Goal: Communication & Community: Answer question/provide support

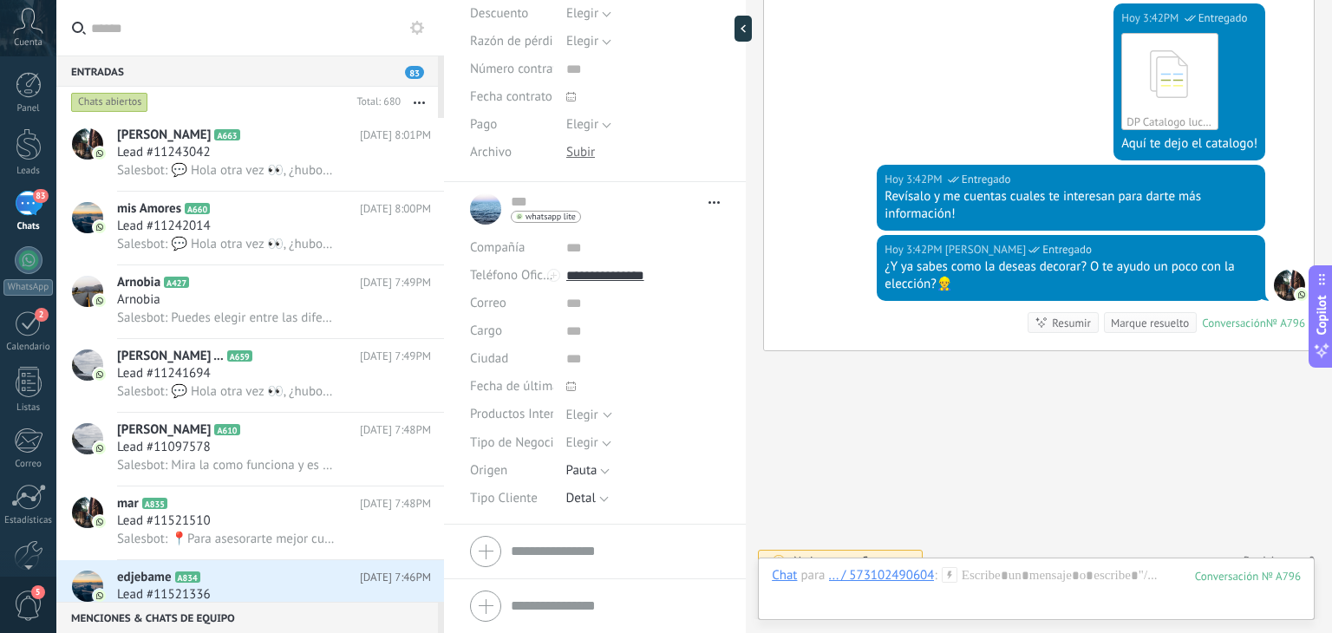
click at [417, 107] on button "button" at bounding box center [419, 102] width 37 height 31
click at [383, 277] on span "Larga espera" at bounding box center [351, 276] width 71 height 35
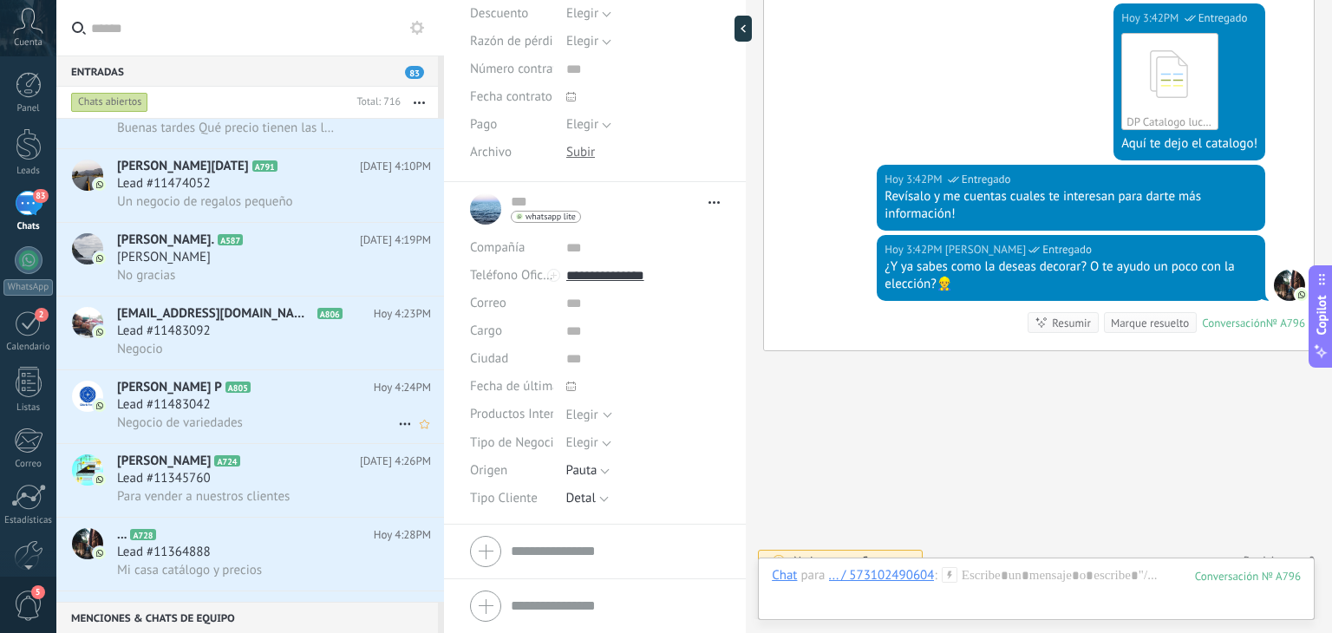
scroll to position [3670, 0]
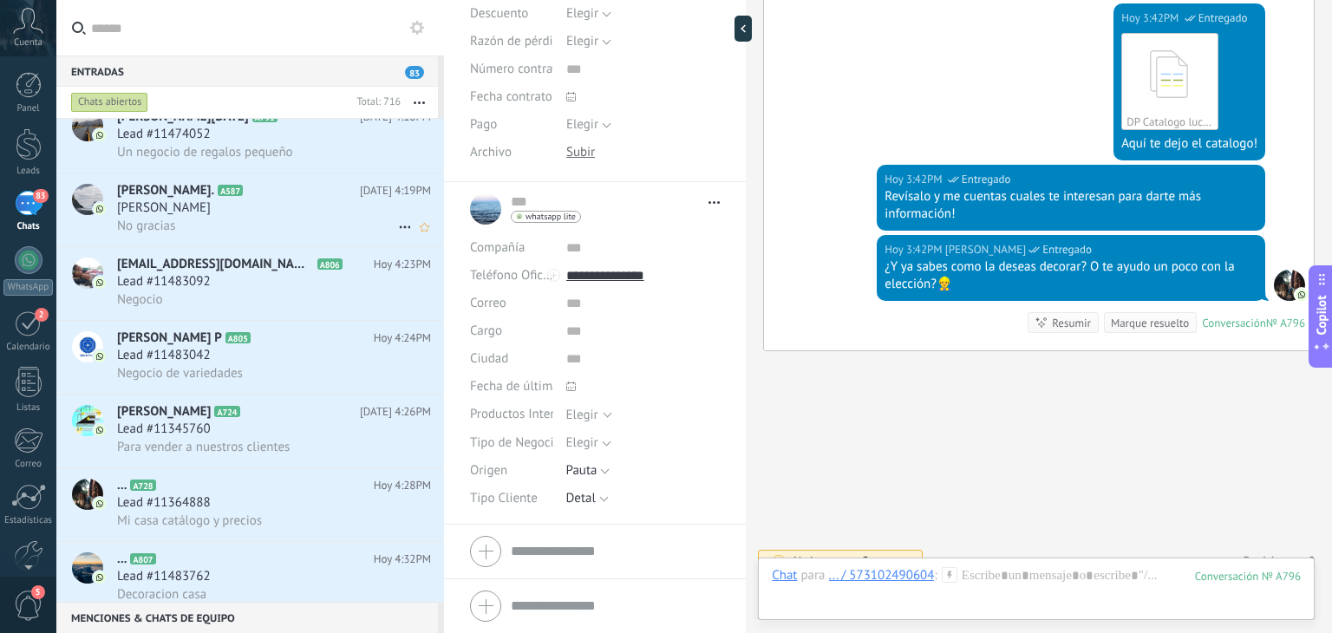
click at [222, 209] on div "[PERSON_NAME]" at bounding box center [274, 207] width 314 height 17
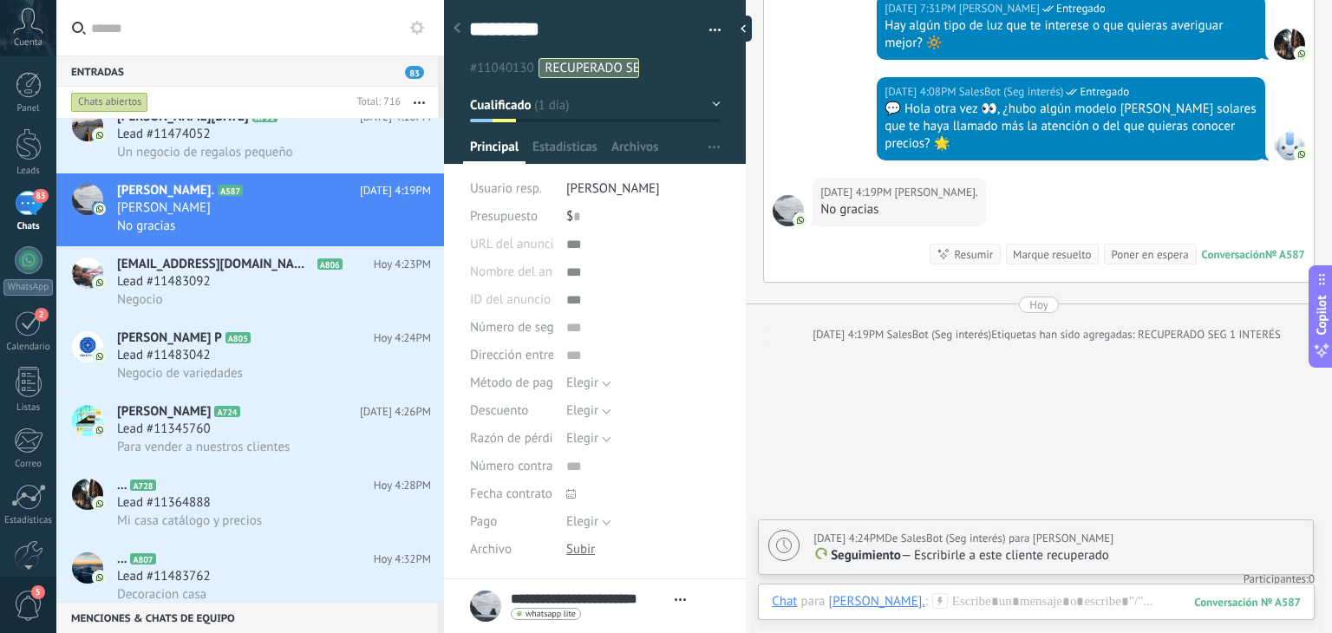
scroll to position [2194, 0]
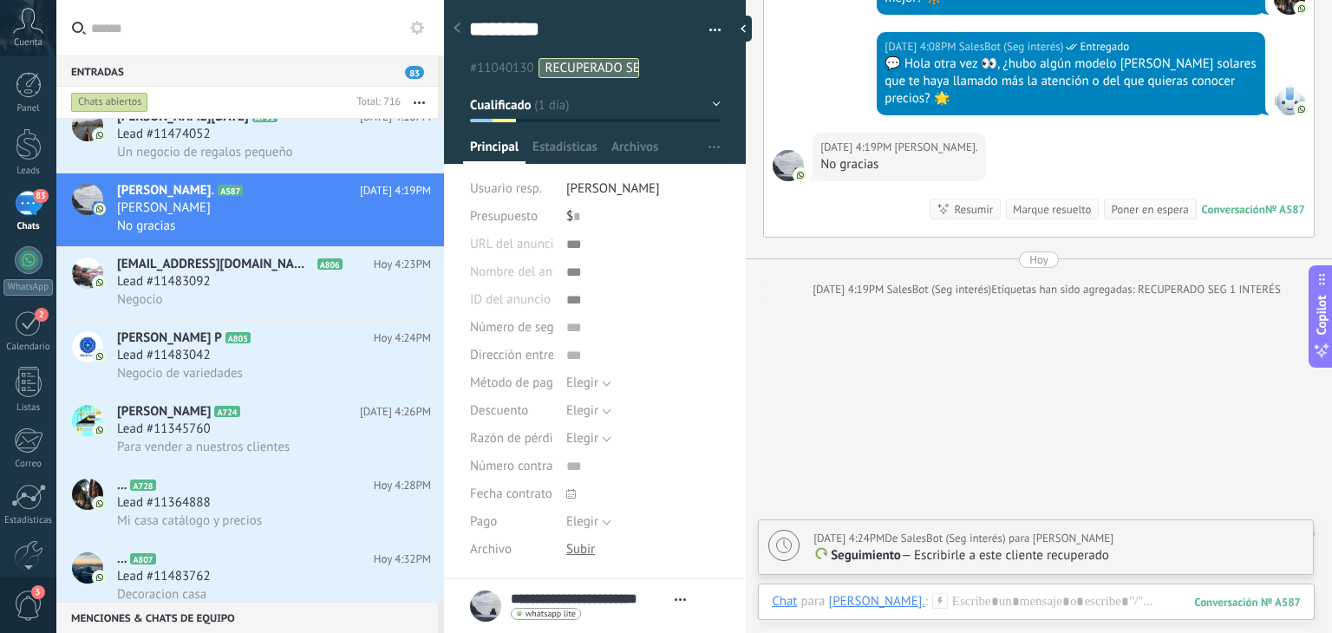
click at [1159, 530] on div "[DATE] 4:24PM De SalesBot (Seg interés) para [PERSON_NAME]" at bounding box center [1058, 538] width 490 height 17
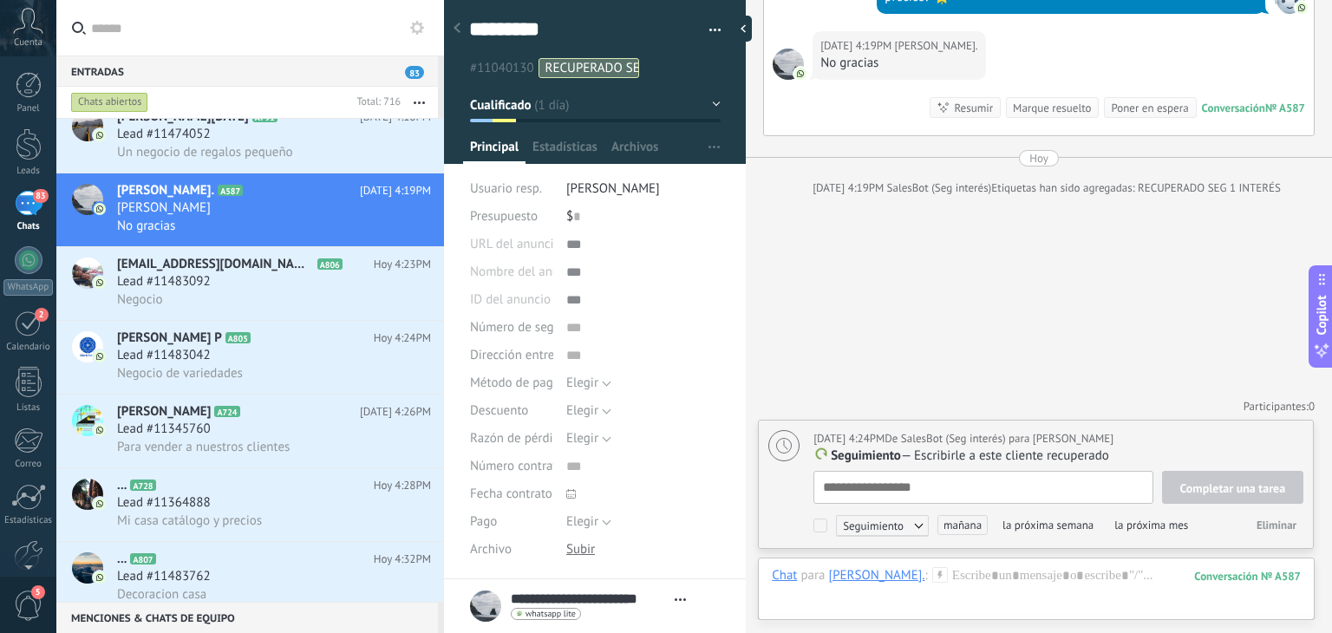
scroll to position [17, 0]
click at [1286, 535] on button "Eliminar" at bounding box center [1276, 525] width 54 height 26
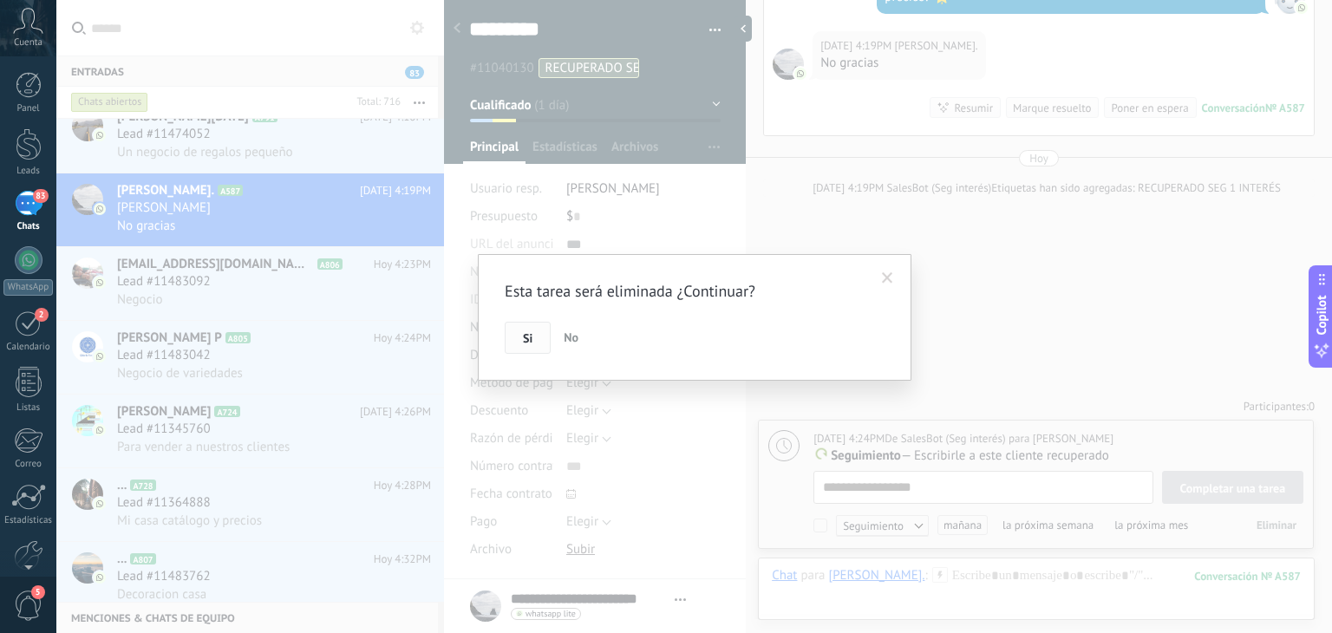
click at [523, 341] on span "Si" at bounding box center [528, 338] width 10 height 12
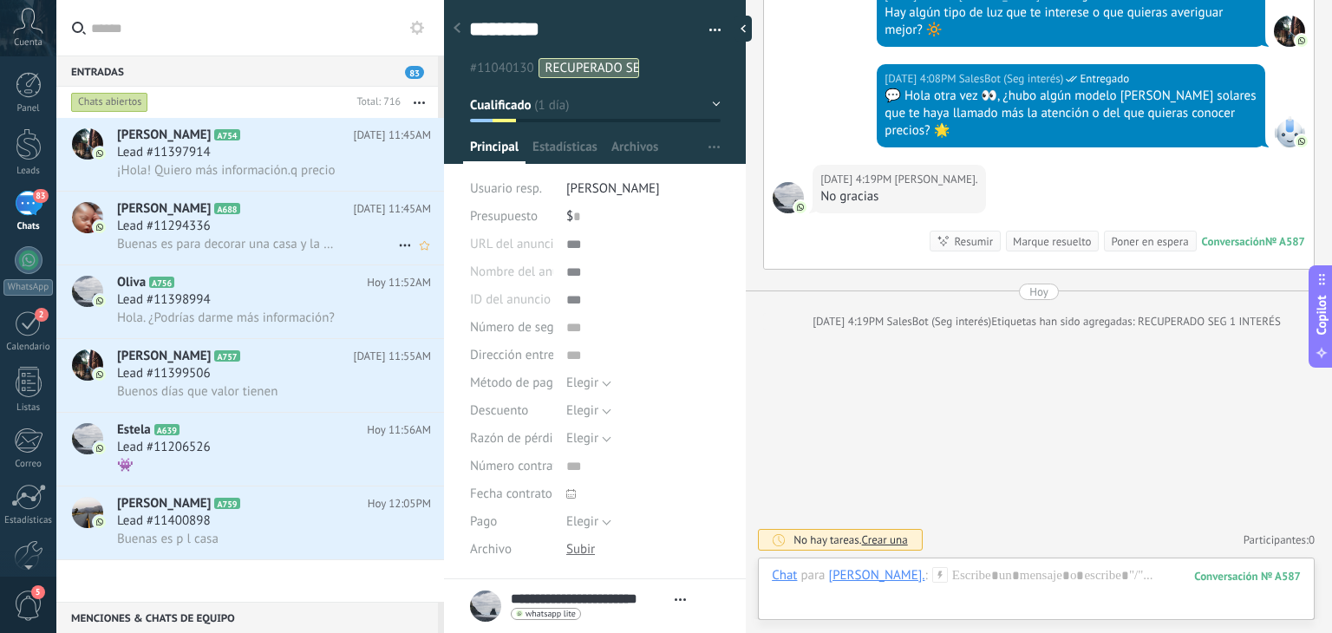
scroll to position [0, 0]
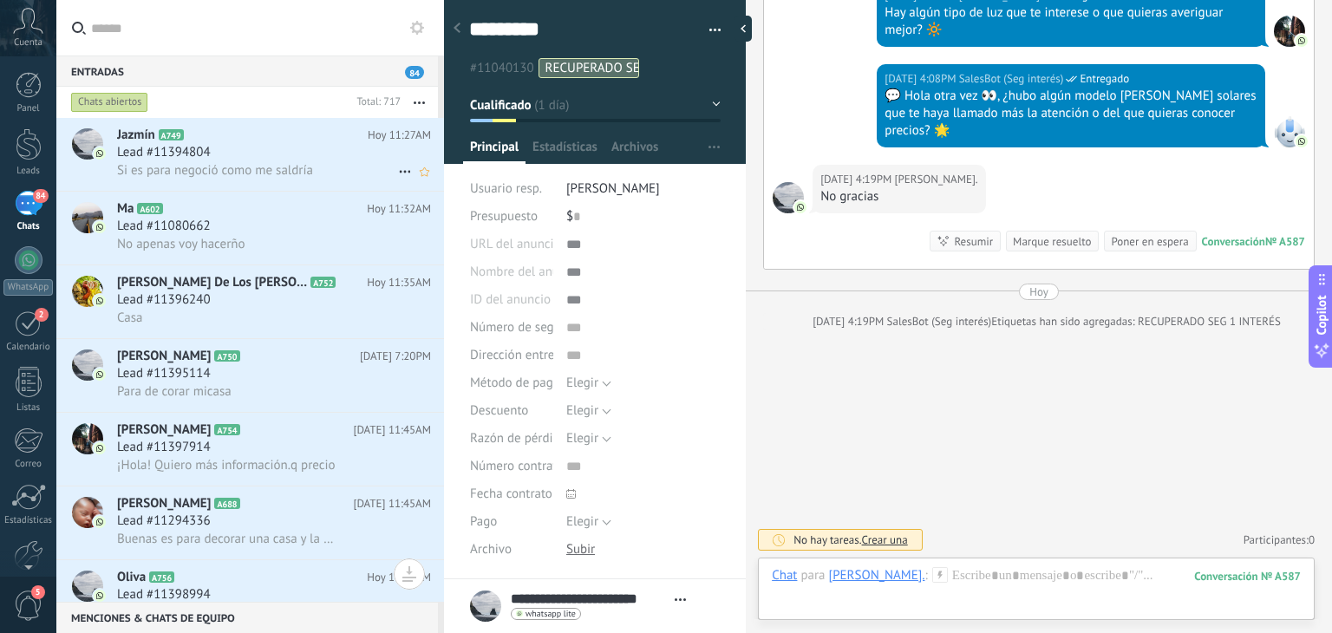
click at [261, 146] on div "Lead #11394804" at bounding box center [274, 152] width 314 height 17
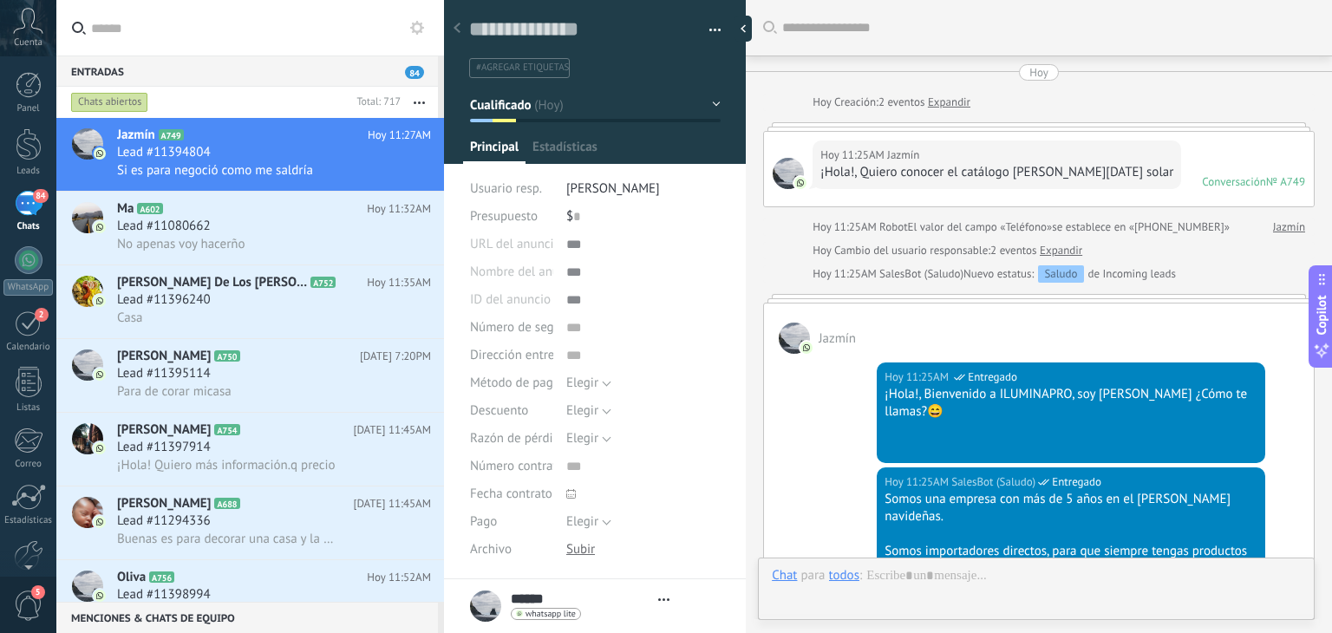
type textarea "**********"
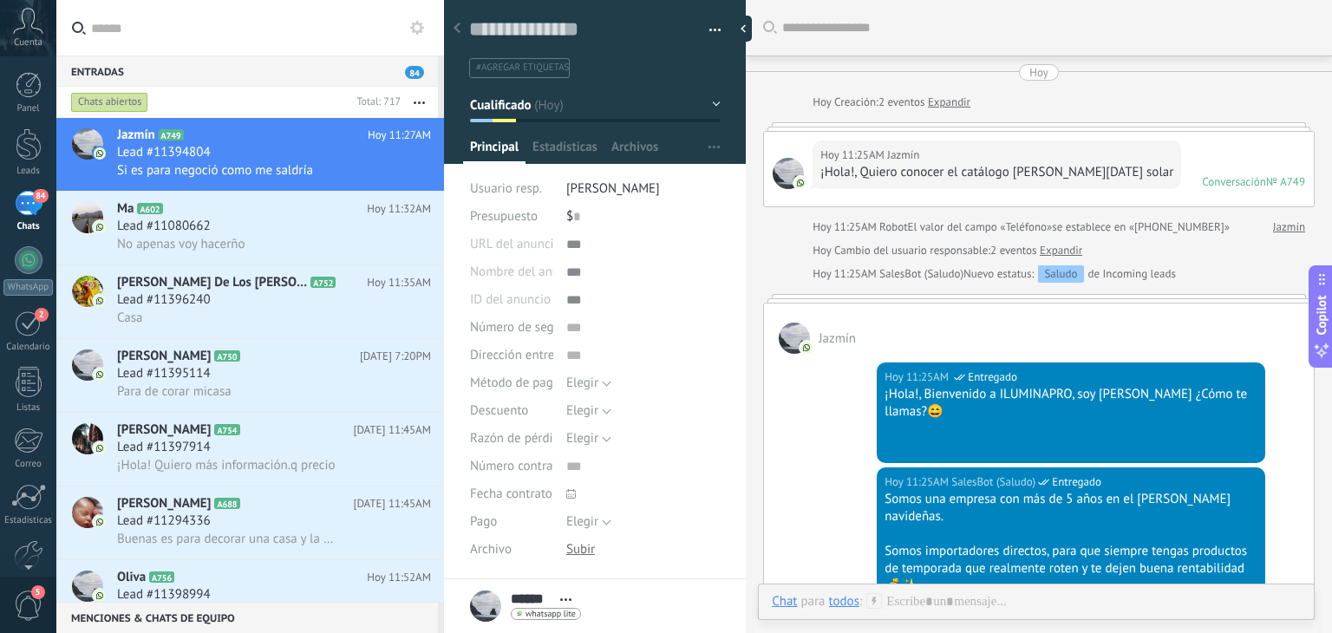
scroll to position [630, 0]
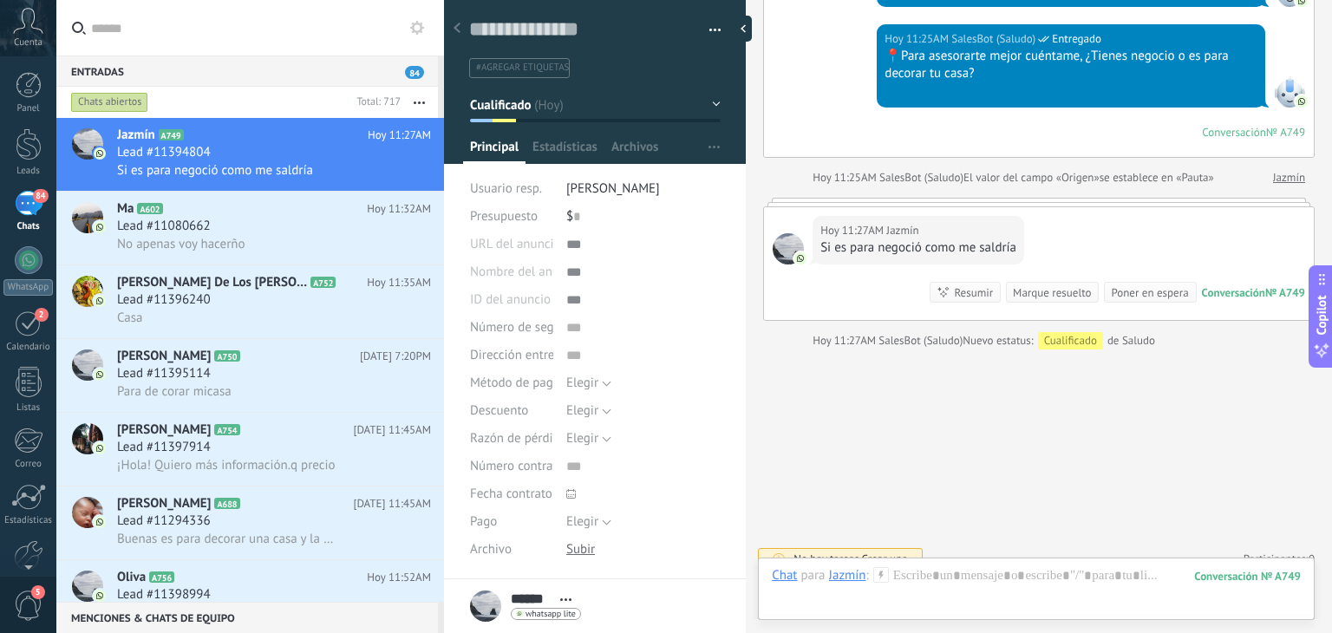
click at [881, 567] on use at bounding box center [880, 574] width 15 height 15
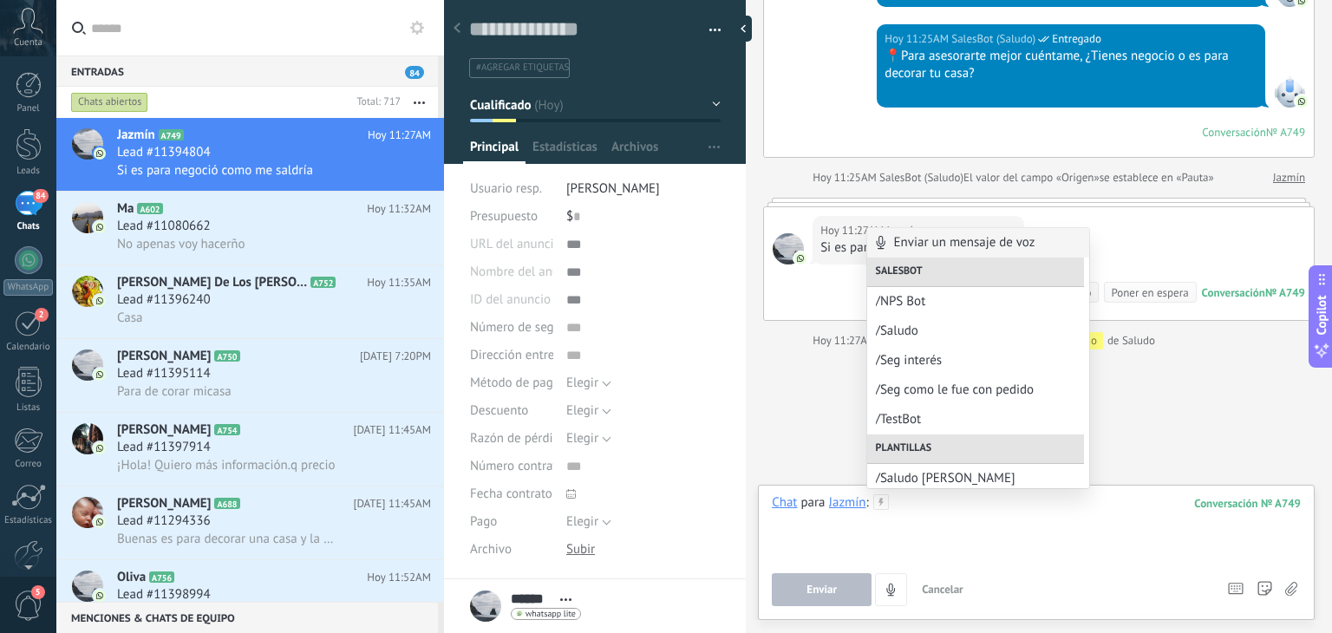
click at [957, 511] on div at bounding box center [1036, 527] width 529 height 66
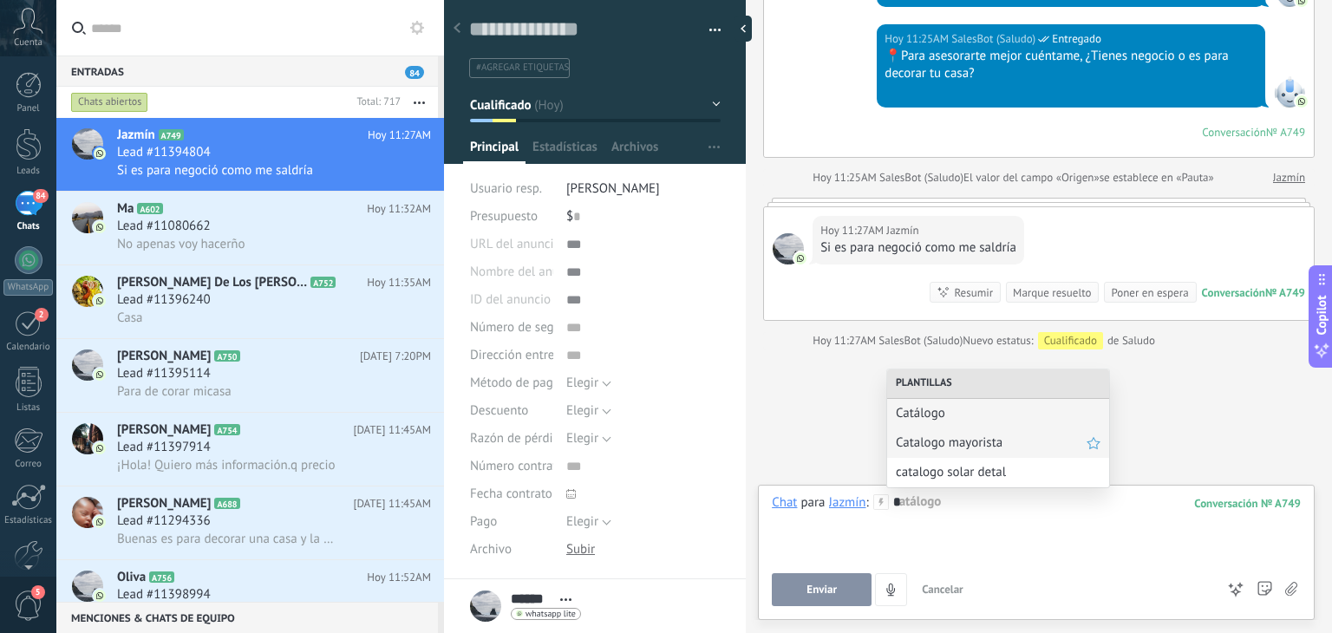
click at [961, 445] on span "Catalogo mayorista" at bounding box center [991, 442] width 191 height 16
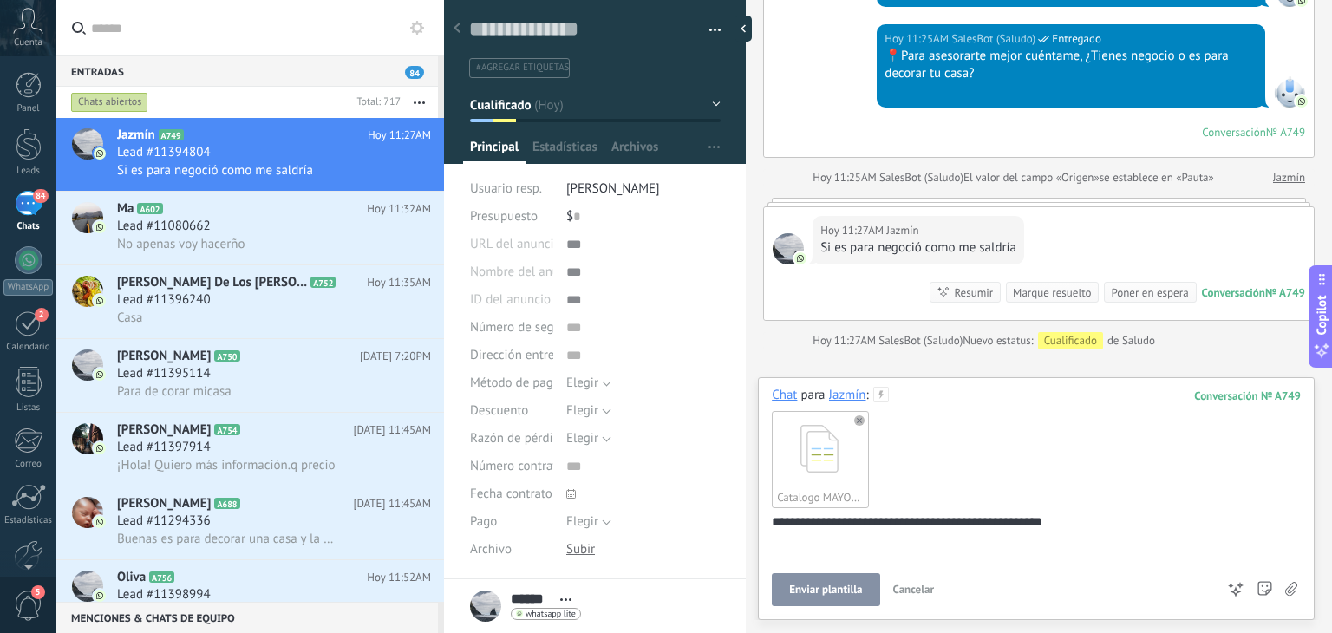
click at [856, 592] on span "Enviar plantilla" at bounding box center [825, 590] width 73 height 12
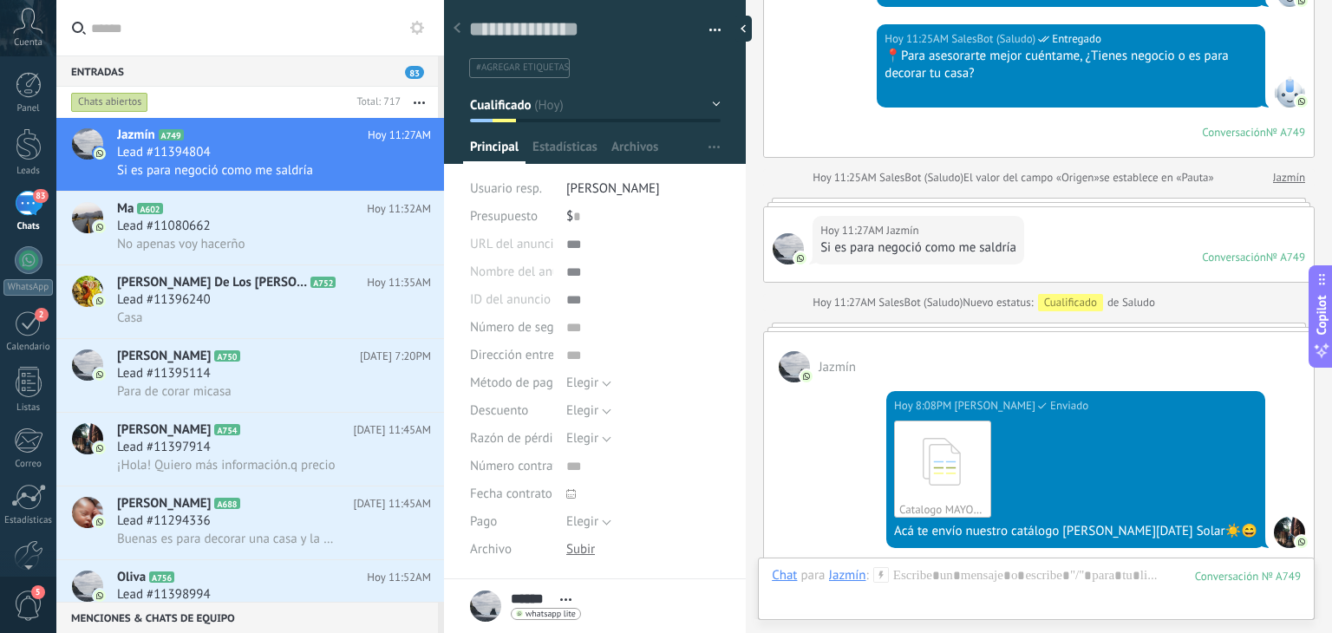
scroll to position [877, 0]
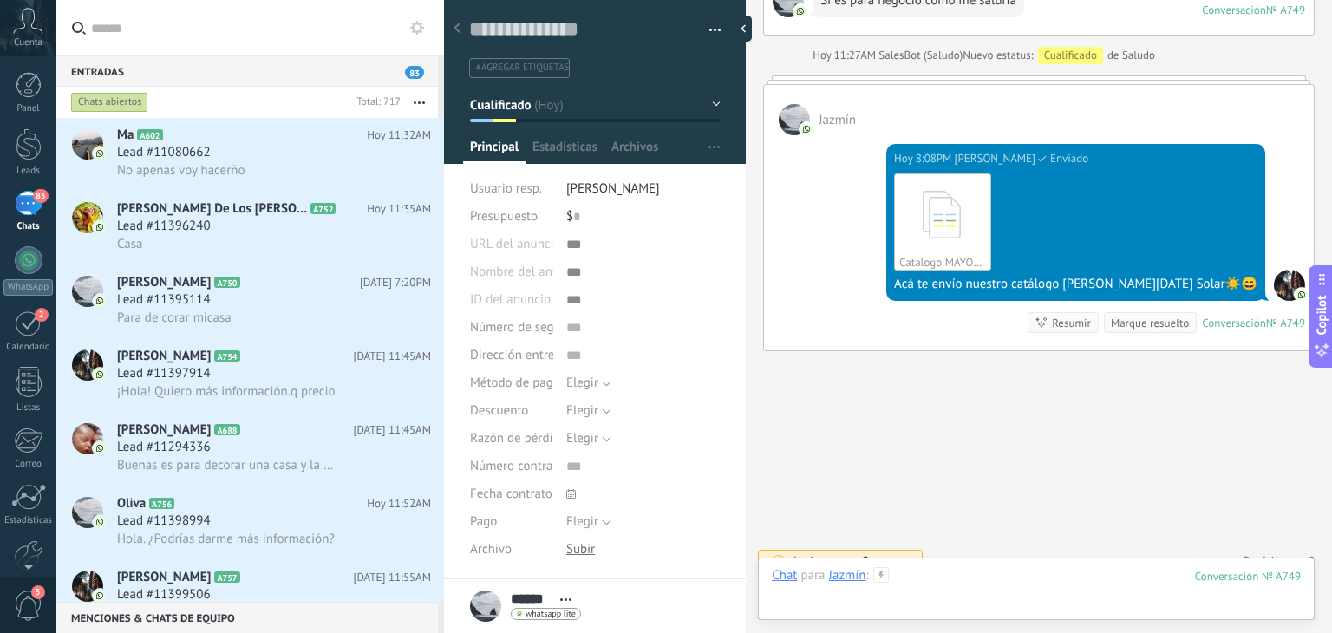
click at [978, 578] on div at bounding box center [1036, 593] width 529 height 52
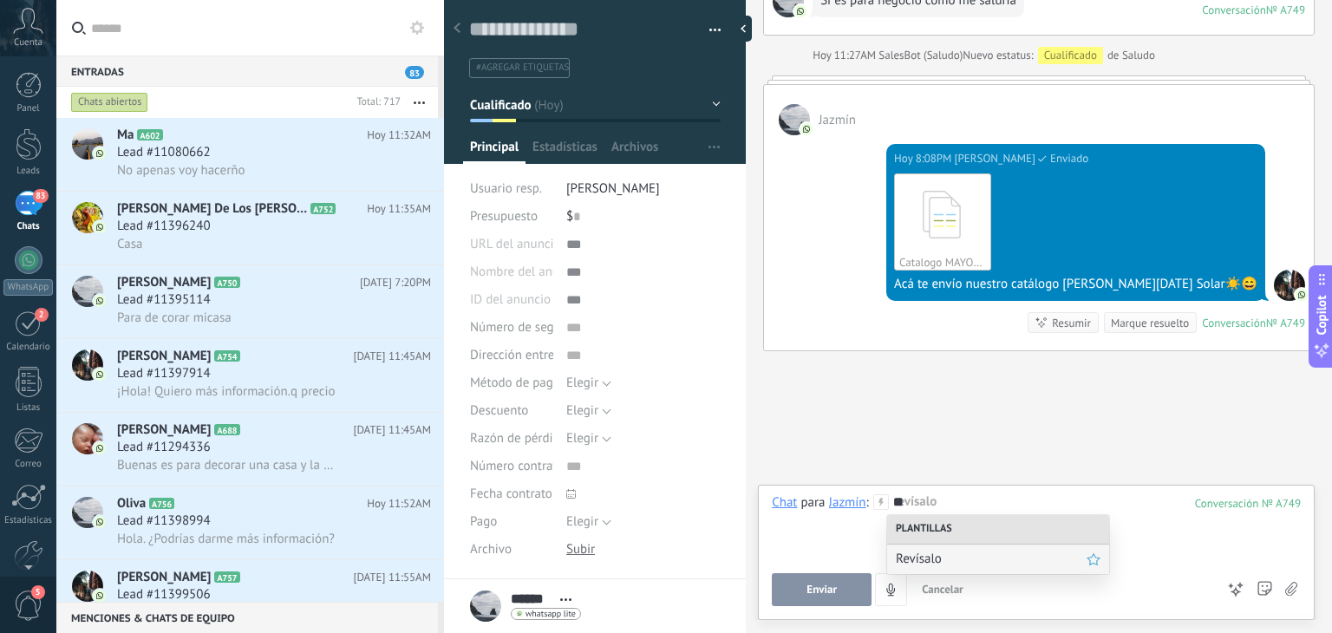
click at [972, 552] on span "Revísalo" at bounding box center [991, 559] width 191 height 16
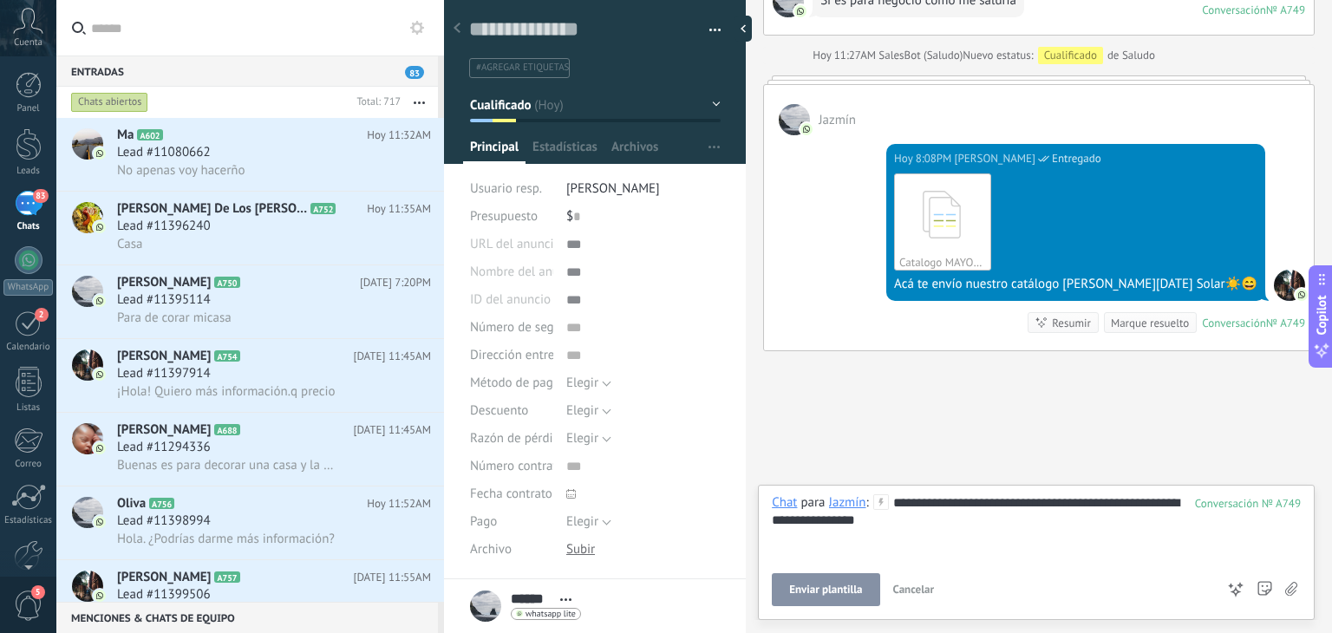
click at [838, 598] on button "Enviar plantilla" at bounding box center [826, 589] width 108 height 33
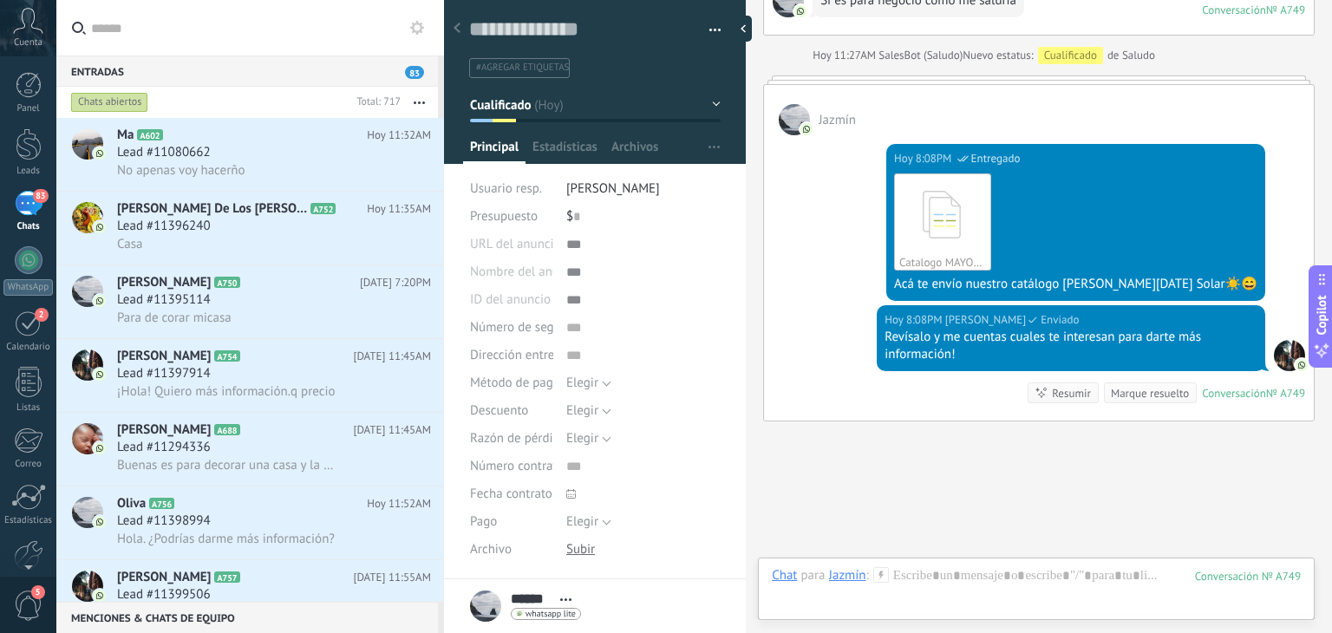
scroll to position [948, 0]
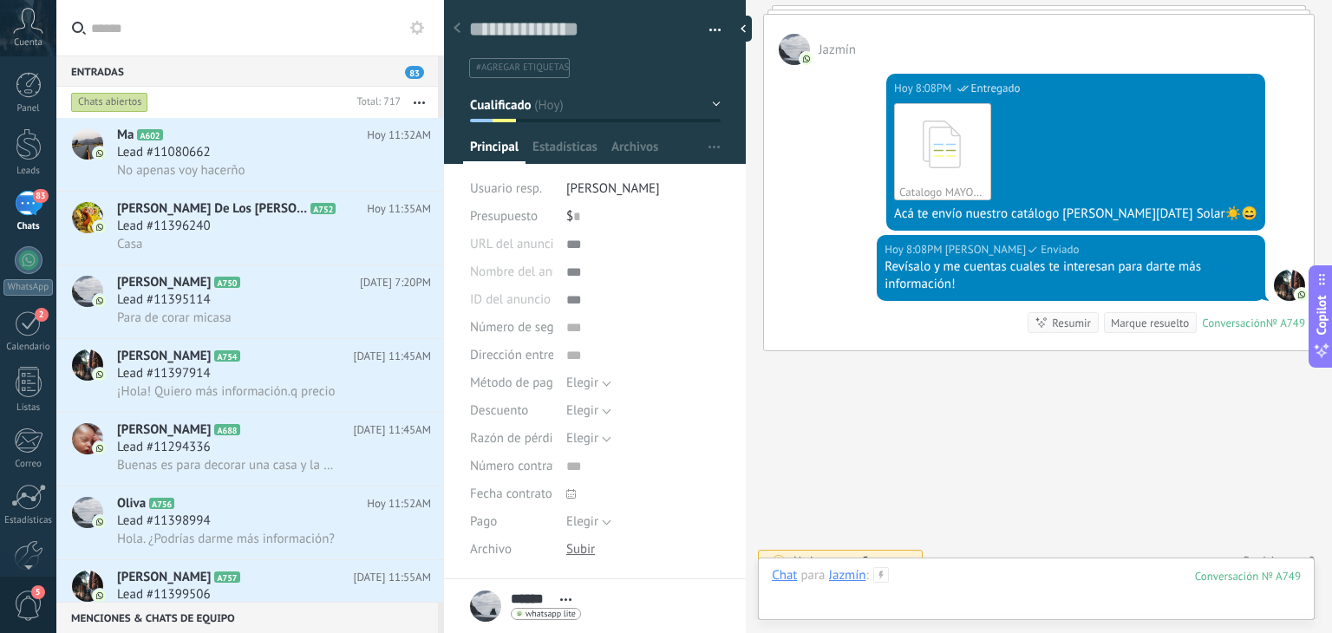
click at [926, 573] on div at bounding box center [1036, 593] width 529 height 52
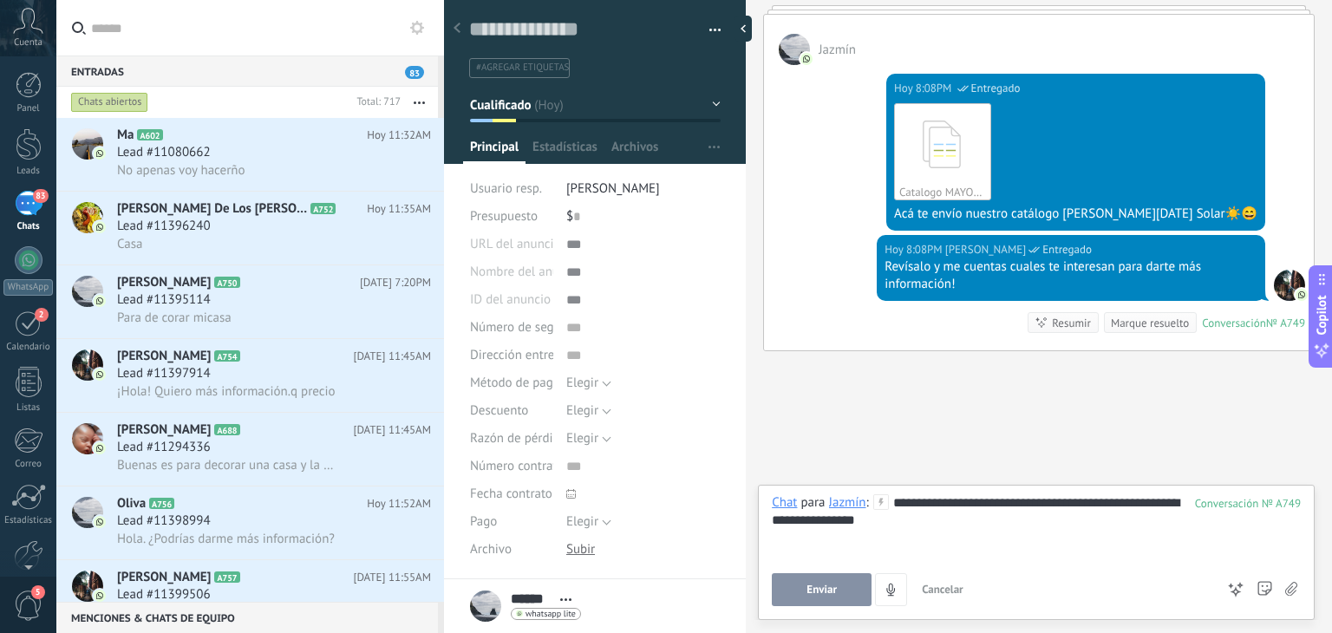
click at [847, 591] on button "Enviar" at bounding box center [822, 589] width 100 height 33
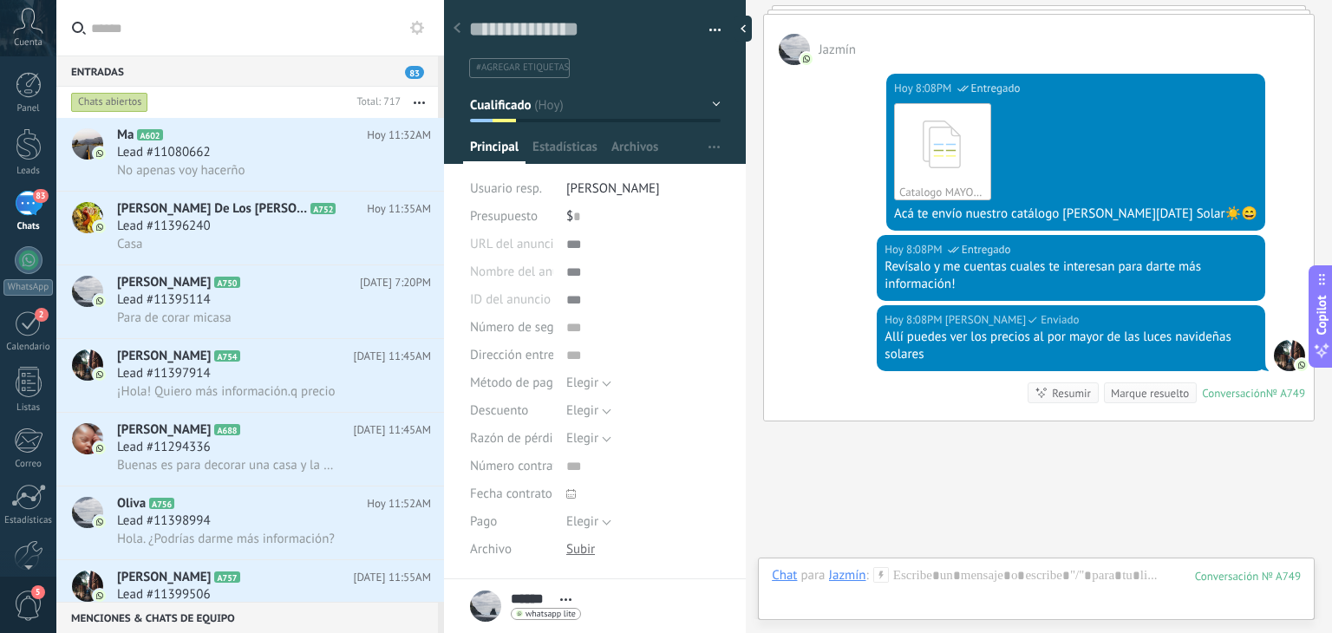
scroll to position [1018, 0]
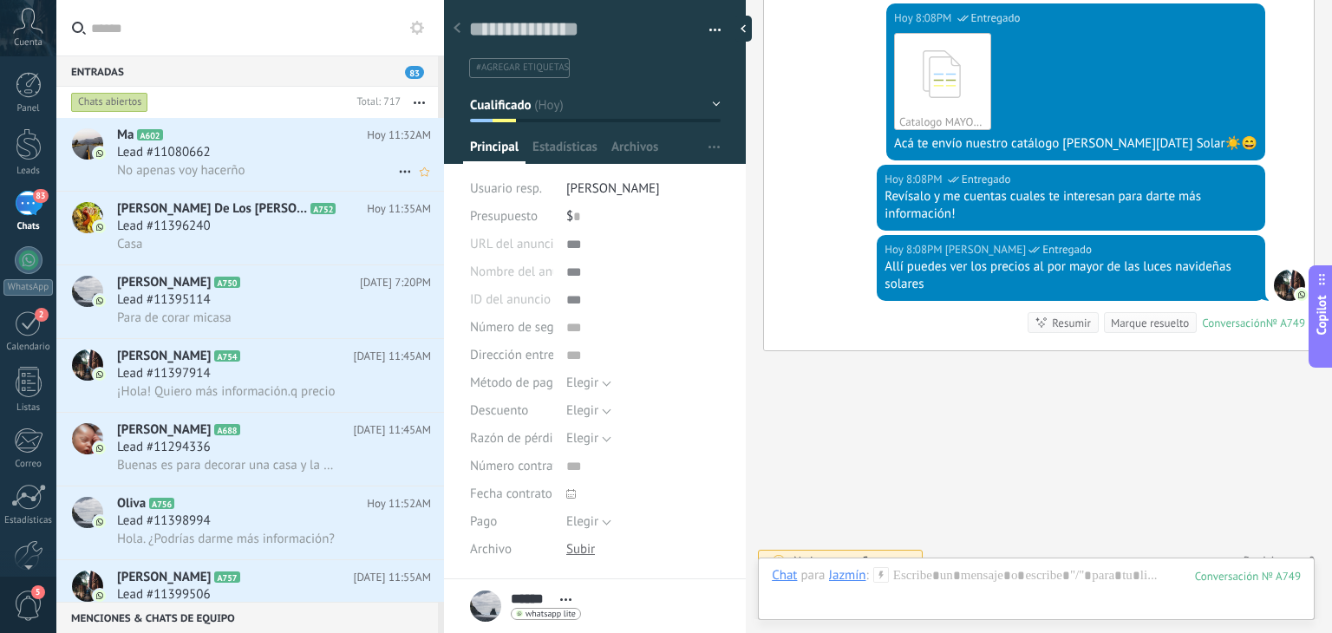
click at [163, 157] on span "Lead #11080662" at bounding box center [164, 152] width 94 height 17
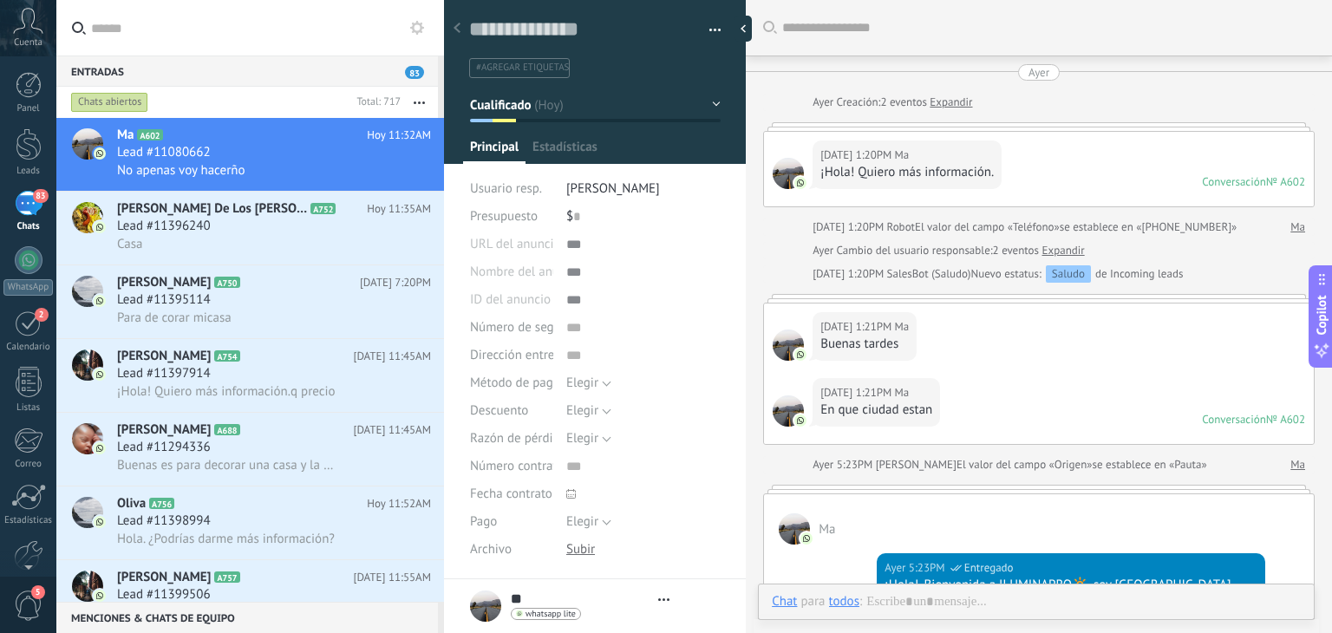
type textarea "**********"
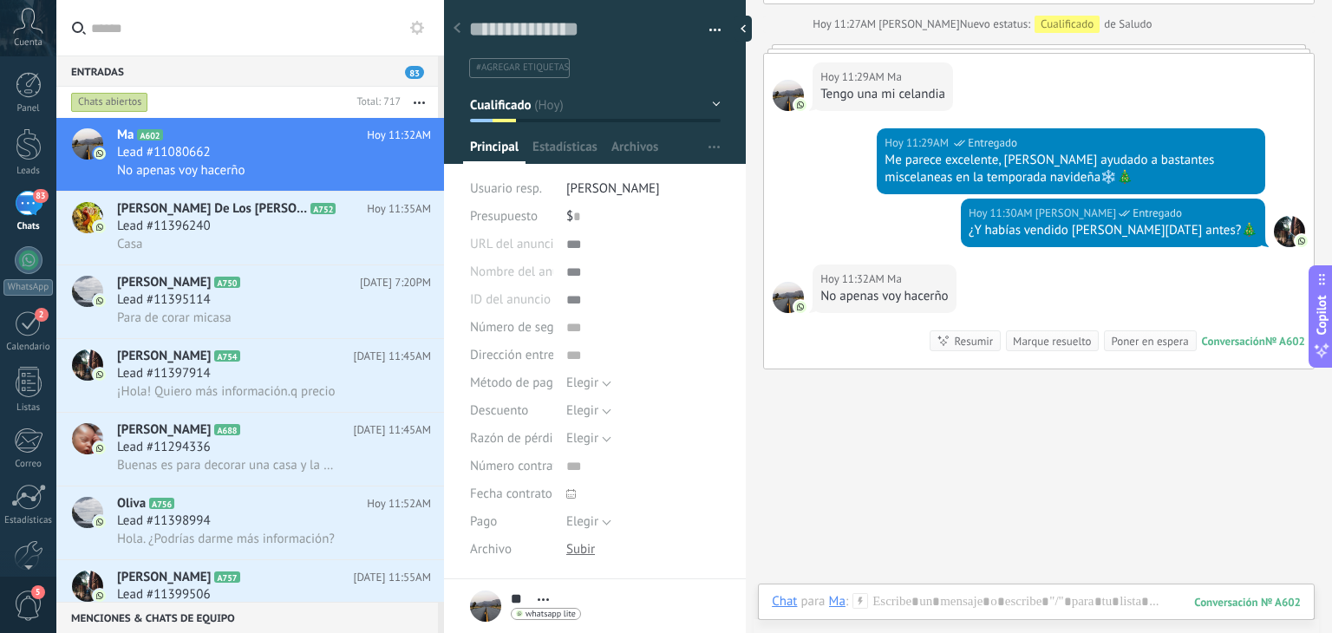
scroll to position [220, 0]
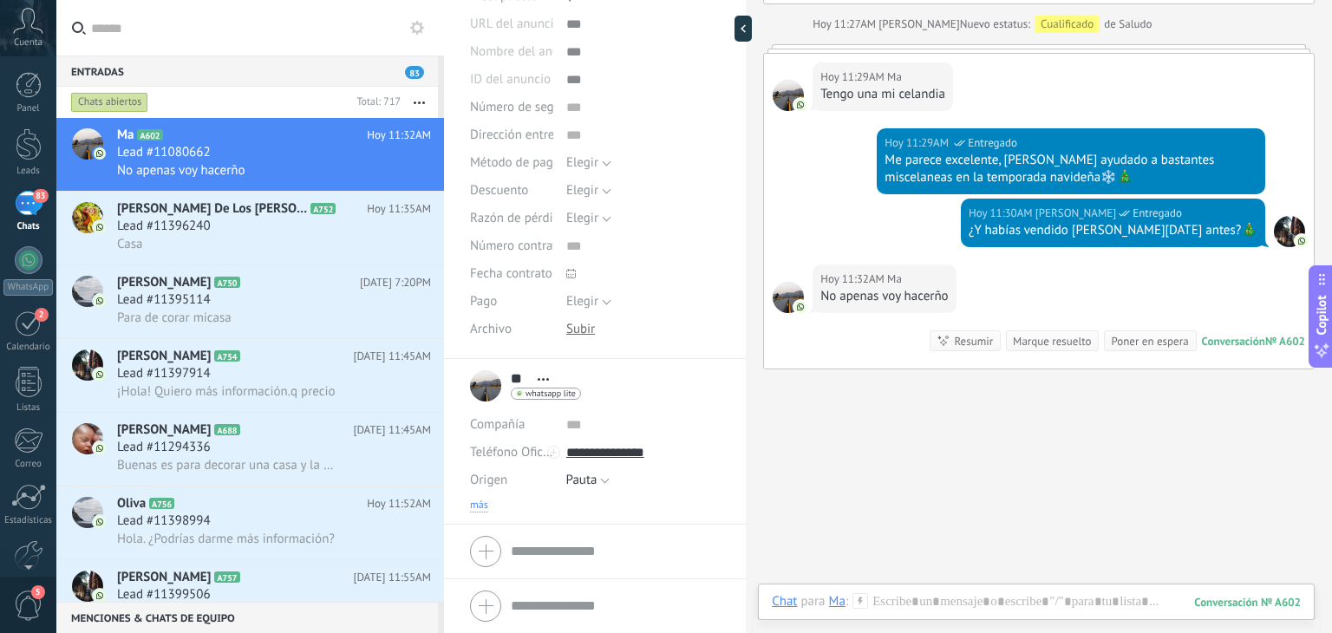
click at [479, 509] on span "más" at bounding box center [479, 506] width 18 height 14
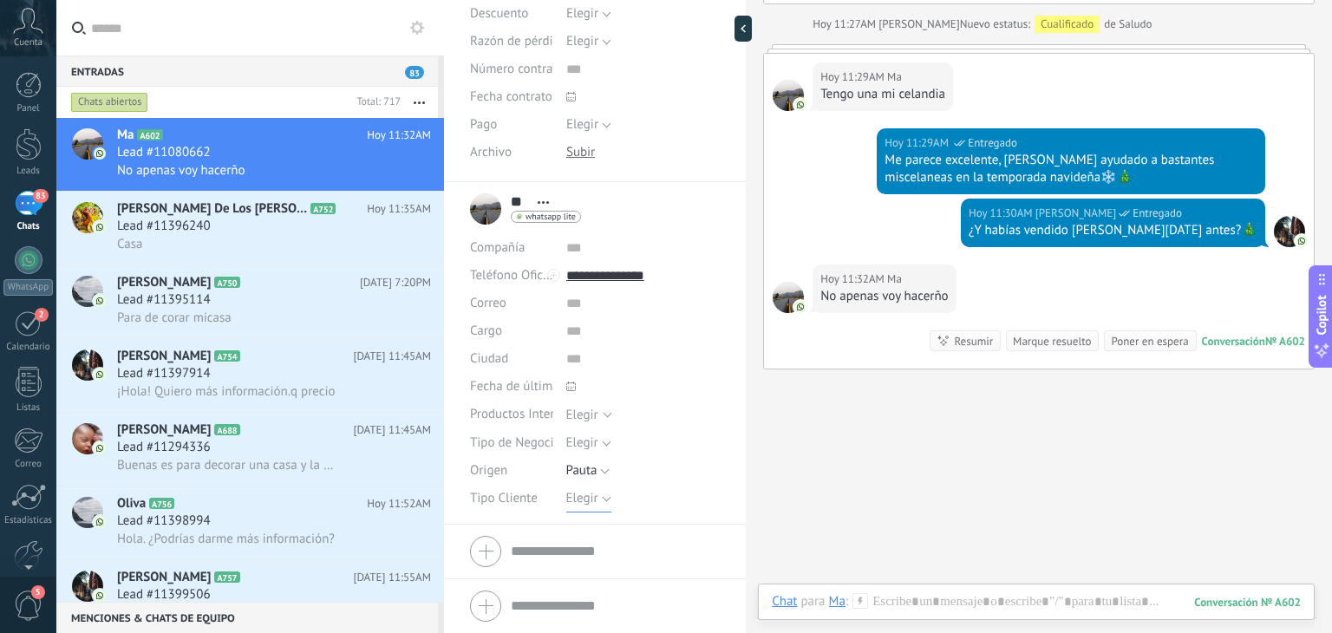
click at [590, 504] on span "Elegir" at bounding box center [582, 498] width 32 height 16
click at [583, 417] on div "Elegir" at bounding box center [582, 414] width 32 height 13
click at [636, 394] on span at bounding box center [620, 387] width 108 height 28
click at [479, 453] on div "Tipo de Negocio" at bounding box center [511, 443] width 83 height 28
click at [588, 431] on button "Elegir" at bounding box center [588, 443] width 45 height 28
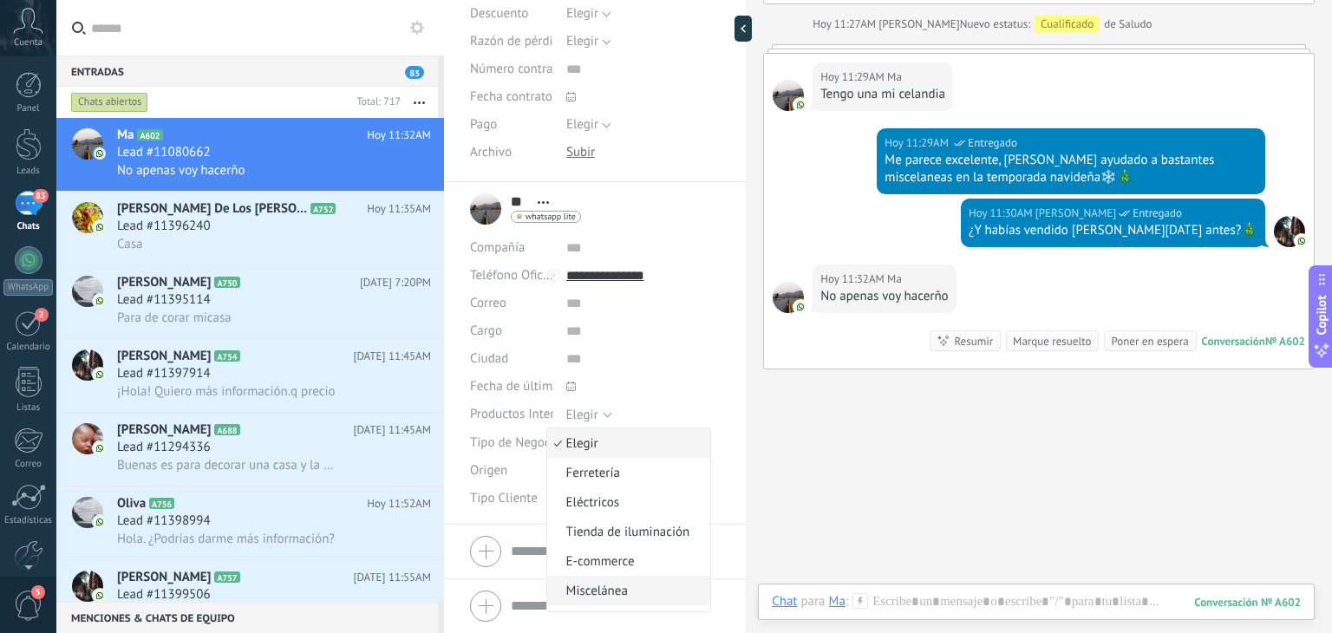
click at [618, 581] on li "Miscelánea" at bounding box center [629, 590] width 164 height 29
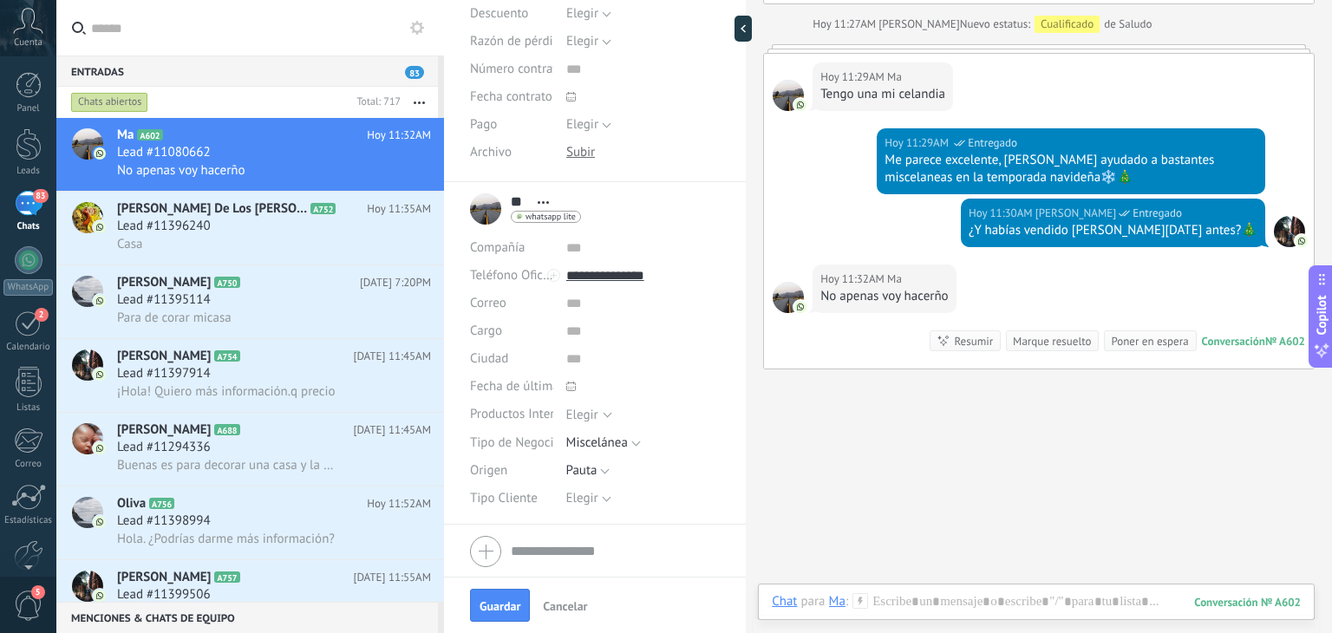
click at [465, 620] on div "Guardar Cancelar" at bounding box center [595, 605] width 302 height 56
click at [475, 615] on button "Guardar" at bounding box center [500, 605] width 60 height 33
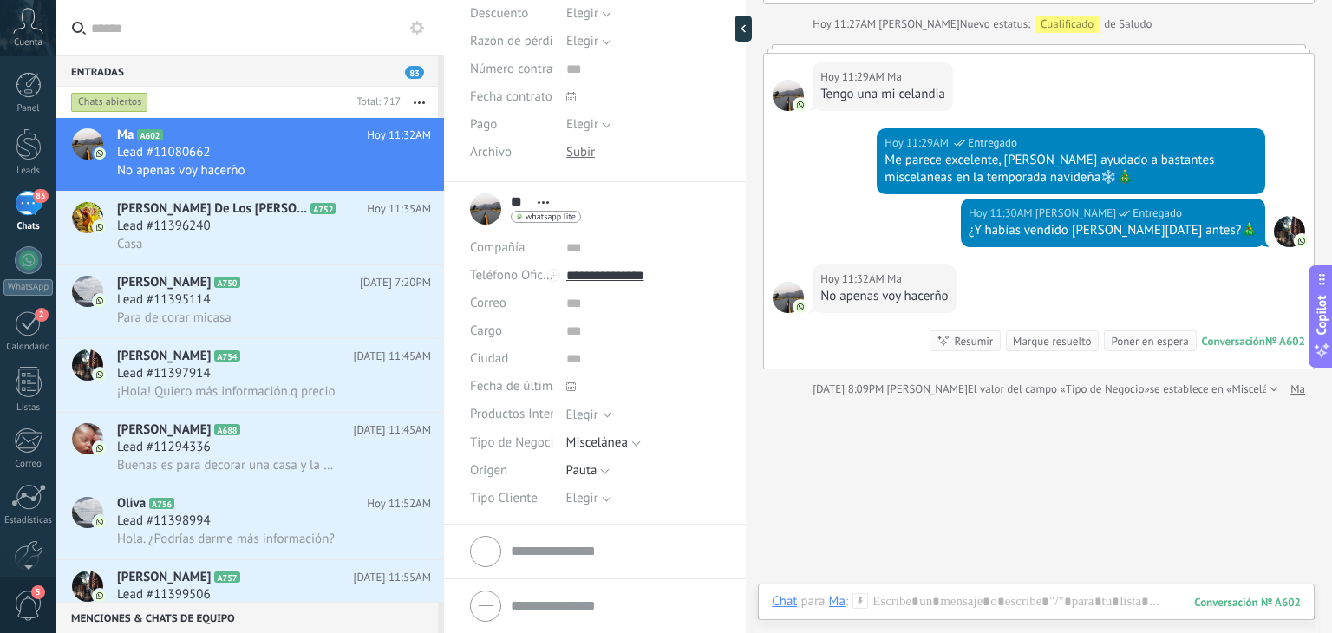
scroll to position [2011, 0]
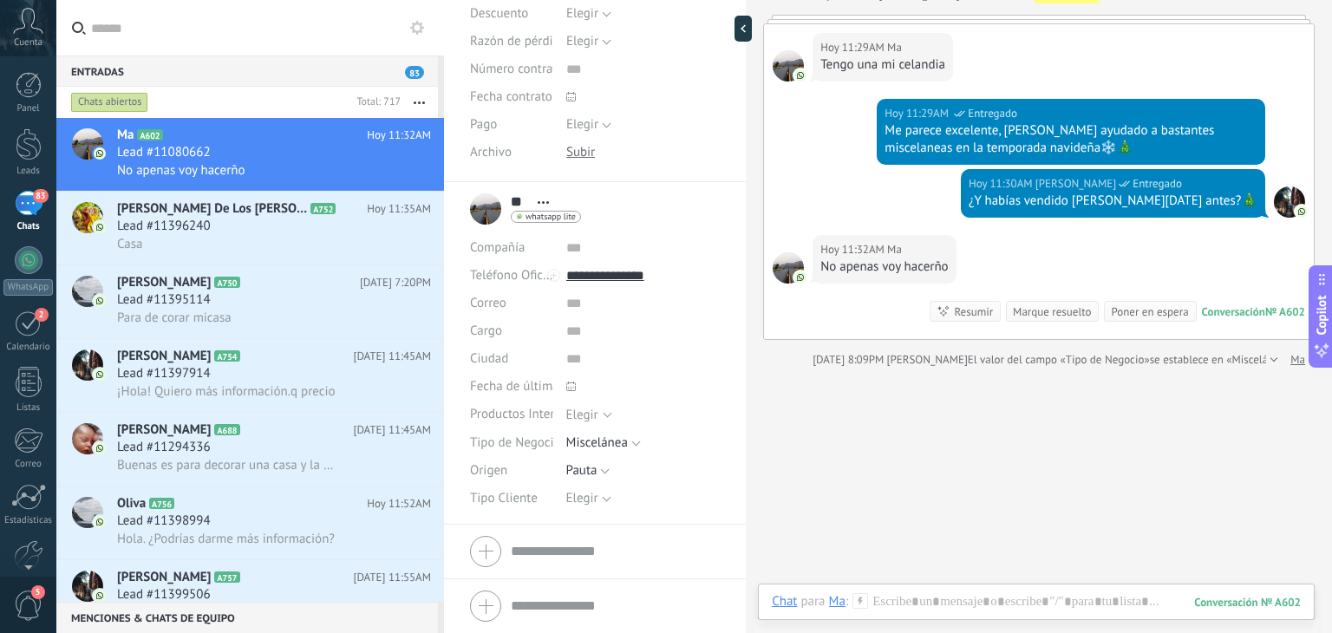
click at [943, 587] on div "Chat Correo Nota Tarea Chat para Ma : 602 Enviar Cancelar Rastrear clics en lin…" at bounding box center [1036, 615] width 557 height 62
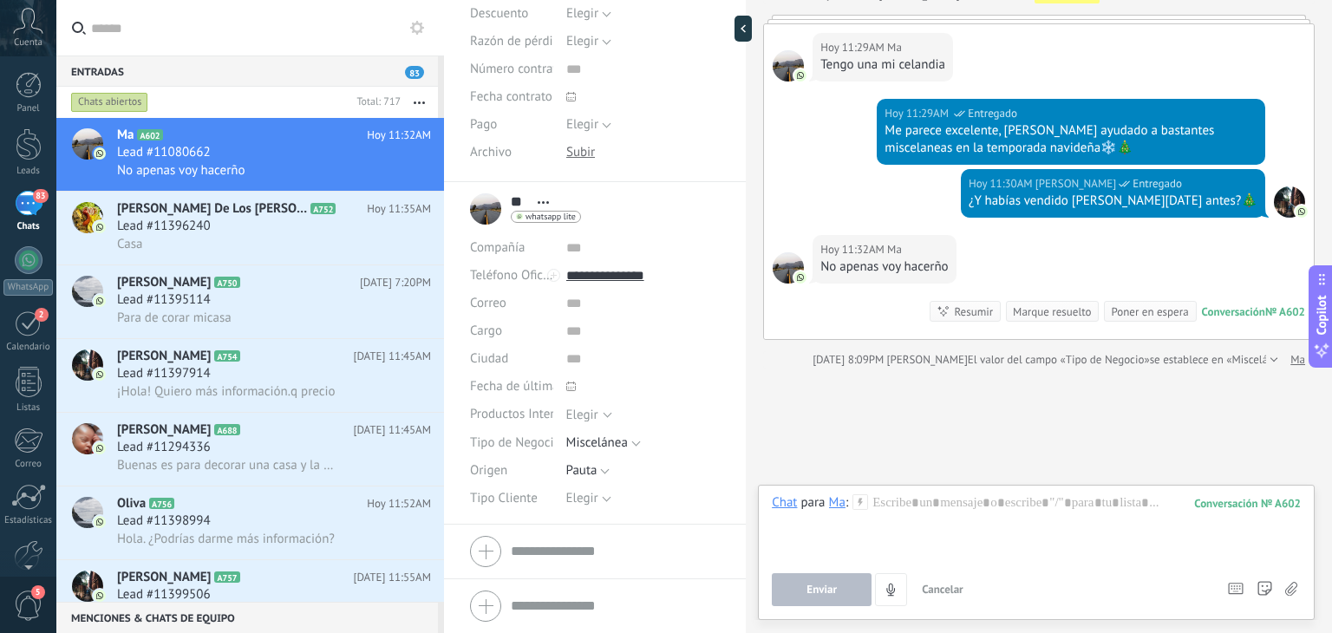
click at [942, 590] on span "Cancelar" at bounding box center [943, 589] width 42 height 15
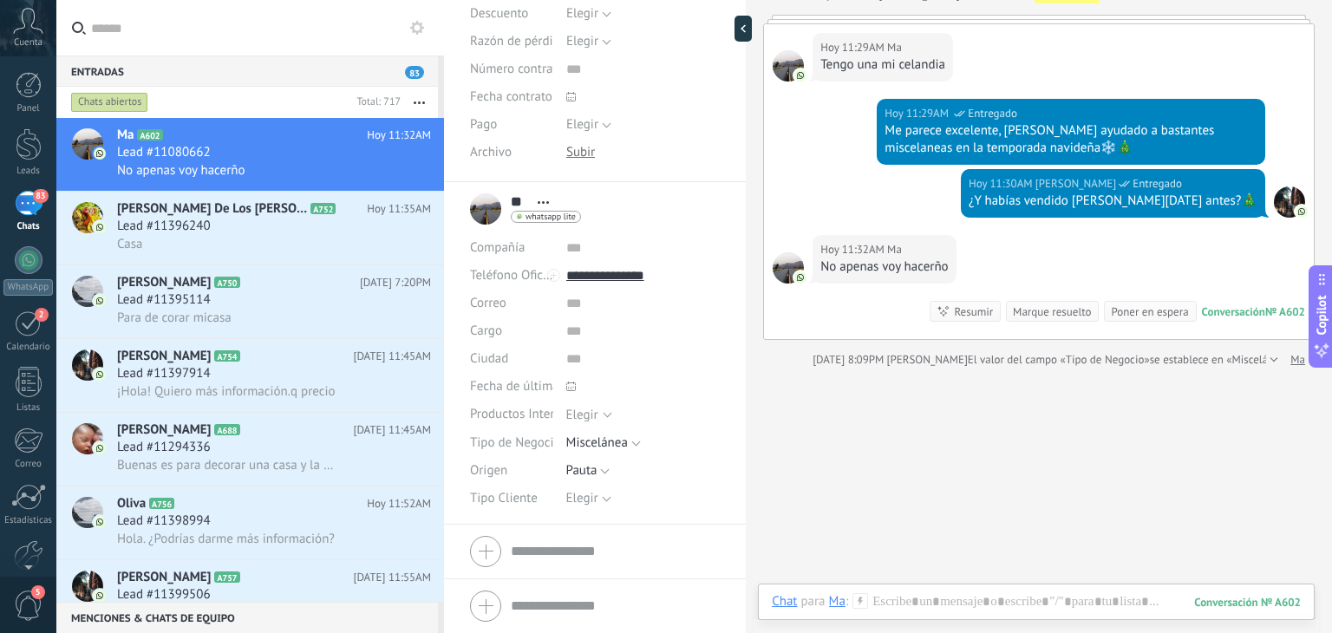
click at [917, 628] on div at bounding box center [1036, 624] width 557 height 16
click at [917, 610] on div at bounding box center [1036, 619] width 529 height 52
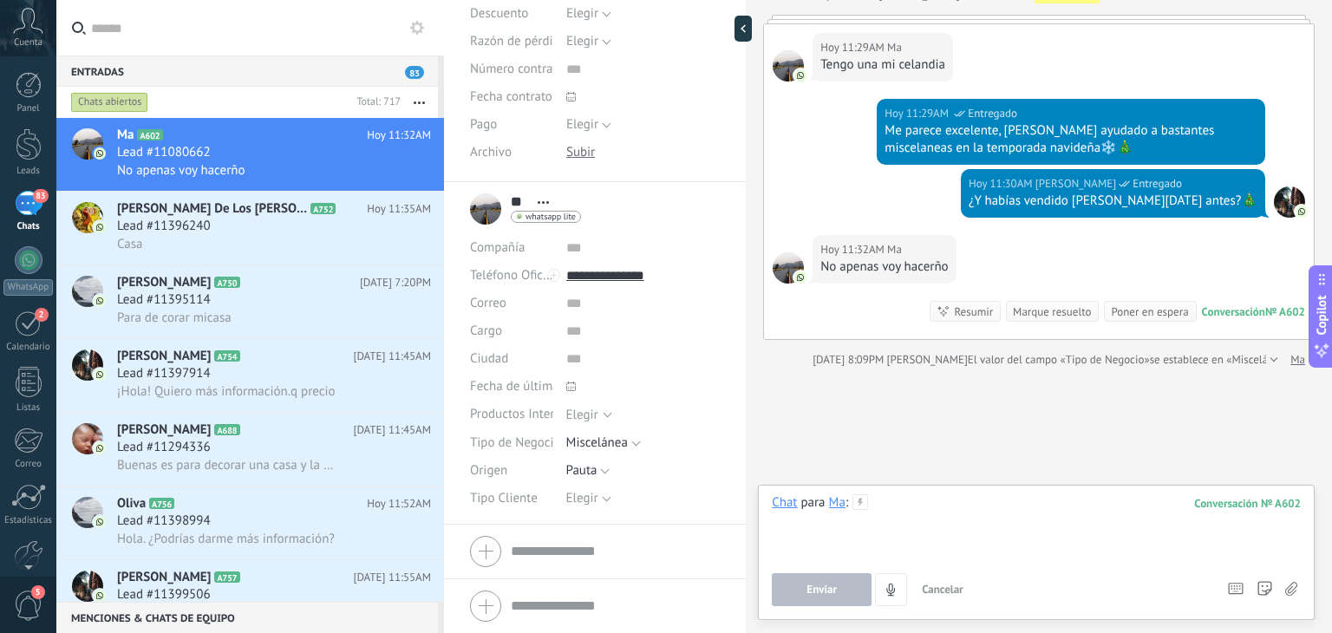
click at [906, 501] on div at bounding box center [1036, 527] width 529 height 66
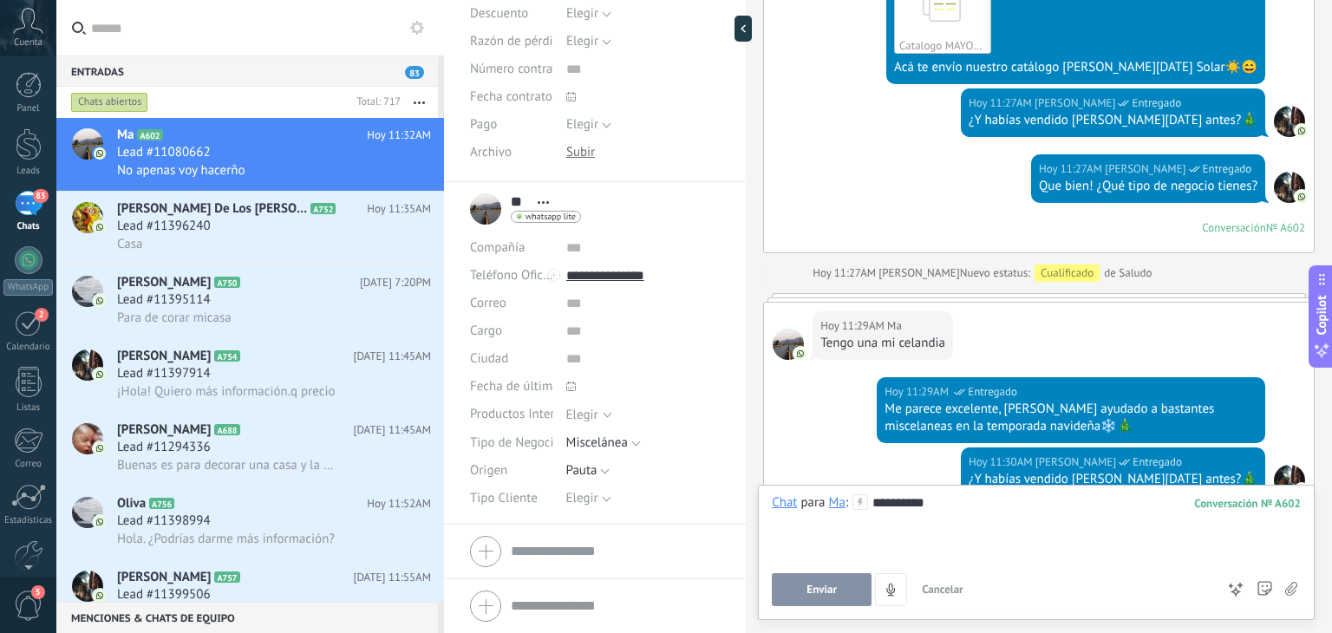
scroll to position [2045, 0]
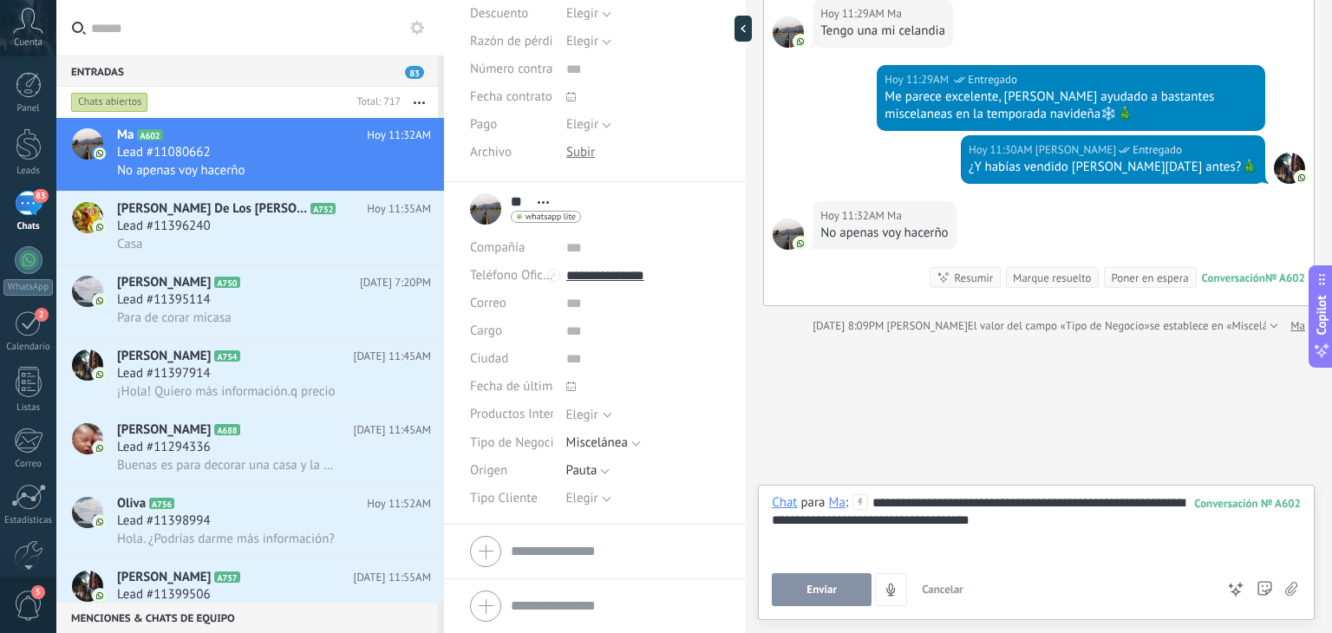
click at [825, 592] on span "Enviar" at bounding box center [821, 590] width 30 height 12
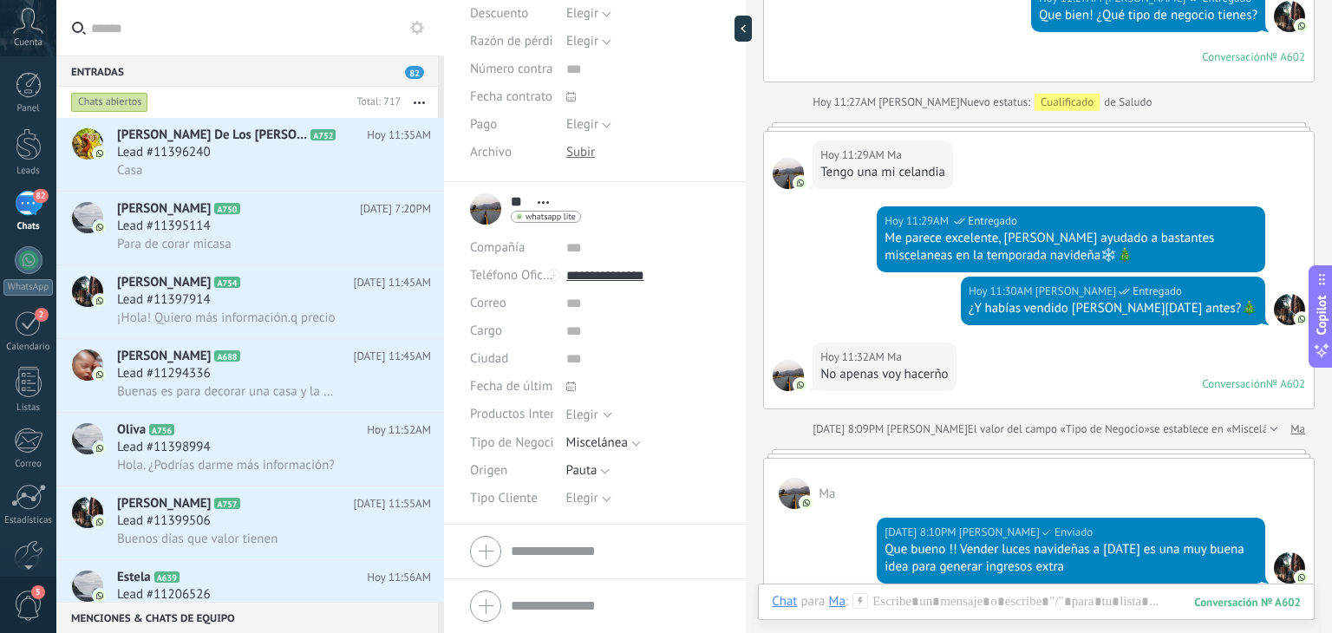
scroll to position [2202, 0]
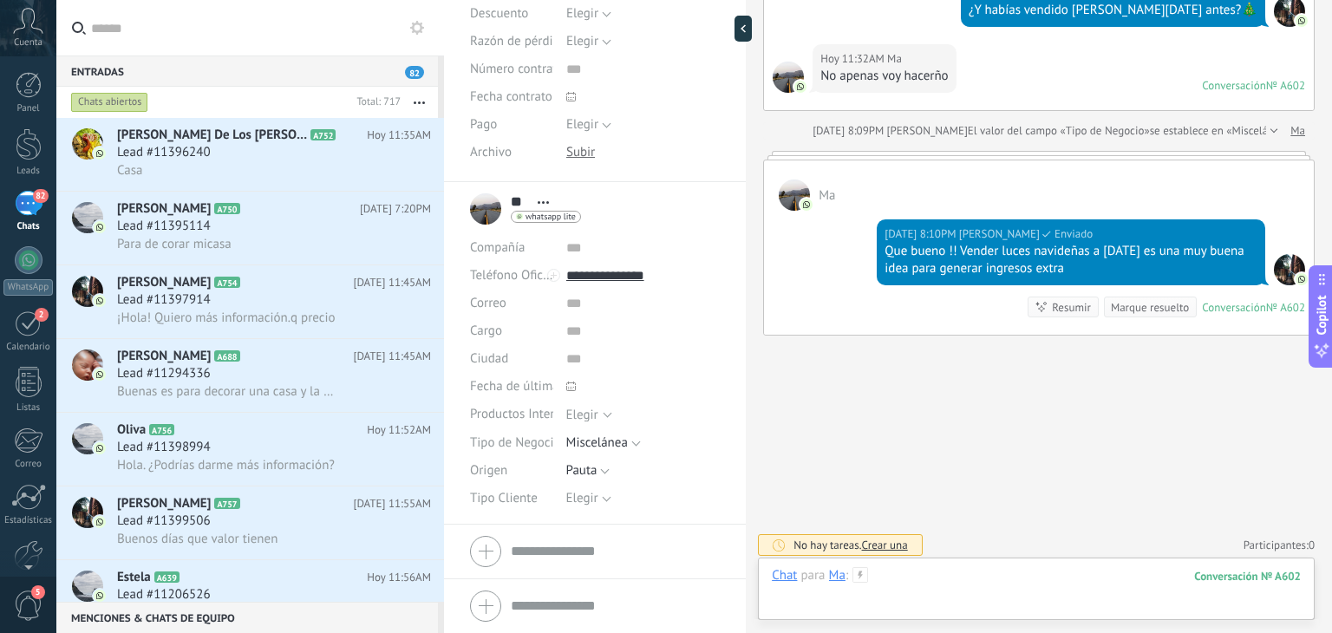
click at [936, 575] on div at bounding box center [1036, 593] width 529 height 52
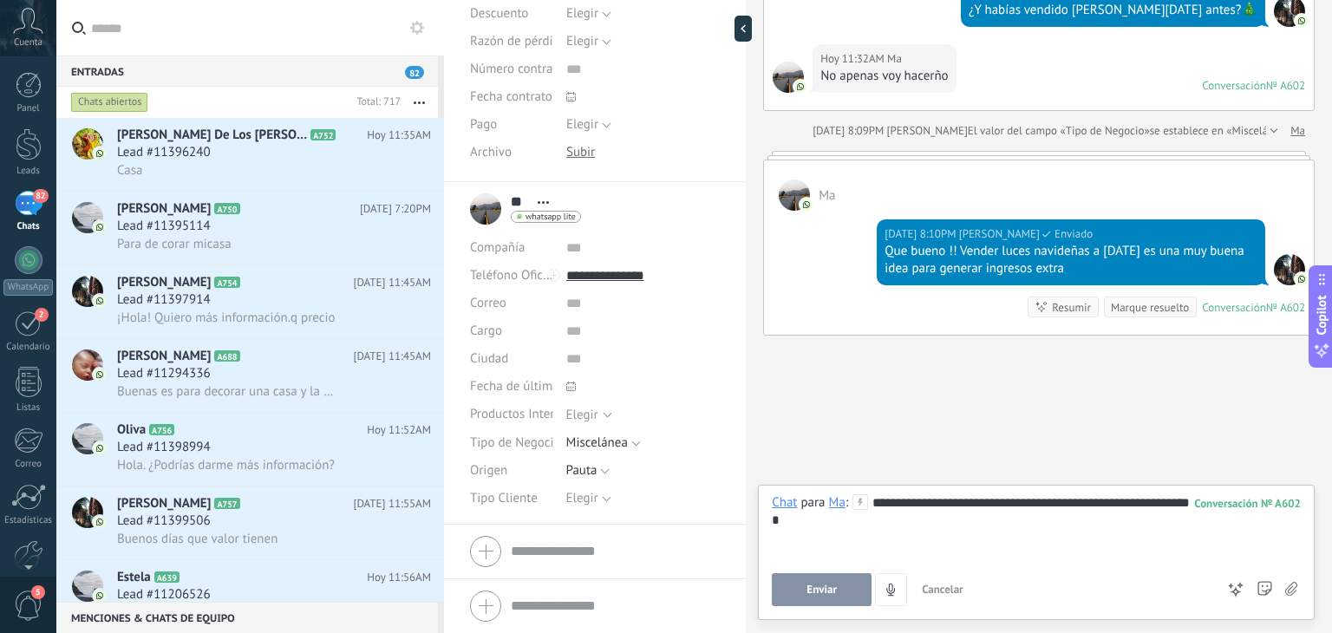
click at [820, 582] on button "Enviar" at bounding box center [822, 589] width 100 height 33
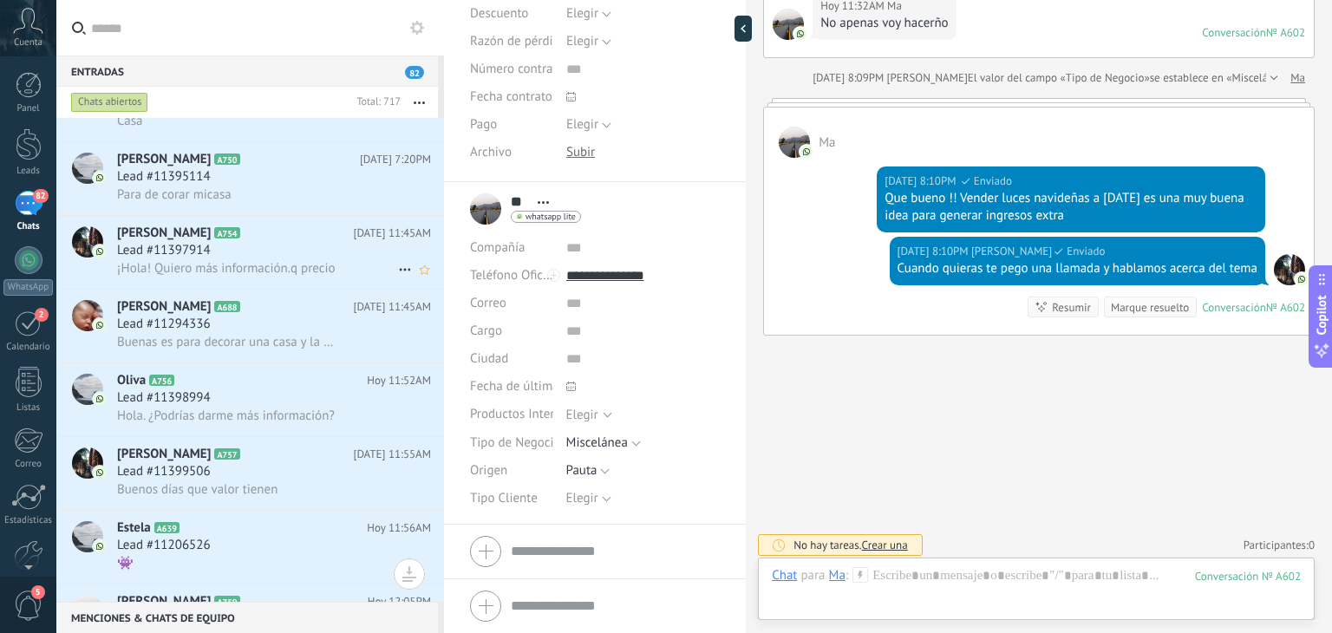
scroll to position [0, 0]
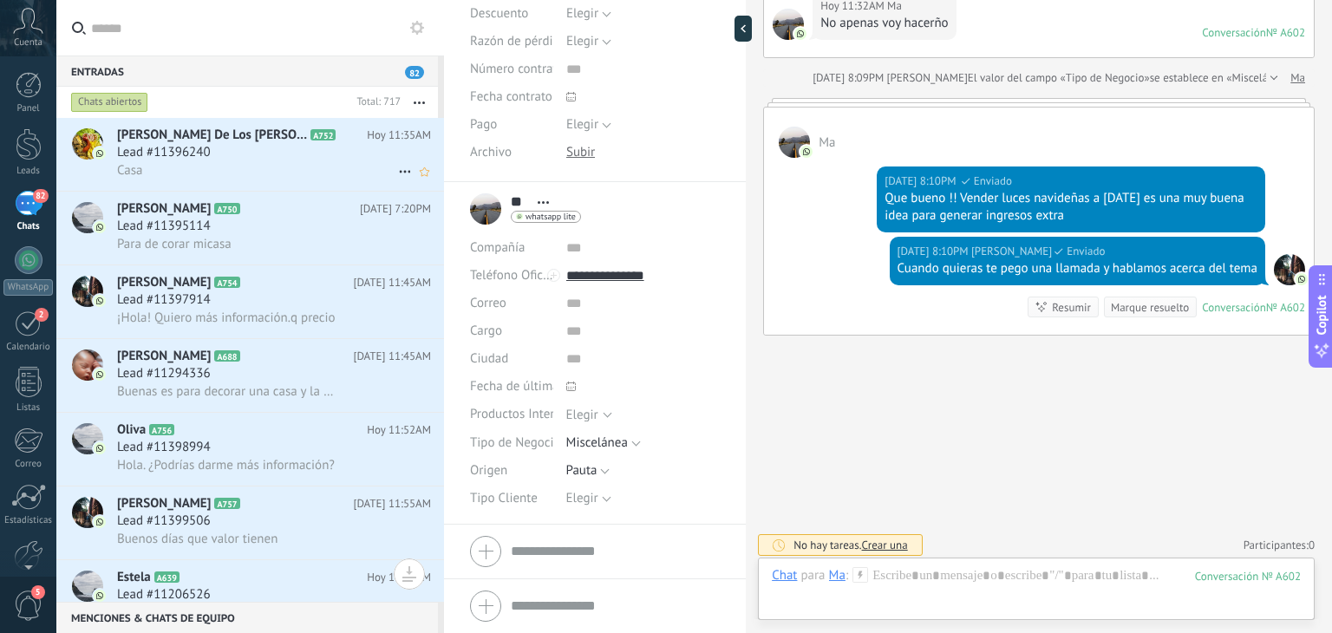
click at [310, 140] on span "A752" at bounding box center [322, 134] width 25 height 11
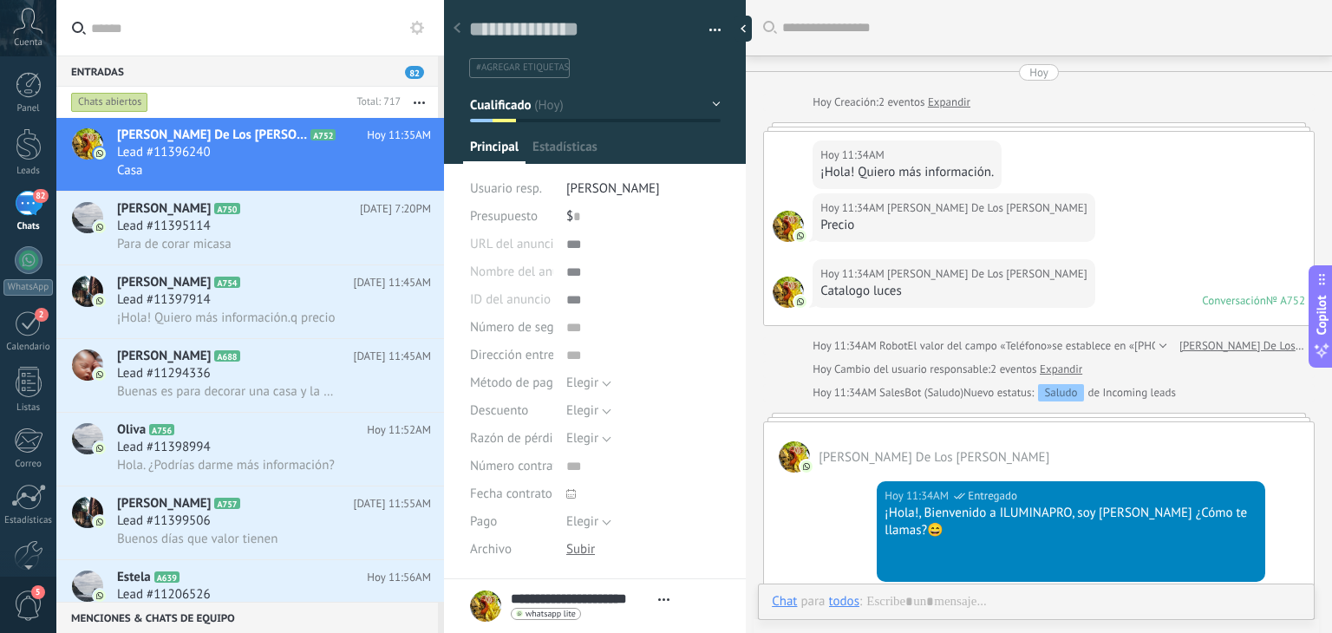
type textarea "**********"
click at [900, 593] on div "[PERSON_NAME] De Los [PERSON_NAME]" at bounding box center [937, 601] width 217 height 16
type input "**********"
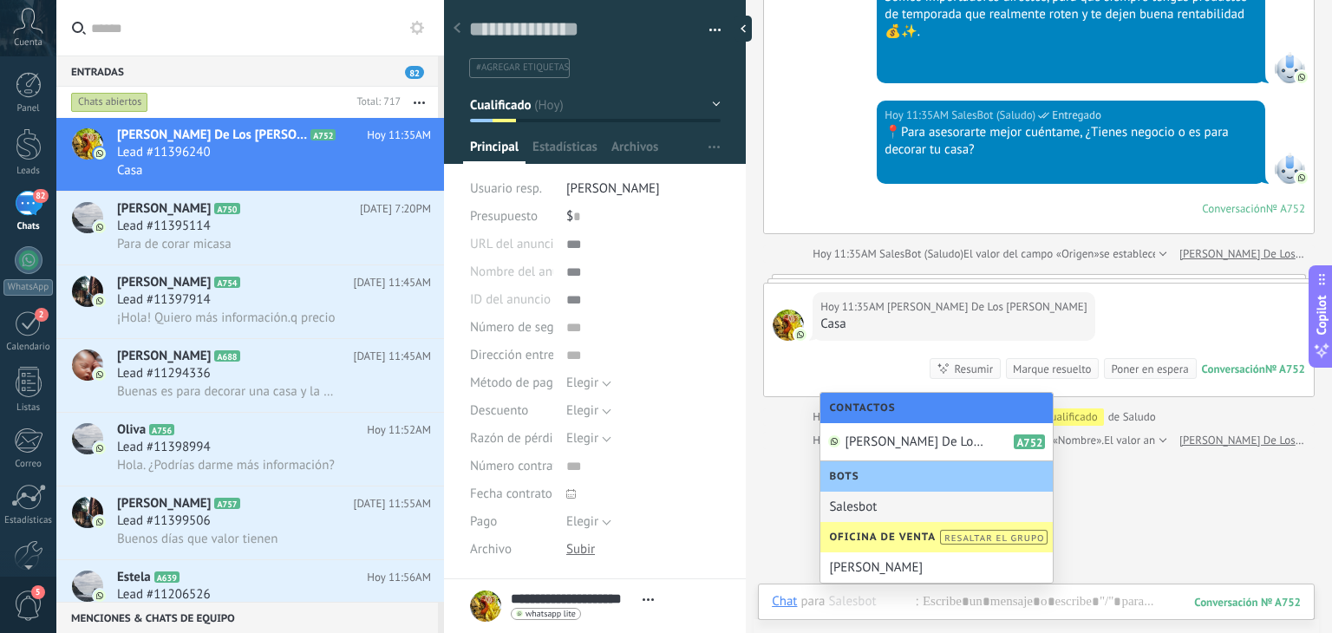
click at [1114, 497] on div "Buscar Carga más [DATE] [DATE] Creación: 2 eventos Expandir [DATE] 11:34AM [PER…" at bounding box center [1039, 39] width 586 height 1425
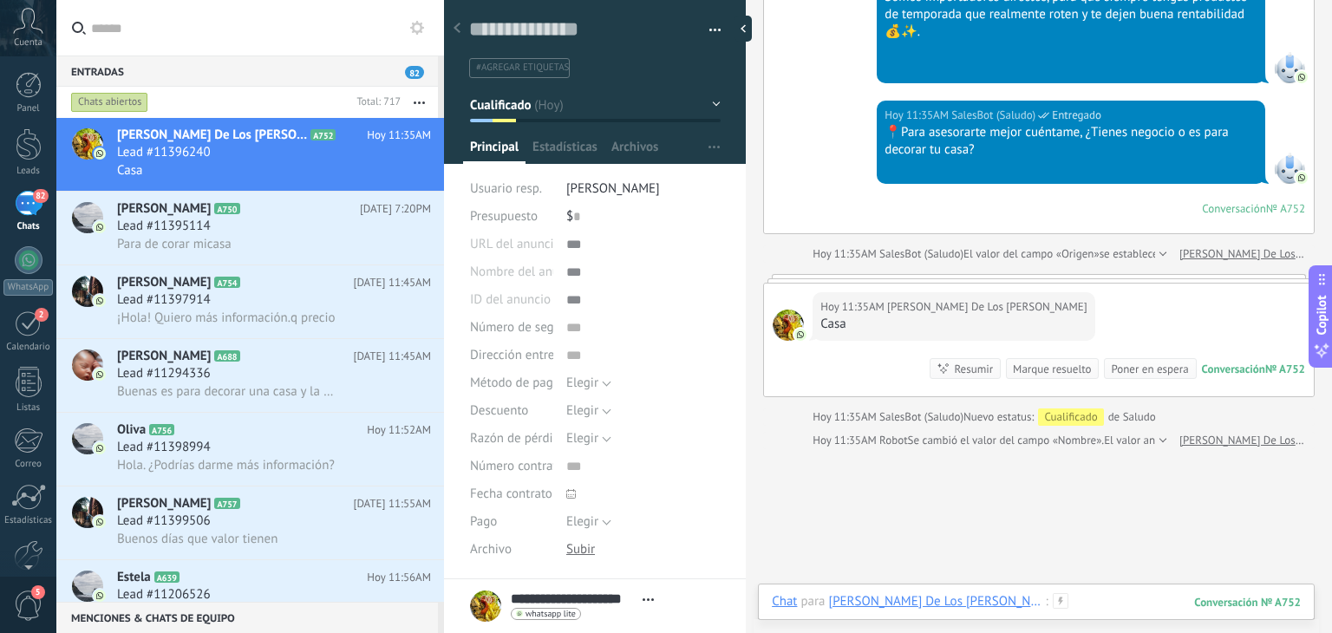
click at [972, 606] on div at bounding box center [1036, 619] width 529 height 52
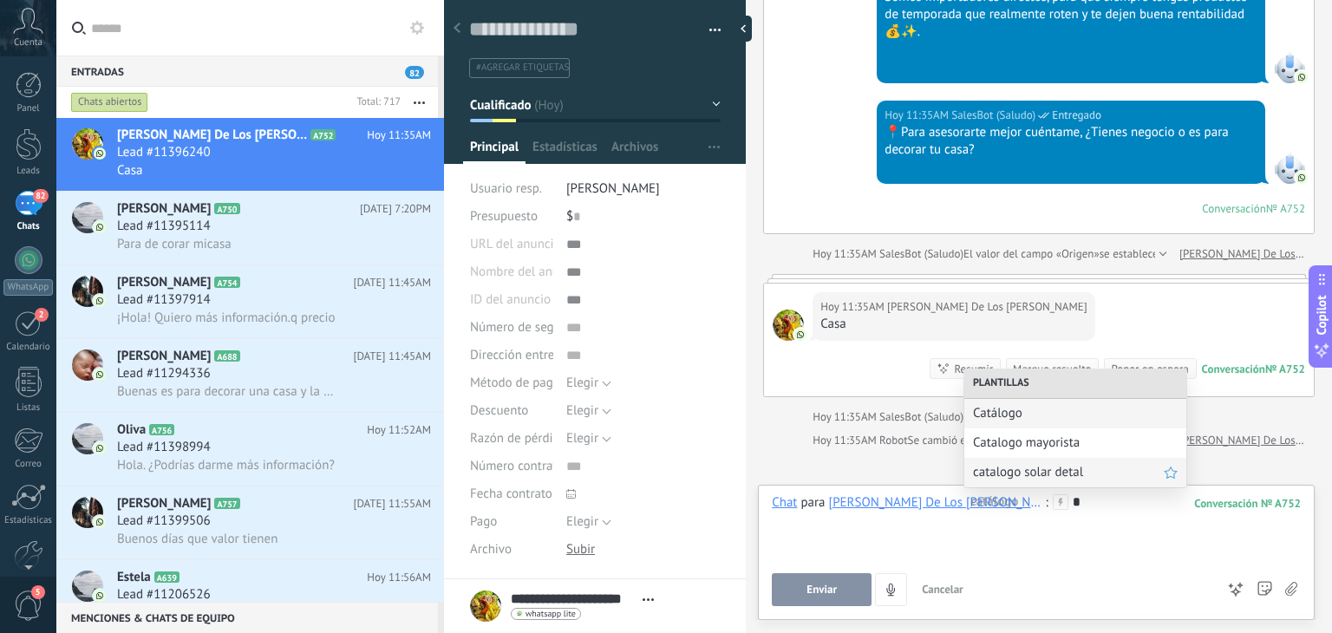
click at [1002, 473] on span "catalogo solar detal" at bounding box center [1068, 472] width 191 height 16
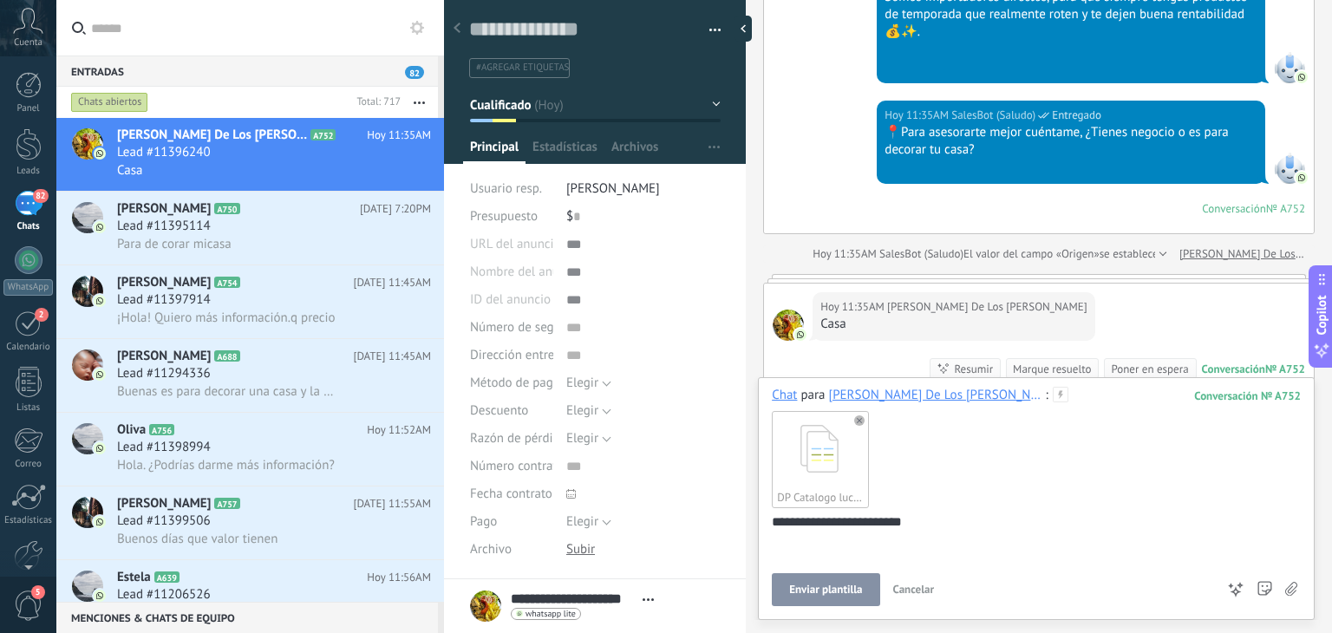
click at [836, 592] on span "Enviar plantilla" at bounding box center [825, 590] width 73 height 12
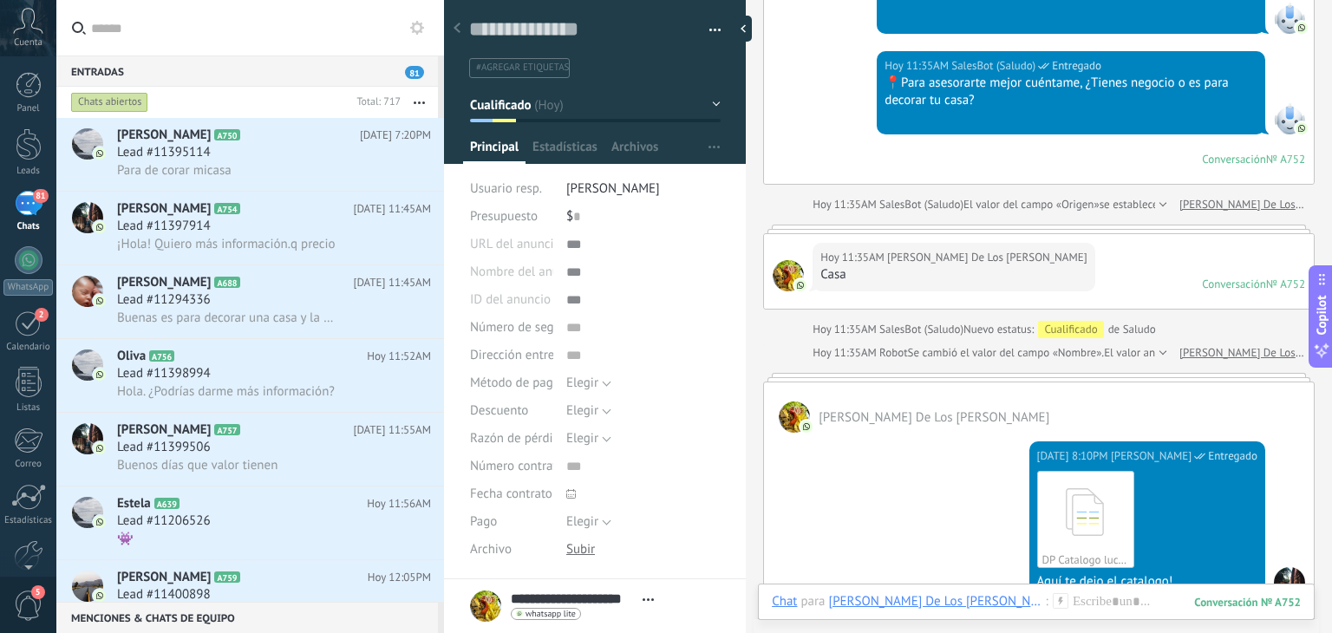
scroll to position [1020, 0]
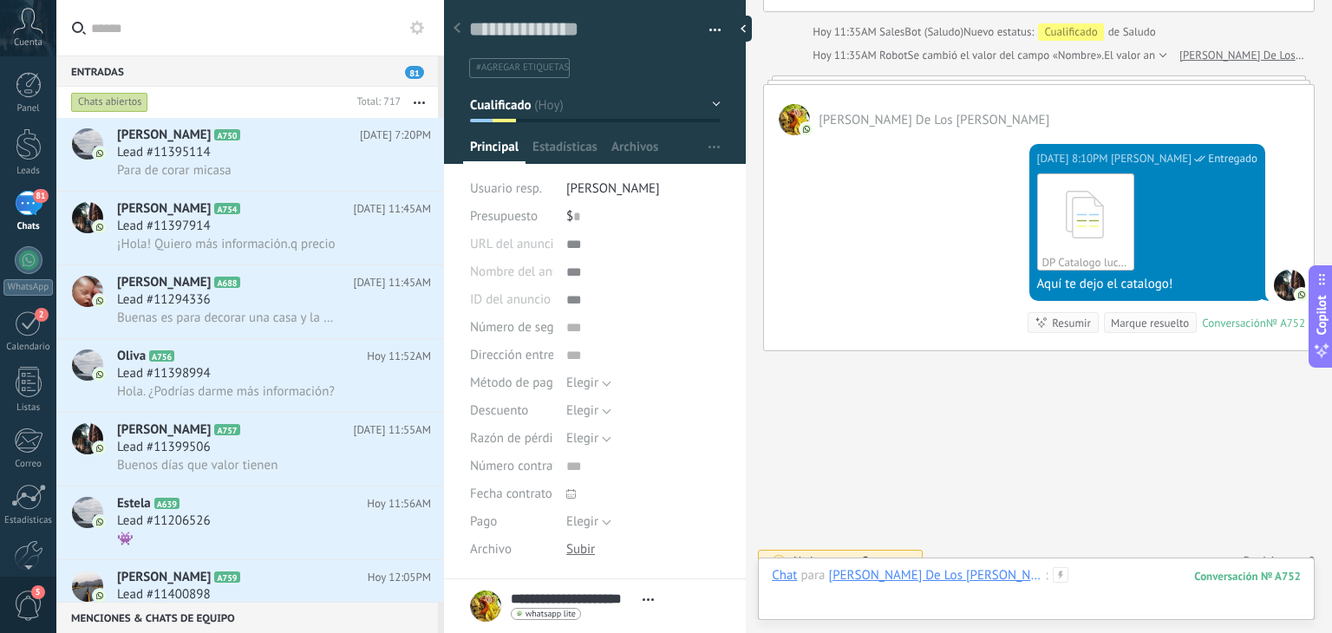
click at [988, 585] on div at bounding box center [1036, 593] width 529 height 52
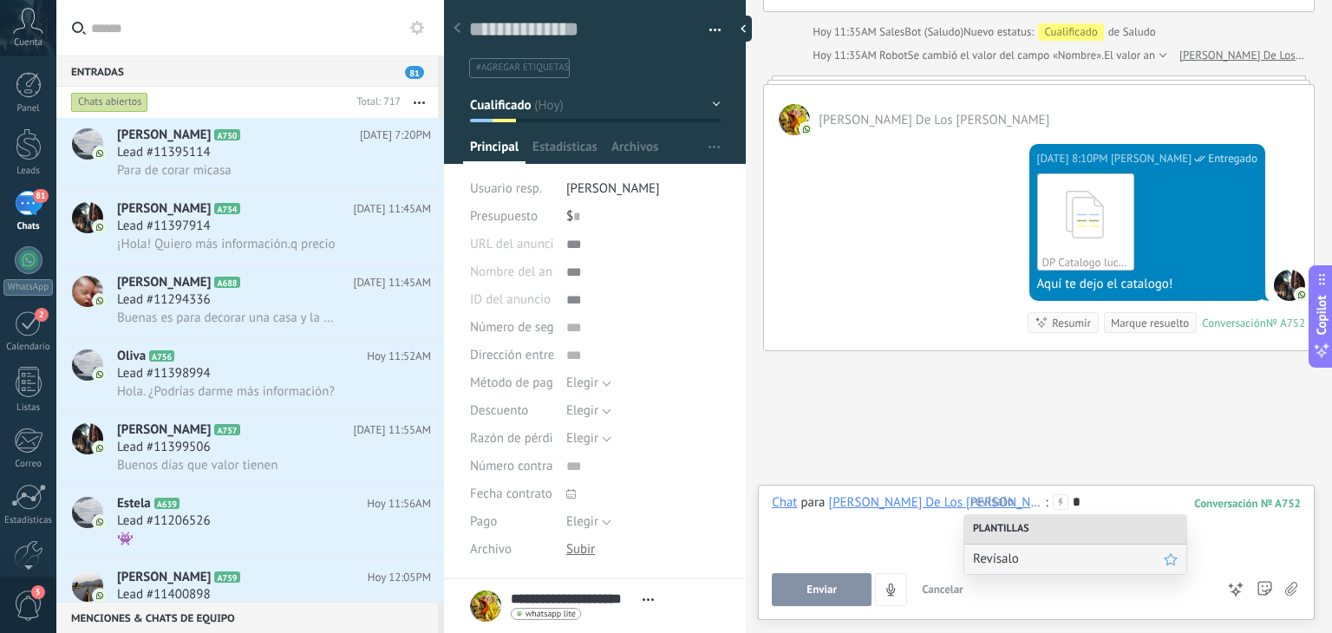
click at [992, 566] on span "Revísalo" at bounding box center [1068, 559] width 191 height 16
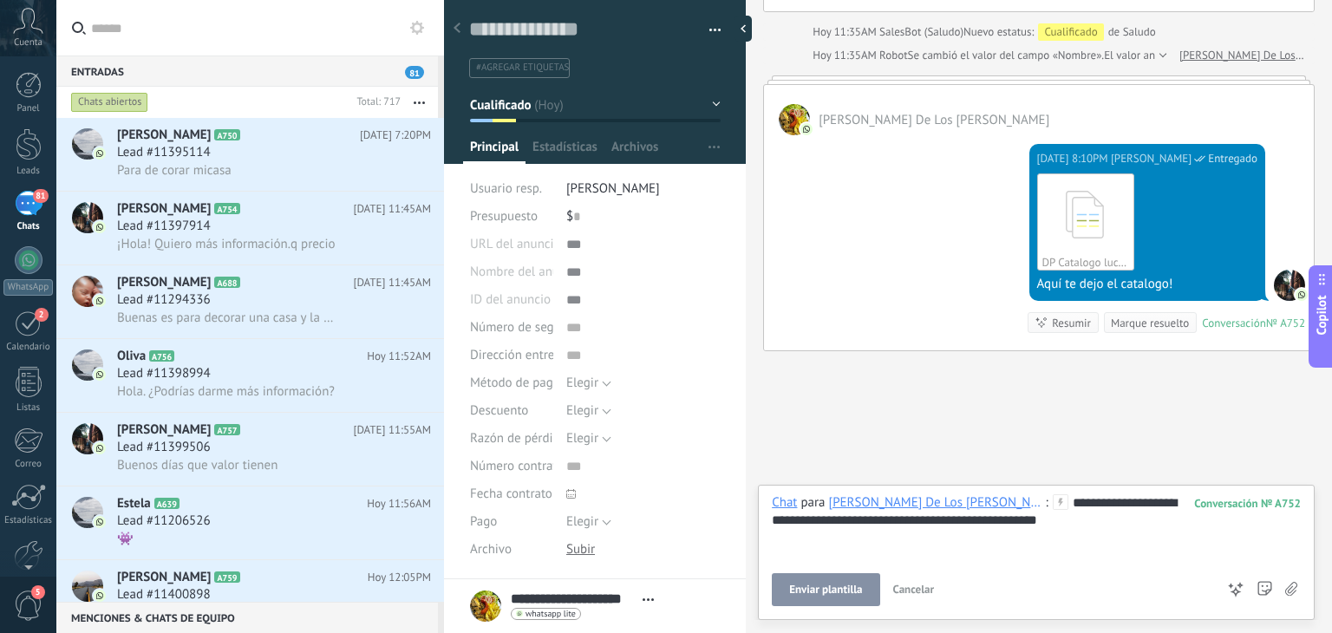
click at [860, 593] on span "Enviar plantilla" at bounding box center [825, 590] width 73 height 12
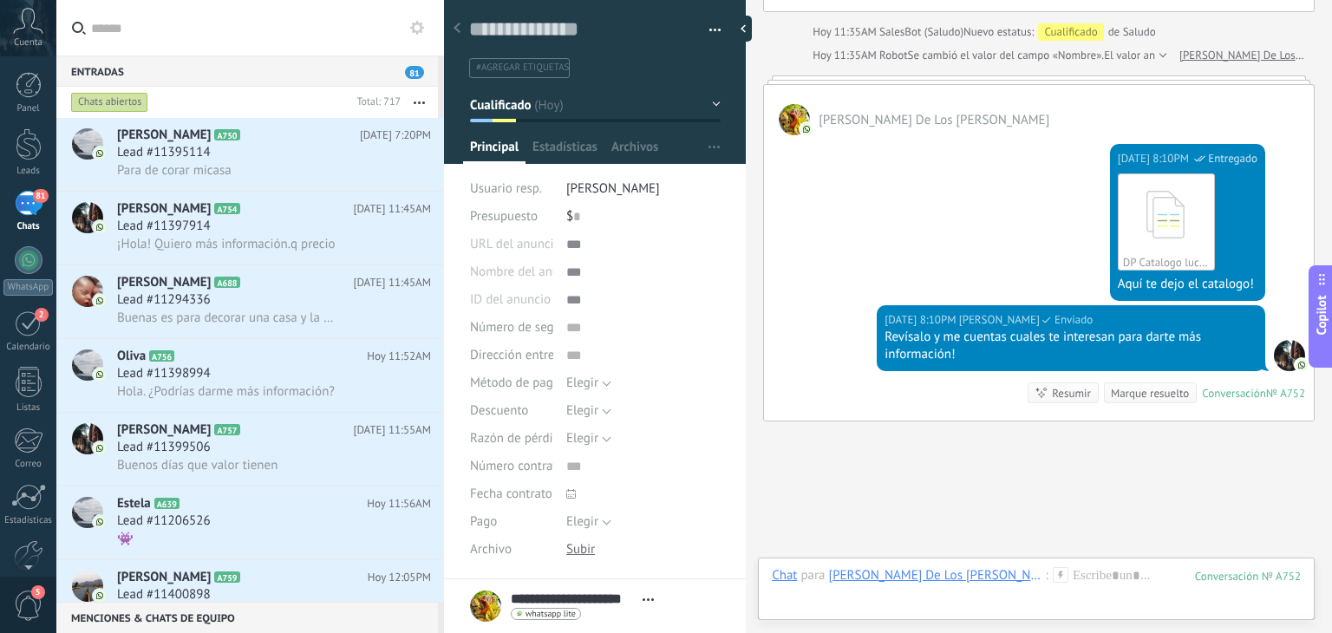
scroll to position [1090, 0]
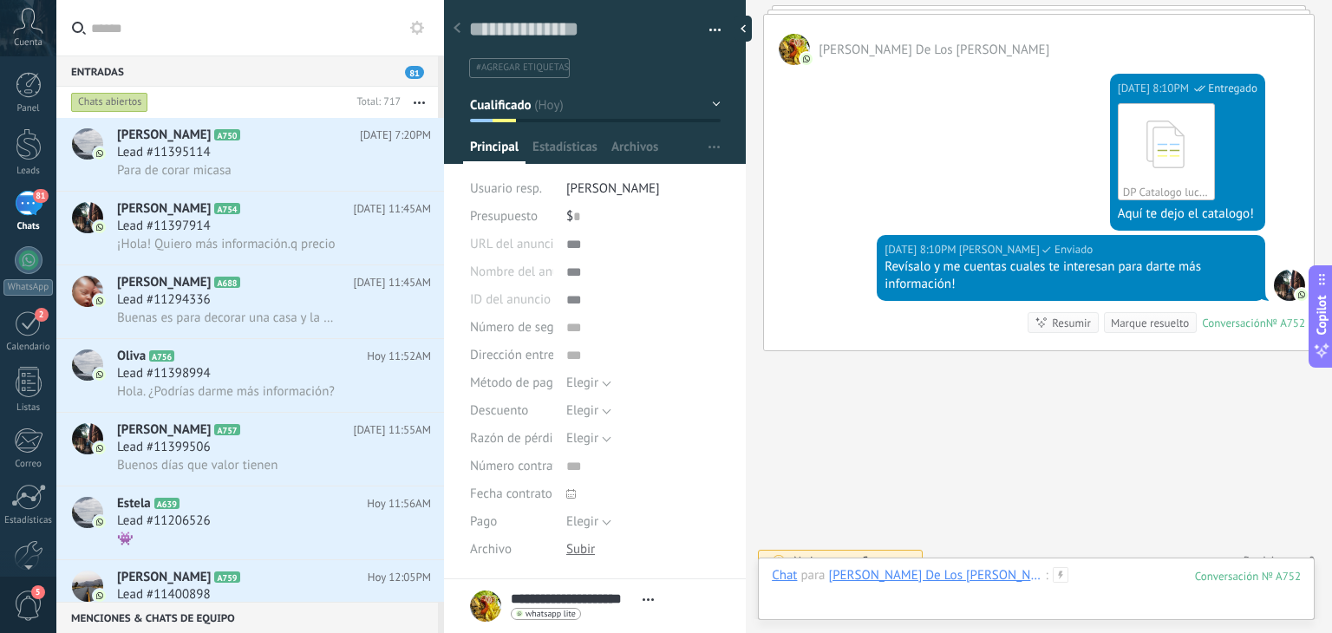
click at [992, 570] on div at bounding box center [1036, 593] width 529 height 52
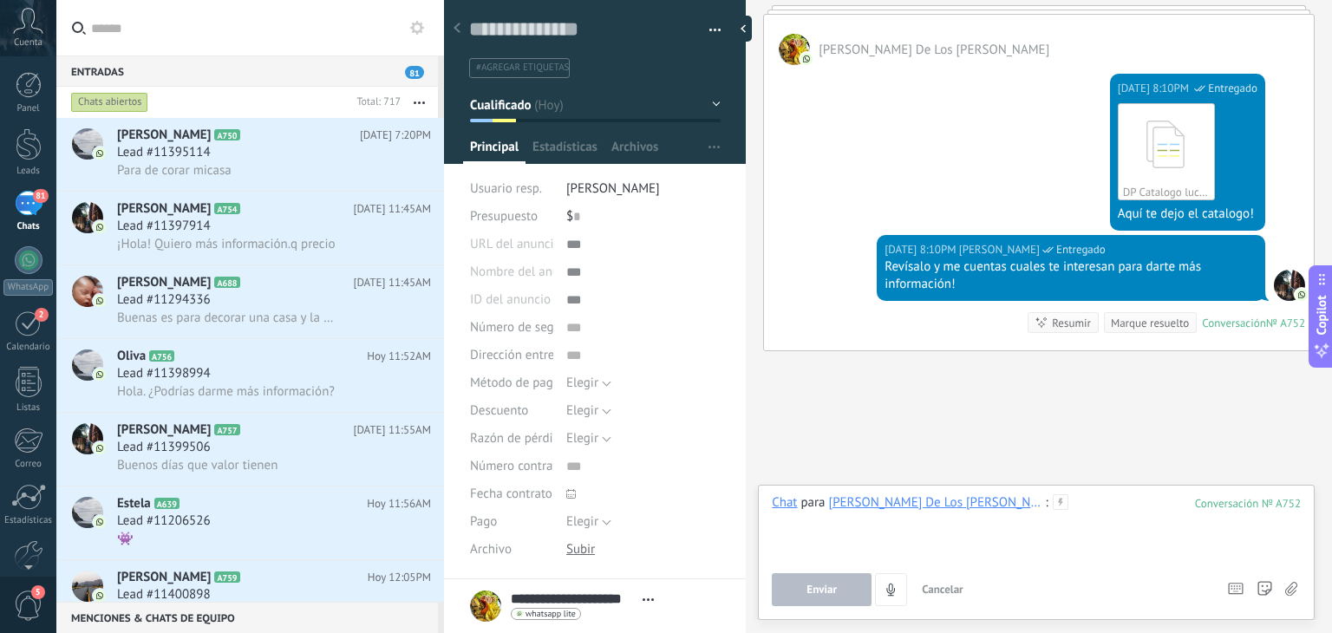
click at [996, 522] on div at bounding box center [1036, 527] width 529 height 66
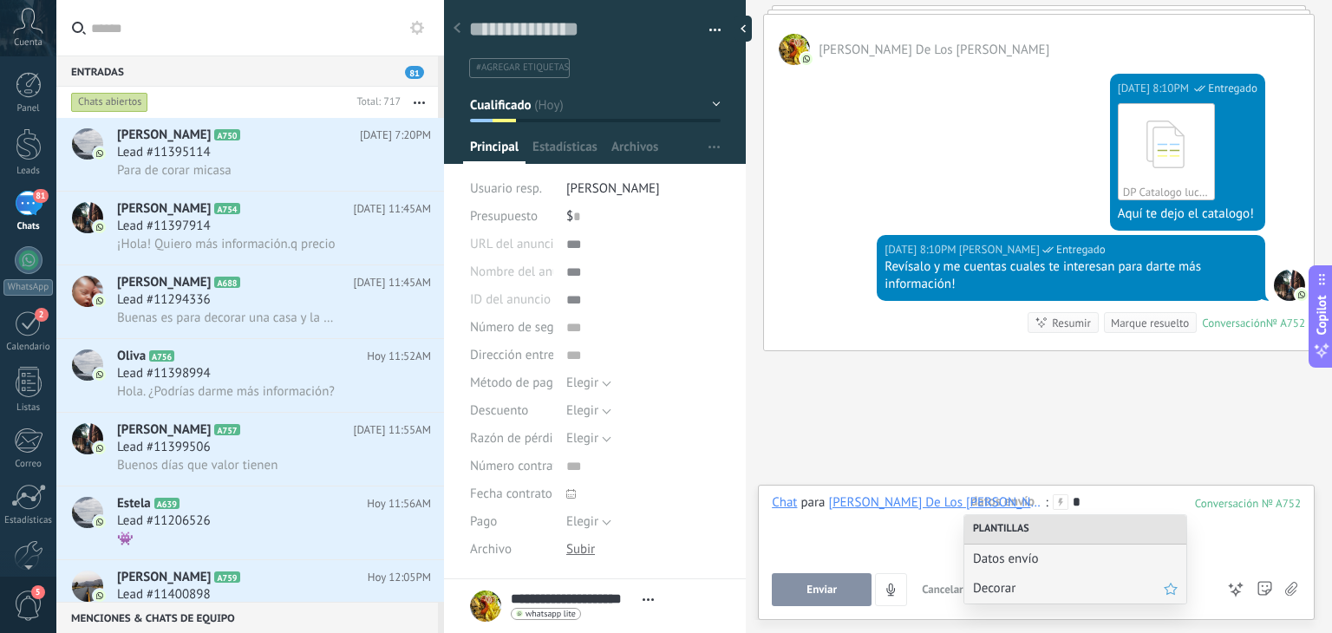
click at [980, 590] on span "Decorar" at bounding box center [1068, 588] width 191 height 16
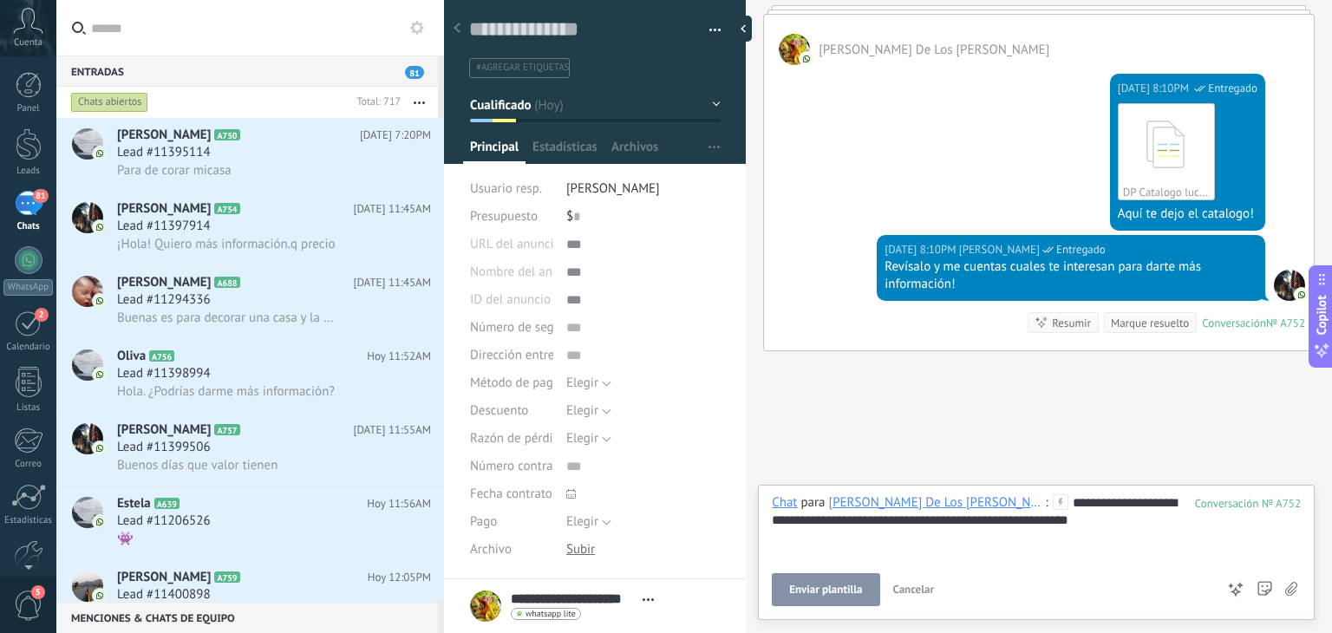
click at [832, 597] on button "Enviar plantilla" at bounding box center [826, 589] width 108 height 33
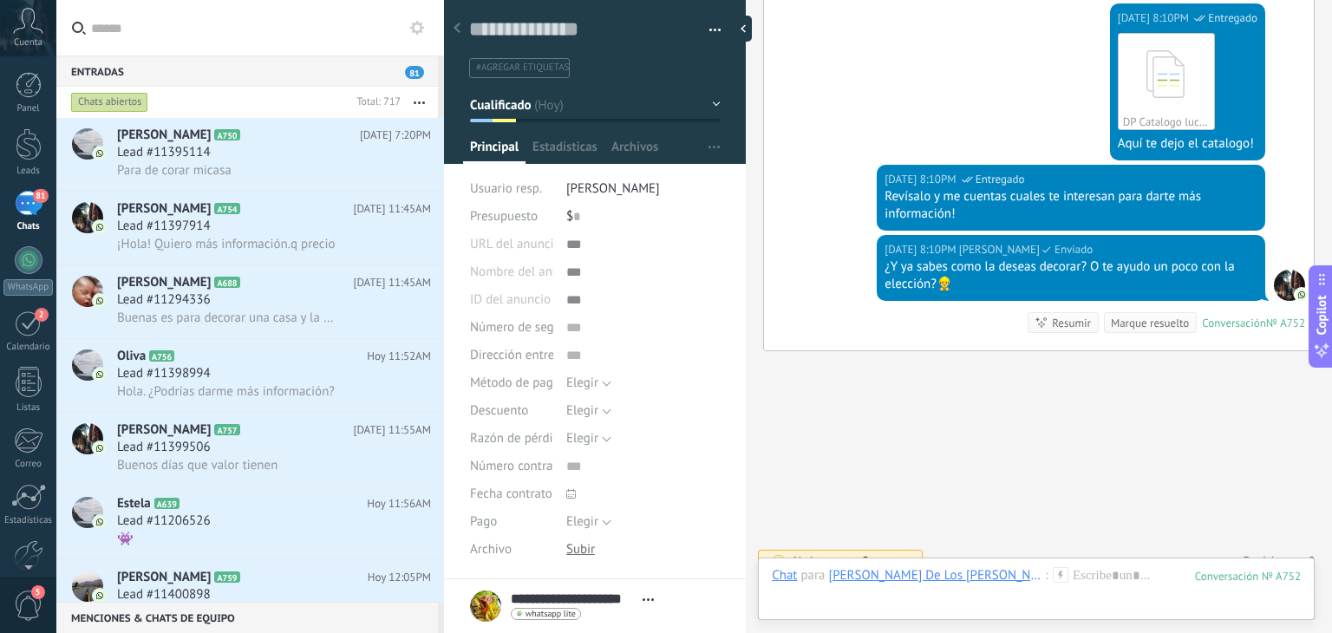
scroll to position [220, 0]
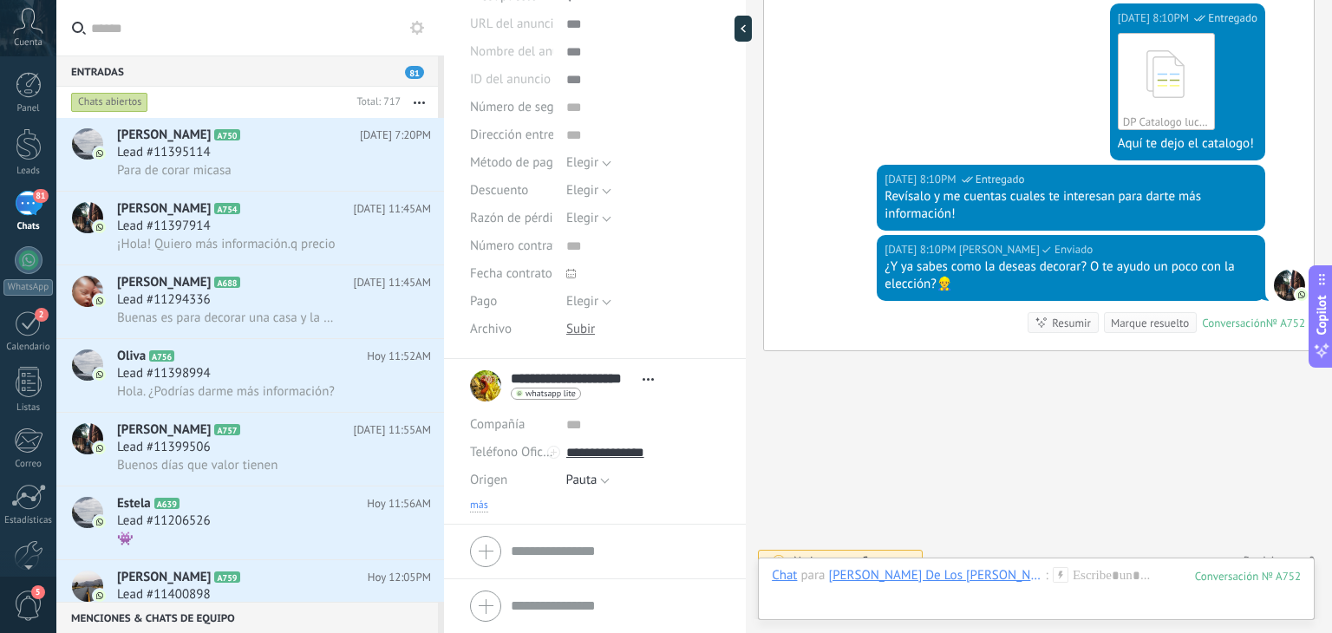
click at [479, 499] on span "más" at bounding box center [479, 506] width 18 height 14
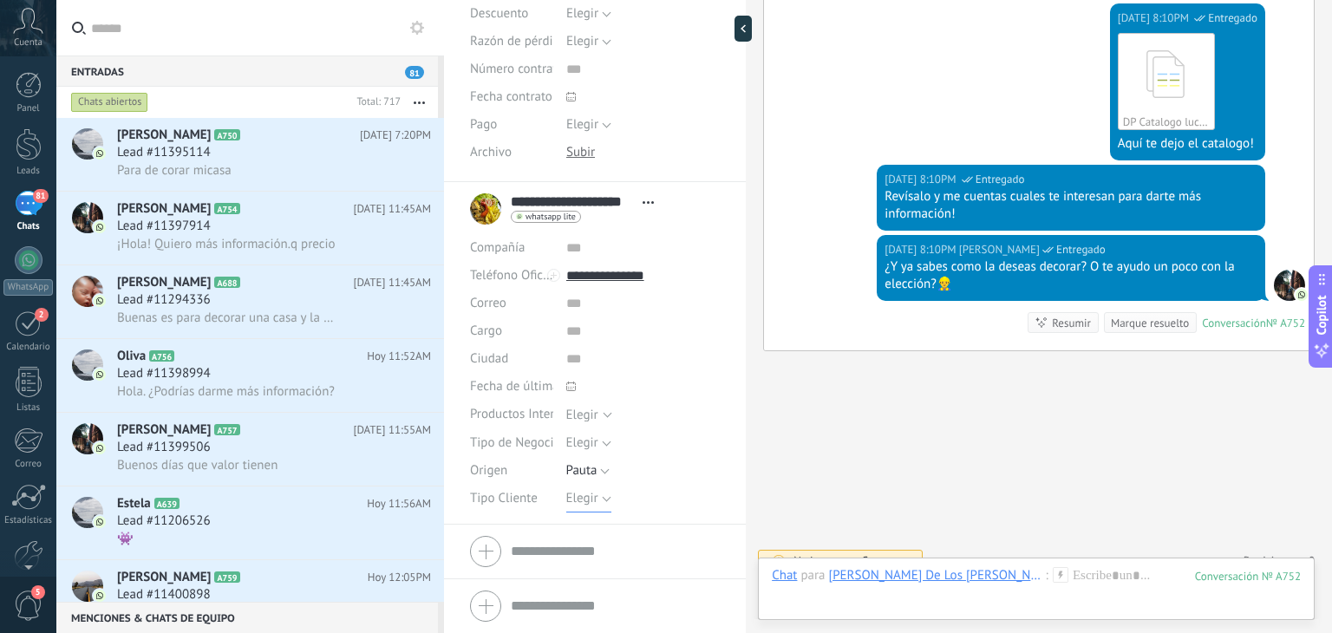
click at [570, 493] on span "Elegir" at bounding box center [582, 498] width 32 height 16
click at [589, 582] on span "Detal" at bounding box center [626, 587] width 159 height 16
click at [498, 607] on span "Guardar" at bounding box center [499, 606] width 41 height 12
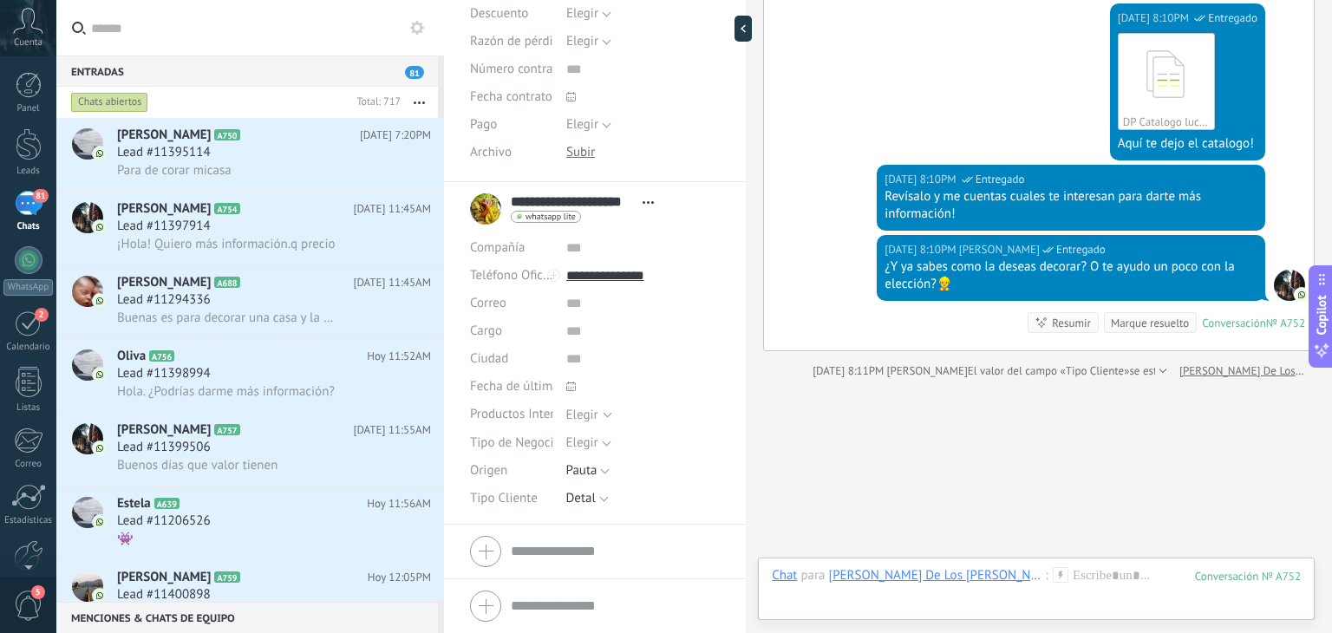
scroll to position [1190, 0]
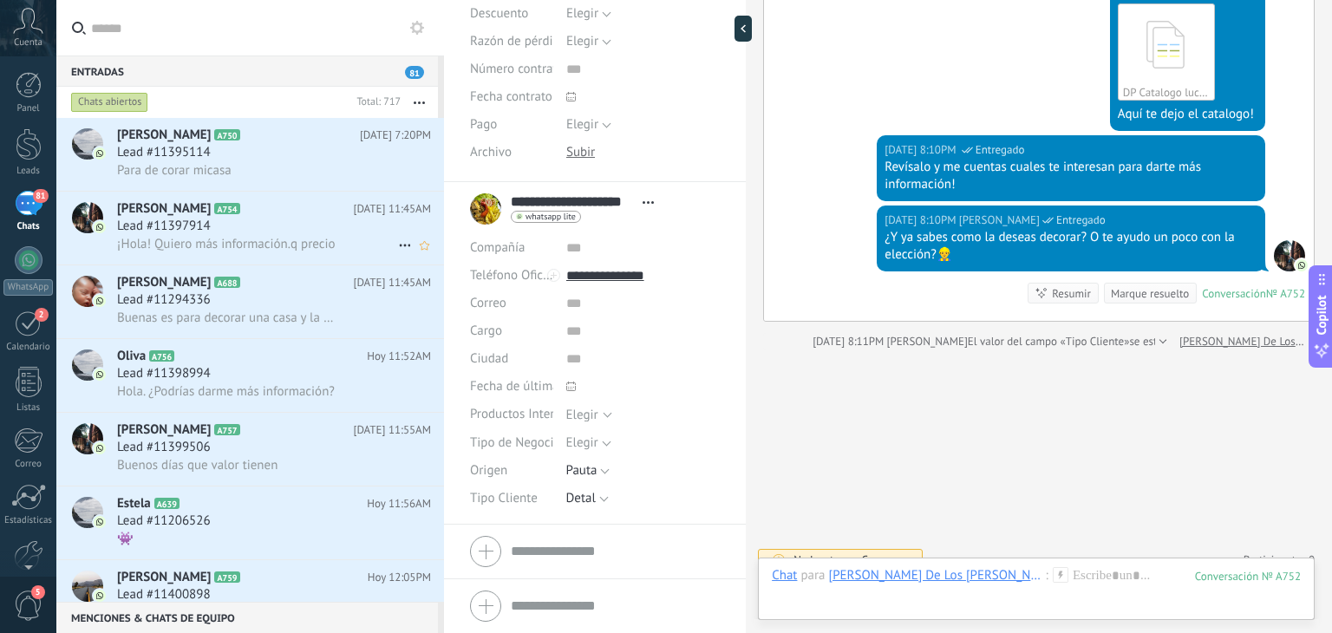
click at [275, 202] on h2 "[PERSON_NAME] A754" at bounding box center [235, 208] width 236 height 17
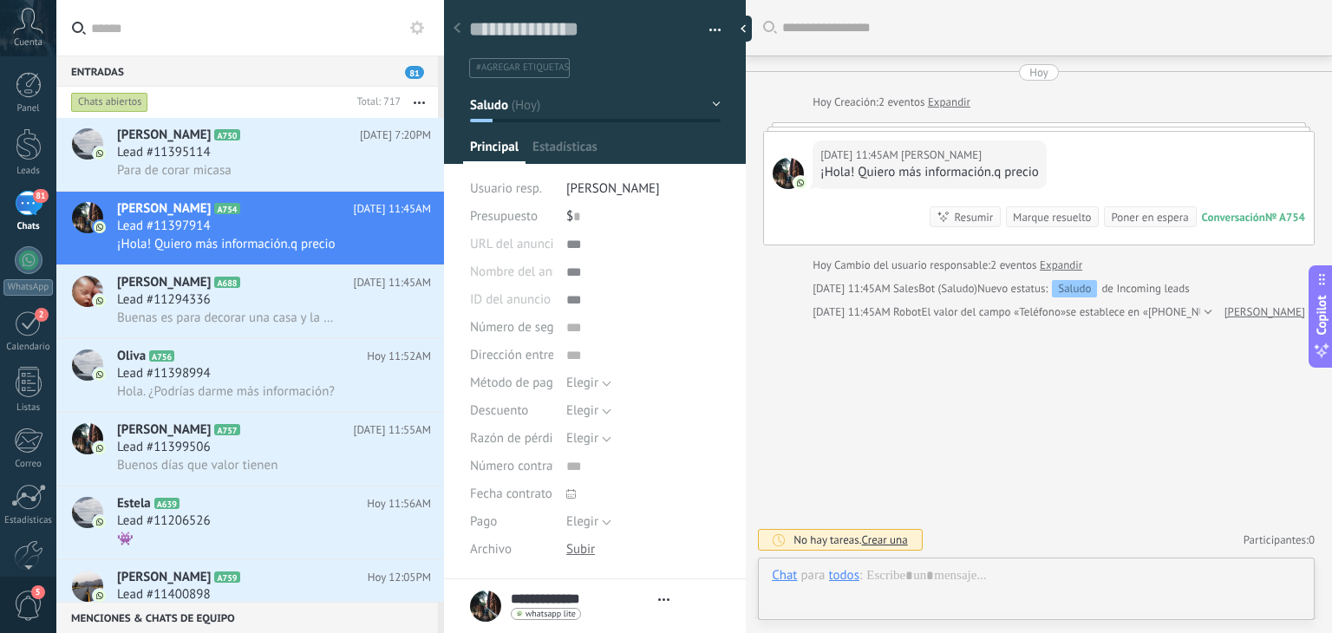
type textarea "**********"
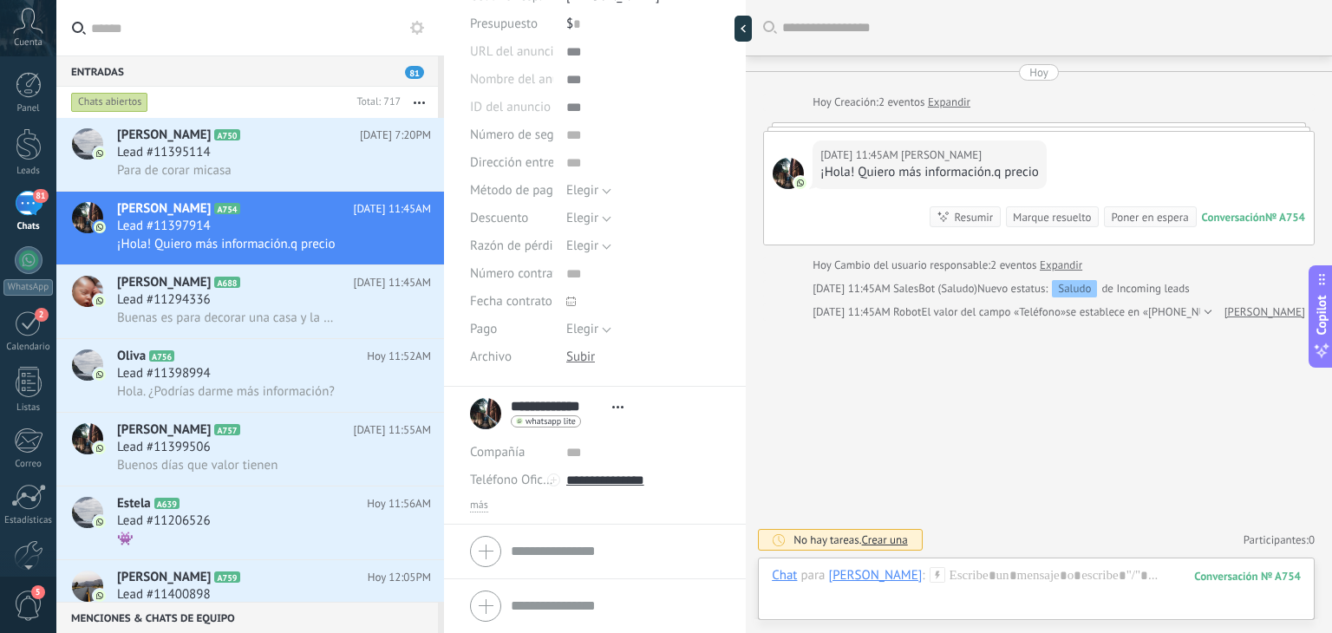
click at [489, 512] on li "**********" at bounding box center [595, 456] width 302 height 138
click at [482, 506] on span "más" at bounding box center [479, 506] width 18 height 14
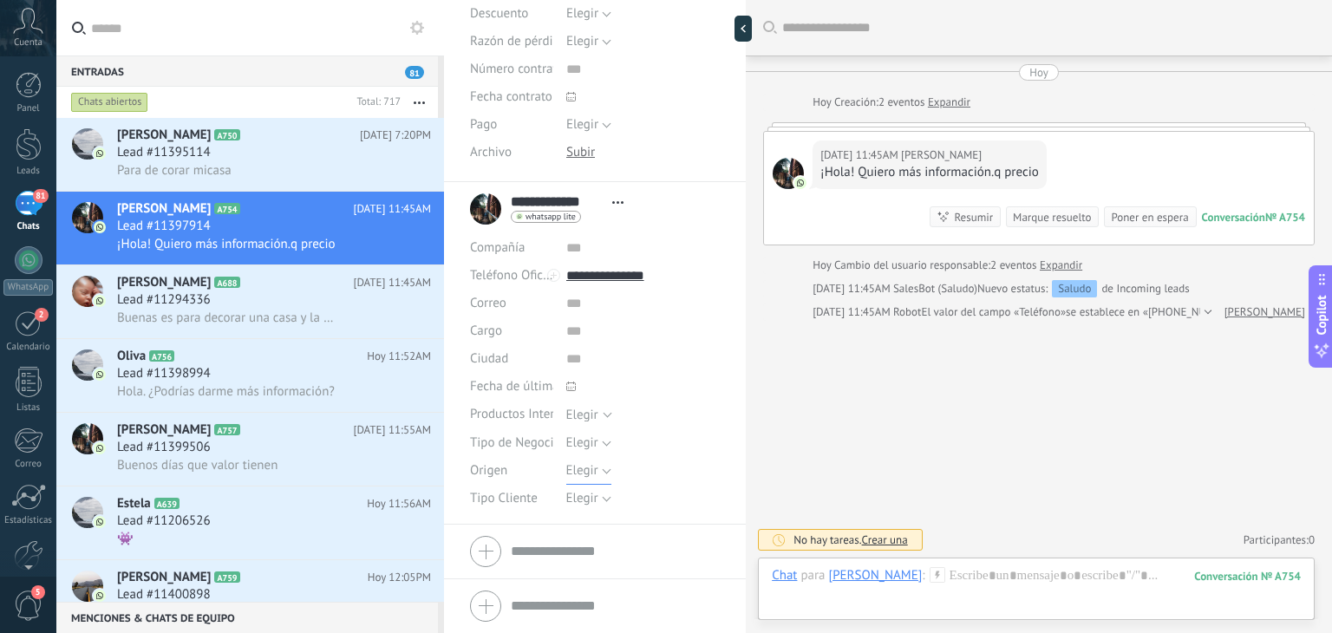
click at [589, 469] on span "Elegir" at bounding box center [582, 470] width 32 height 16
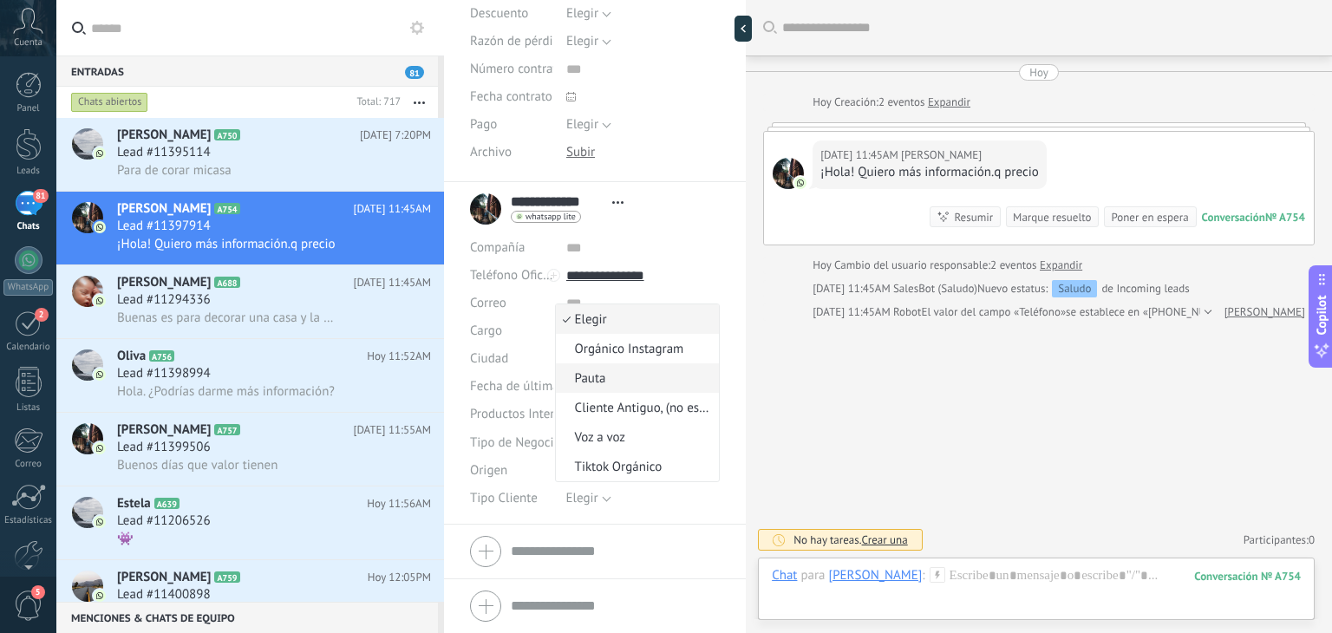
click at [597, 384] on span "Pauta" at bounding box center [635, 378] width 159 height 16
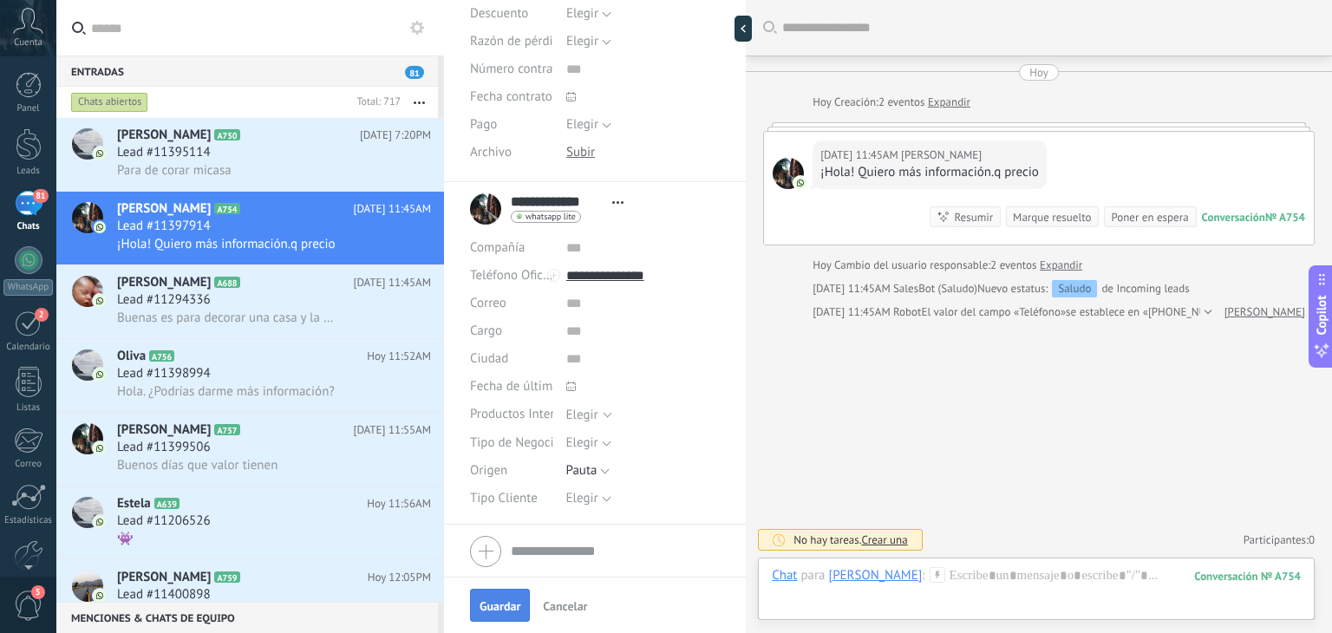
click at [499, 610] on span "Guardar" at bounding box center [499, 606] width 41 height 12
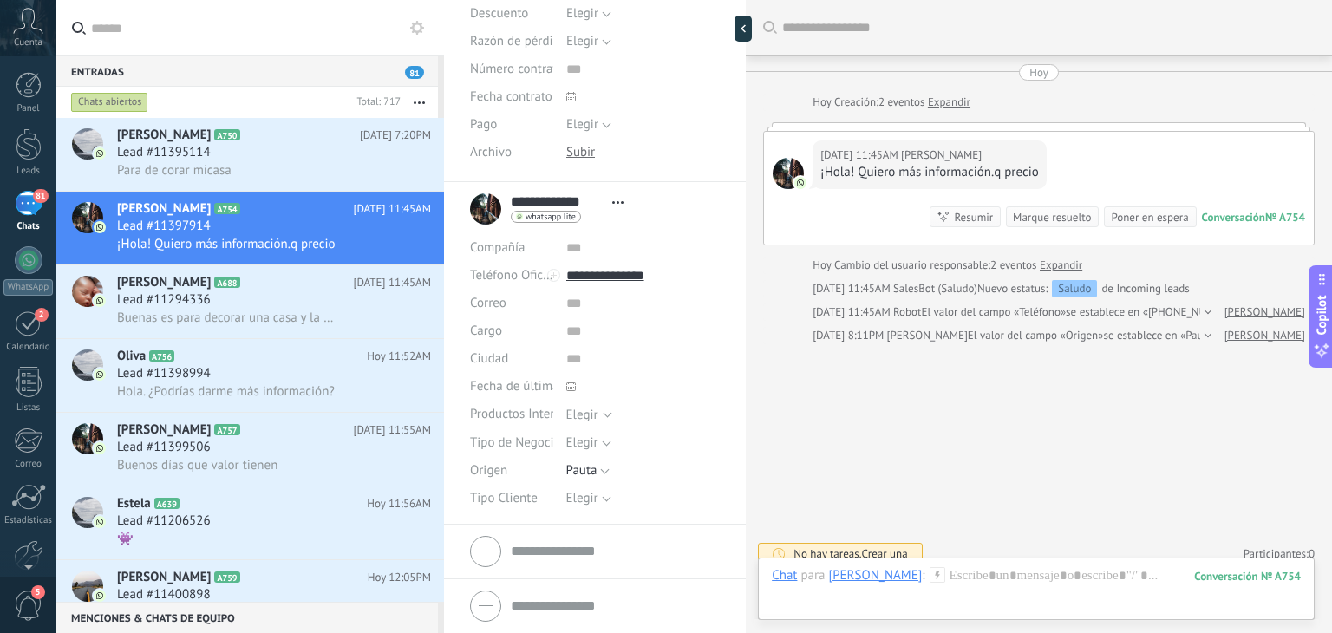
scroll to position [13, 0]
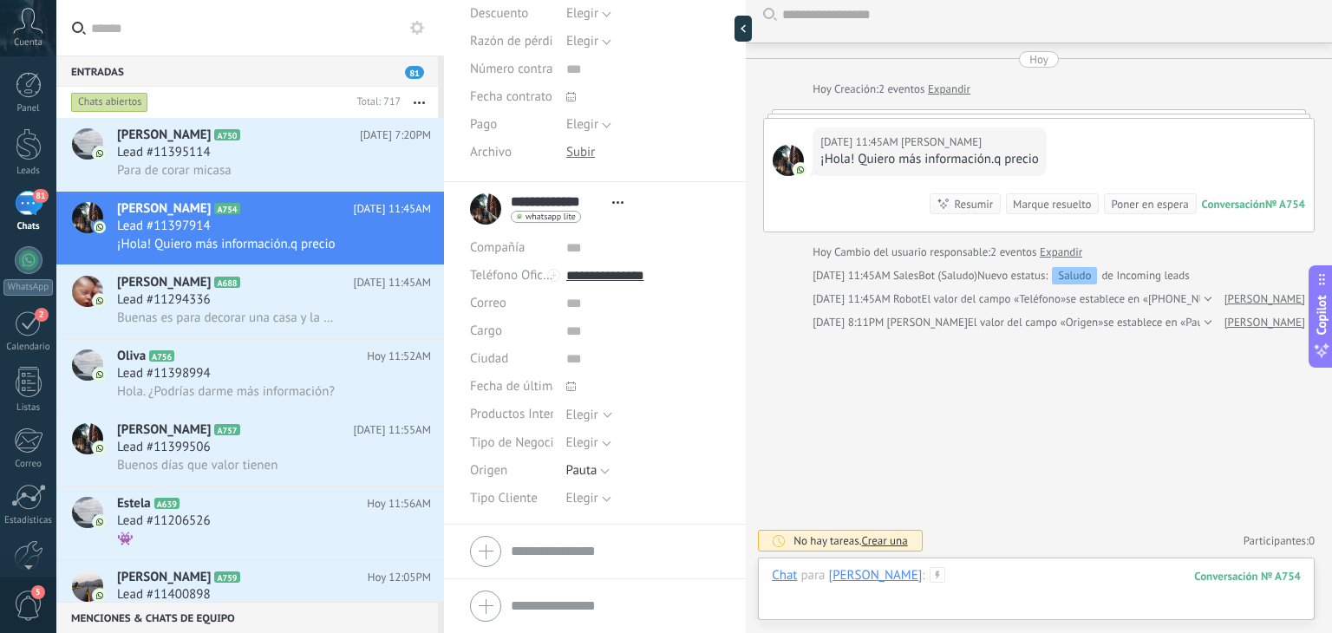
click at [994, 577] on div at bounding box center [1036, 593] width 529 height 52
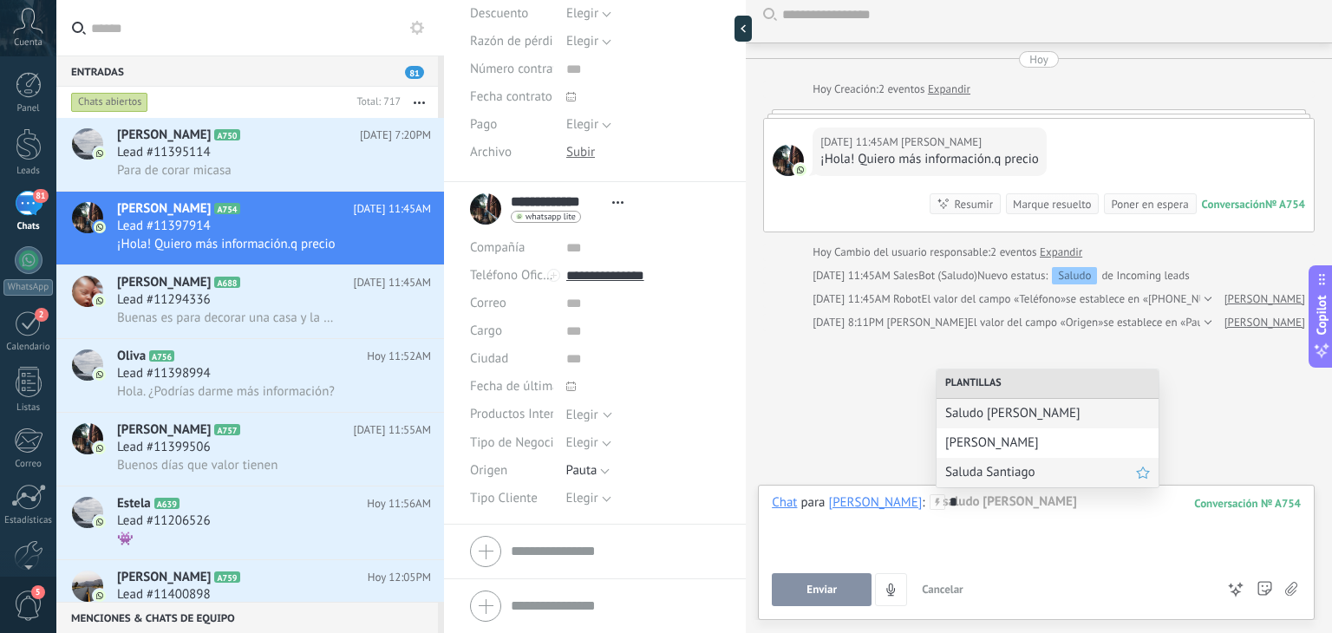
click at [1003, 466] on span "Saluda Santiago" at bounding box center [1040, 472] width 191 height 16
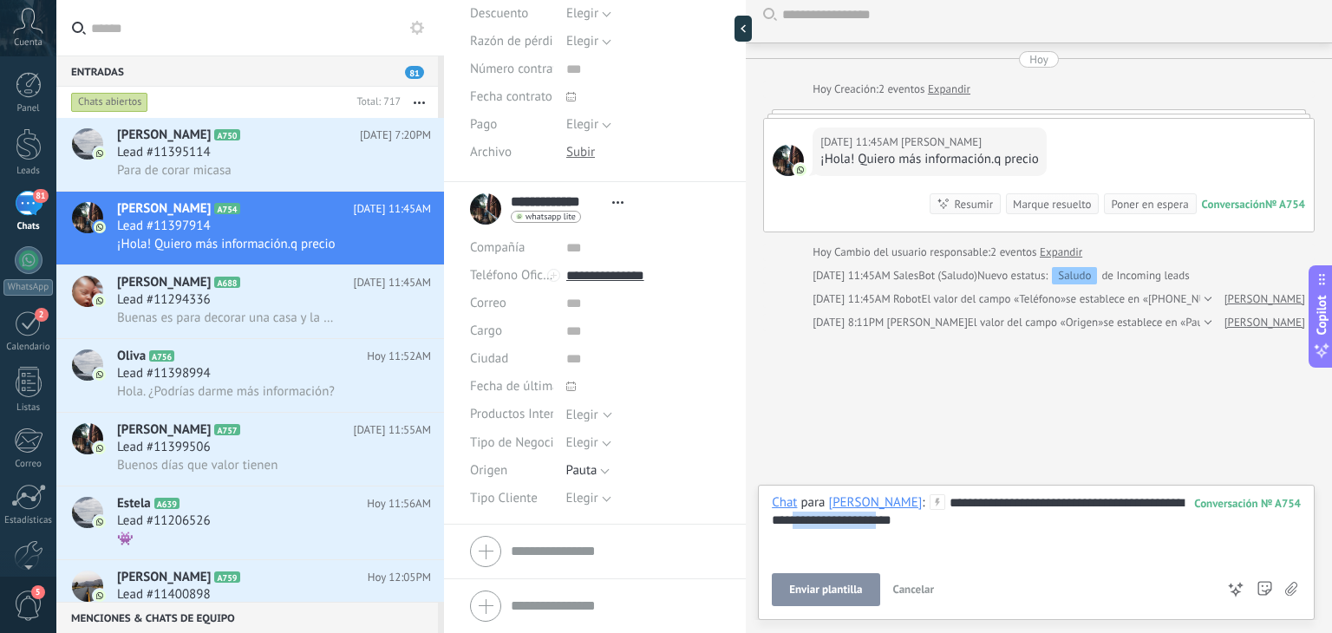
drag, startPoint x: 929, startPoint y: 521, endPoint x: 829, endPoint y: 526, distance: 100.7
click at [829, 526] on div "**********" at bounding box center [1036, 527] width 529 height 66
click at [819, 603] on button "Enviar" at bounding box center [822, 589] width 100 height 33
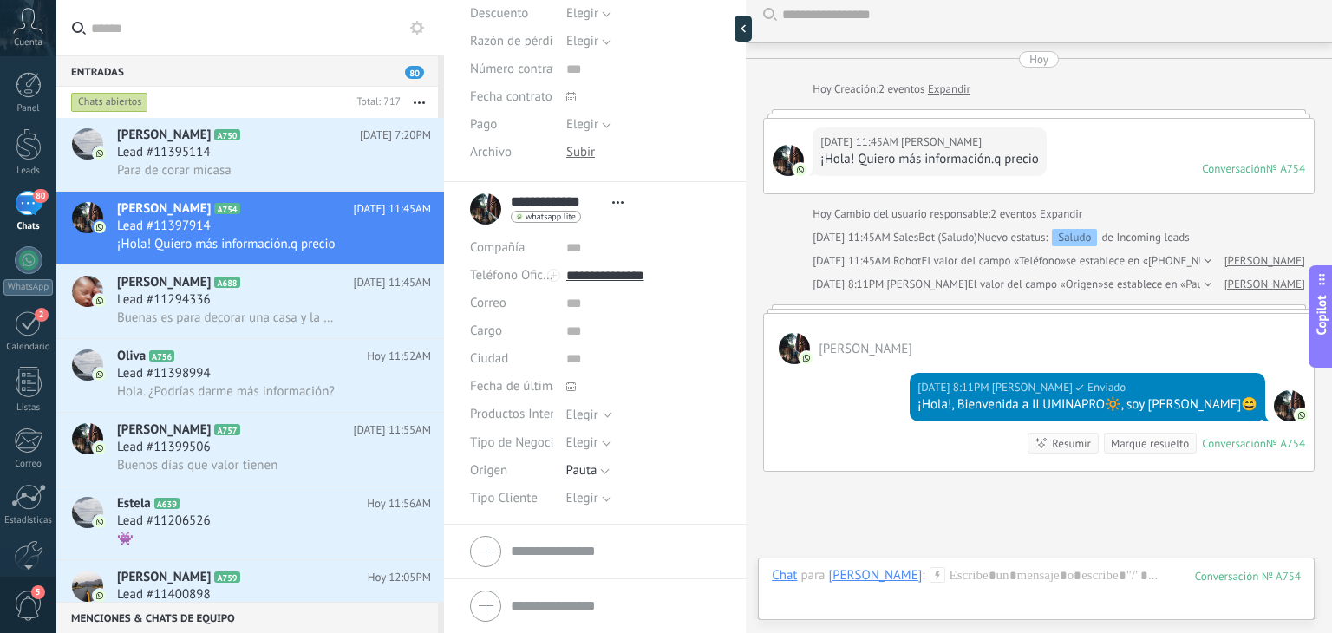
scroll to position [153, 0]
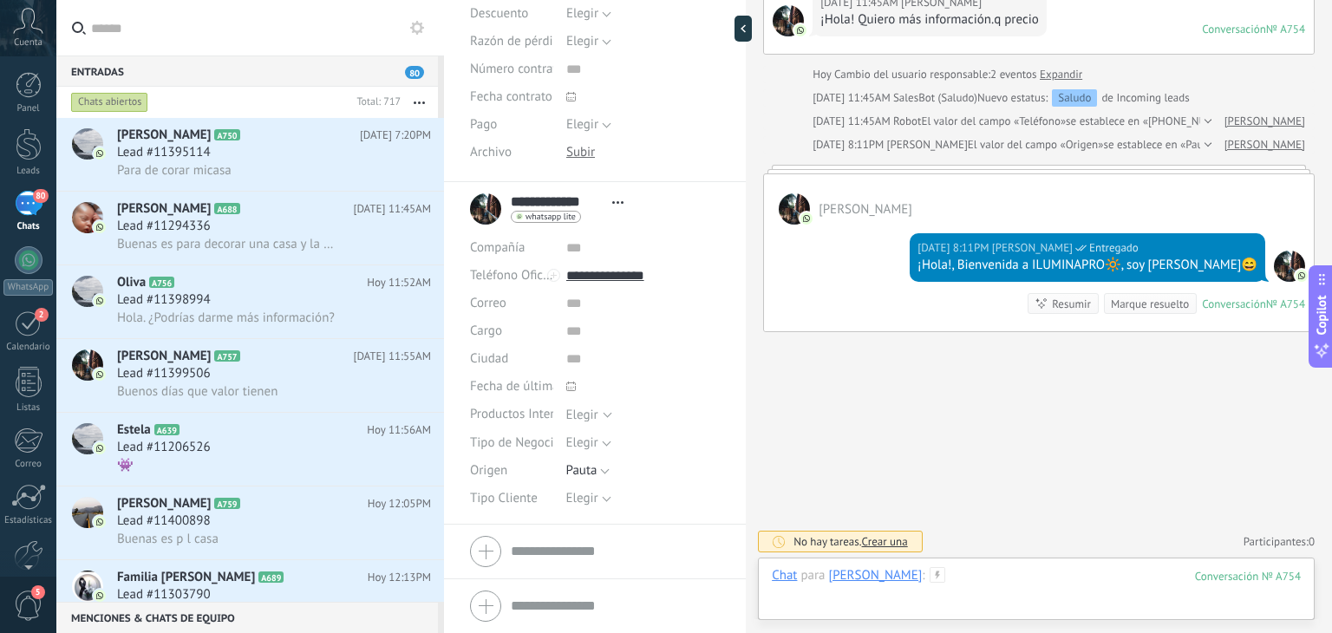
click at [1012, 590] on div at bounding box center [1036, 593] width 529 height 52
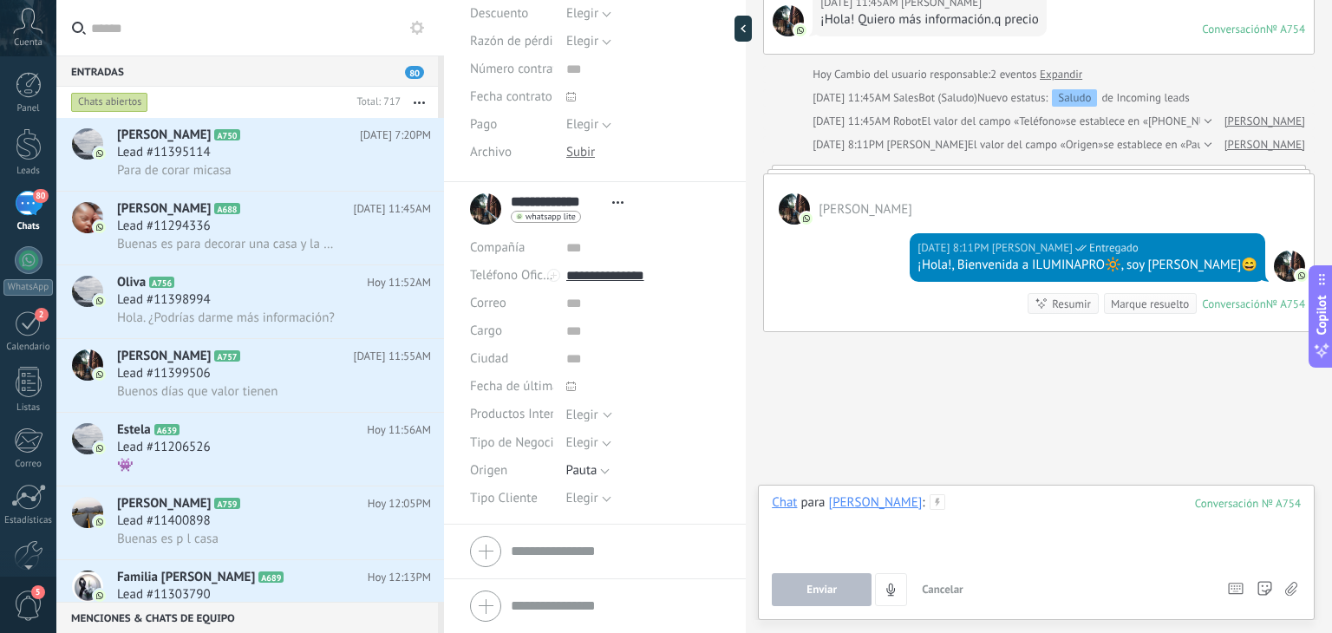
click at [970, 509] on div at bounding box center [1036, 527] width 529 height 66
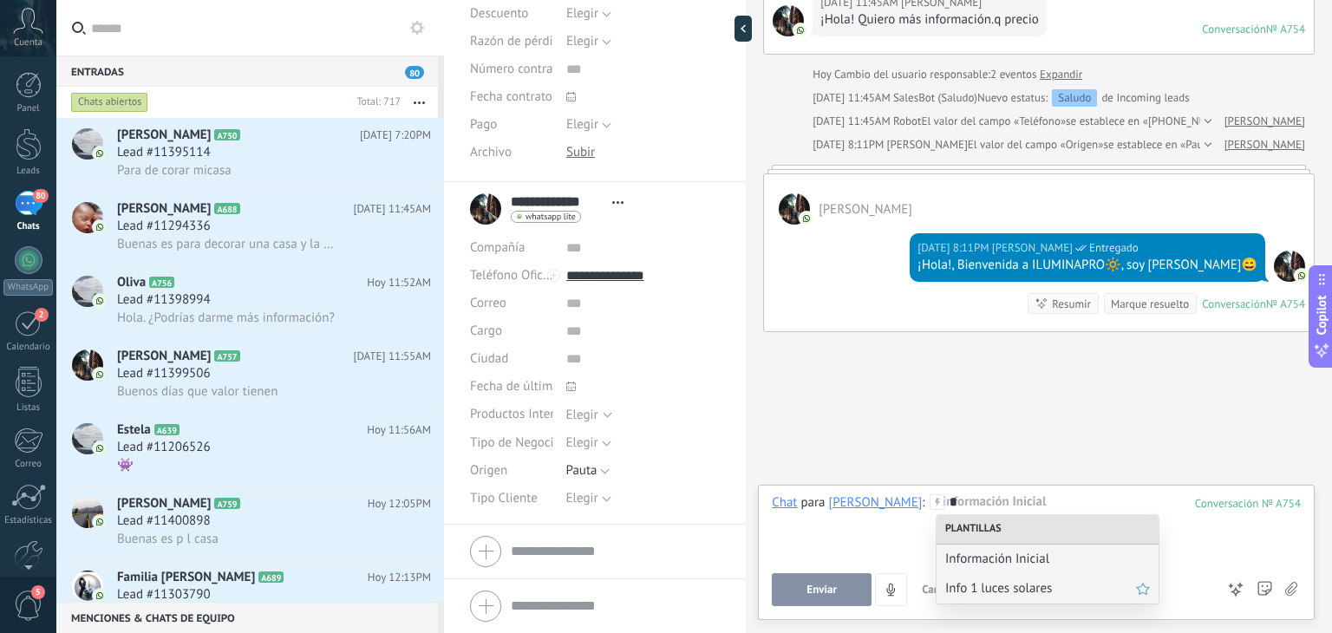
click at [975, 585] on span "Info 1 luces solares" at bounding box center [1040, 588] width 191 height 16
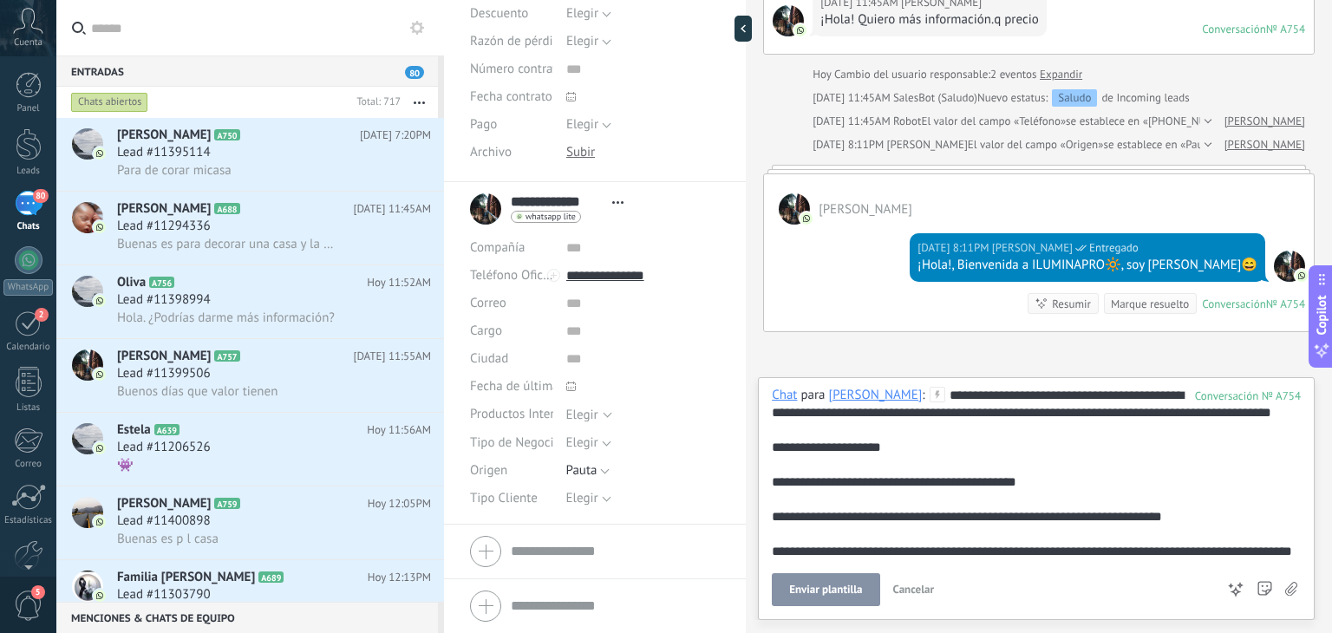
click at [830, 589] on span "Enviar plantilla" at bounding box center [825, 590] width 73 height 12
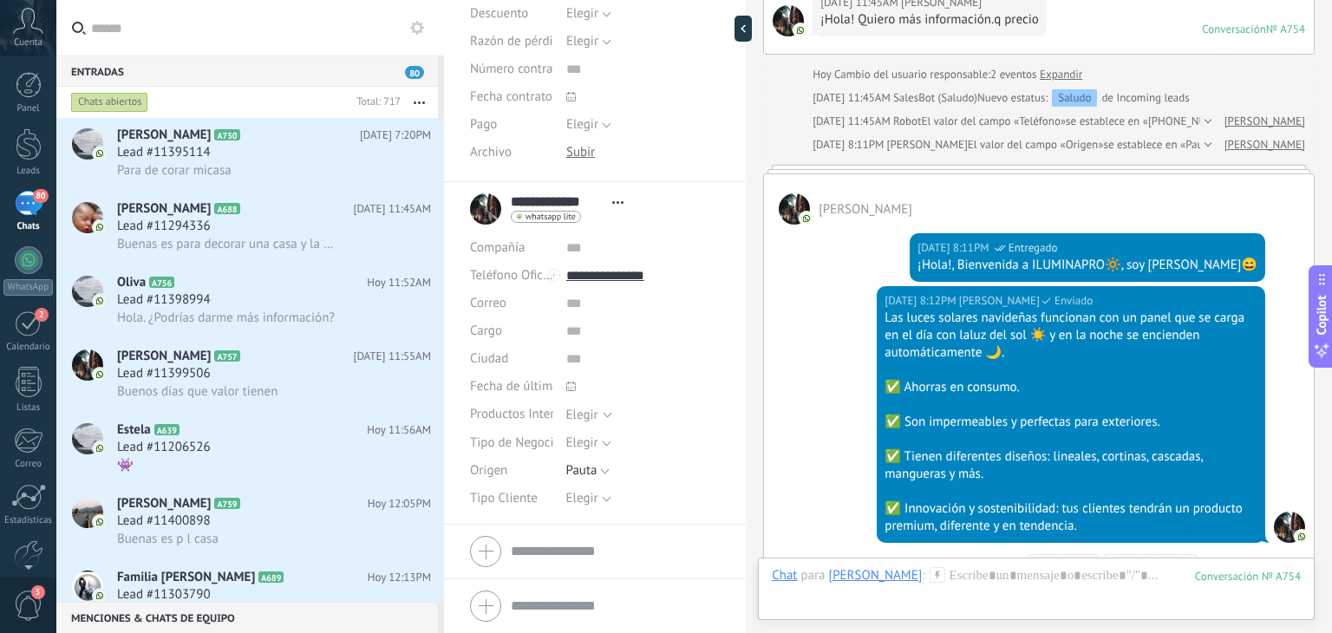
scroll to position [414, 0]
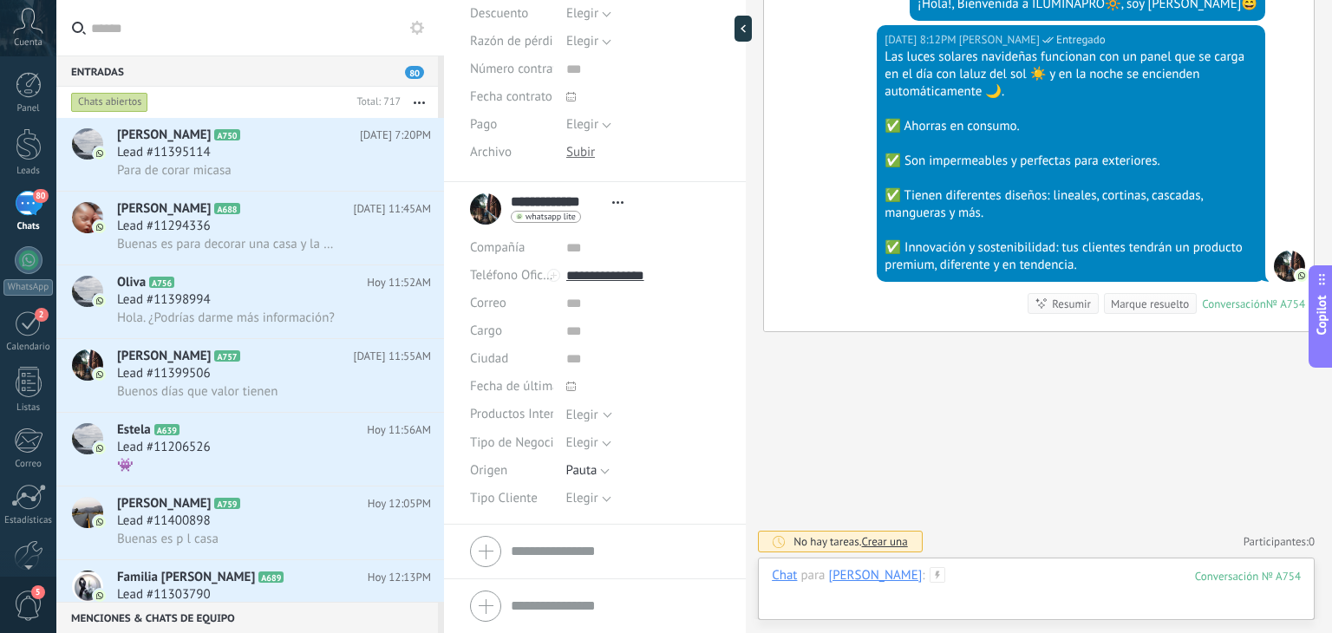
click at [975, 567] on div at bounding box center [1036, 593] width 529 height 52
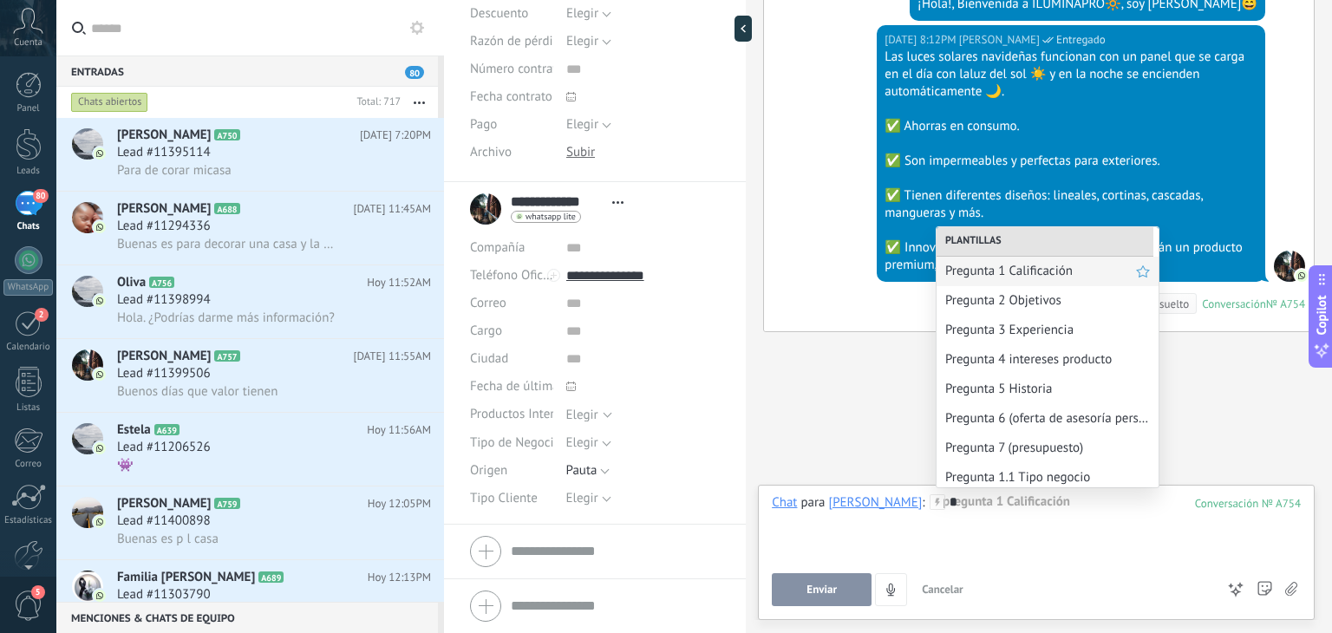
click at [1013, 271] on span "Pregunta 1 Calificación" at bounding box center [1040, 271] width 191 height 16
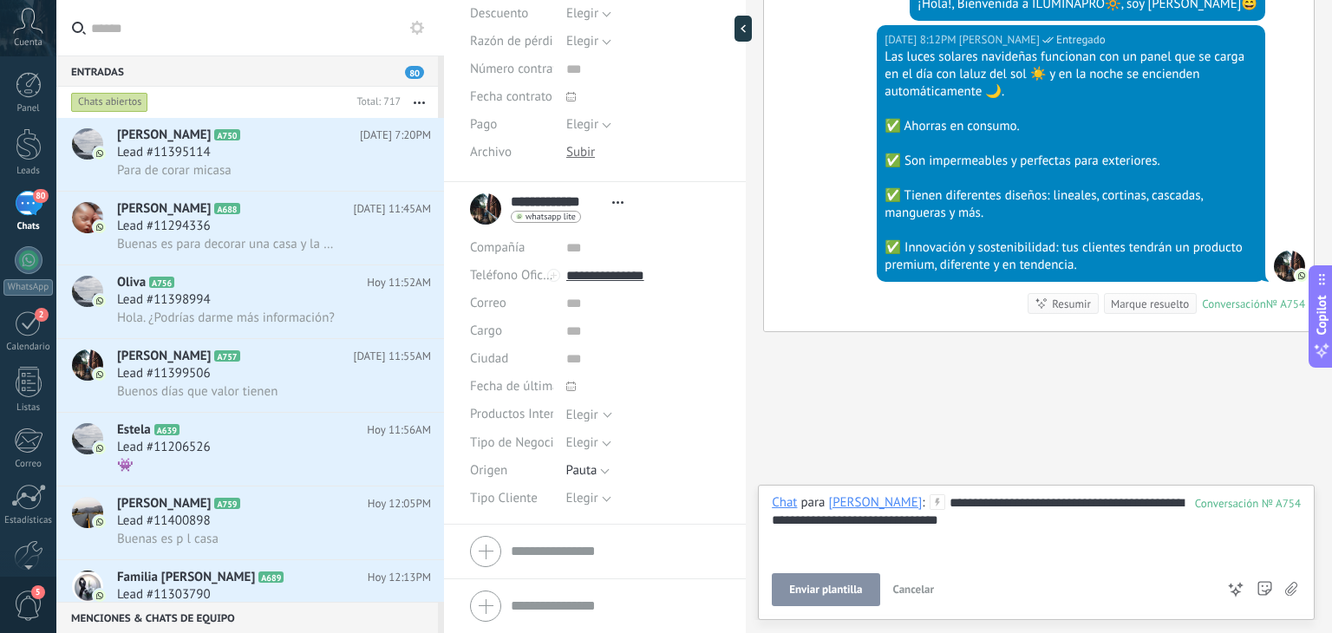
click at [825, 586] on span "Enviar plantilla" at bounding box center [825, 590] width 73 height 12
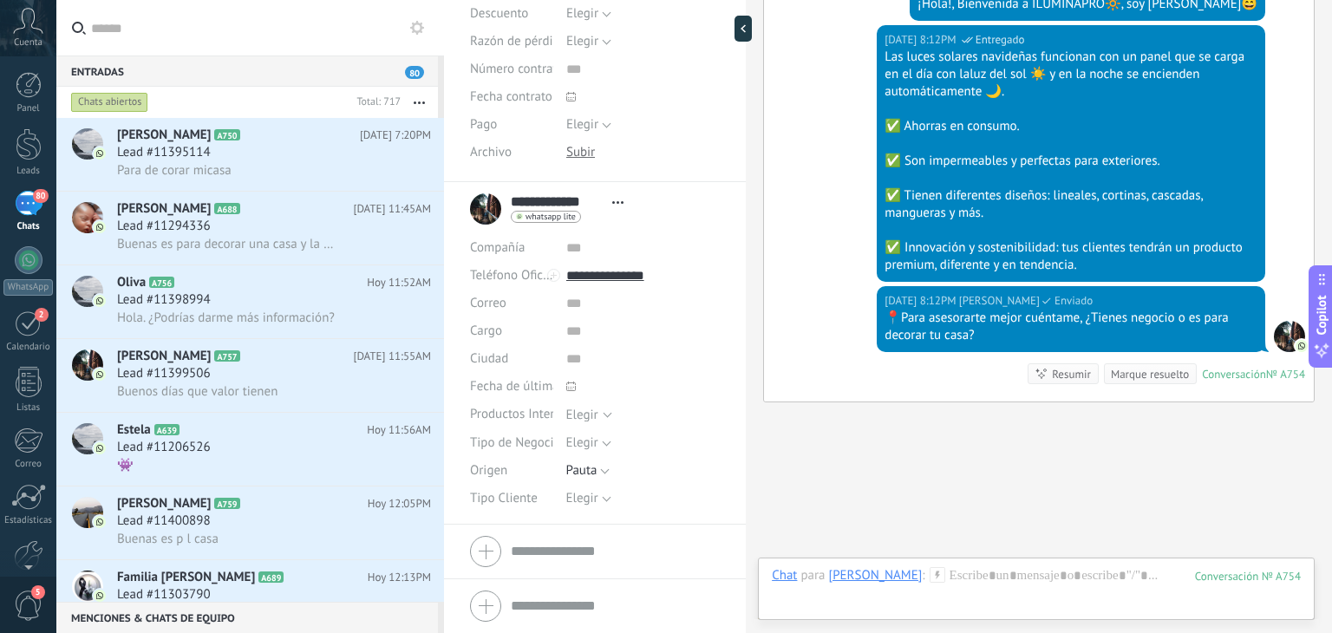
scroll to position [484, 0]
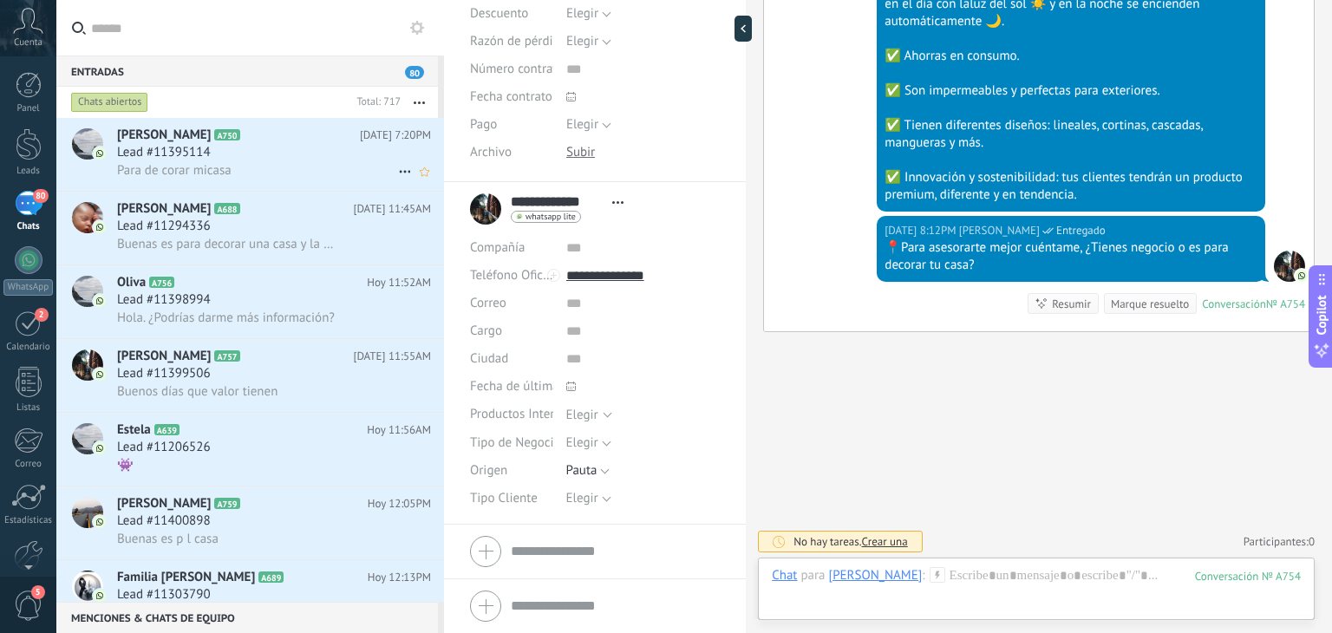
click at [239, 174] on div "Para de corar micasa" at bounding box center [274, 170] width 314 height 18
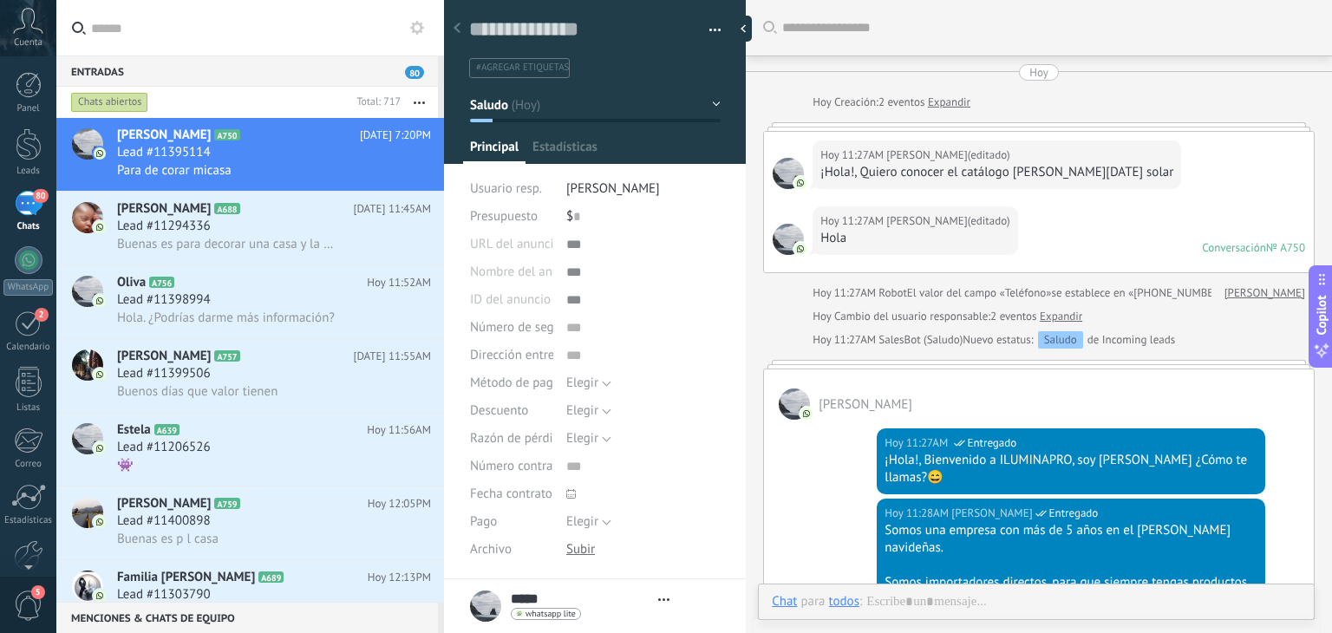
type textarea "**********"
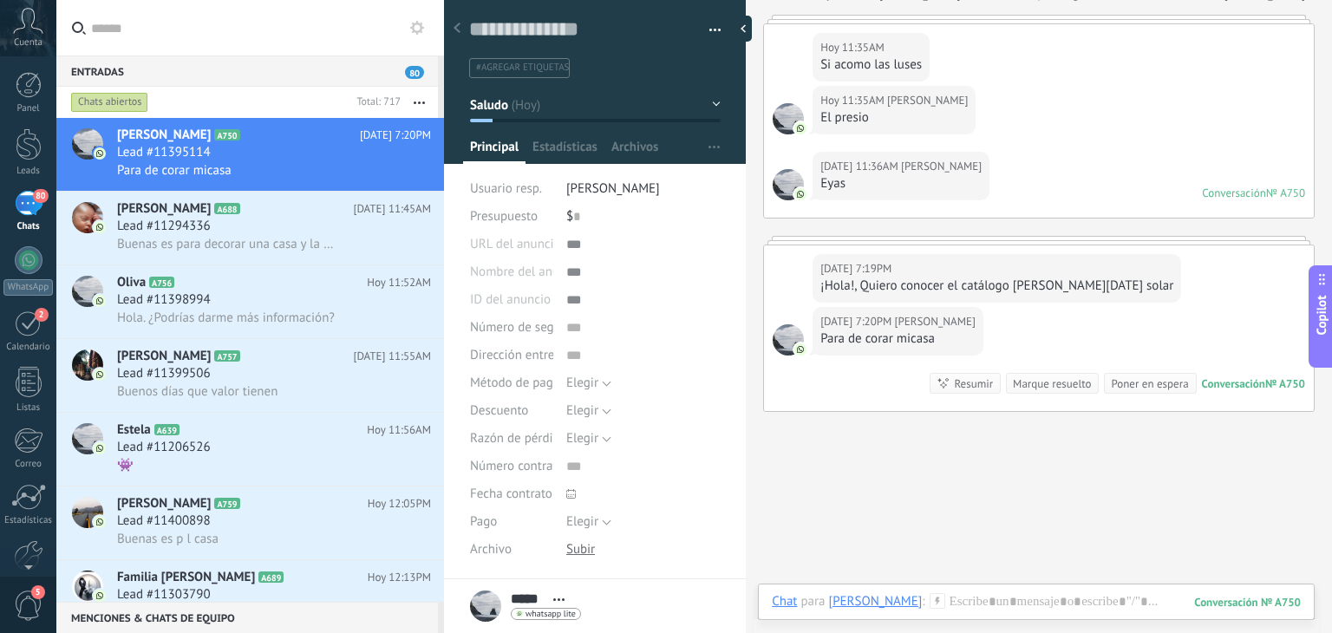
scroll to position [853, 0]
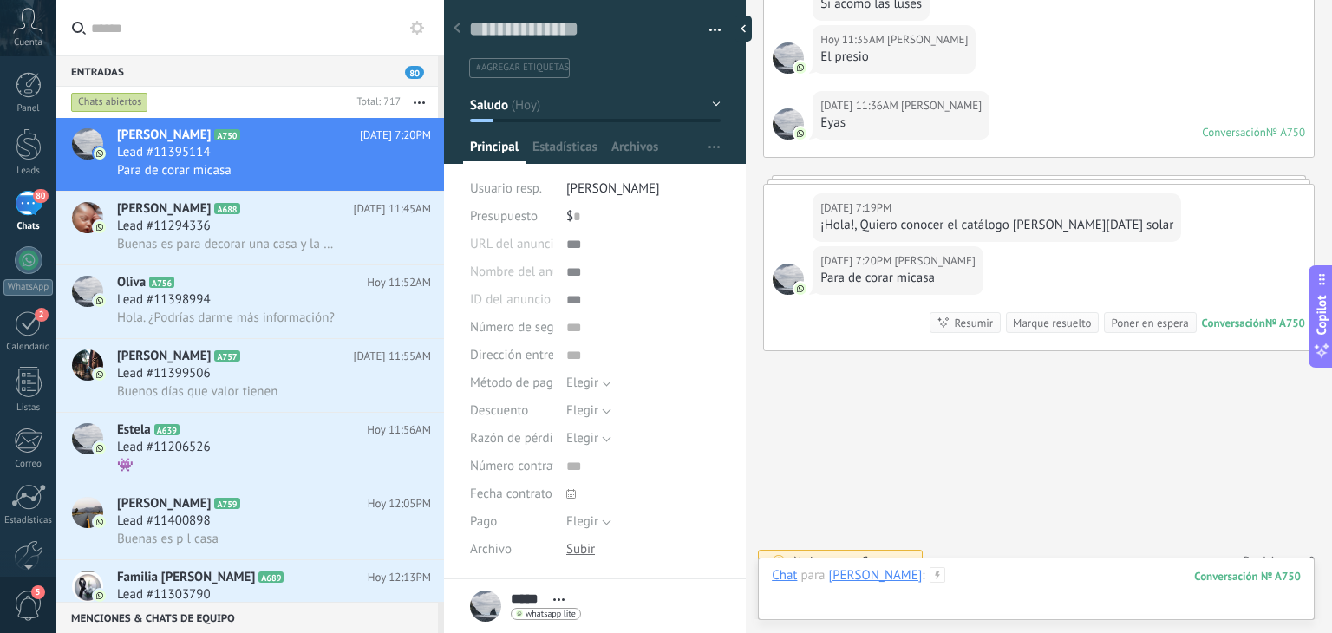
click at [905, 580] on div at bounding box center [1036, 593] width 529 height 52
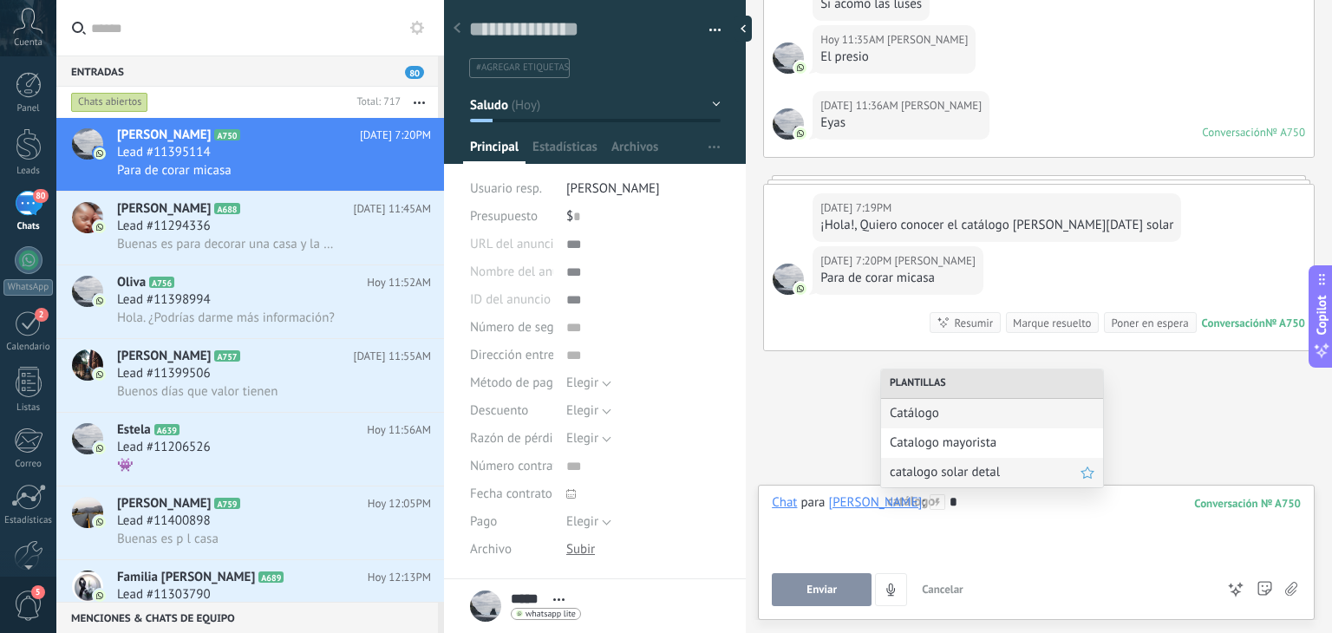
click at [935, 486] on div "catalogo solar detal" at bounding box center [992, 472] width 222 height 29
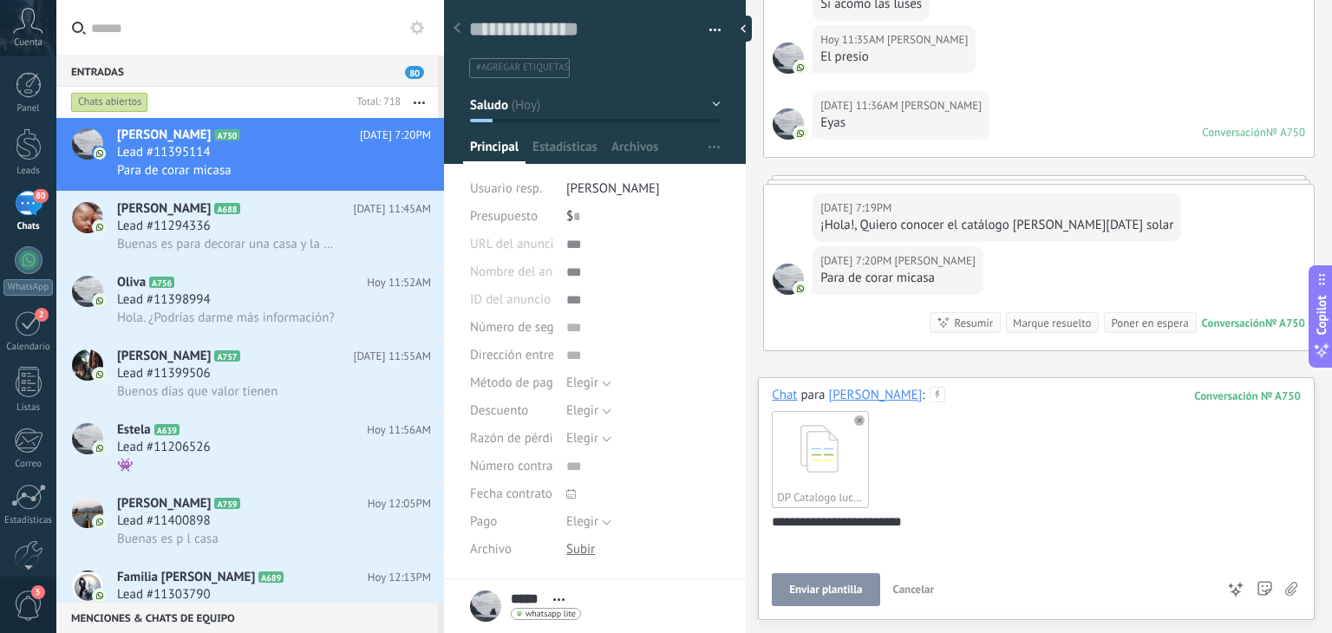
click at [822, 584] on span "Enviar plantilla" at bounding box center [825, 590] width 73 height 12
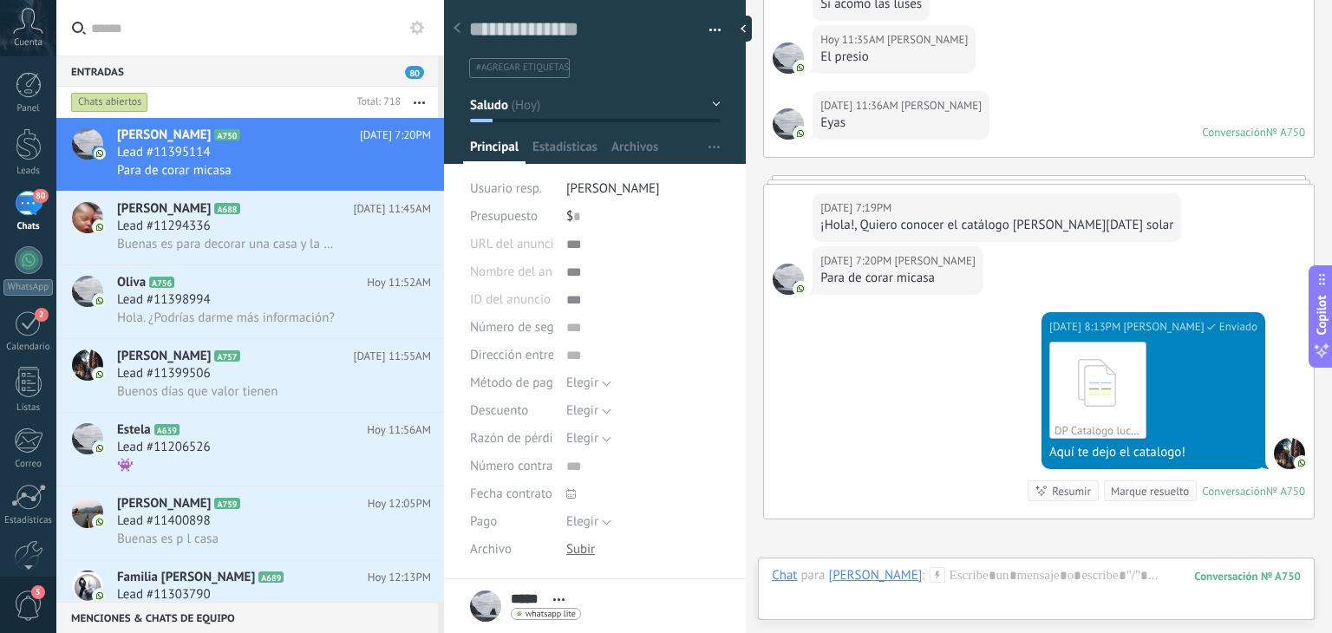
scroll to position [1021, 0]
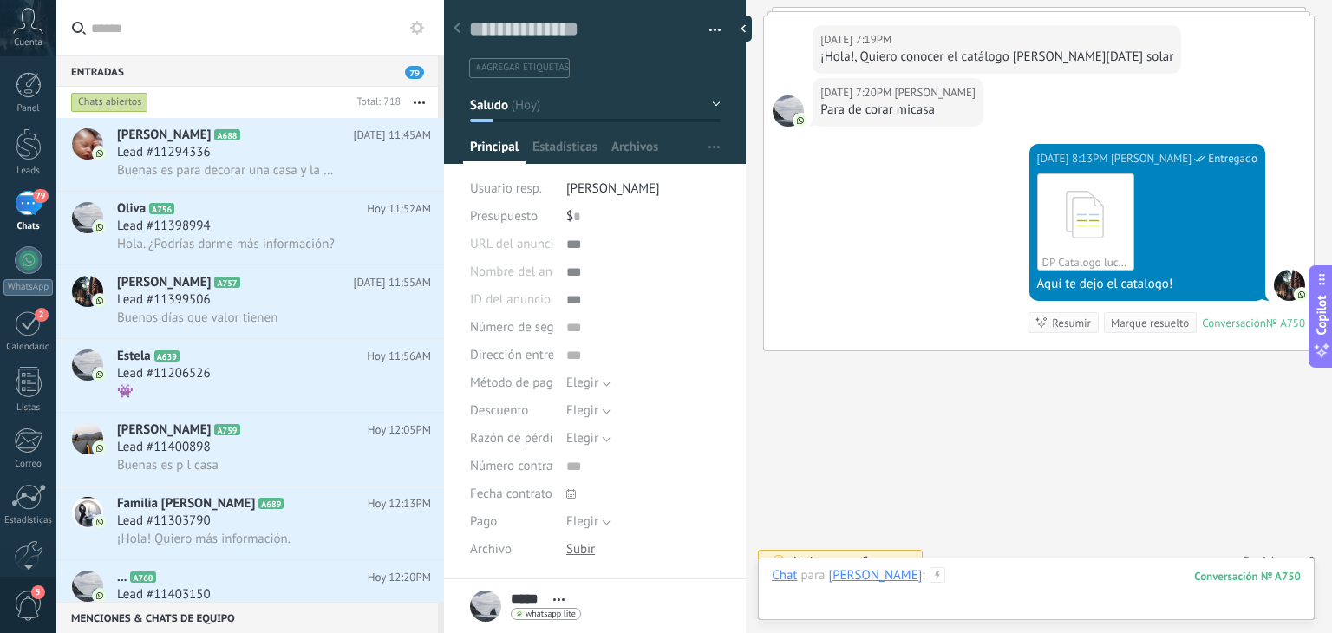
click at [929, 567] on div at bounding box center [1036, 593] width 529 height 52
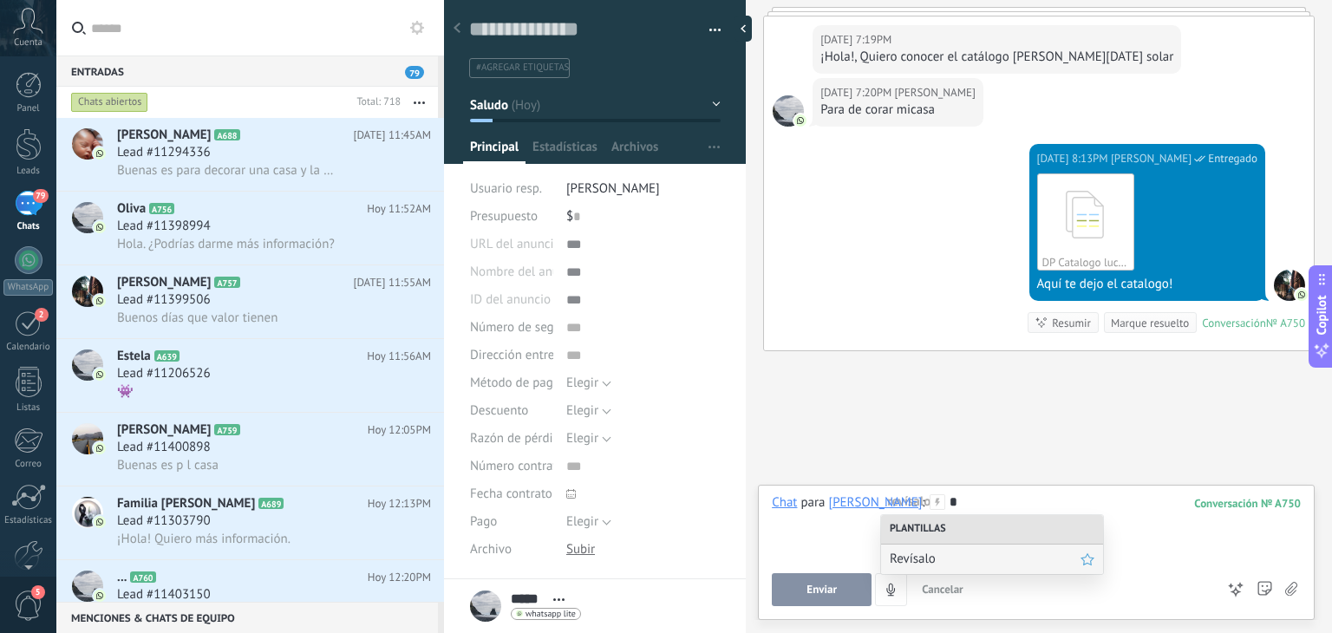
click at [906, 563] on span "Revísalo" at bounding box center [985, 559] width 191 height 16
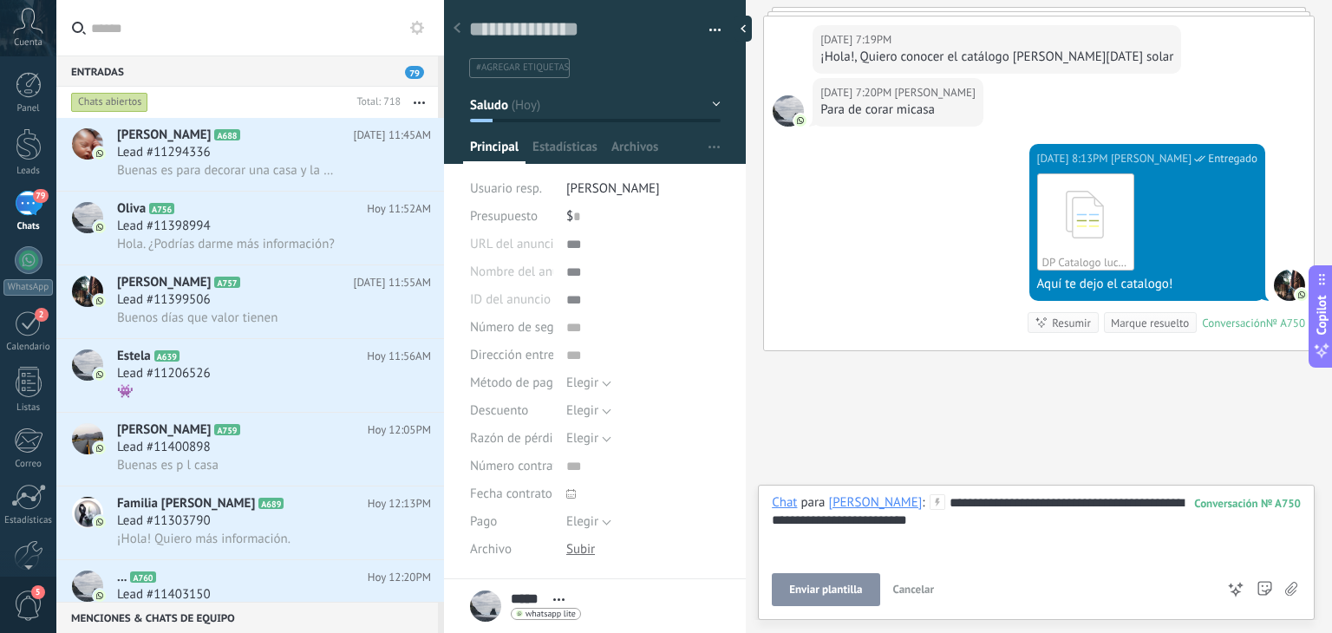
click at [834, 581] on button "Enviar plantilla" at bounding box center [826, 589] width 108 height 33
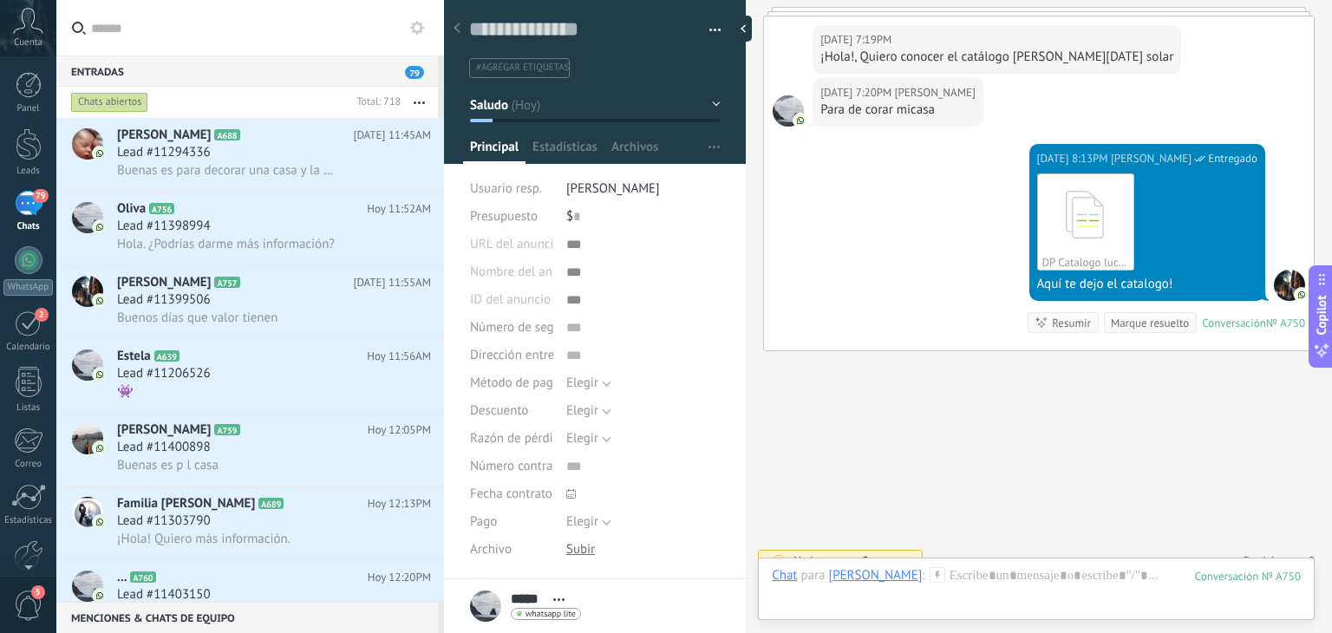
scroll to position [1092, 0]
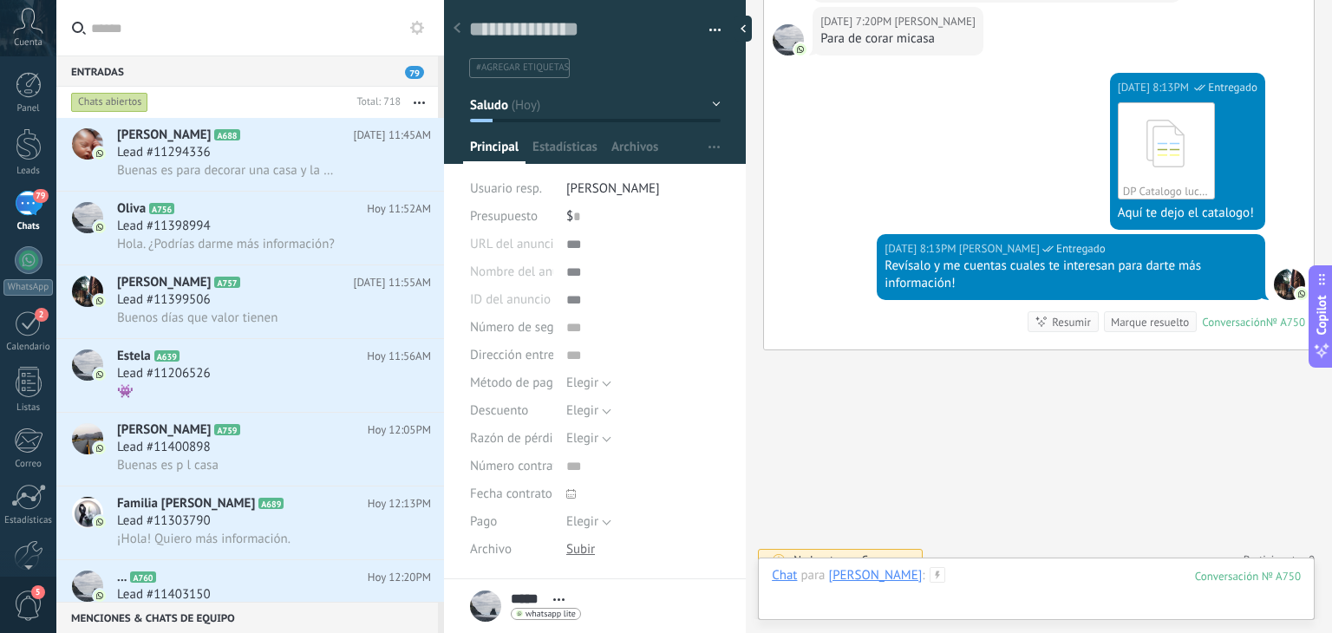
click at [919, 571] on div at bounding box center [1036, 593] width 529 height 52
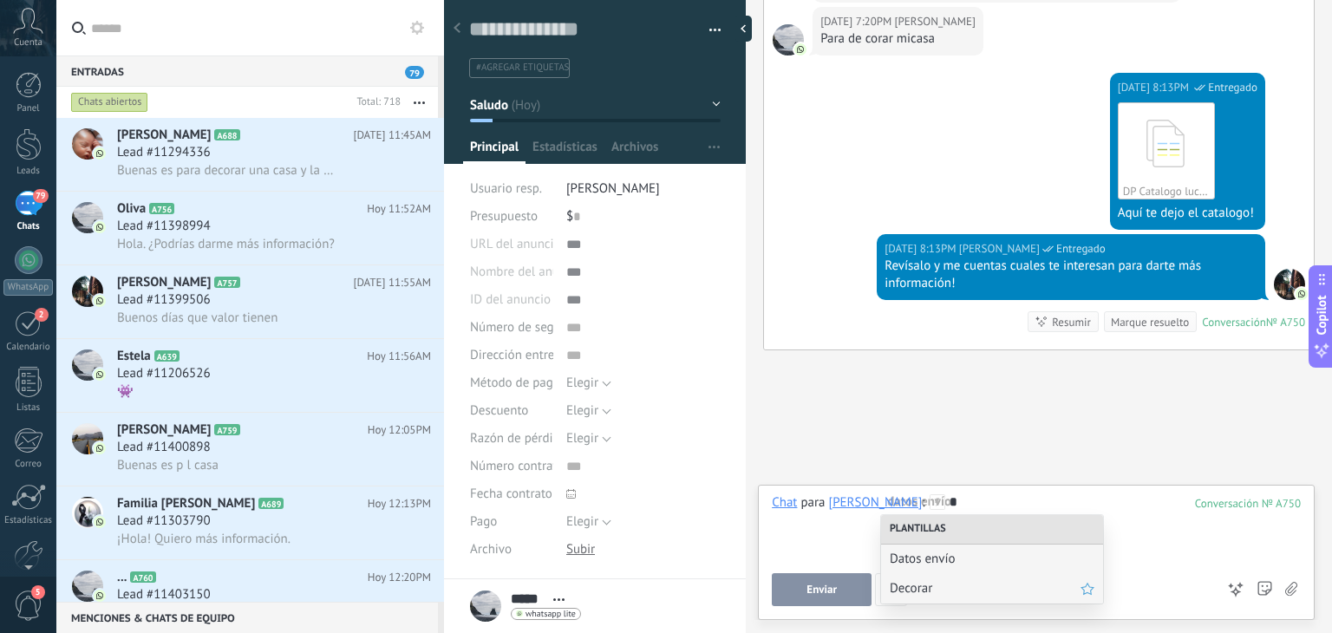
click at [912, 584] on span "Decorar" at bounding box center [985, 588] width 191 height 16
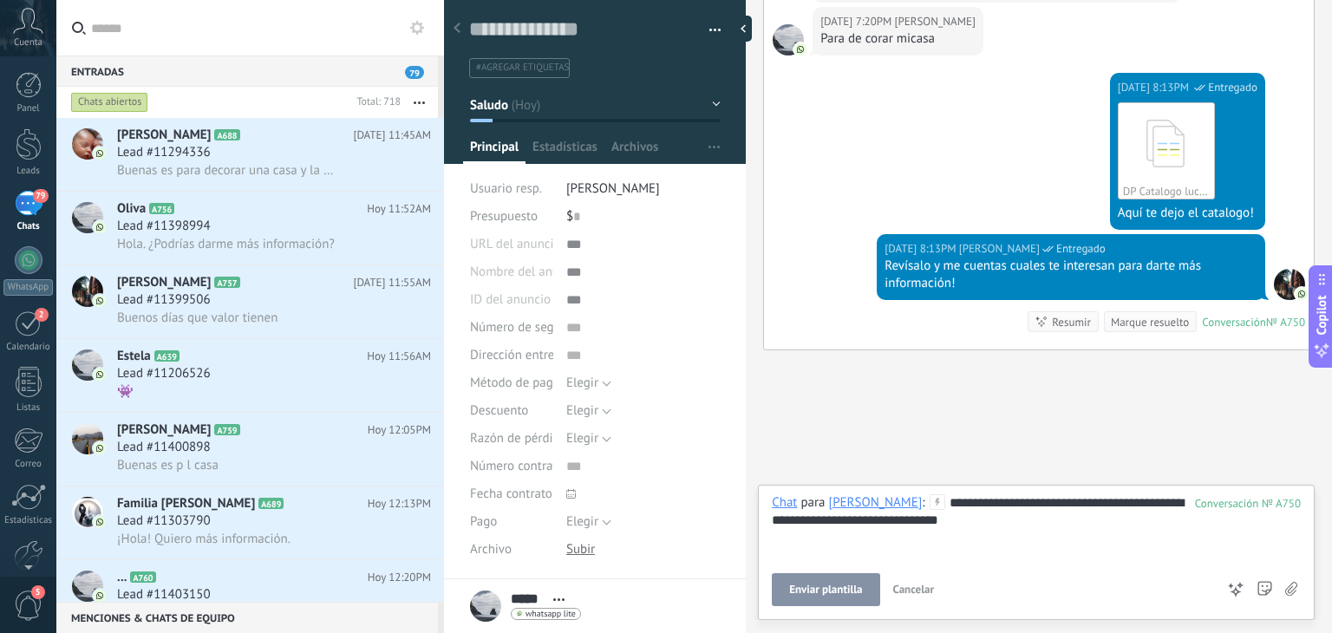
click at [840, 594] on span "Enviar plantilla" at bounding box center [825, 590] width 73 height 12
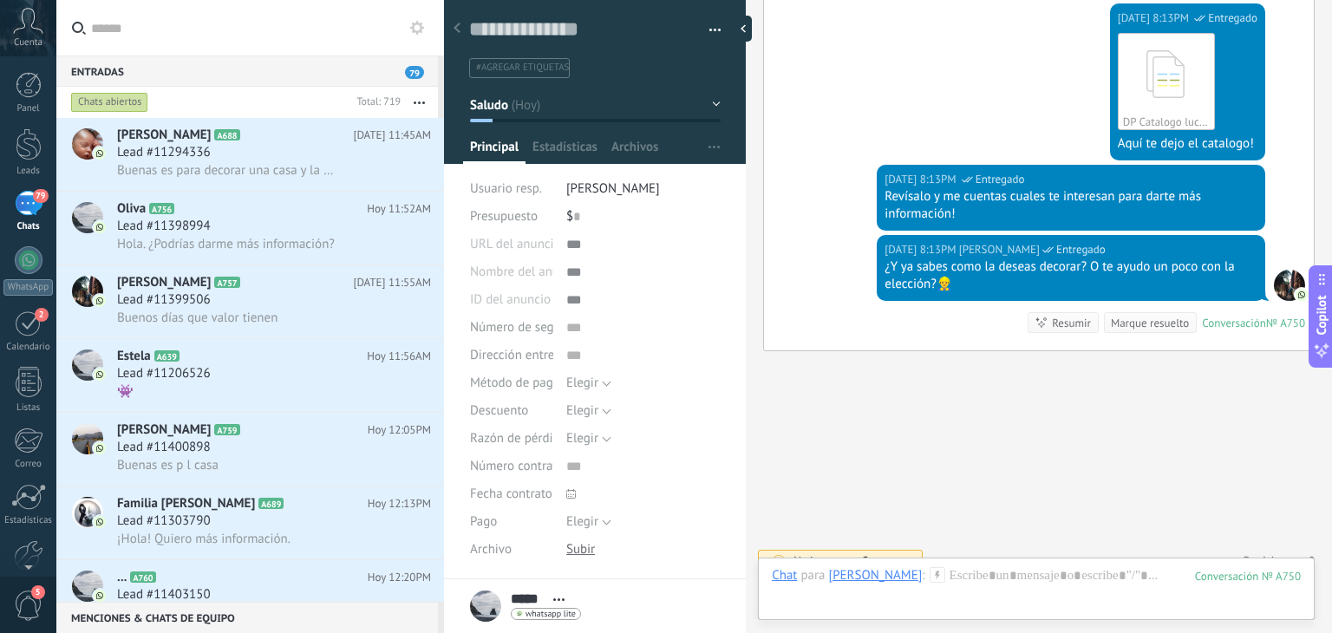
scroll to position [220, 0]
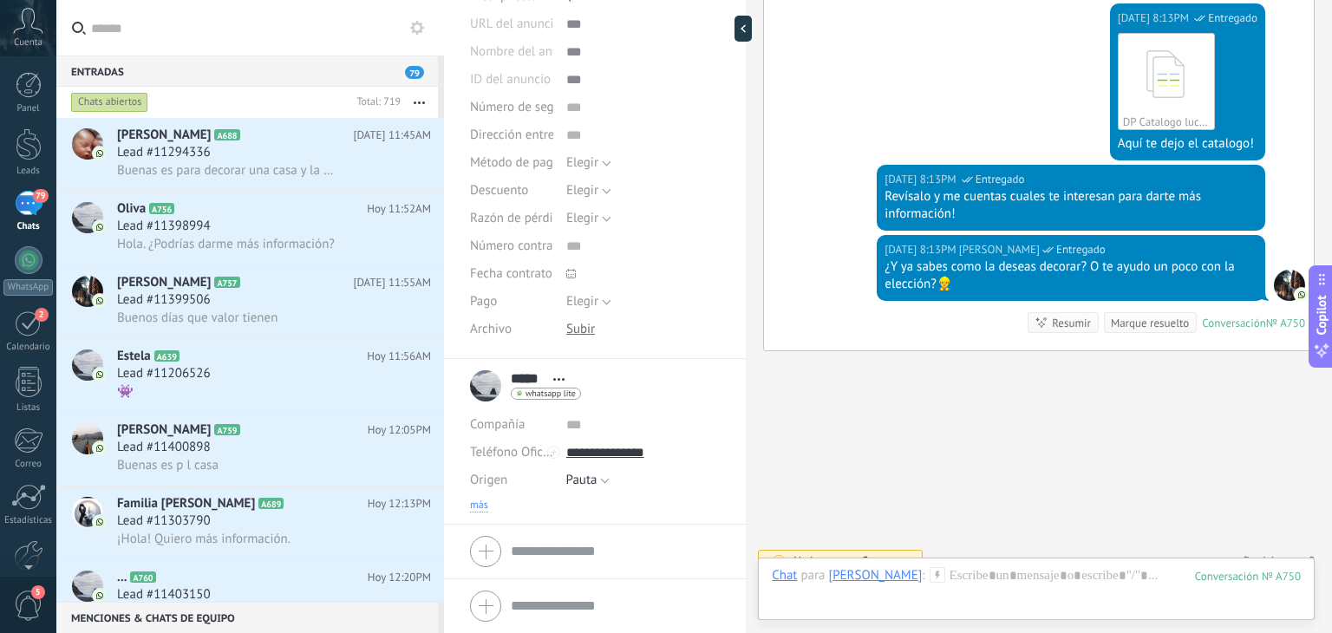
click at [486, 504] on span "más" at bounding box center [479, 506] width 18 height 14
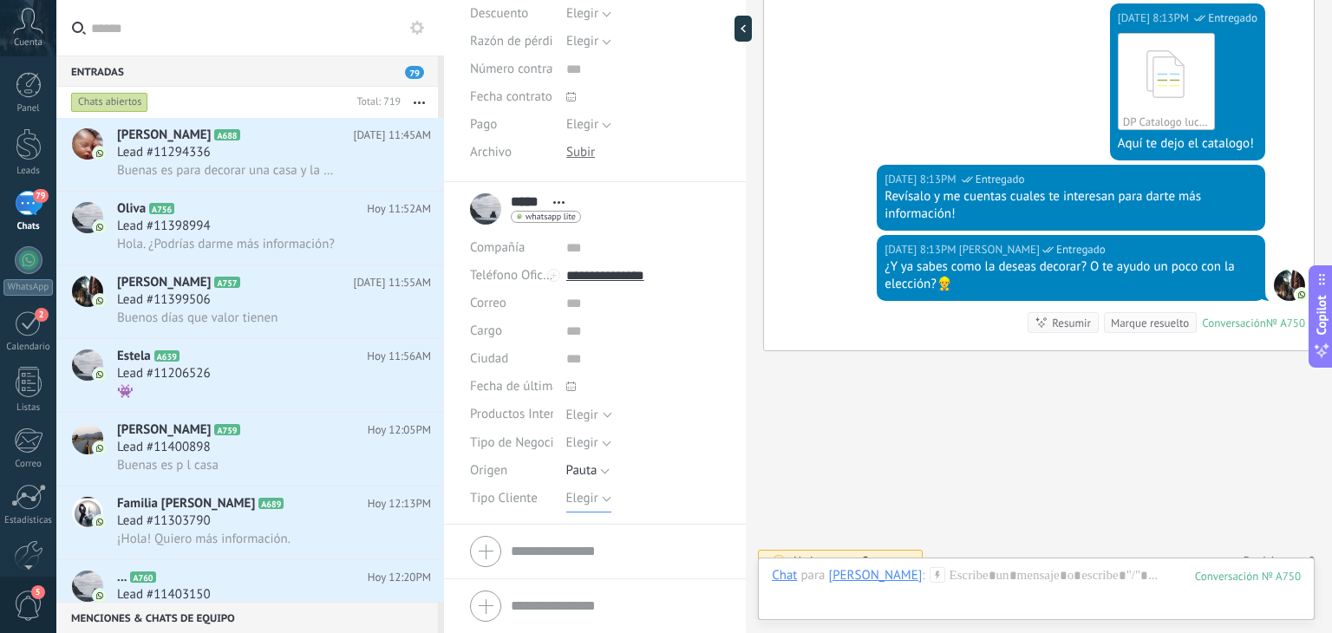
click at [580, 504] on span "Elegir" at bounding box center [582, 498] width 32 height 16
click at [584, 590] on span "Detal" at bounding box center [626, 587] width 159 height 16
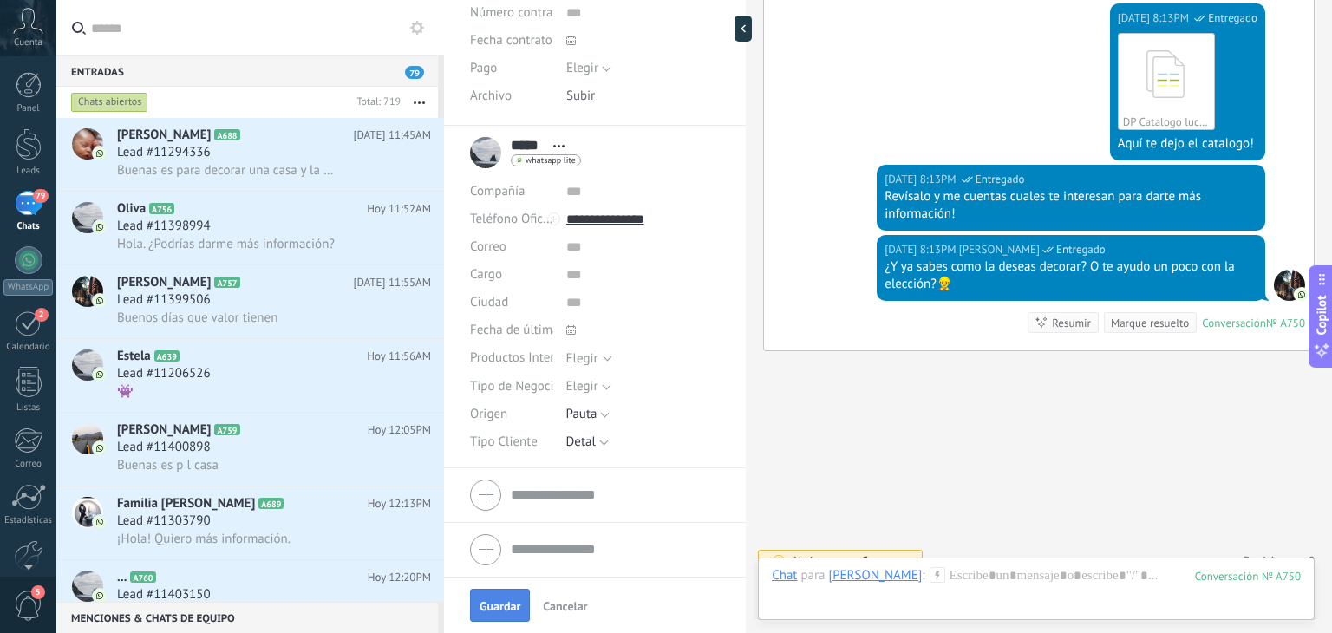
click at [488, 610] on span "Guardar" at bounding box center [499, 606] width 41 height 12
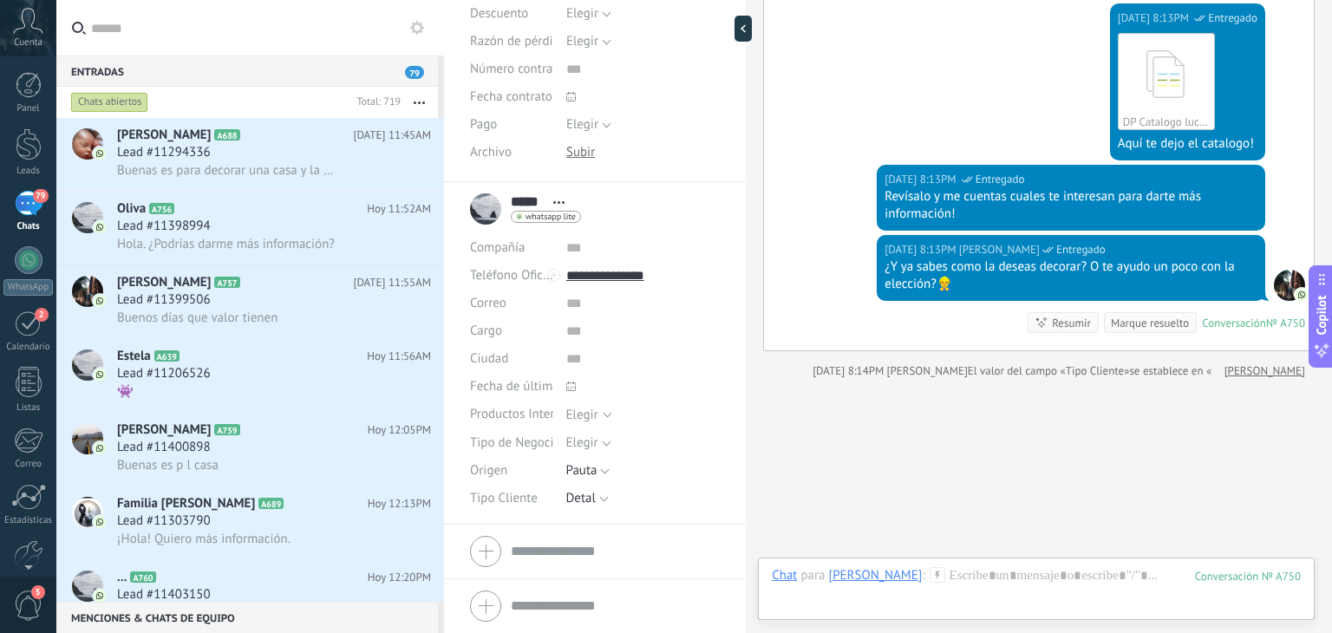
scroll to position [1190, 0]
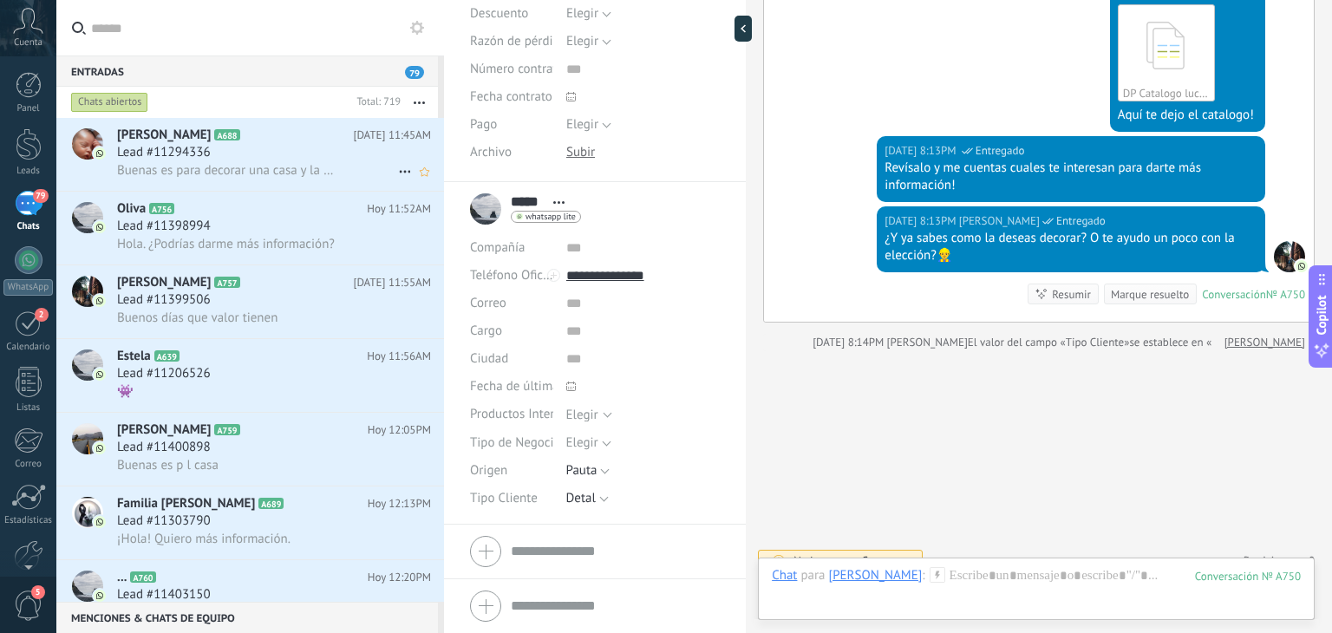
click at [264, 138] on h2 "[PERSON_NAME] A688" at bounding box center [235, 135] width 236 height 17
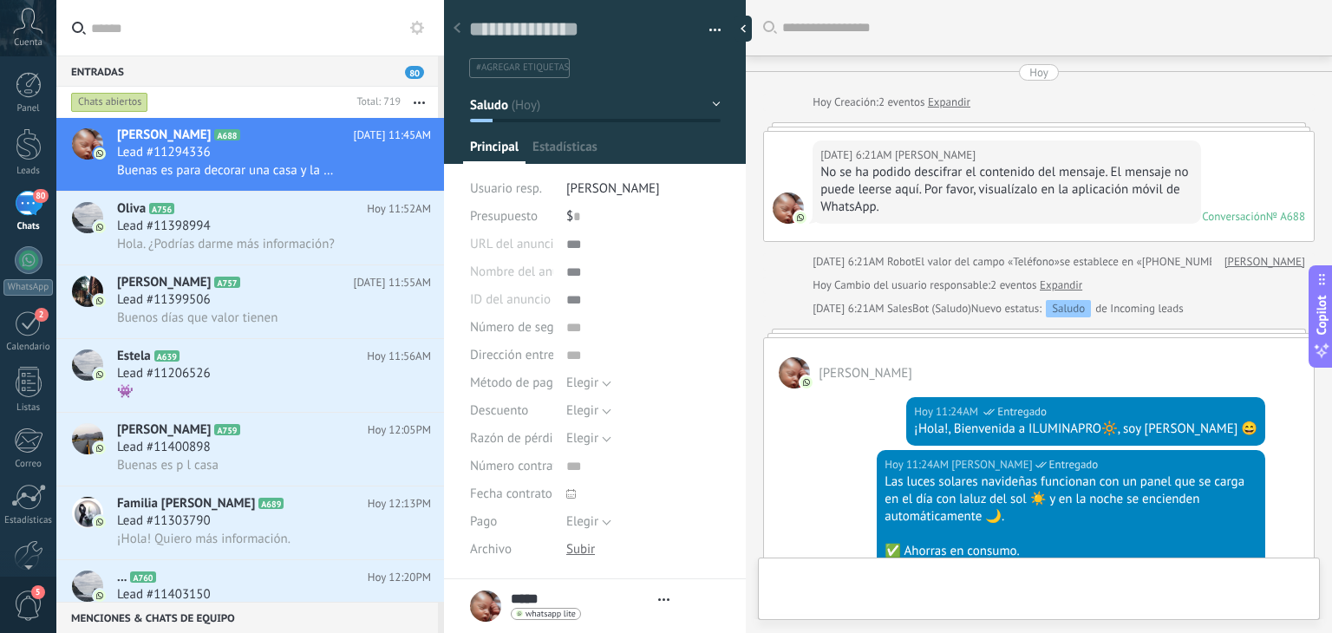
type textarea "**********"
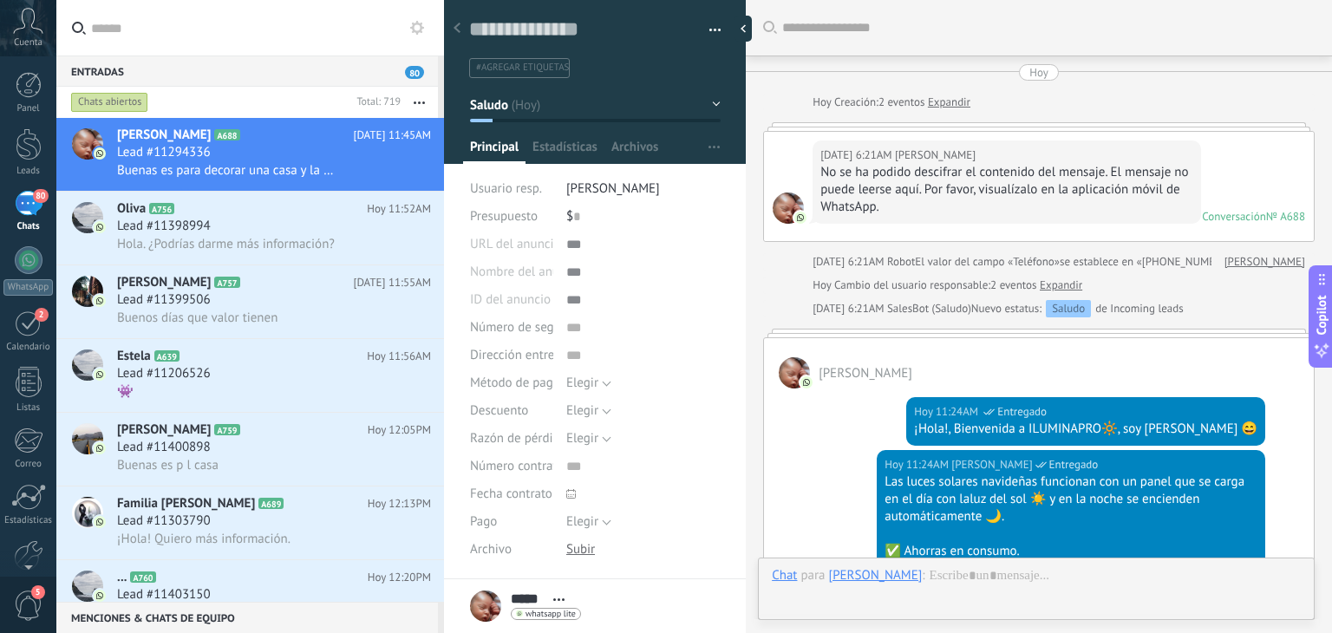
scroll to position [702, 0]
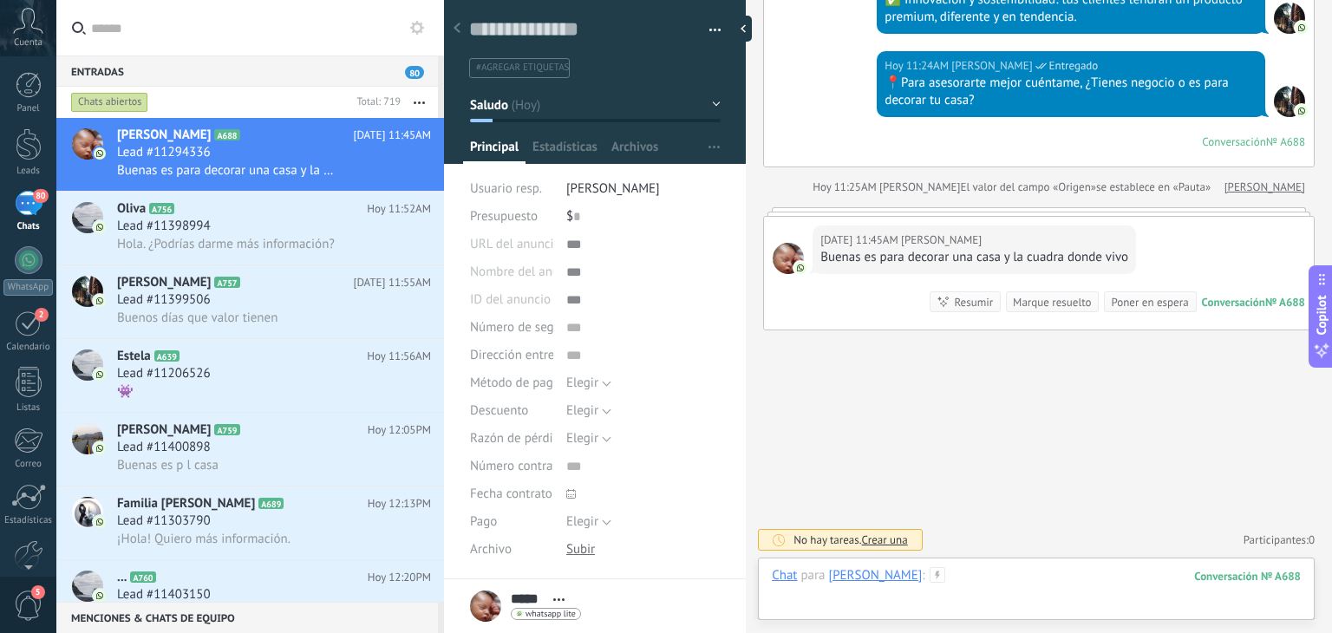
click at [896, 577] on div at bounding box center [1036, 593] width 529 height 52
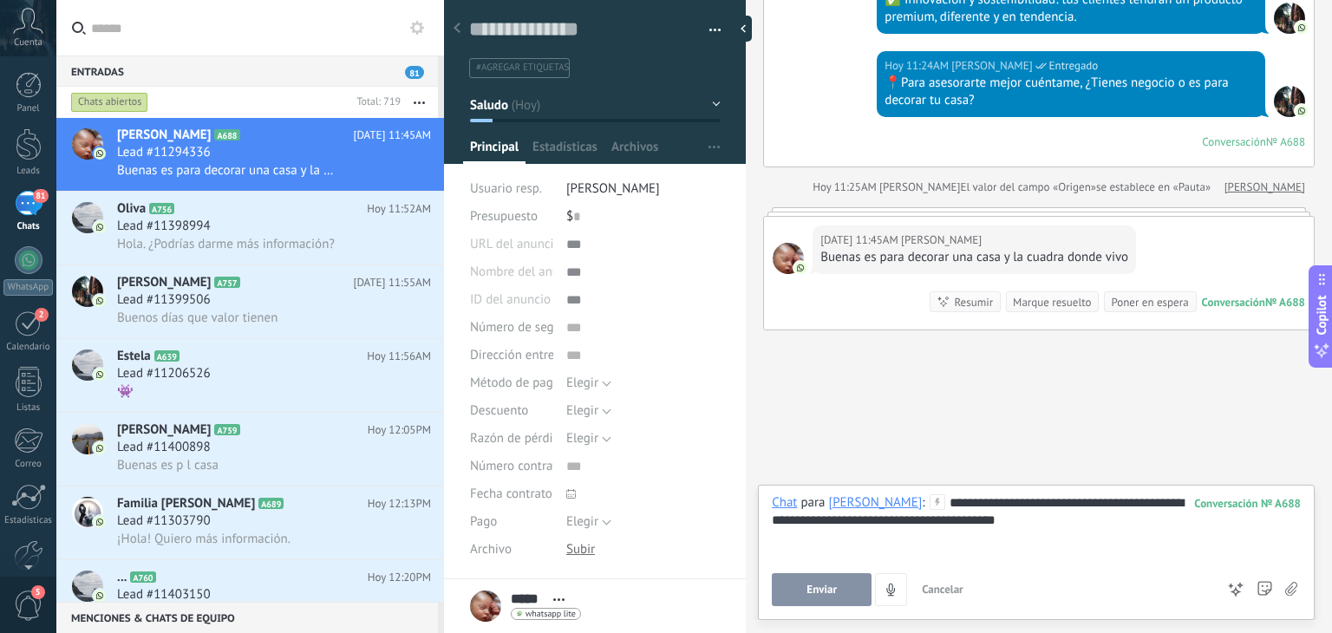
click at [822, 589] on span "Enviar" at bounding box center [821, 590] width 30 height 12
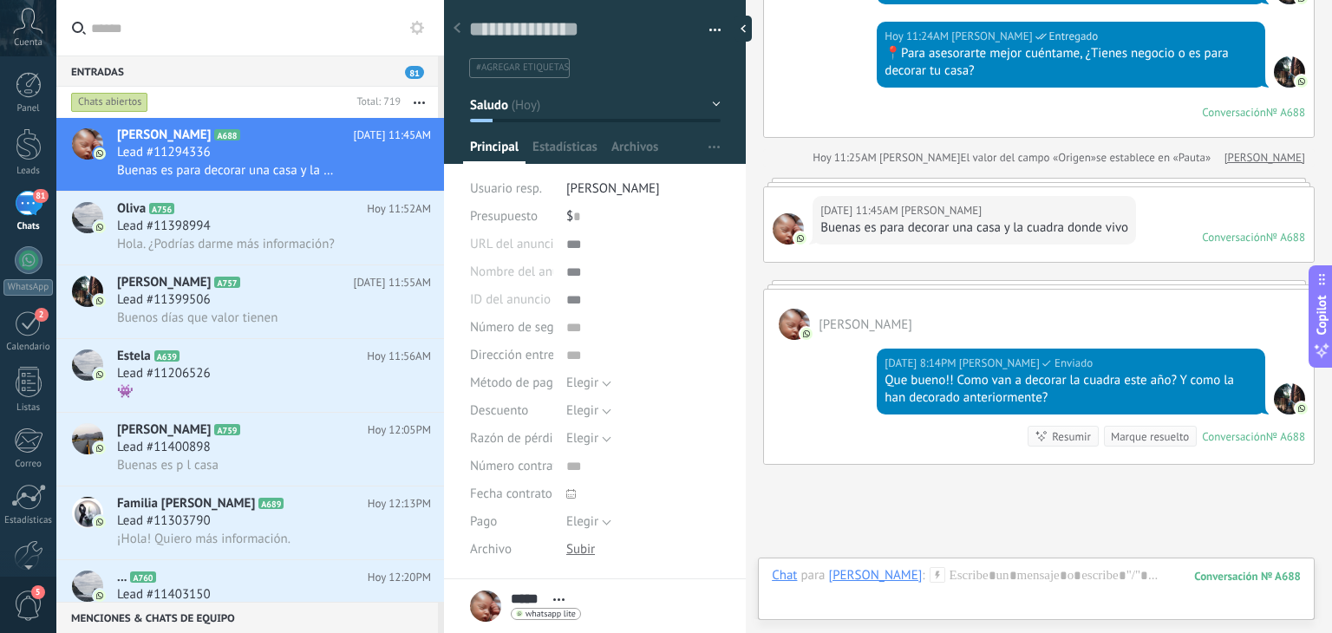
scroll to position [664, 0]
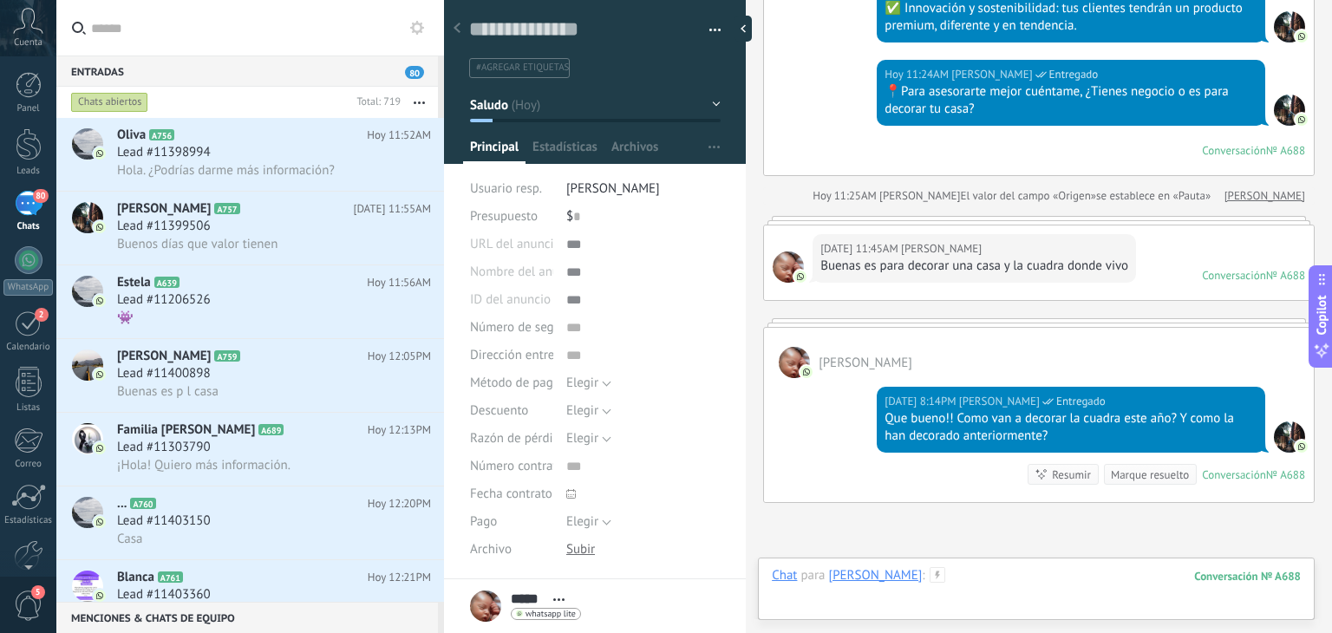
click at [901, 573] on div at bounding box center [1036, 593] width 529 height 52
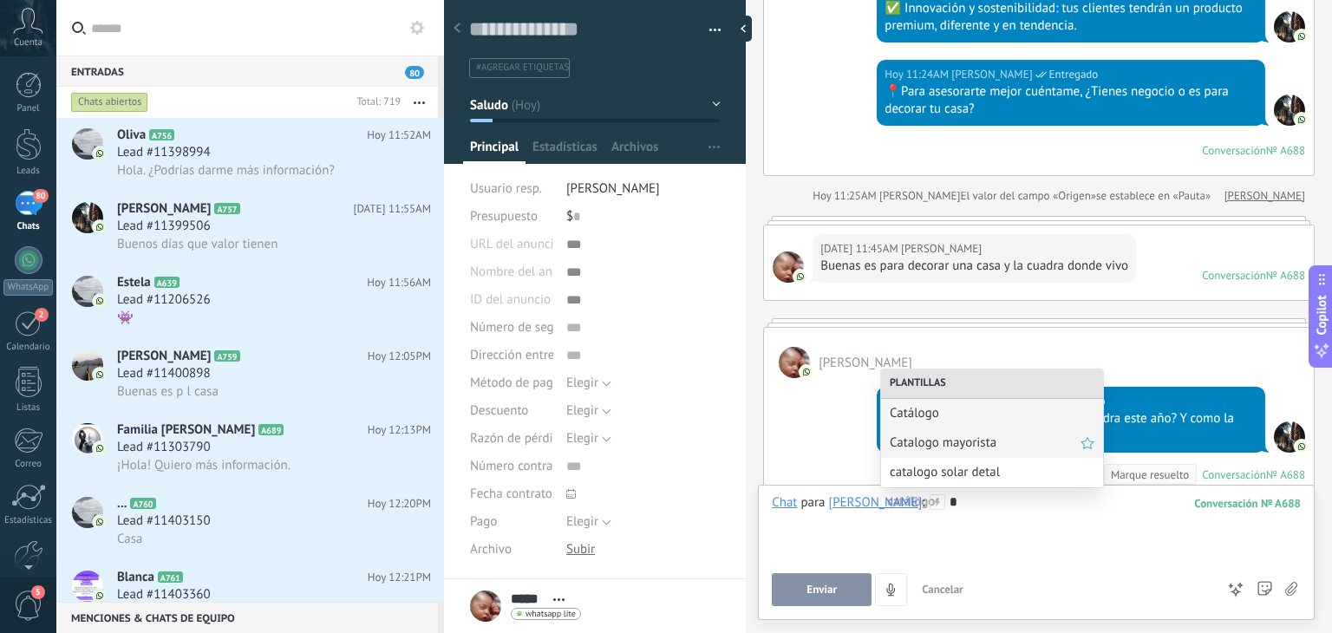
click at [949, 448] on span "Catalogo mayorista" at bounding box center [985, 442] width 191 height 16
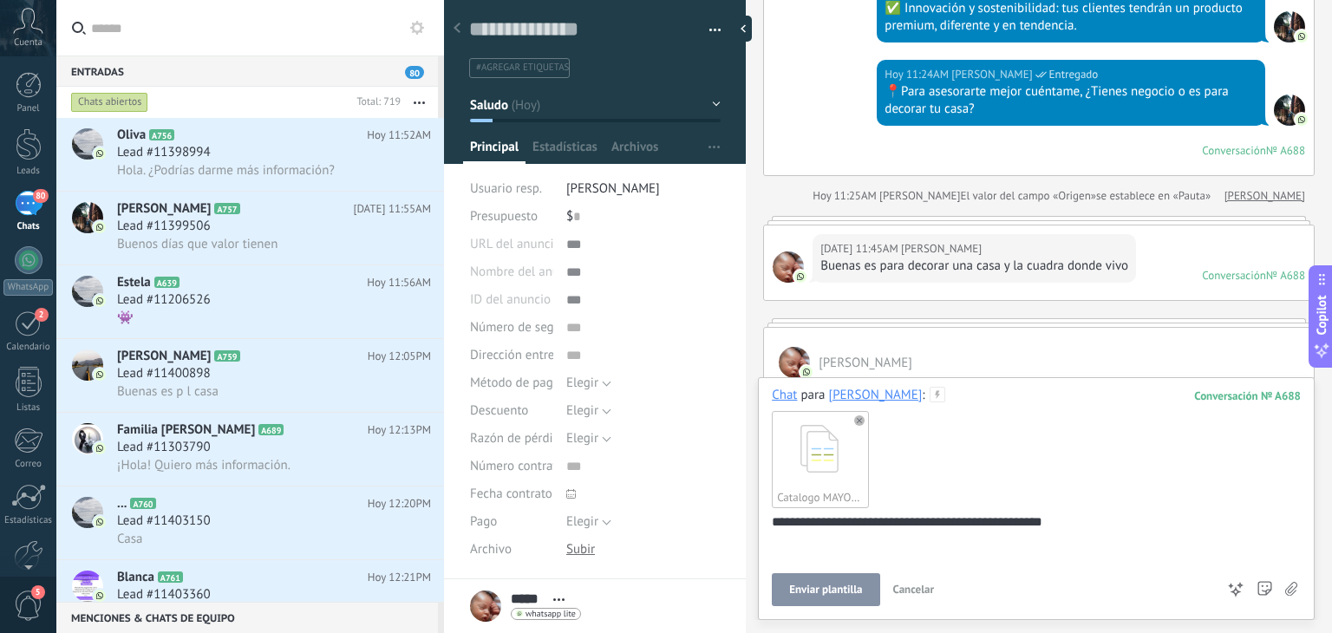
click at [801, 591] on span "Enviar plantilla" at bounding box center [825, 590] width 73 height 12
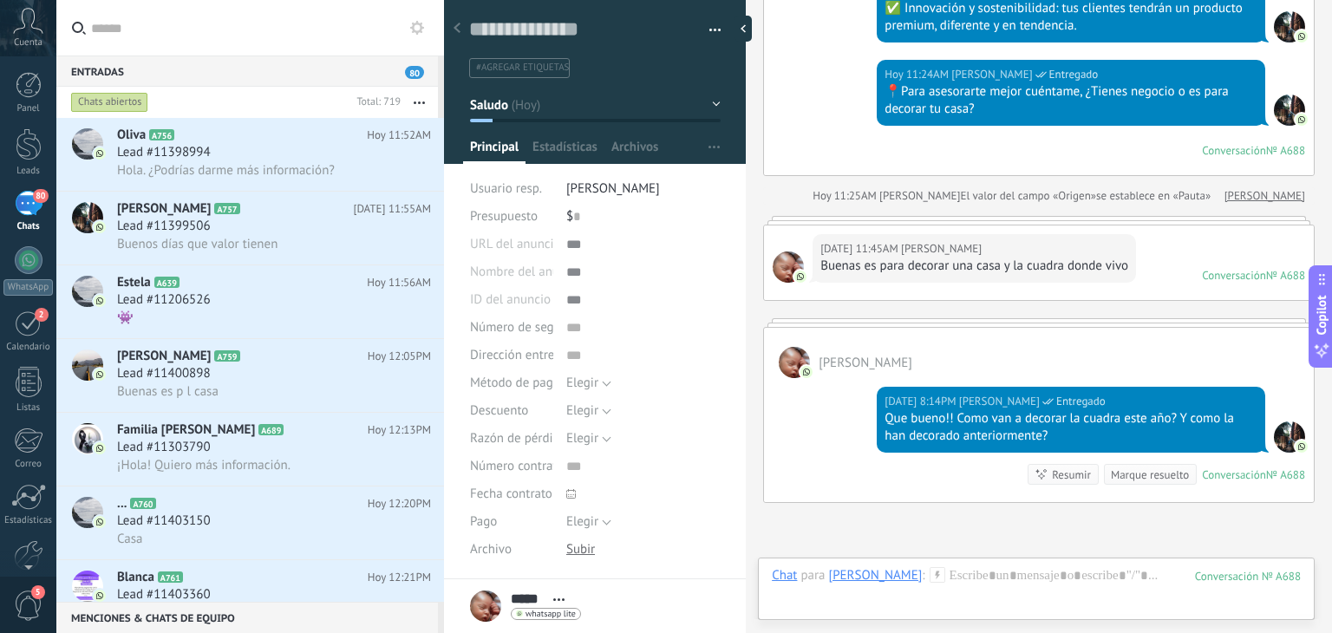
scroll to position [1027, 0]
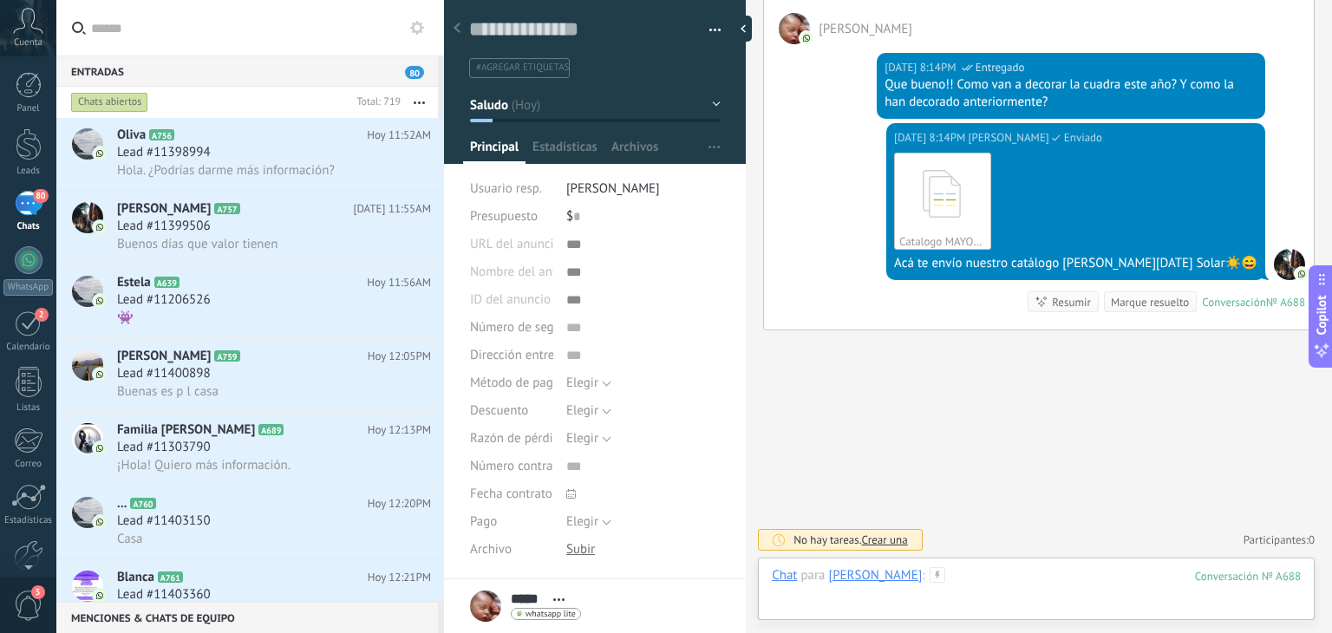
click at [940, 570] on div at bounding box center [1036, 593] width 529 height 52
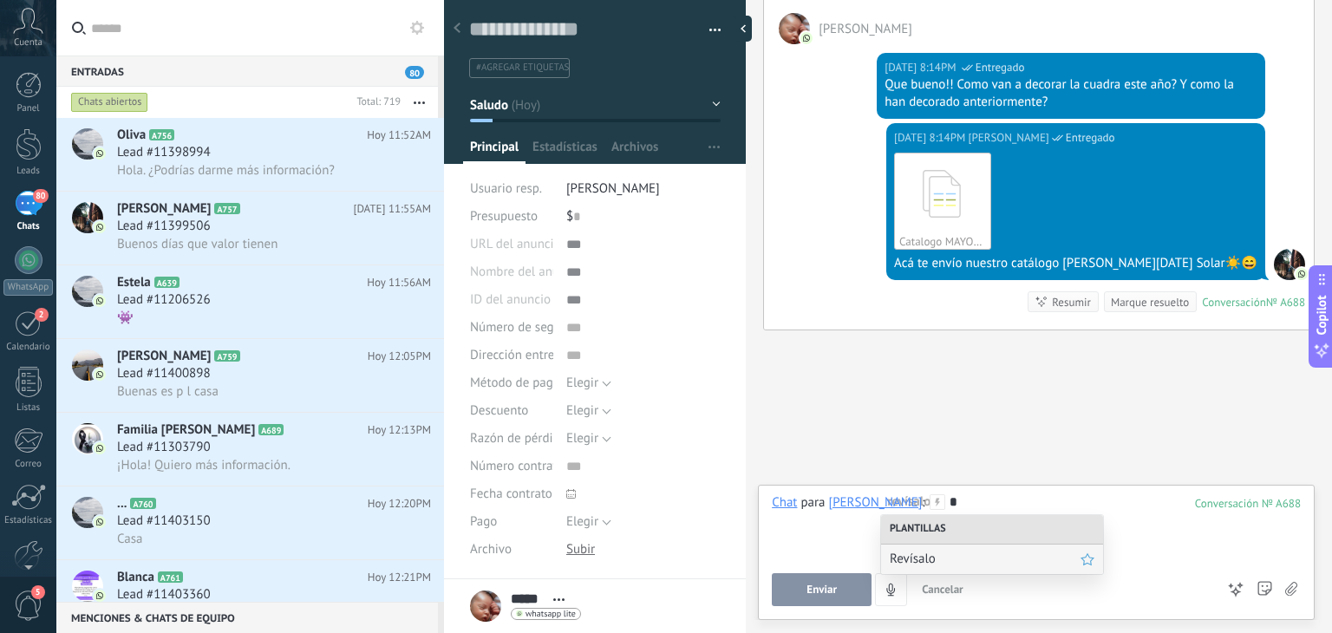
click at [900, 563] on span "Revísalo" at bounding box center [985, 559] width 191 height 16
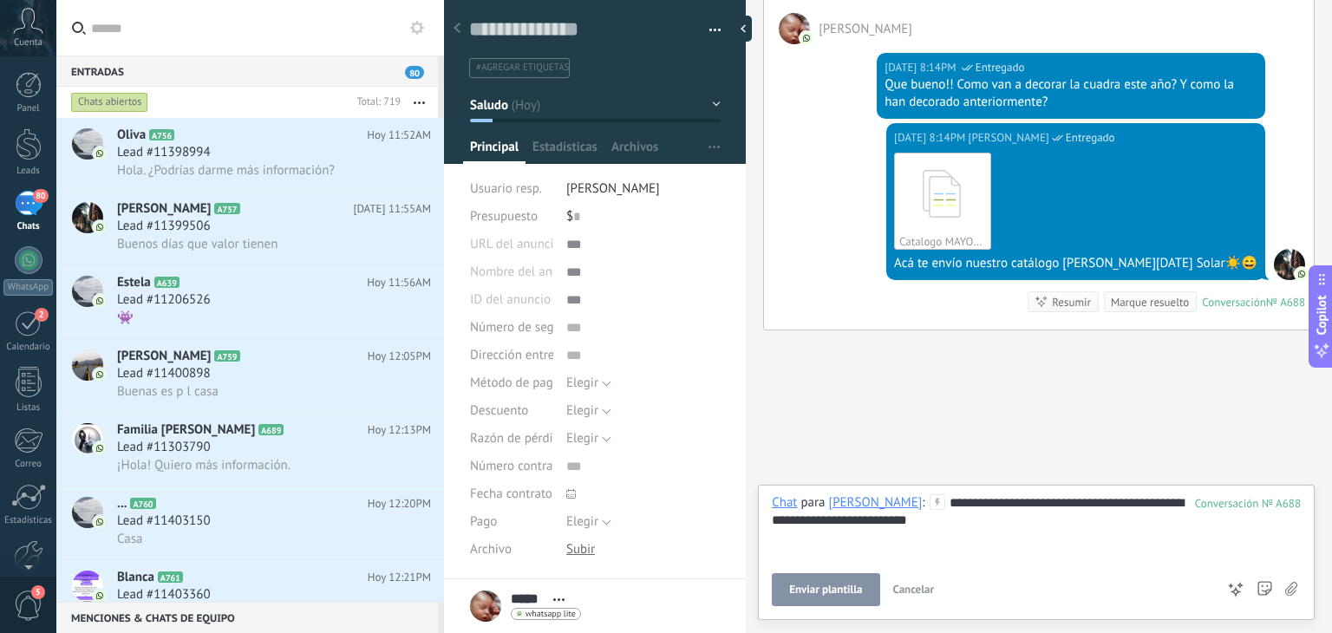
click at [836, 585] on span "Enviar plantilla" at bounding box center [825, 590] width 73 height 12
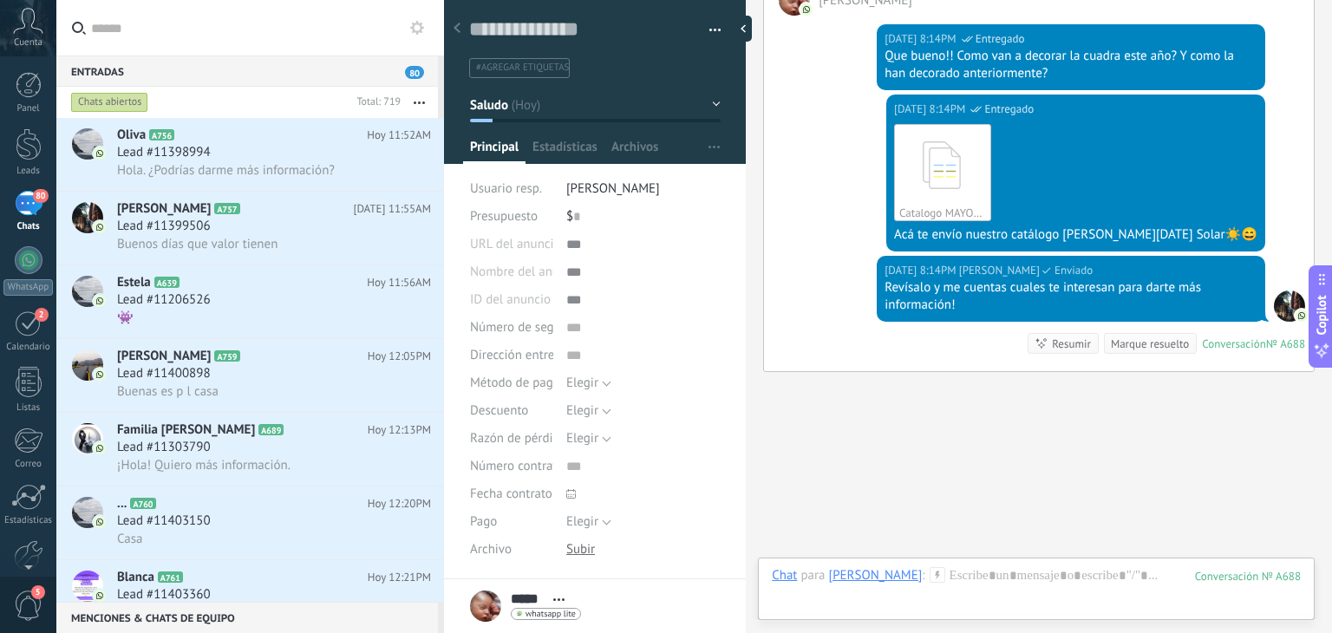
scroll to position [1097, 0]
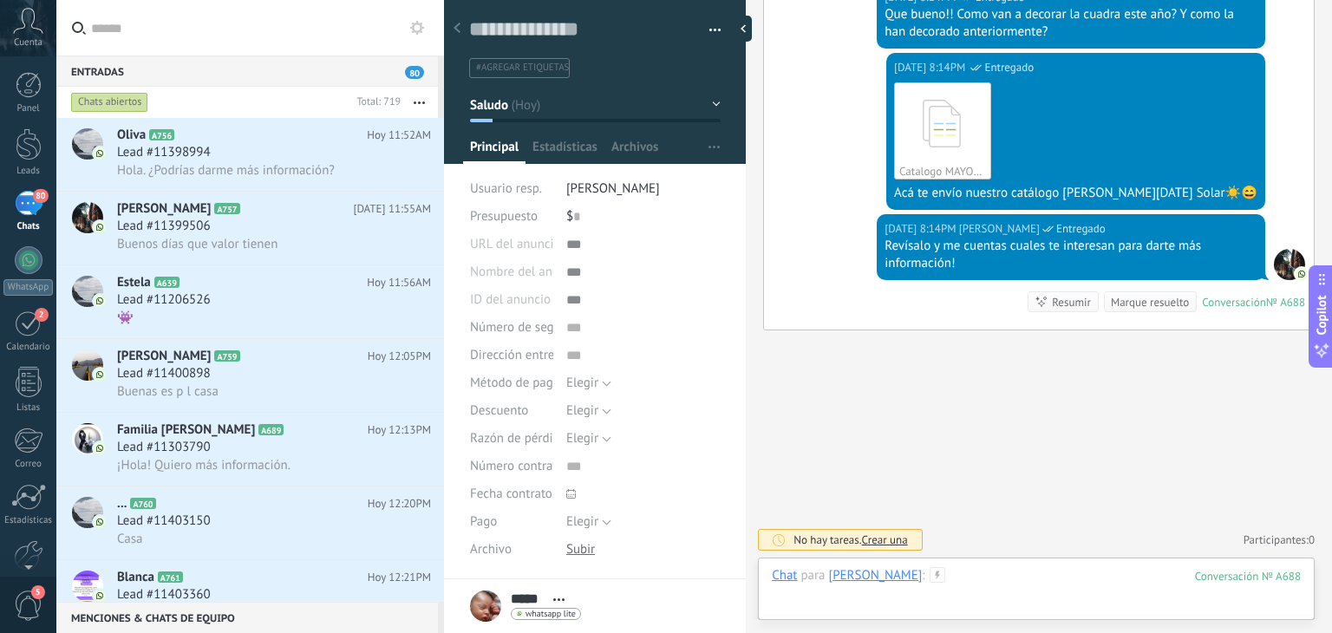
click at [903, 573] on div at bounding box center [1036, 593] width 529 height 52
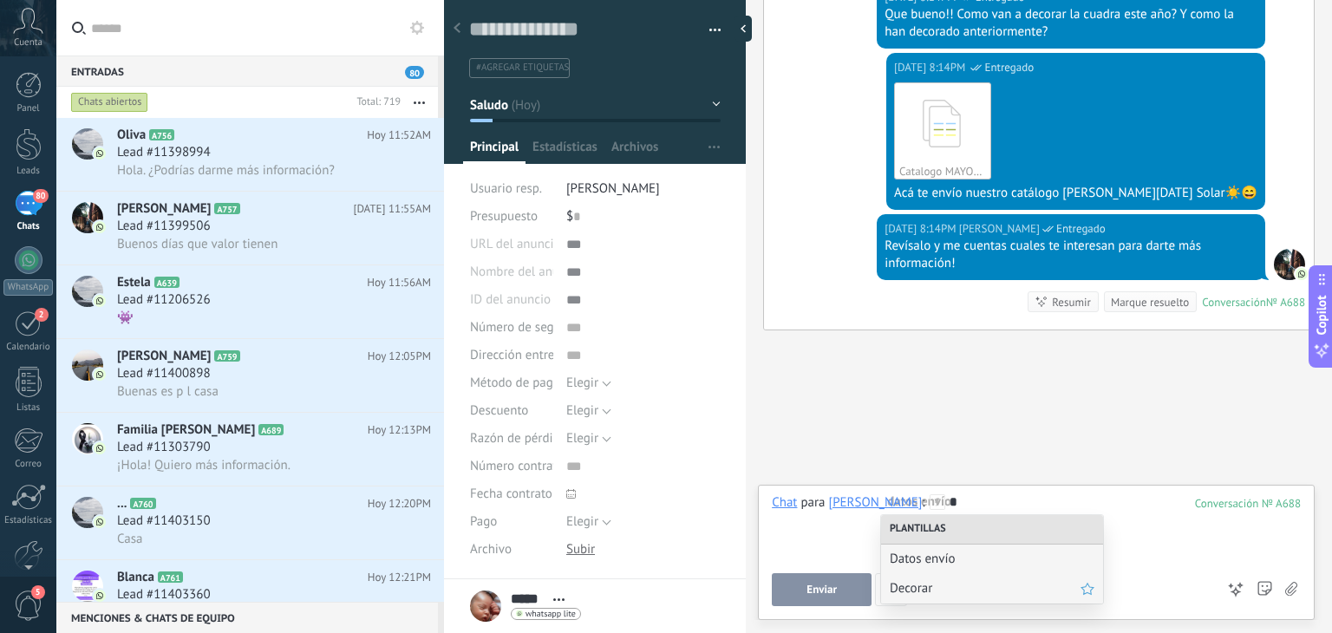
click at [912, 587] on span "Decorar" at bounding box center [985, 588] width 191 height 16
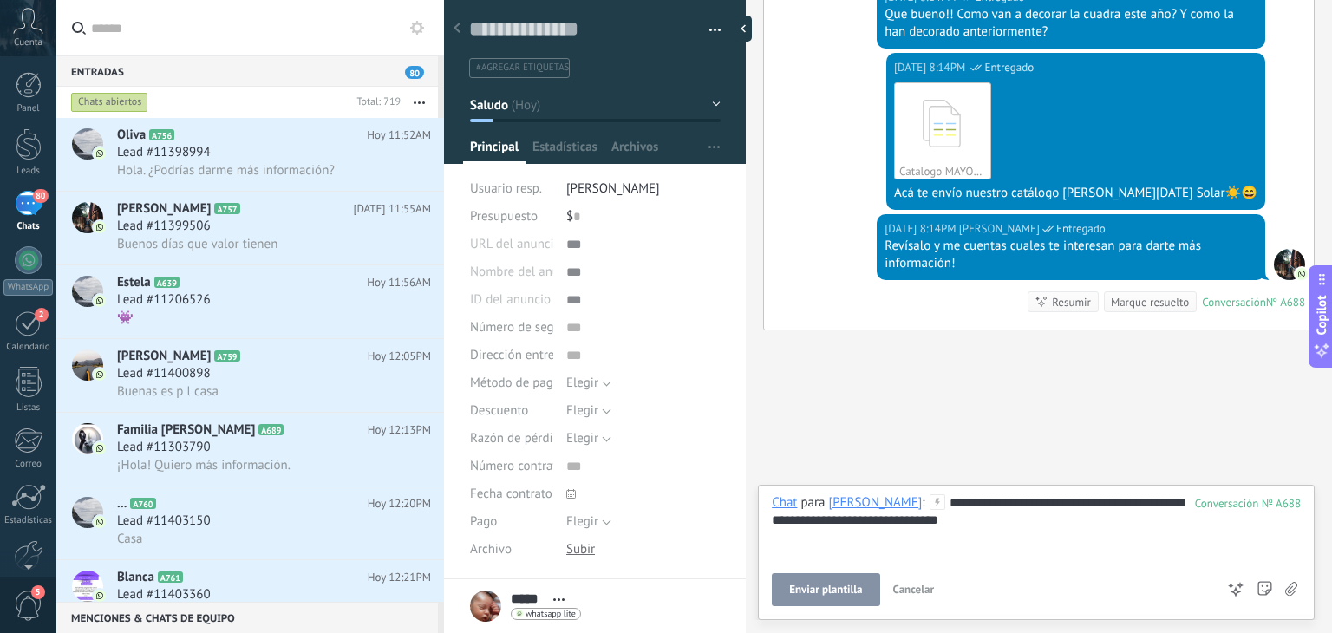
click at [1041, 501] on div "**********" at bounding box center [1036, 527] width 529 height 66
click at [849, 577] on button "Enviar" at bounding box center [822, 589] width 100 height 33
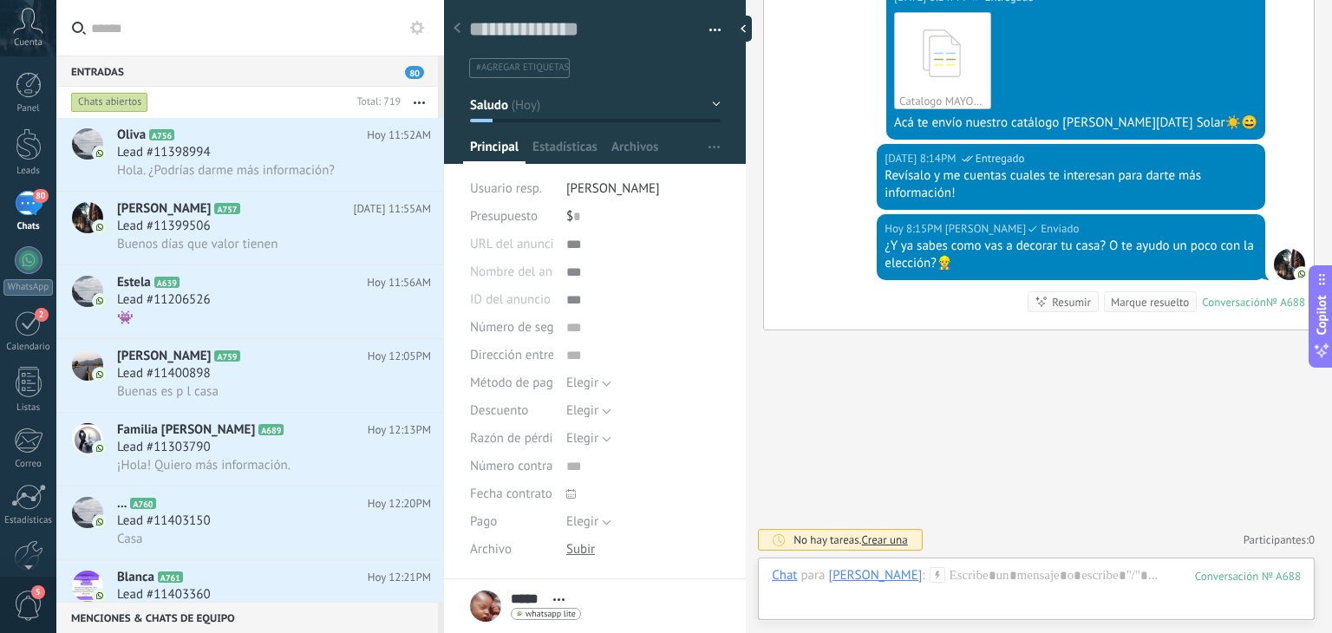
scroll to position [220, 0]
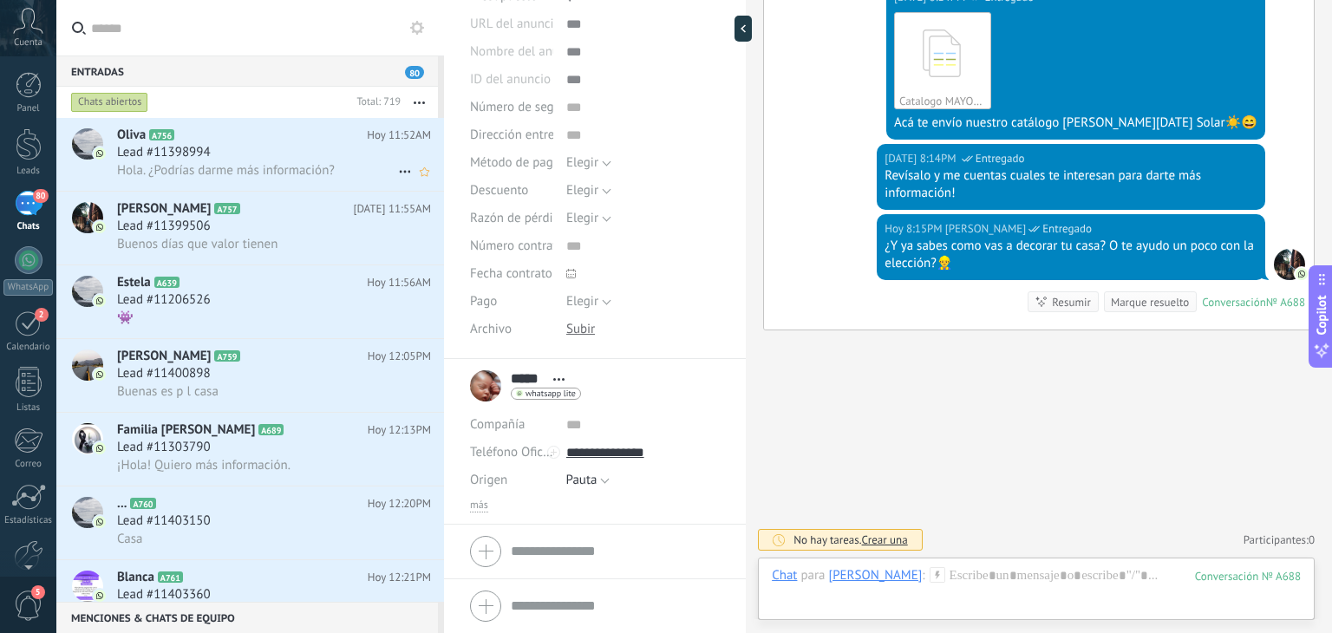
click at [296, 153] on div "Lead #11398994" at bounding box center [274, 152] width 314 height 17
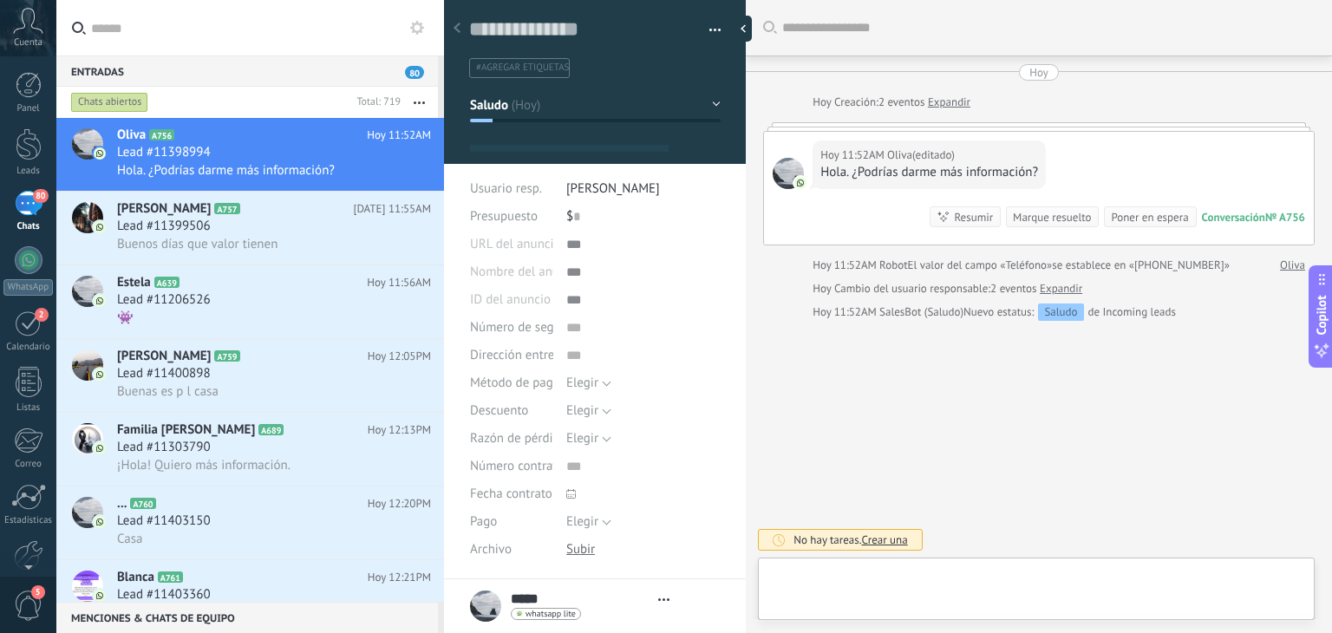
type textarea "**********"
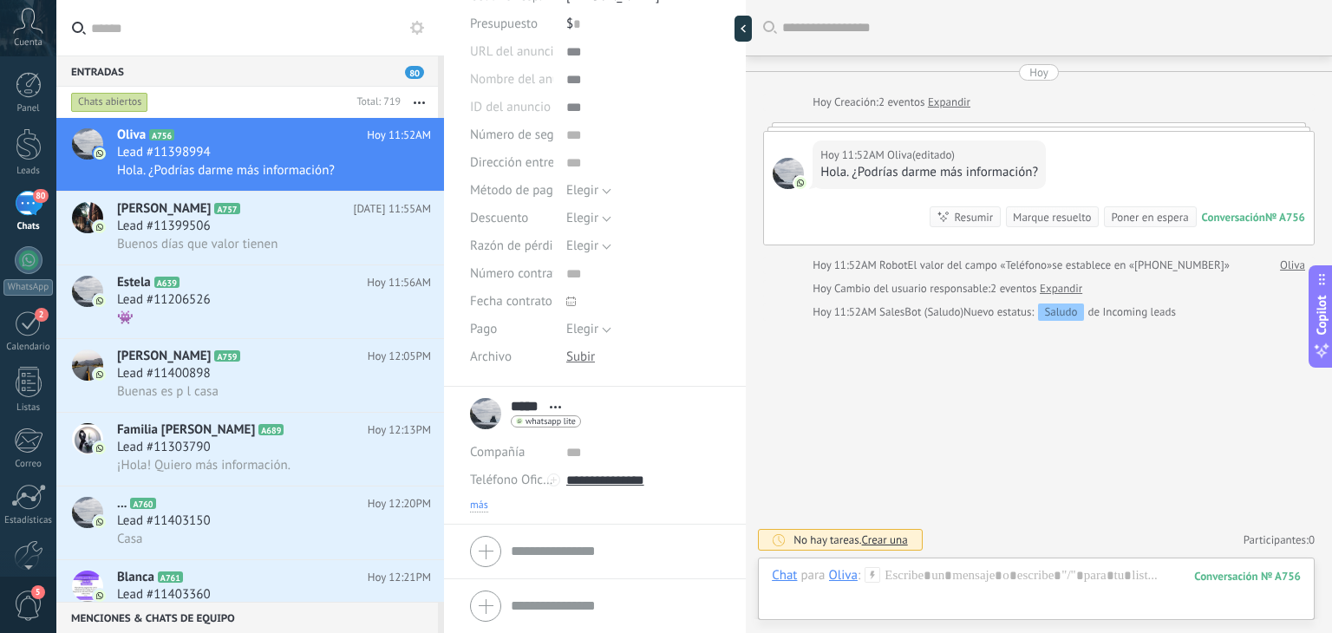
click at [475, 499] on span "más" at bounding box center [479, 506] width 18 height 14
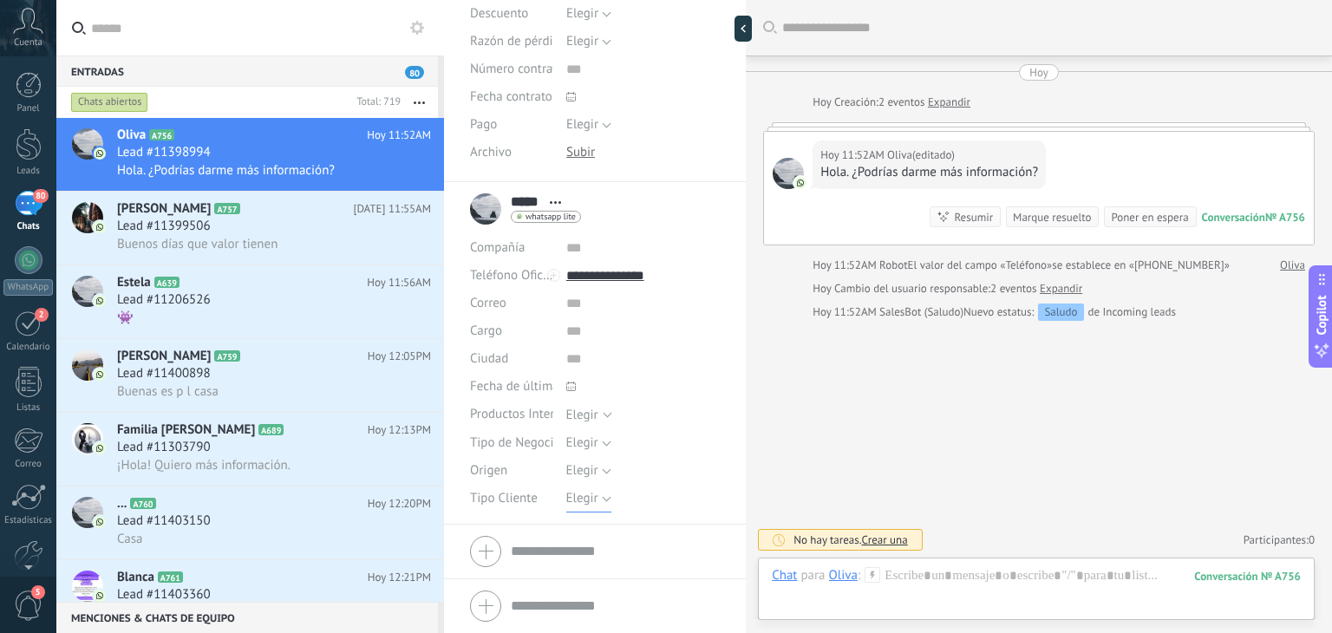
click at [588, 498] on span "Elegir" at bounding box center [582, 498] width 32 height 16
click at [588, 467] on span "Elegir" at bounding box center [582, 470] width 32 height 16
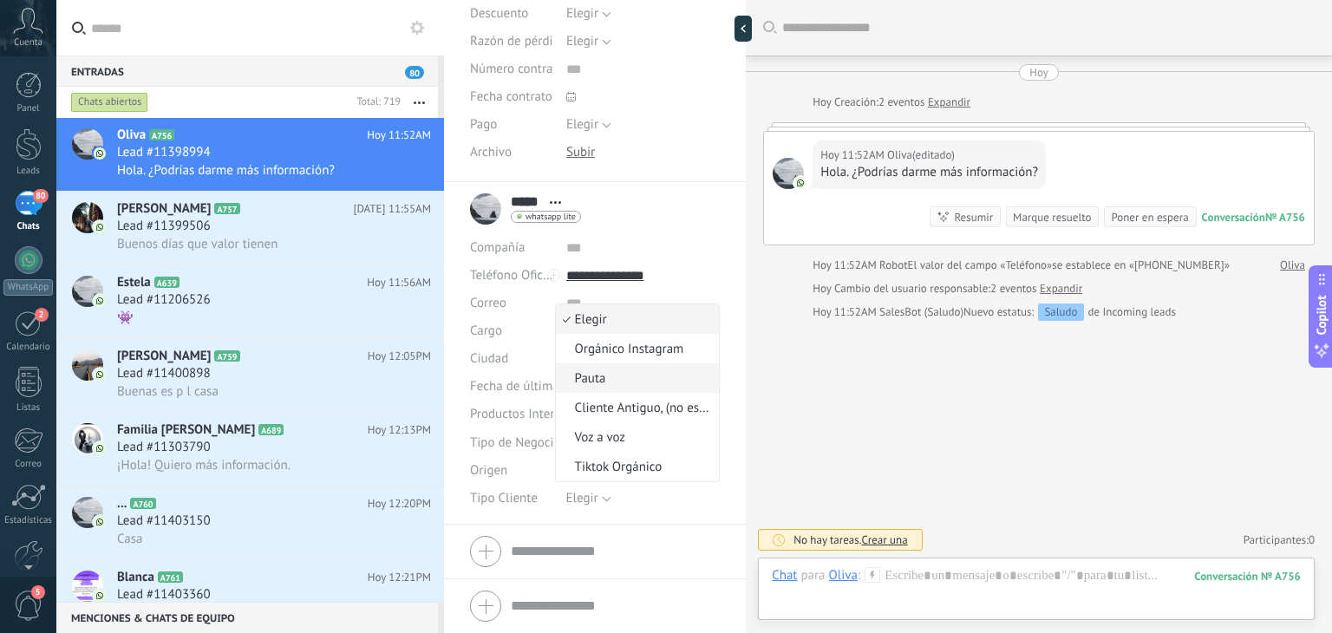
click at [596, 385] on span "Pauta" at bounding box center [635, 378] width 159 height 16
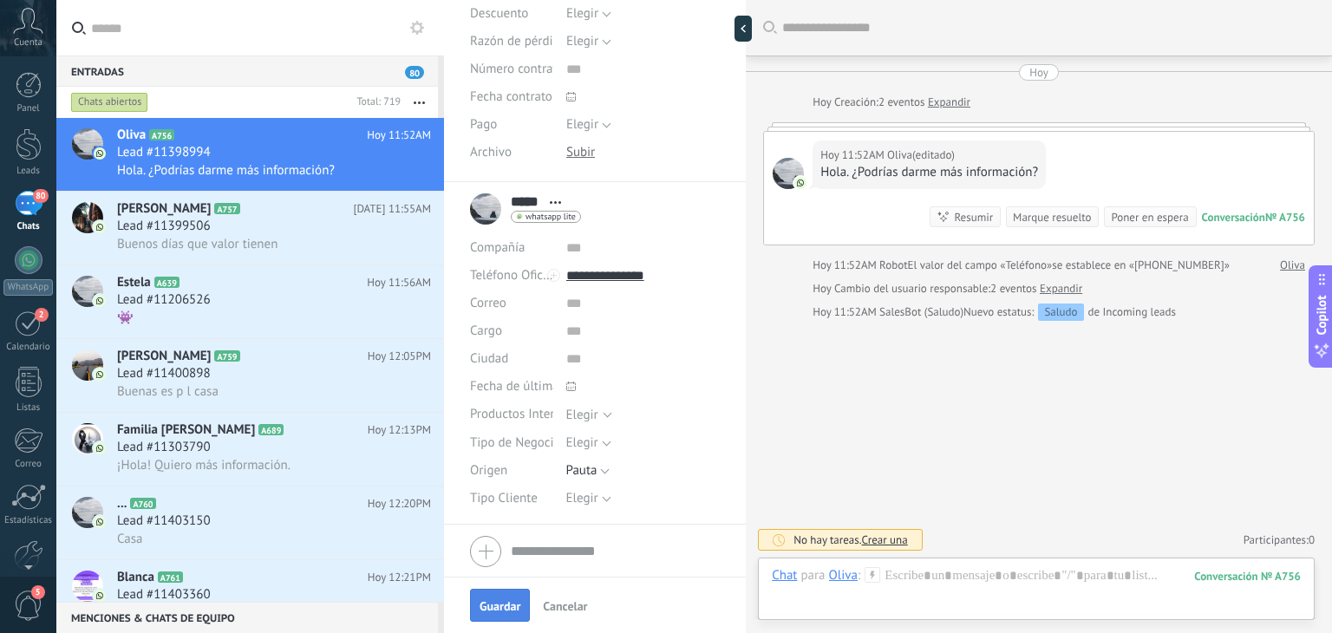
click at [499, 604] on span "Guardar" at bounding box center [499, 606] width 41 height 12
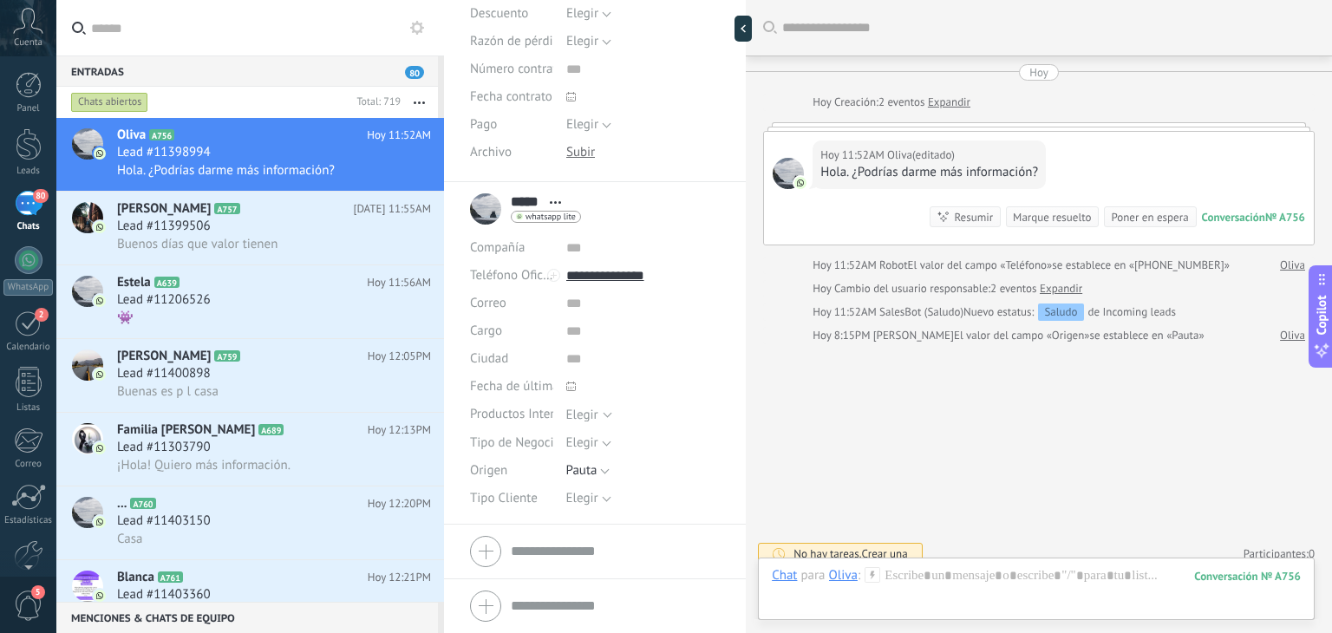
scroll to position [13, 0]
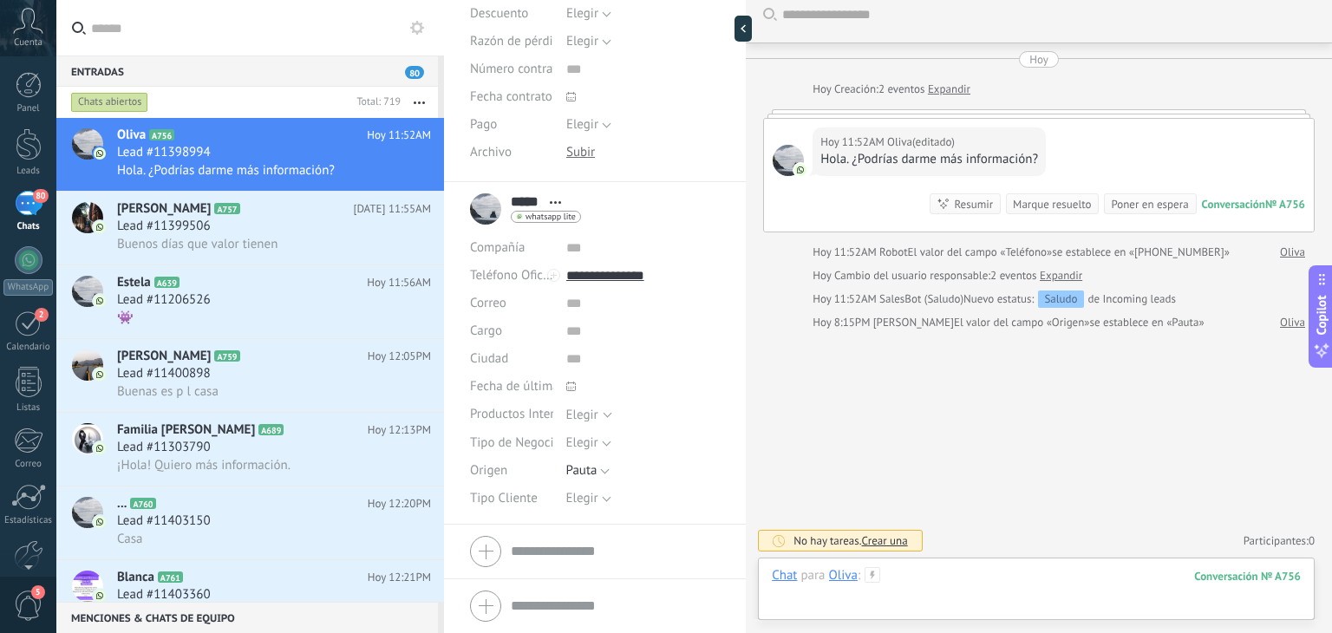
click at [917, 593] on div at bounding box center [1036, 593] width 529 height 52
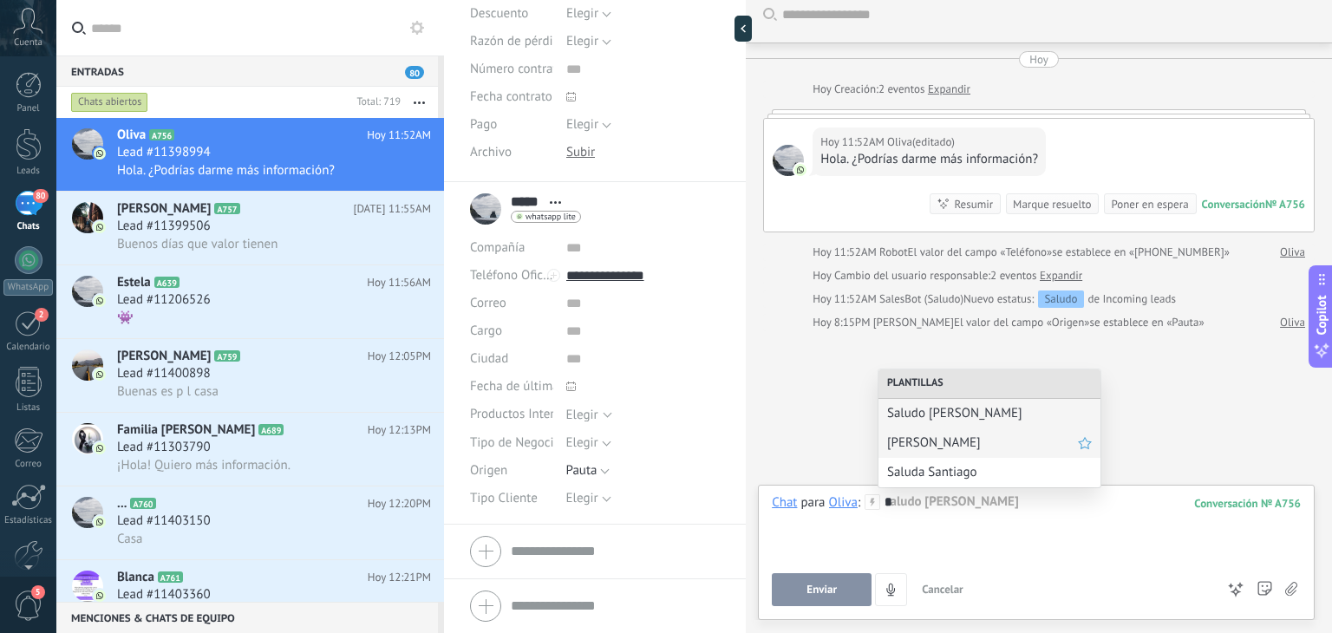
click at [940, 448] on span "[PERSON_NAME]" at bounding box center [982, 442] width 191 height 16
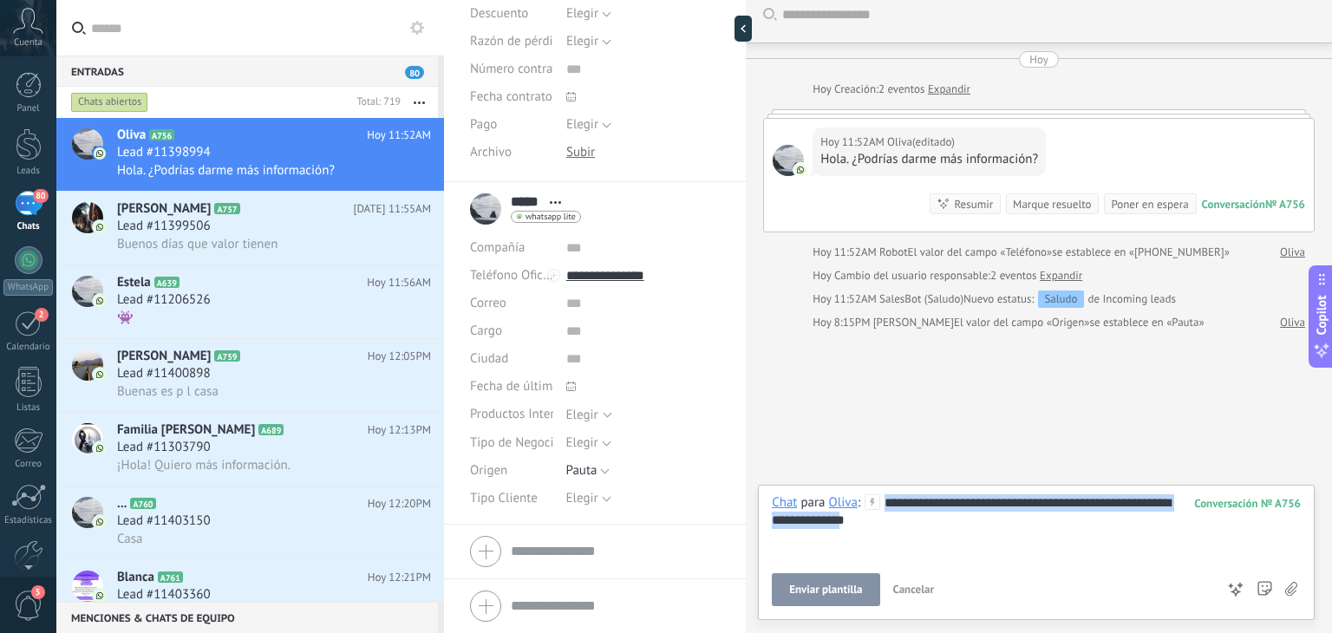
drag, startPoint x: 902, startPoint y: 533, endPoint x: 808, endPoint y: 393, distance: 168.8
click at [808, 393] on div "**********" at bounding box center [1039, 316] width 586 height 633
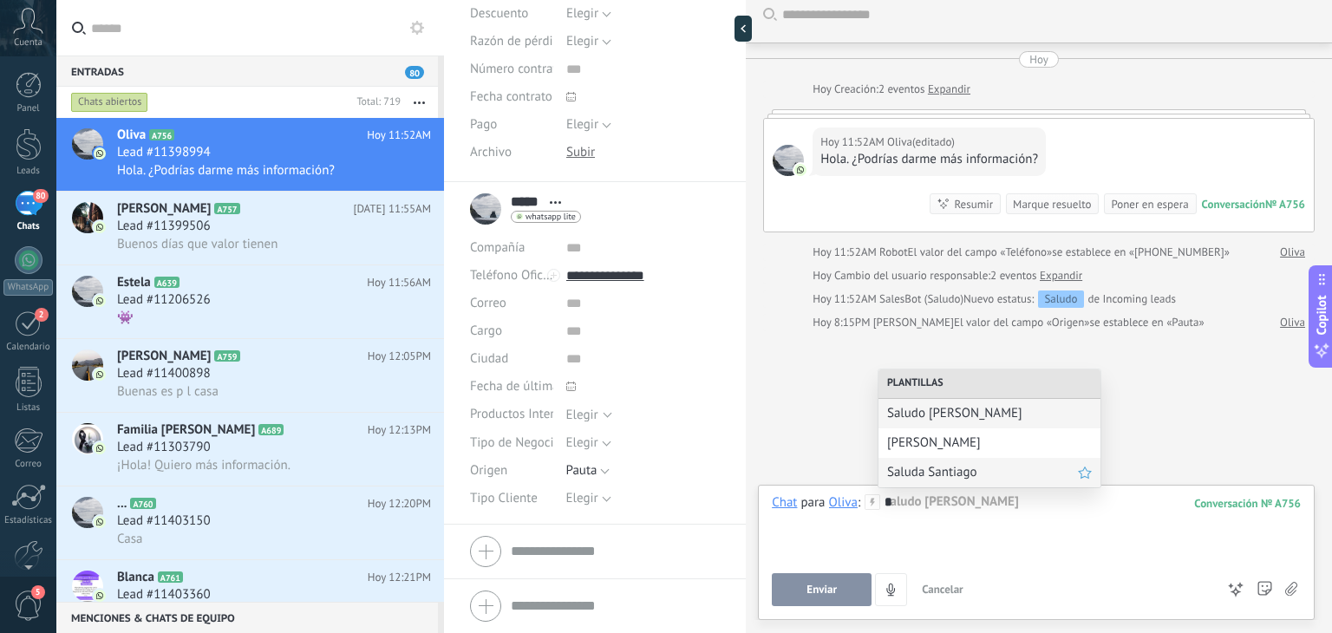
click at [904, 473] on span "Saluda Santiago" at bounding box center [982, 472] width 191 height 16
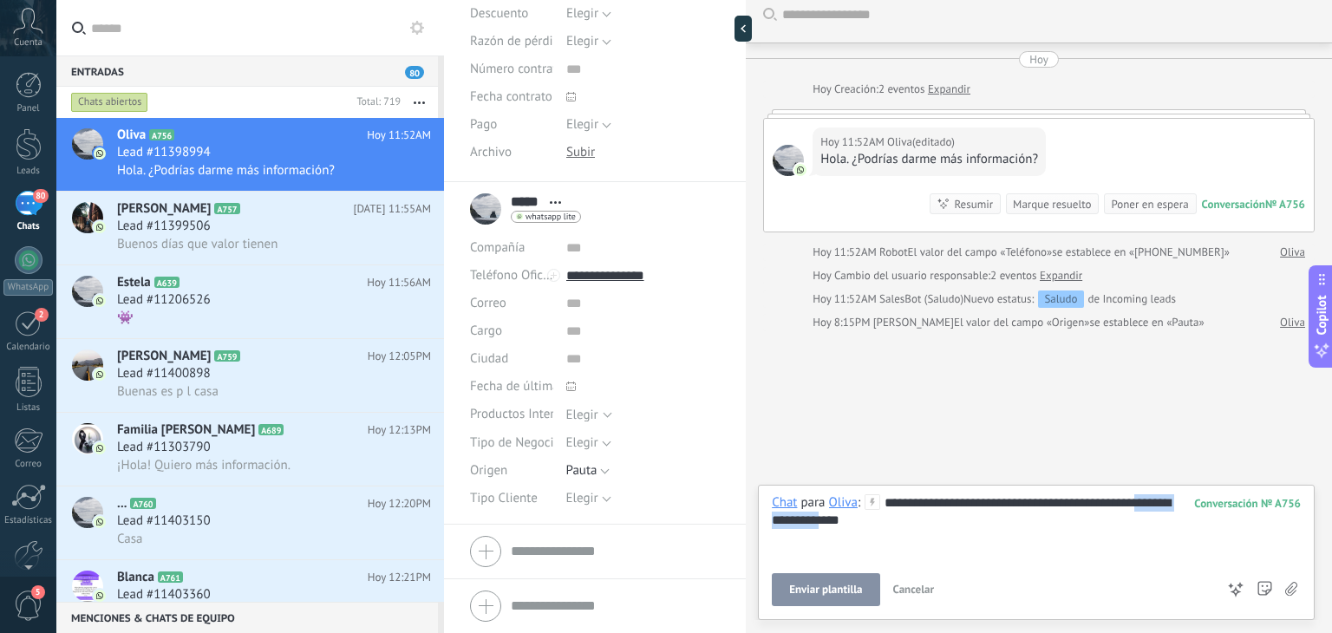
drag, startPoint x: 867, startPoint y: 518, endPoint x: 728, endPoint y: 524, distance: 138.9
click at [728, 524] on div "Guardar y crear Imprimir Administrar etiquetas" at bounding box center [888, 316] width 888 height 633
click at [818, 598] on button "Enviar" at bounding box center [822, 589] width 100 height 33
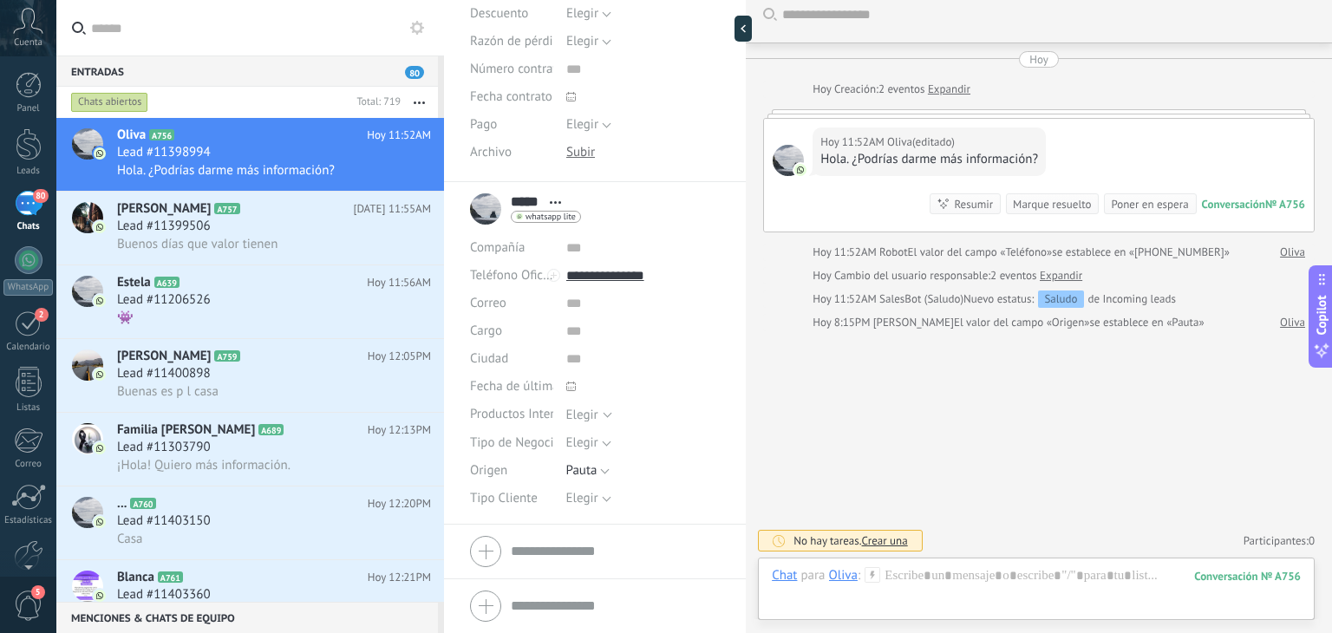
scroll to position [153, 0]
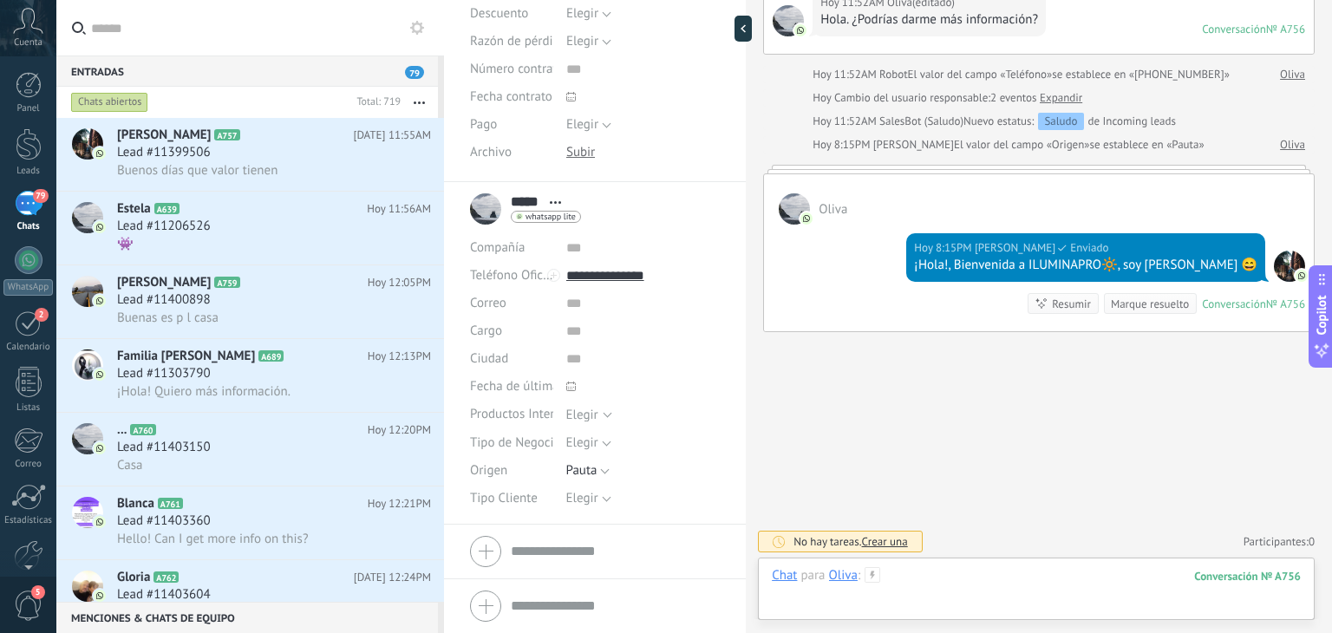
click at [918, 575] on div at bounding box center [1036, 593] width 529 height 52
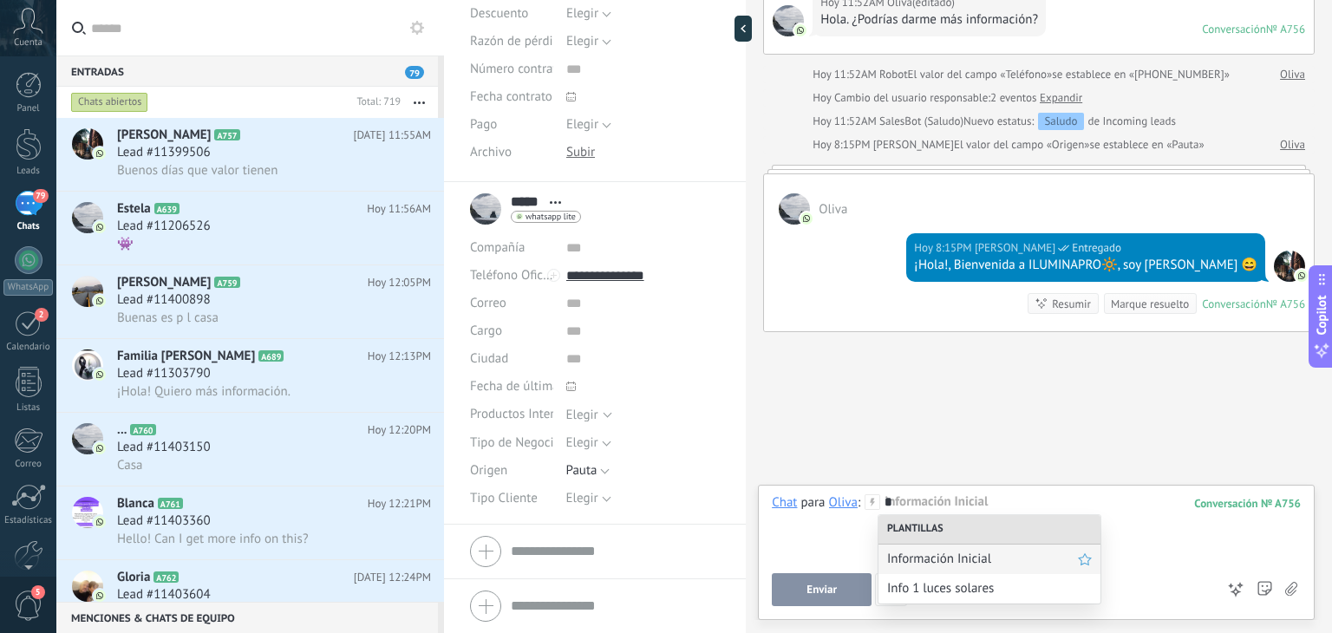
click at [941, 560] on span "Información Inicial" at bounding box center [982, 559] width 191 height 16
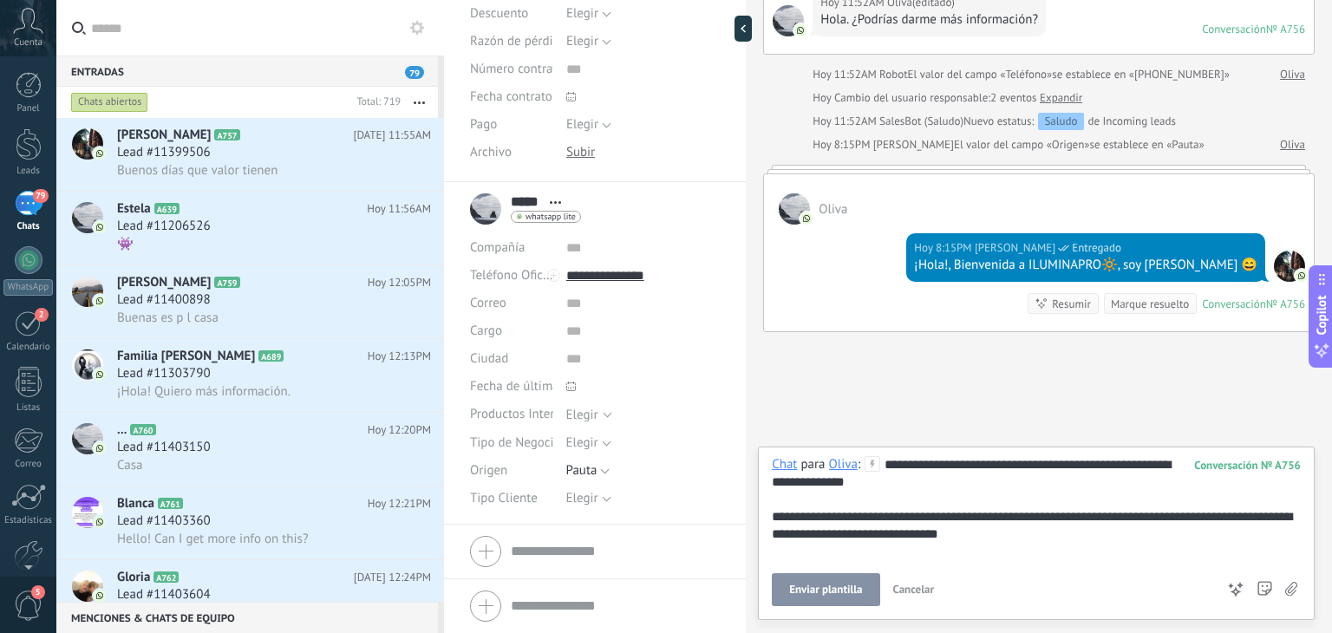
click at [848, 587] on span "Enviar plantilla" at bounding box center [825, 590] width 73 height 12
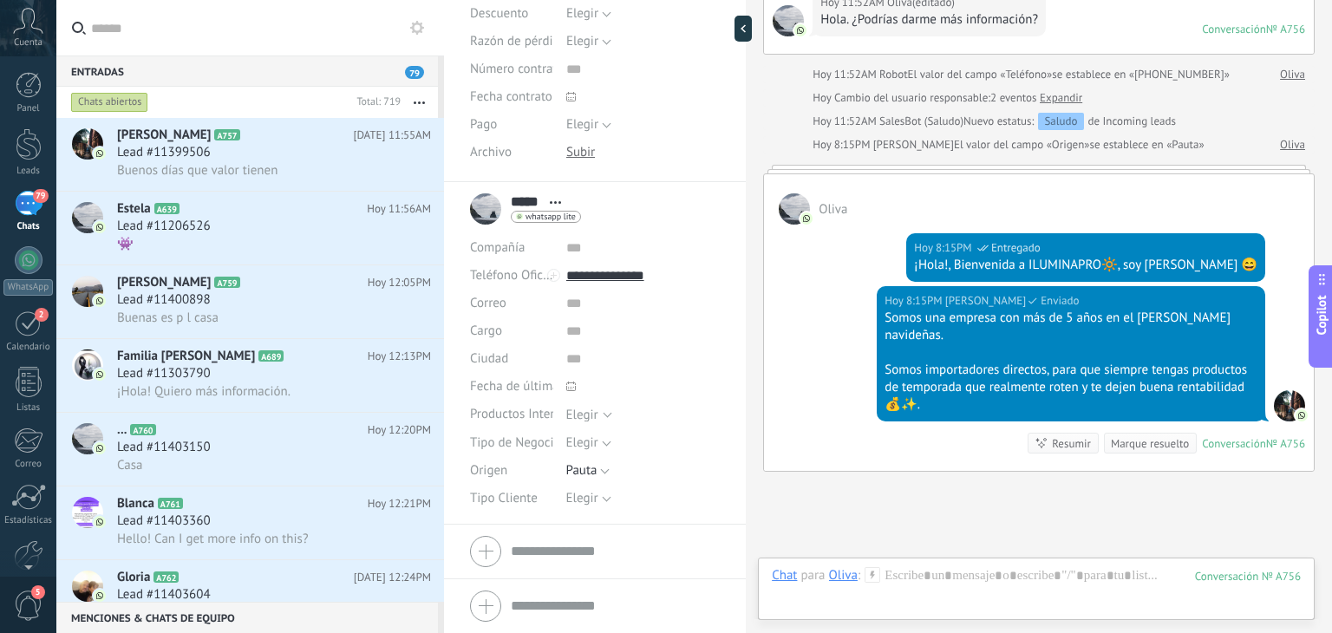
scroll to position [292, 0]
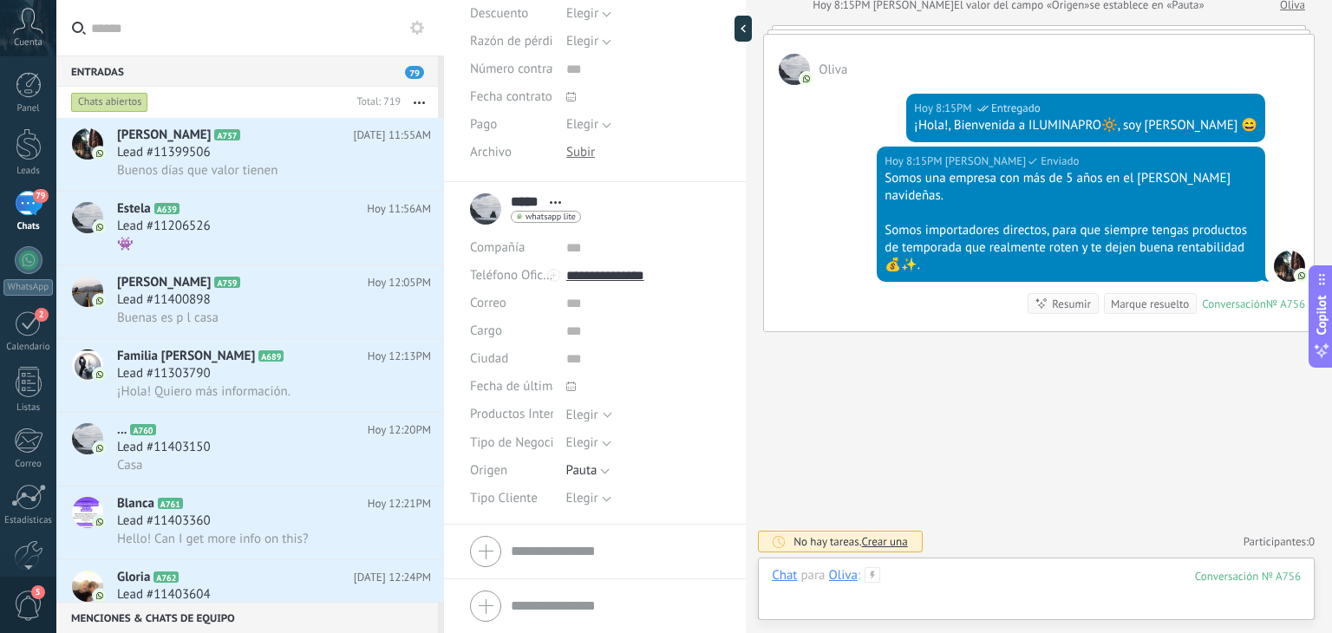
click at [902, 568] on div at bounding box center [1036, 593] width 529 height 52
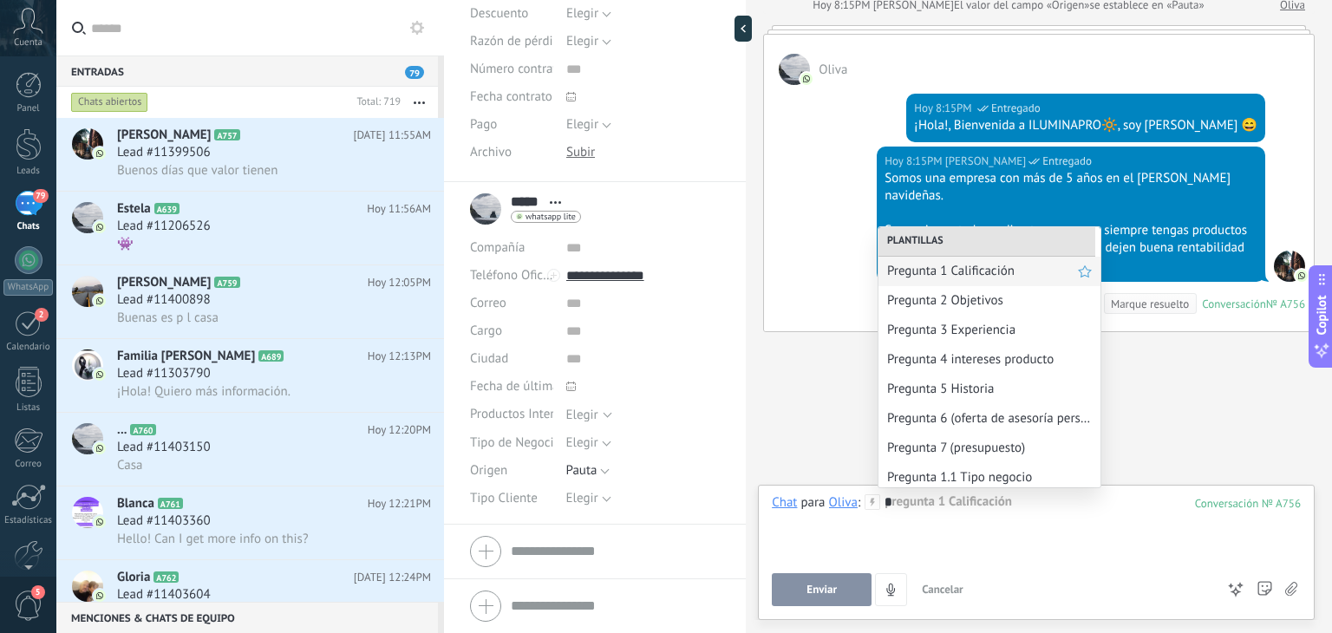
click at [964, 268] on span "Pregunta 1 Calificación" at bounding box center [982, 271] width 191 height 16
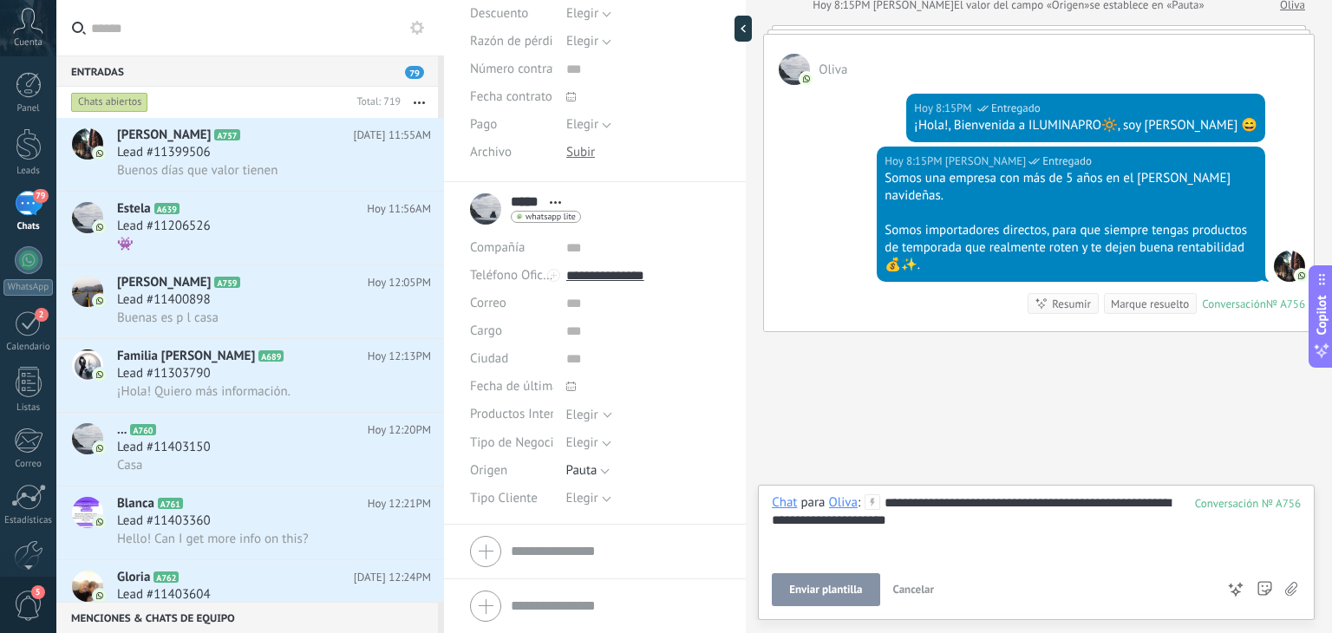
click at [825, 584] on span "Enviar plantilla" at bounding box center [825, 590] width 73 height 12
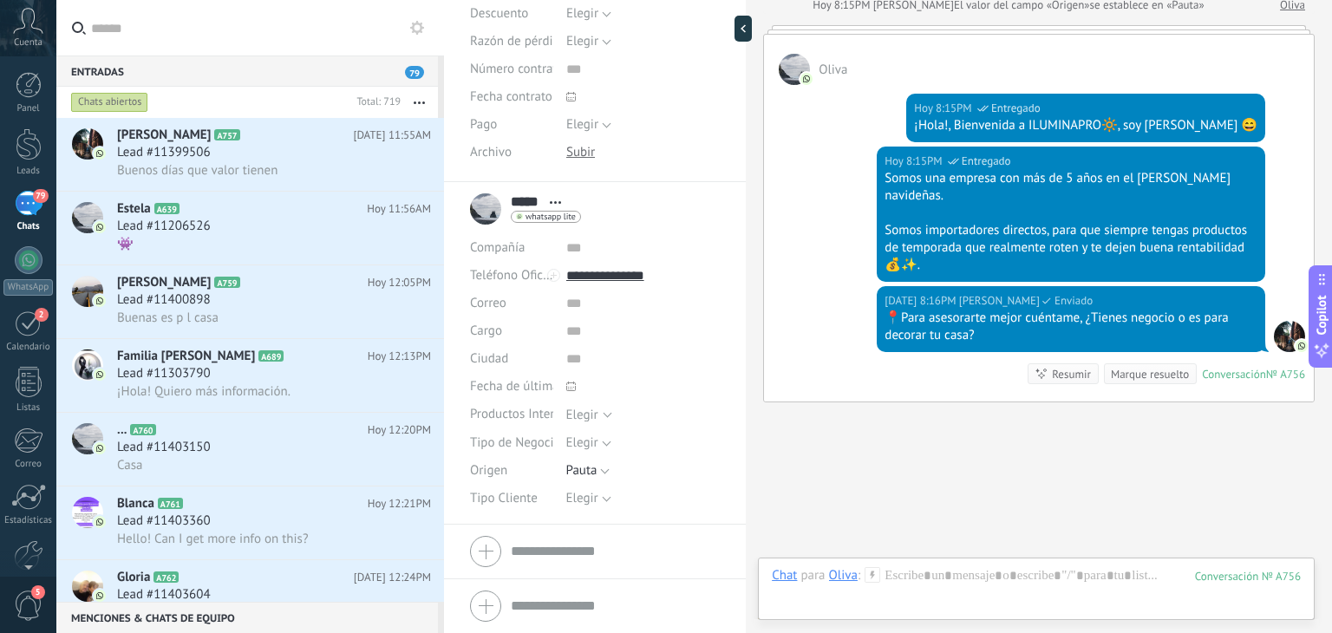
scroll to position [362, 0]
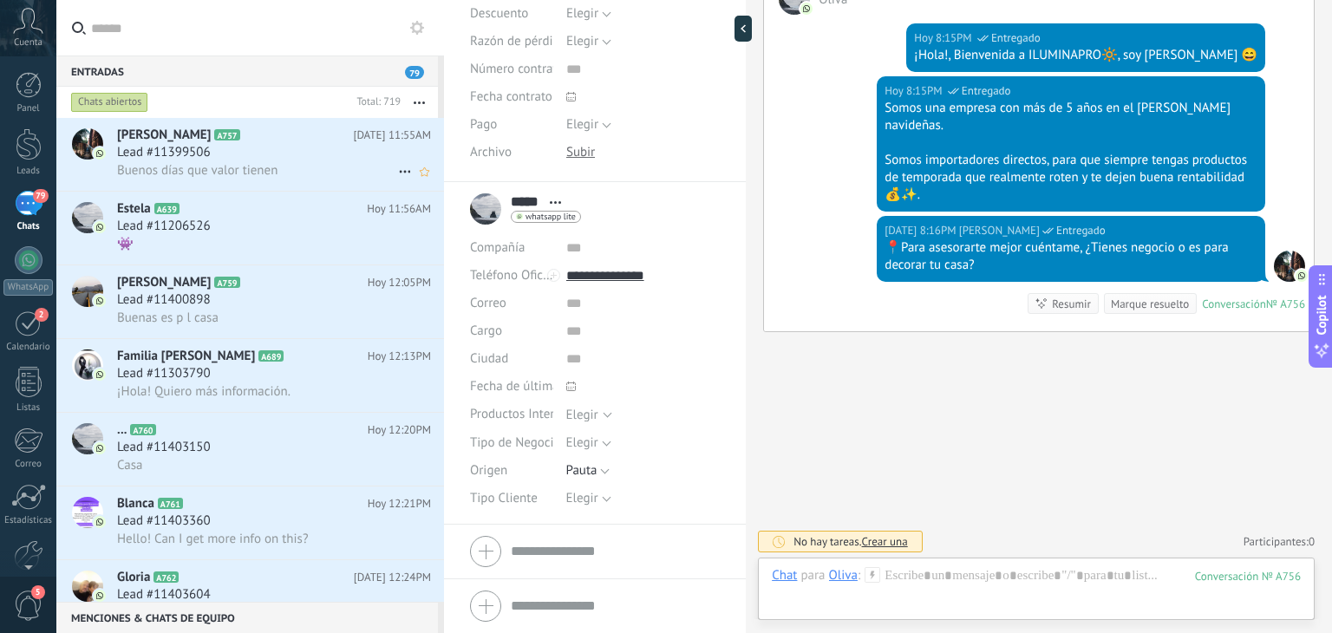
click at [248, 181] on div "[PERSON_NAME] M A757 [DATE] 11:55AM Lead #11399506 Buenos días que valor tienen" at bounding box center [280, 154] width 327 height 73
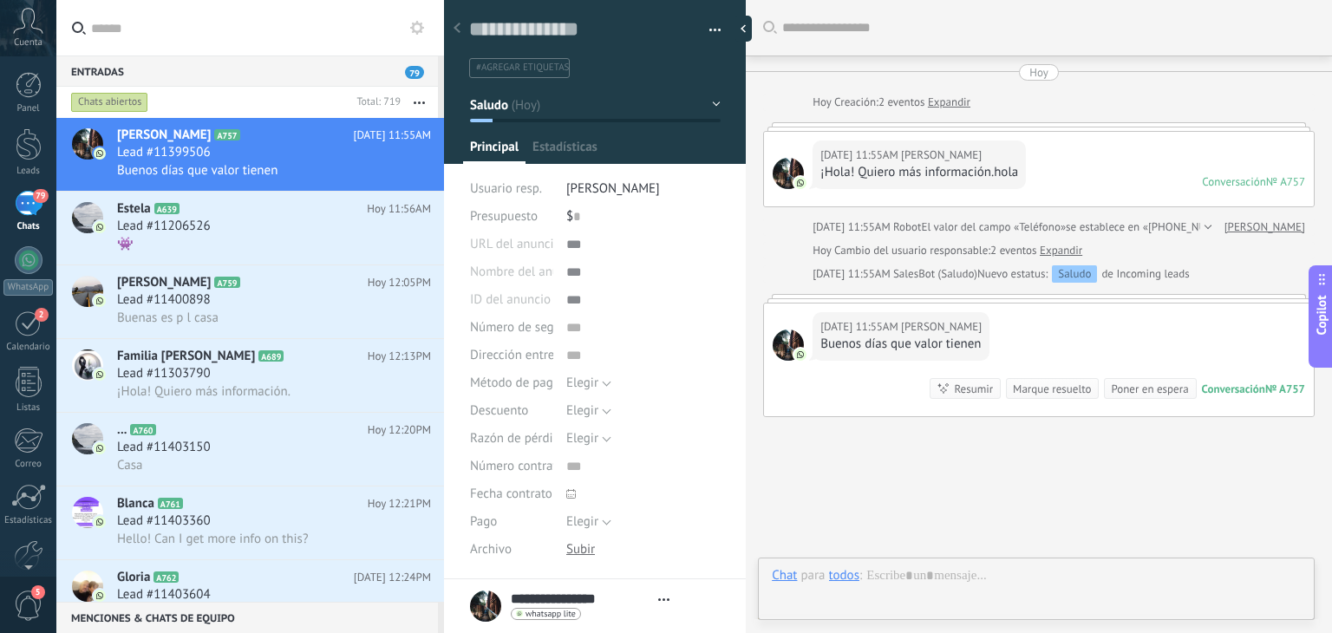
type textarea "**********"
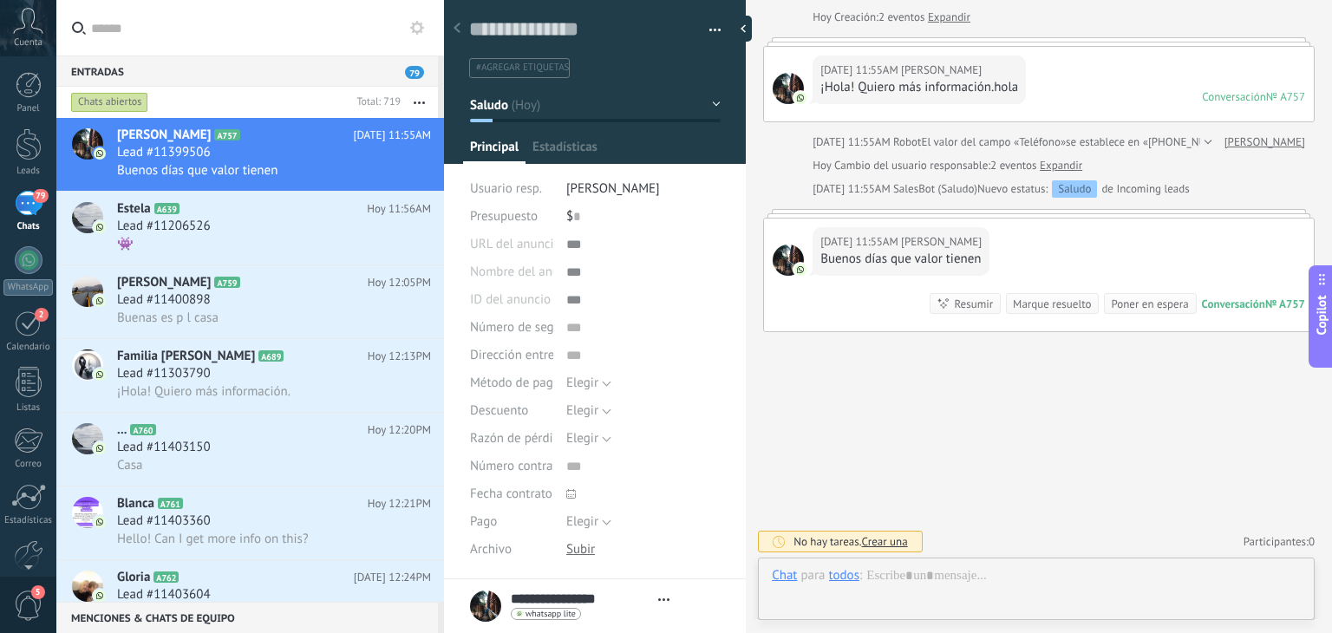
scroll to position [25, 0]
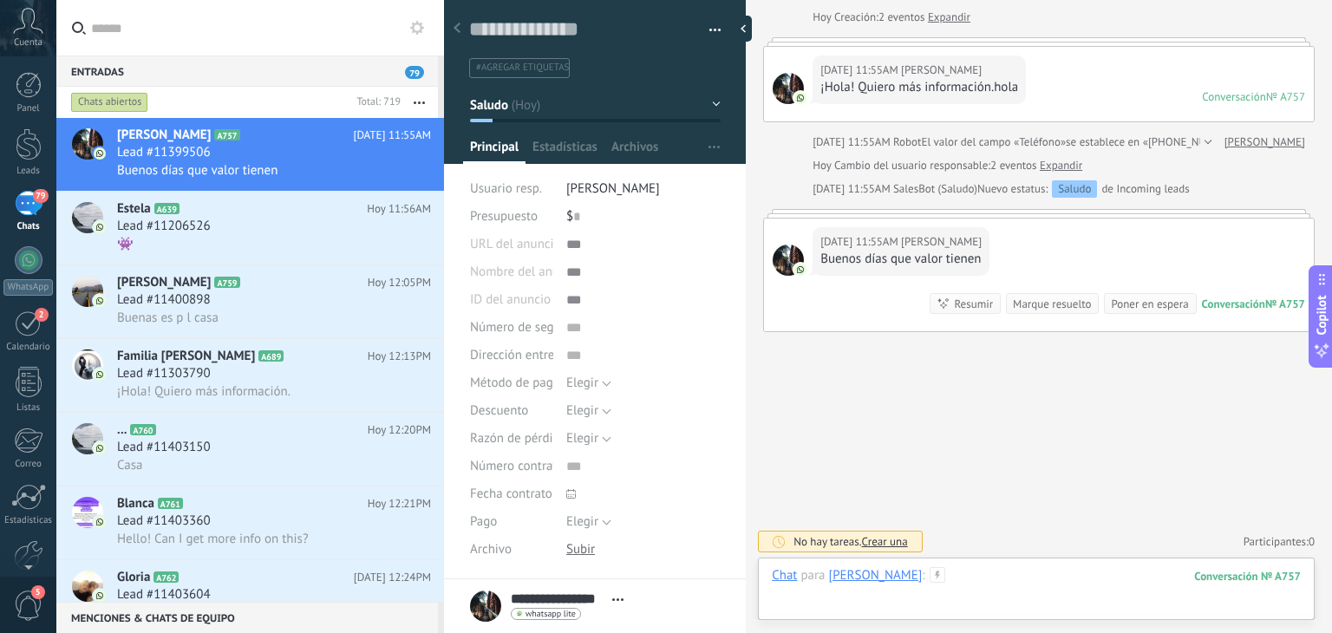
click at [982, 570] on div at bounding box center [1036, 593] width 529 height 52
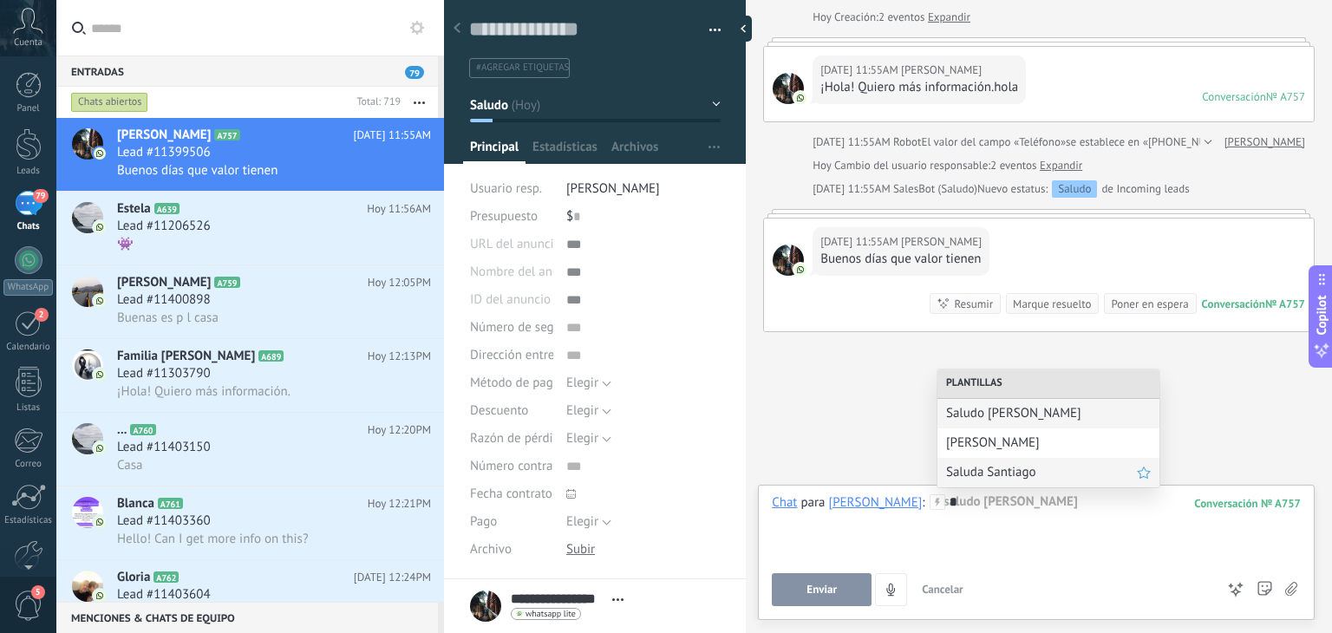
click at [1002, 478] on span "Saluda Santiago" at bounding box center [1041, 472] width 191 height 16
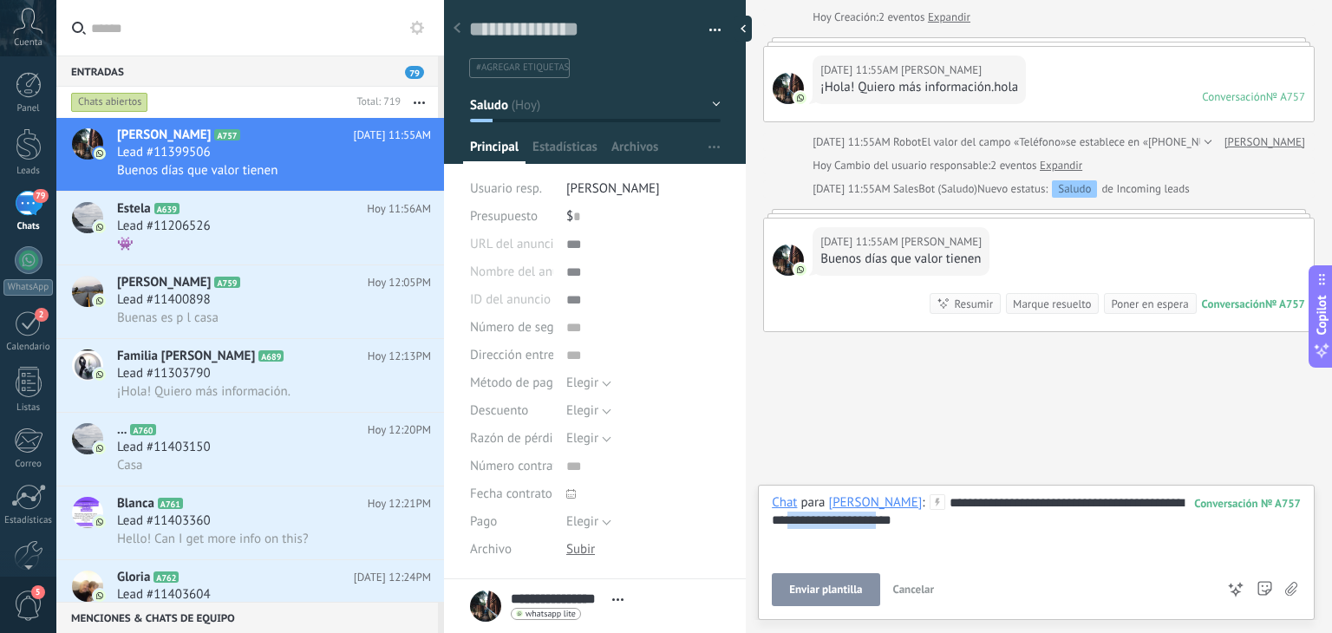
drag, startPoint x: 926, startPoint y: 520, endPoint x: 825, endPoint y: 521, distance: 101.4
click at [825, 521] on div "**********" at bounding box center [1036, 527] width 529 height 66
click at [825, 587] on span "Enviar" at bounding box center [821, 590] width 30 height 12
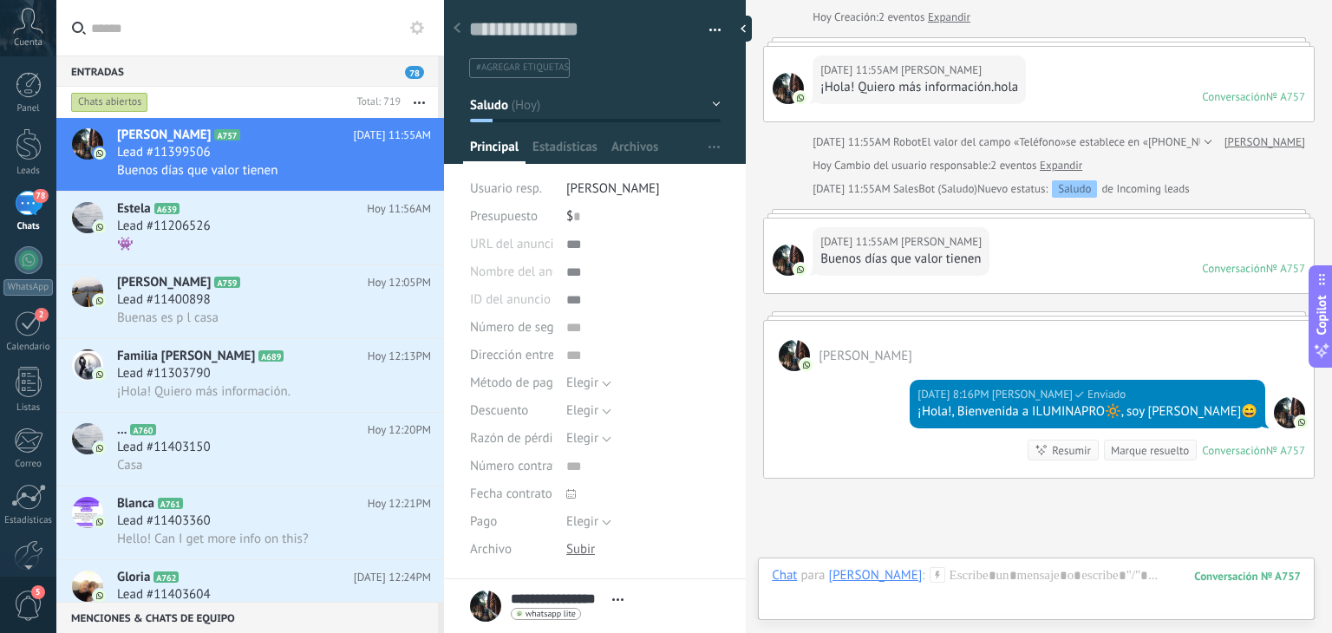
scroll to position [47, 0]
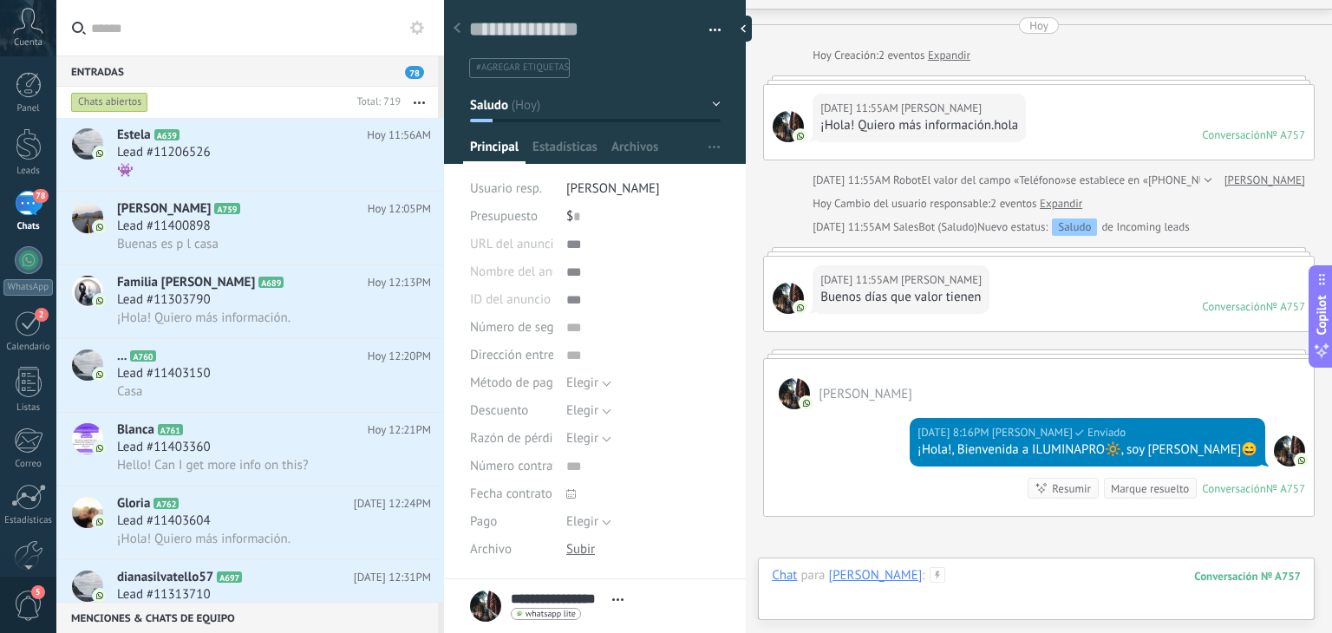
click at [977, 577] on div at bounding box center [1036, 593] width 529 height 52
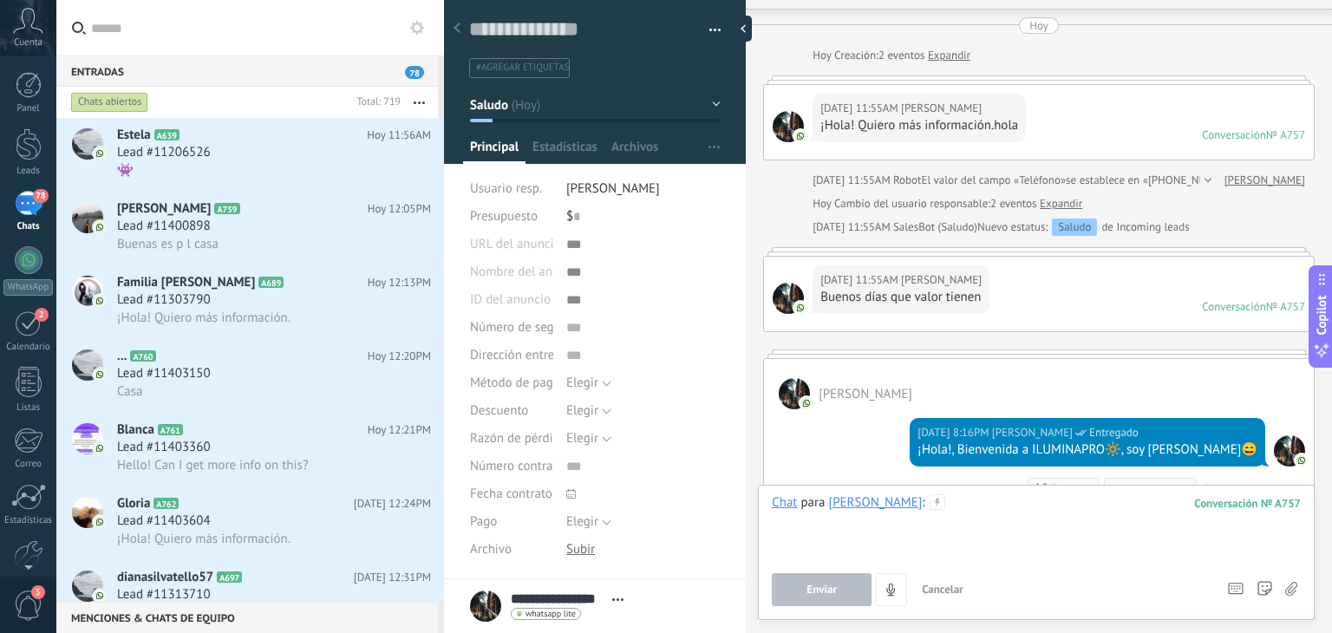
scroll to position [231, 0]
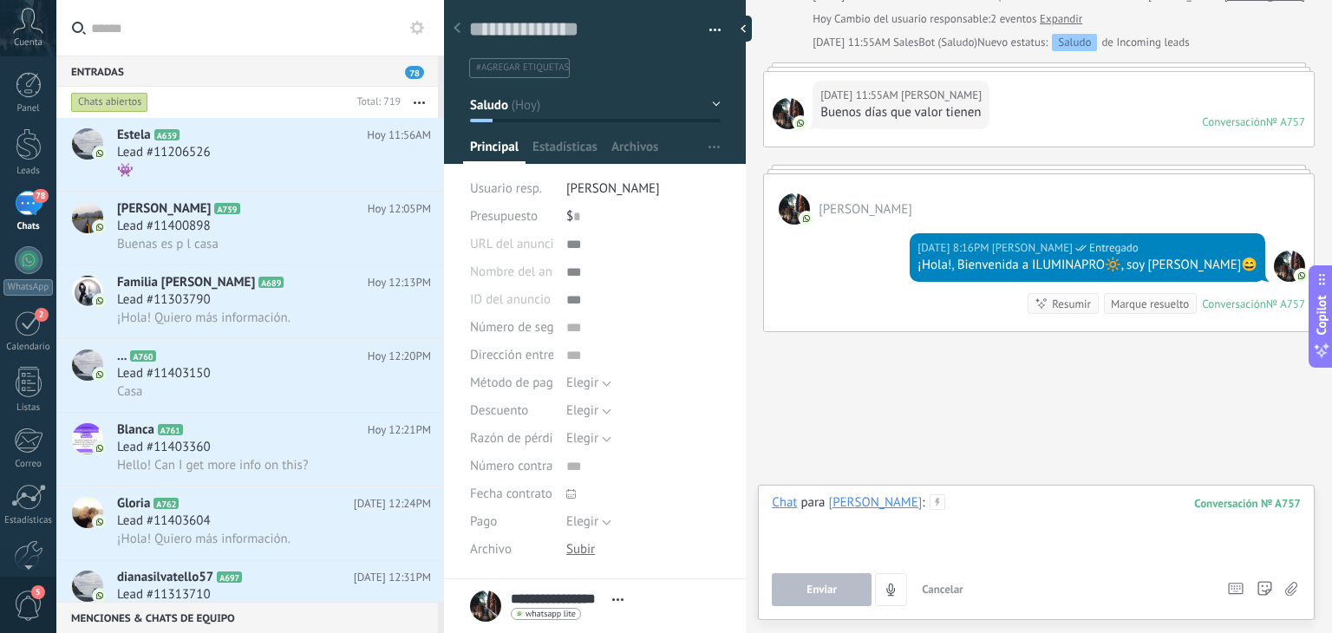
click at [988, 497] on div at bounding box center [1036, 527] width 529 height 66
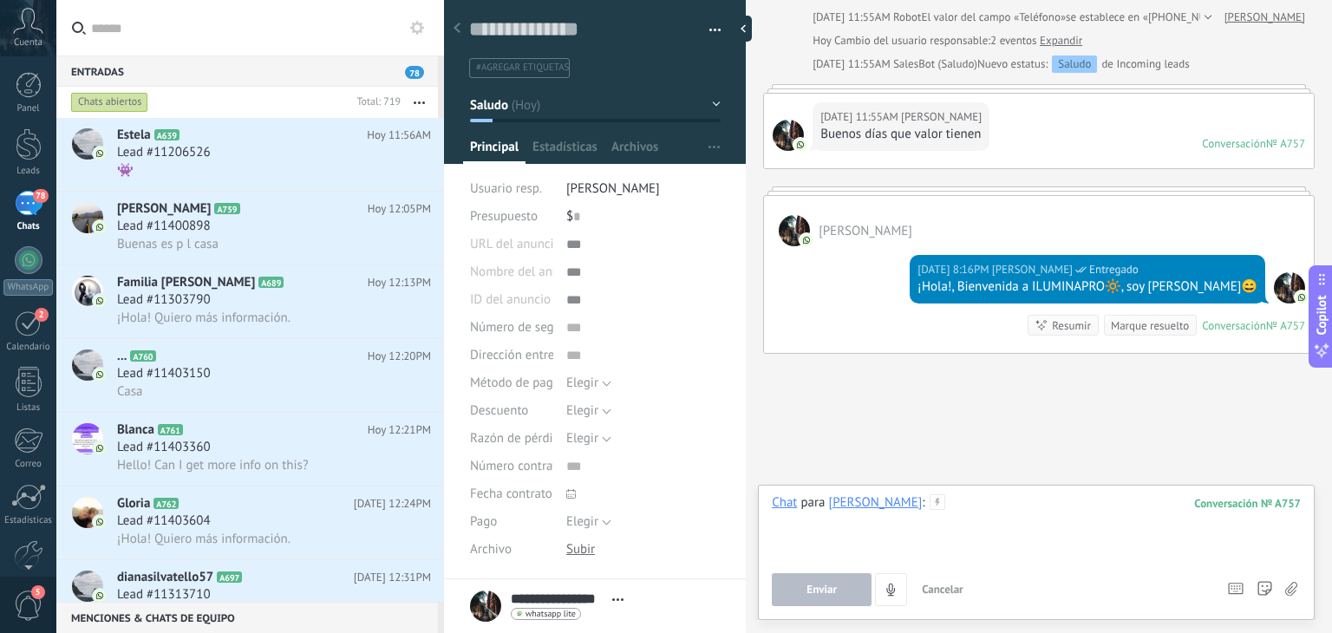
click at [975, 504] on div at bounding box center [1036, 527] width 529 height 66
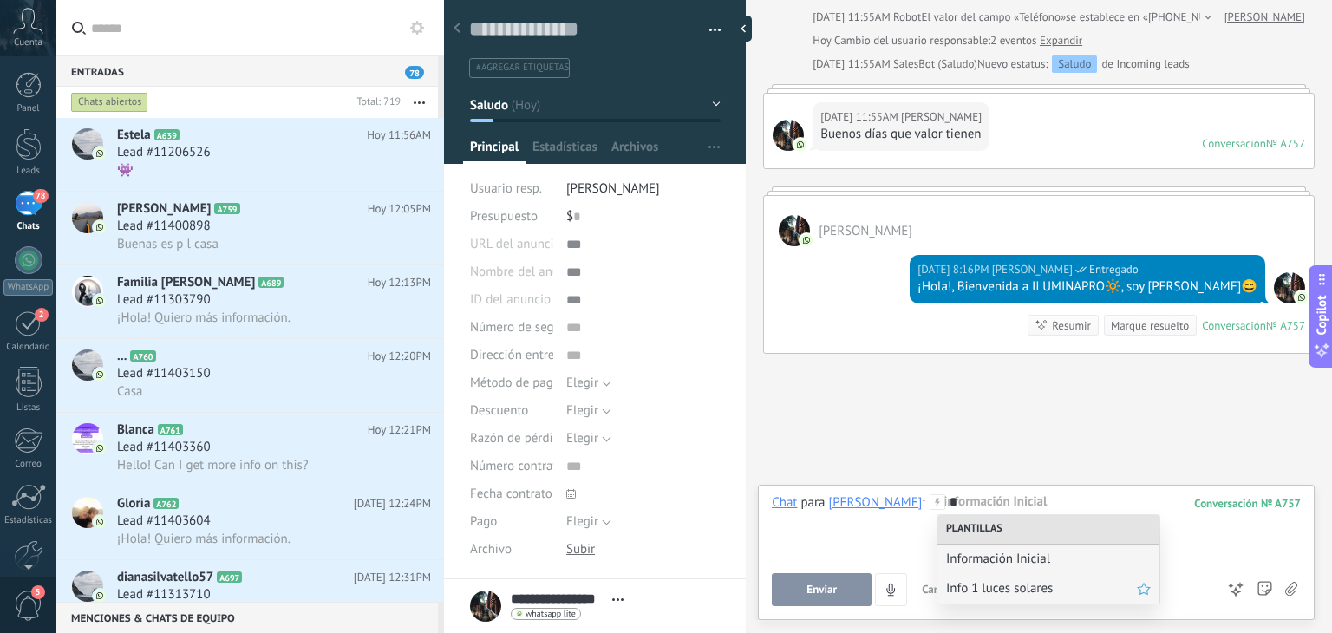
click at [993, 581] on span "Info 1 luces solares" at bounding box center [1041, 588] width 191 height 16
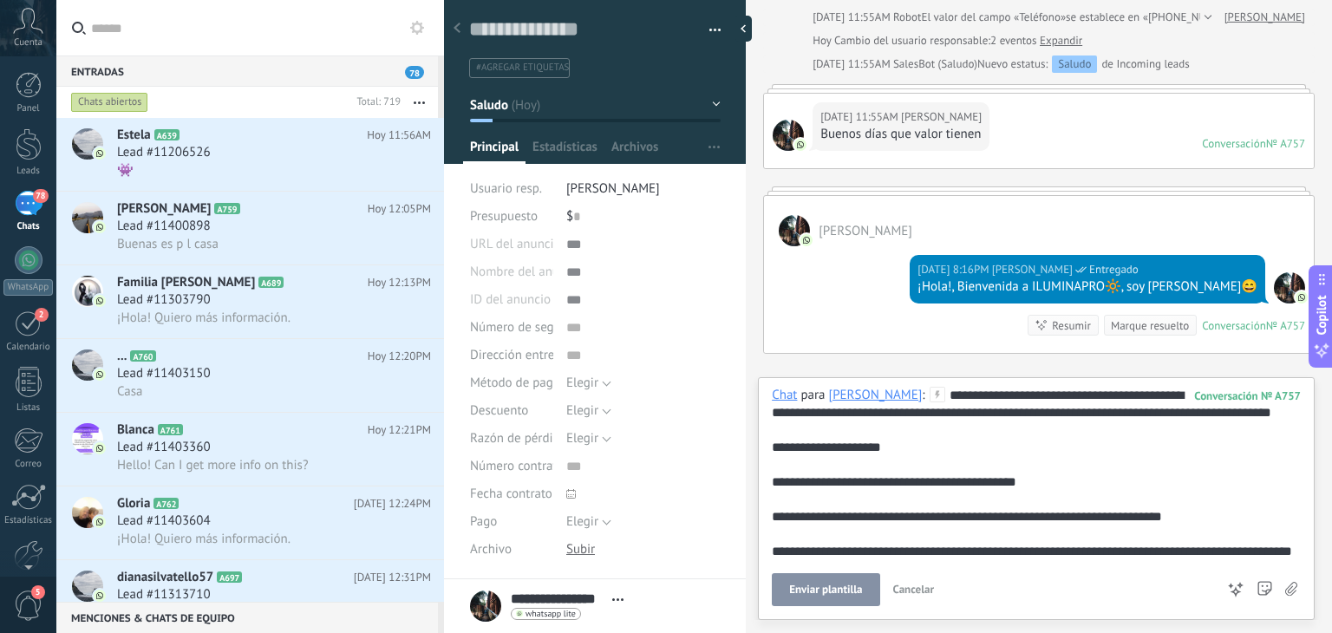
click at [854, 584] on span "Enviar plantilla" at bounding box center [825, 590] width 73 height 12
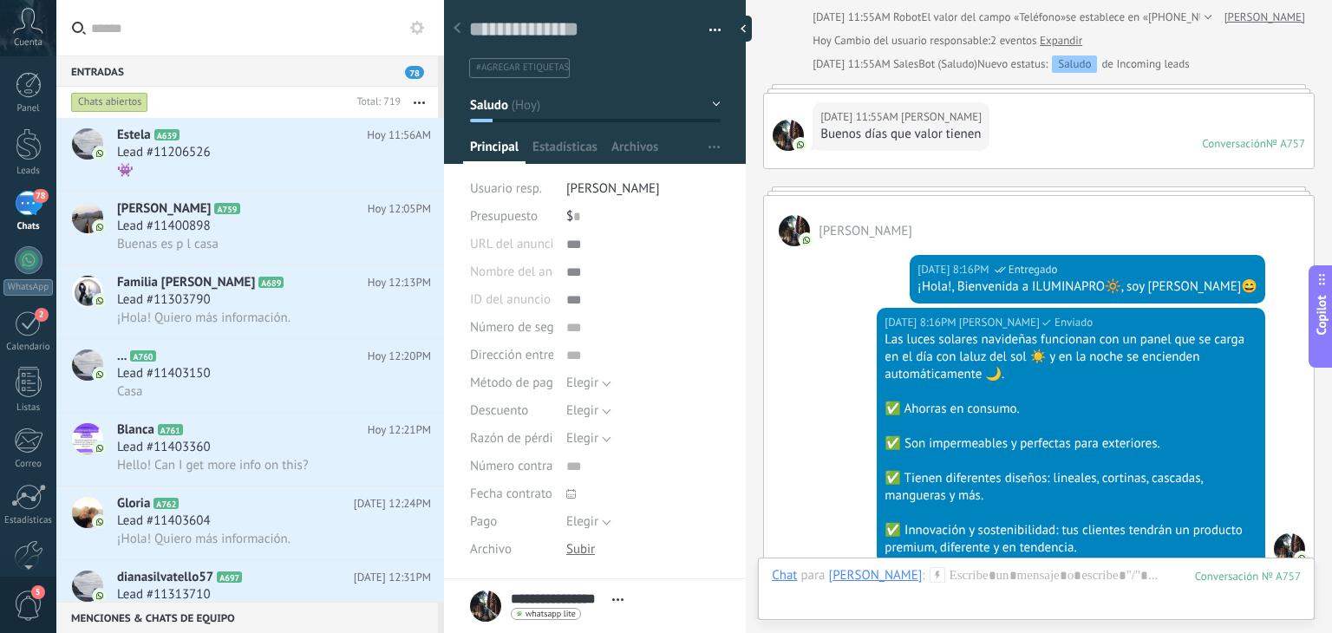
scroll to position [492, 0]
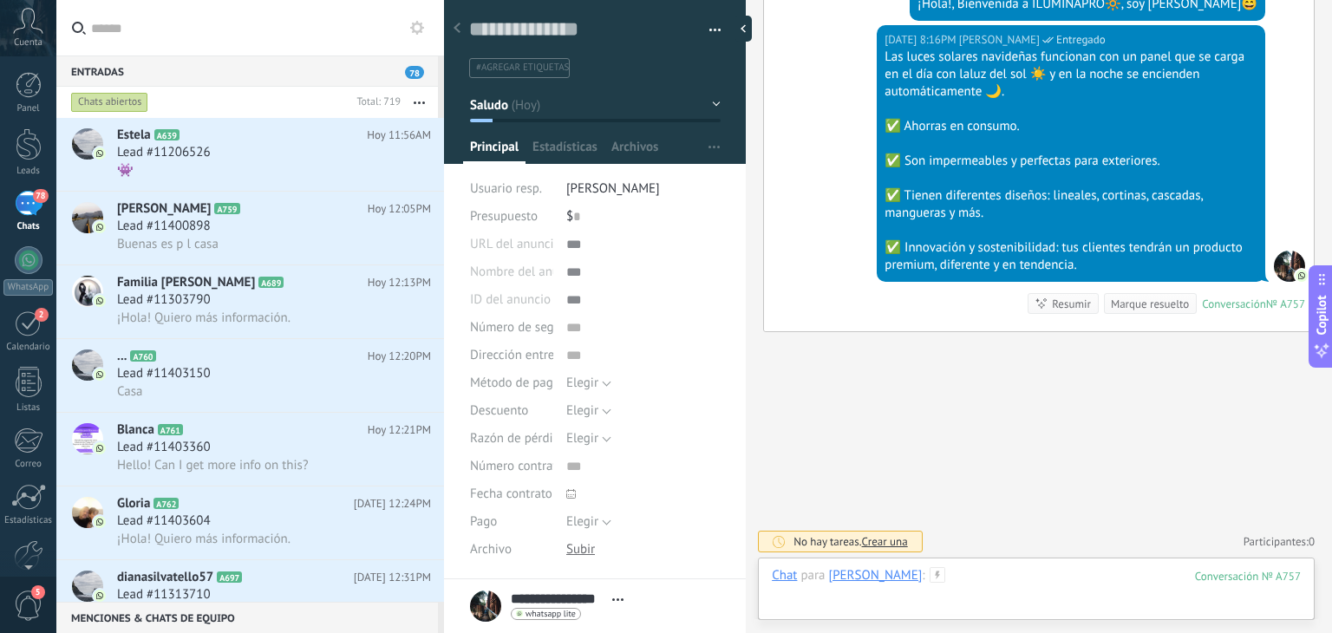
click at [999, 572] on div at bounding box center [1036, 593] width 529 height 52
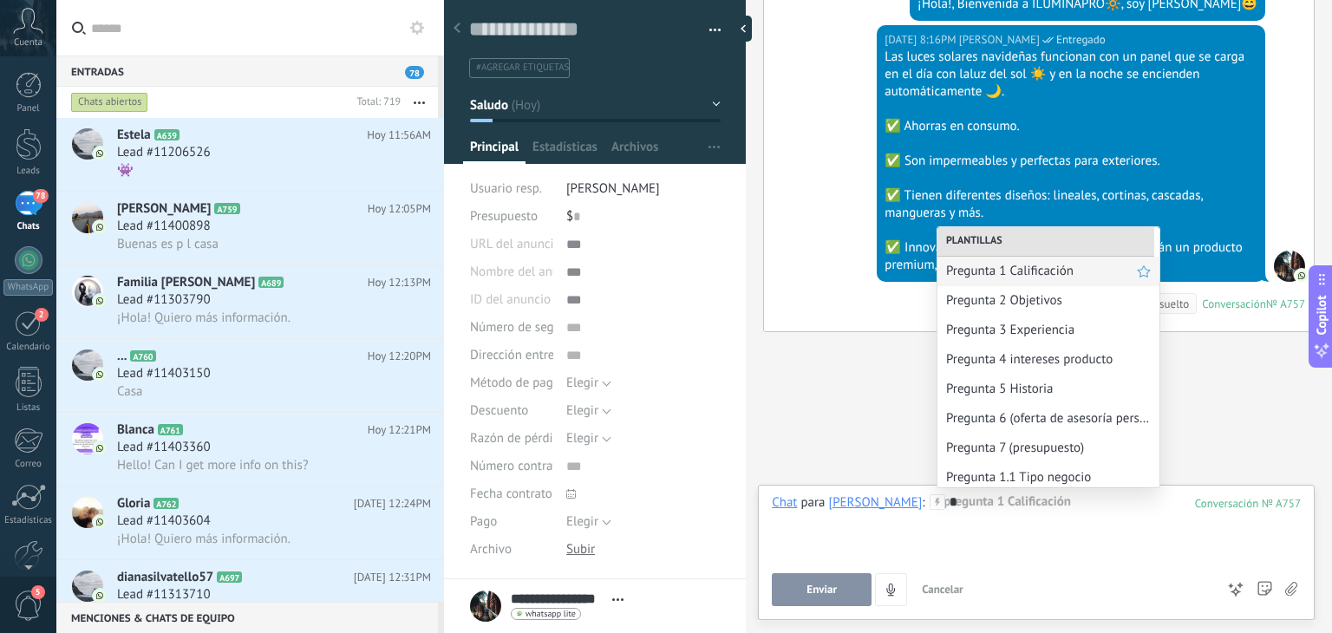
click at [1010, 266] on span "Pregunta 1 Calificación" at bounding box center [1041, 271] width 191 height 16
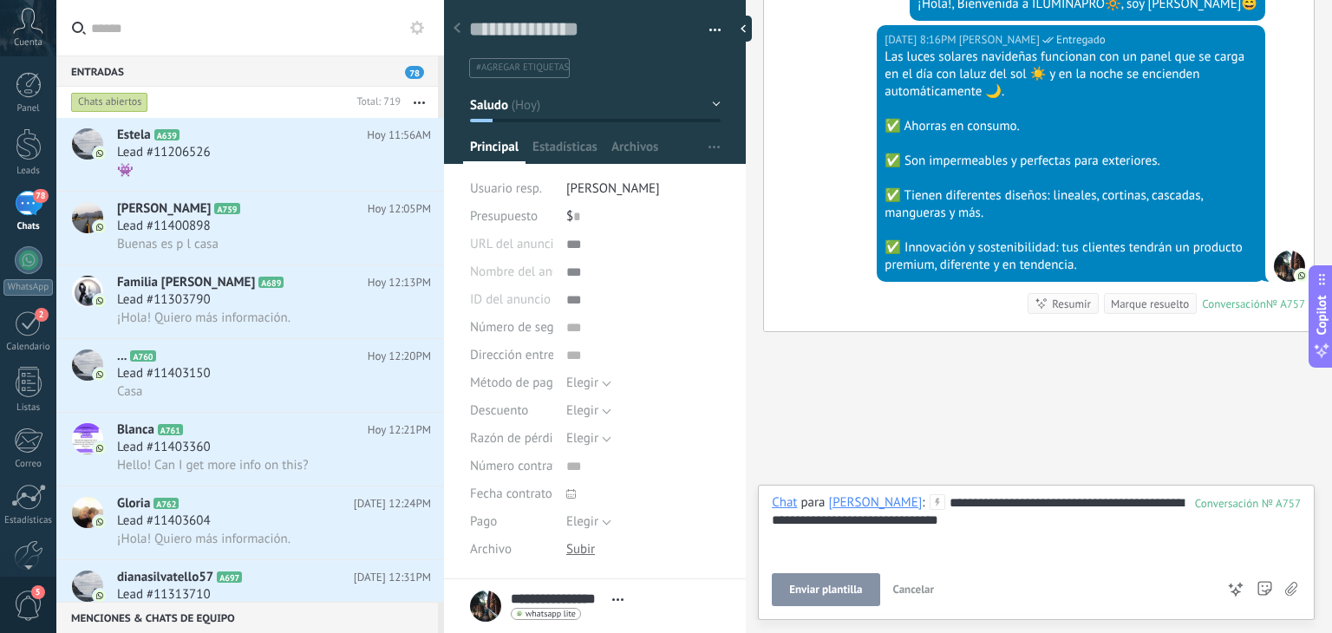
click at [820, 584] on span "Enviar plantilla" at bounding box center [825, 590] width 73 height 12
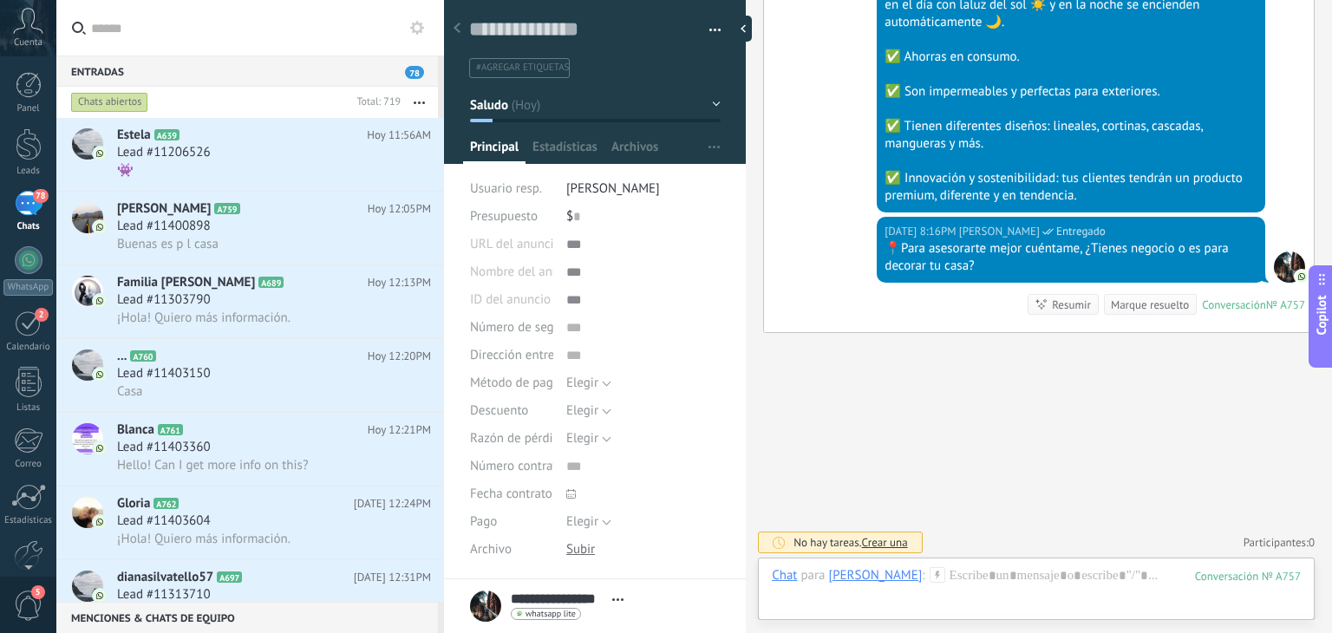
scroll to position [192, 0]
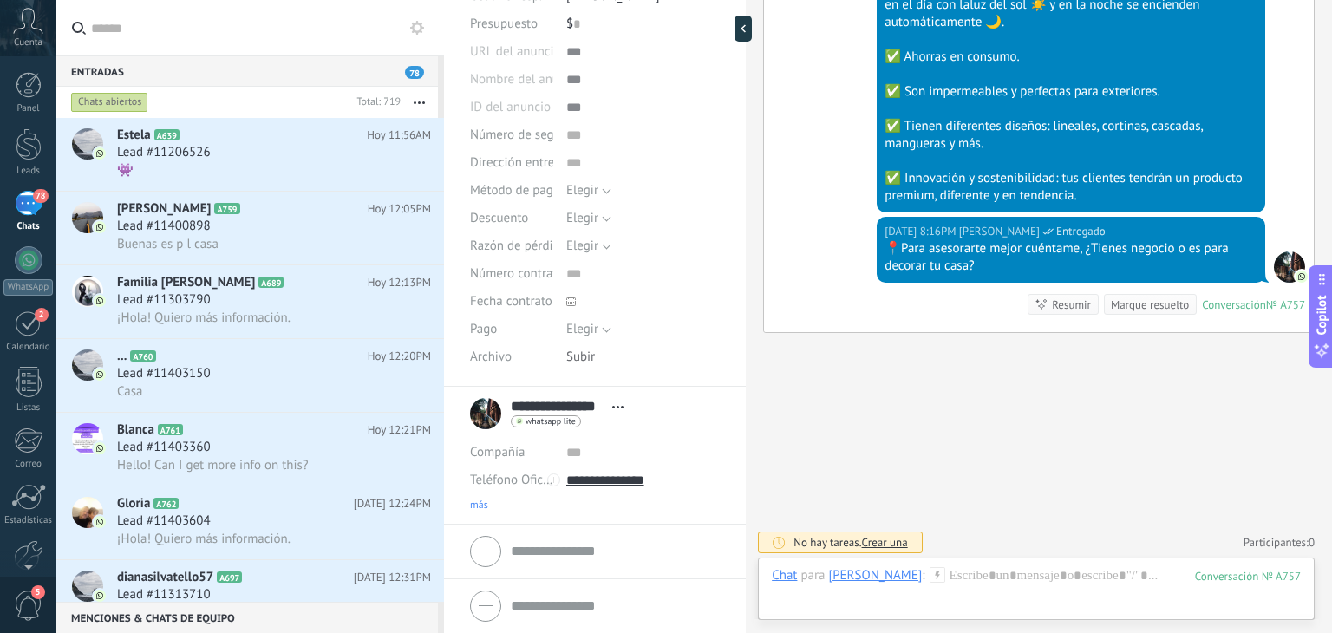
click at [485, 502] on span "más" at bounding box center [479, 506] width 18 height 14
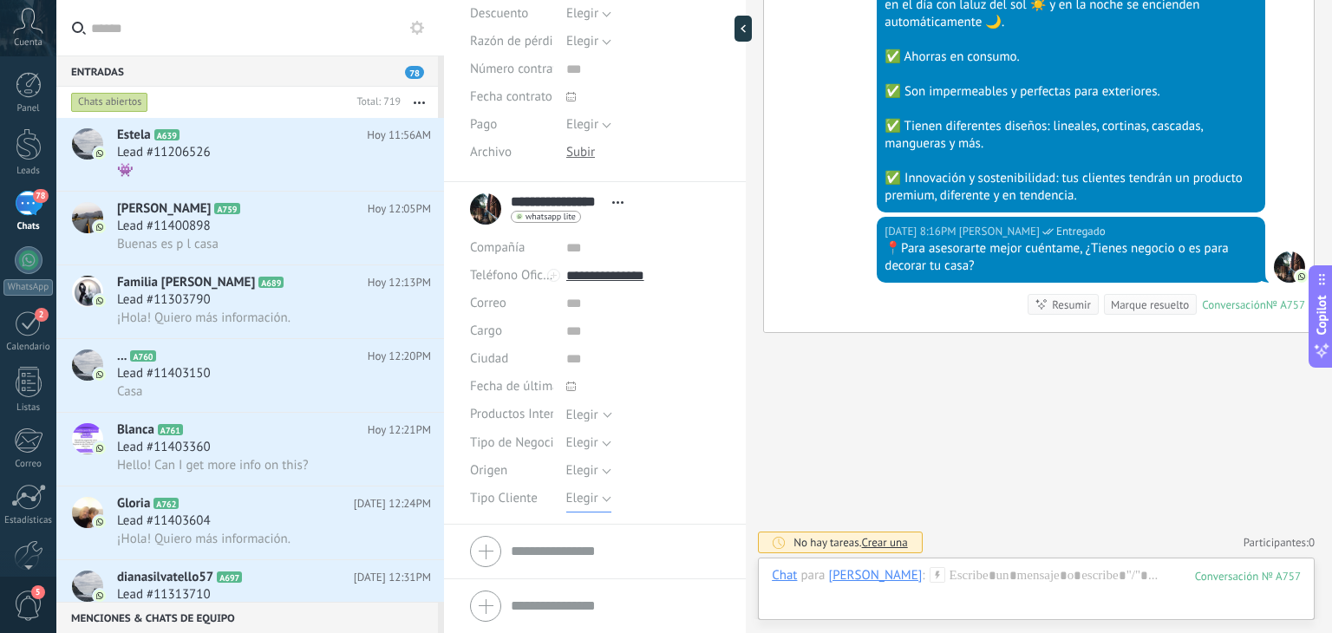
click at [572, 493] on span "Elegir" at bounding box center [582, 498] width 32 height 16
click at [583, 465] on span "Elegir" at bounding box center [582, 470] width 32 height 16
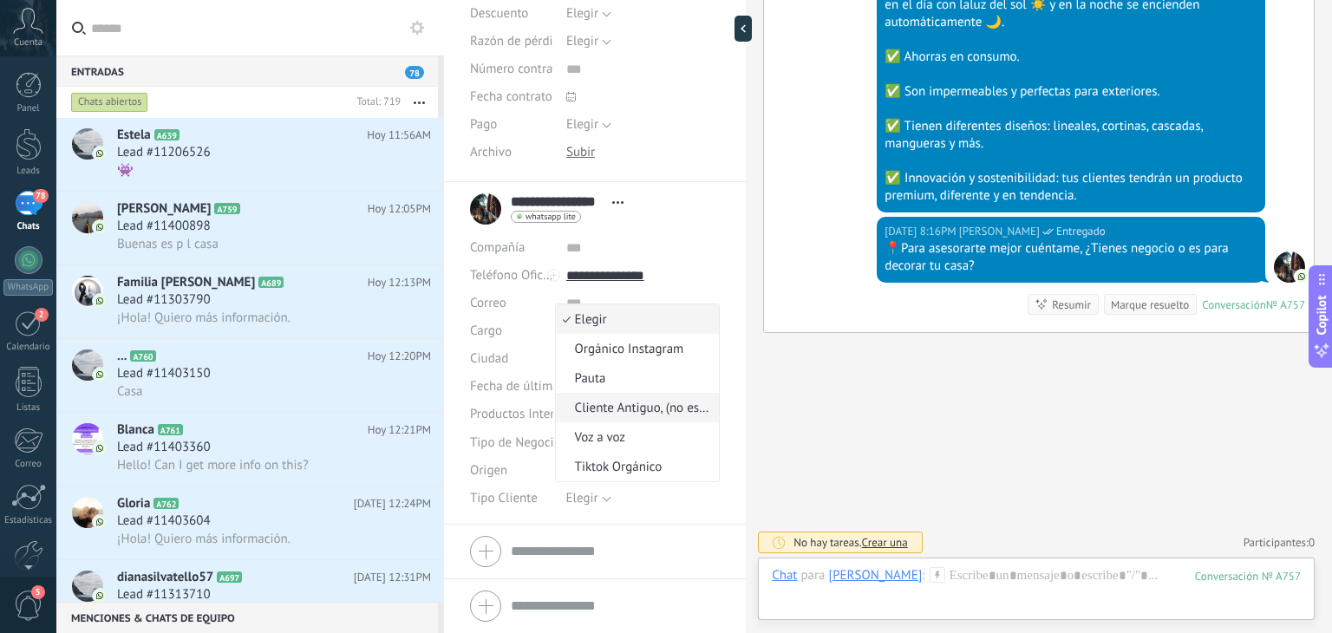
click at [602, 393] on li "Cliente Antiguo, (no especifica)" at bounding box center [638, 407] width 164 height 29
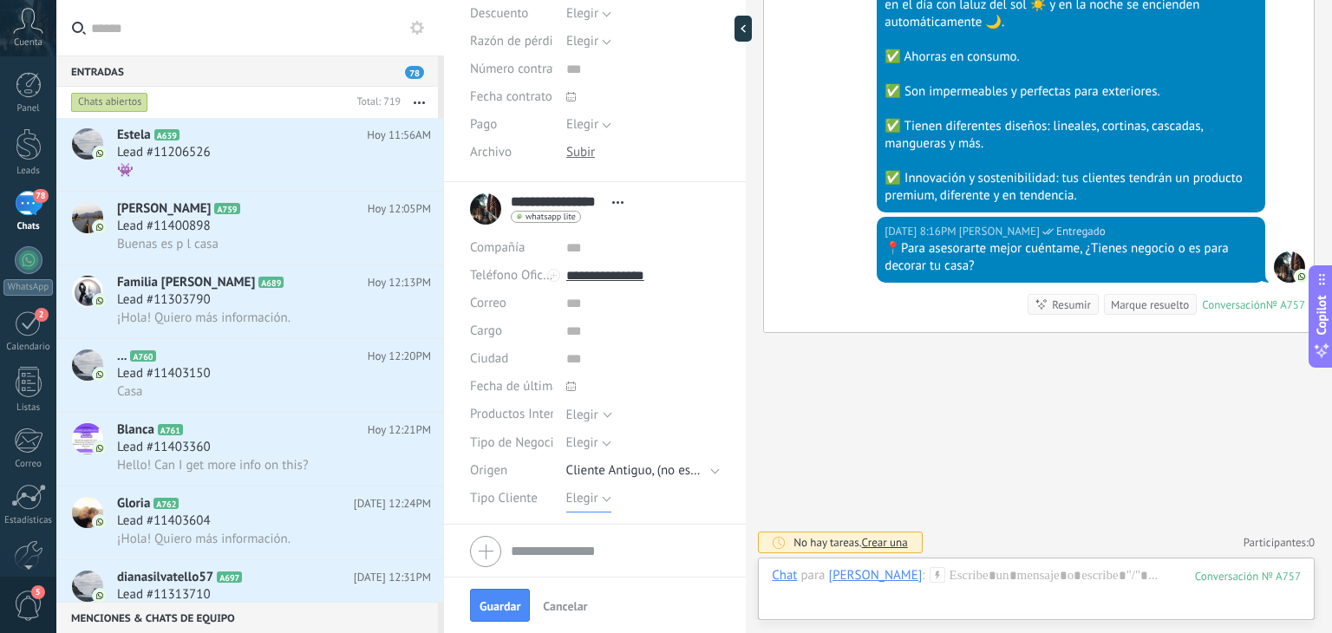
click at [590, 490] on span "Elegir" at bounding box center [582, 498] width 32 height 16
click at [590, 472] on span "Cliente Antiguo, (no especifica)" at bounding box center [636, 470] width 141 height 16
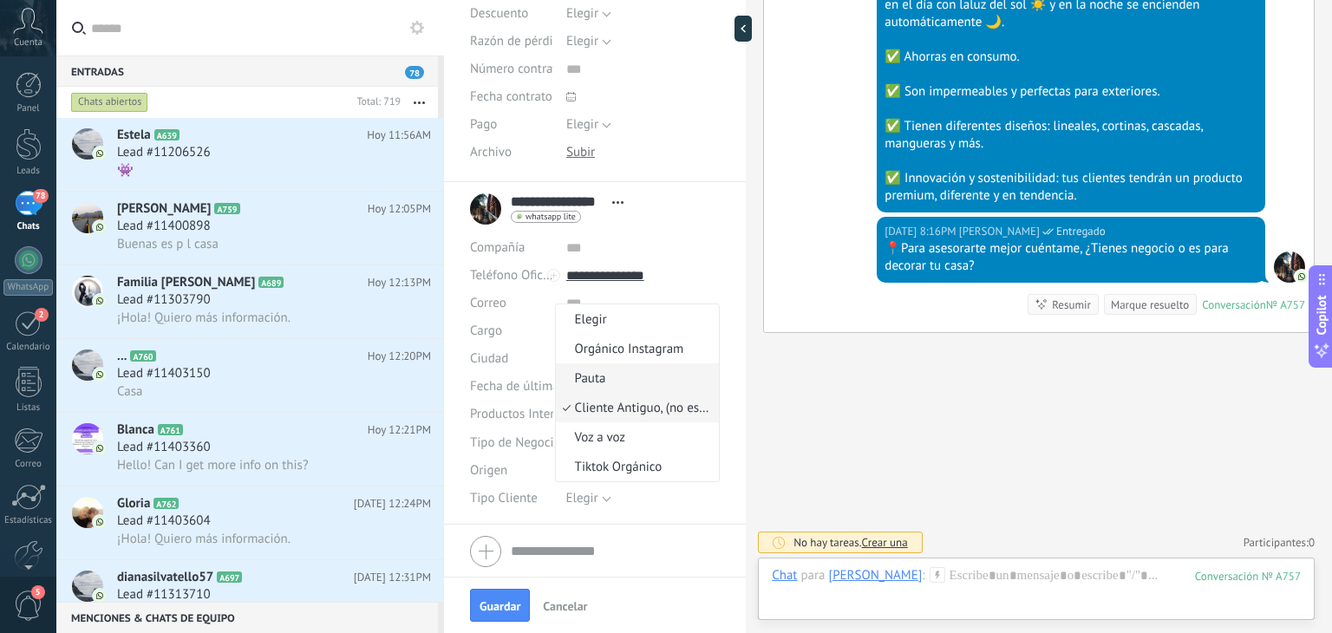
click at [596, 386] on li "Pauta" at bounding box center [638, 377] width 164 height 29
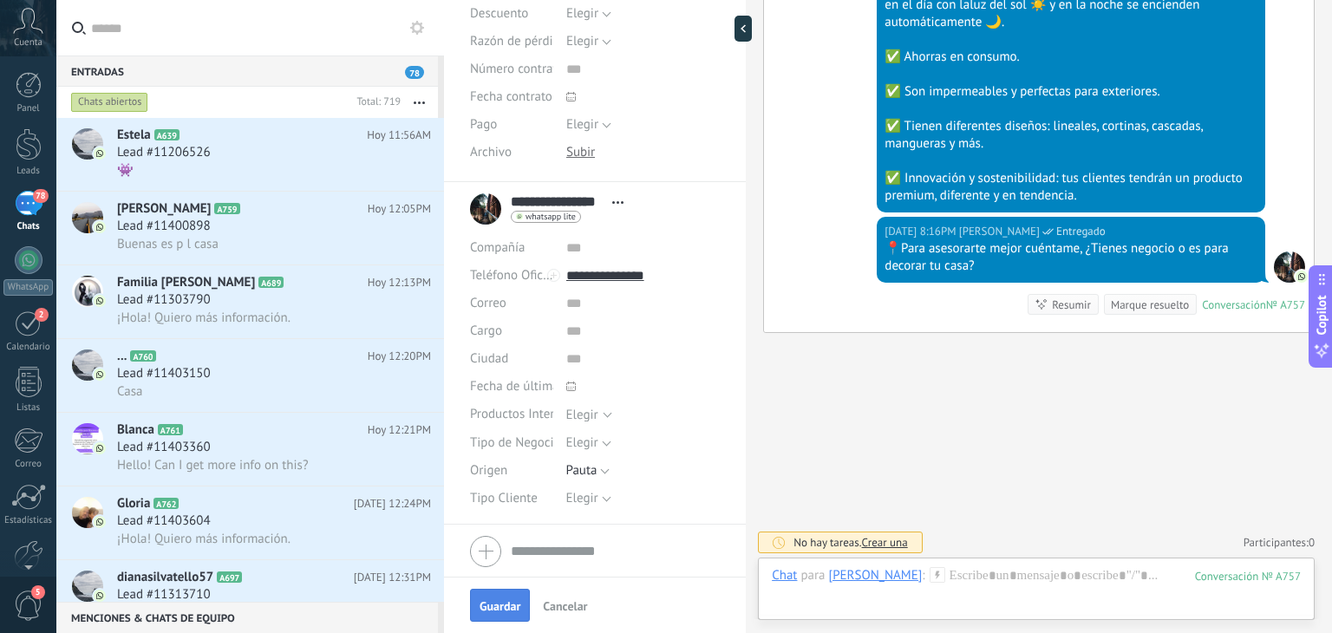
click at [494, 601] on span "Guardar" at bounding box center [499, 606] width 41 height 12
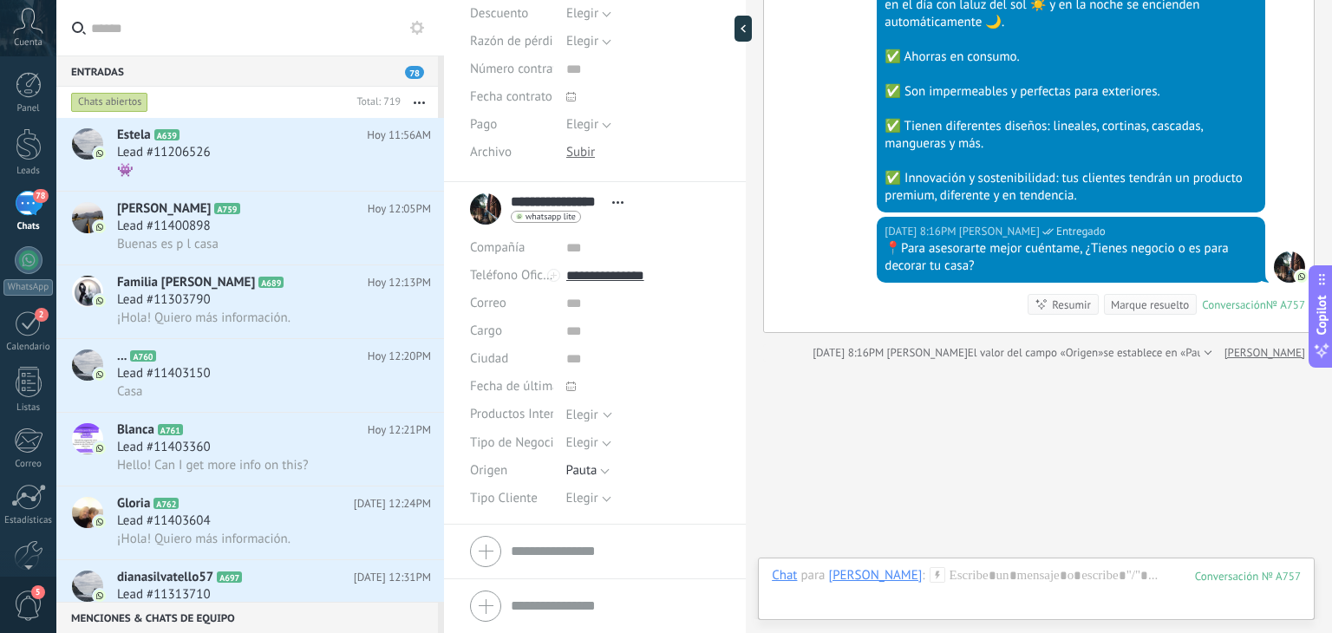
scroll to position [590, 0]
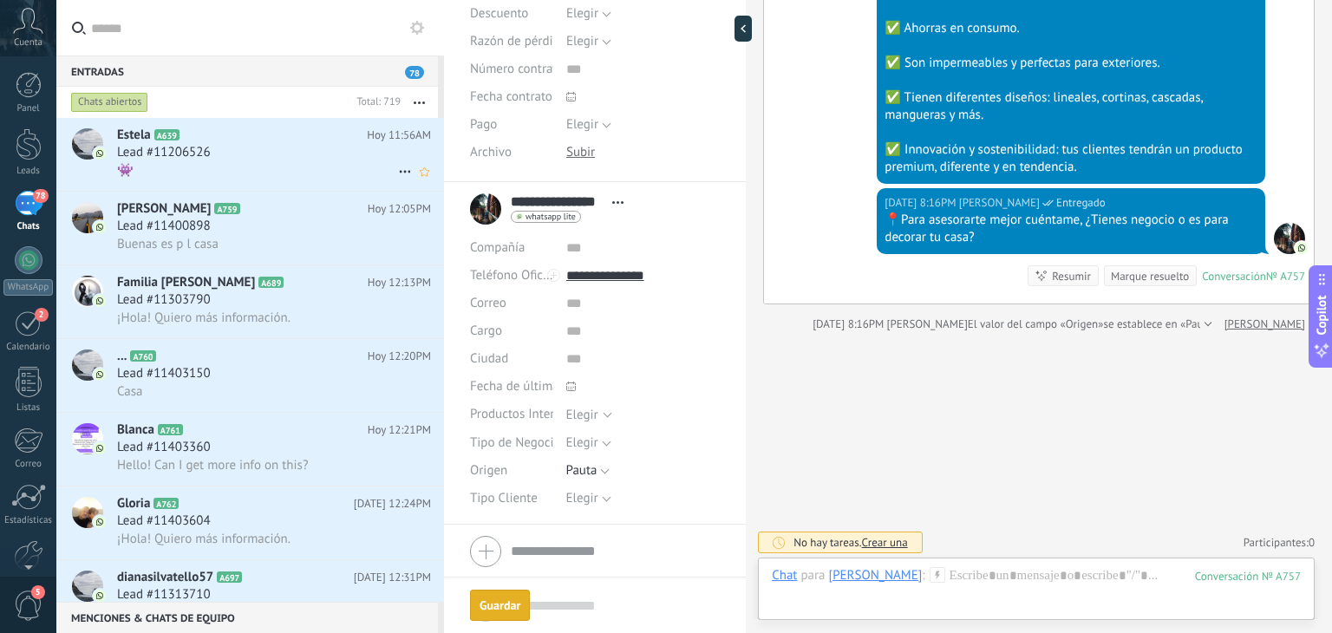
click at [252, 160] on div "Lead #11206526" at bounding box center [274, 152] width 314 height 17
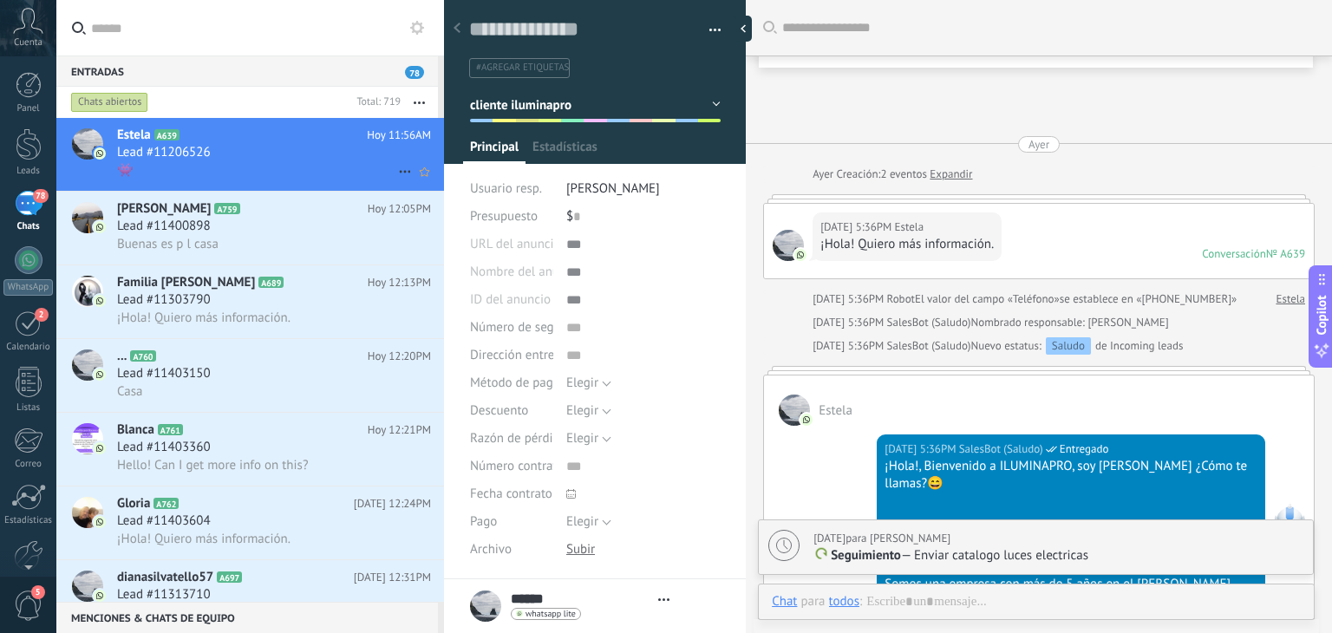
type textarea "**********"
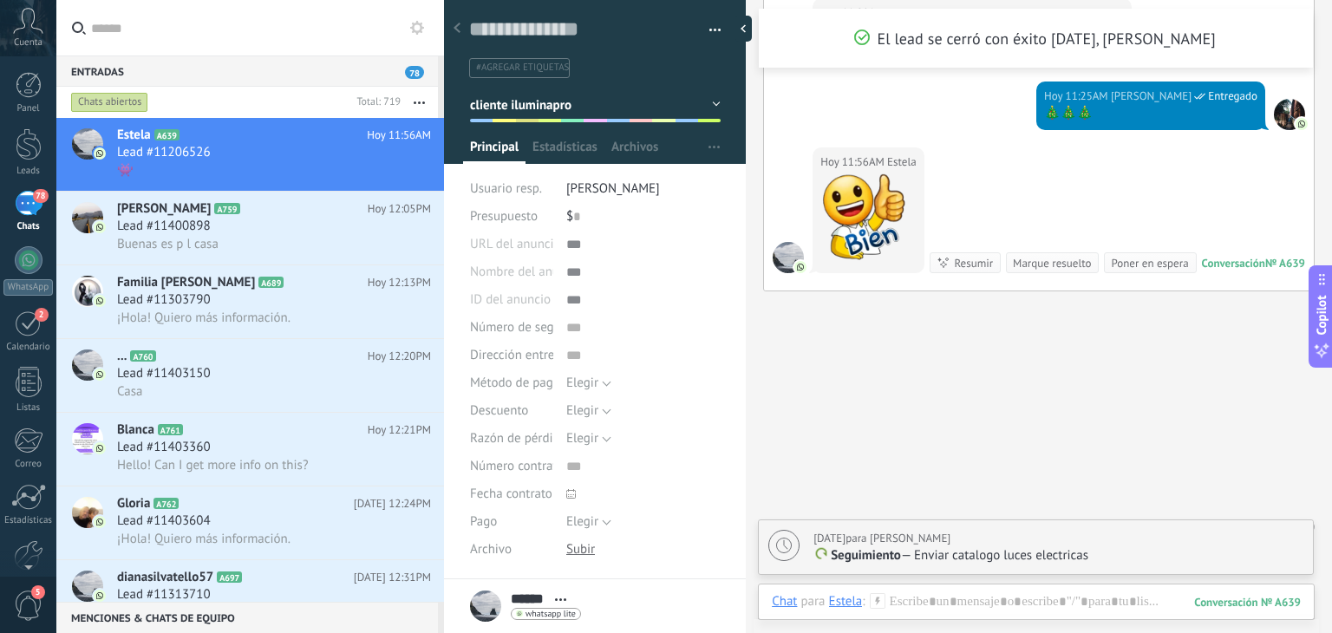
scroll to position [2187, 0]
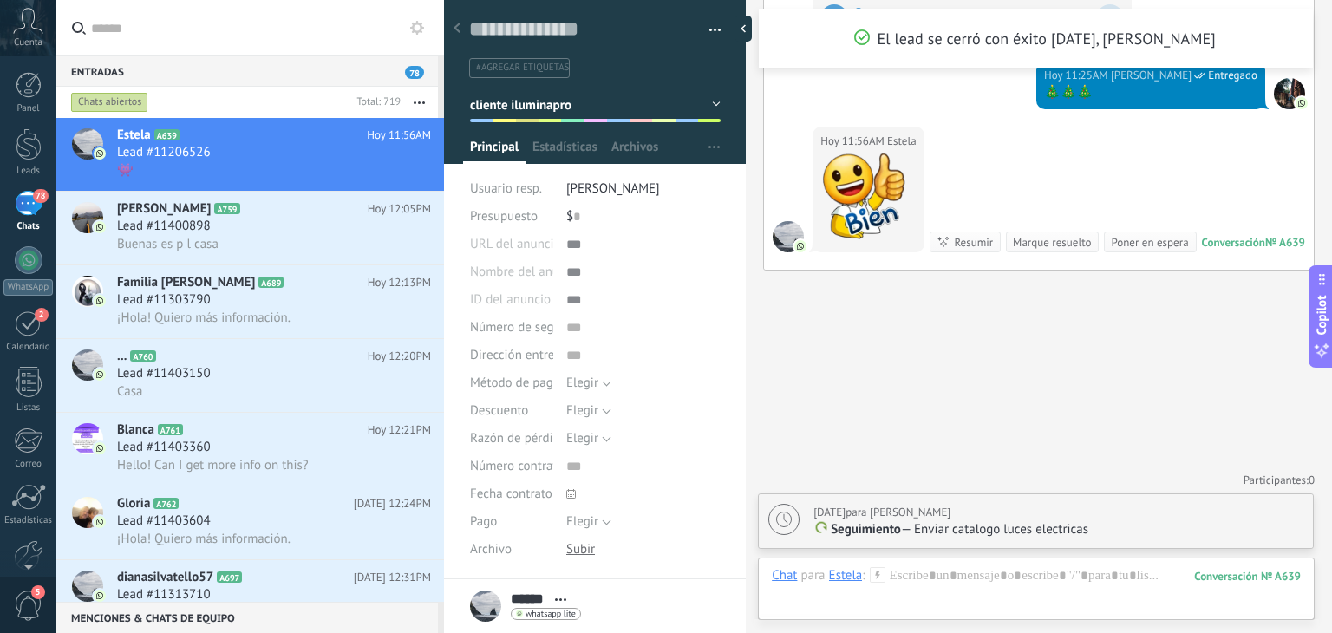
click at [879, 571] on icon at bounding box center [878, 575] width 16 height 16
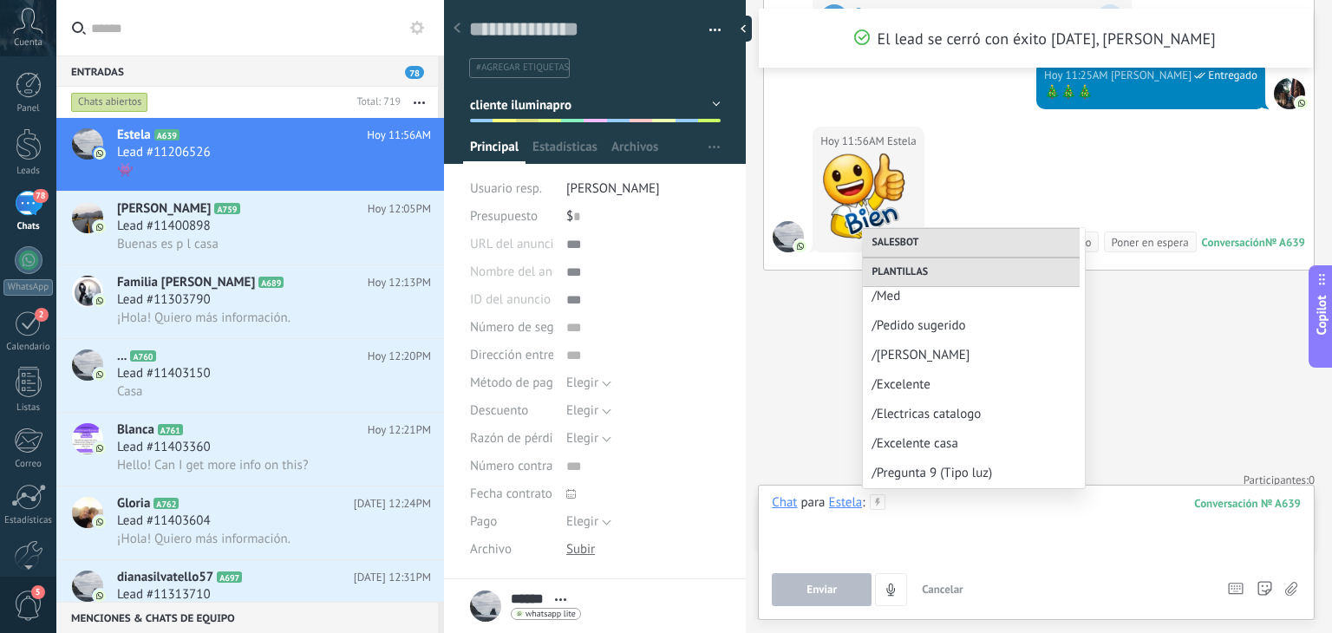
scroll to position [1000, 0]
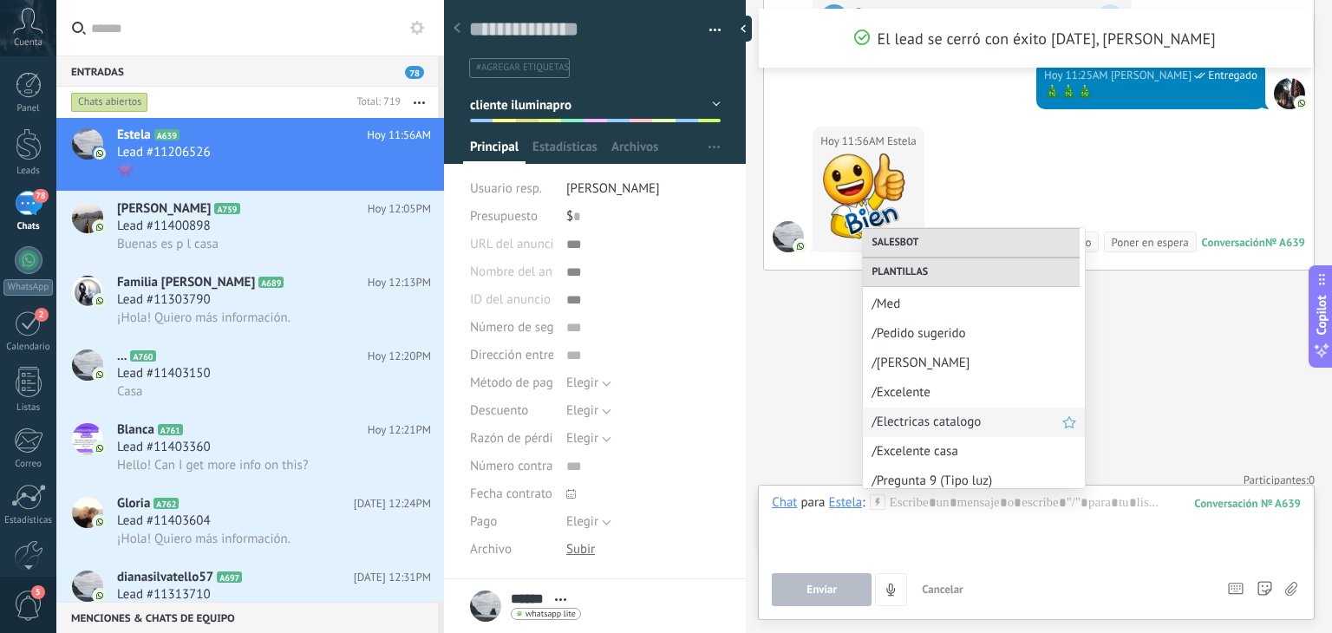
click at [943, 417] on span "/Electricas catalogo" at bounding box center [966, 422] width 191 height 16
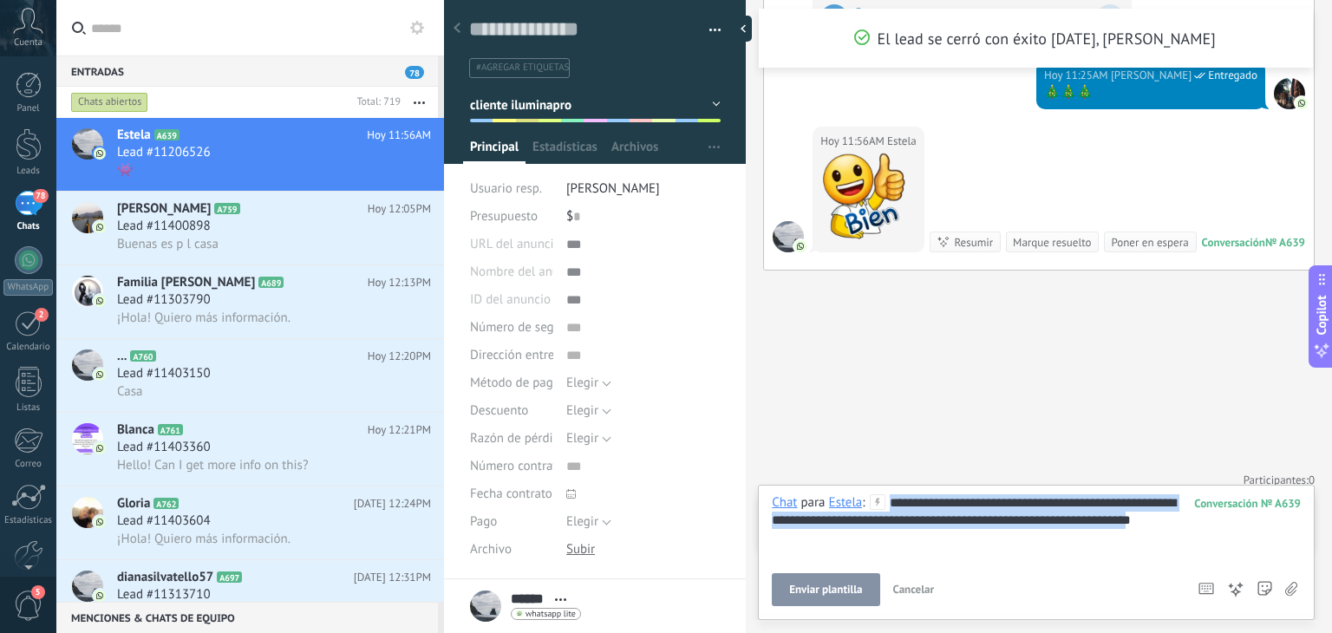
drag, startPoint x: 1182, startPoint y: 525, endPoint x: 844, endPoint y: 480, distance: 341.0
click at [844, 480] on div "Buscar Carga más El lead se cerró con éxito [DATE], [PERSON_NAME][DATE][DATE] C…" at bounding box center [1039, 316] width 586 height 633
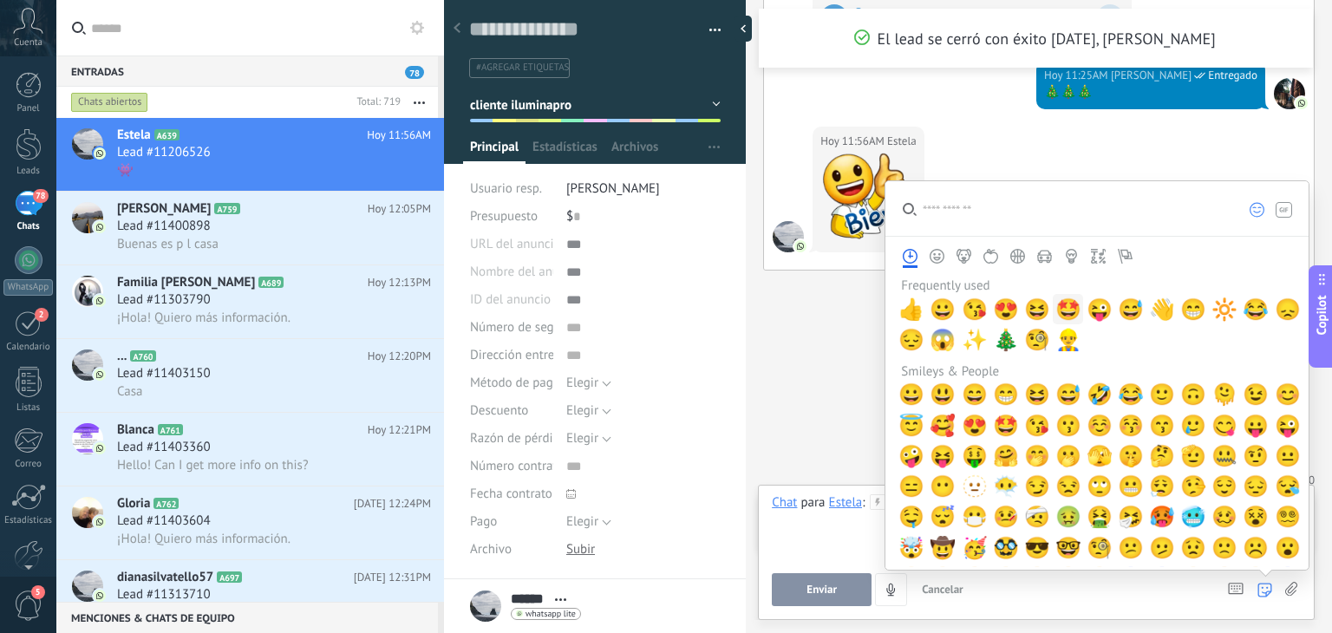
click at [1058, 310] on span "🤩" at bounding box center [1068, 309] width 26 height 24
click at [833, 575] on button "Enviar" at bounding box center [822, 589] width 100 height 33
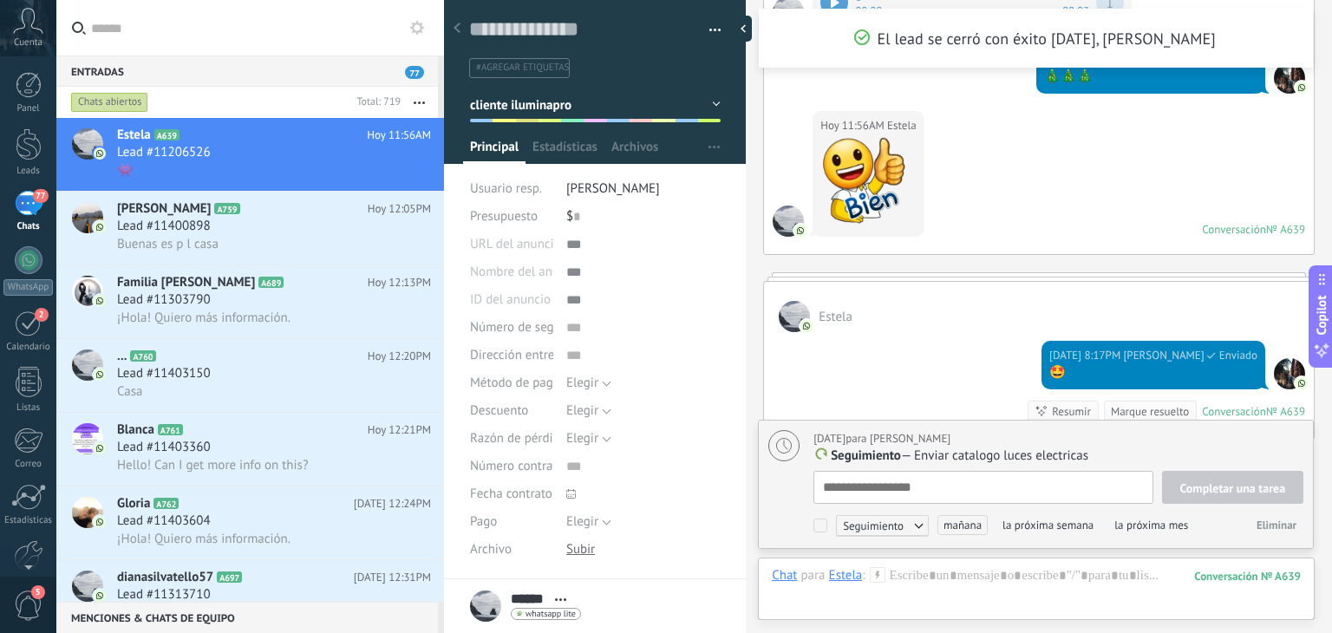
scroll to position [17, 0]
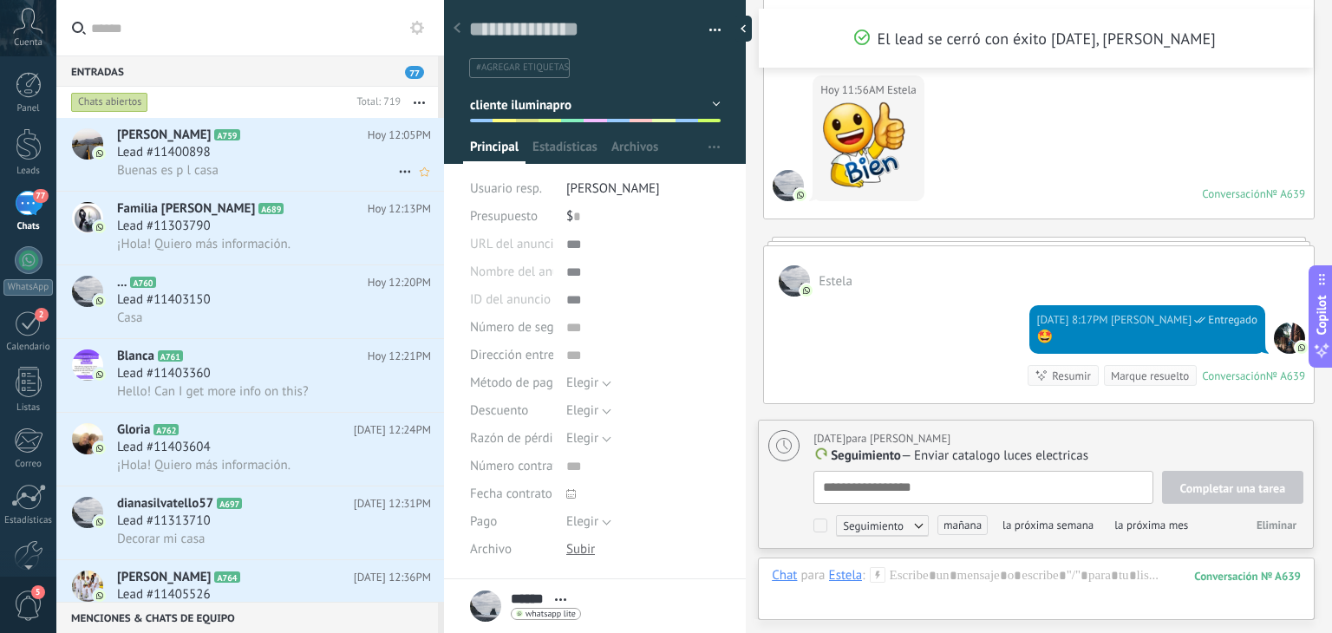
click at [199, 153] on span "Lead #11400898" at bounding box center [164, 152] width 94 height 17
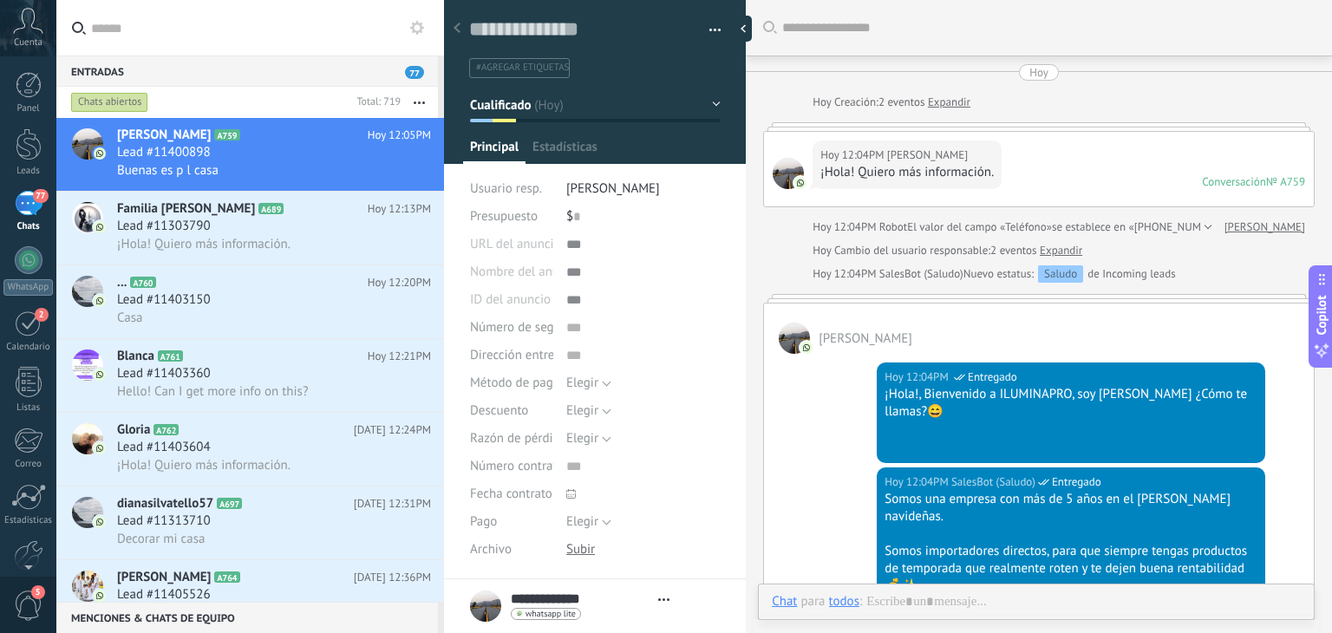
type textarea "**********"
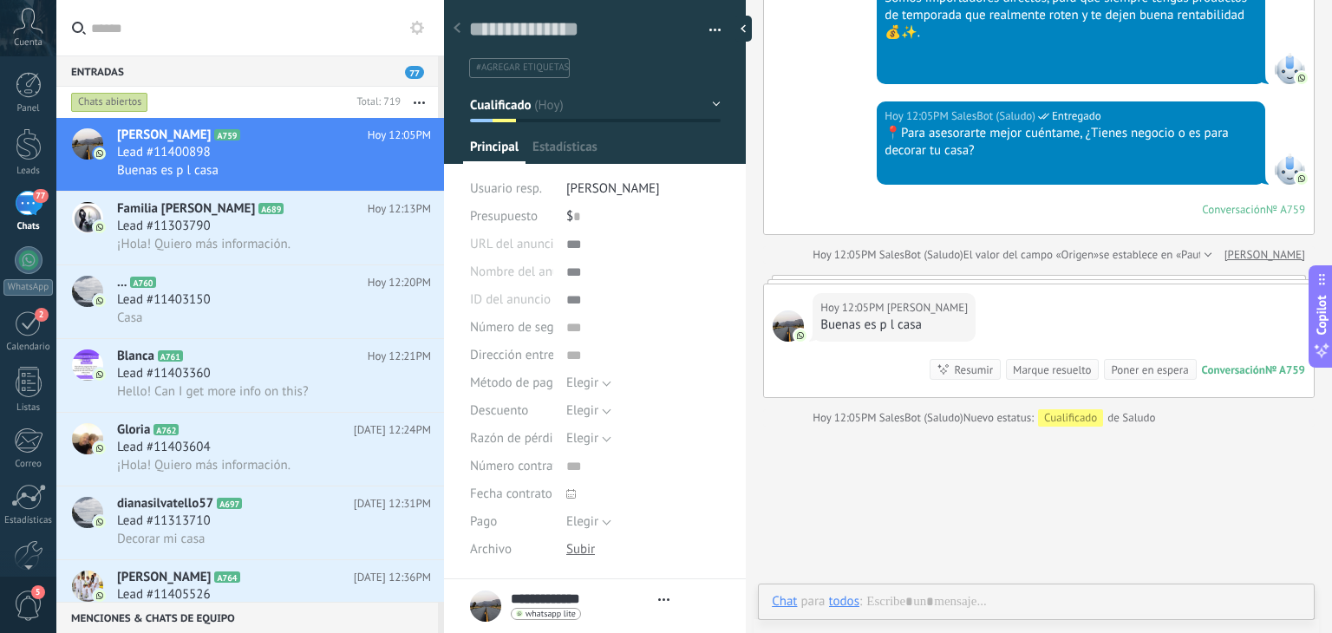
scroll to position [25, 0]
click at [945, 597] on div at bounding box center [1036, 619] width 529 height 52
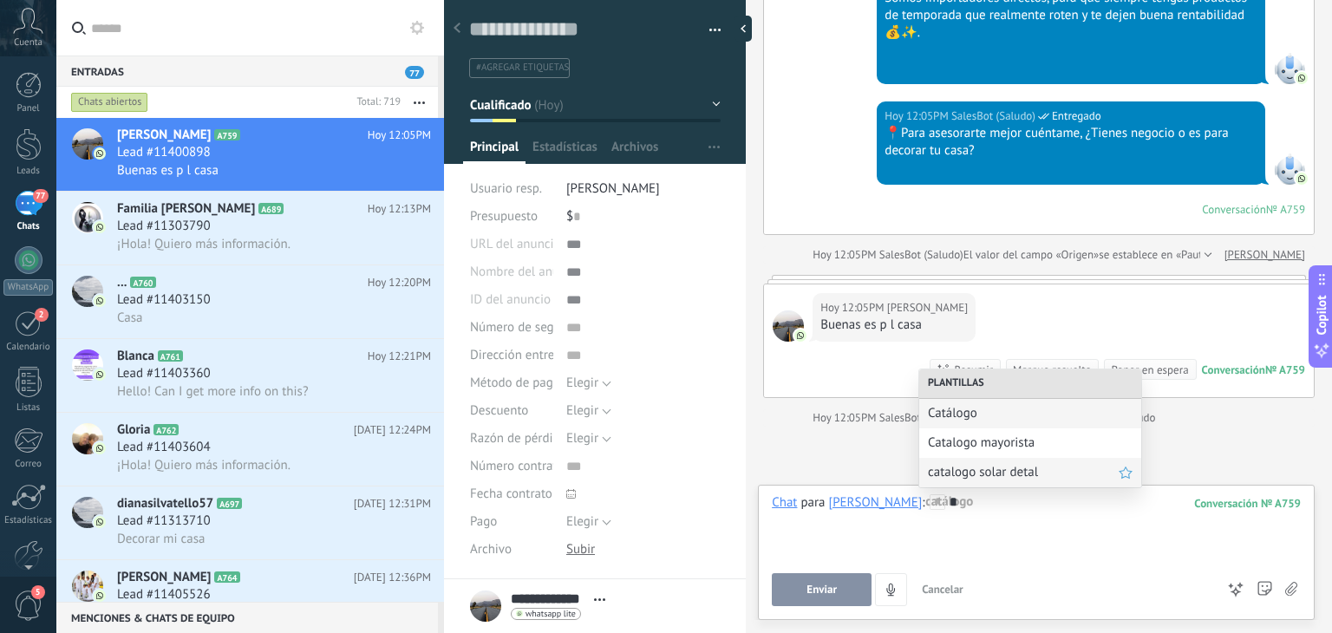
click at [987, 476] on span "catalogo solar detal" at bounding box center [1023, 472] width 191 height 16
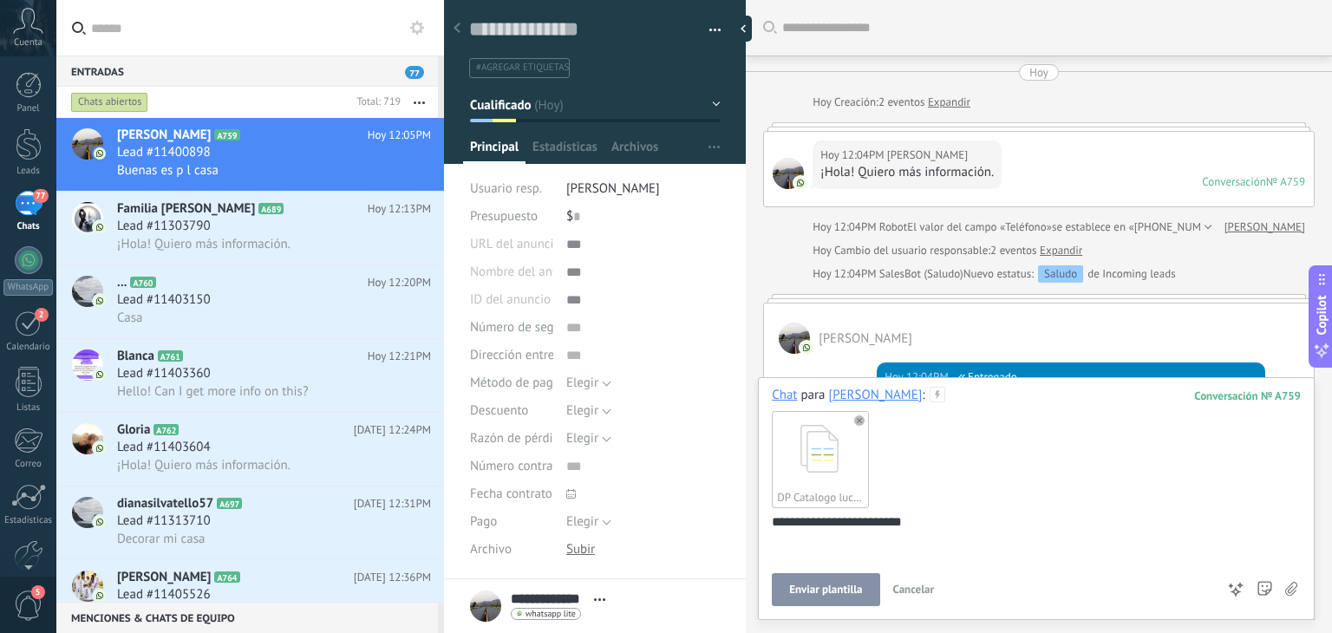
scroll to position [618, 0]
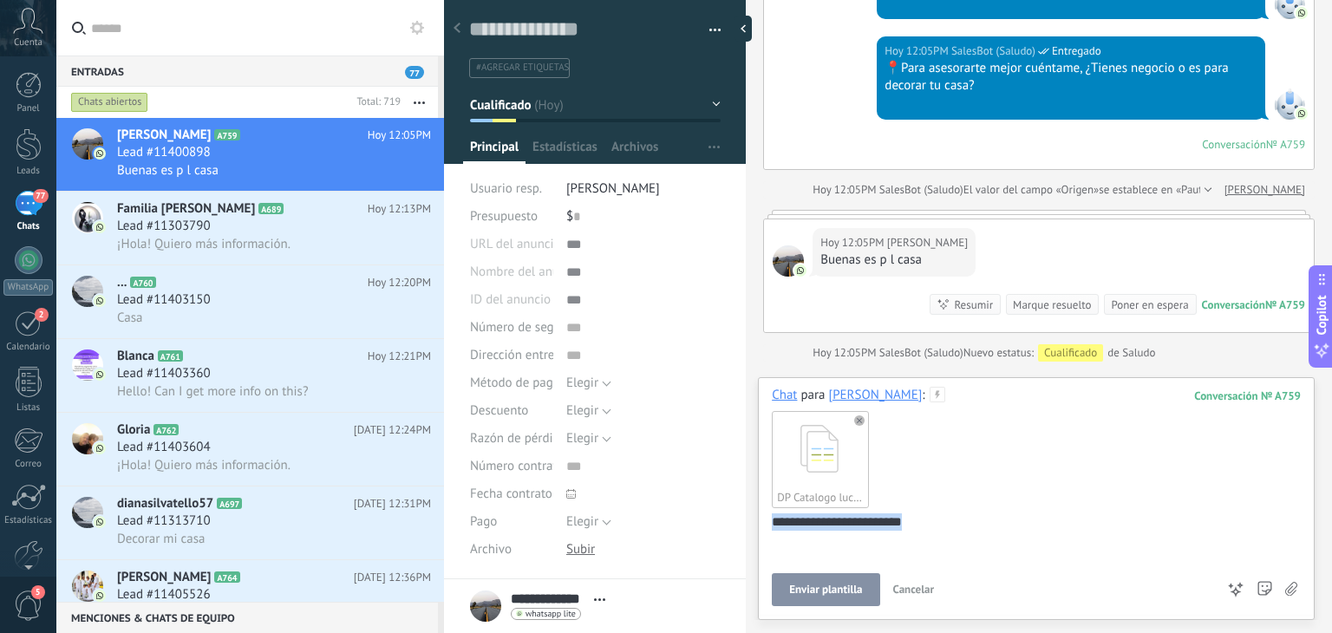
drag, startPoint x: 921, startPoint y: 531, endPoint x: 659, endPoint y: 524, distance: 262.0
click at [659, 524] on div "Guardar y crear Imprimir Administrar etiquetas" at bounding box center [888, 316] width 888 height 633
click at [862, 420] on use at bounding box center [859, 420] width 10 height 10
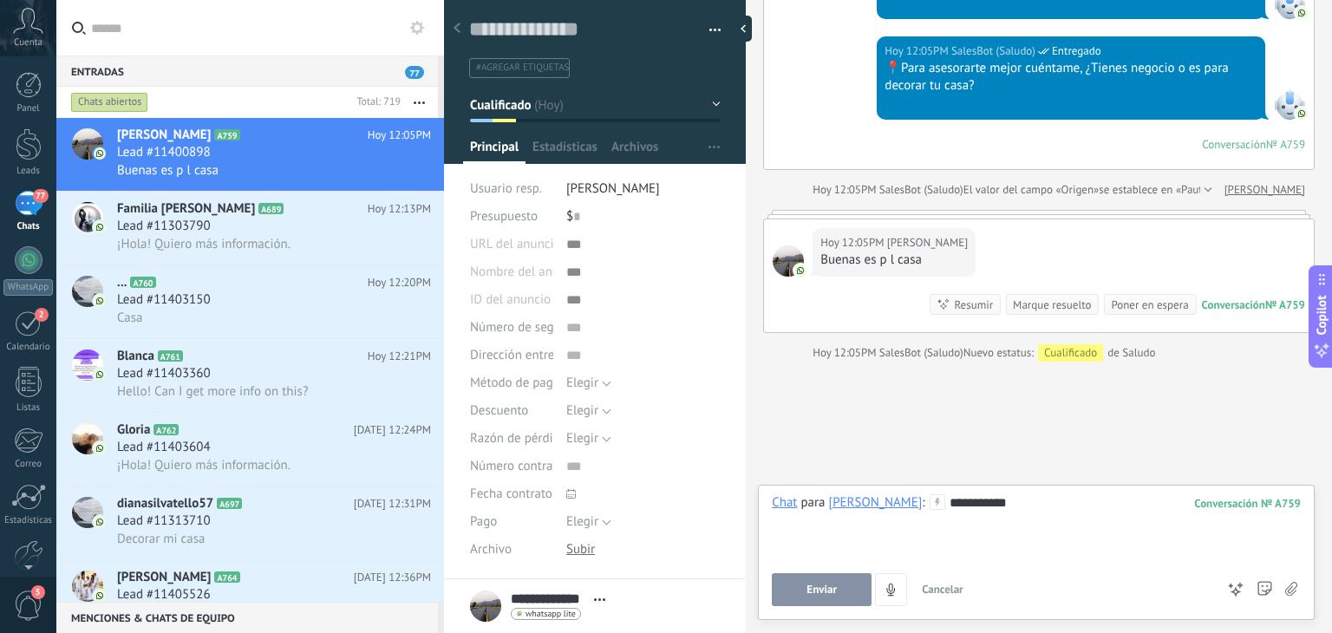
click at [833, 584] on span "Enviar" at bounding box center [821, 590] width 30 height 12
click at [848, 577] on button "Enviar" at bounding box center [822, 589] width 100 height 33
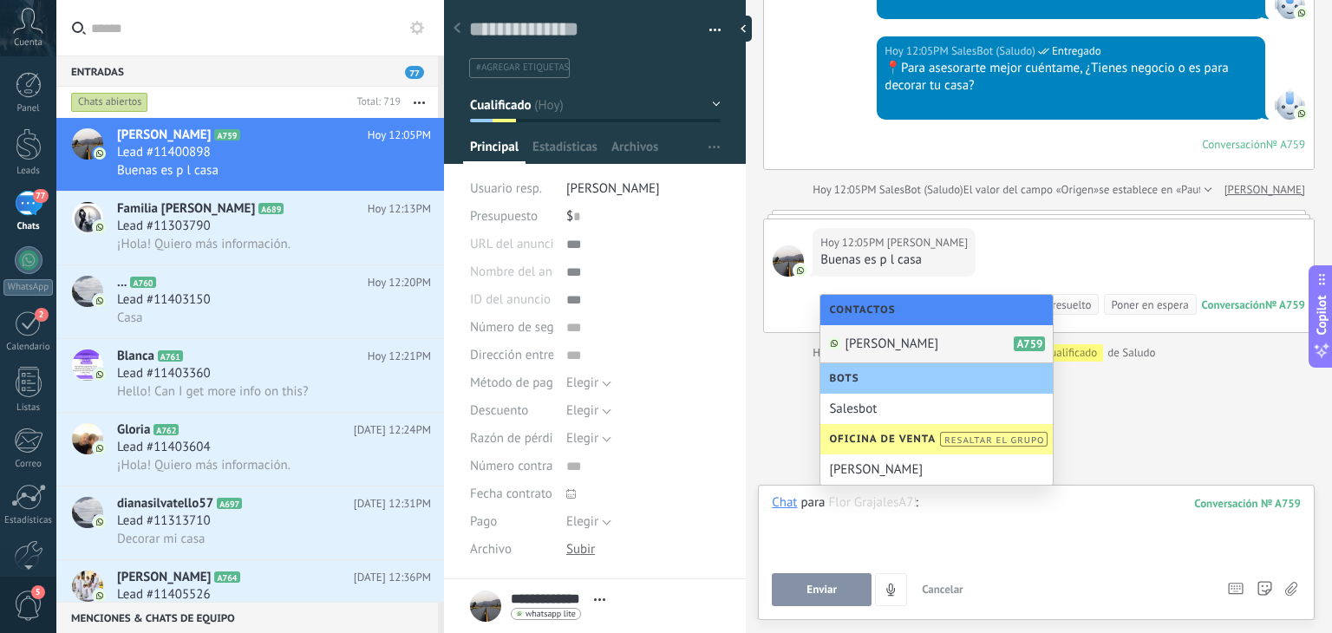
click at [990, 509] on div at bounding box center [1036, 527] width 529 height 66
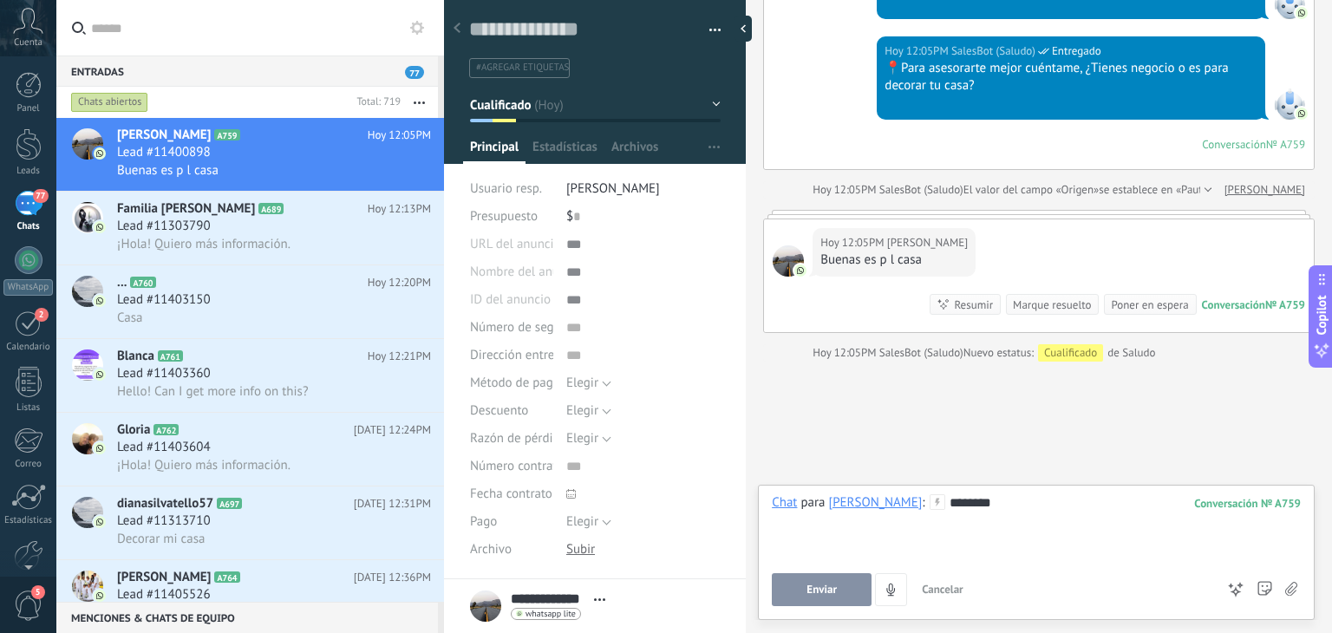
click at [815, 596] on span "Enviar" at bounding box center [821, 590] width 30 height 12
drag, startPoint x: 1016, startPoint y: 510, endPoint x: 821, endPoint y: 519, distance: 195.3
click at [821, 519] on div "********" at bounding box center [1036, 527] width 529 height 66
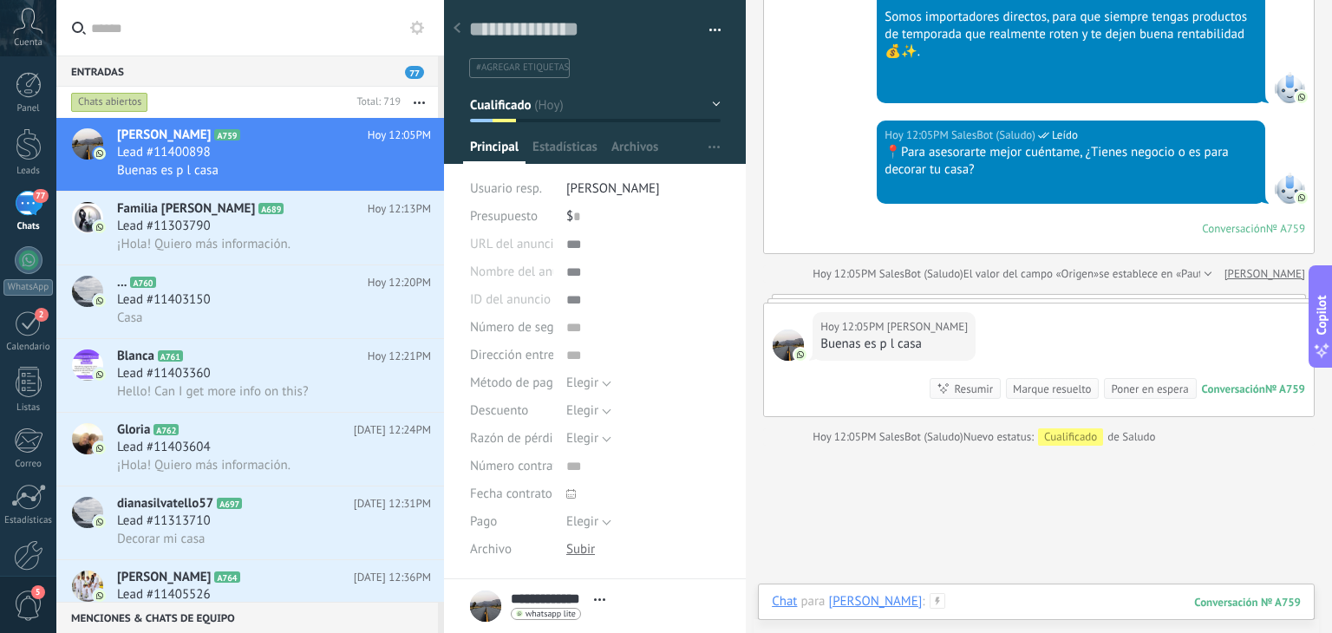
click at [1018, 597] on div at bounding box center [1036, 619] width 529 height 52
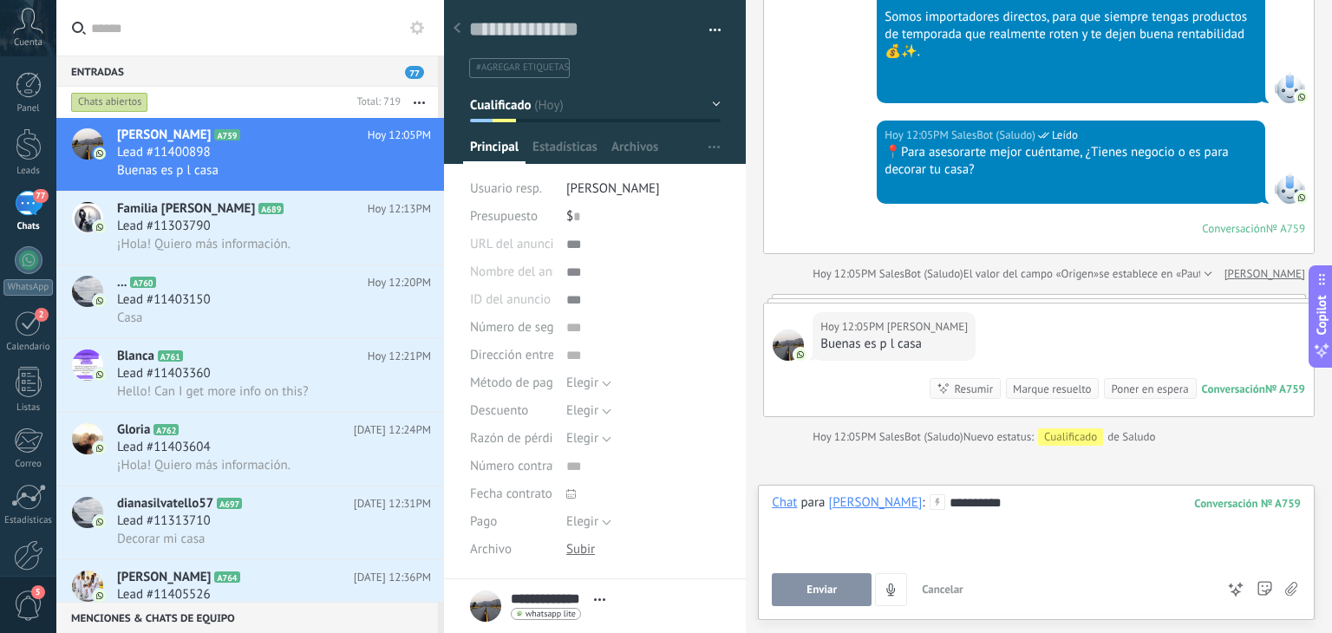
click at [785, 590] on button "Enviar" at bounding box center [822, 589] width 100 height 33
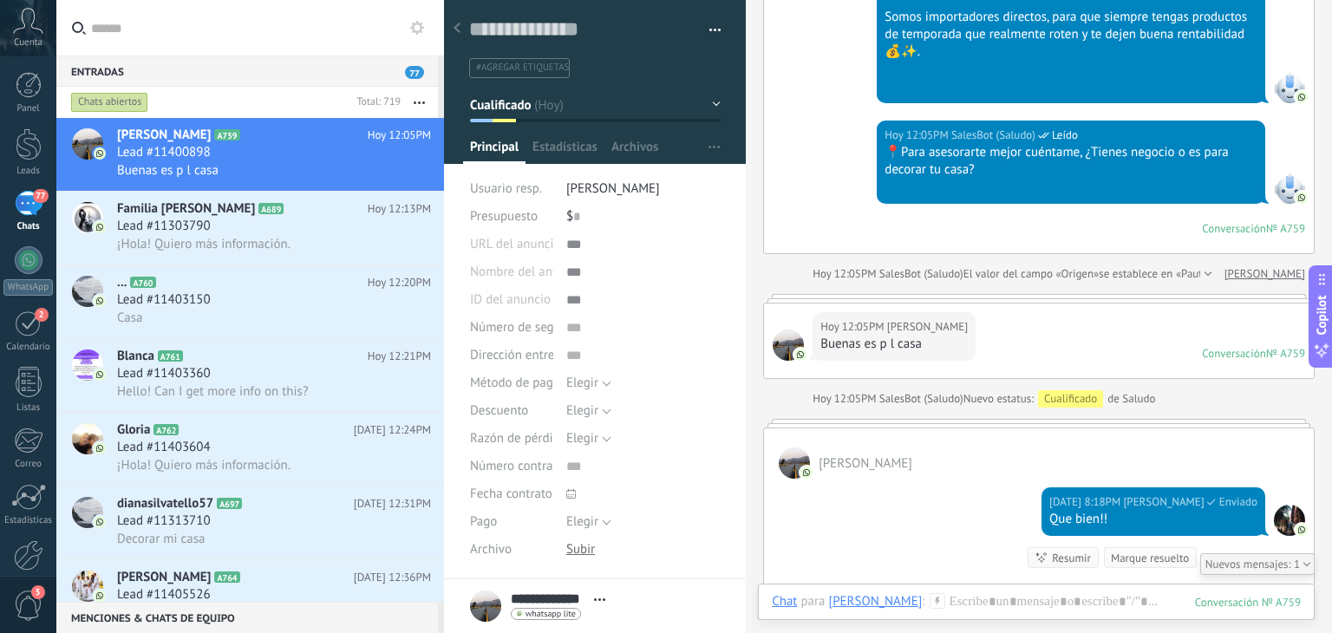
scroll to position [770, 0]
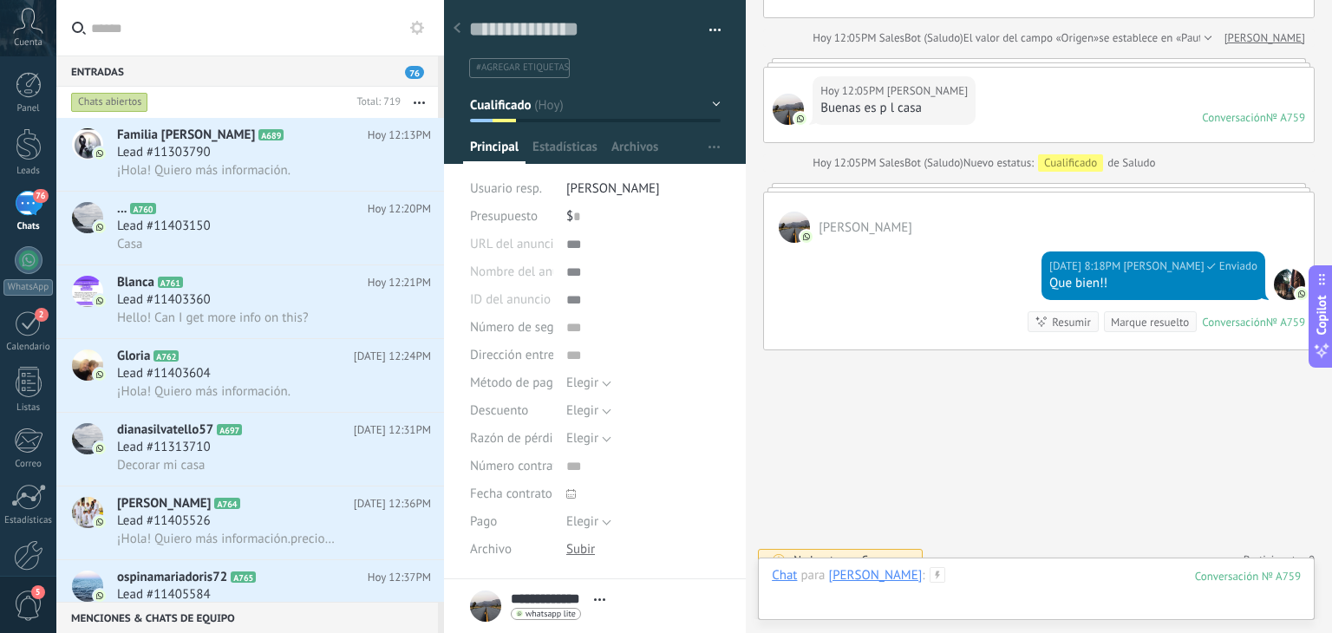
click at [961, 585] on div at bounding box center [1036, 593] width 529 height 52
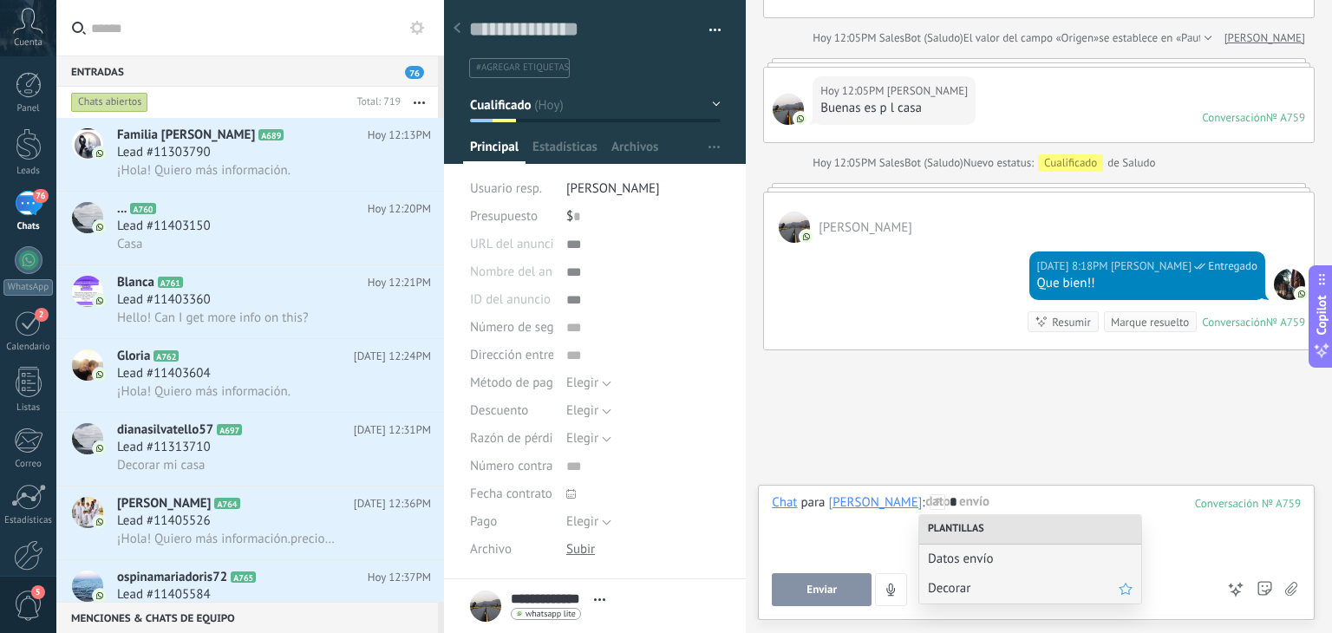
click at [965, 585] on span "Decorar" at bounding box center [1023, 588] width 191 height 16
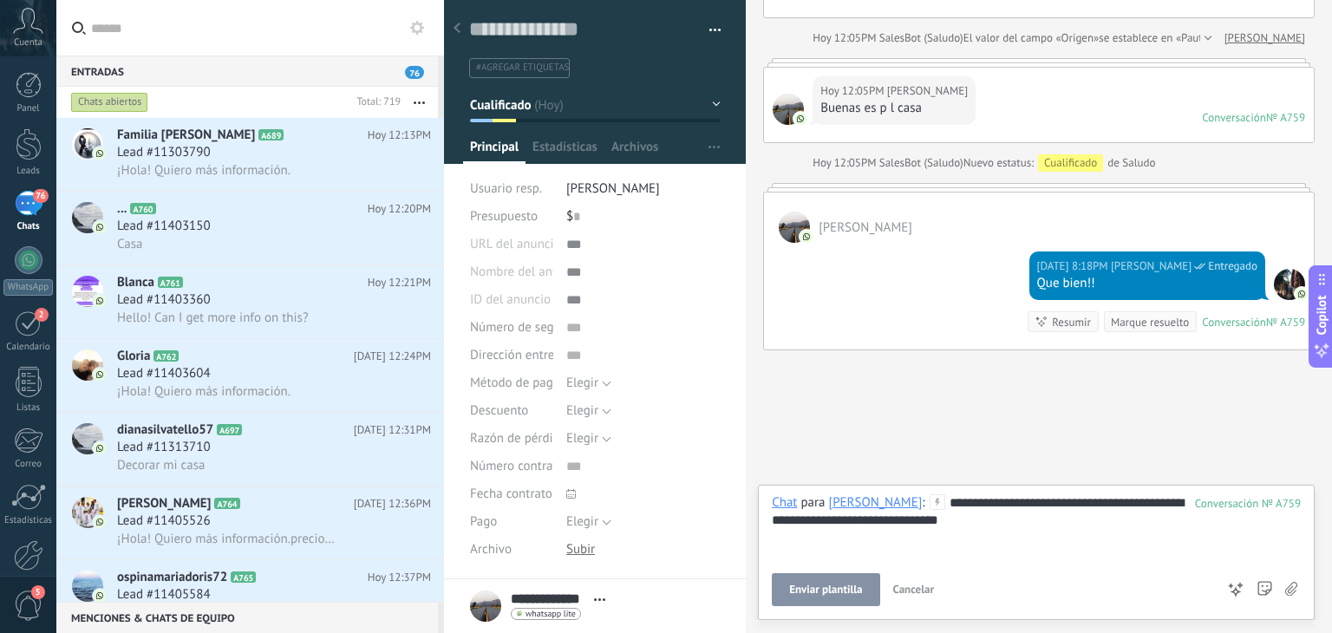
click at [817, 585] on span "Enviar plantilla" at bounding box center [825, 590] width 73 height 12
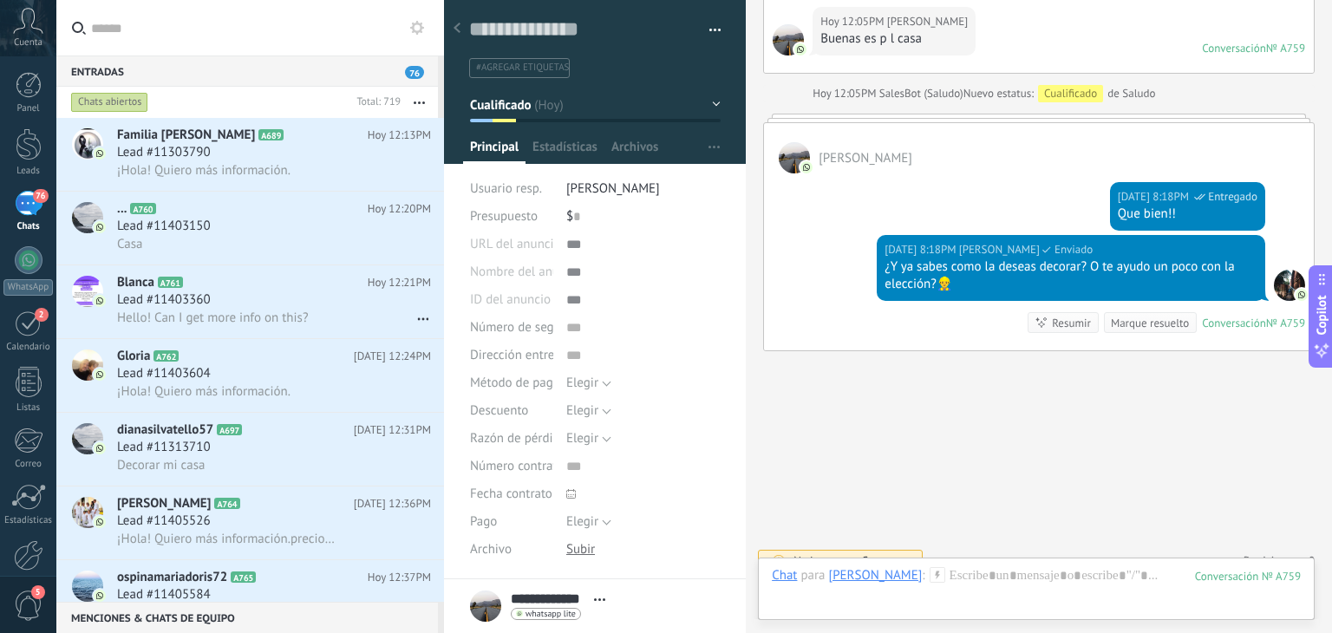
scroll to position [220, 0]
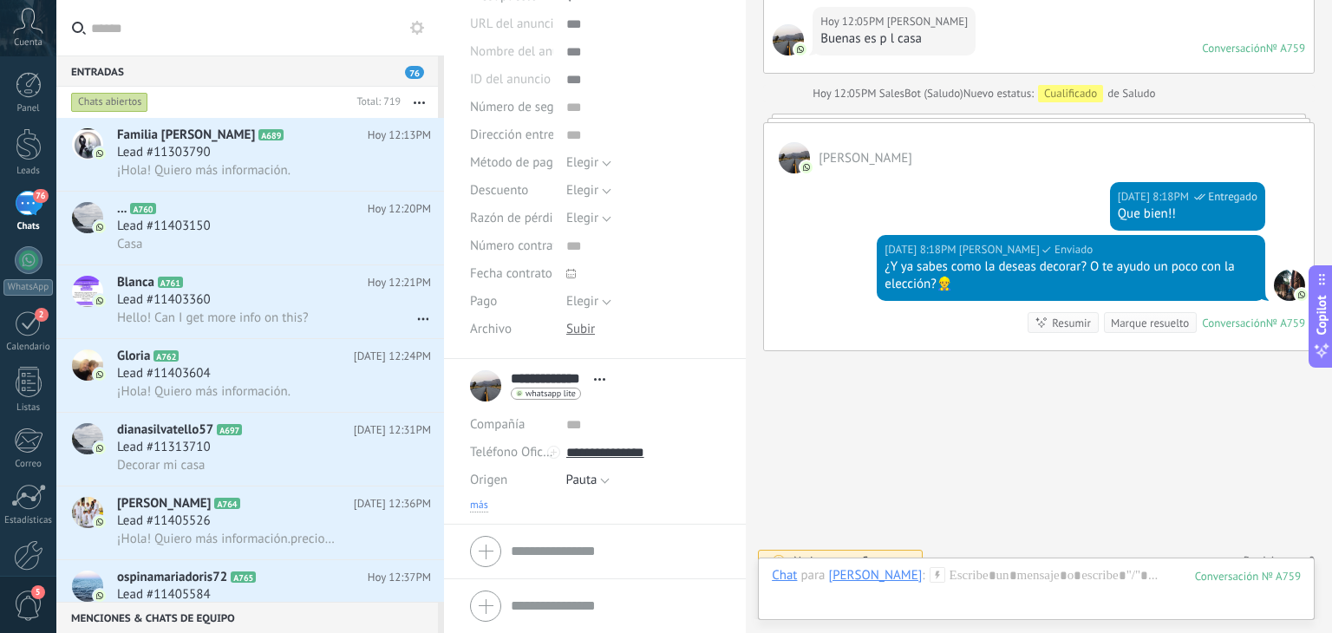
click at [482, 505] on span "más" at bounding box center [479, 506] width 18 height 14
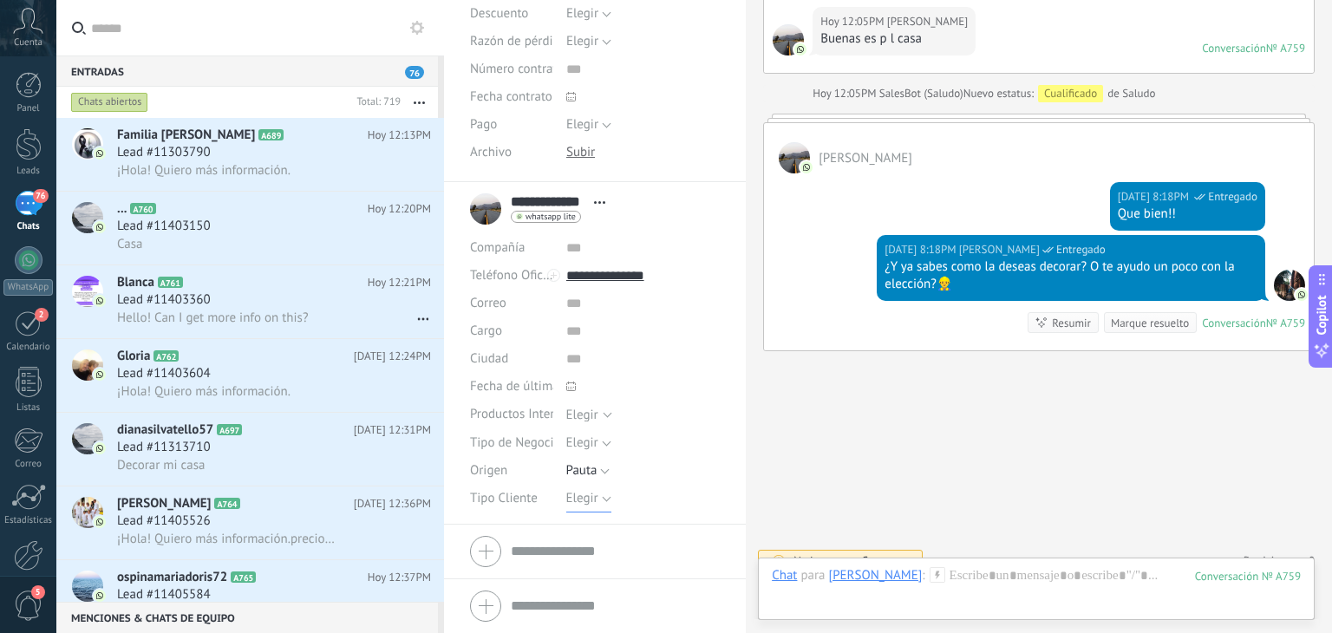
click at [582, 499] on span "Elegir" at bounding box center [582, 498] width 32 height 16
click at [581, 575] on li "Detal" at bounding box center [629, 586] width 164 height 29
click at [499, 600] on span "Guardar" at bounding box center [499, 606] width 41 height 12
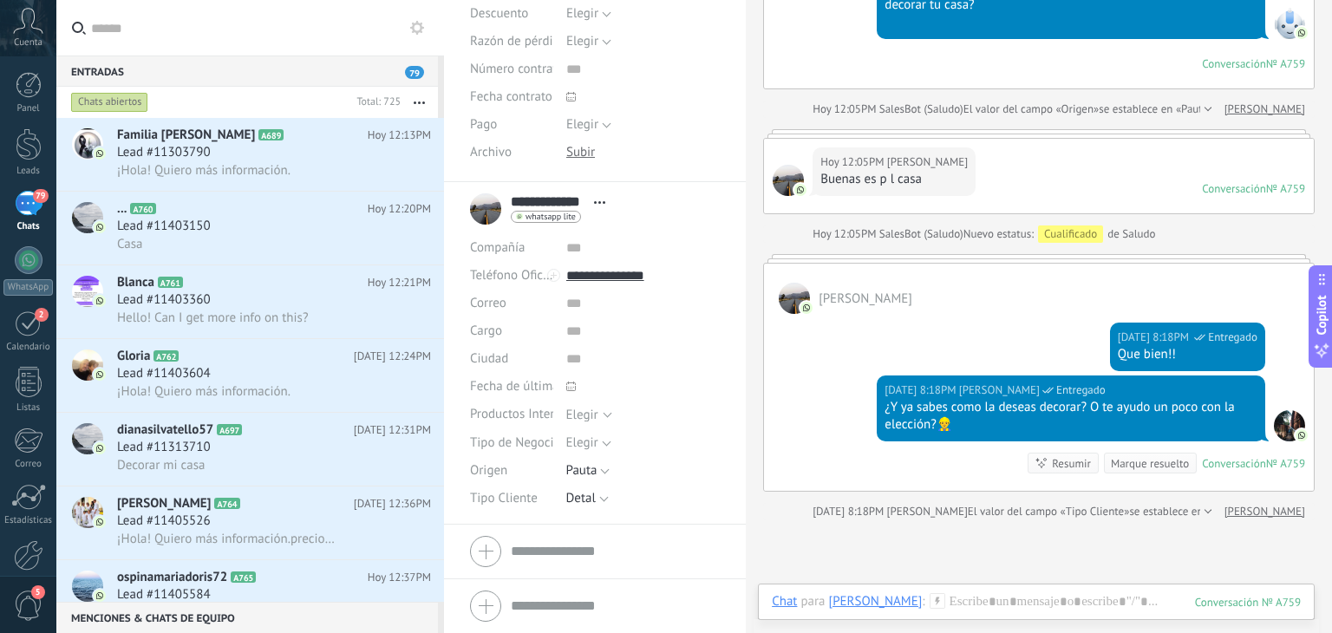
scroll to position [869, 0]
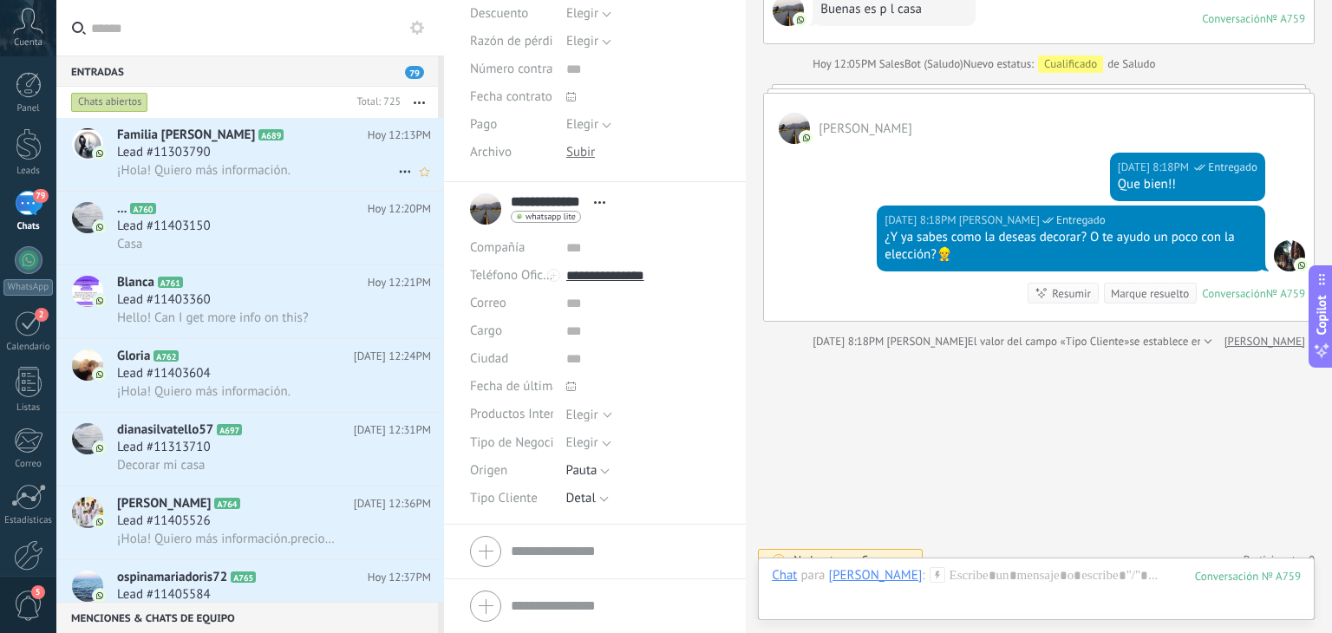
click at [265, 153] on div "Lead #11303790" at bounding box center [274, 152] width 314 height 17
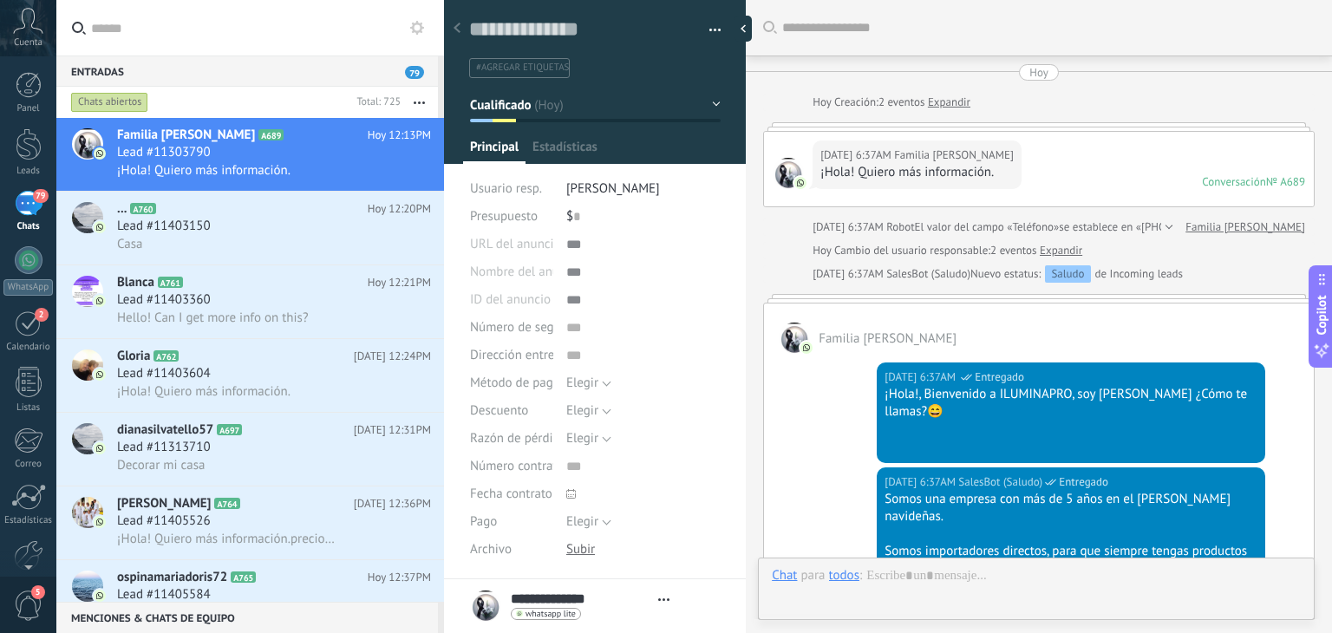
type textarea "**********"
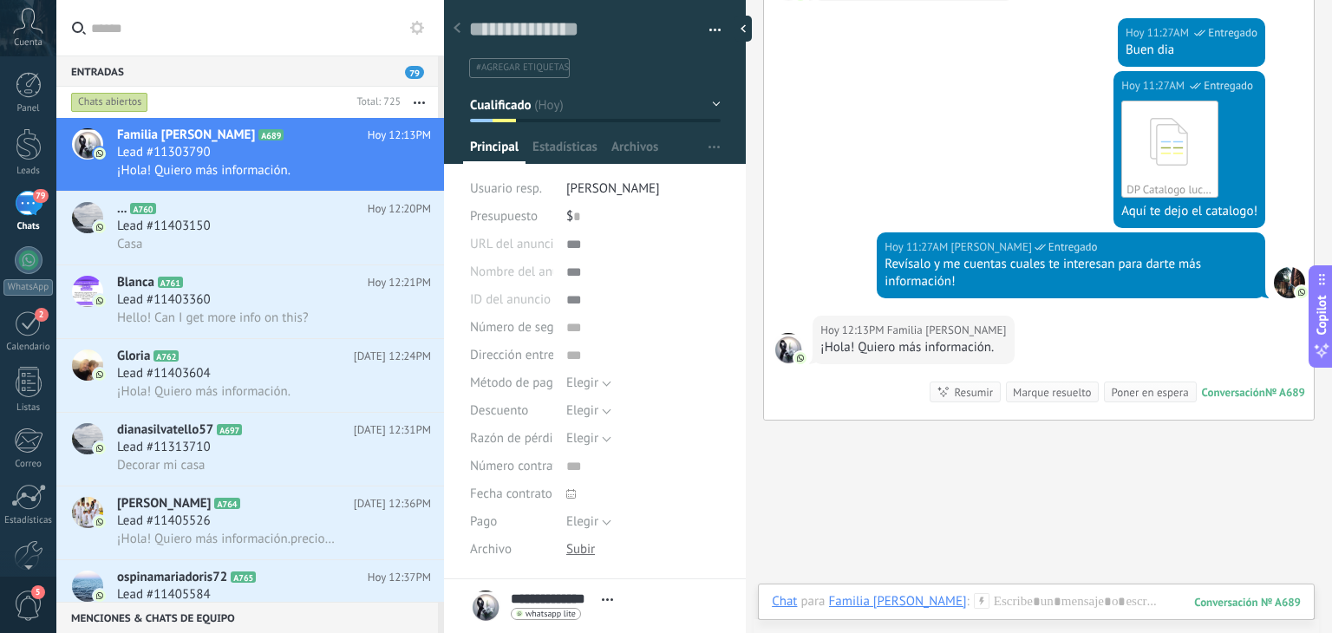
scroll to position [1183, 0]
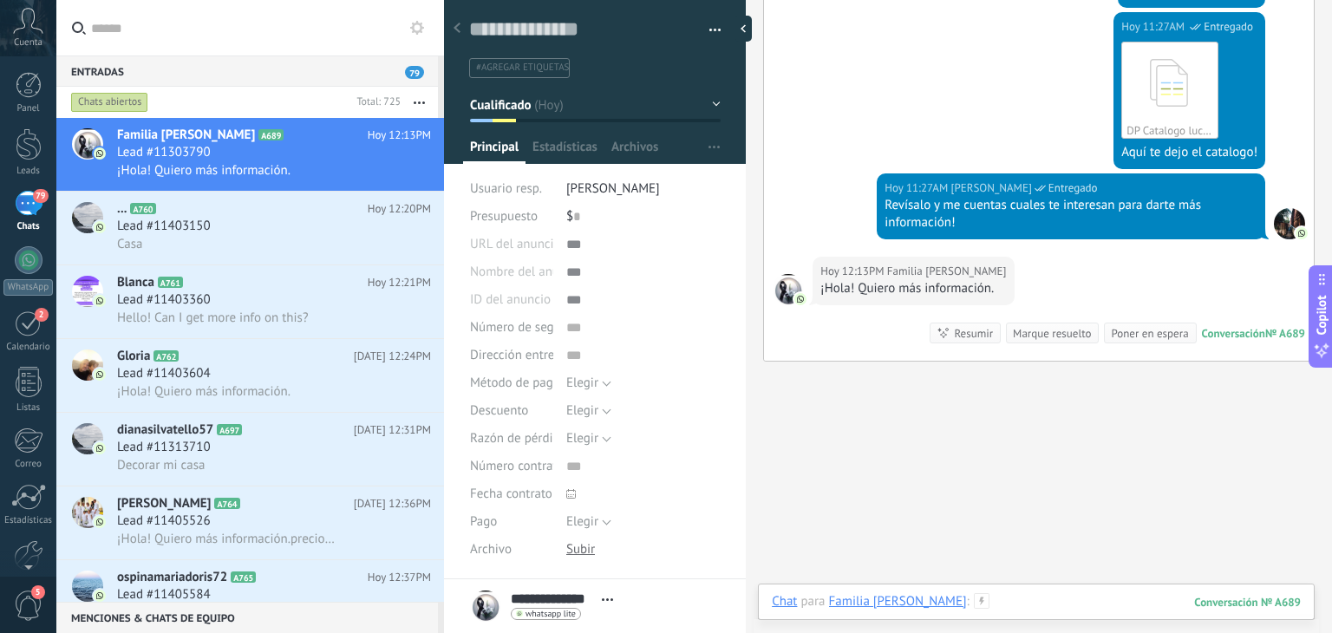
click at [950, 610] on div at bounding box center [1036, 619] width 529 height 52
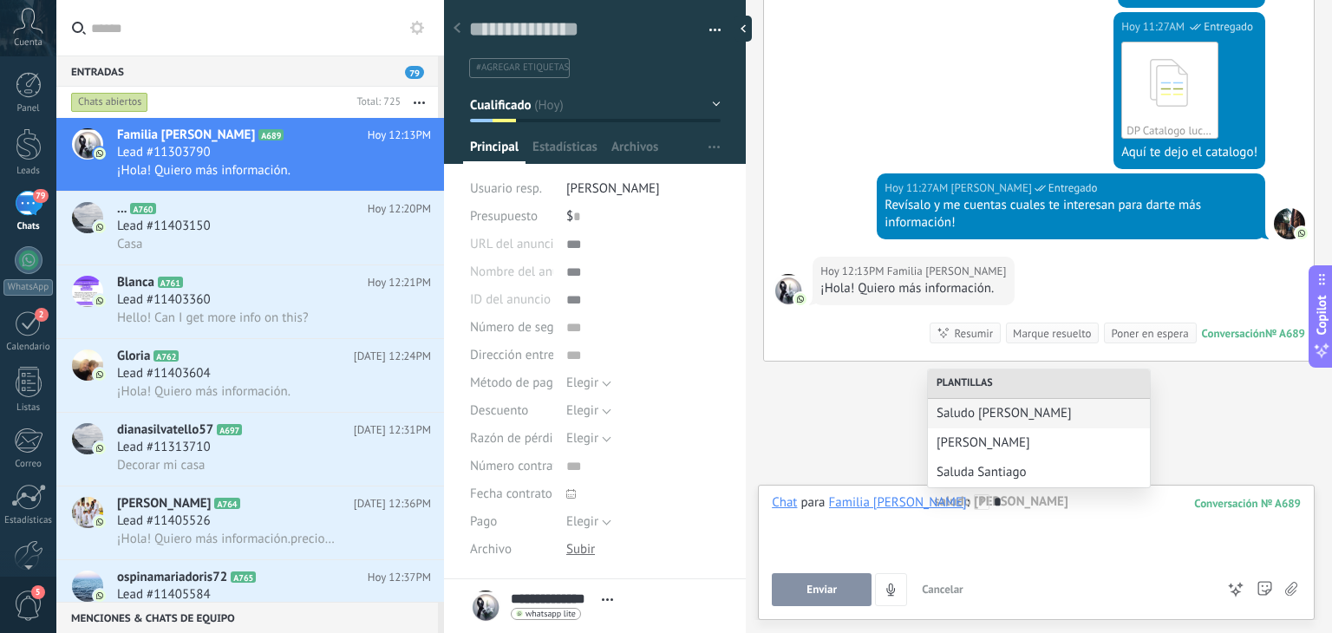
click at [1061, 492] on div "Chat Correo Nota Tarea Chat para Familia Galvis : 689 * saludo Juan Enviar Canc…" at bounding box center [1036, 552] width 557 height 135
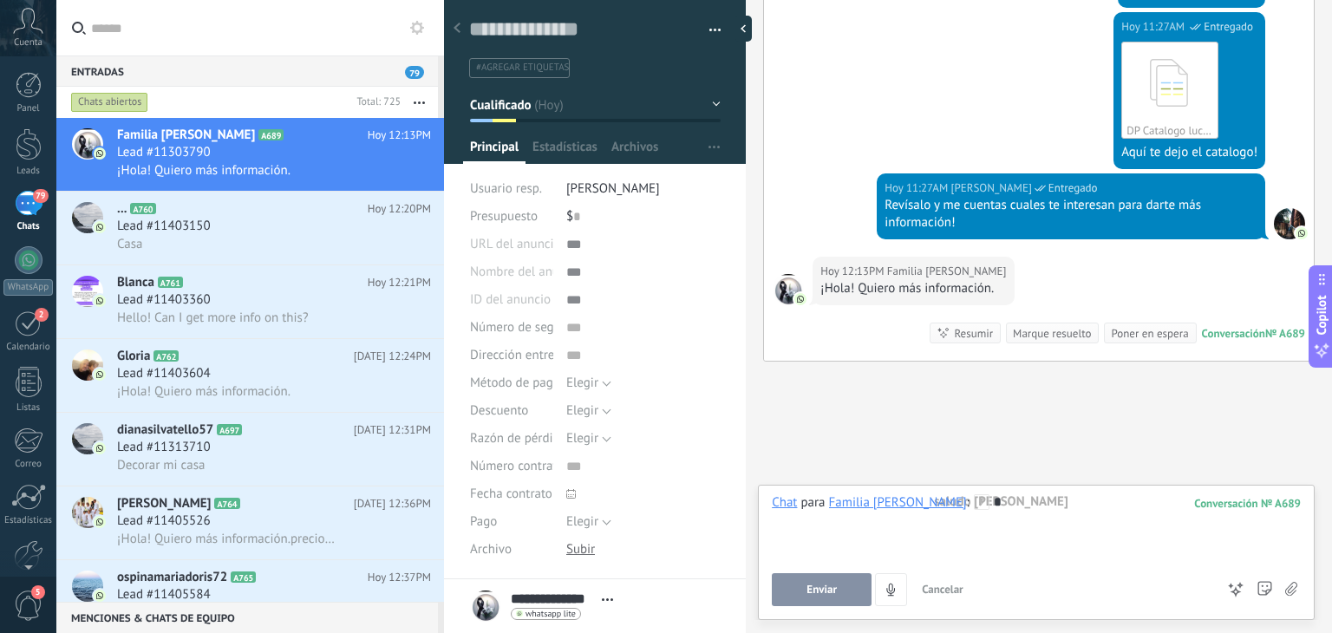
click at [1051, 507] on div "*" at bounding box center [1036, 527] width 529 height 66
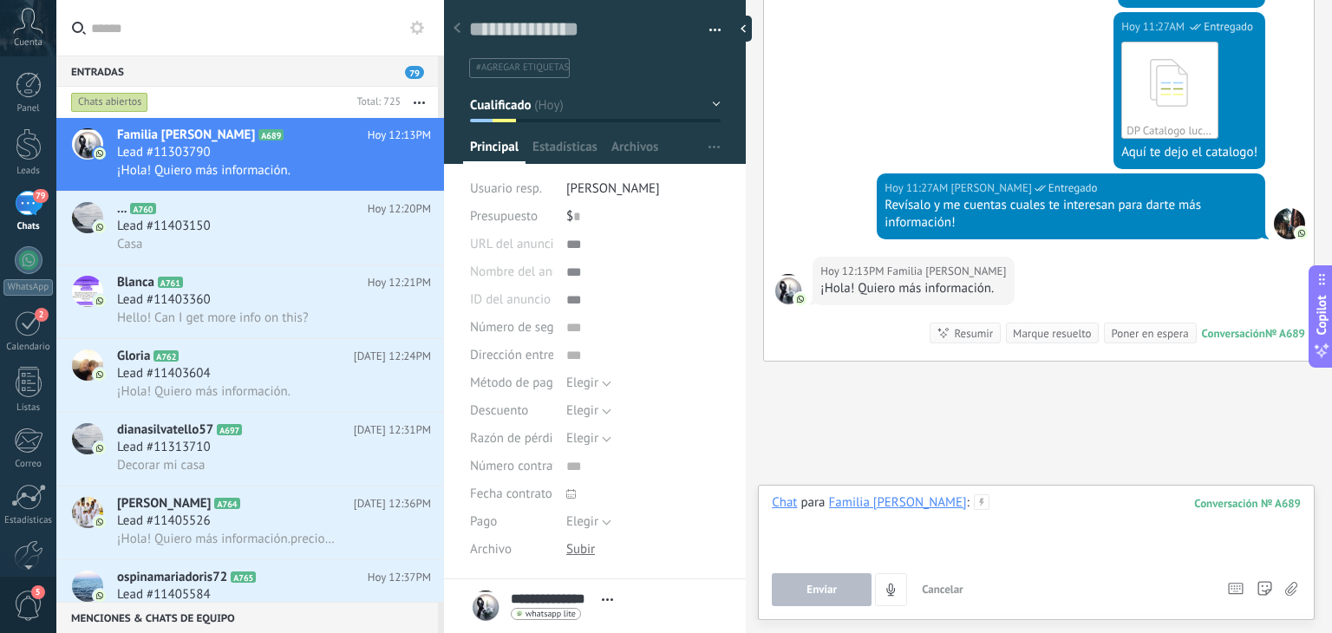
click at [989, 514] on div at bounding box center [1036, 527] width 529 height 66
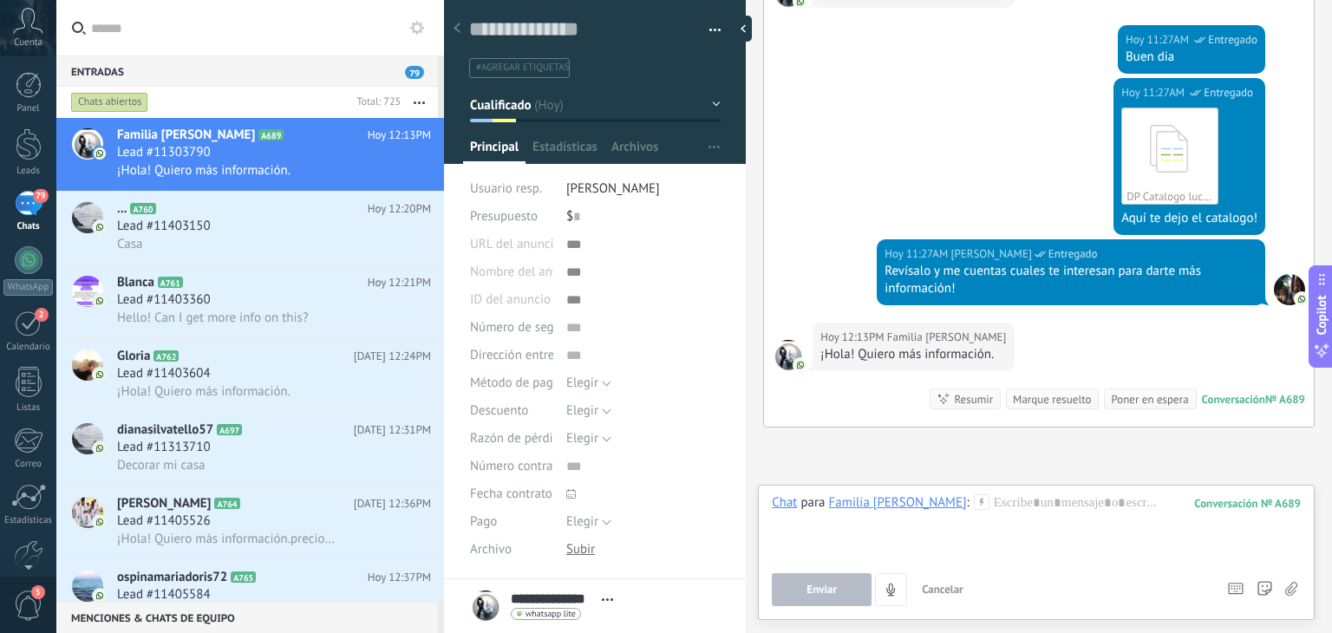
click at [974, 495] on icon at bounding box center [982, 502] width 16 height 16
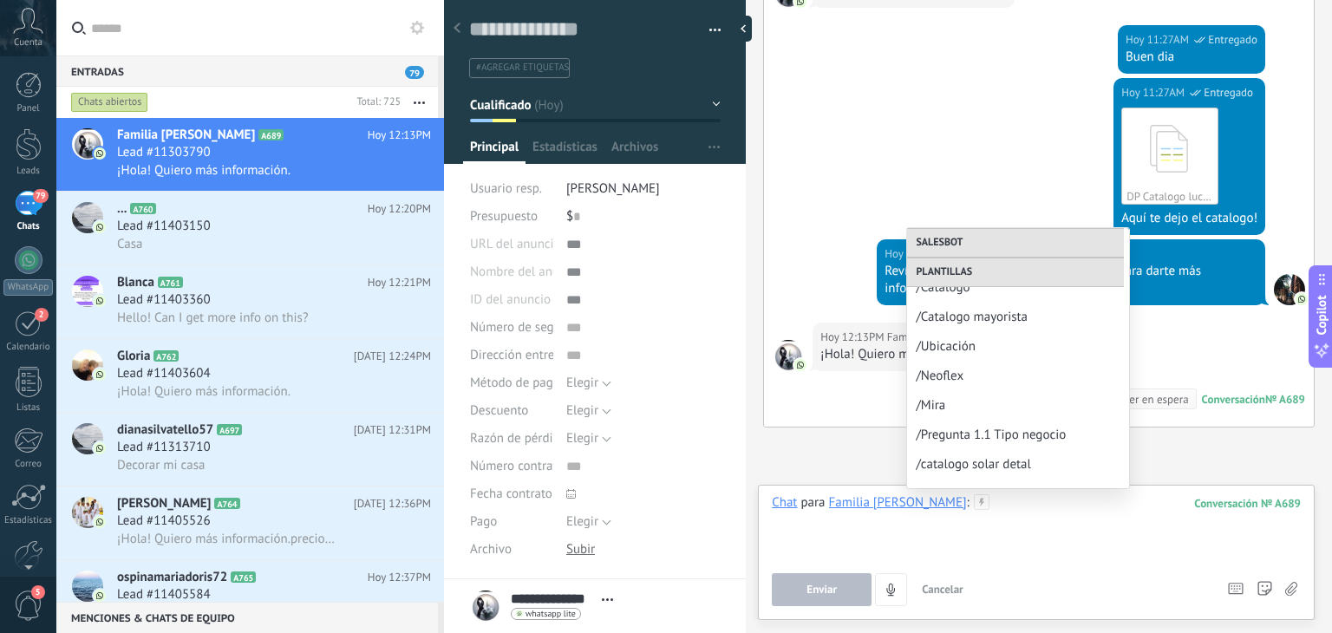
scroll to position [634, 0]
click at [962, 502] on div at bounding box center [1036, 527] width 529 height 66
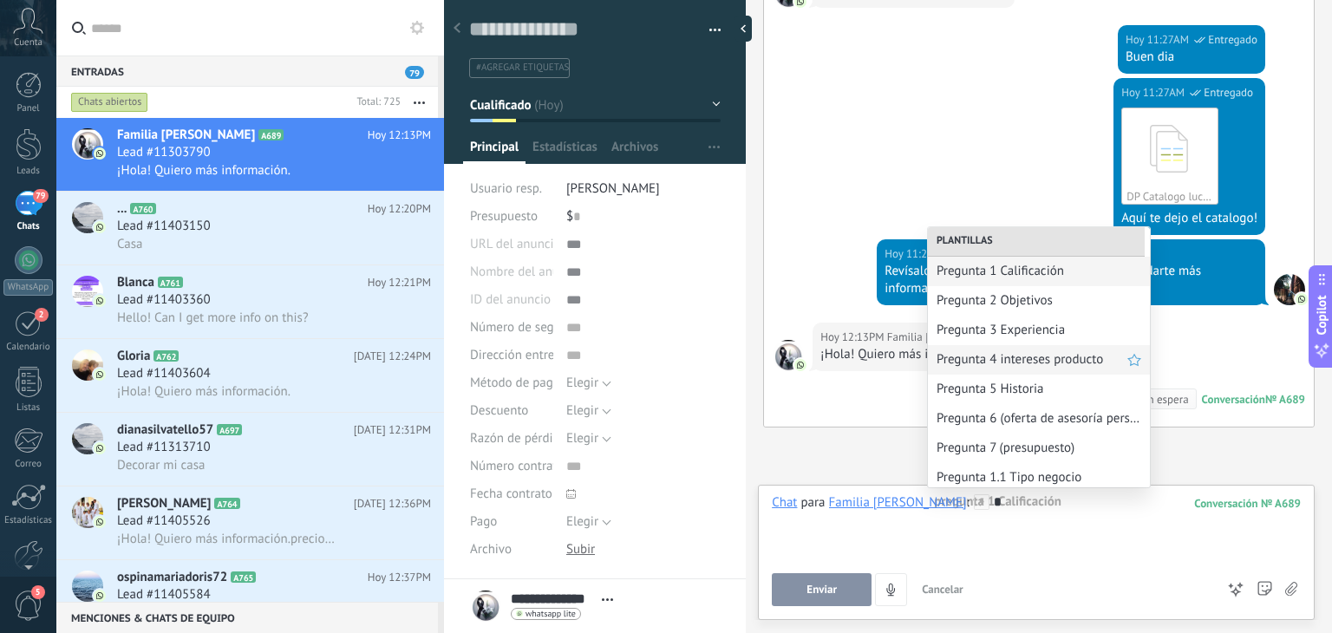
scroll to position [94, 0]
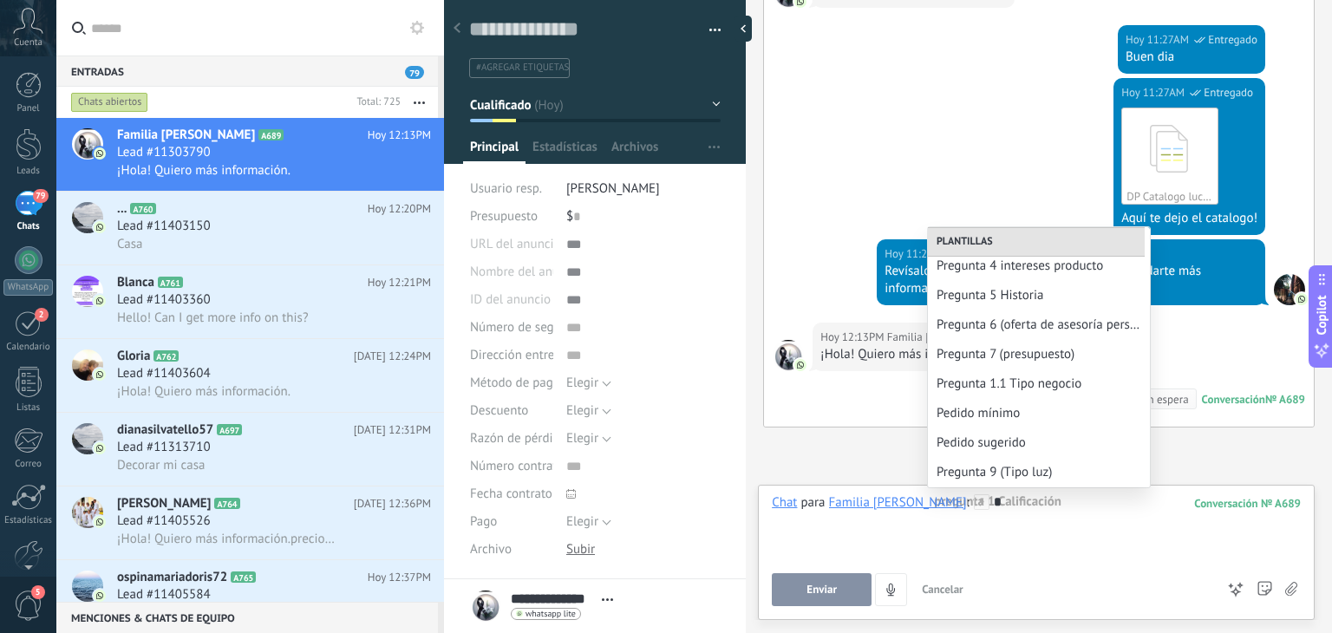
click at [1019, 487] on div "Plantillas Pregunta 1 Calificación Pregunta 2 Objetivos Pregunta 3 Experiencia …" at bounding box center [1039, 357] width 224 height 262
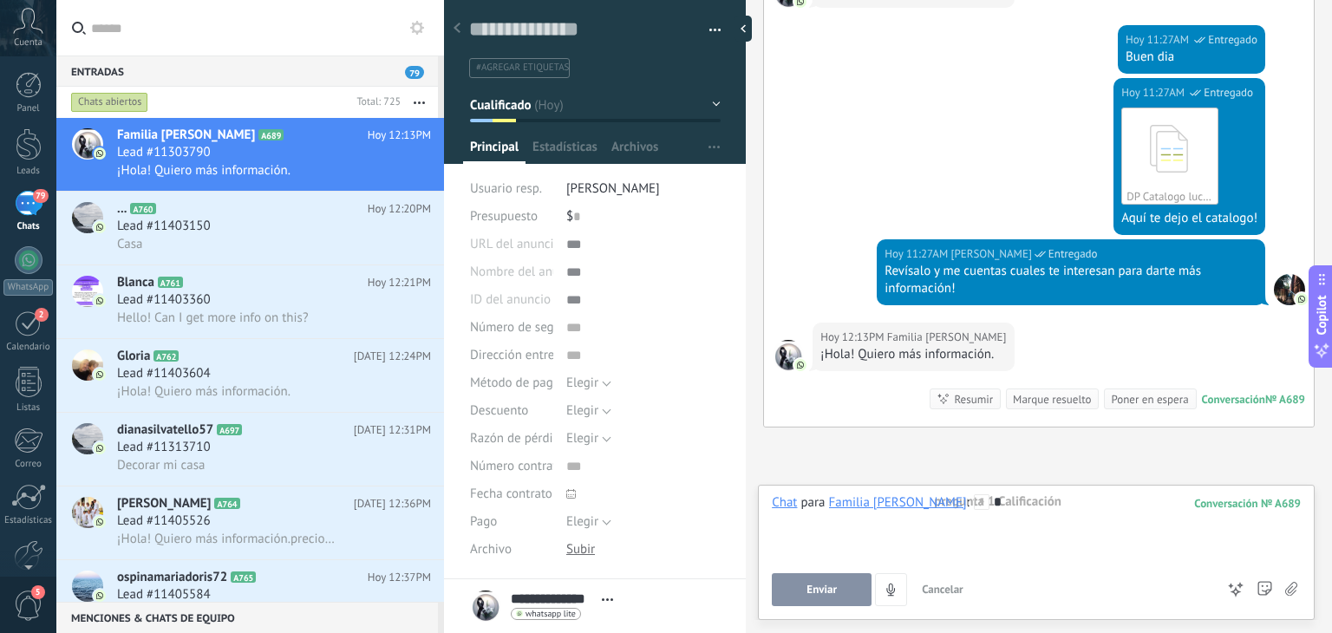
click at [995, 515] on div "*" at bounding box center [1036, 527] width 529 height 66
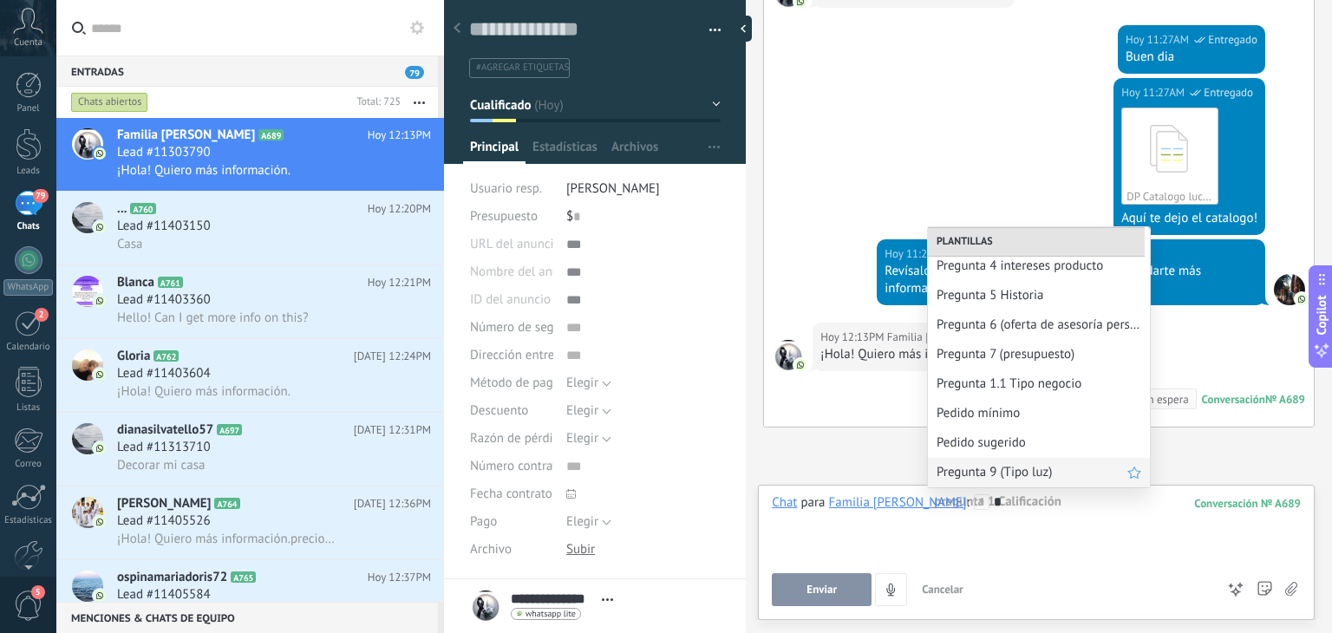
click at [958, 481] on div "Pregunta 9 (Tipo luz)" at bounding box center [1039, 472] width 222 height 29
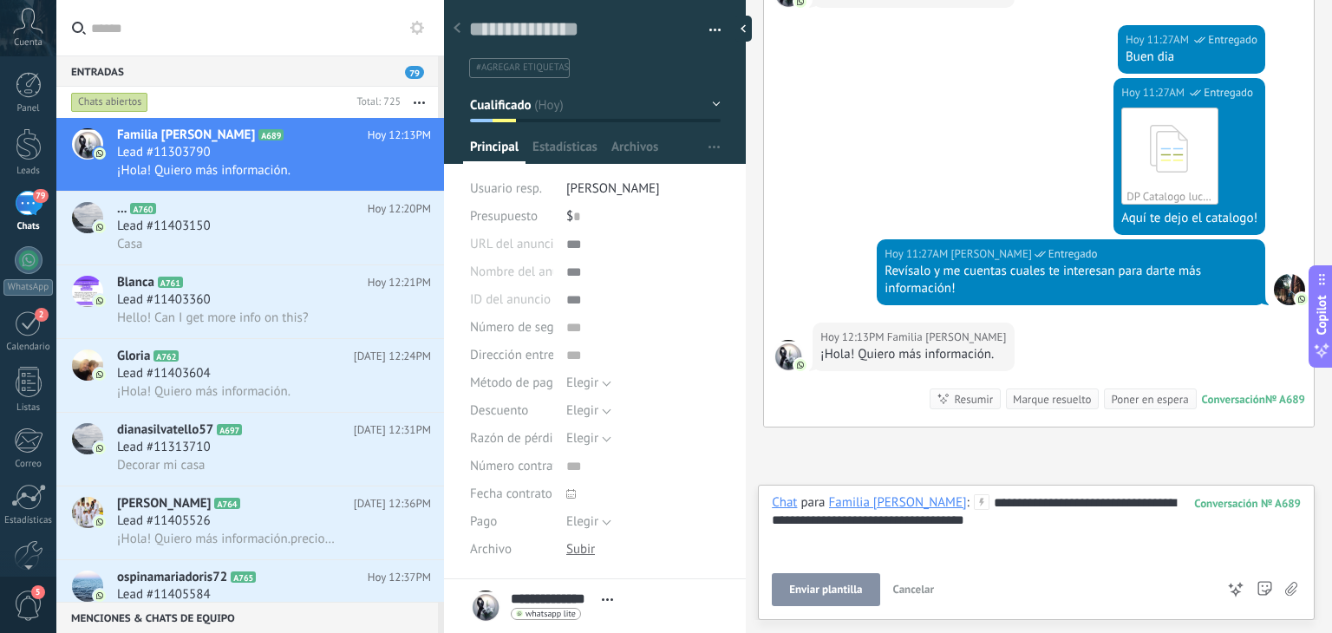
click at [847, 600] on button "Enviar plantilla" at bounding box center [826, 589] width 108 height 33
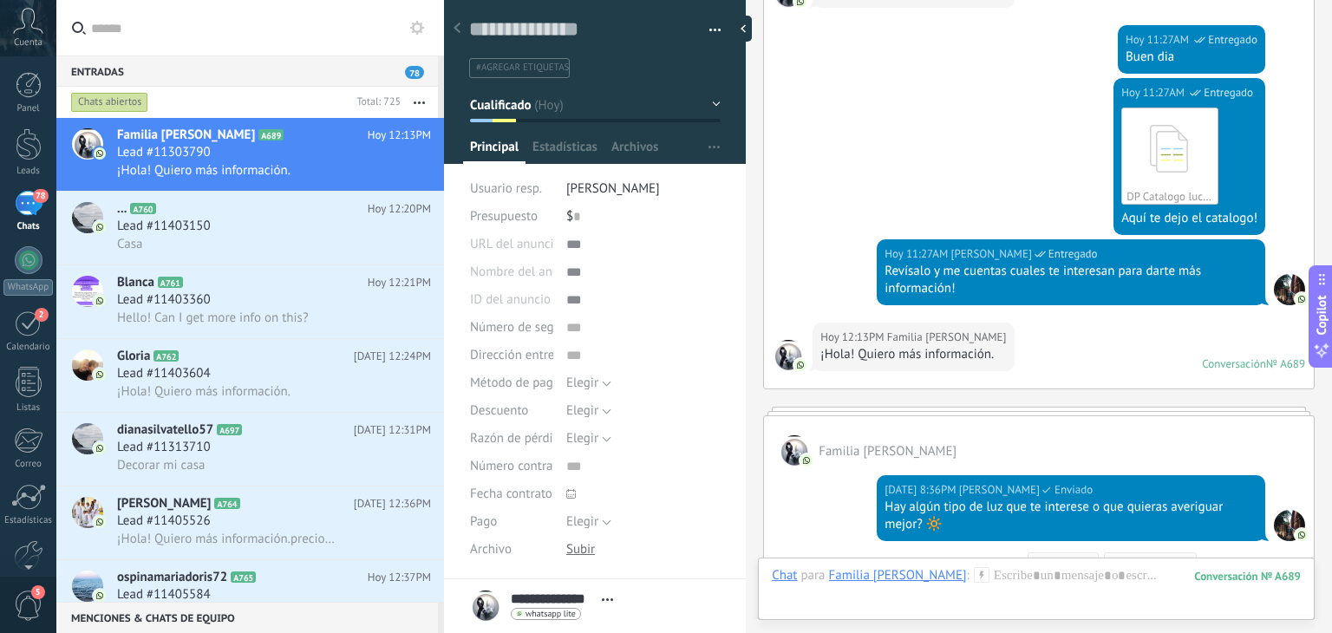
scroll to position [1156, 0]
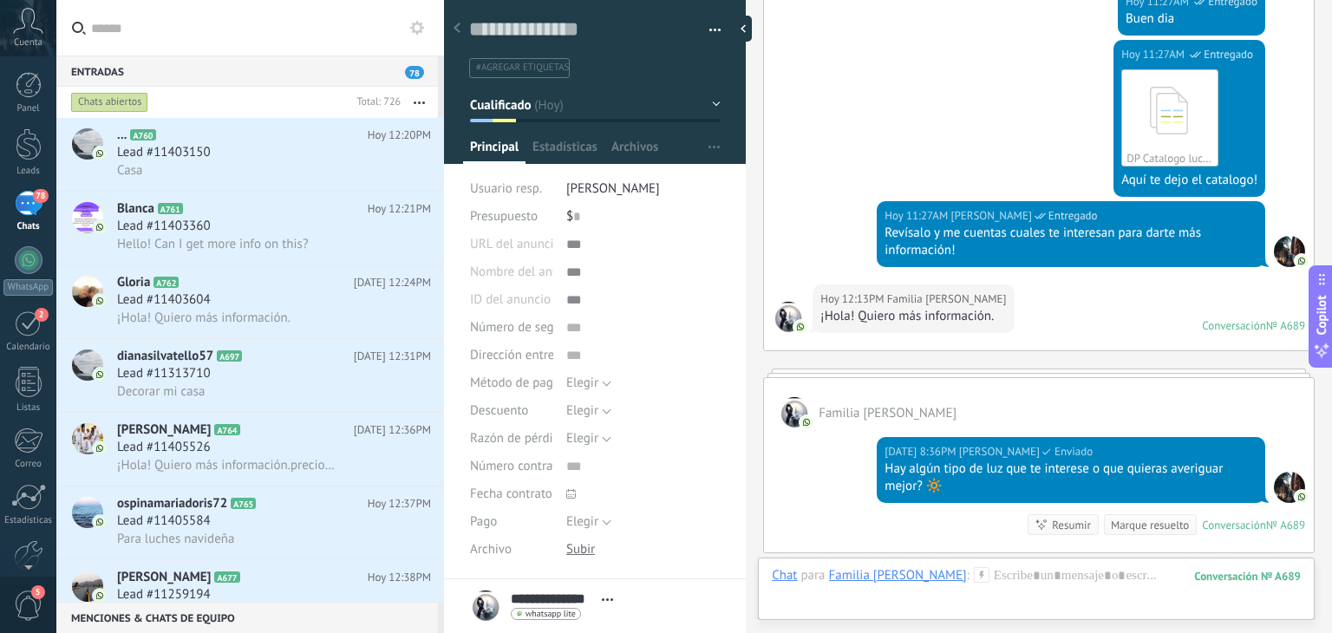
click at [412, 104] on button "button" at bounding box center [419, 102] width 37 height 31
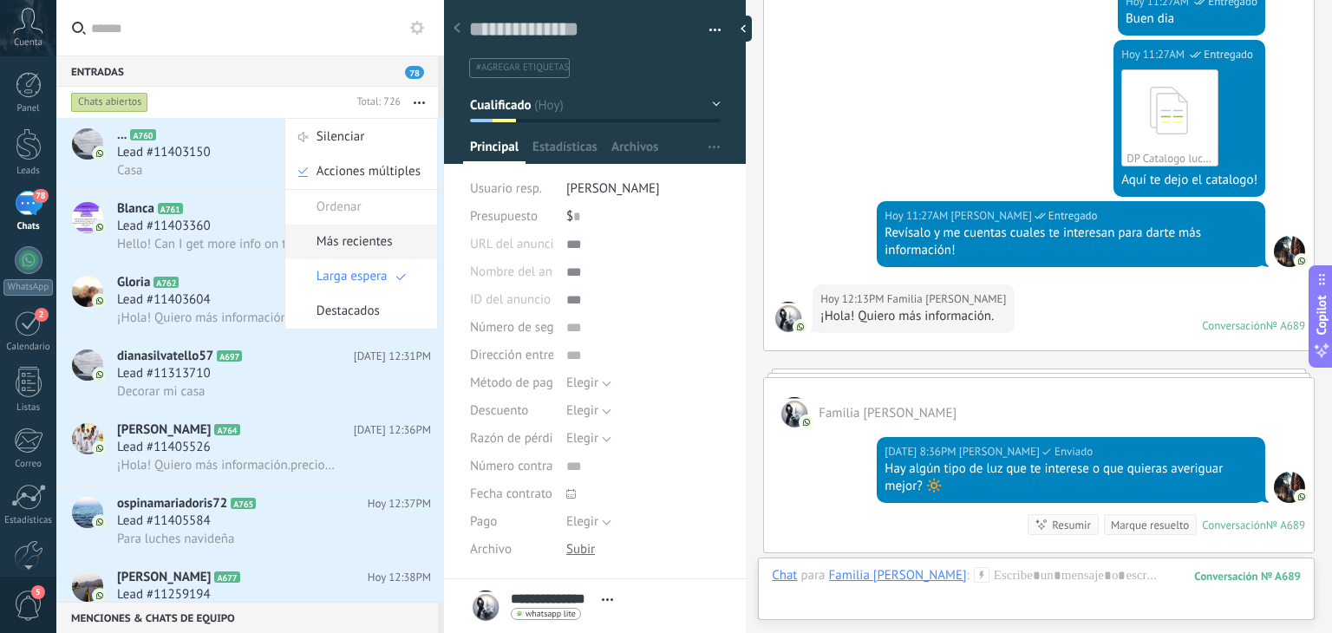
click at [367, 246] on span "Más recientes" at bounding box center [354, 242] width 76 height 35
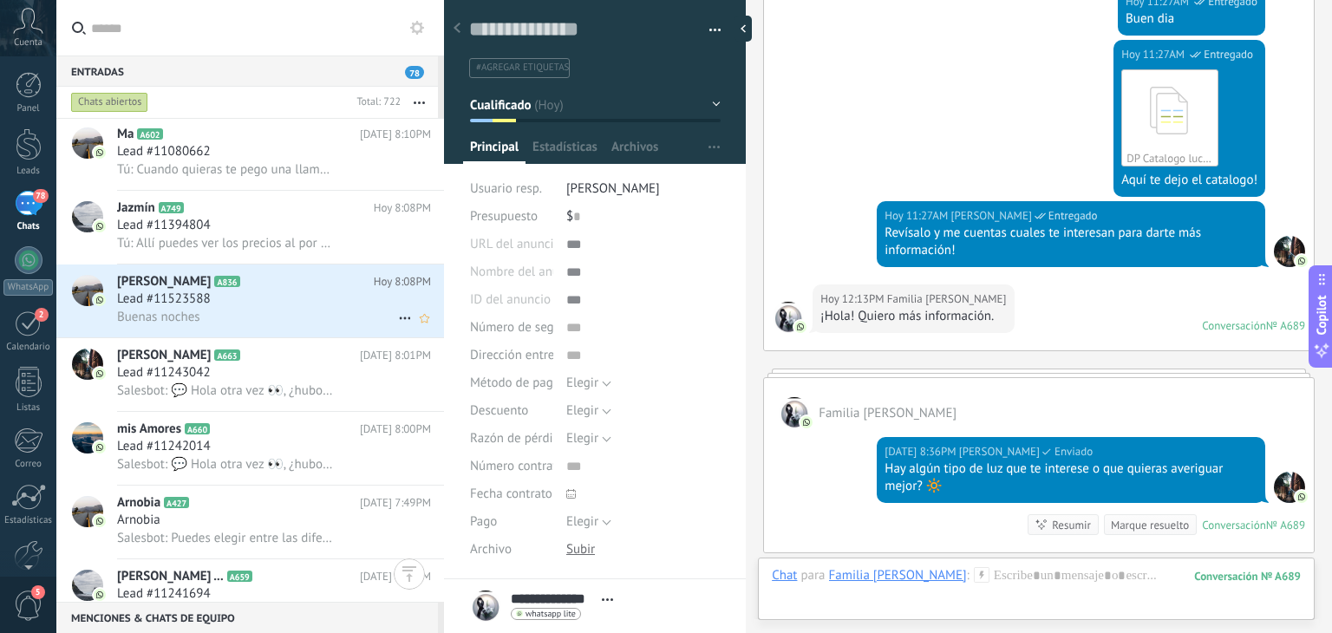
scroll to position [1262, 0]
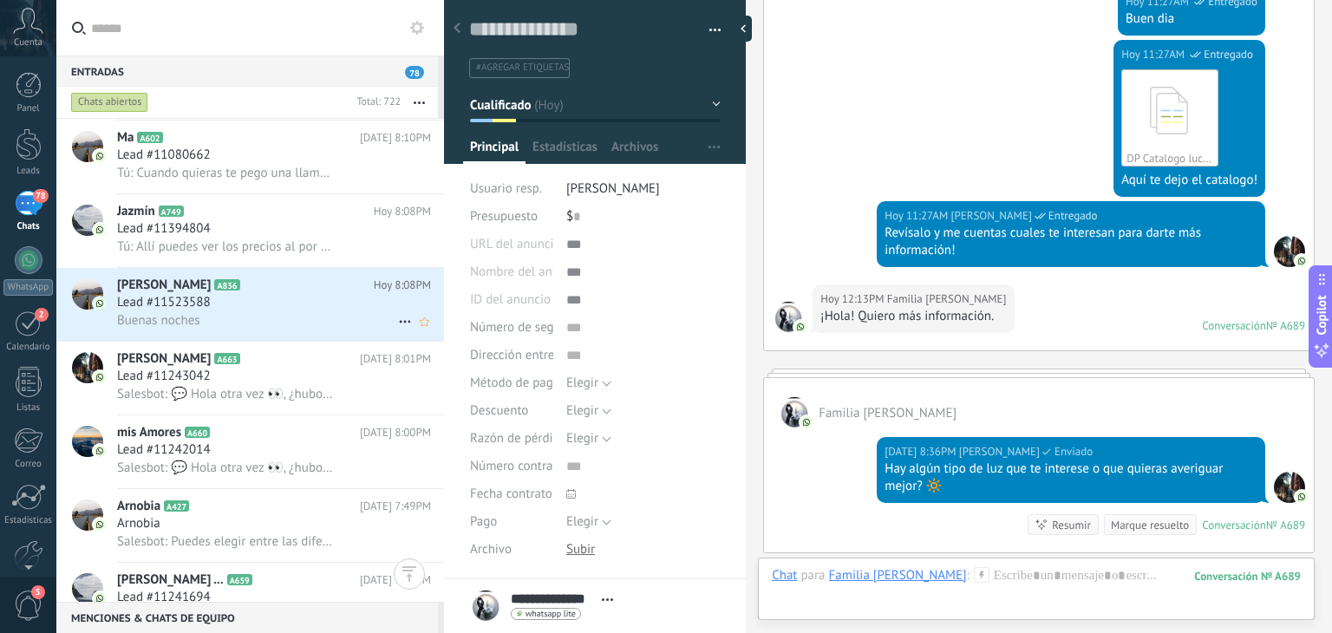
click at [216, 341] on div "Sandra A836 Hoy 8:08PM Lead #11523588 Buenas noches" at bounding box center [280, 304] width 327 height 73
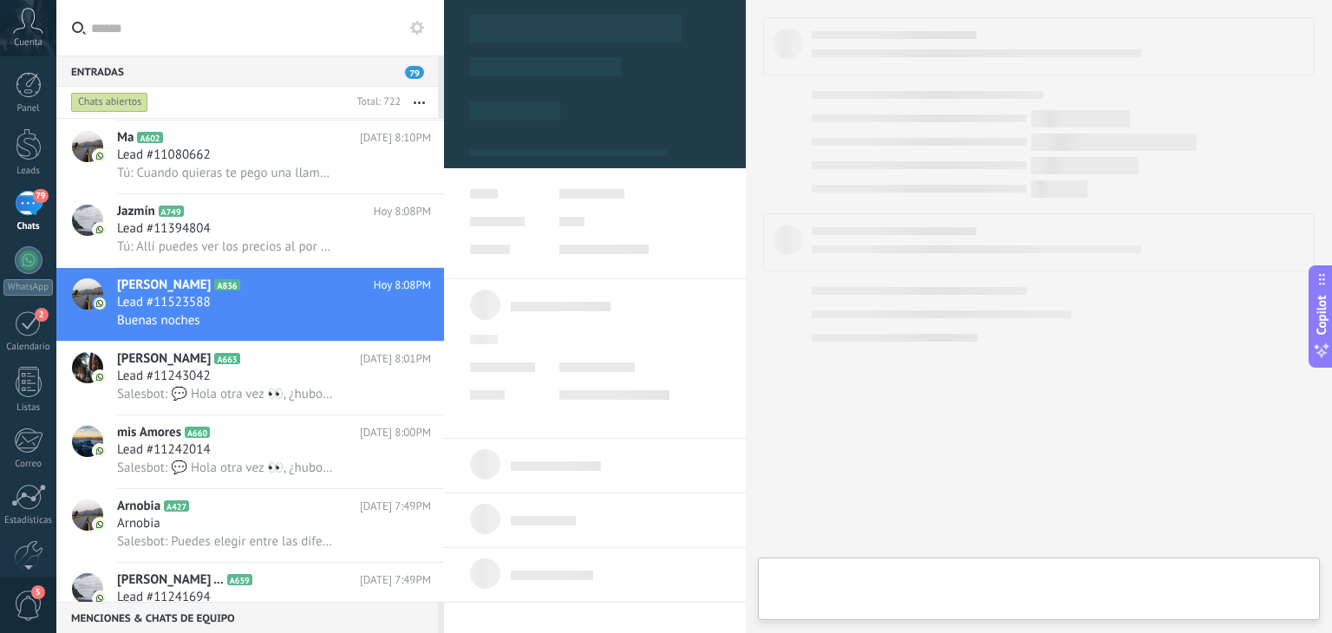
type textarea "**********"
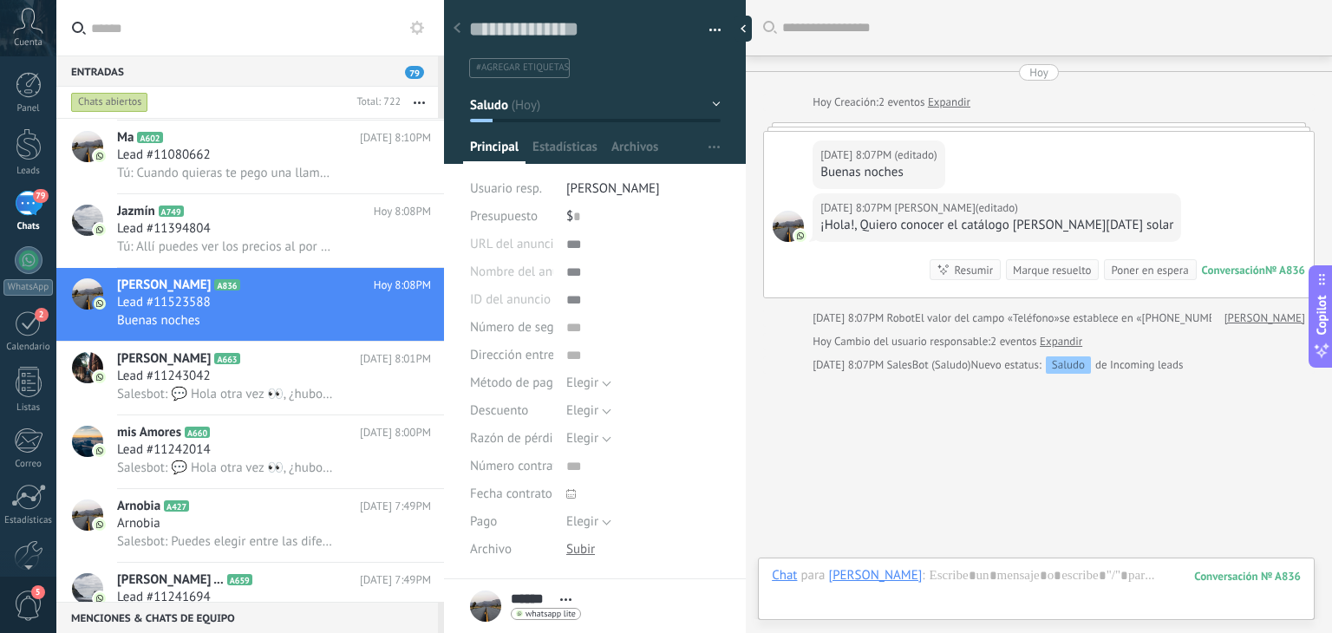
scroll to position [42, 0]
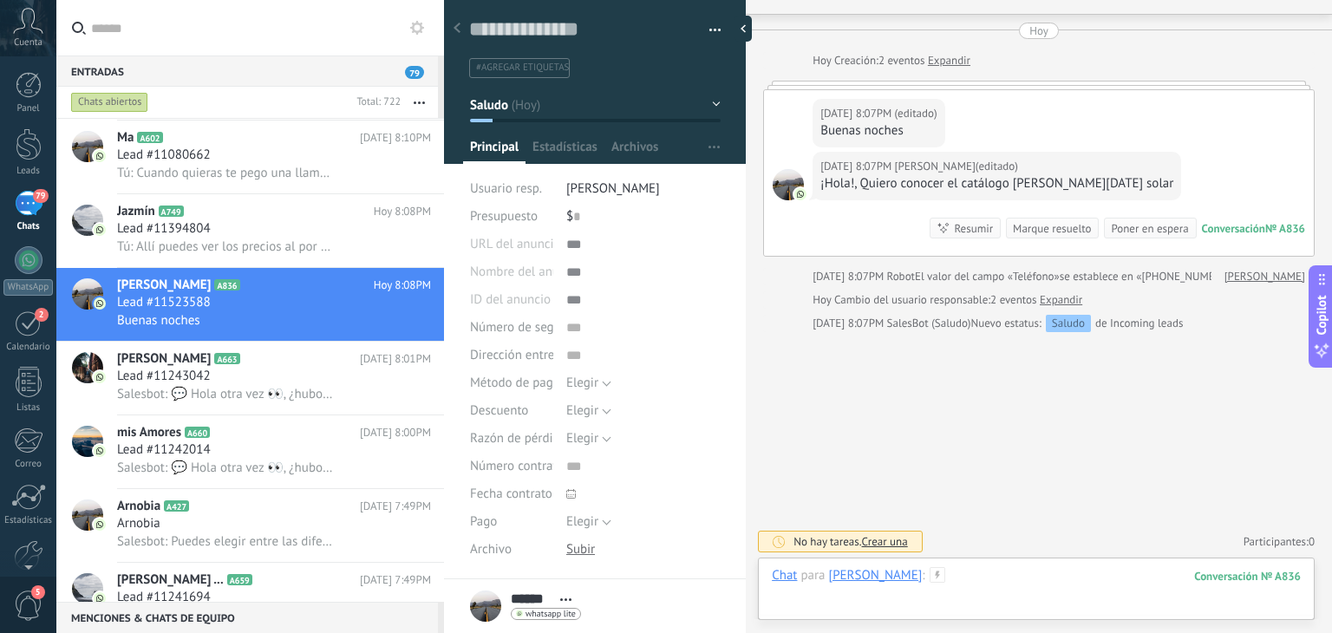
click at [950, 577] on div at bounding box center [1036, 593] width 529 height 52
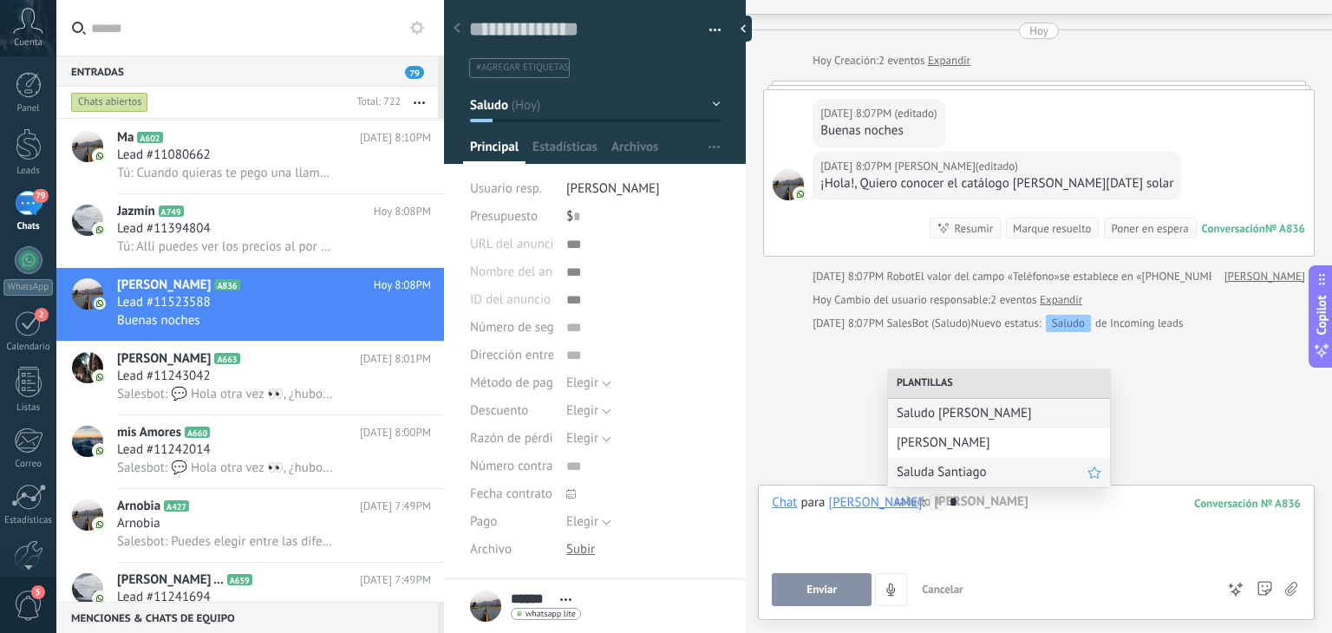
click at [948, 471] on span "Saluda Santiago" at bounding box center [991, 472] width 191 height 16
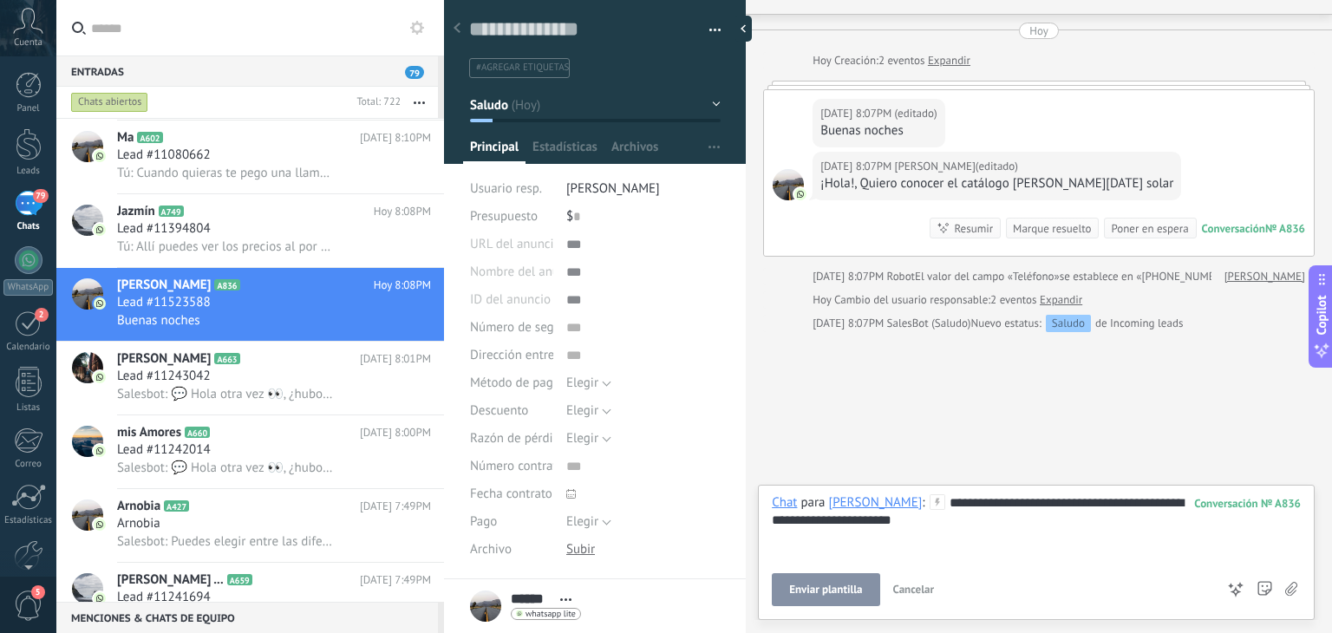
click at [921, 496] on div "**********" at bounding box center [1036, 527] width 529 height 66
drag, startPoint x: 921, startPoint y: 517, endPoint x: 823, endPoint y: 512, distance: 98.1
click at [823, 512] on div "**********" at bounding box center [1036, 527] width 529 height 66
click at [822, 599] on button "Enviar" at bounding box center [822, 589] width 100 height 33
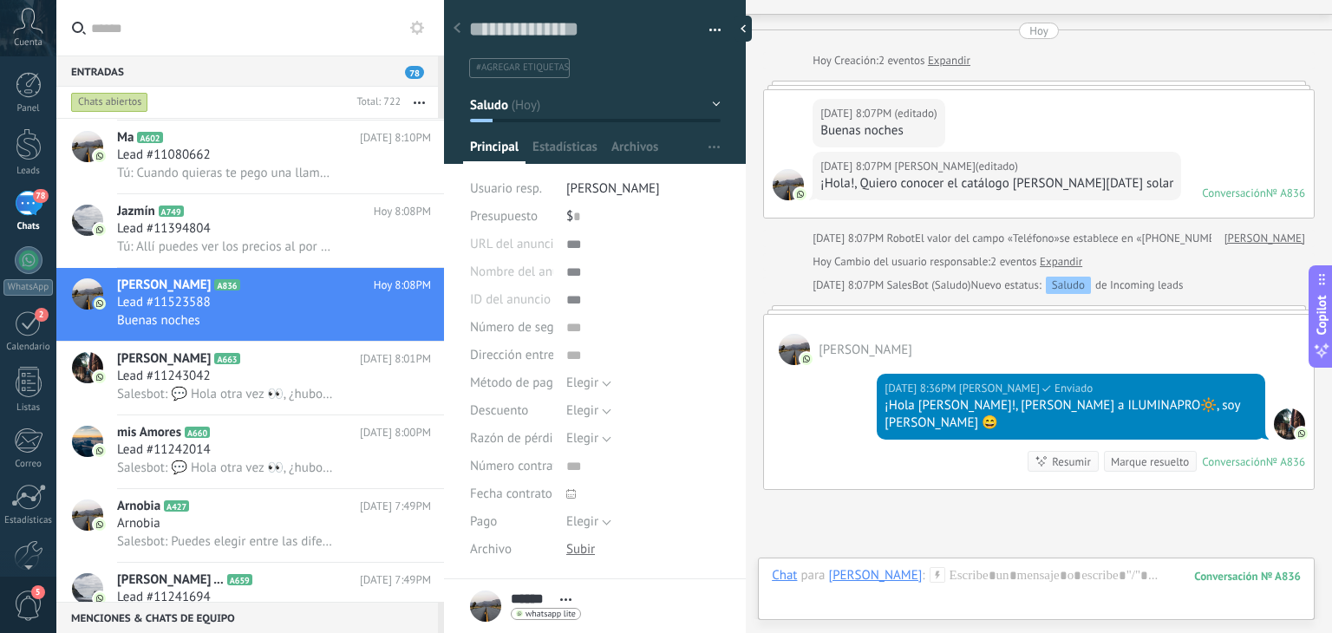
scroll to position [182, 0]
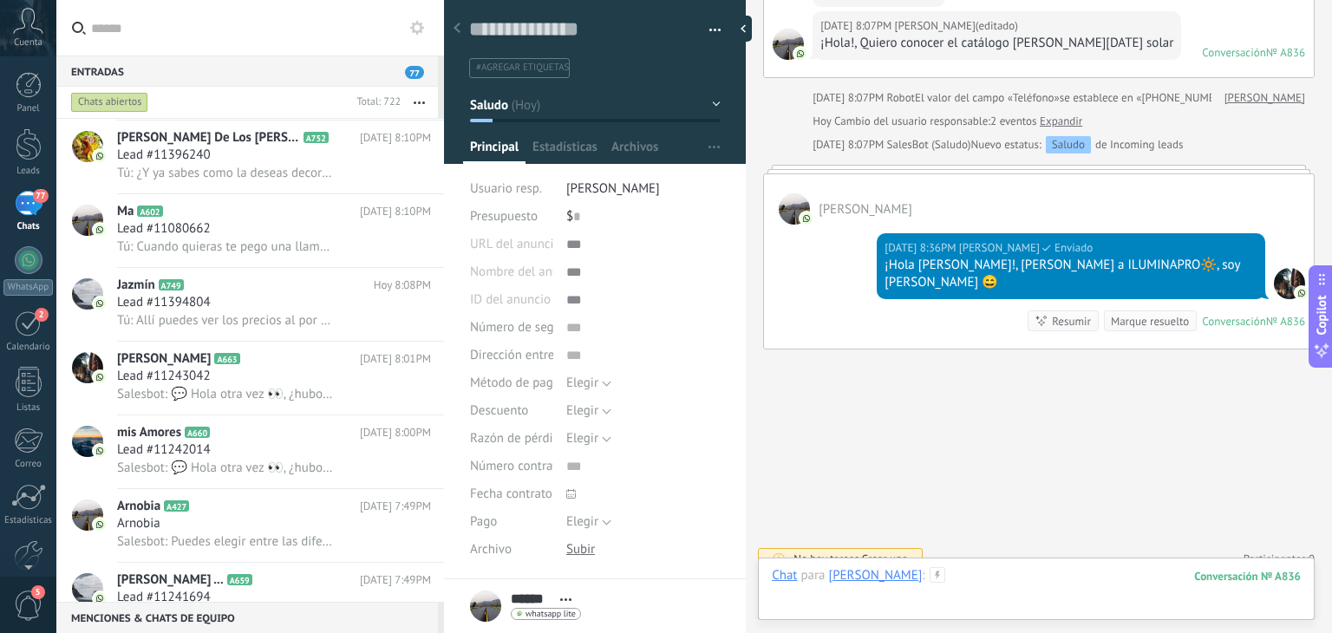
click at [983, 574] on div at bounding box center [1036, 593] width 529 height 52
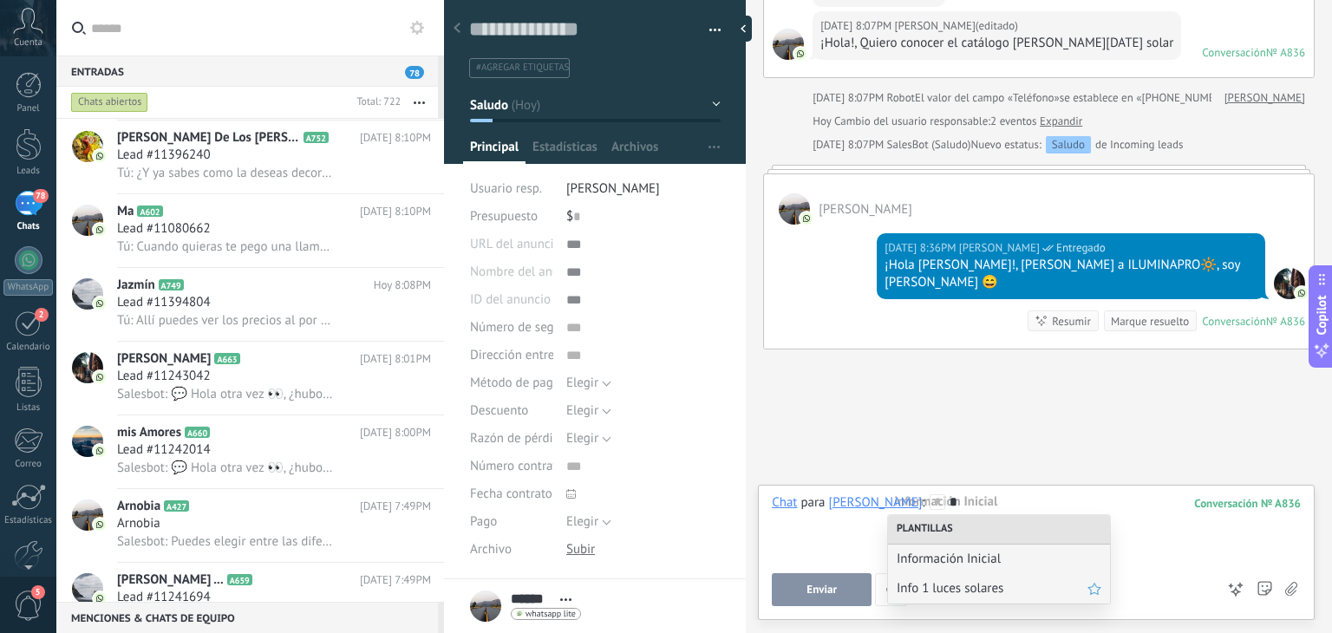
click at [964, 577] on div "Info 1 luces solares" at bounding box center [999, 588] width 222 height 29
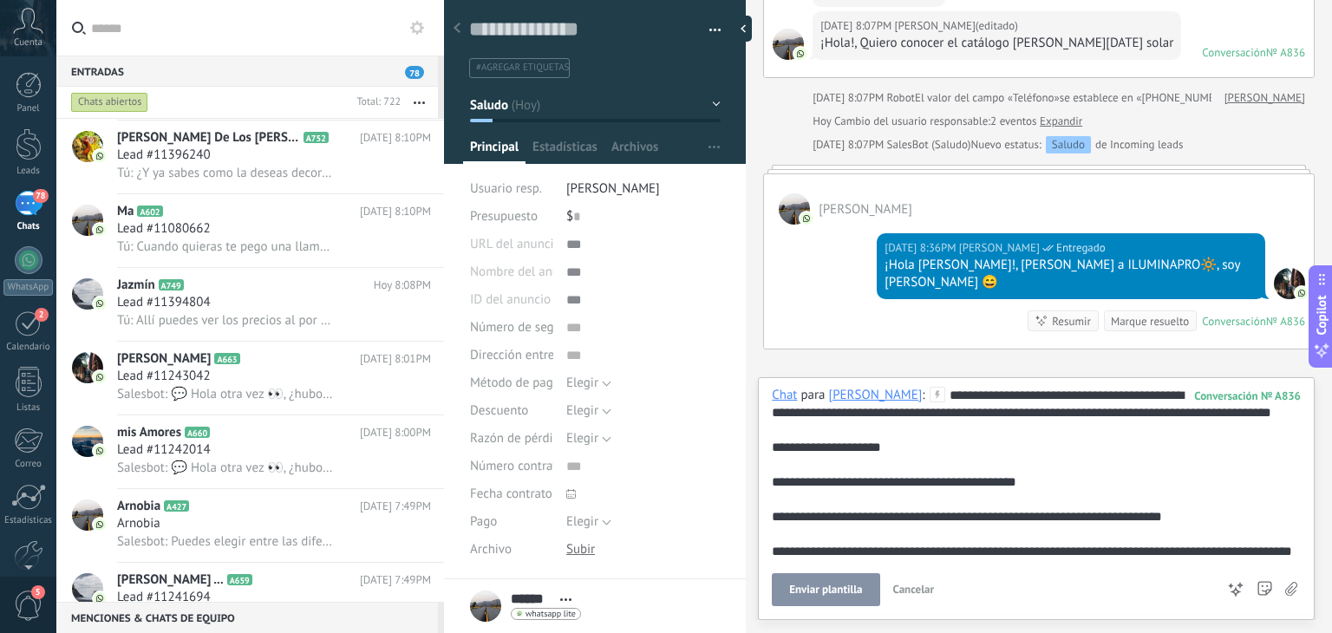
click at [838, 586] on span "Enviar plantilla" at bounding box center [825, 590] width 73 height 12
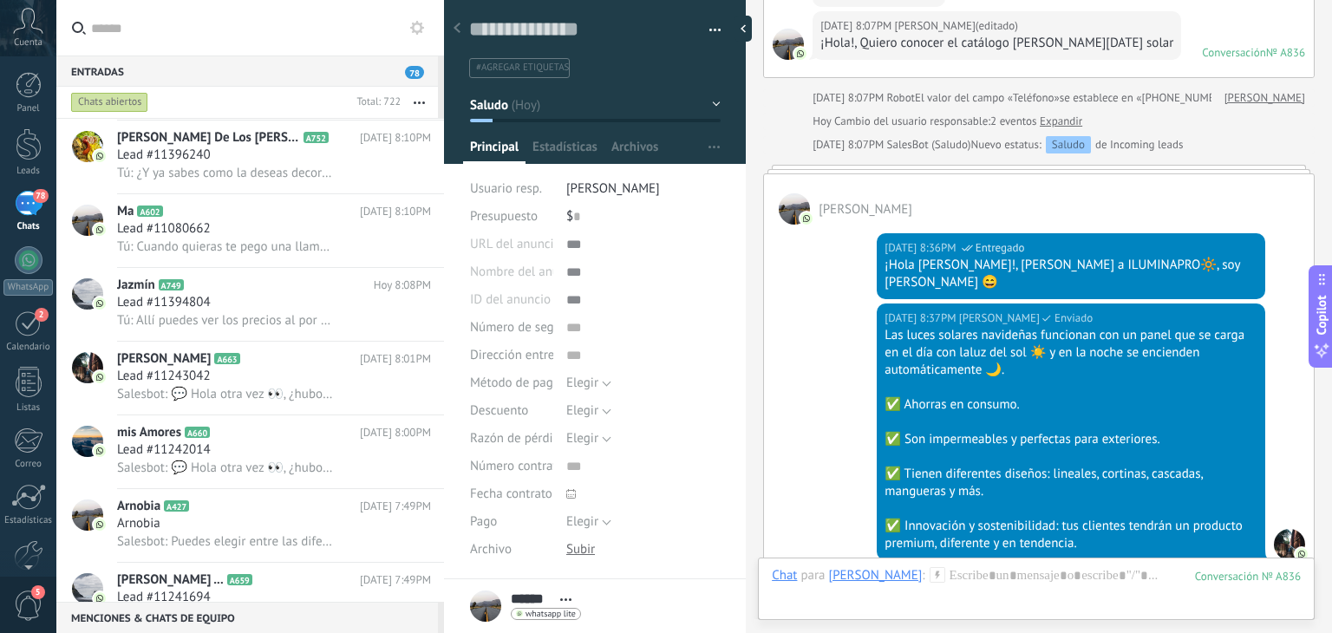
scroll to position [444, 0]
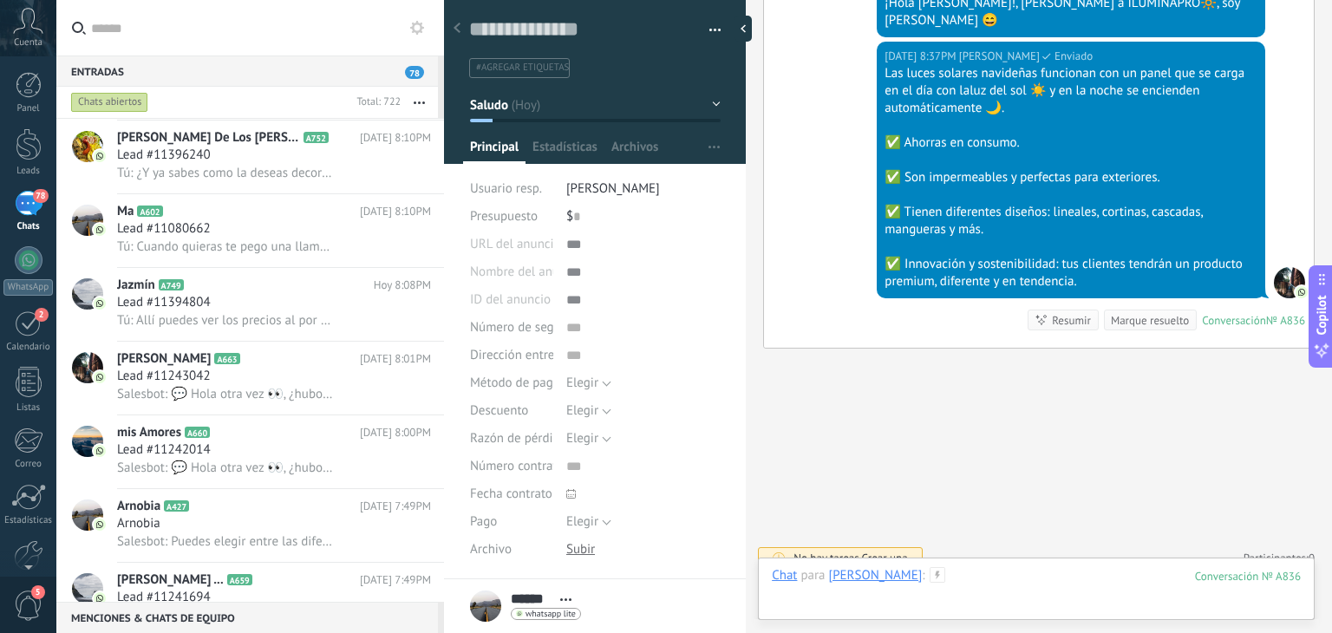
click at [923, 577] on div at bounding box center [1036, 593] width 529 height 52
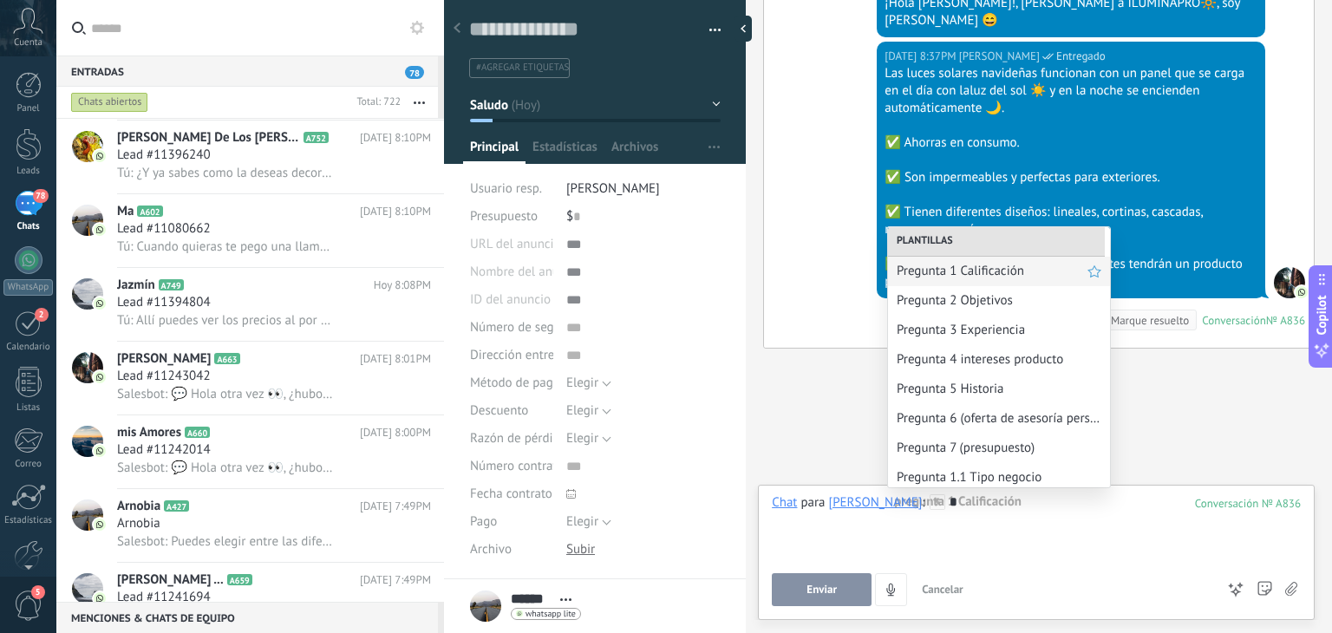
click at [968, 264] on span "Pregunta 1 Calificación" at bounding box center [991, 271] width 191 height 16
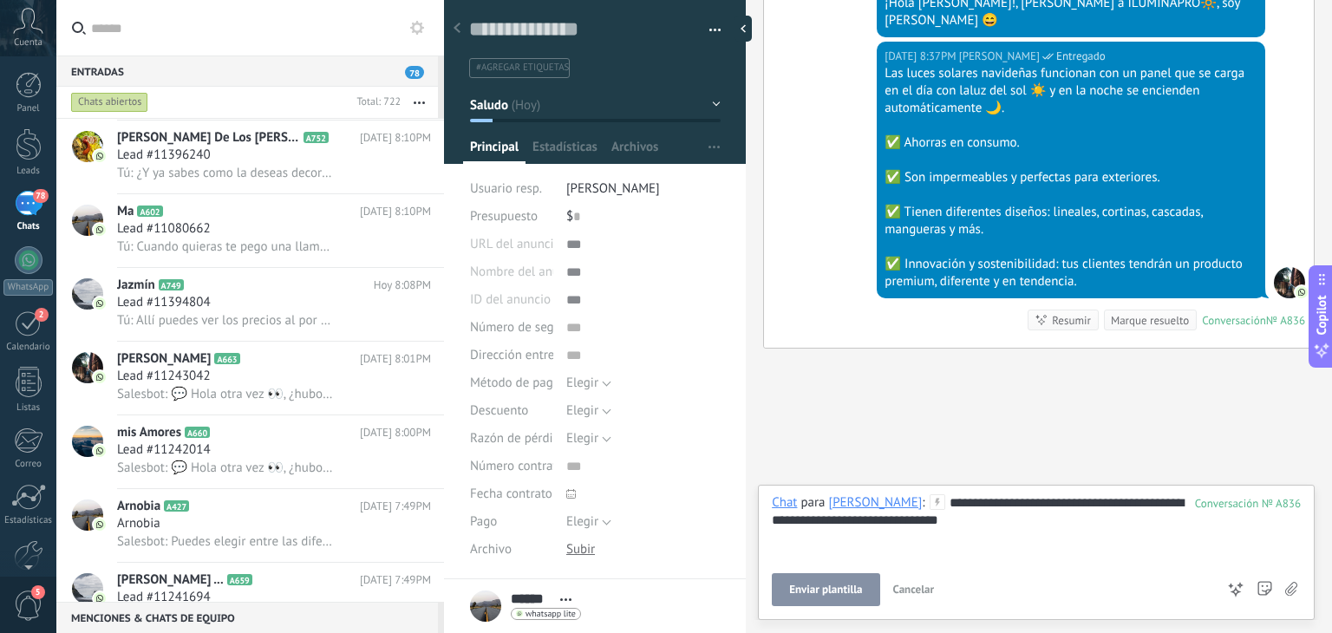
click at [825, 589] on span "Enviar plantilla" at bounding box center [825, 590] width 73 height 12
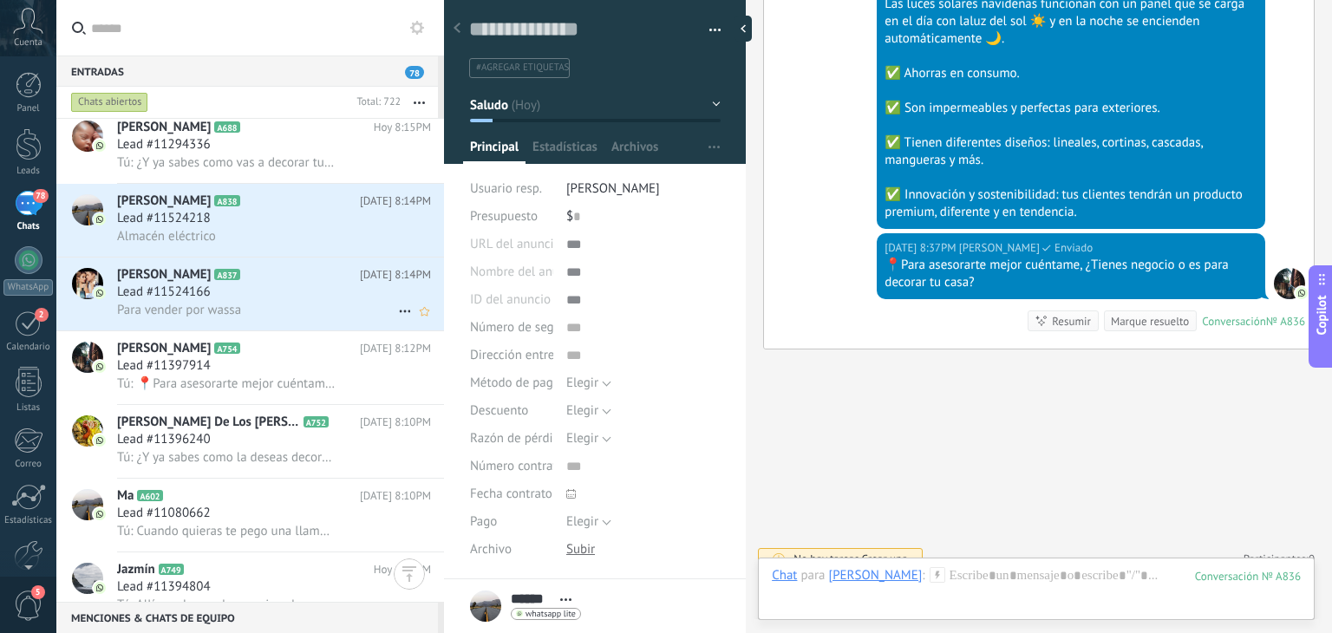
scroll to position [975, 0]
click at [223, 315] on span "Para vender por wassa" at bounding box center [179, 311] width 124 height 16
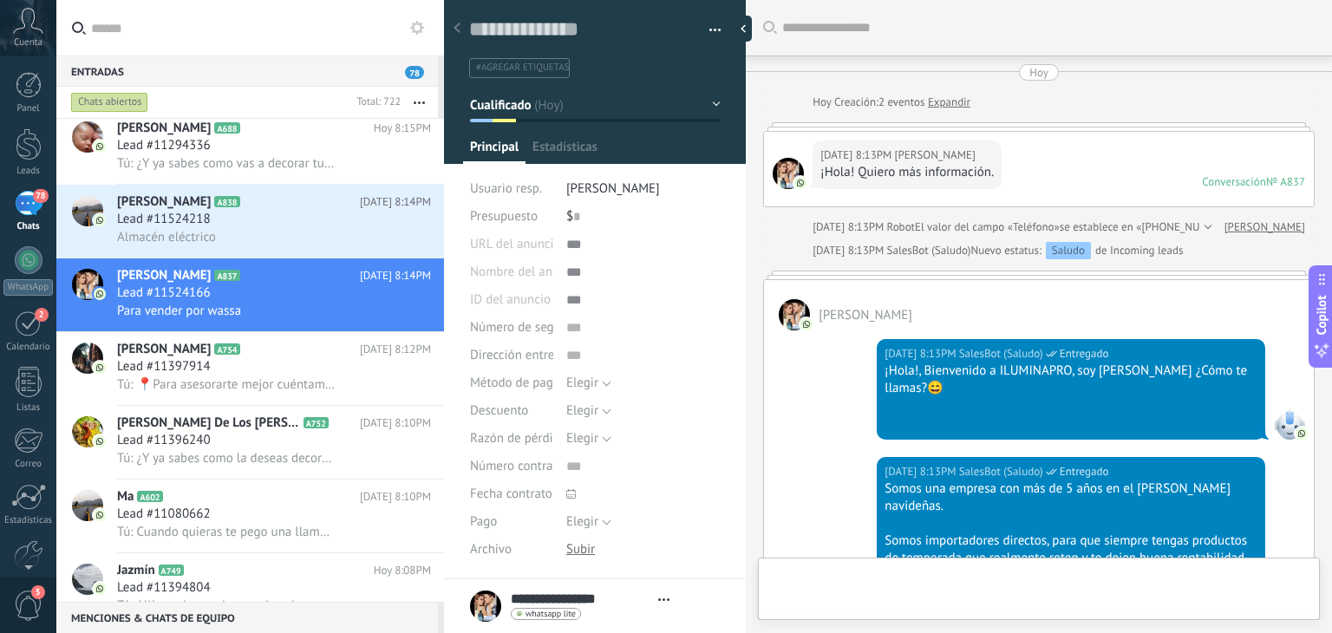
type textarea "**********"
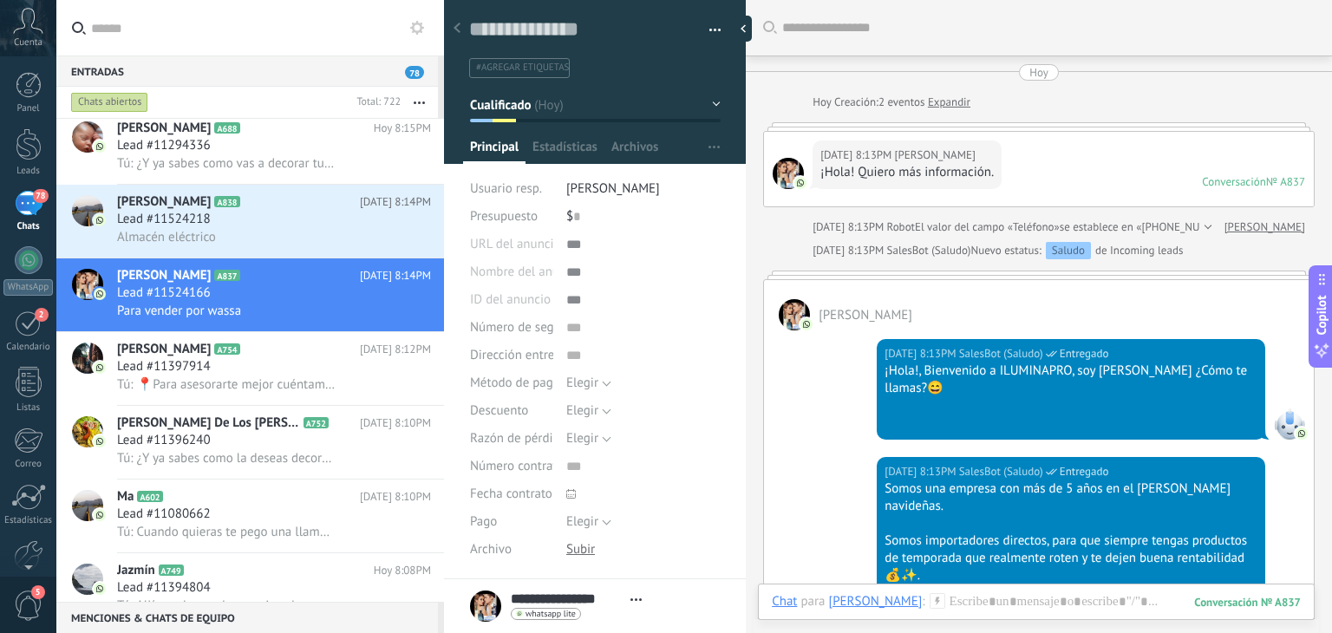
scroll to position [749, 0]
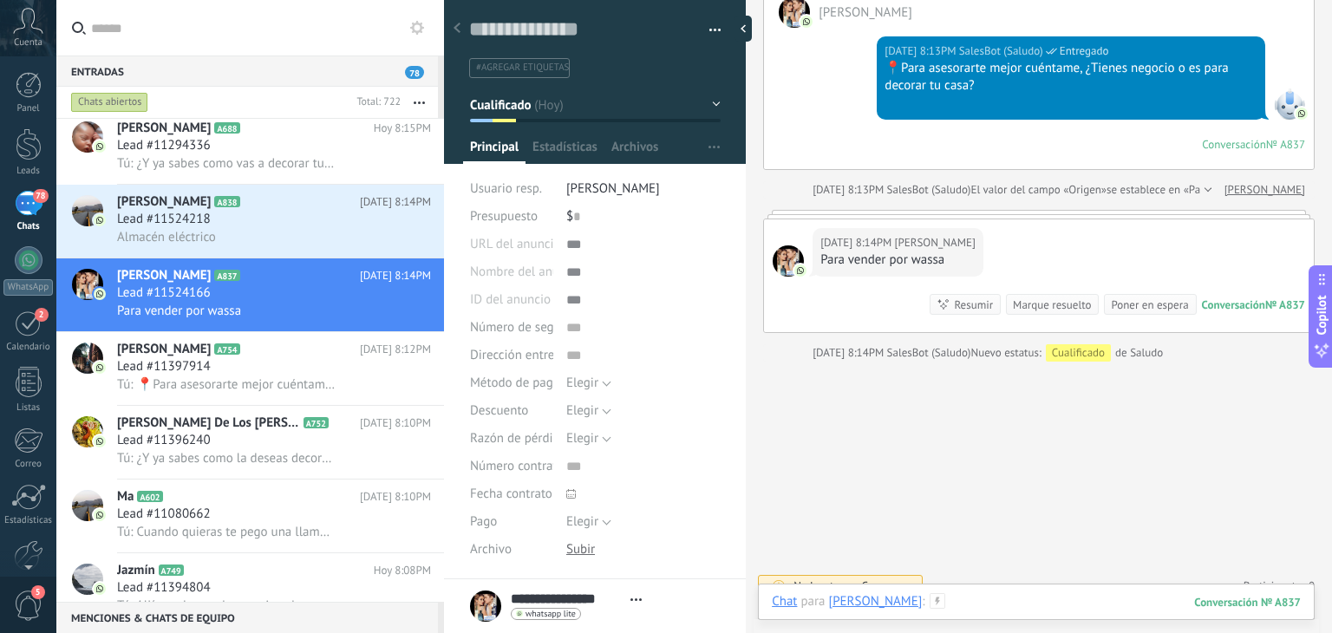
click at [961, 604] on div at bounding box center [1036, 619] width 529 height 52
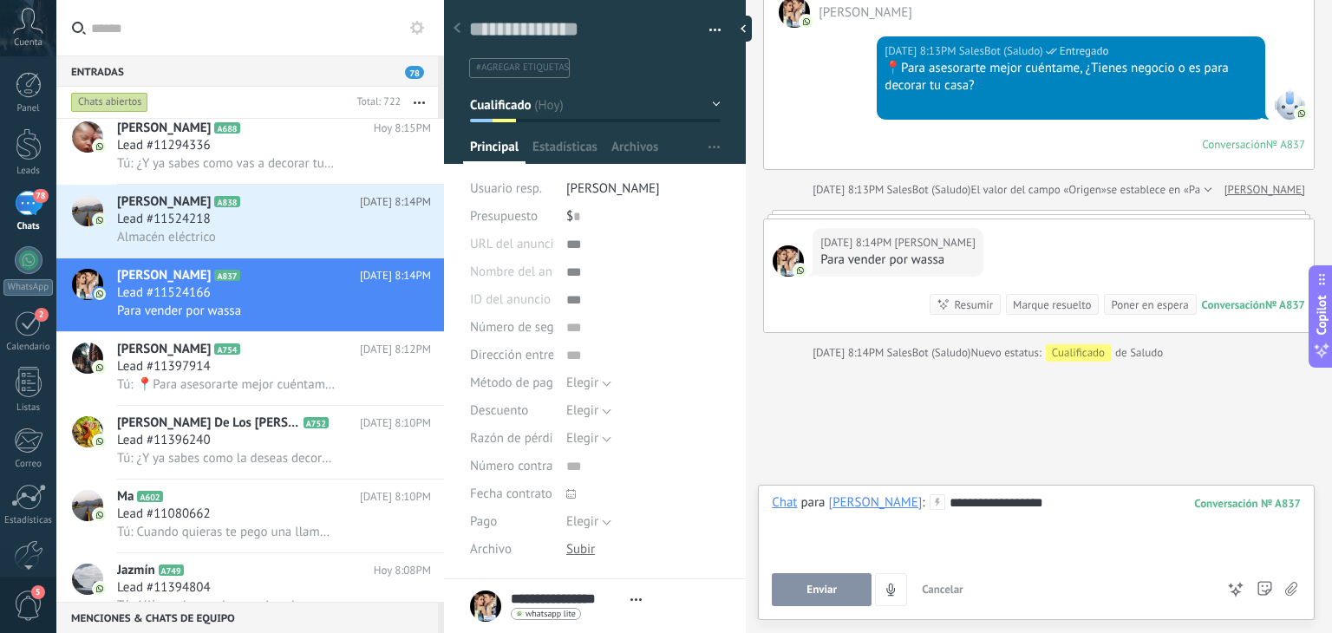
click at [813, 590] on span "Enviar" at bounding box center [821, 590] width 30 height 12
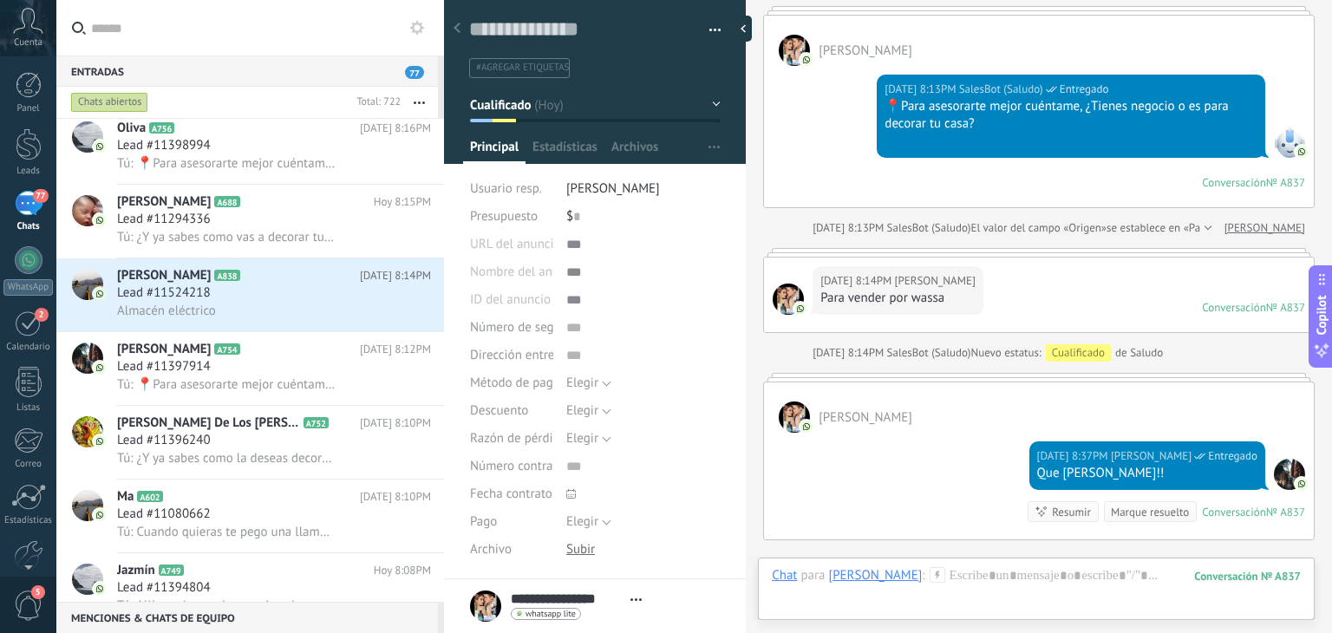
scroll to position [798, 0]
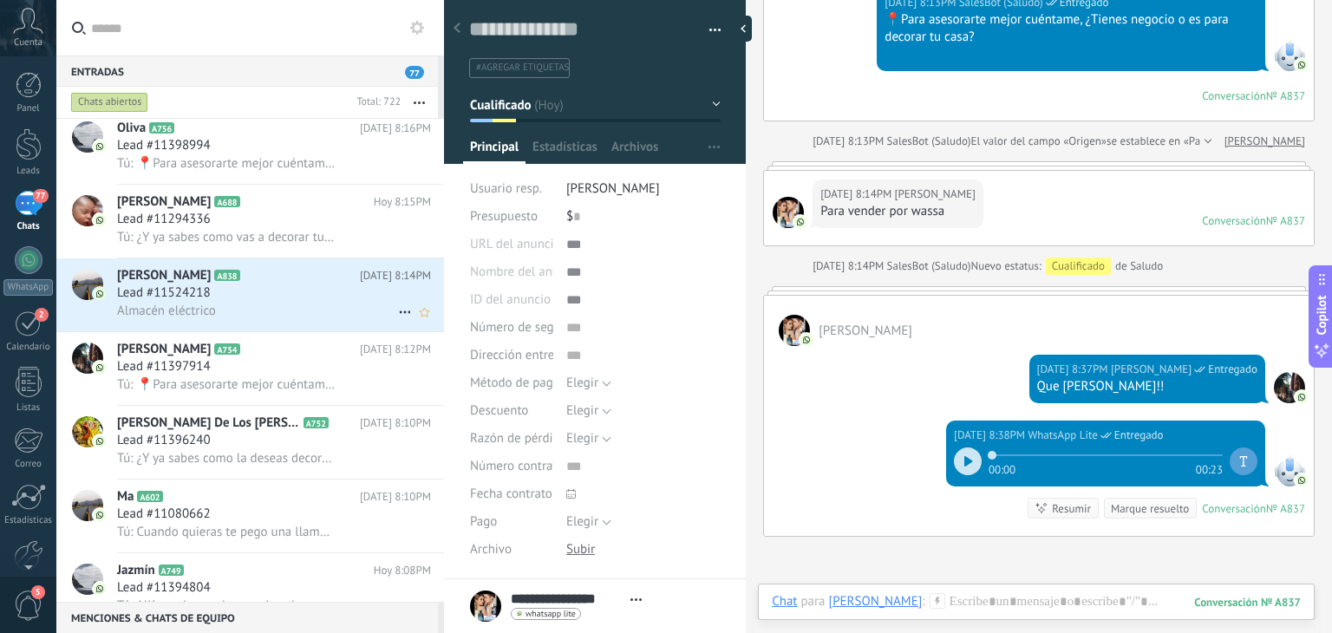
click at [302, 320] on div "Almacén eléctrico" at bounding box center [274, 311] width 314 height 18
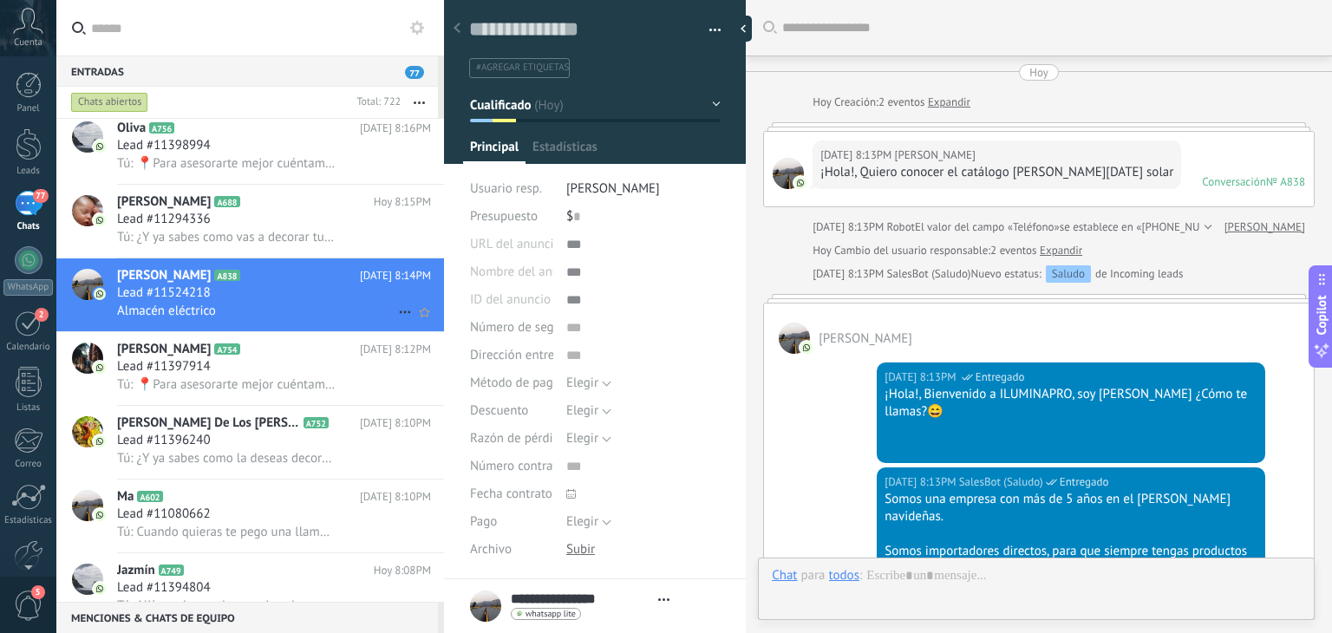
type textarea "**********"
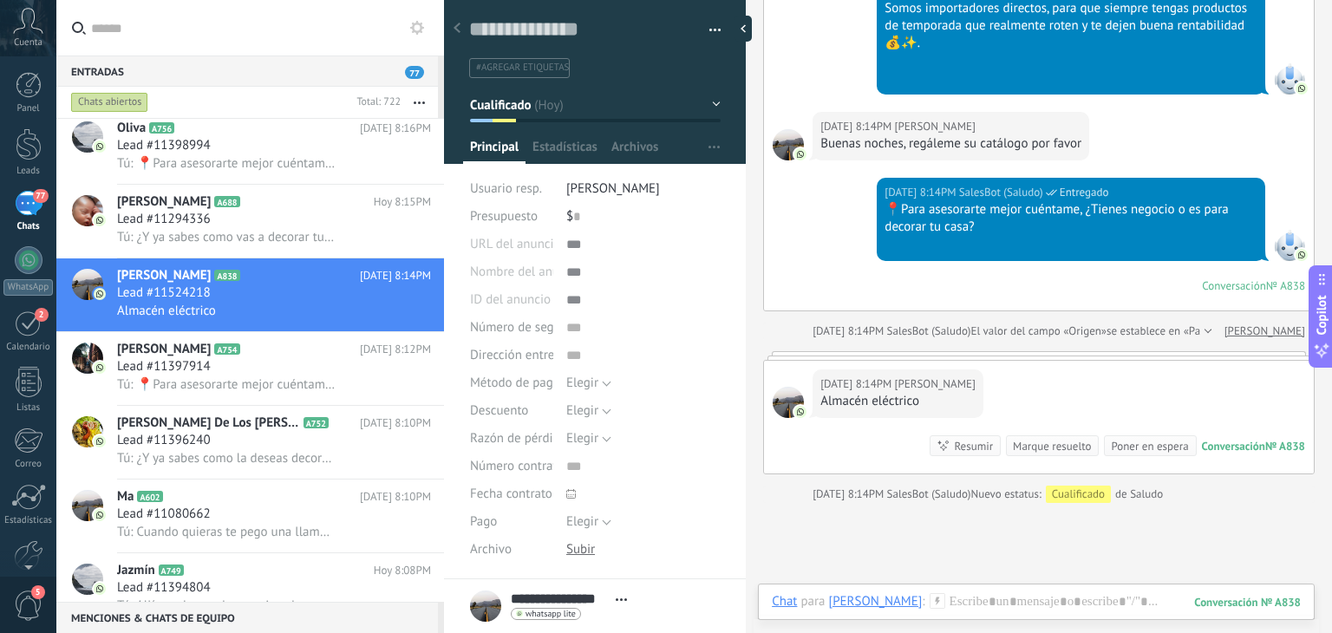
scroll to position [684, 0]
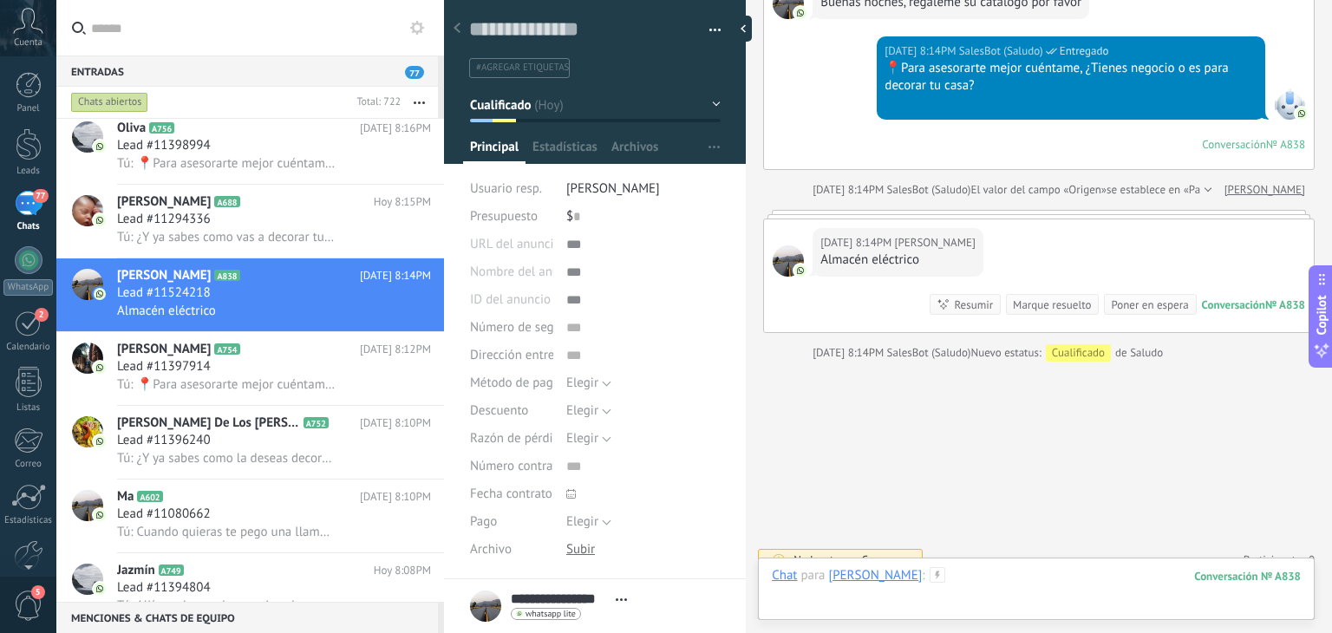
click at [994, 577] on div at bounding box center [1036, 593] width 529 height 52
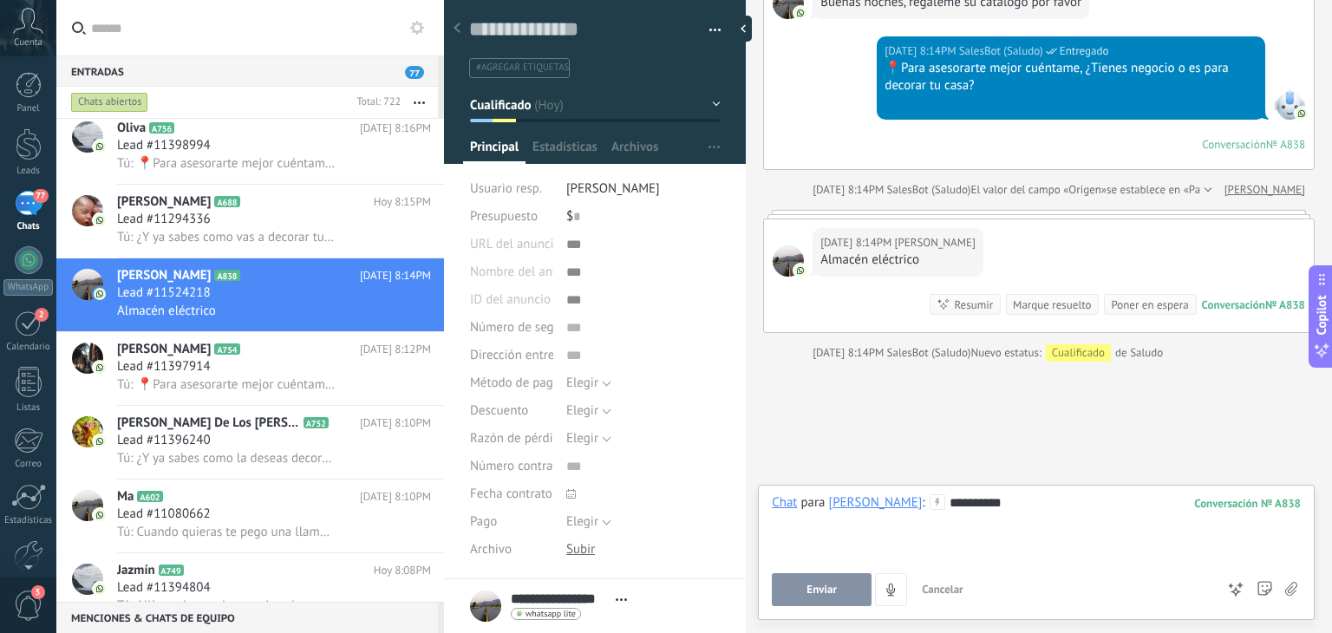
click at [833, 579] on button "Enviar" at bounding box center [822, 589] width 100 height 33
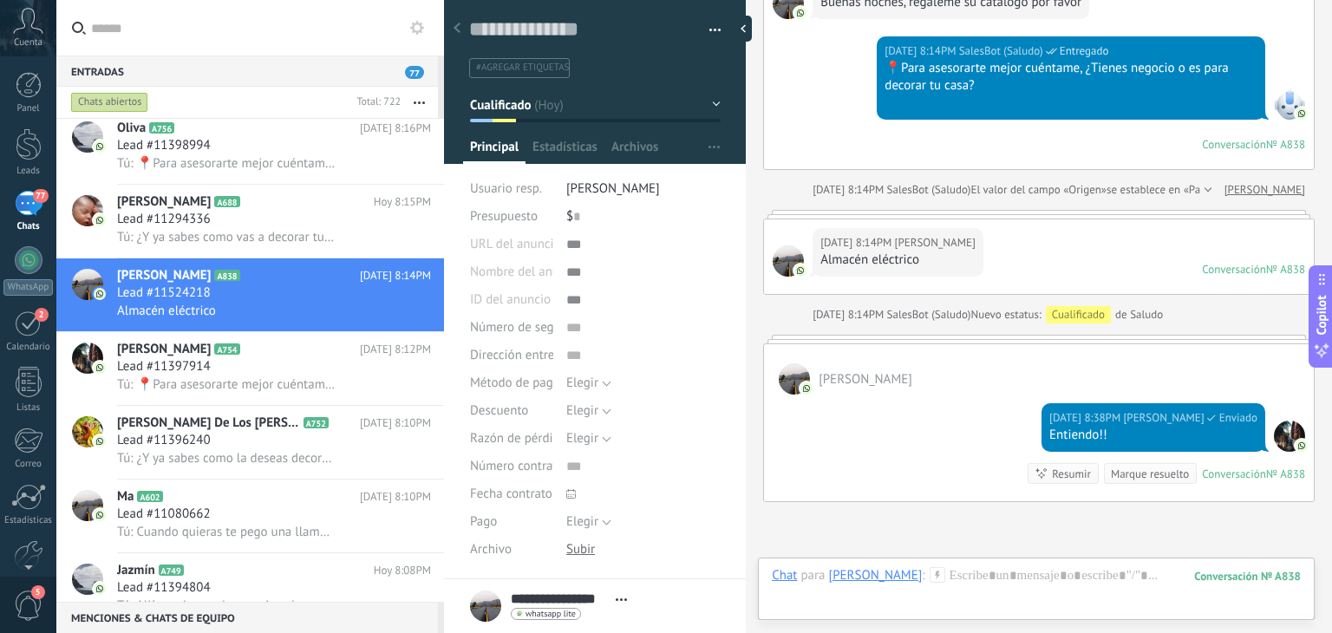
scroll to position [646, 0]
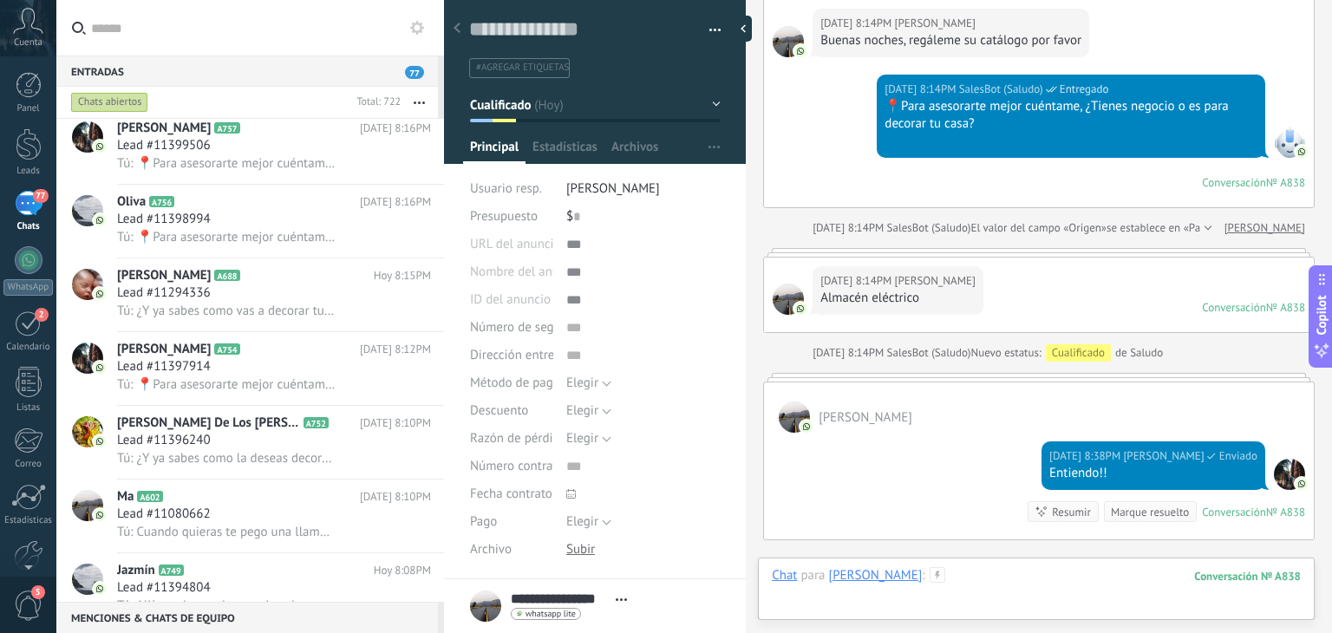
click at [1020, 577] on div at bounding box center [1036, 593] width 529 height 52
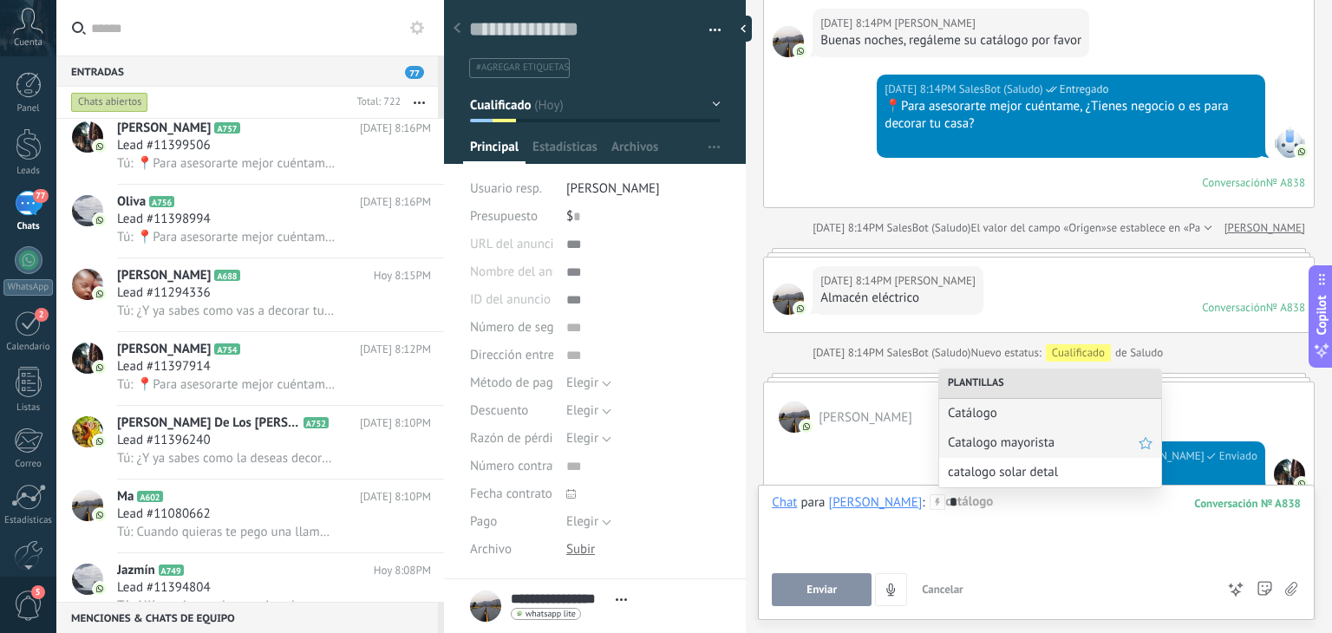
click at [1036, 445] on span "Catalogo mayorista" at bounding box center [1043, 442] width 191 height 16
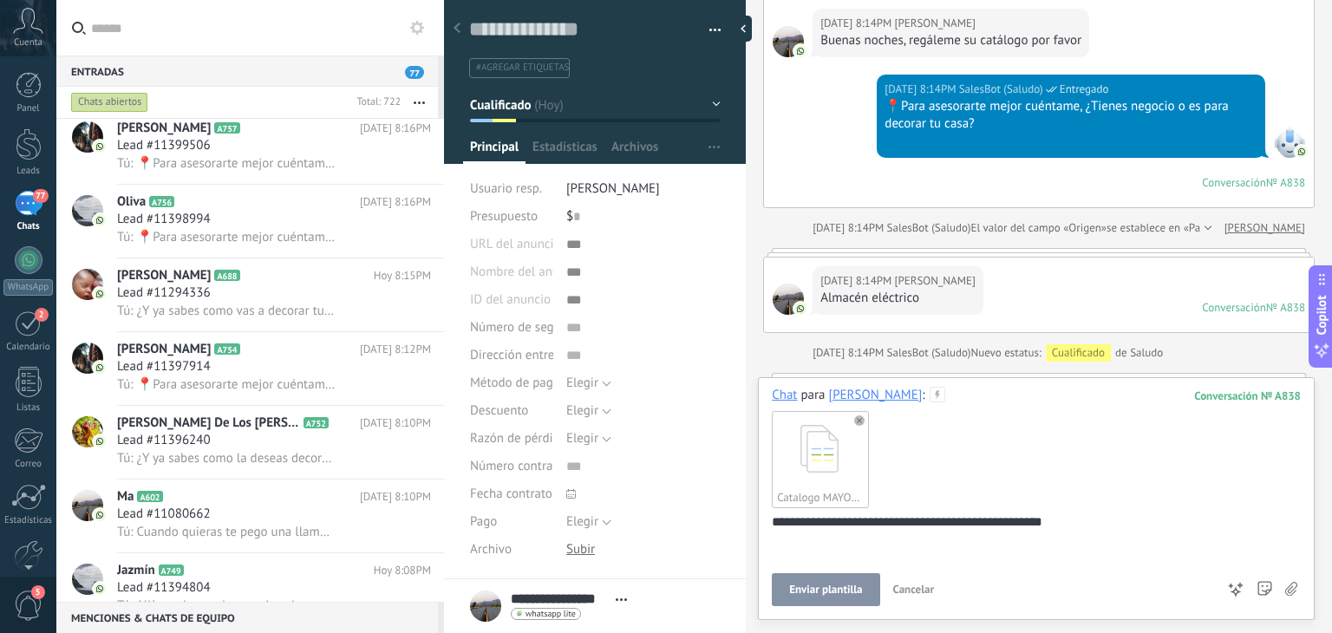
click at [828, 586] on span "Enviar plantilla" at bounding box center [825, 590] width 73 height 12
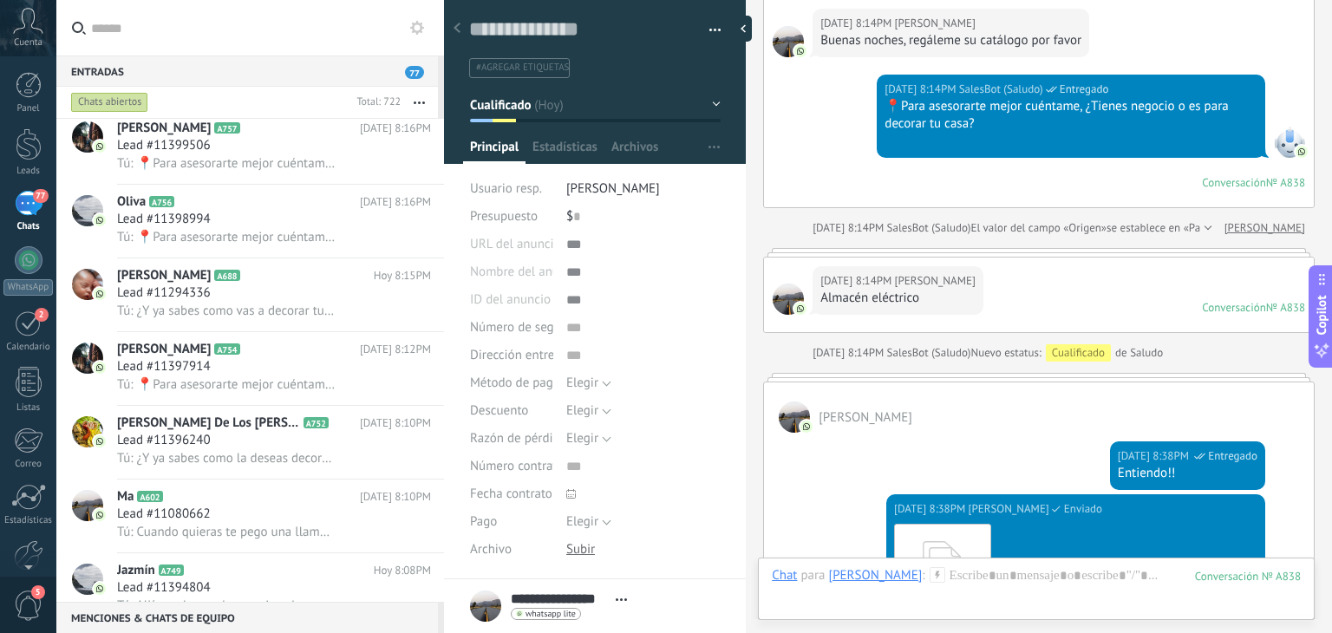
scroll to position [995, 0]
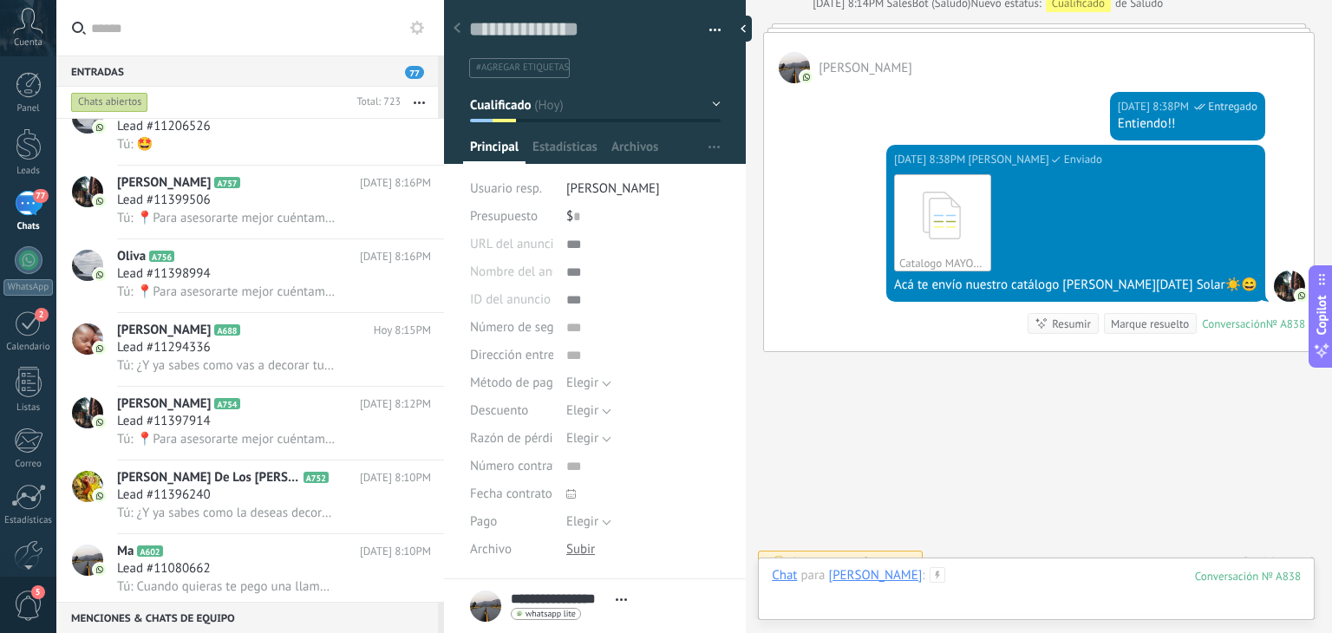
click at [962, 577] on div at bounding box center [1036, 593] width 529 height 52
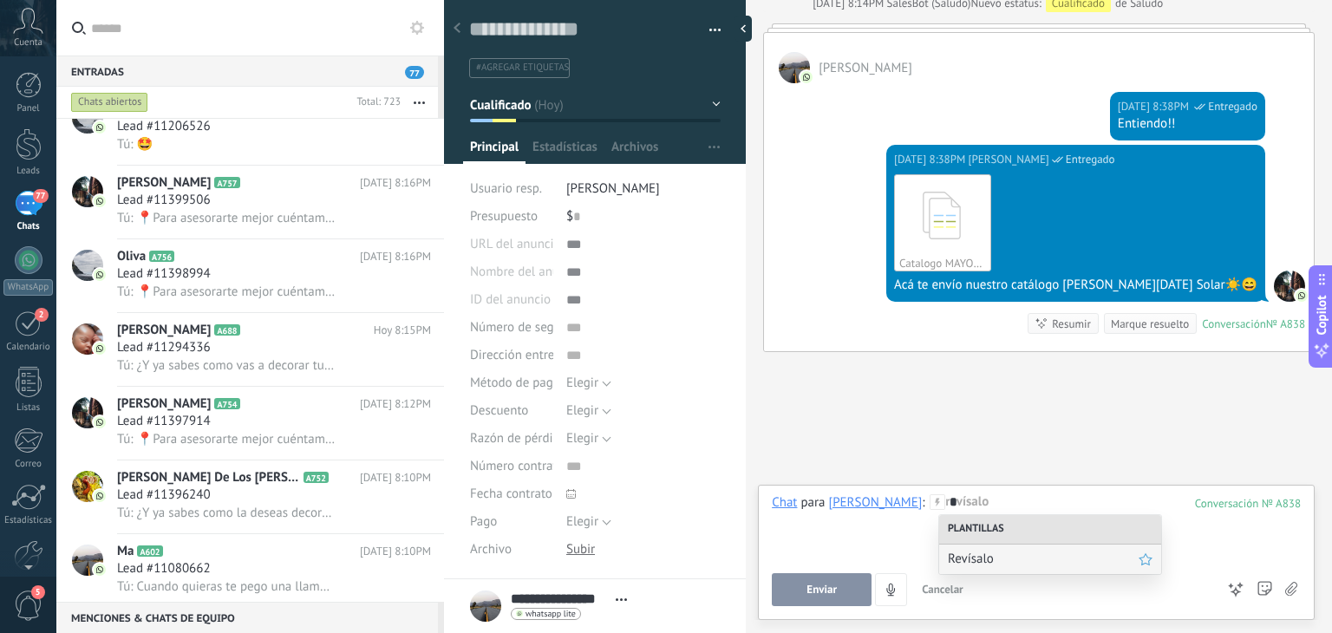
click at [975, 558] on span "Revísalo" at bounding box center [1043, 559] width 191 height 16
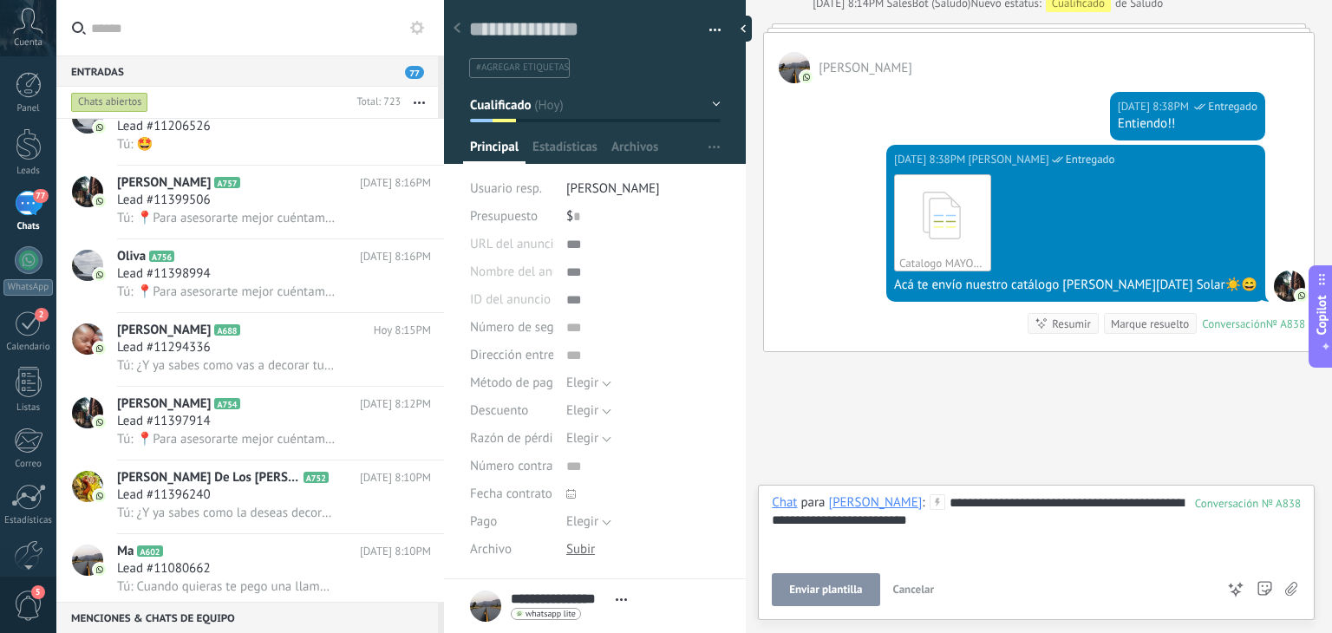
click at [839, 584] on span "Enviar plantilla" at bounding box center [825, 590] width 73 height 12
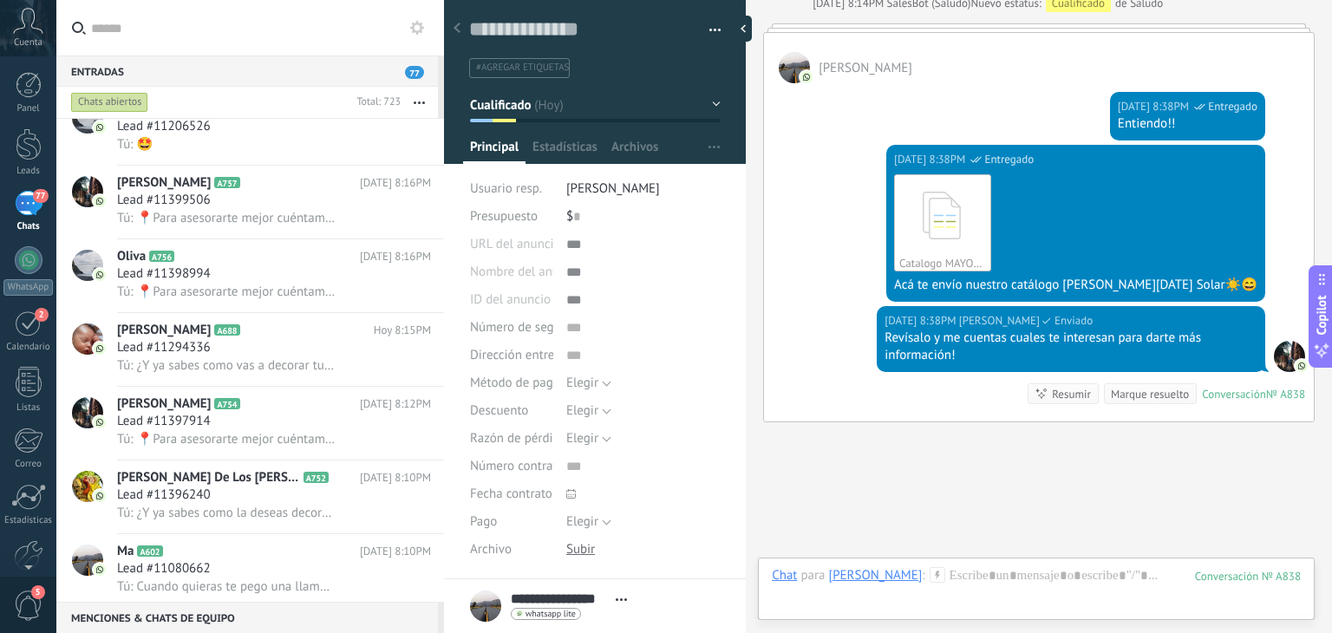
scroll to position [1066, 0]
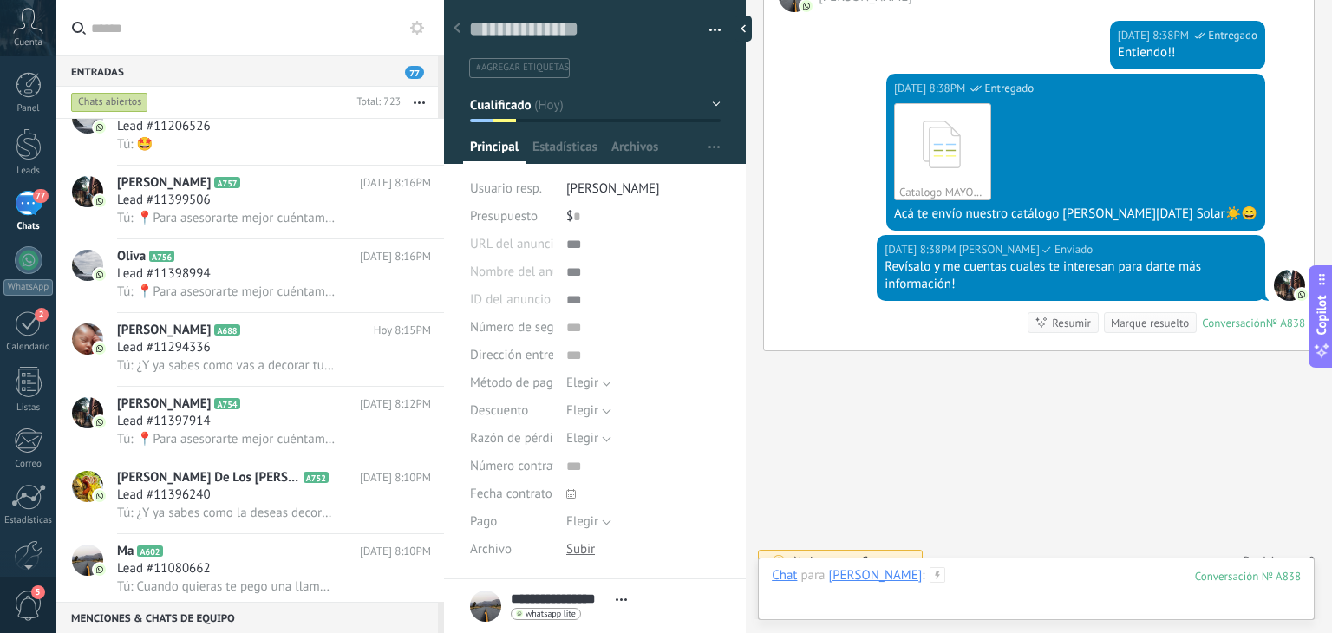
click at [960, 573] on div at bounding box center [1036, 593] width 529 height 52
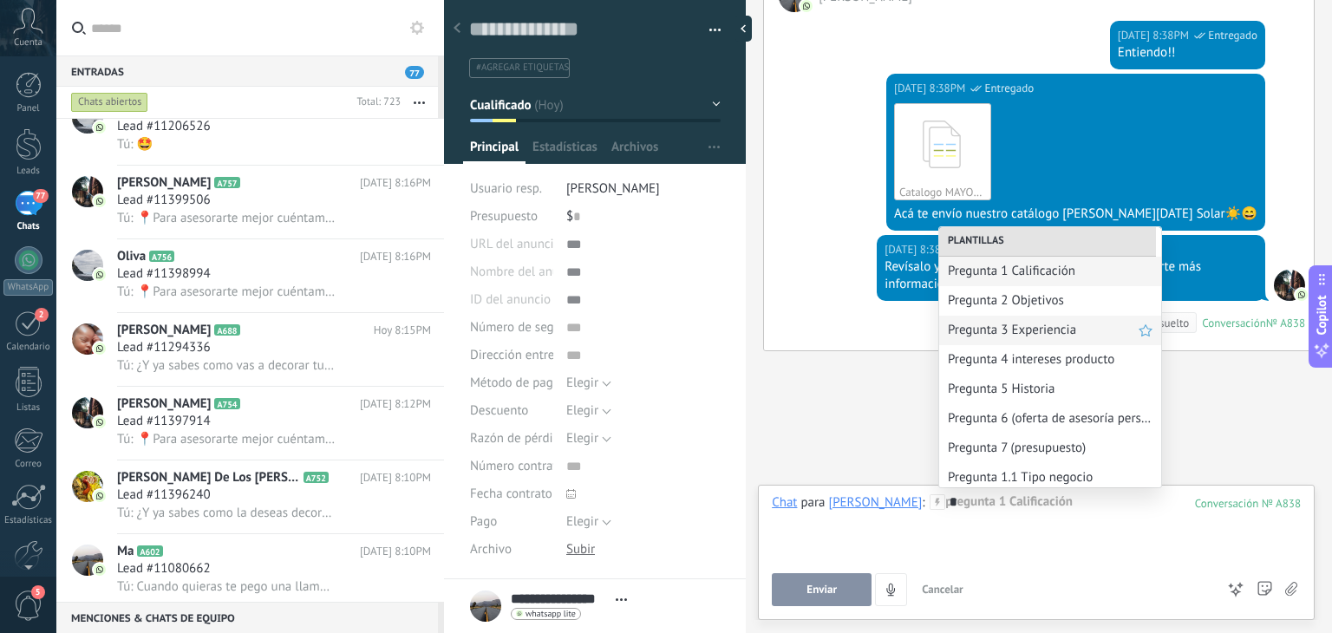
click at [1040, 343] on div "Pregunta 3 Experiencia" at bounding box center [1050, 330] width 222 height 29
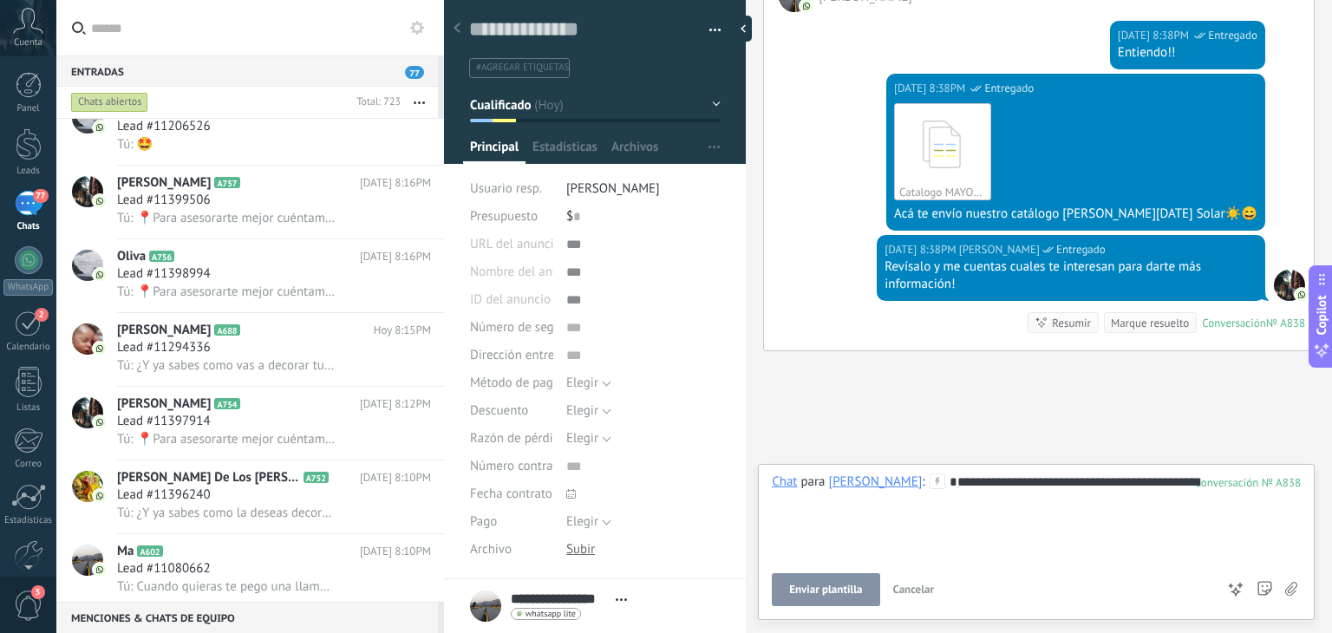
click at [849, 588] on span "Enviar plantilla" at bounding box center [825, 590] width 73 height 12
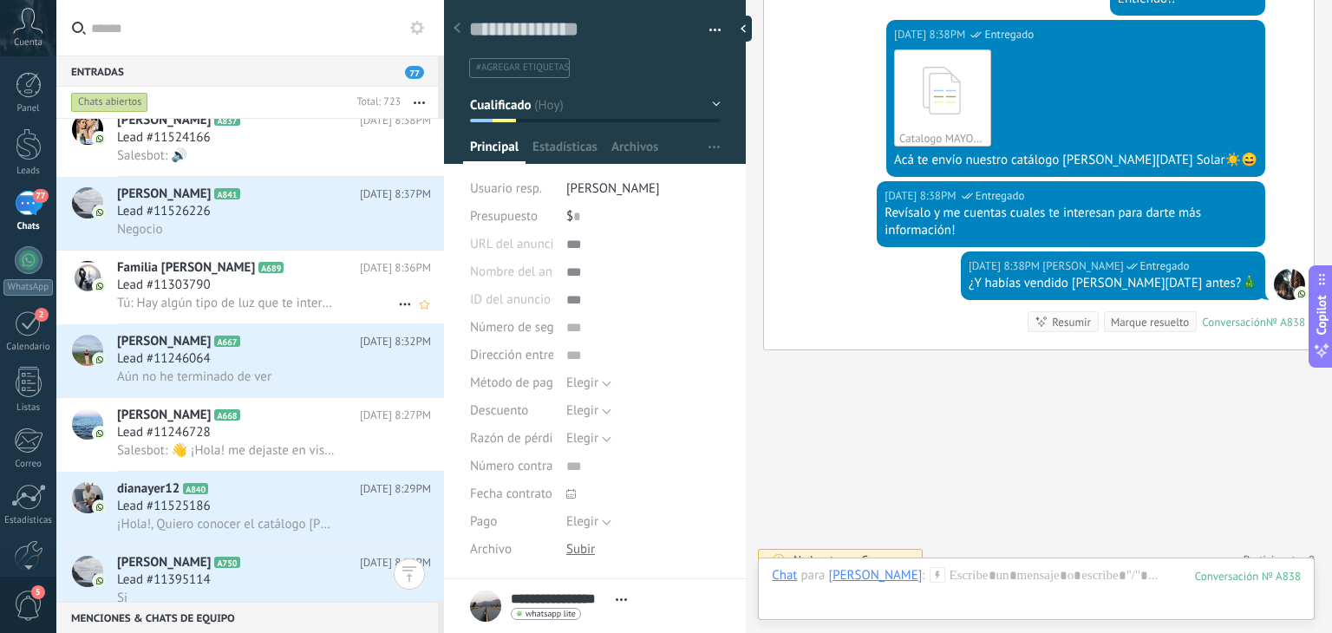
scroll to position [258, 0]
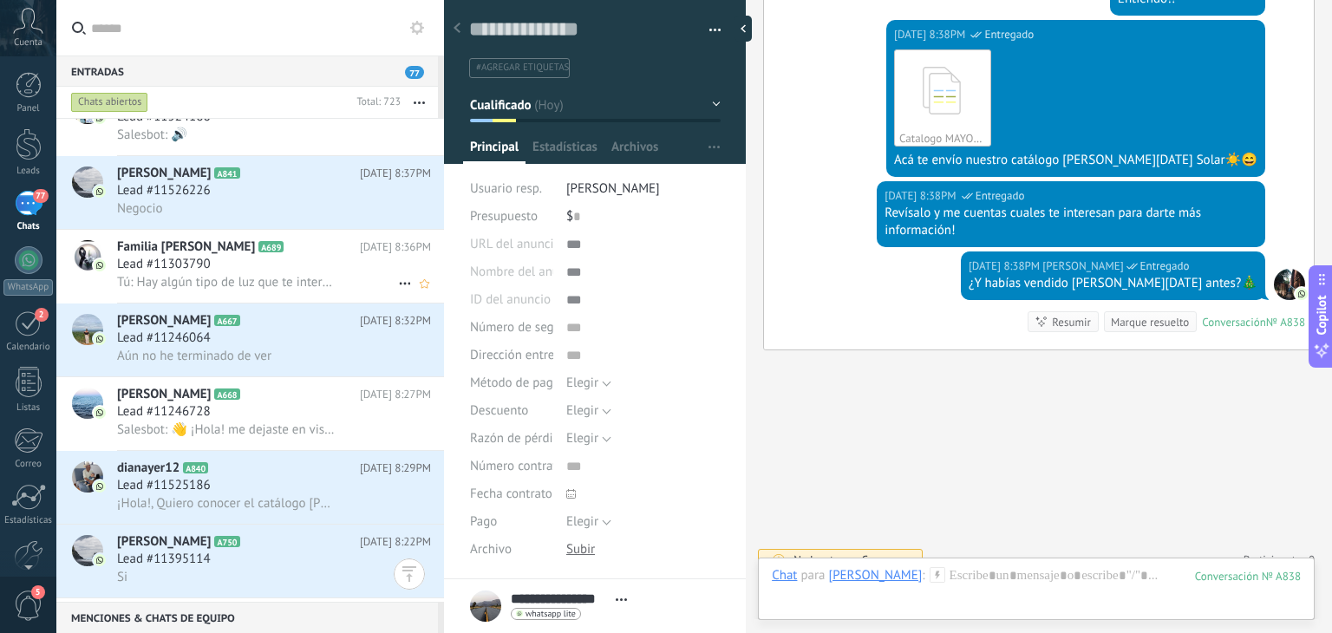
drag, startPoint x: 266, startPoint y: 211, endPoint x: 413, endPoint y: 244, distance: 150.2
click at [266, 211] on div "Negocio" at bounding box center [274, 208] width 314 height 18
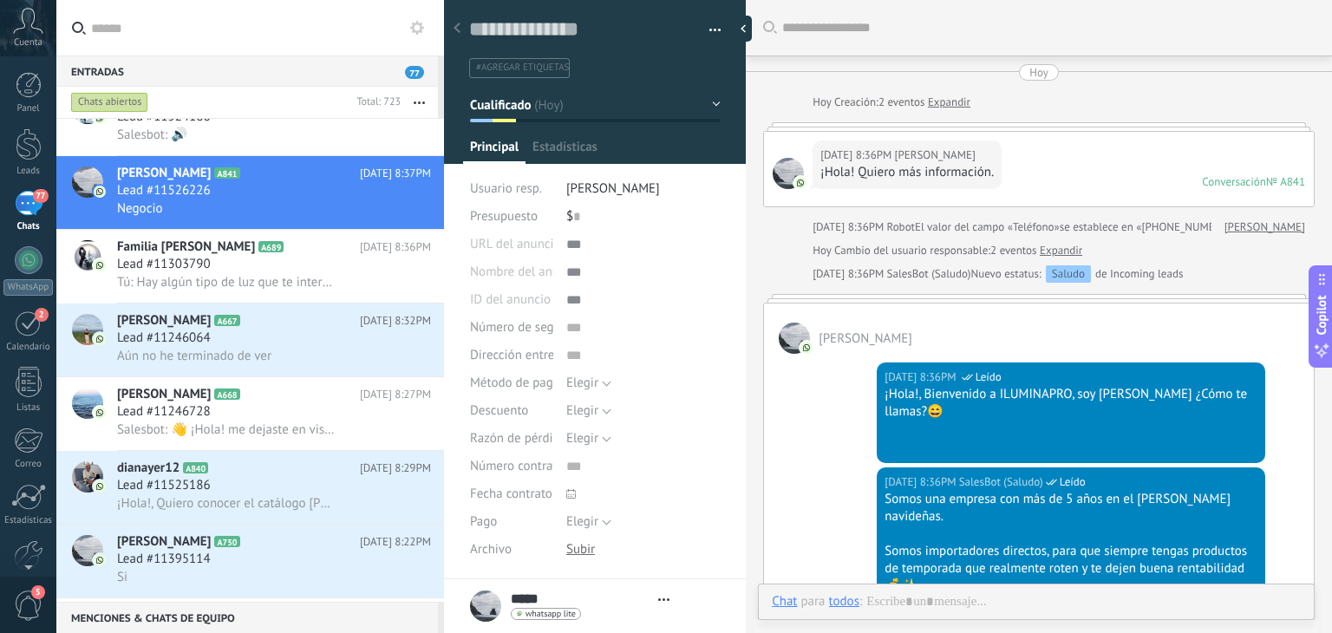
type textarea "**********"
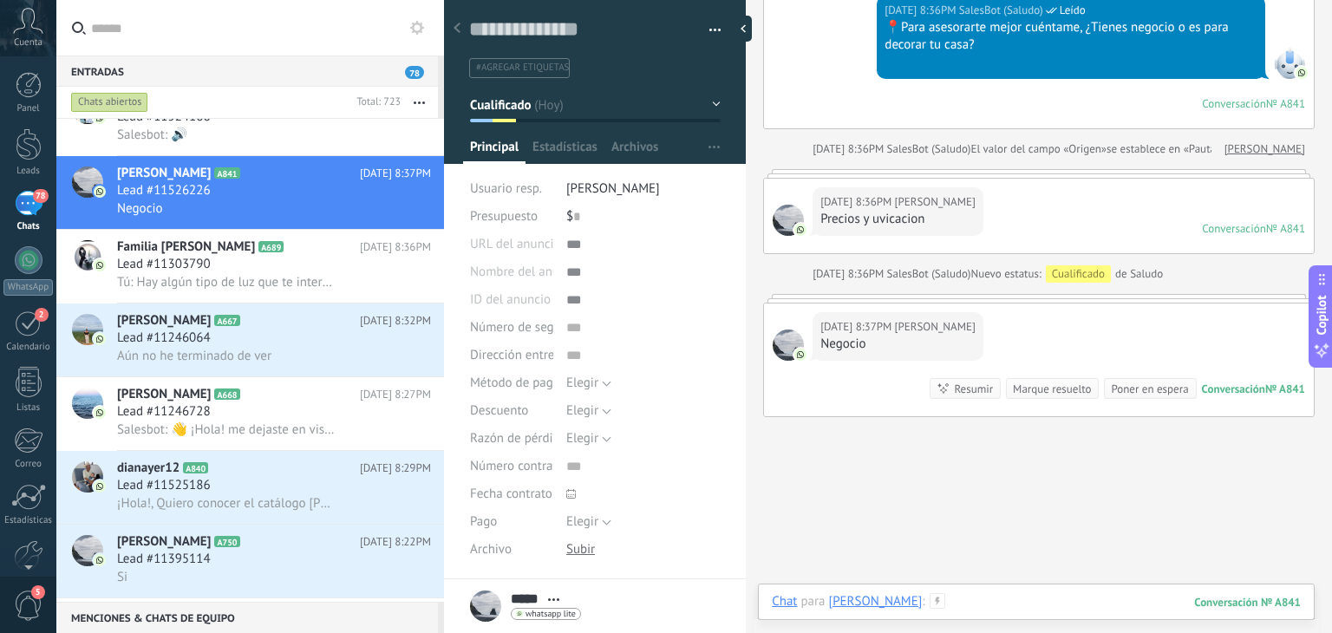
click at [949, 601] on div at bounding box center [1036, 619] width 529 height 52
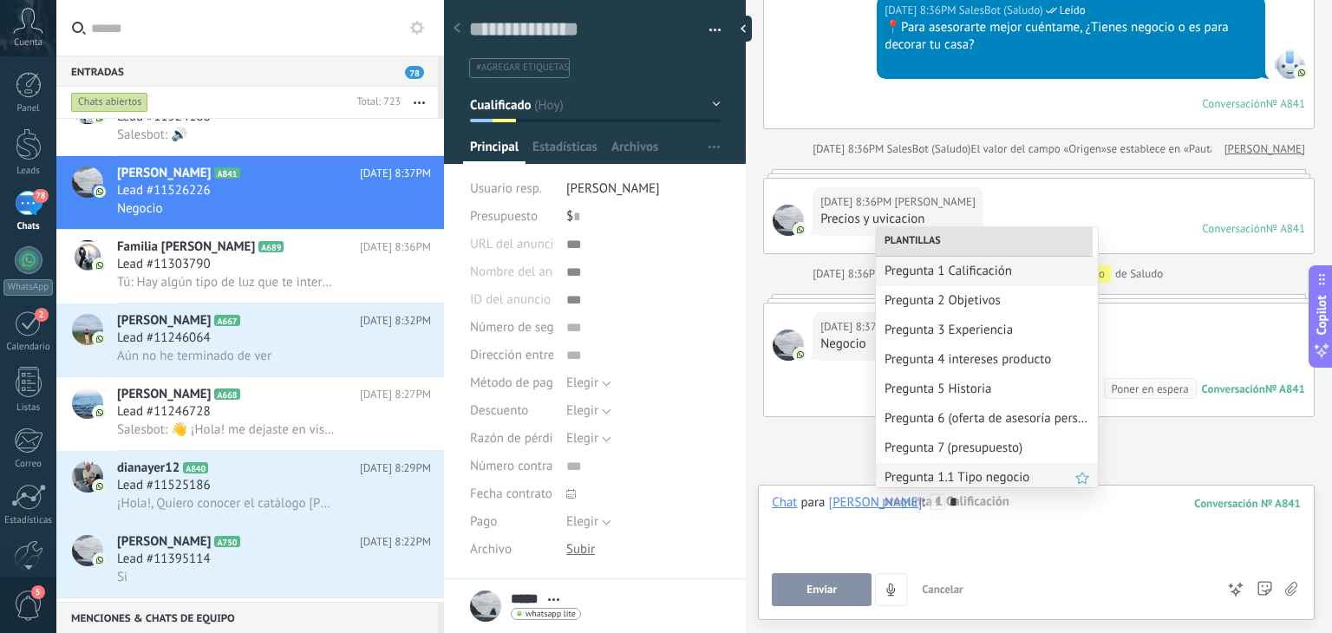
click at [962, 486] on div "Pregunta 1.1 Tipo negocio" at bounding box center [987, 477] width 222 height 29
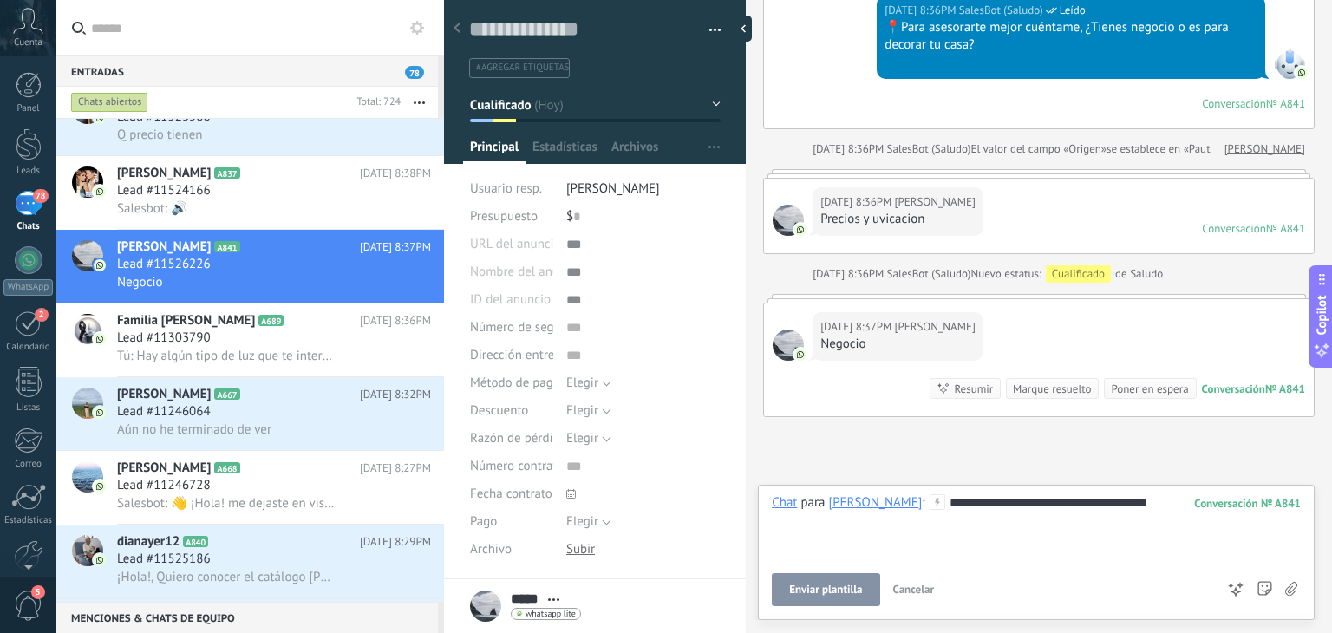
drag, startPoint x: 829, startPoint y: 610, endPoint x: 829, endPoint y: 594, distance: 15.6
click at [829, 594] on div "**********" at bounding box center [1036, 552] width 557 height 135
click at [820, 590] on span "Enviar plantilla" at bounding box center [825, 590] width 73 height 12
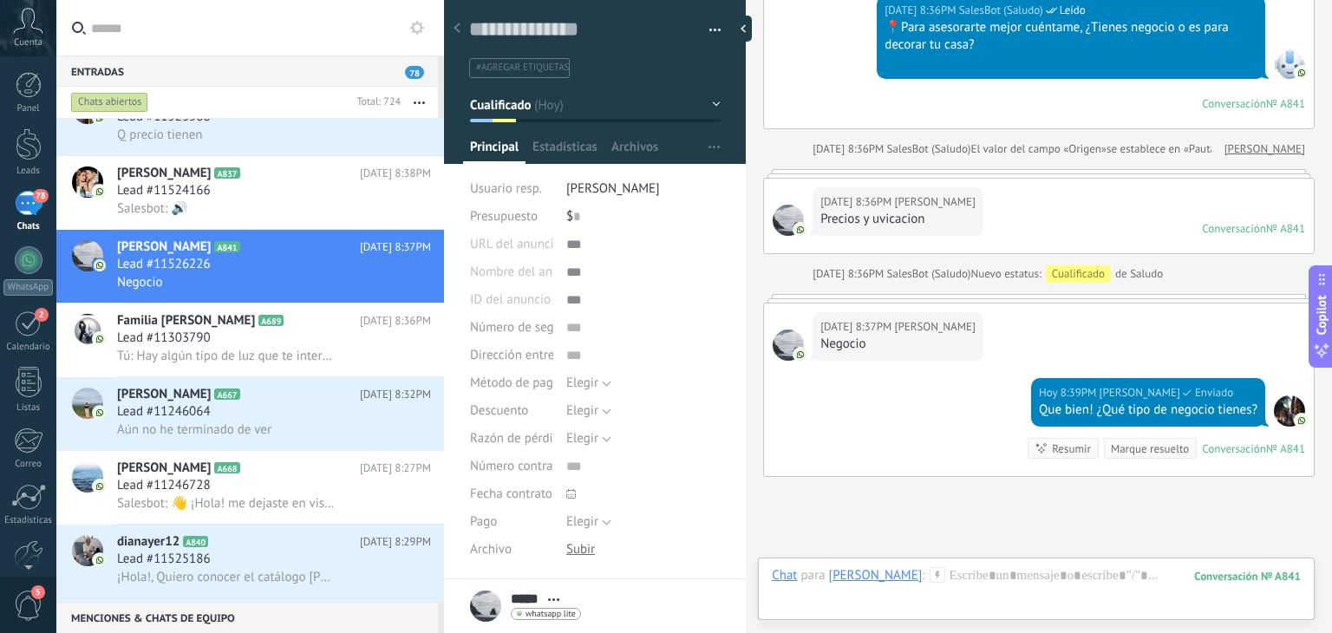
scroll to position [851, 0]
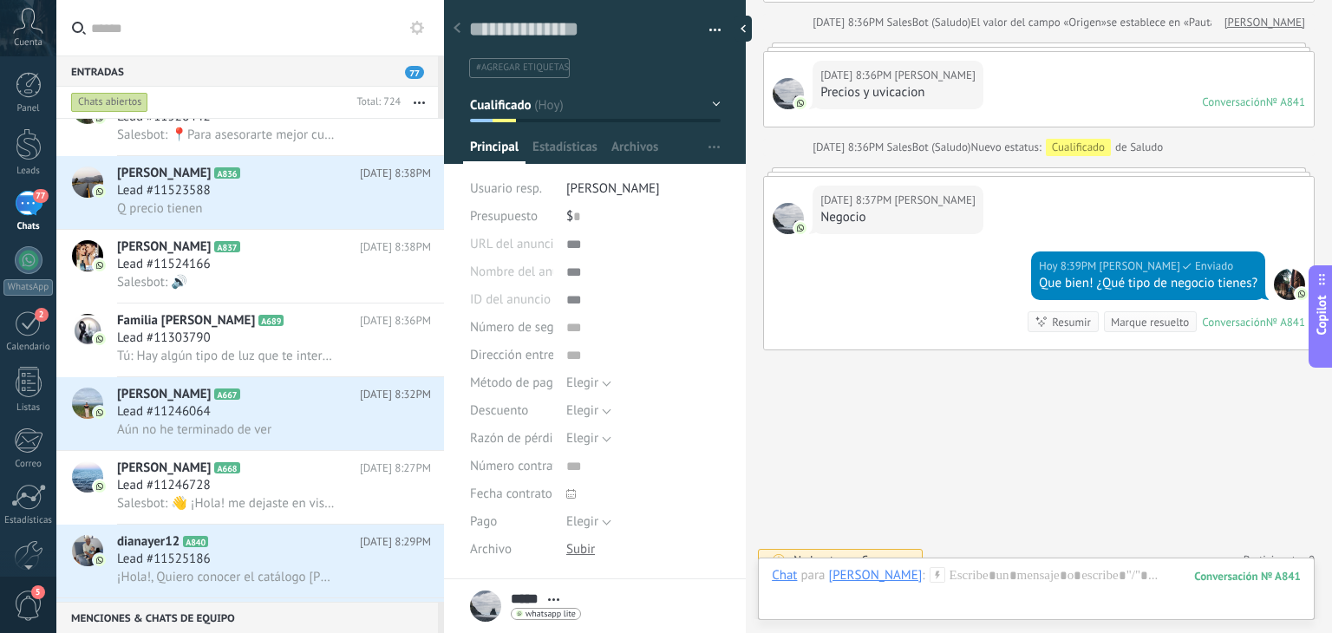
click at [954, 561] on div "Chat Correo Nota Tarea Chat para sixta : 841 Enviar Cancelar Rastrear clics en …" at bounding box center [1036, 588] width 557 height 62
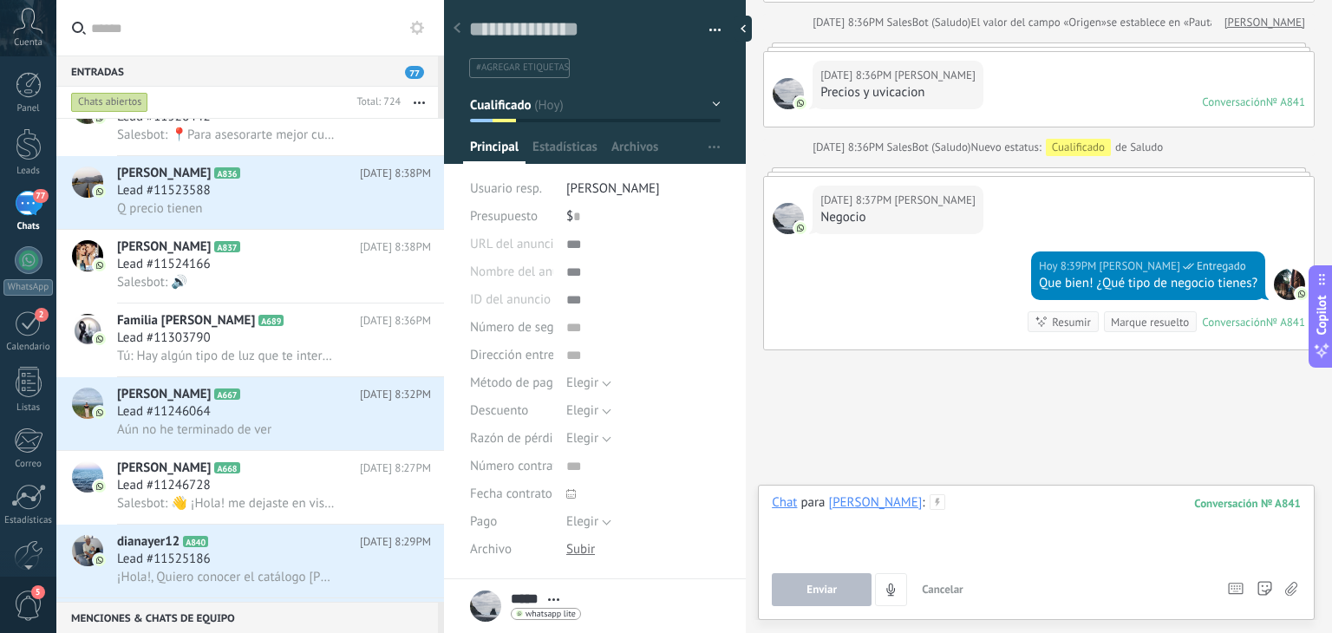
click at [929, 511] on div at bounding box center [1036, 527] width 529 height 66
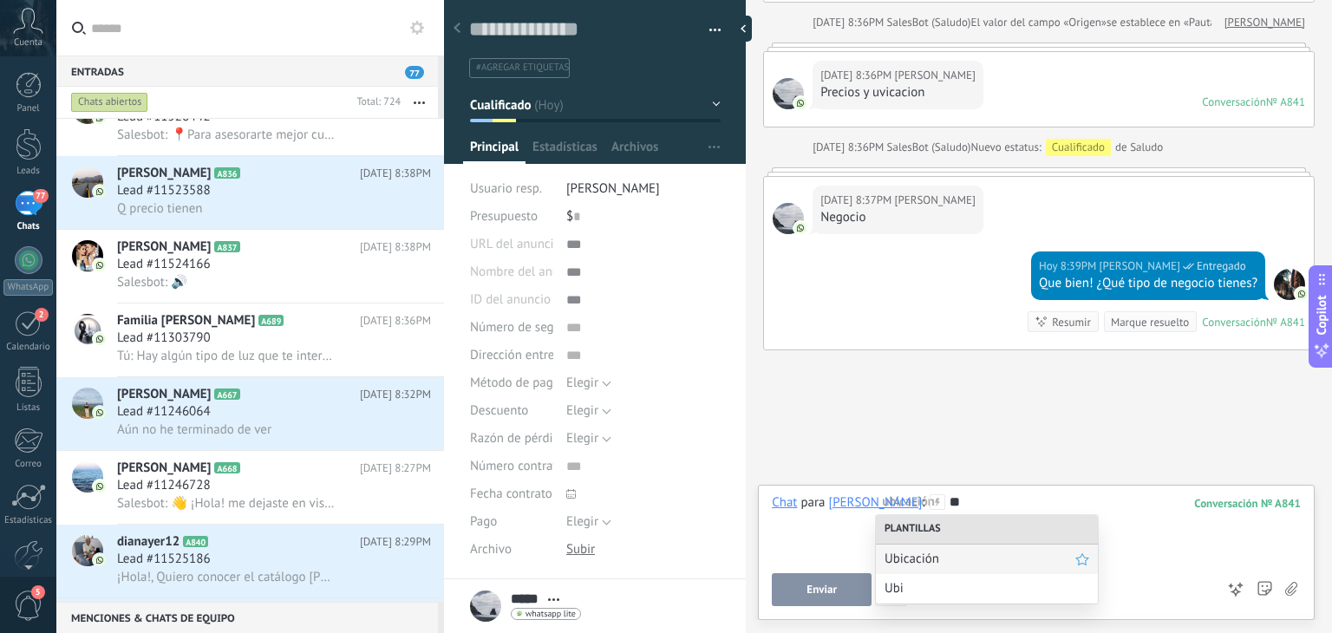
click at [936, 560] on span "Ubicación" at bounding box center [979, 559] width 191 height 16
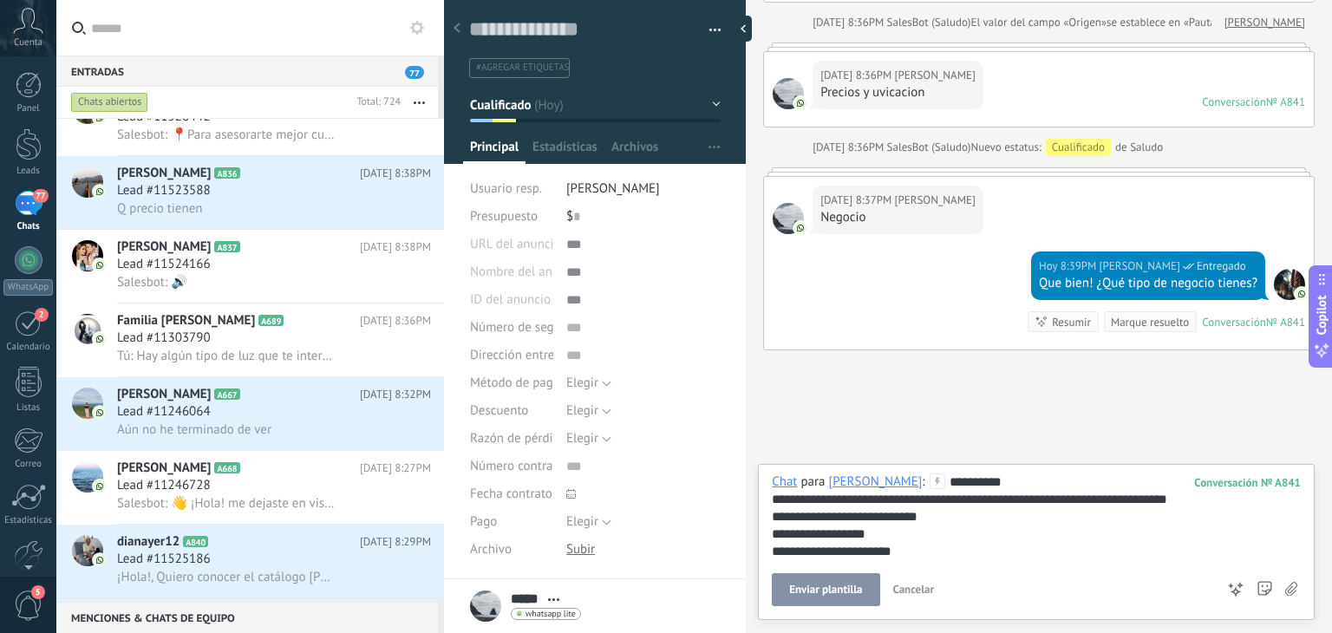
click at [827, 588] on span "Enviar plantilla" at bounding box center [825, 590] width 73 height 12
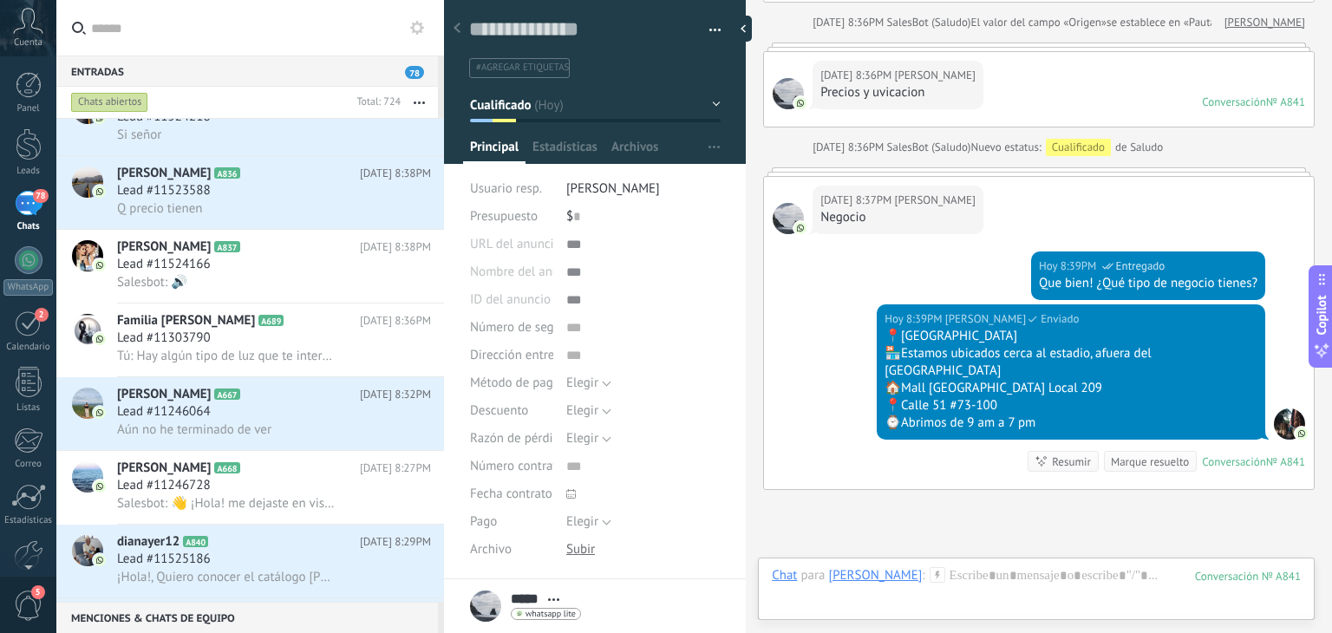
scroll to position [991, 0]
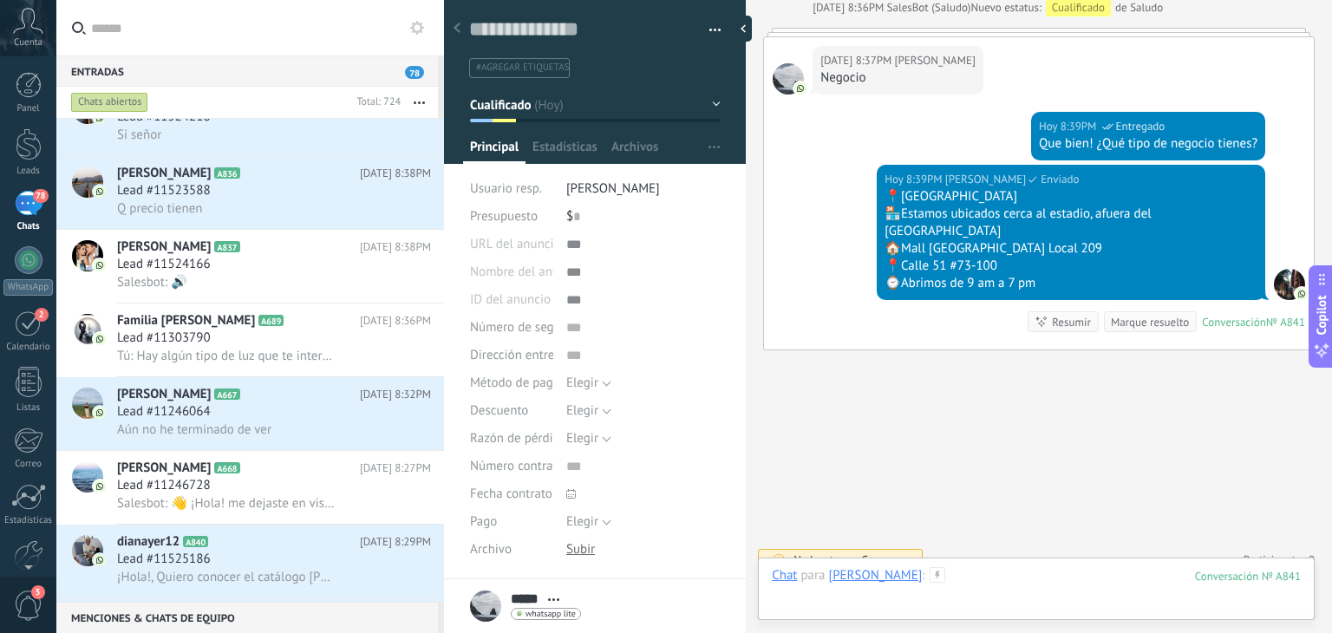
click at [923, 584] on div at bounding box center [1036, 593] width 529 height 52
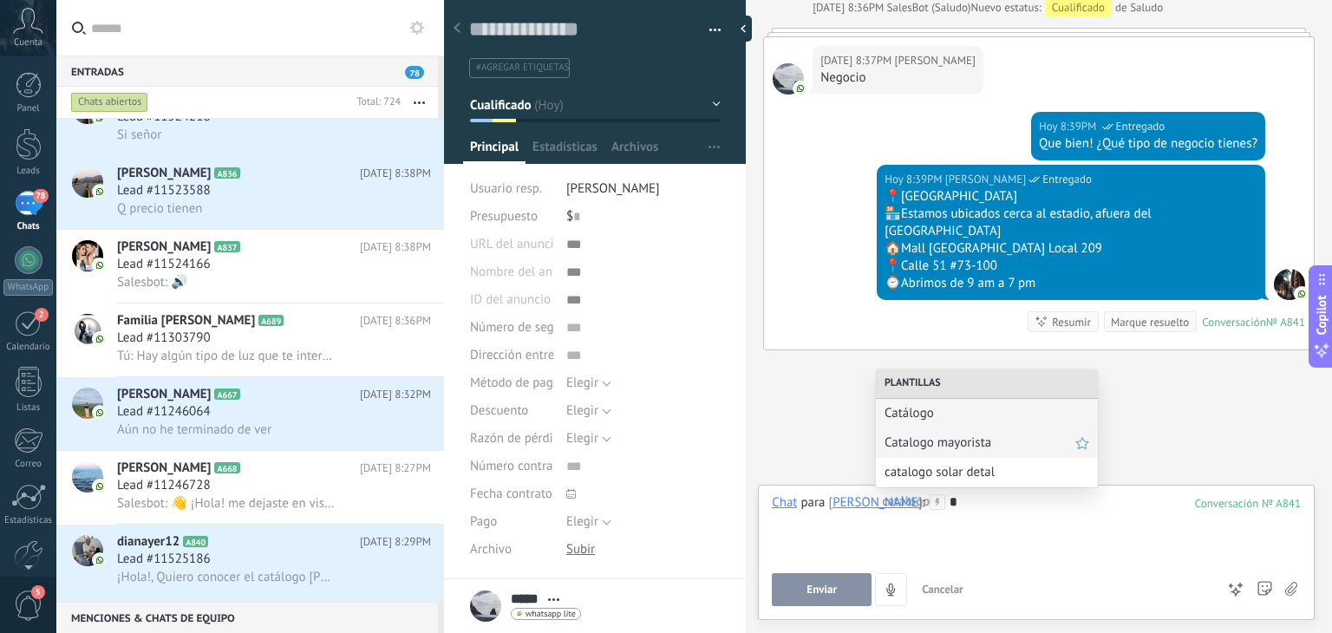
click at [948, 439] on span "Catalogo mayorista" at bounding box center [979, 442] width 191 height 16
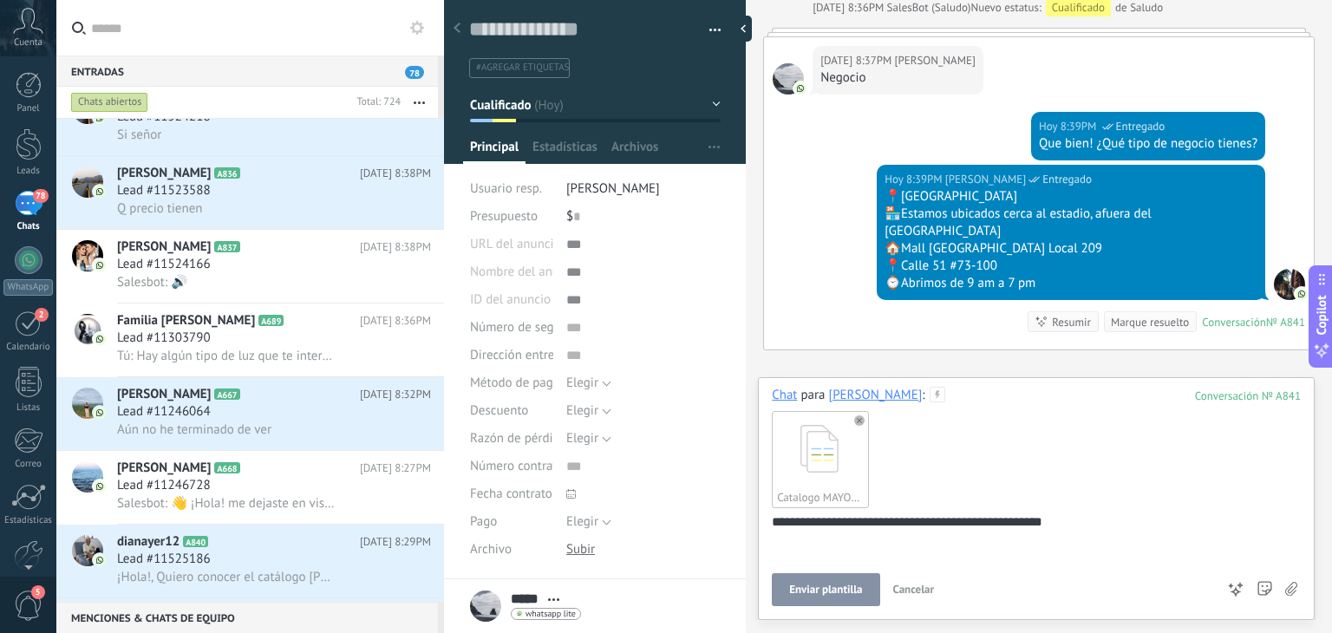
click at [833, 592] on span "Enviar plantilla" at bounding box center [825, 590] width 73 height 12
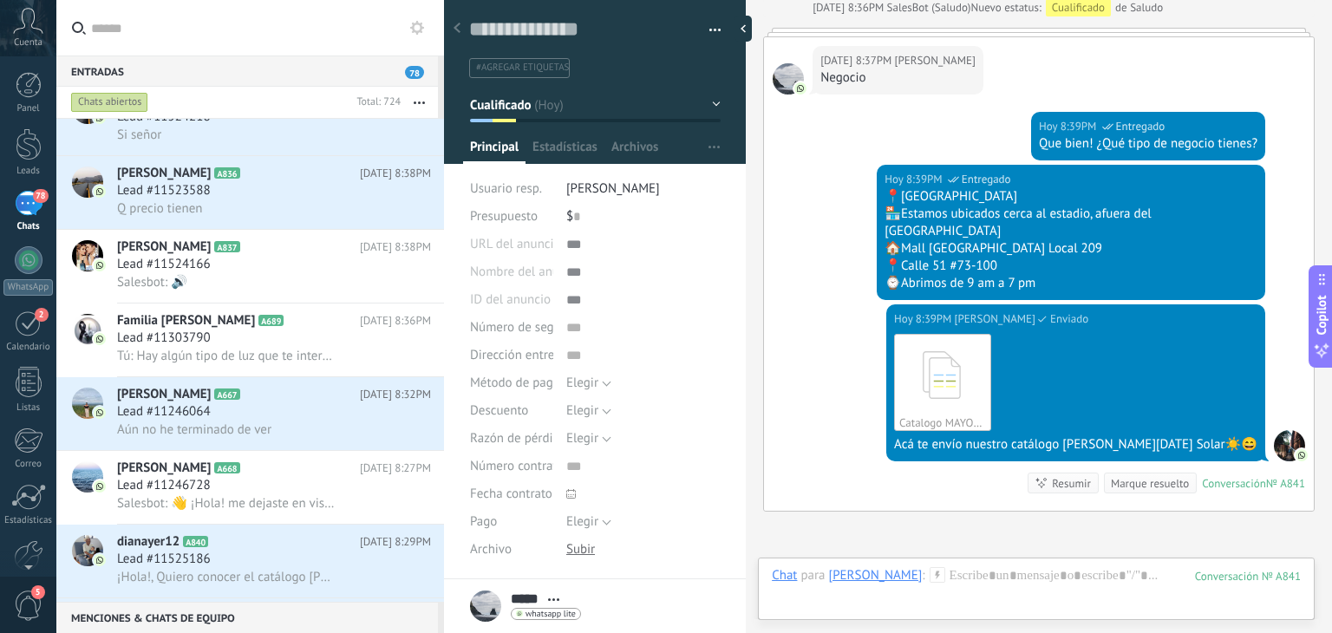
scroll to position [1151, 0]
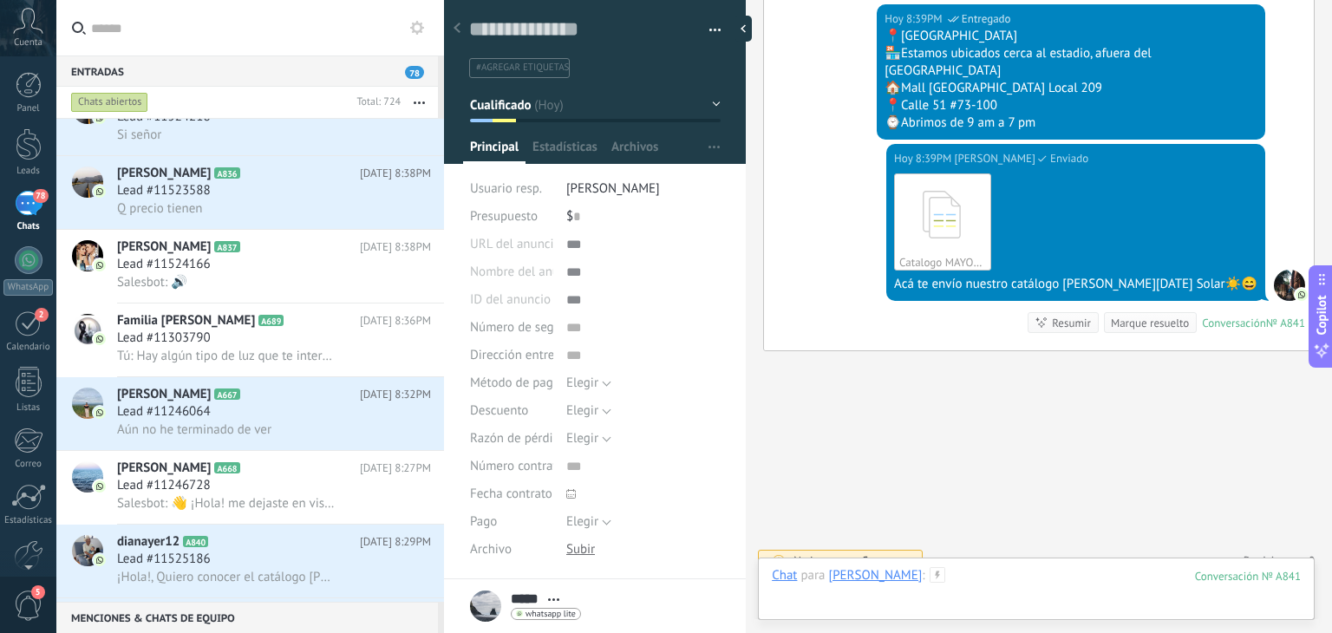
click at [949, 567] on div at bounding box center [1036, 593] width 529 height 52
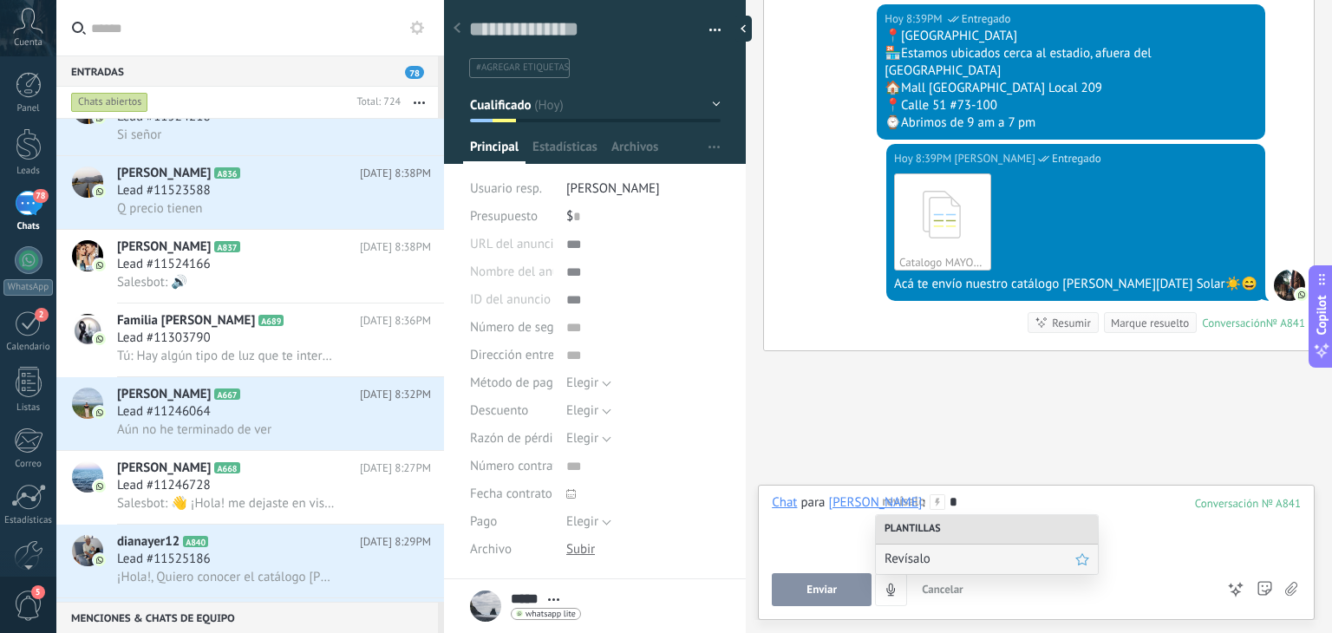
click at [949, 559] on span "Revísalo" at bounding box center [979, 559] width 191 height 16
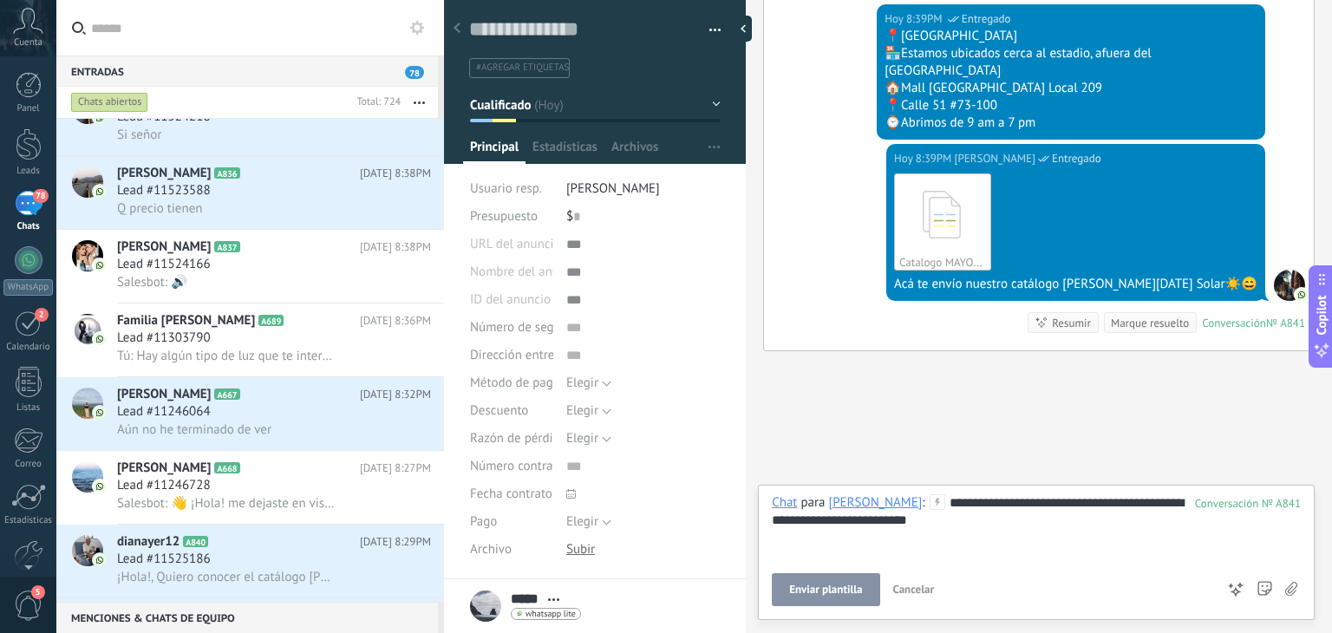
click at [833, 577] on button "Enviar plantilla" at bounding box center [826, 589] width 108 height 33
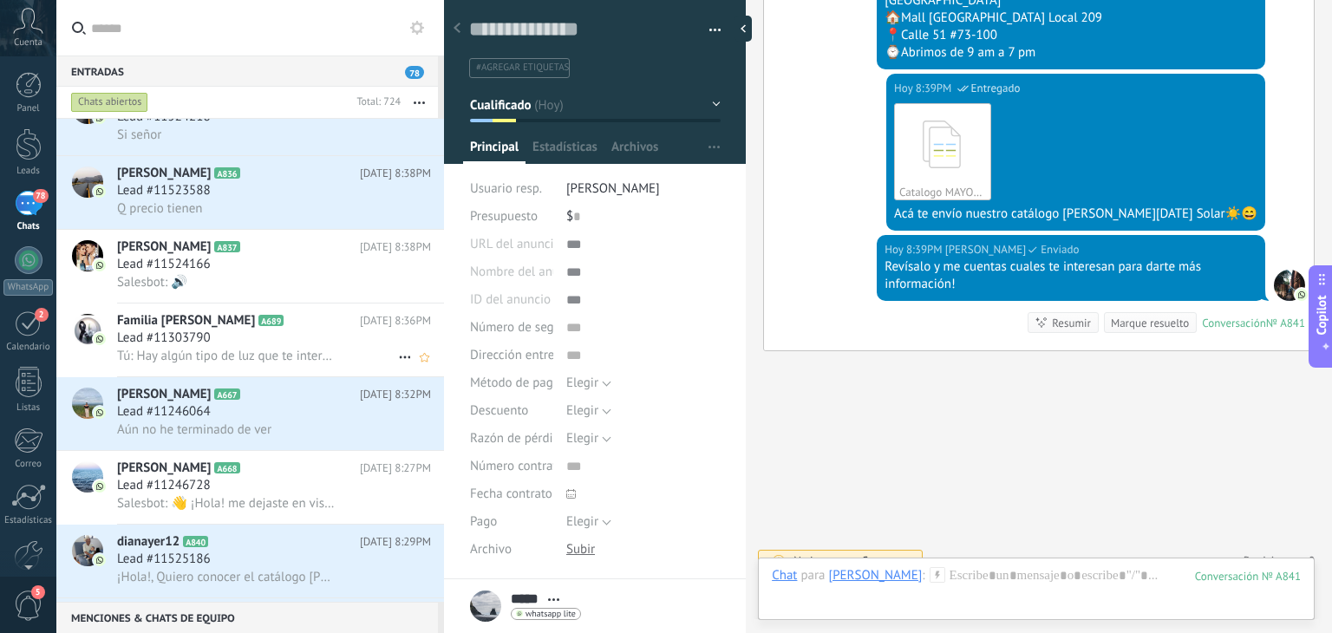
scroll to position [0, 0]
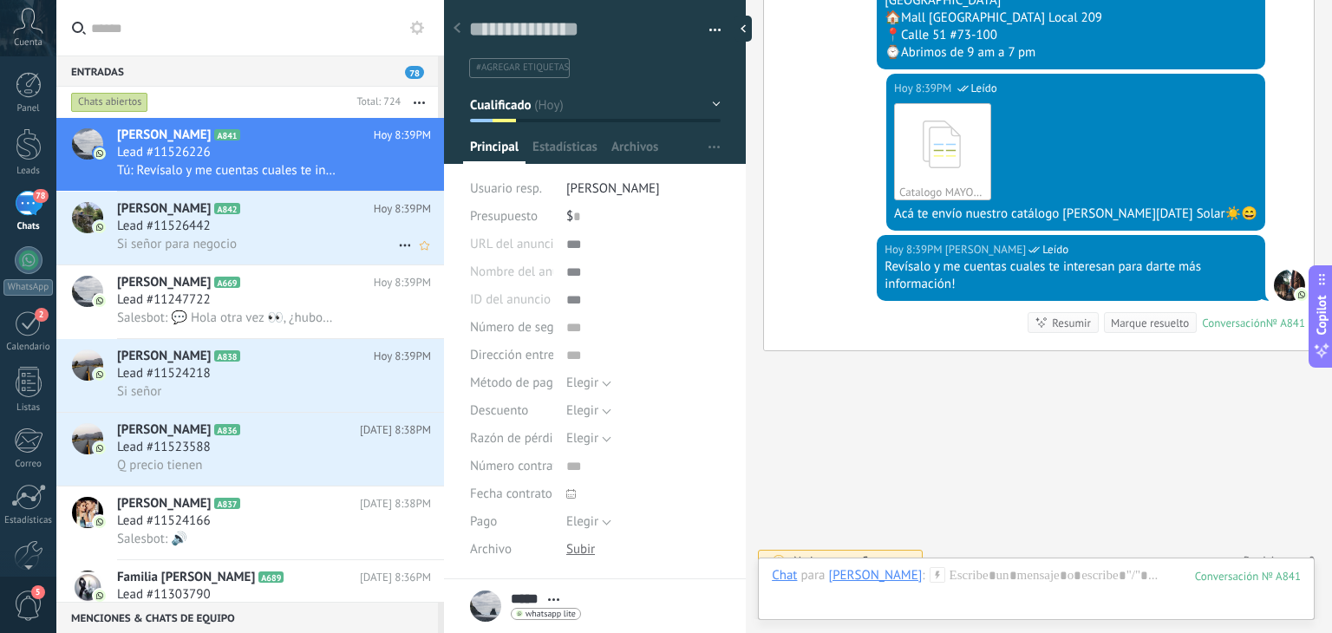
click at [239, 219] on div "Juan David A842 Hoy 8:39PM Lead #11526442 Si señor para negocio" at bounding box center [280, 228] width 327 height 73
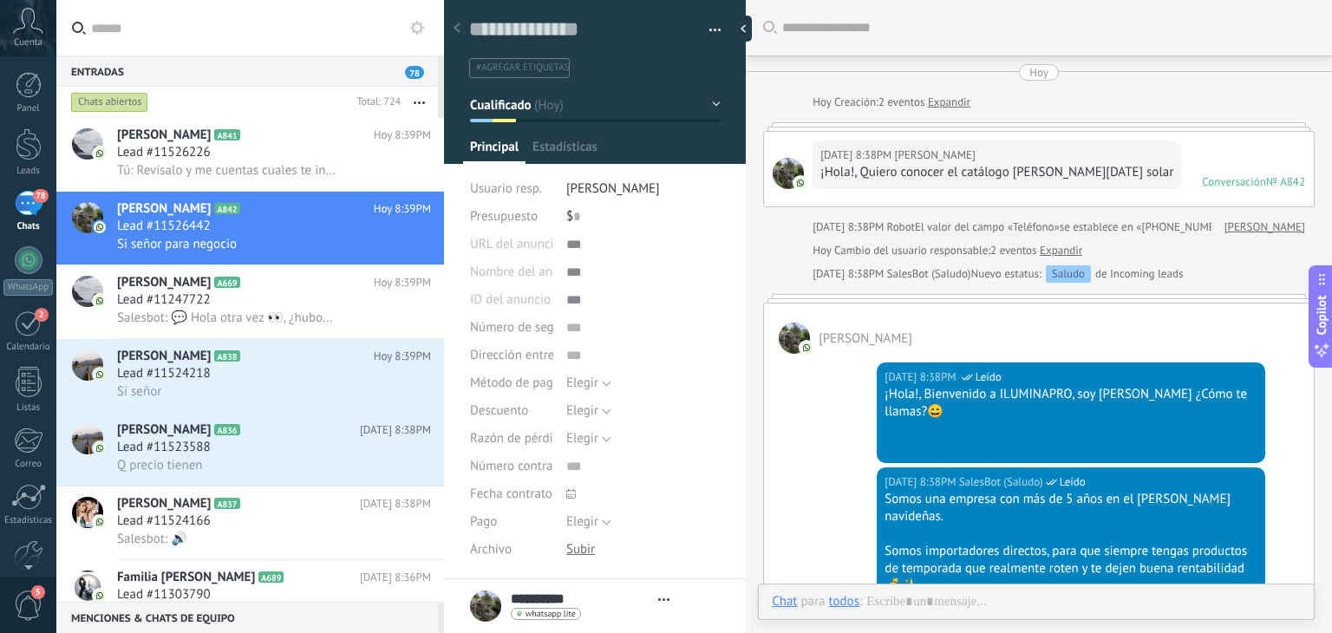
type textarea "**********"
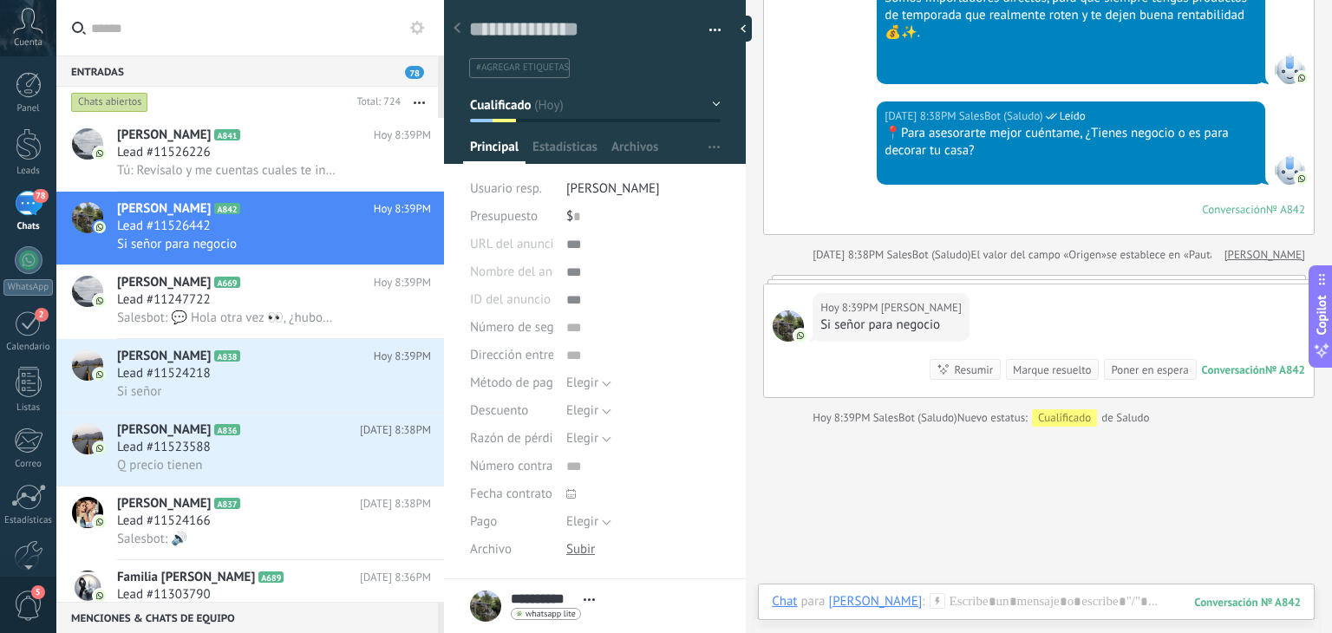
click at [971, 587] on div "Chat Correo Nota Tarea Chat para Juan David : 842 Enviar Cancelar Rastrear clic…" at bounding box center [1036, 615] width 557 height 62
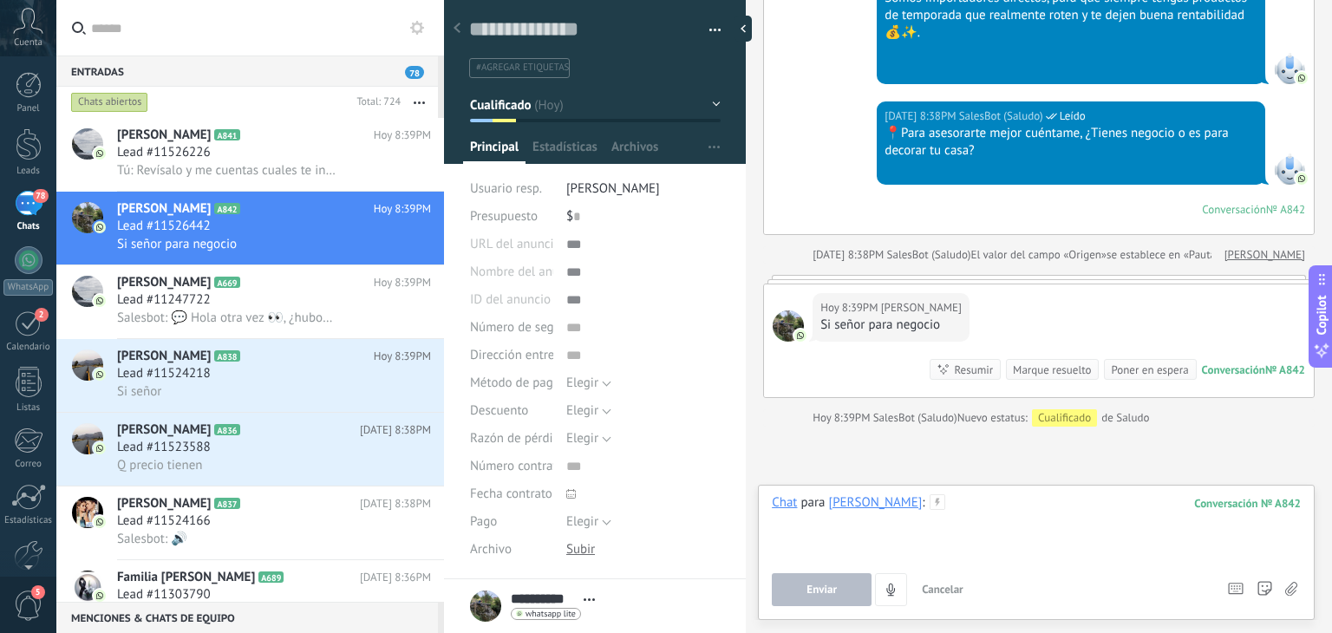
click at [927, 502] on div at bounding box center [1036, 527] width 529 height 66
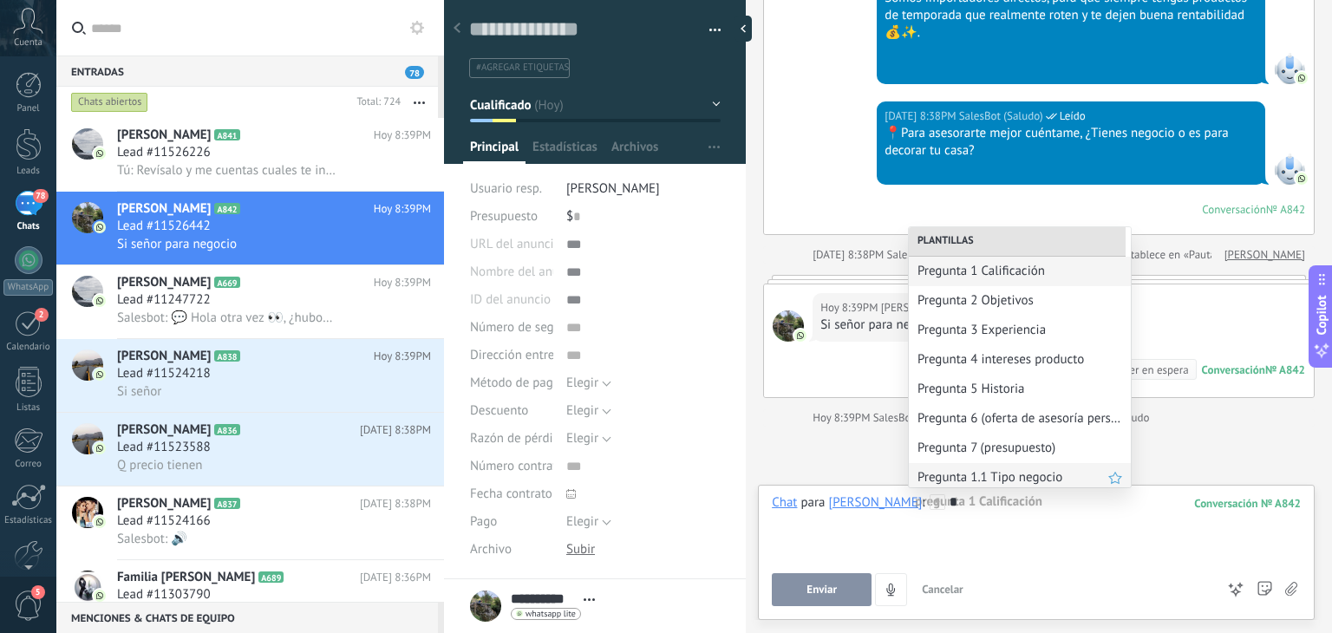
click at [964, 474] on span "Pregunta 1.1 Tipo negocio" at bounding box center [1012, 477] width 191 height 16
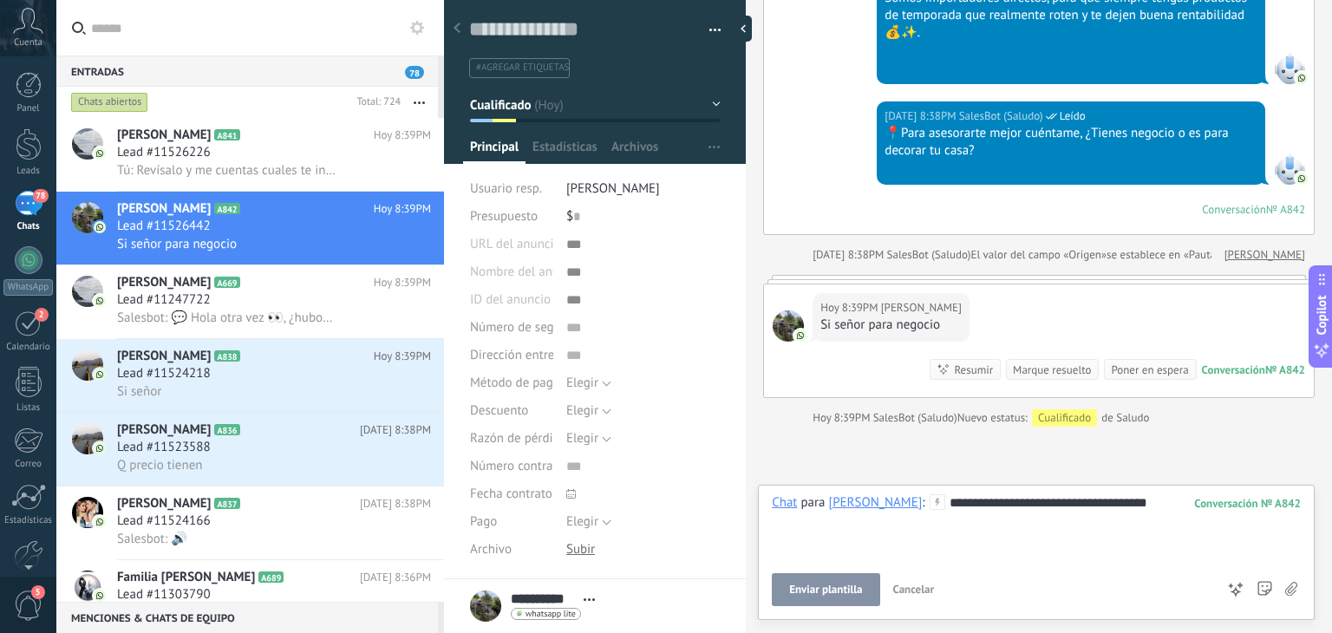
click at [839, 584] on span "Enviar plantilla" at bounding box center [825, 590] width 73 height 12
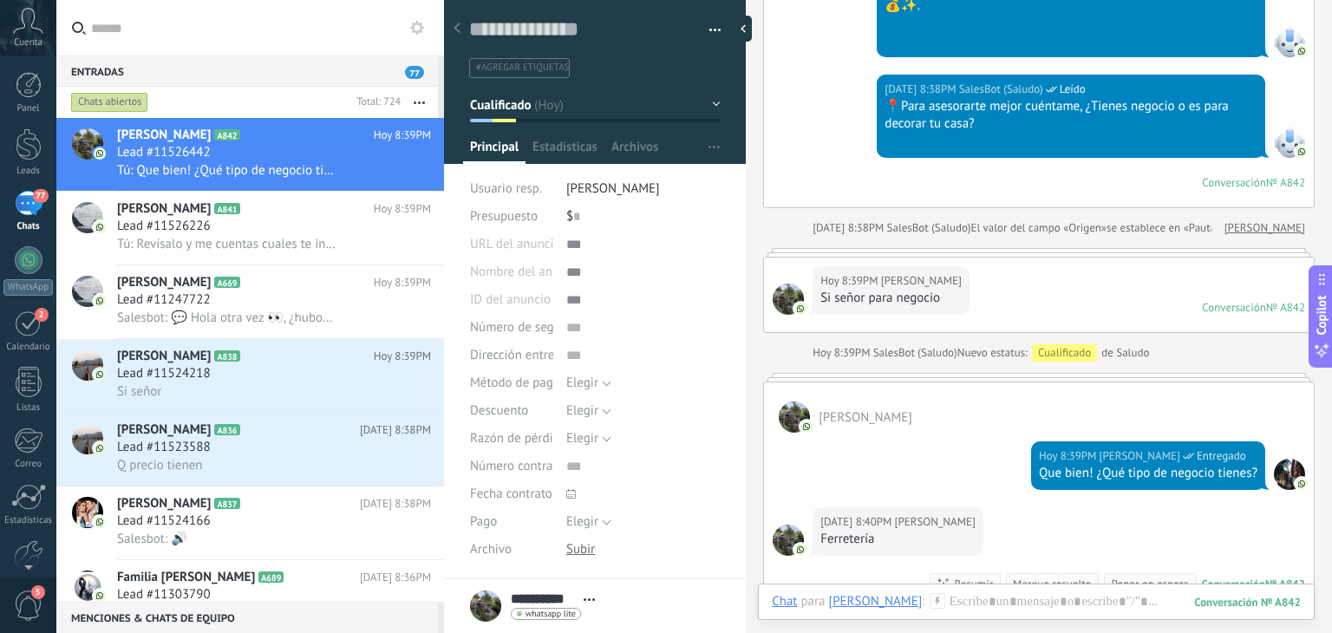
scroll to position [657, 0]
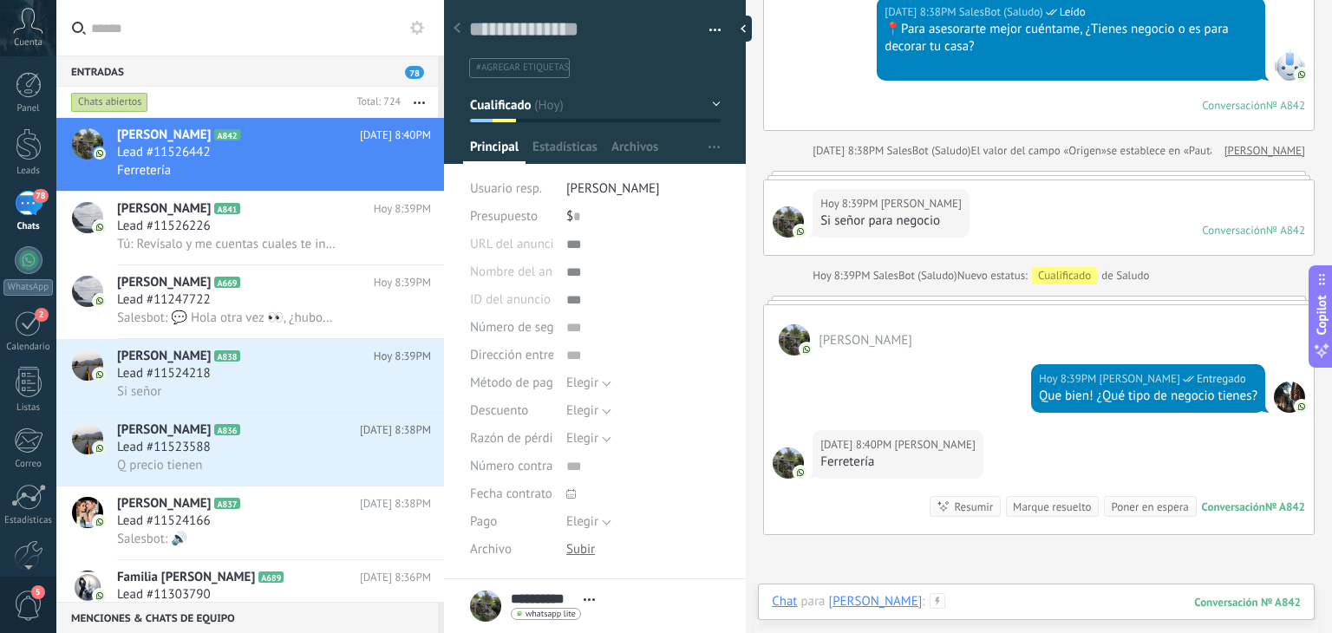
click at [961, 601] on div at bounding box center [1036, 619] width 529 height 52
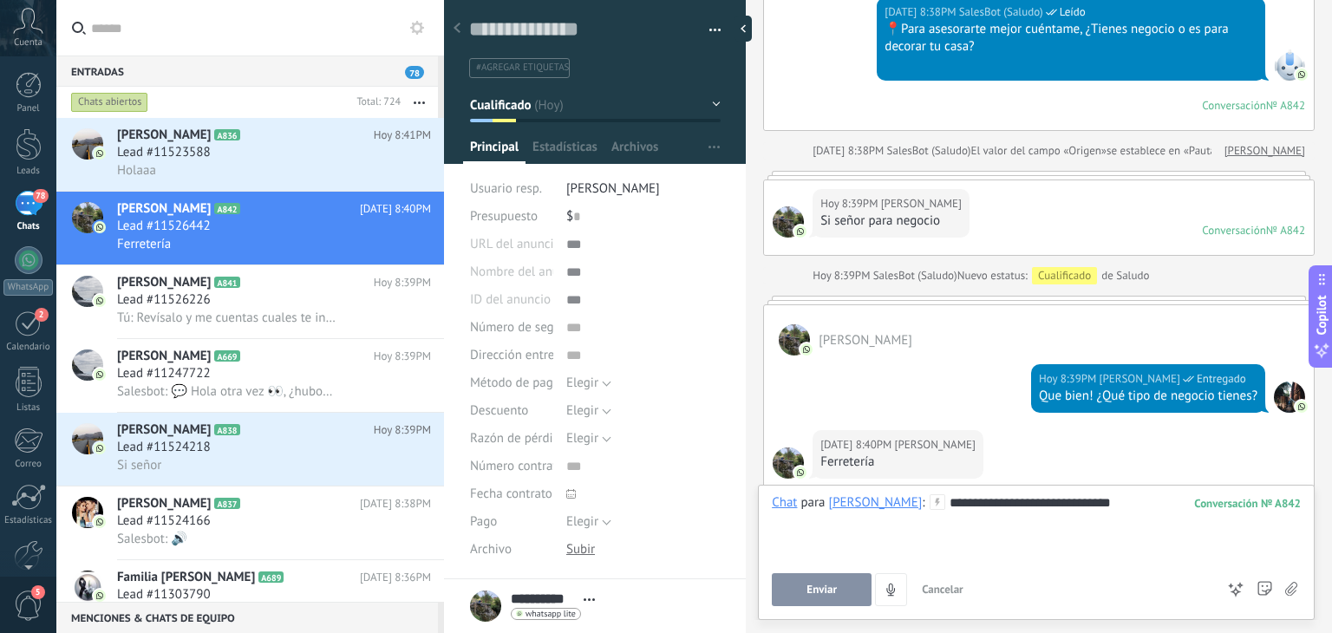
click at [832, 596] on span "Enviar" at bounding box center [821, 590] width 30 height 12
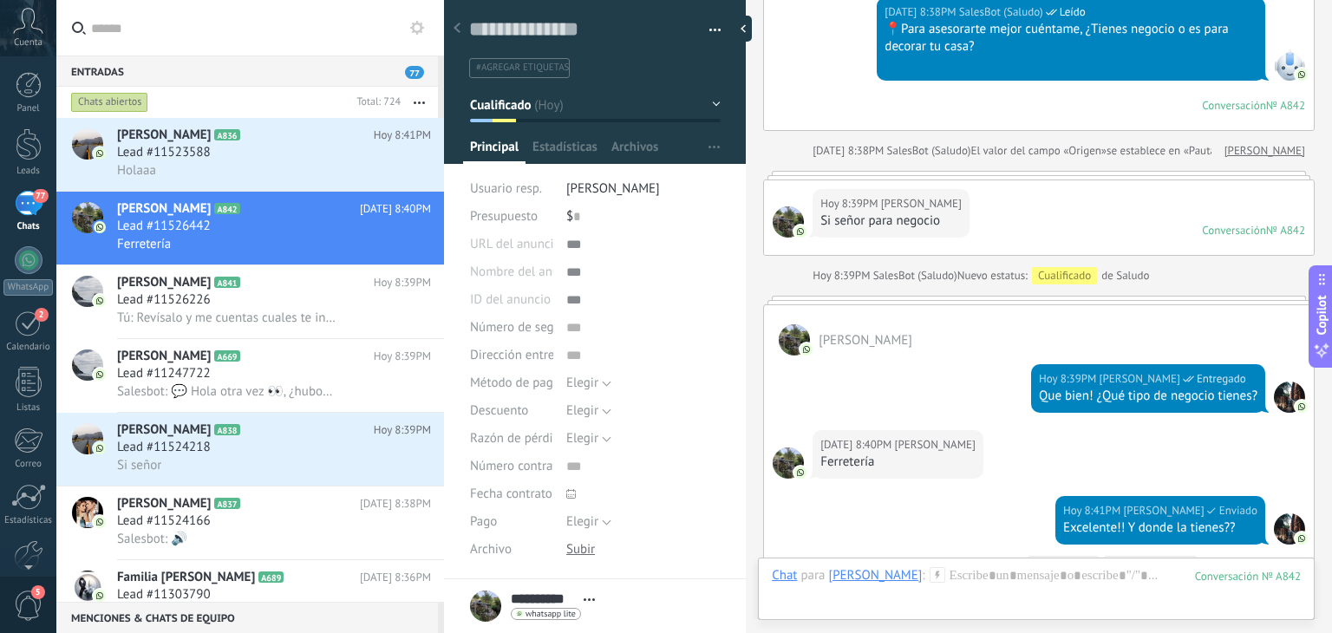
scroll to position [902, 0]
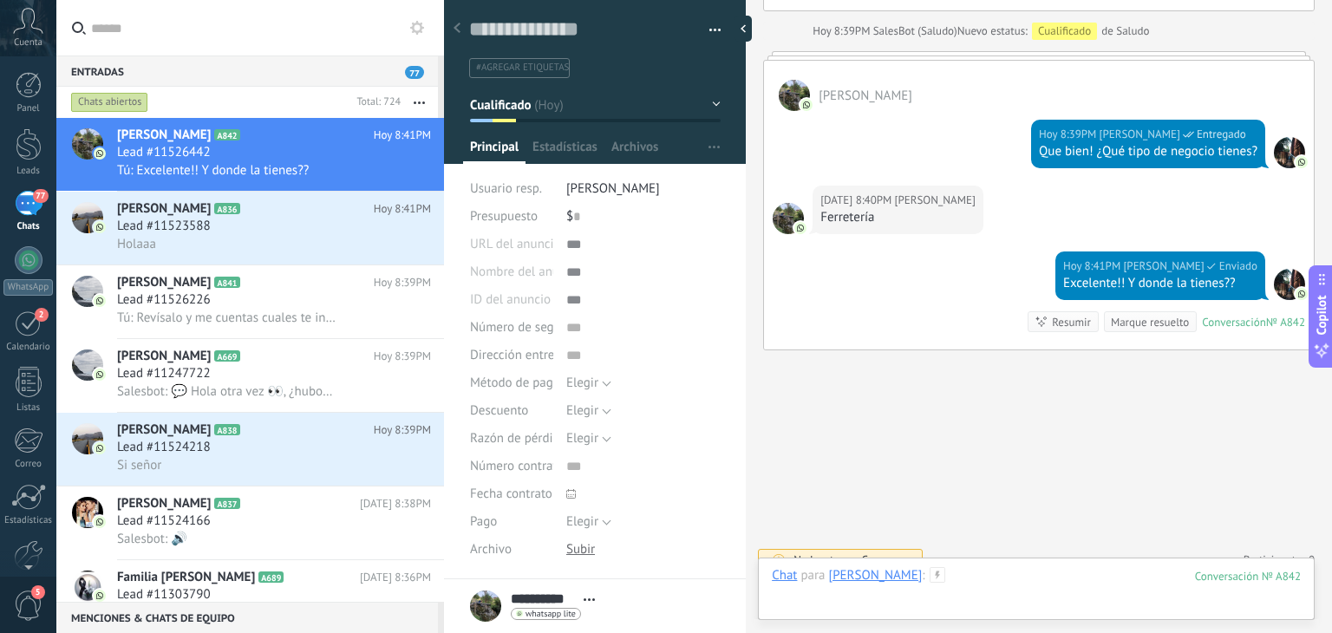
click at [953, 575] on div at bounding box center [1036, 593] width 529 height 52
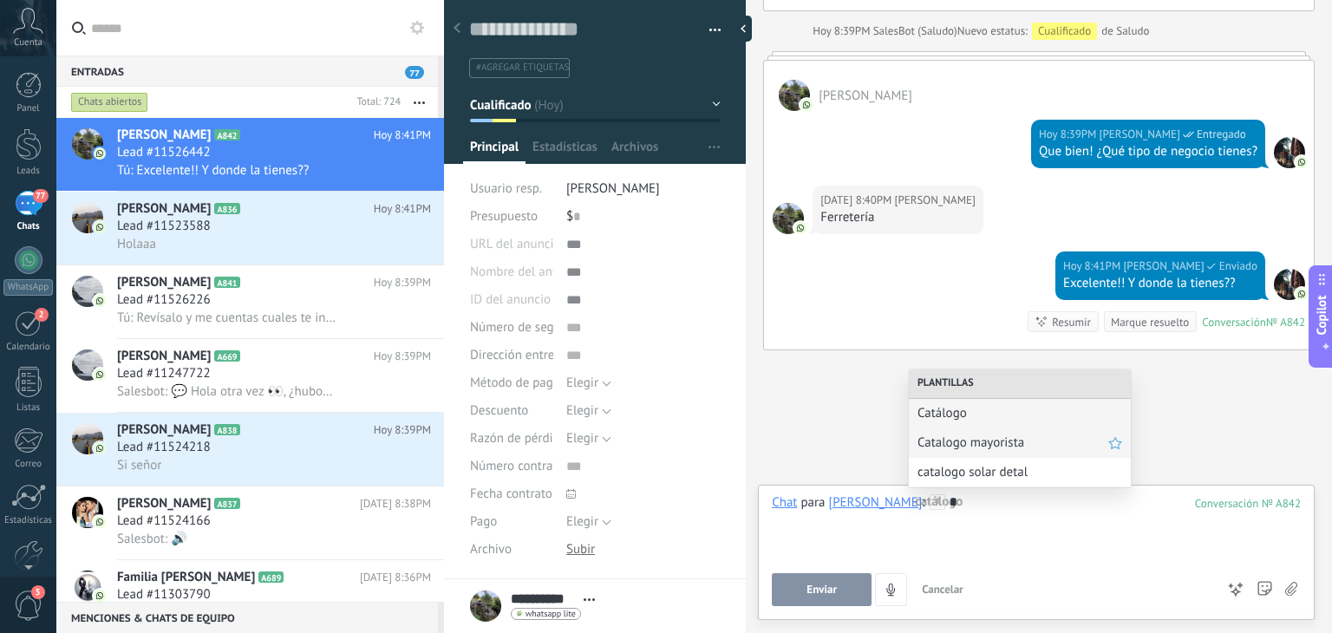
click at [960, 444] on span "Catalogo mayorista" at bounding box center [1012, 442] width 191 height 16
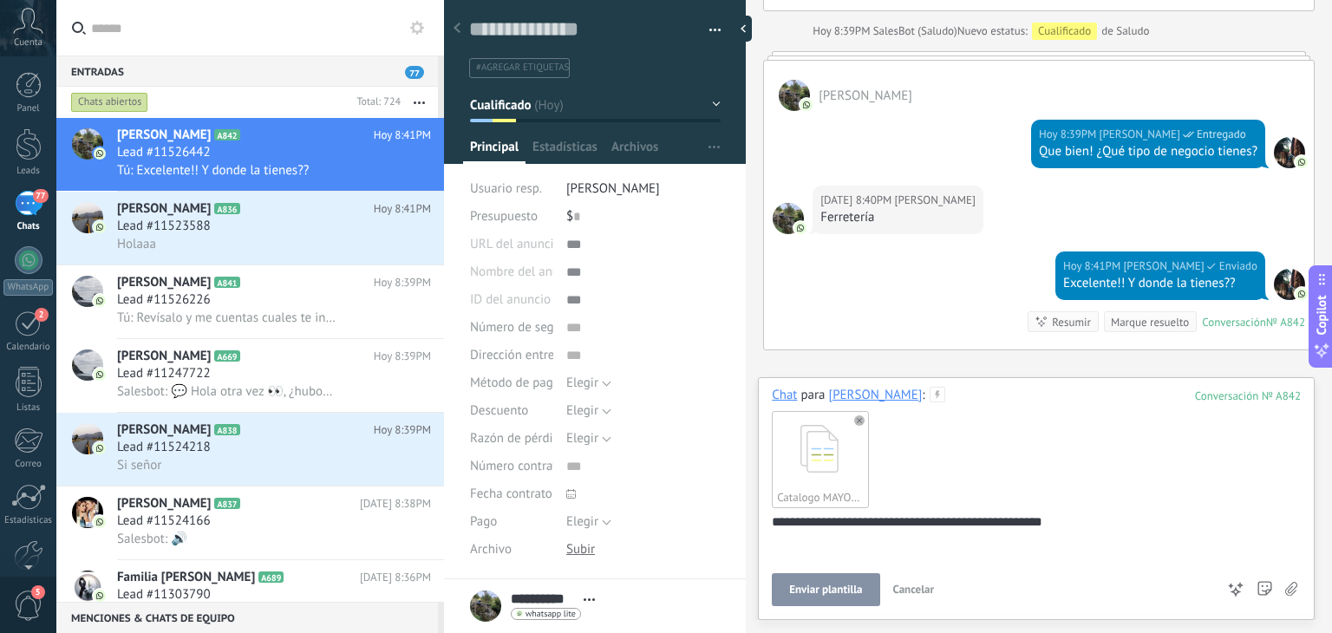
click at [831, 587] on span "Enviar plantilla" at bounding box center [825, 590] width 73 height 12
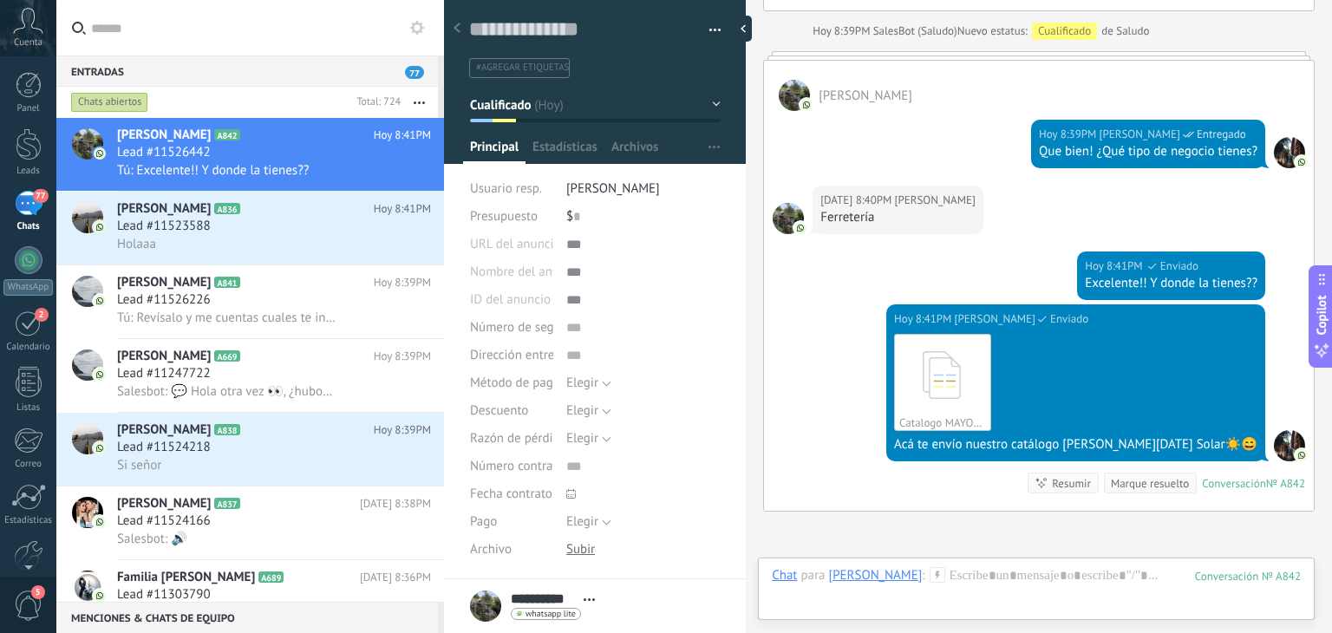
scroll to position [1062, 0]
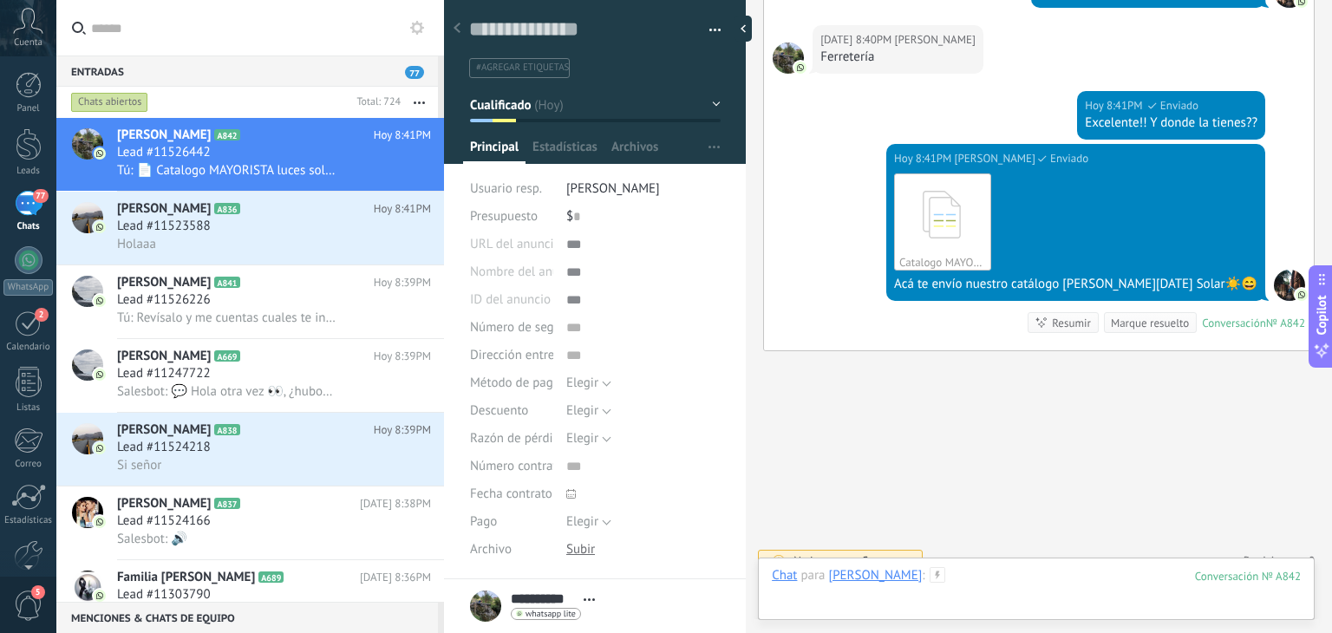
click at [987, 580] on div at bounding box center [1036, 593] width 529 height 52
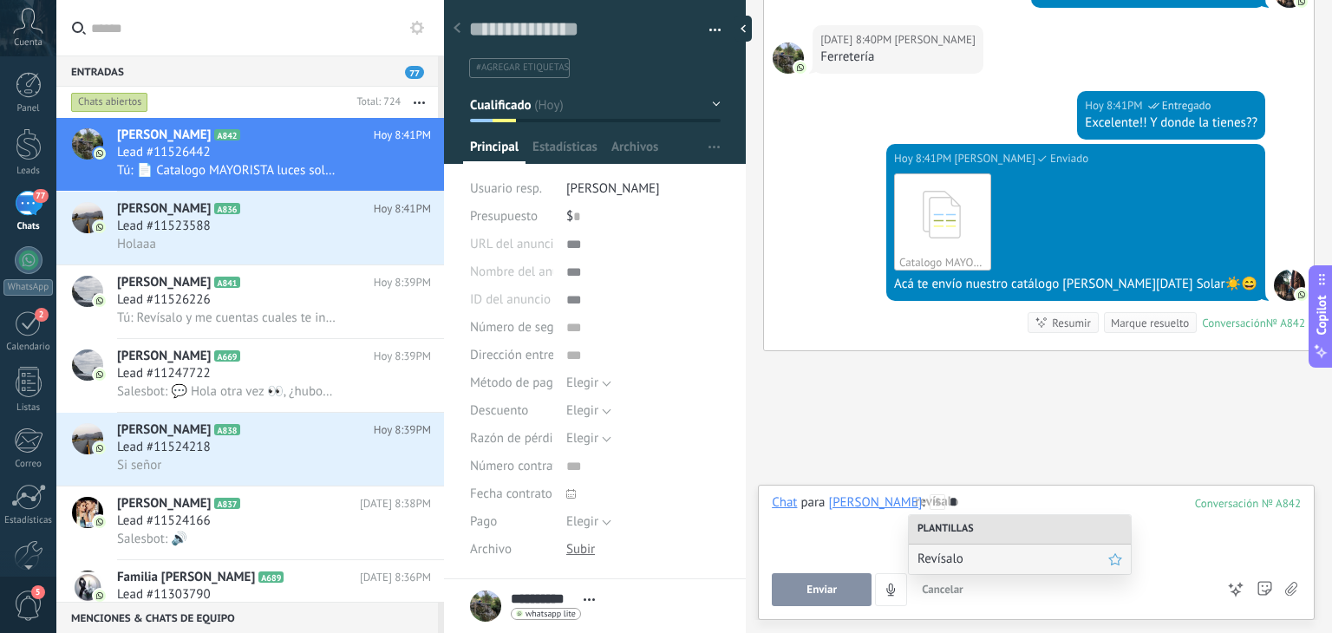
click at [981, 559] on span "Revísalo" at bounding box center [1012, 559] width 191 height 16
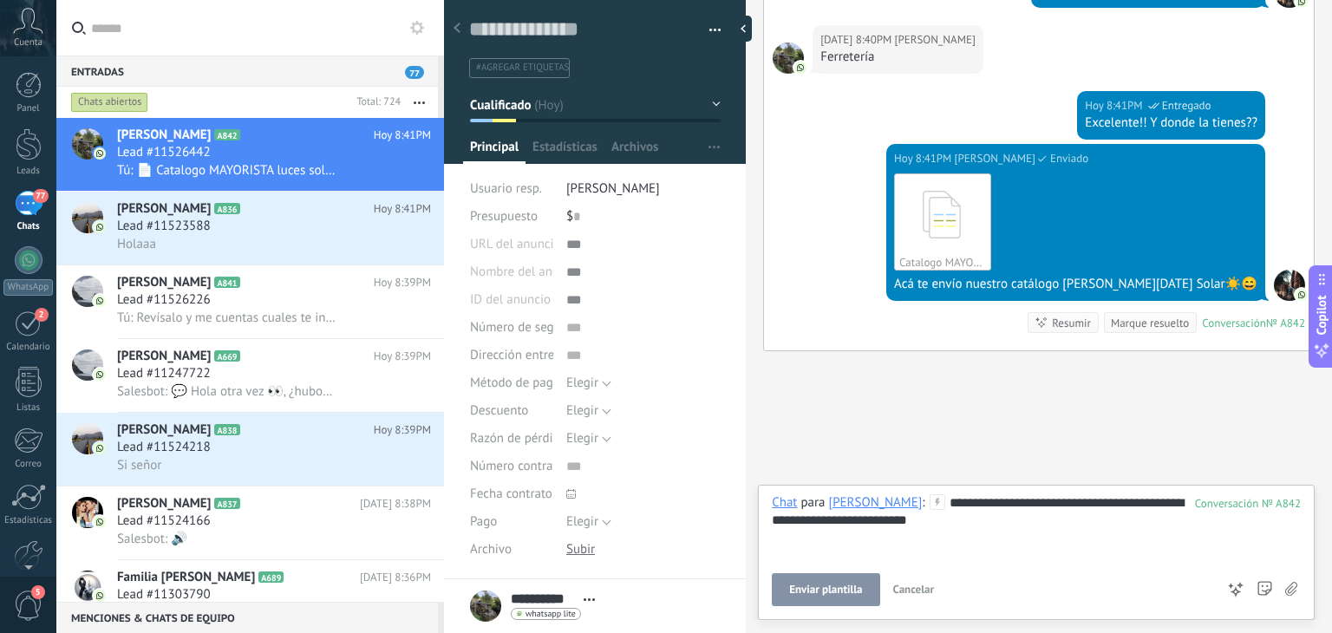
click at [815, 578] on button "Enviar plantilla" at bounding box center [826, 589] width 108 height 33
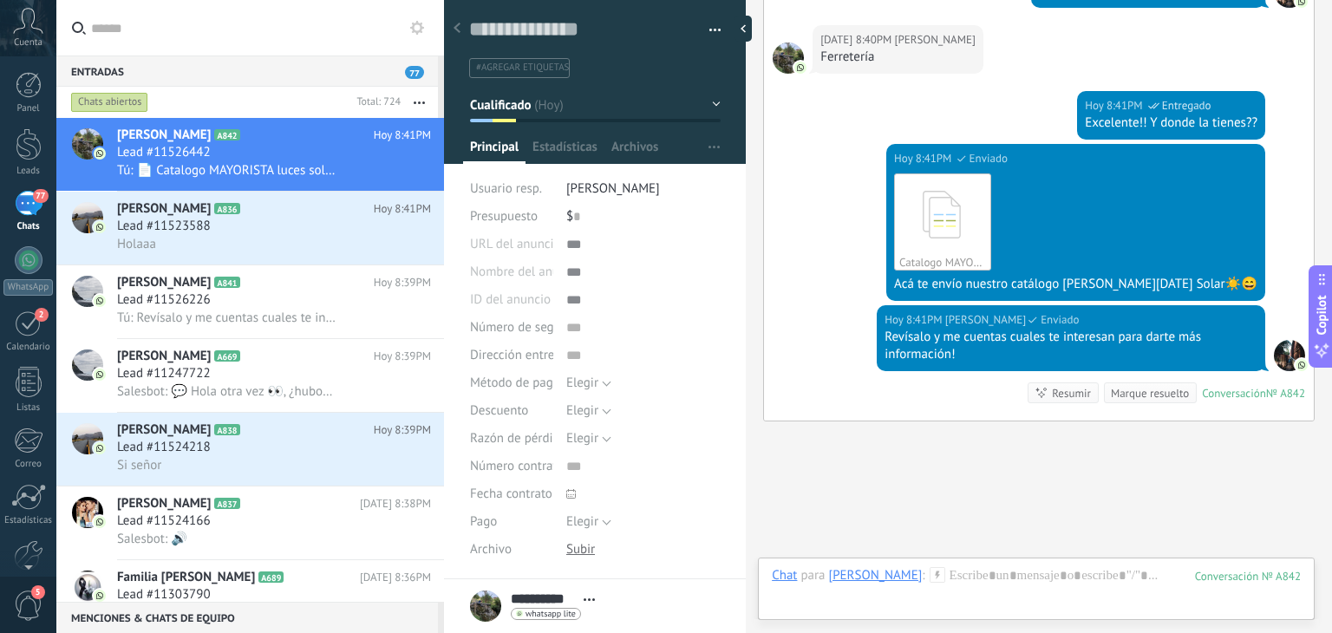
scroll to position [1132, 0]
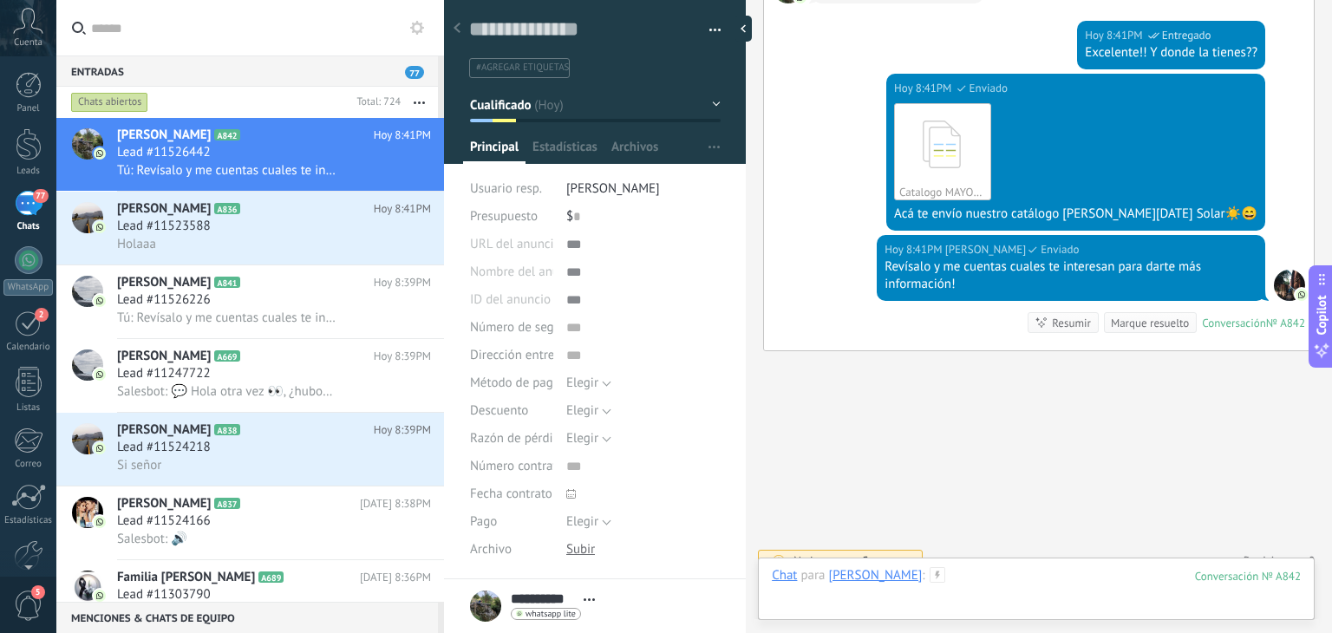
click at [950, 570] on div at bounding box center [1036, 593] width 529 height 52
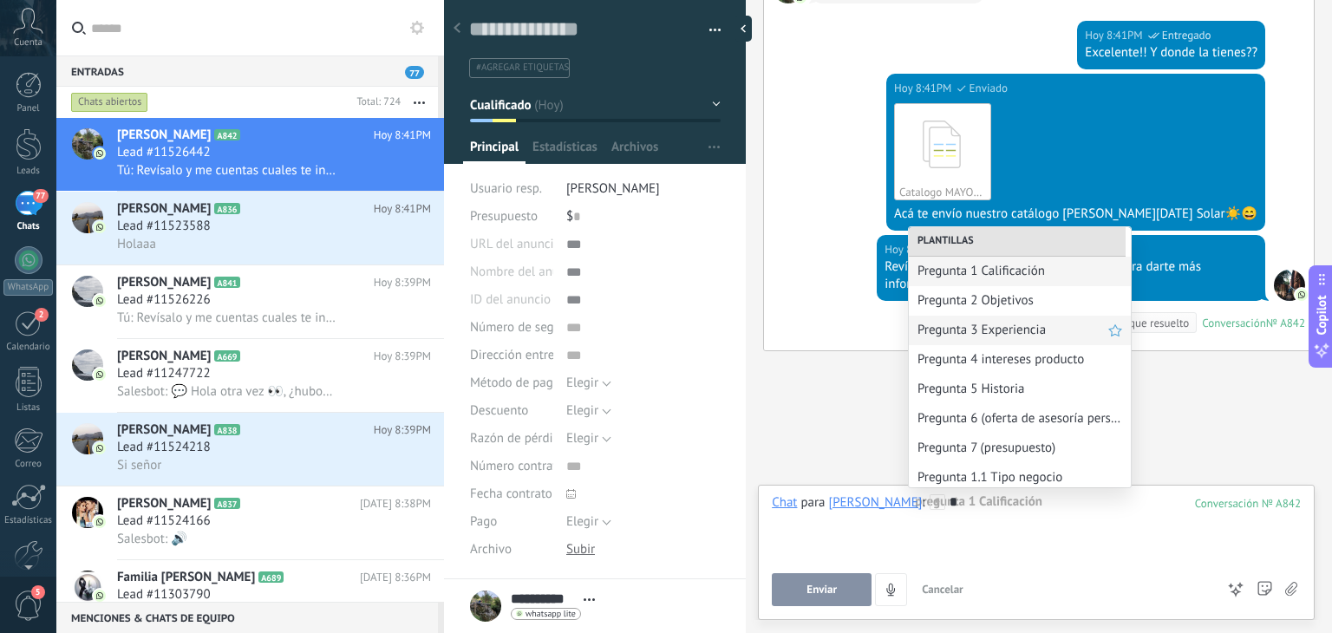
click at [995, 336] on span "Pregunta 3 Experiencia" at bounding box center [1012, 330] width 191 height 16
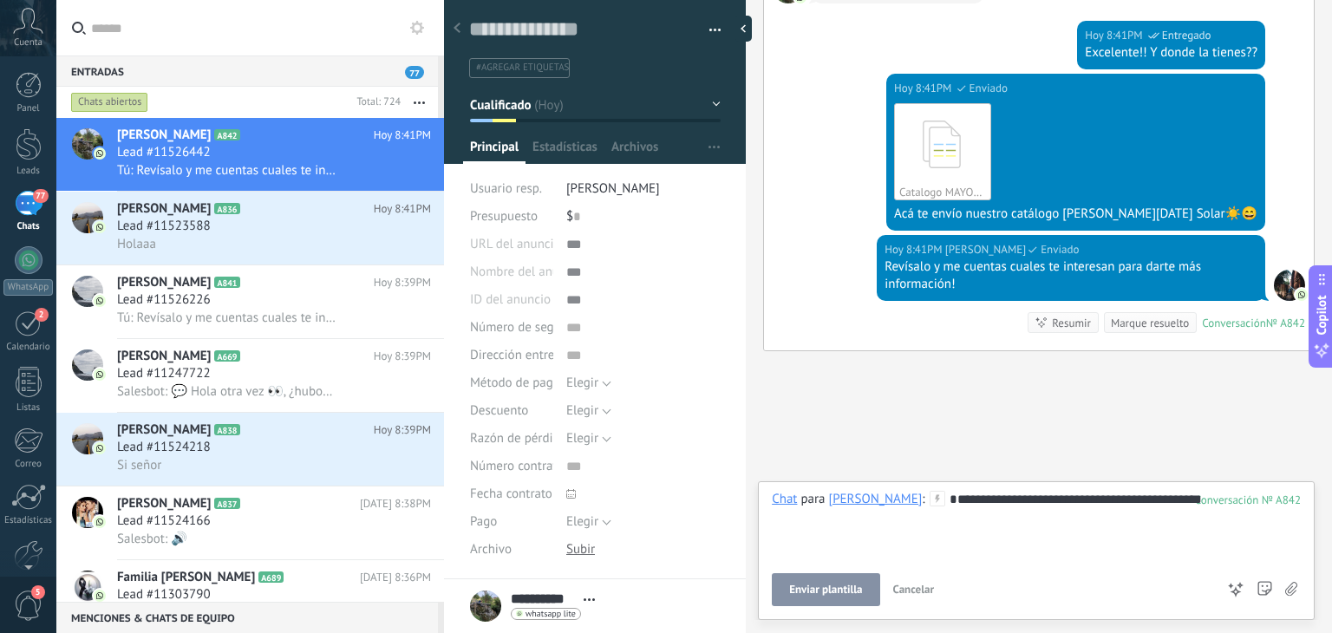
click at [805, 587] on span "Enviar plantilla" at bounding box center [825, 590] width 73 height 12
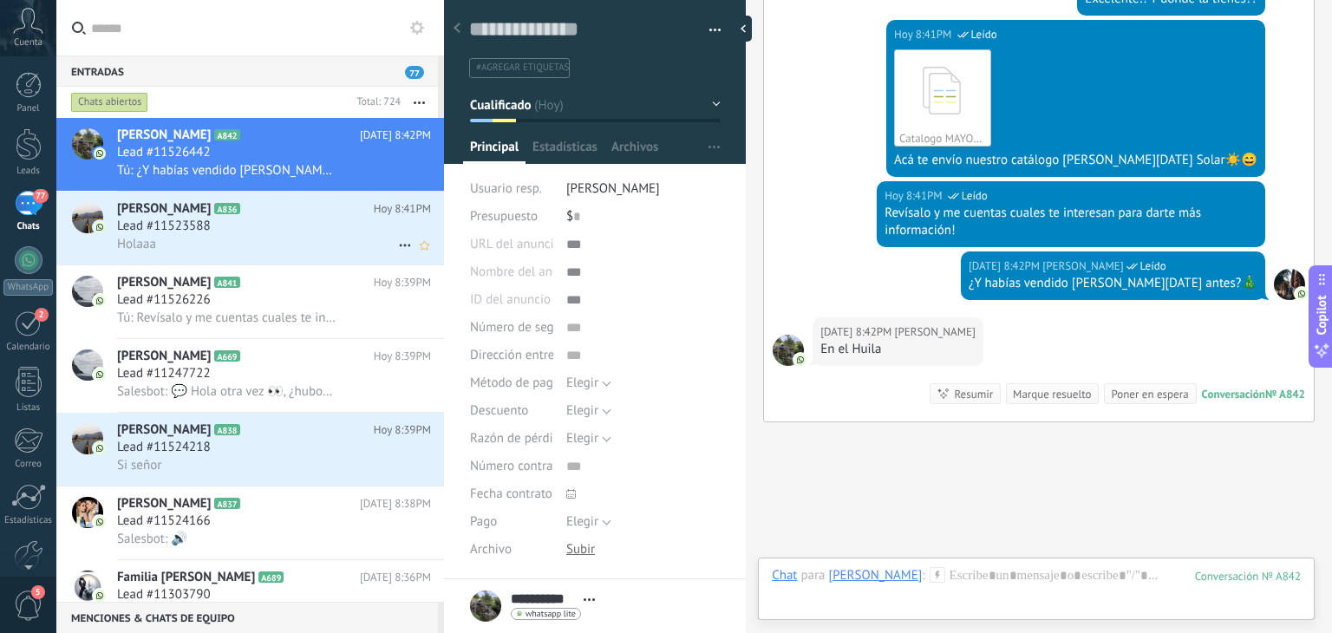
scroll to position [1257, 0]
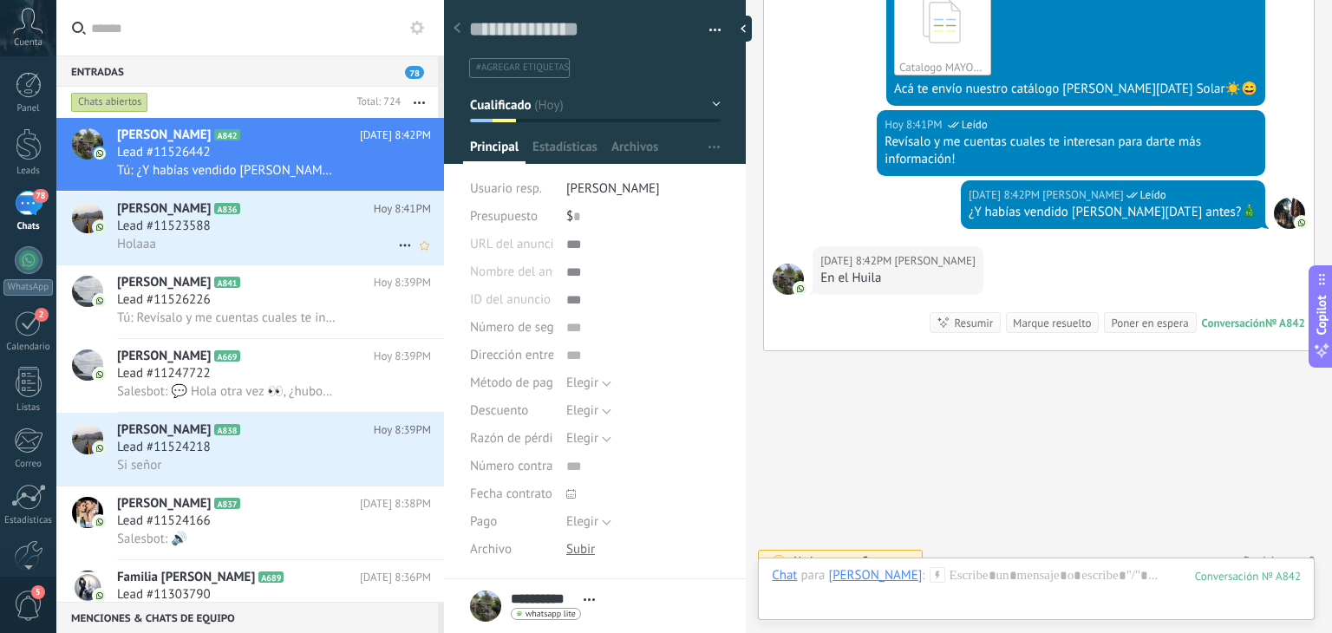
click at [293, 244] on div "Holaaa" at bounding box center [274, 244] width 314 height 18
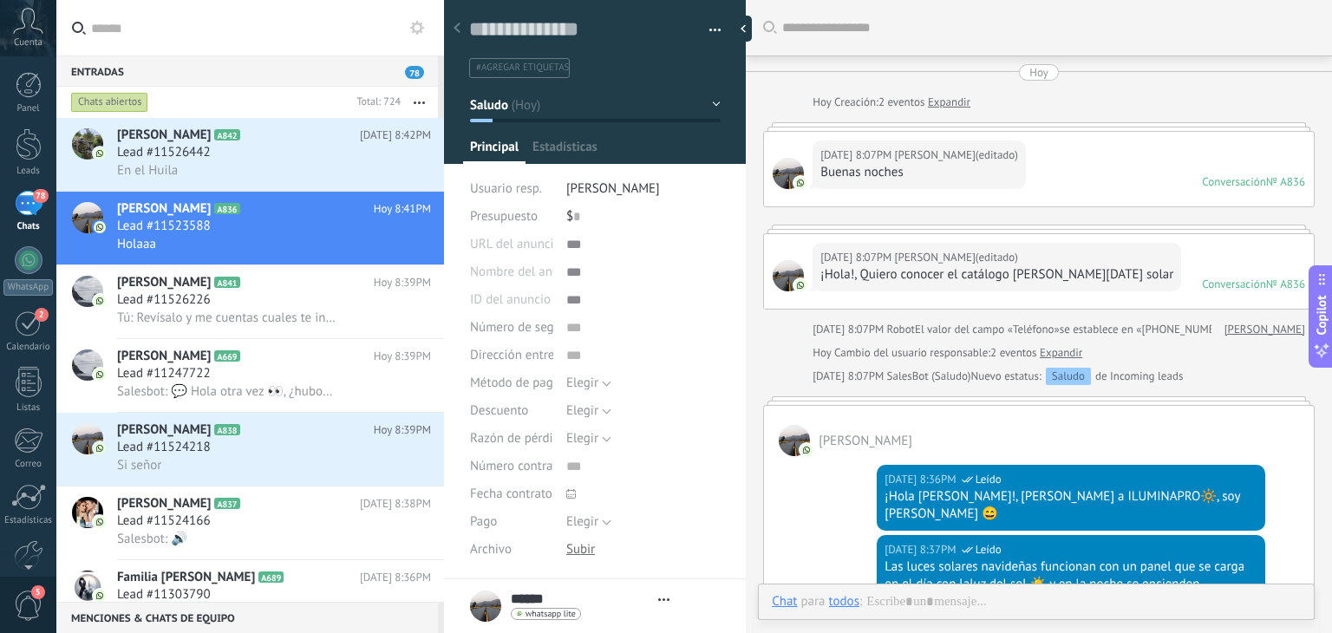
type textarea "**********"
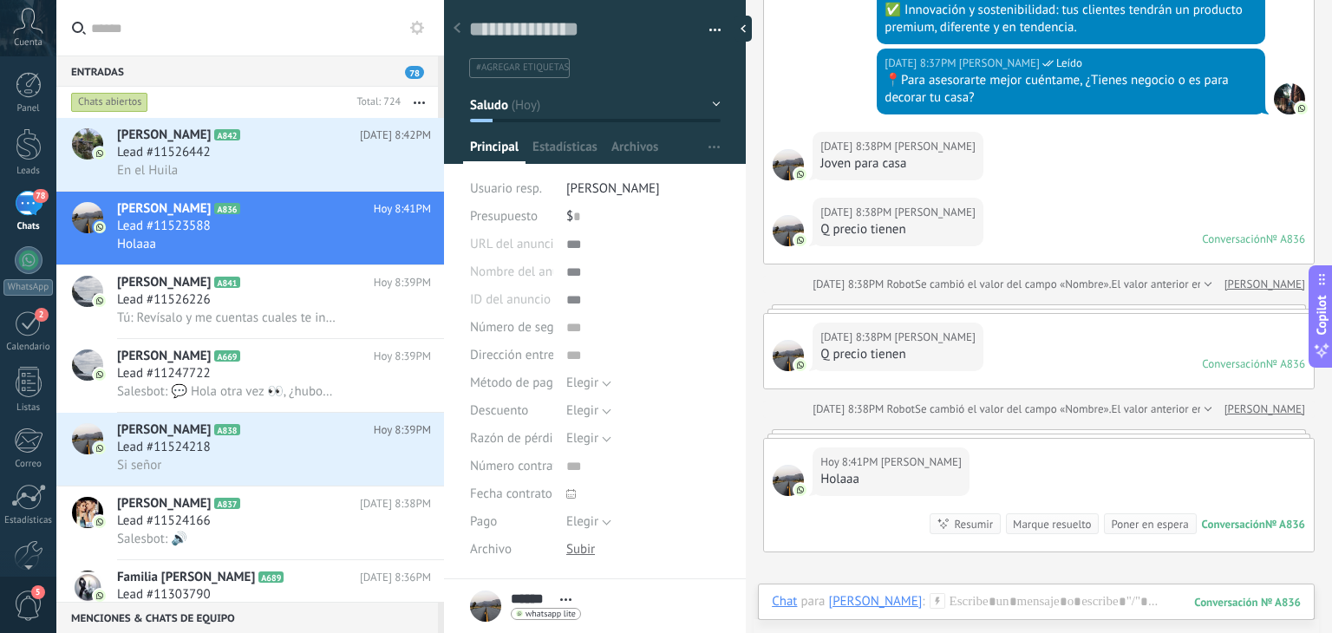
scroll to position [811, 0]
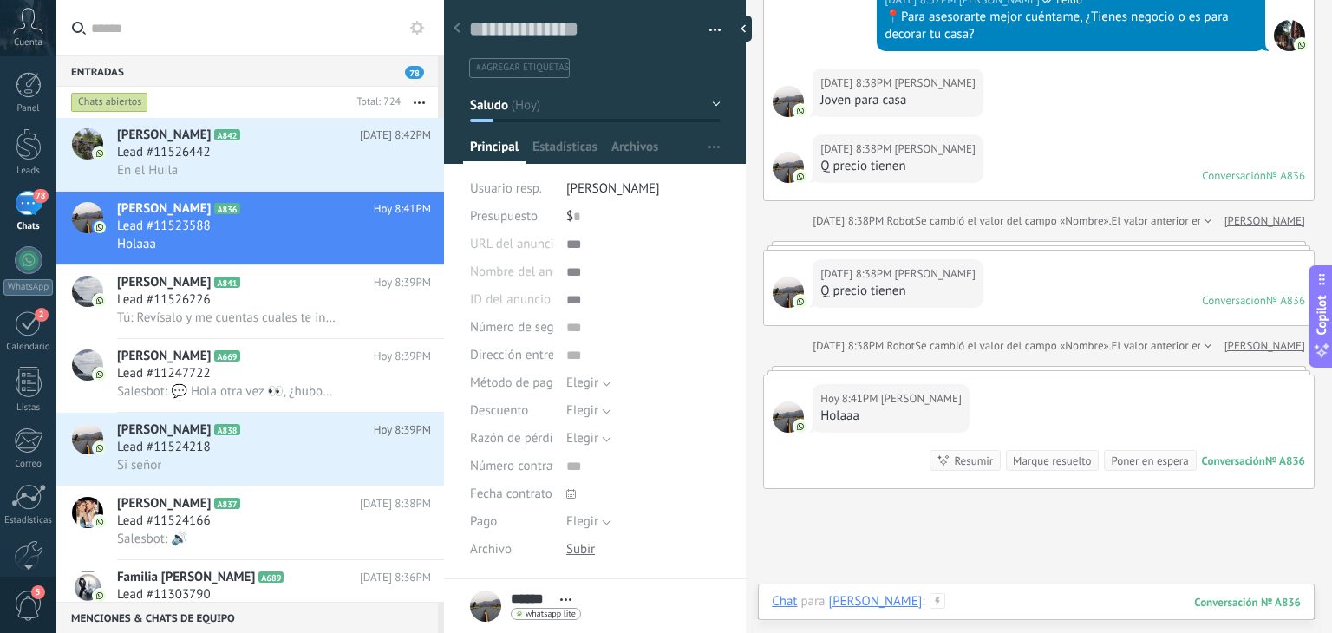
click at [948, 610] on div at bounding box center [1036, 619] width 529 height 52
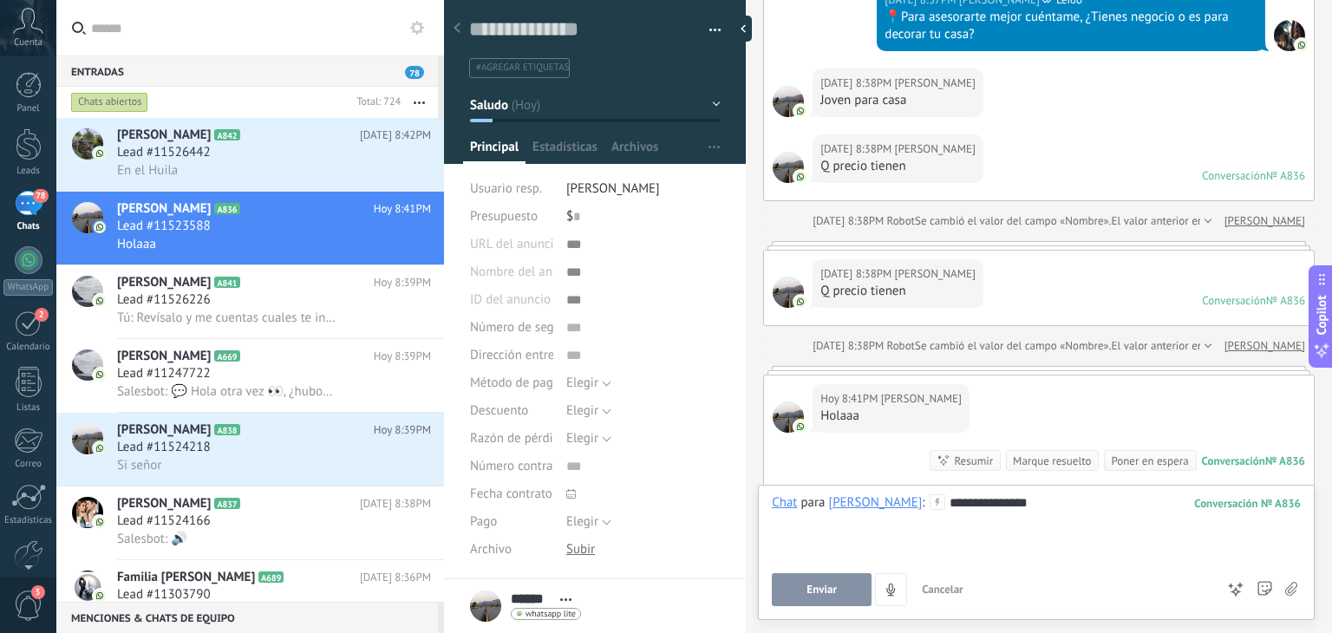
click at [834, 577] on button "Enviar" at bounding box center [822, 589] width 100 height 33
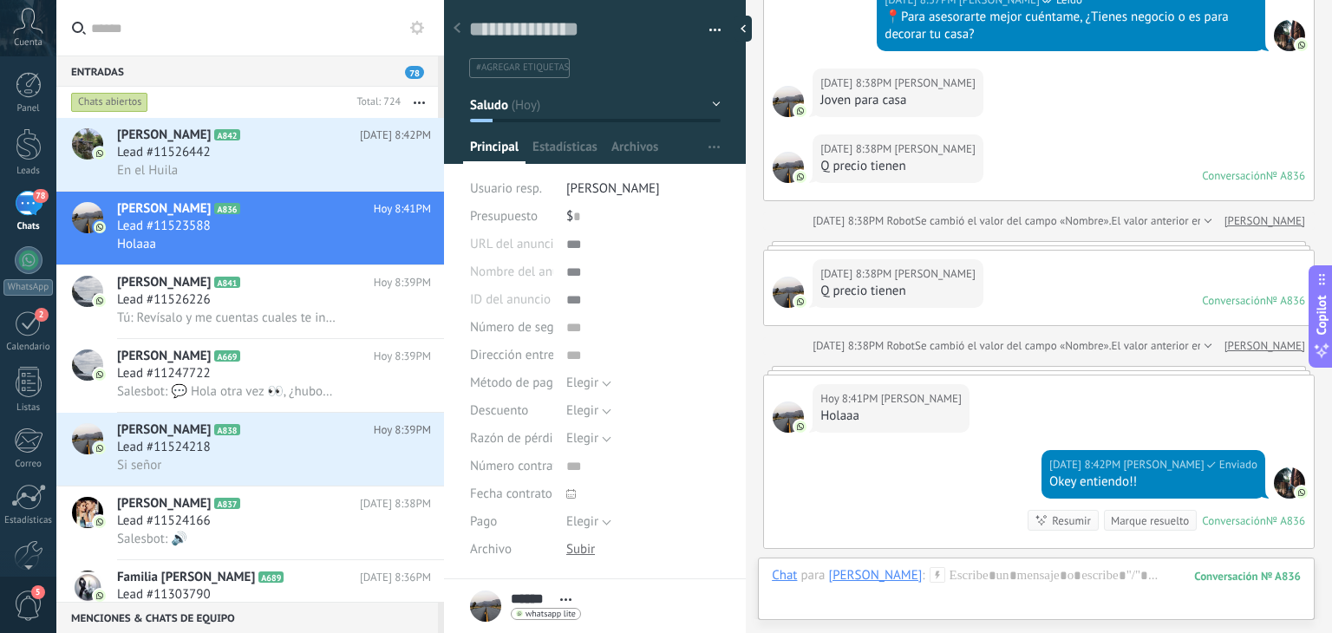
scroll to position [1008, 0]
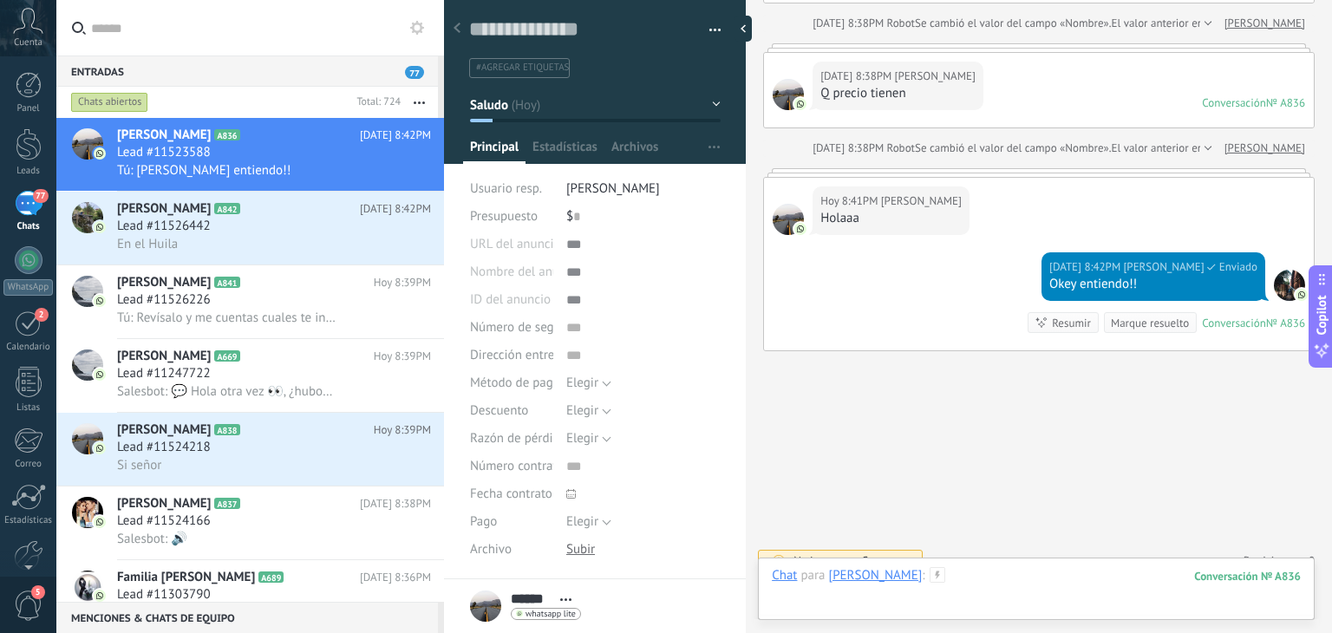
click at [950, 577] on div at bounding box center [1036, 593] width 529 height 52
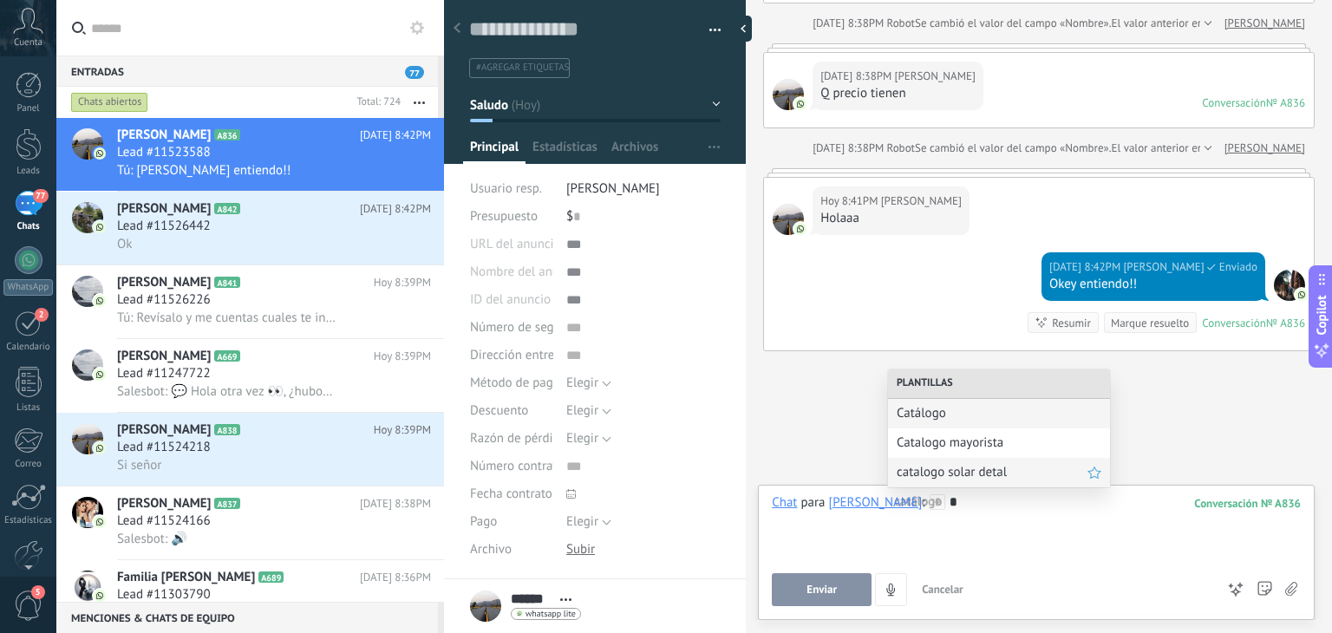
click at [958, 471] on span "catalogo solar detal" at bounding box center [991, 472] width 191 height 16
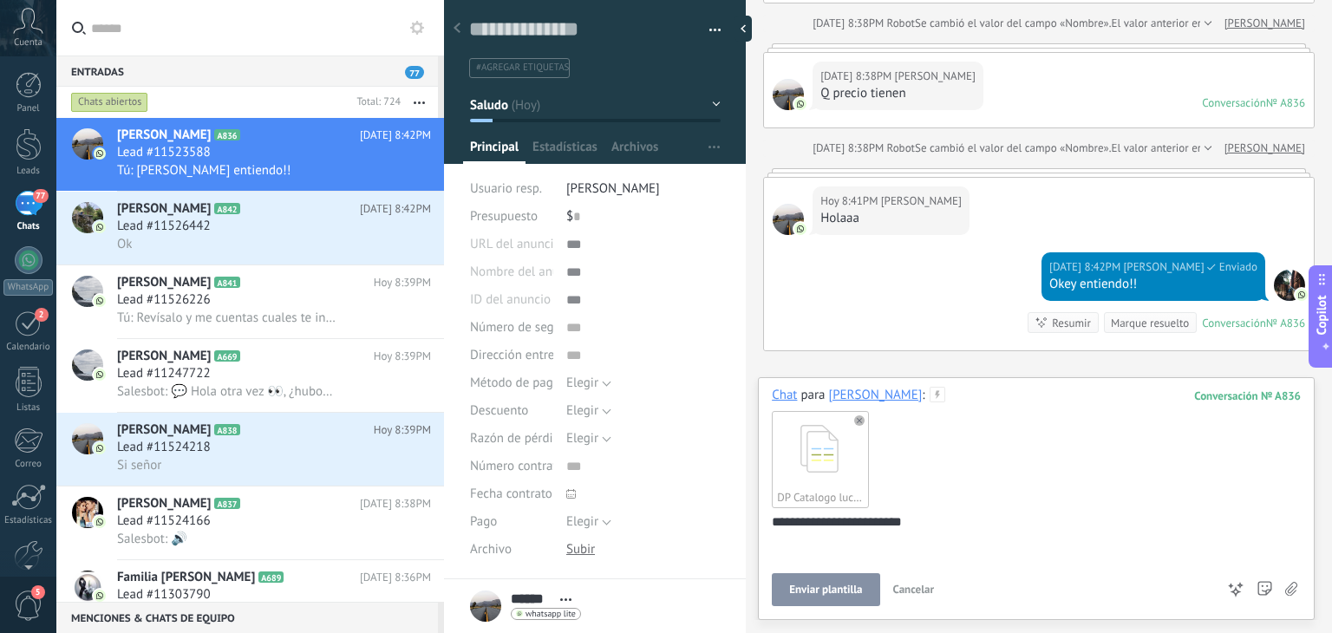
click at [812, 595] on span "Enviar plantilla" at bounding box center [825, 590] width 73 height 12
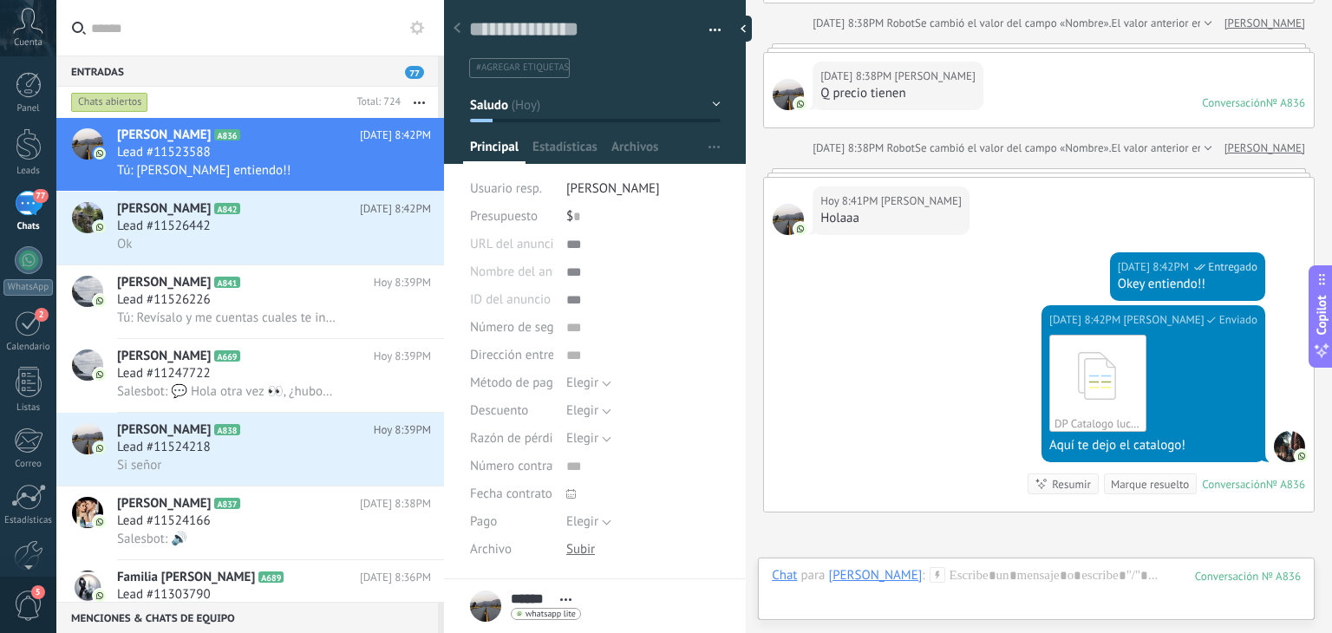
scroll to position [1169, 0]
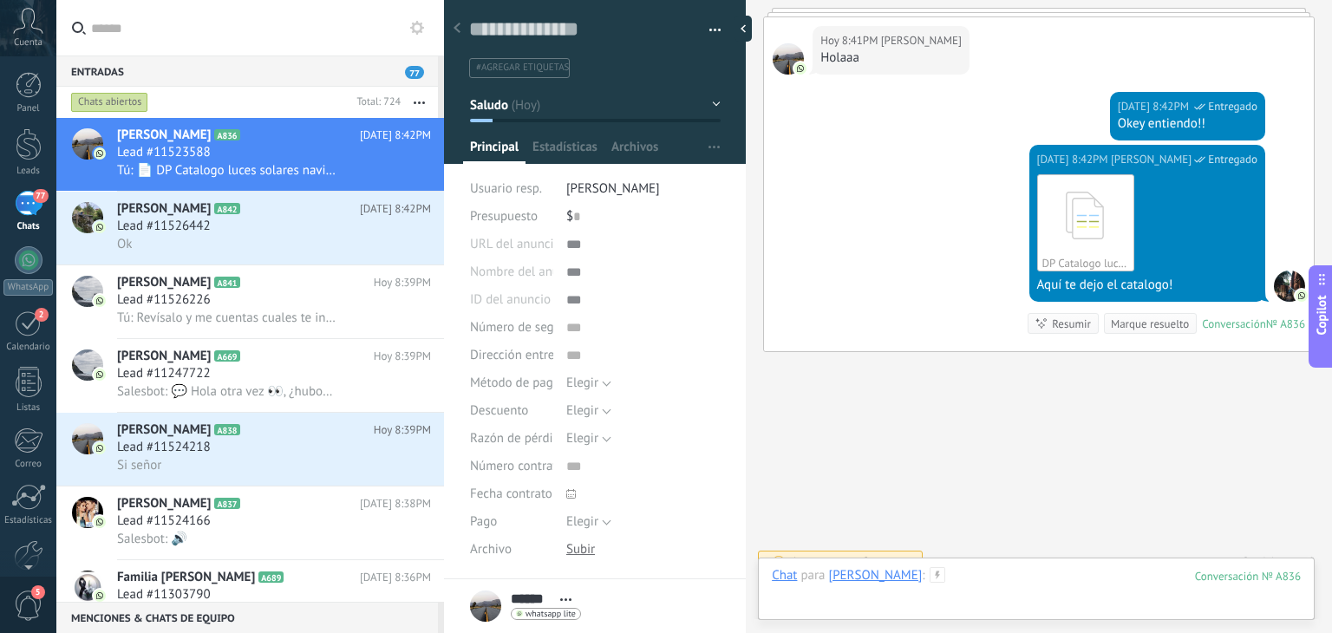
click at [937, 567] on div at bounding box center [1036, 593] width 529 height 52
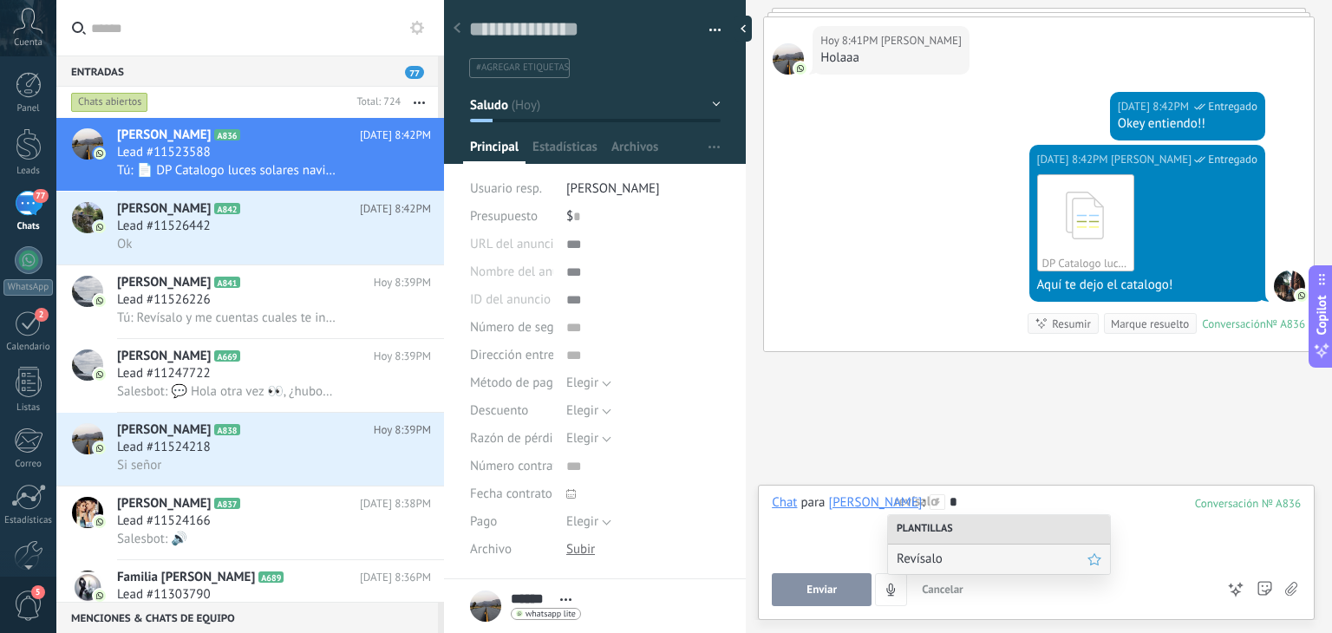
click at [918, 557] on span "Revísalo" at bounding box center [991, 559] width 191 height 16
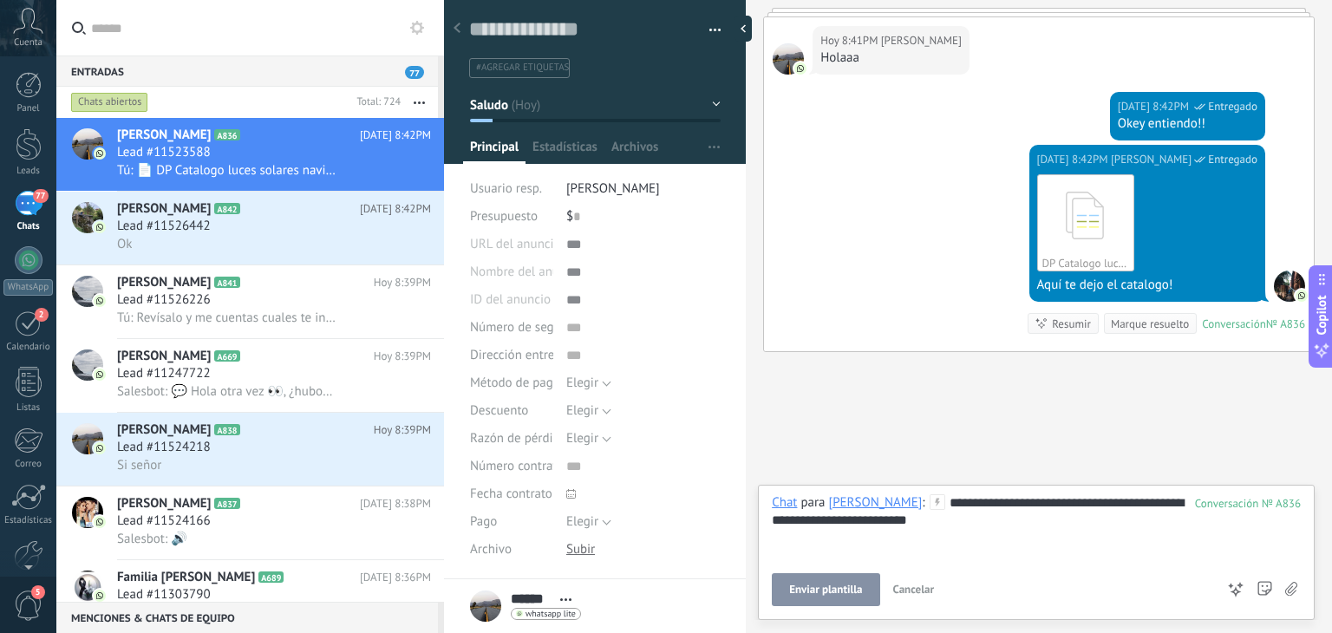
click at [837, 584] on span "Enviar plantilla" at bounding box center [825, 590] width 73 height 12
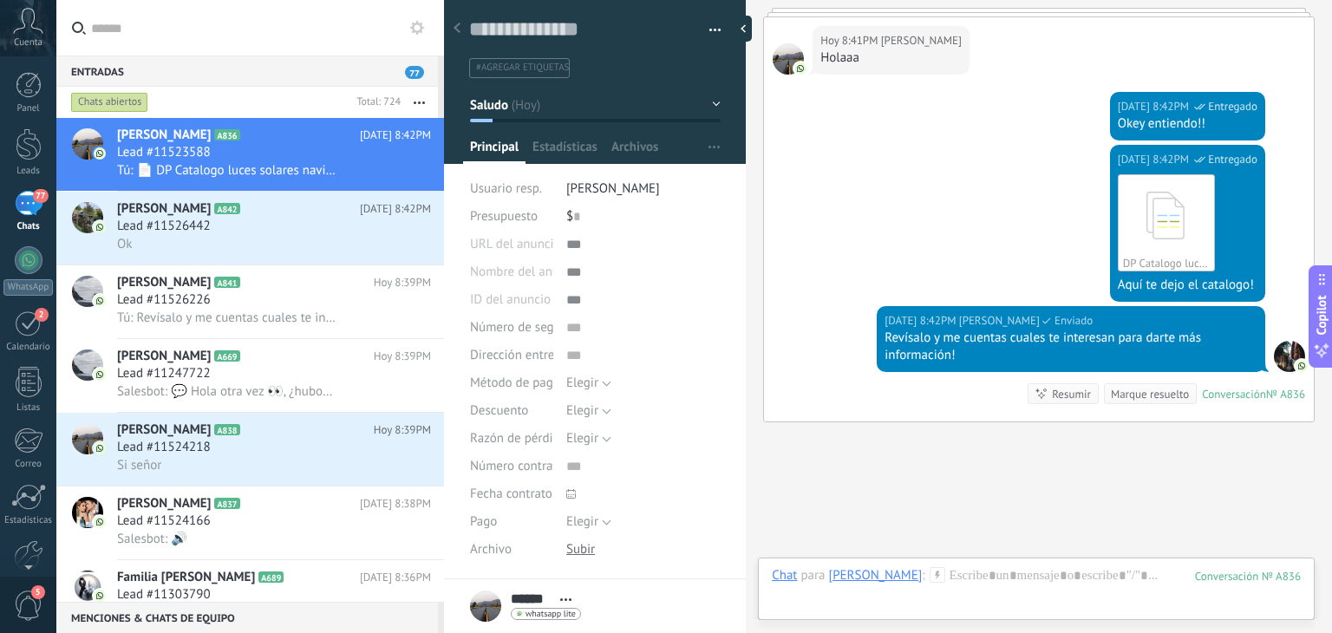
scroll to position [1239, 0]
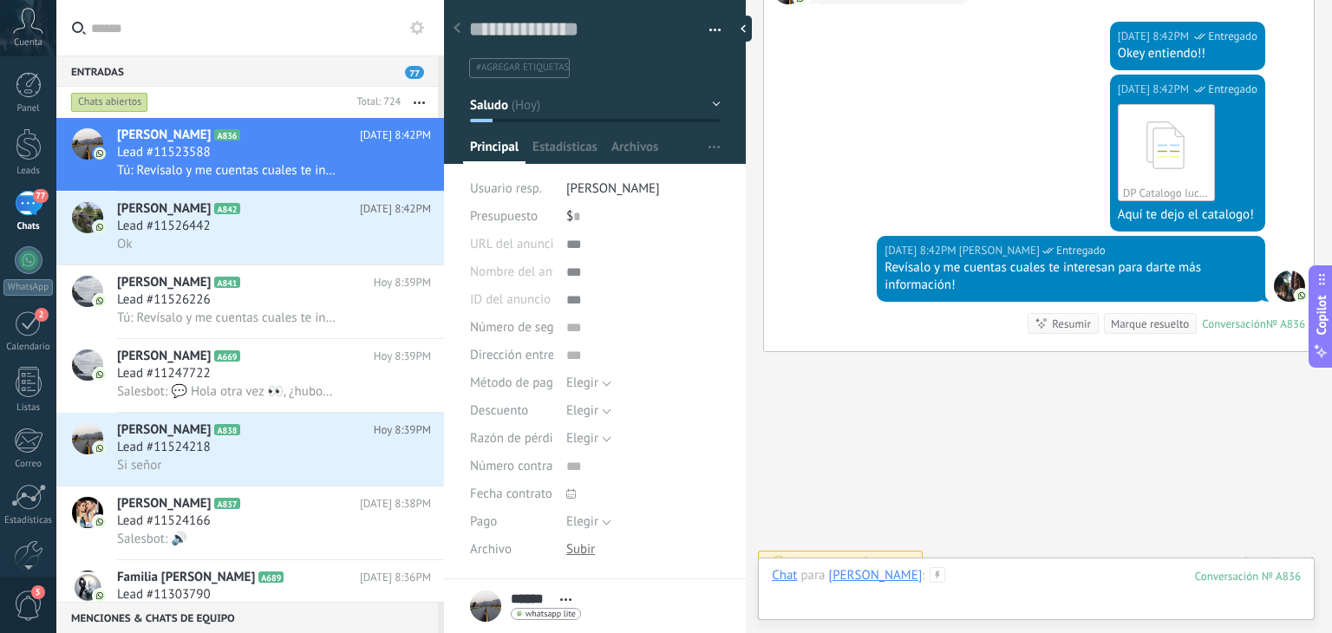
click at [923, 577] on div at bounding box center [1036, 593] width 529 height 52
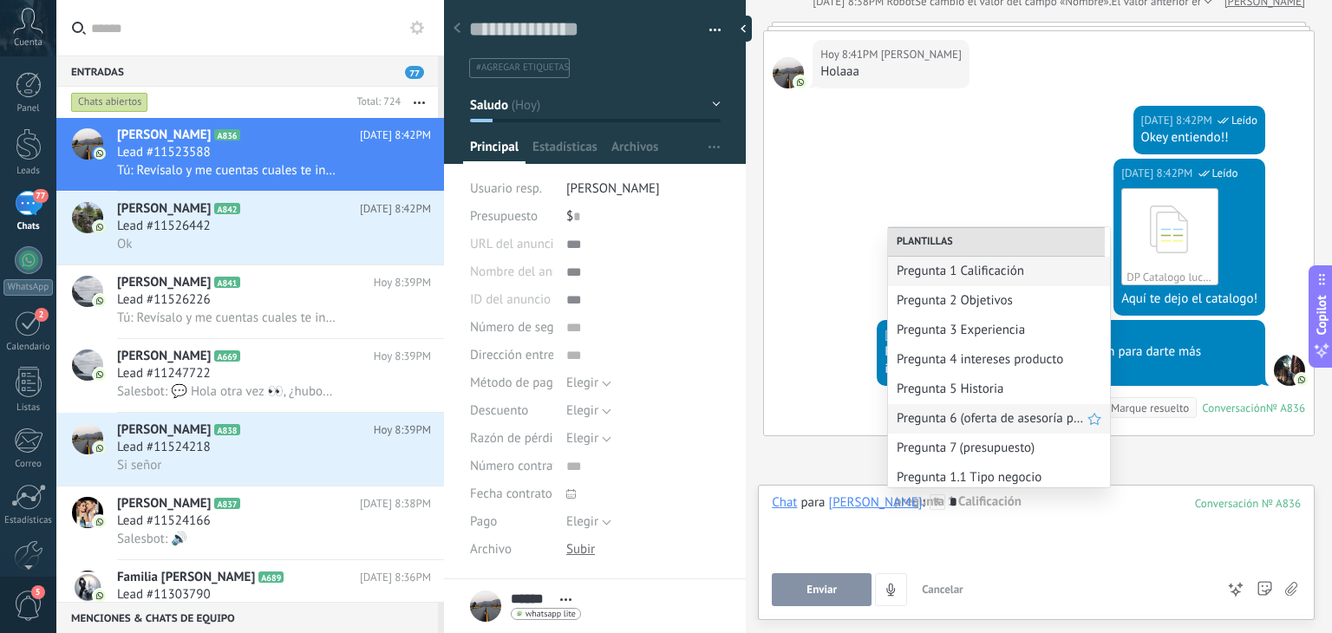
scroll to position [94, 0]
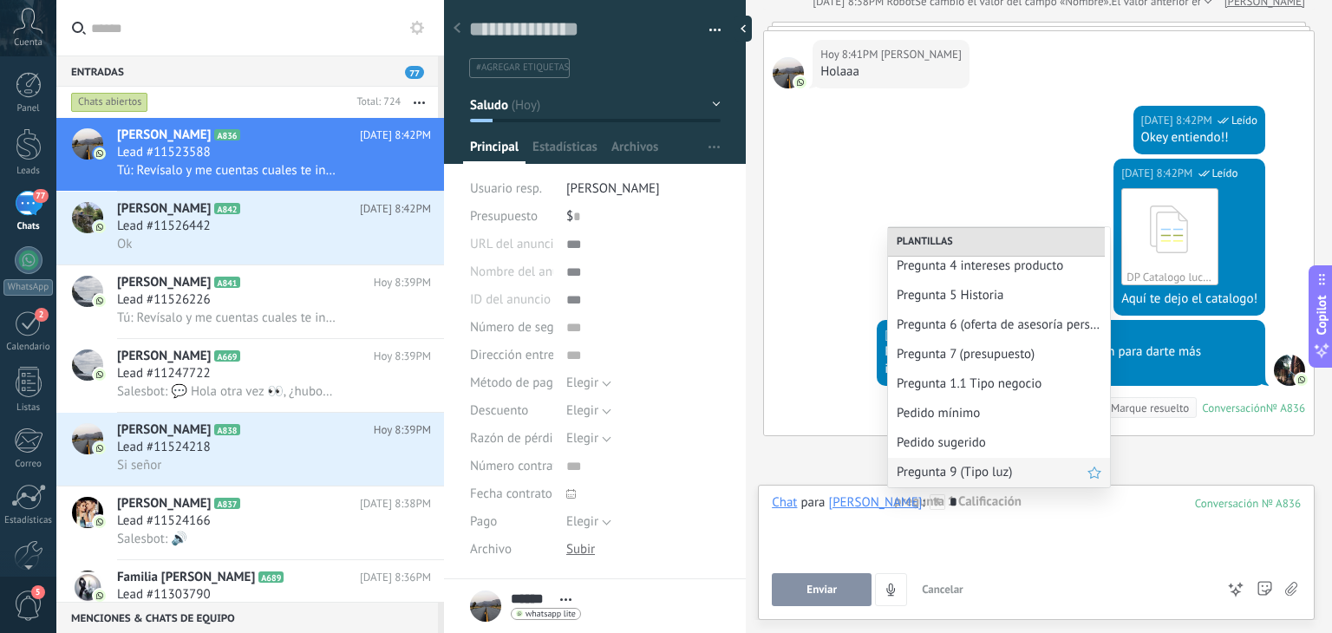
click at [961, 486] on div "Pregunta 9 (Tipo luz)" at bounding box center [999, 472] width 222 height 29
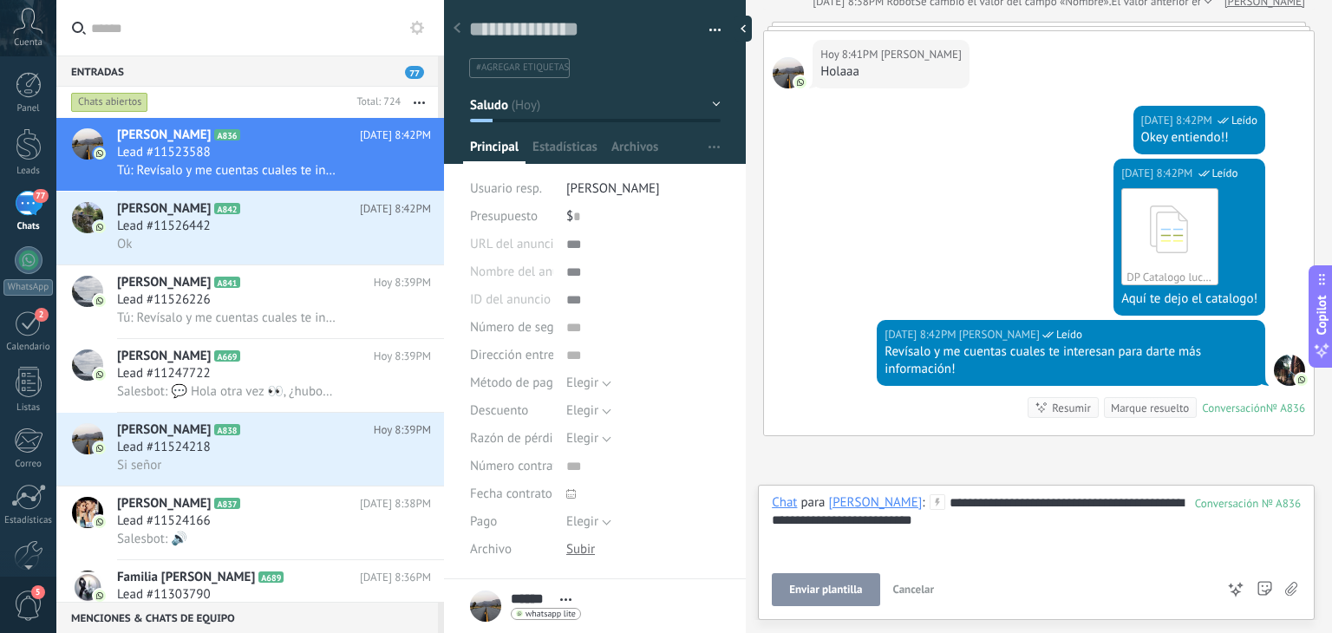
click at [818, 594] on span "Enviar plantilla" at bounding box center [825, 590] width 73 height 12
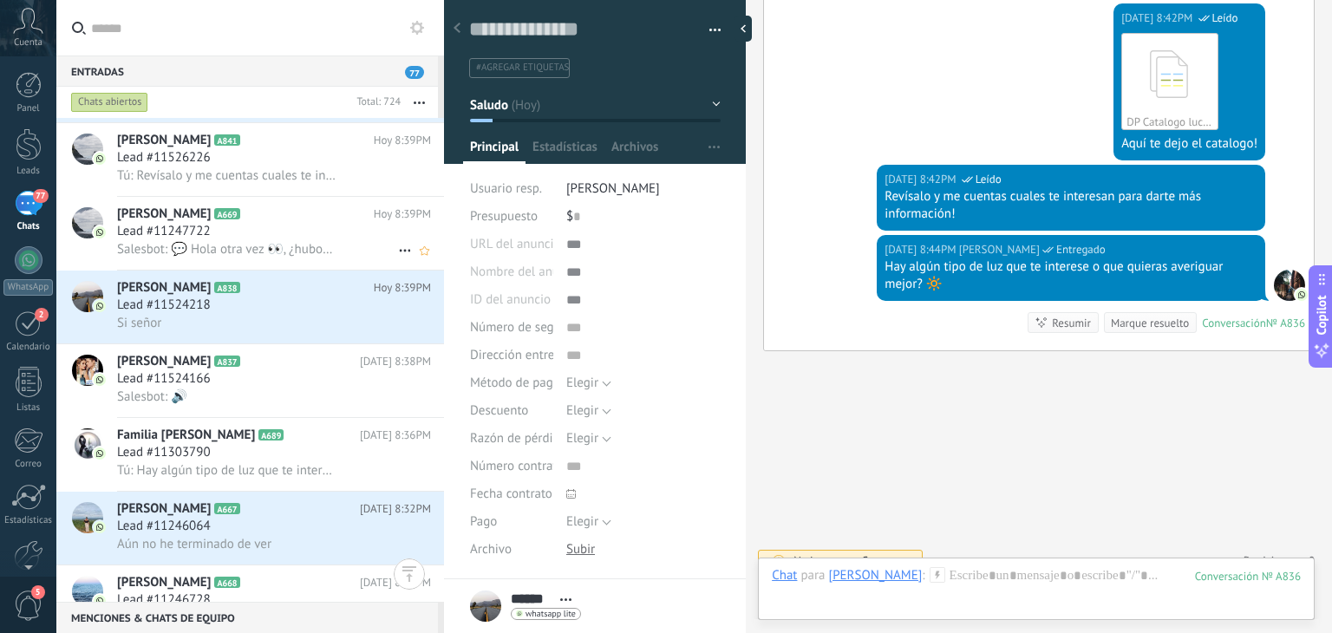
scroll to position [0, 0]
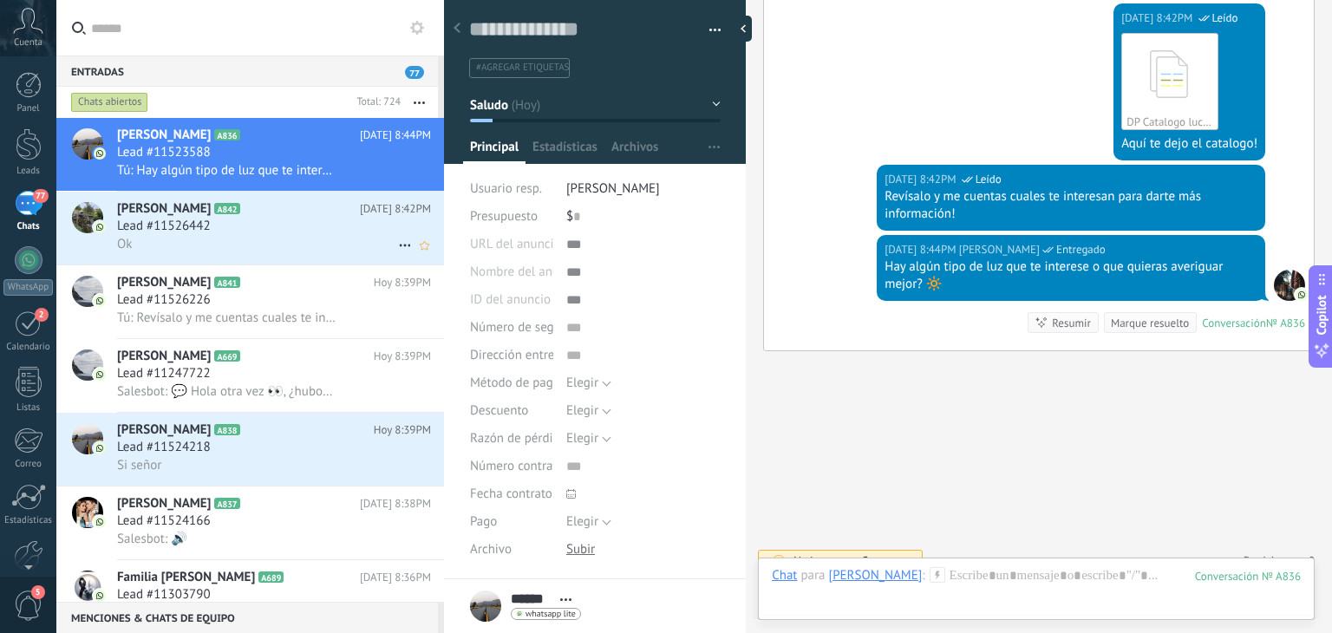
click at [267, 244] on div "Ok" at bounding box center [274, 244] width 314 height 18
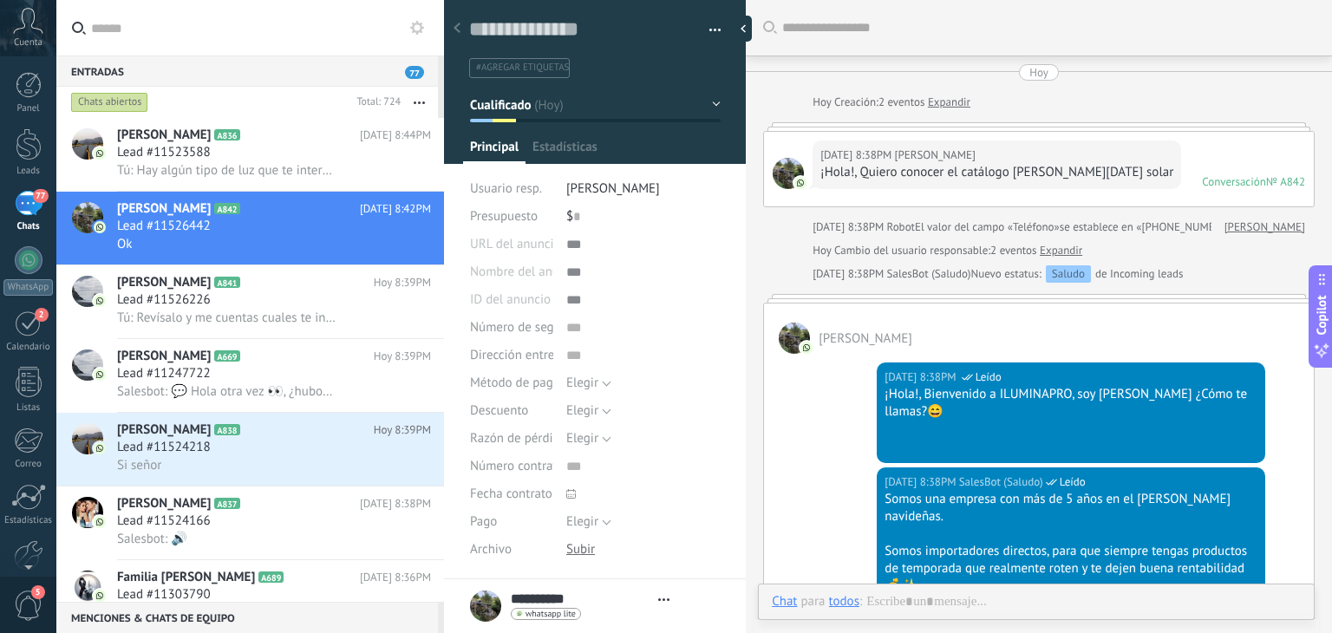
type textarea "**********"
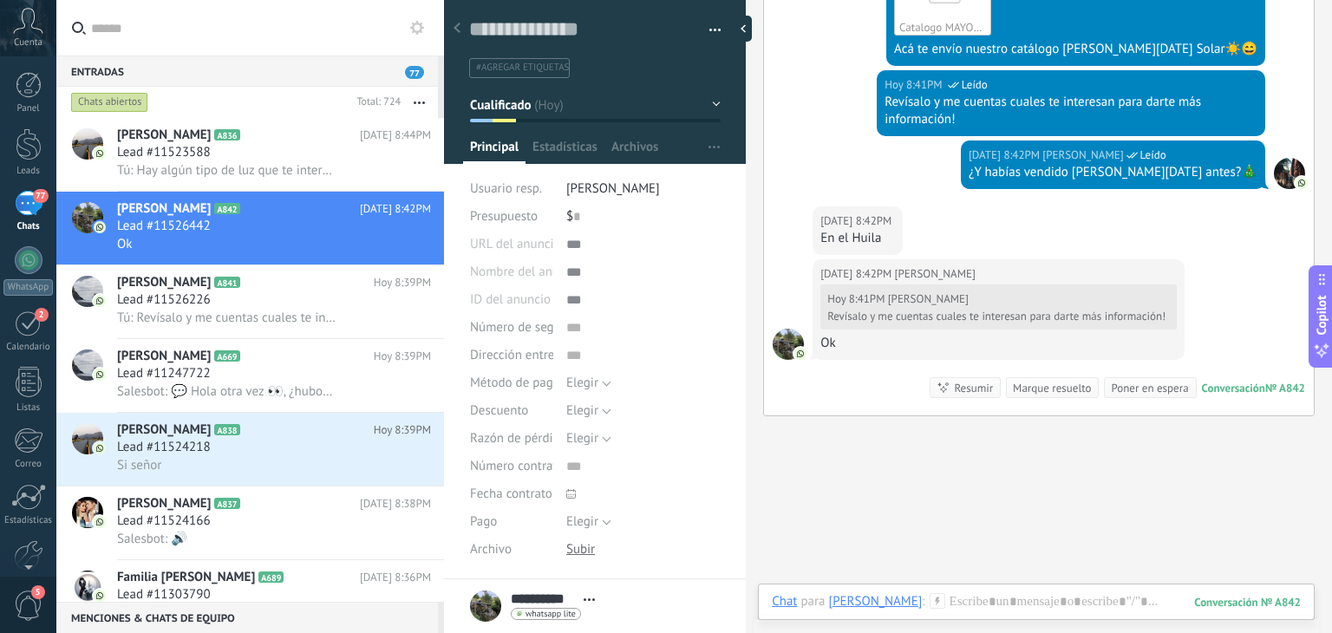
scroll to position [1297, 0]
click at [937, 608] on div at bounding box center [1036, 619] width 529 height 52
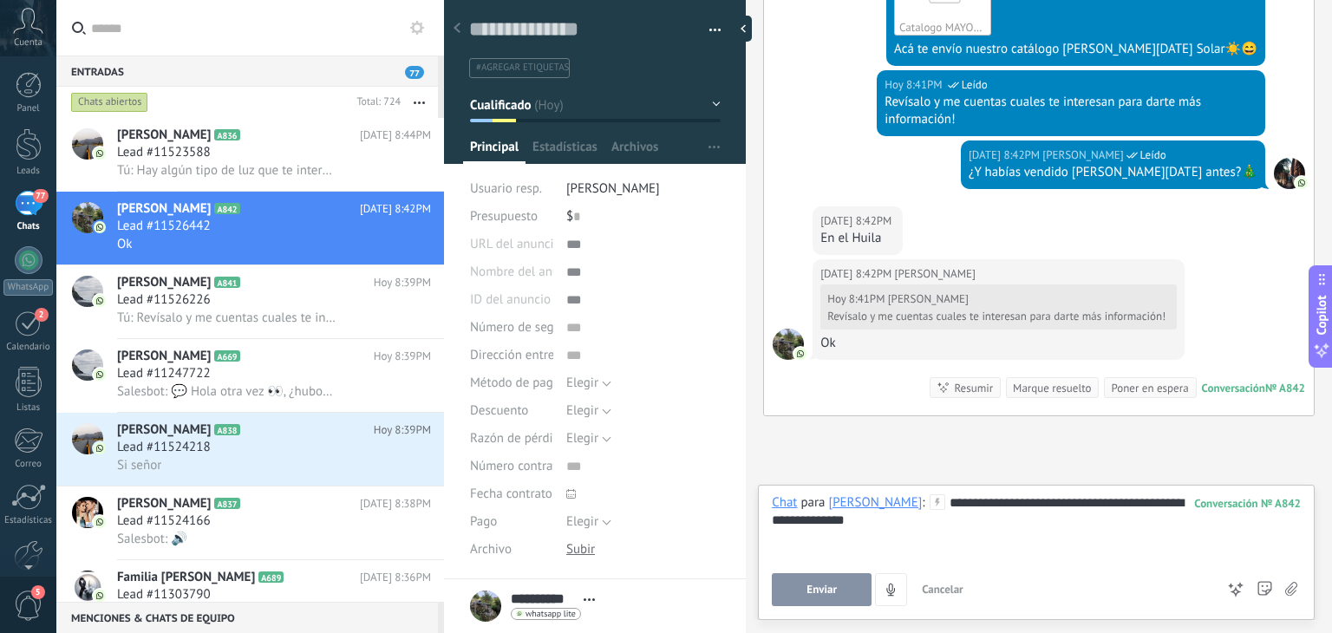
click at [819, 582] on button "Enviar" at bounding box center [822, 589] width 100 height 33
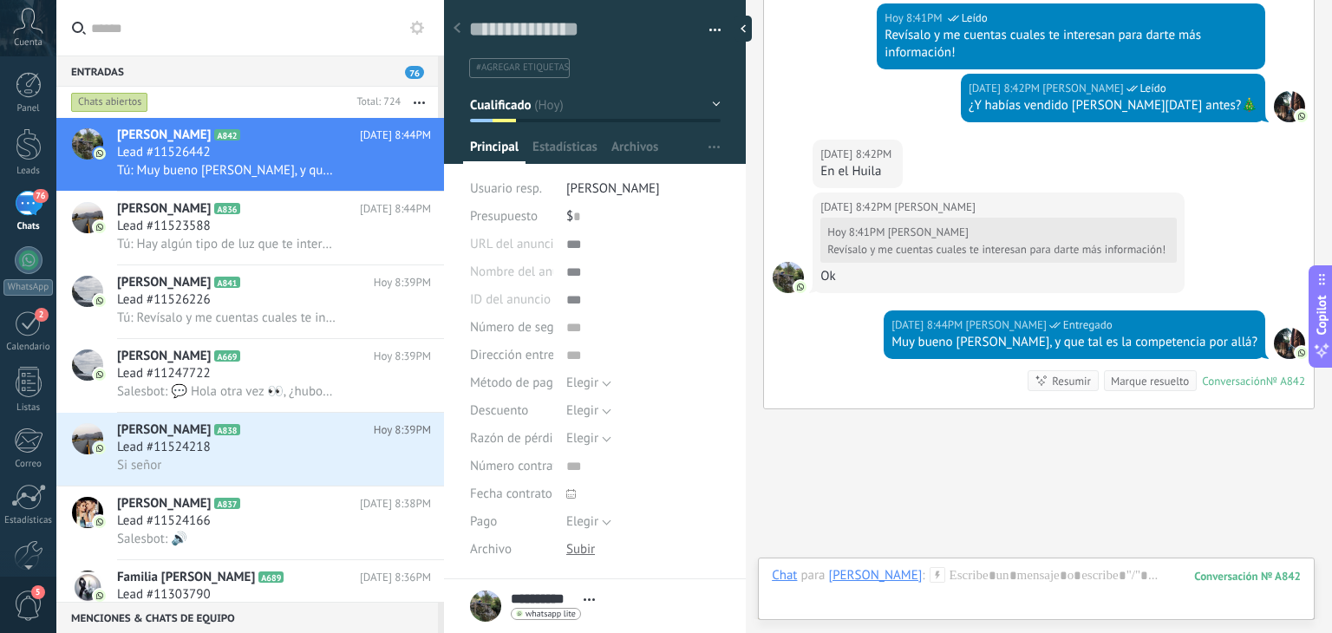
scroll to position [1422, 0]
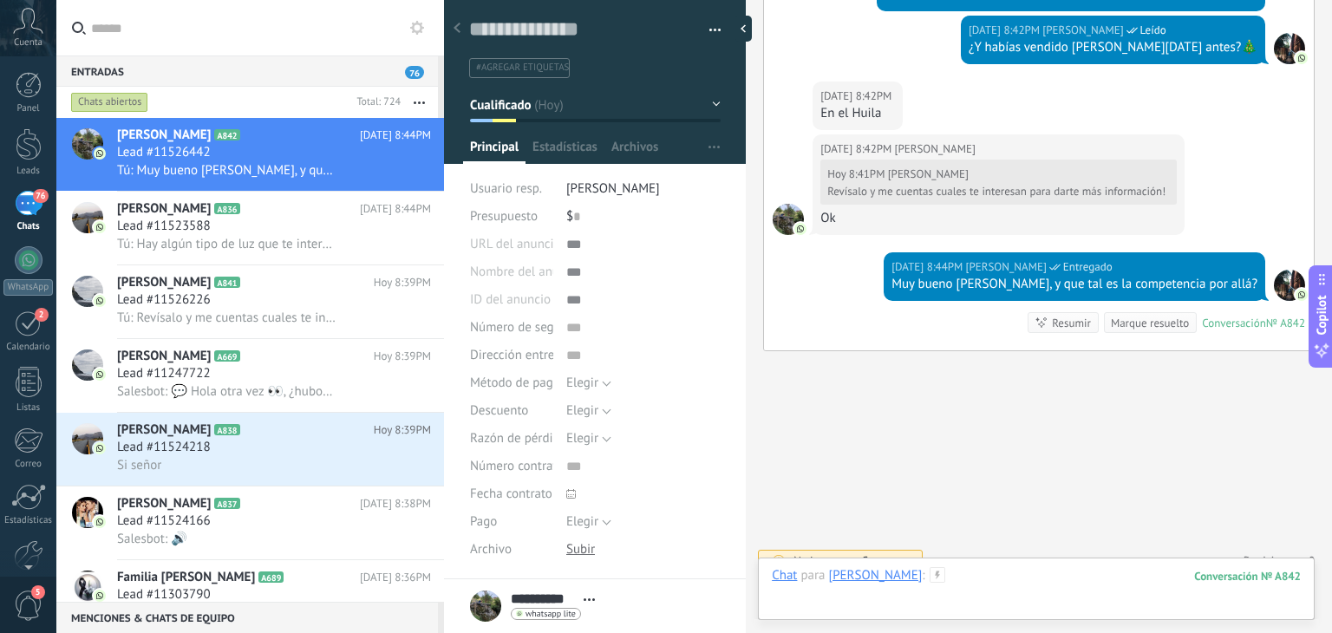
click at [944, 587] on div at bounding box center [1036, 593] width 529 height 52
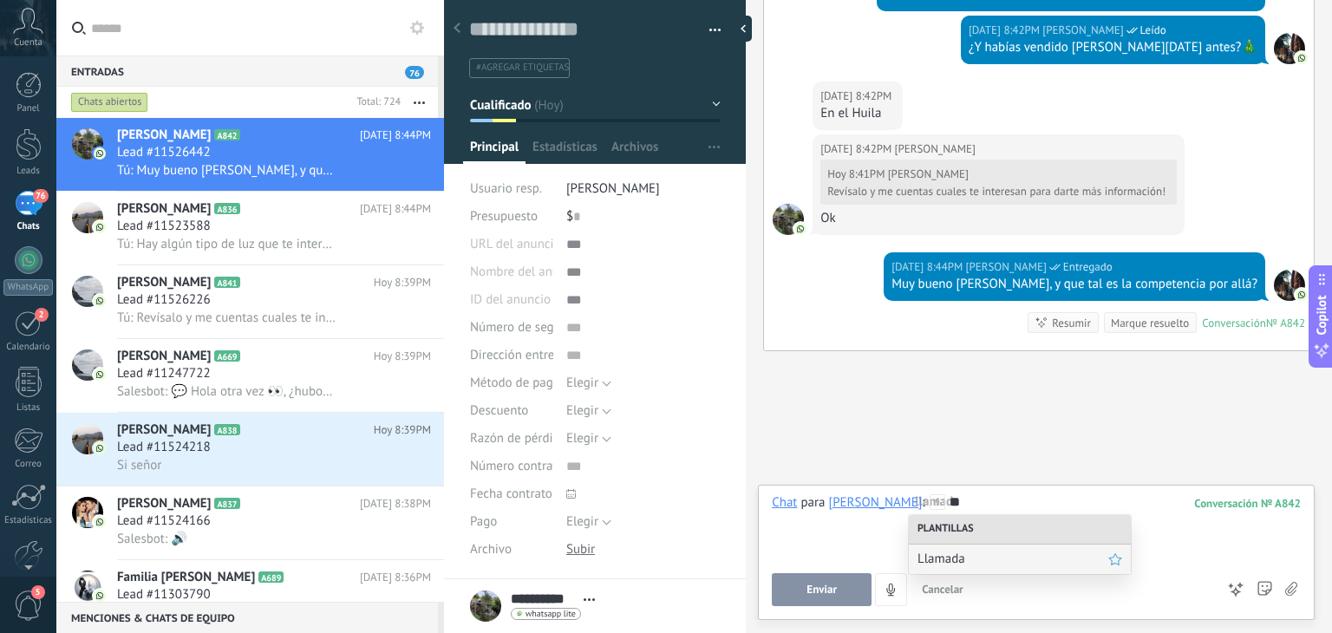
click at [949, 545] on div "Llamada" at bounding box center [1020, 558] width 222 height 29
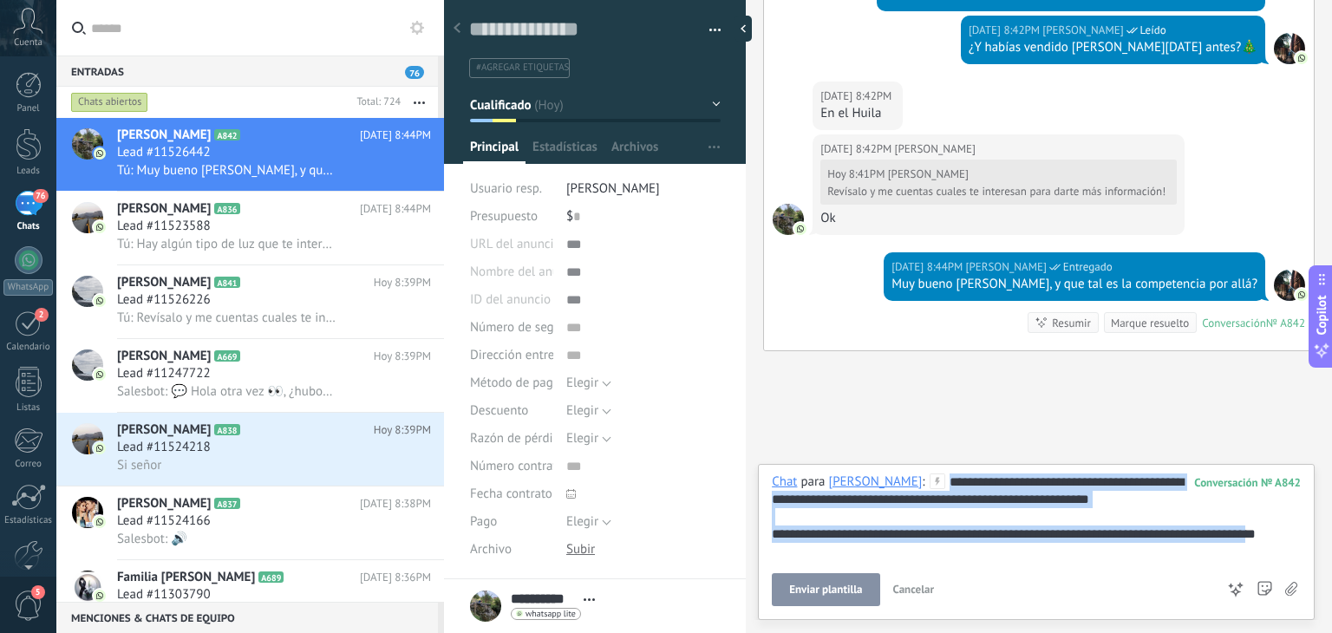
drag, startPoint x: 1290, startPoint y: 542, endPoint x: 877, endPoint y: 470, distance: 418.9
click at [877, 470] on div "**********" at bounding box center [1036, 542] width 557 height 156
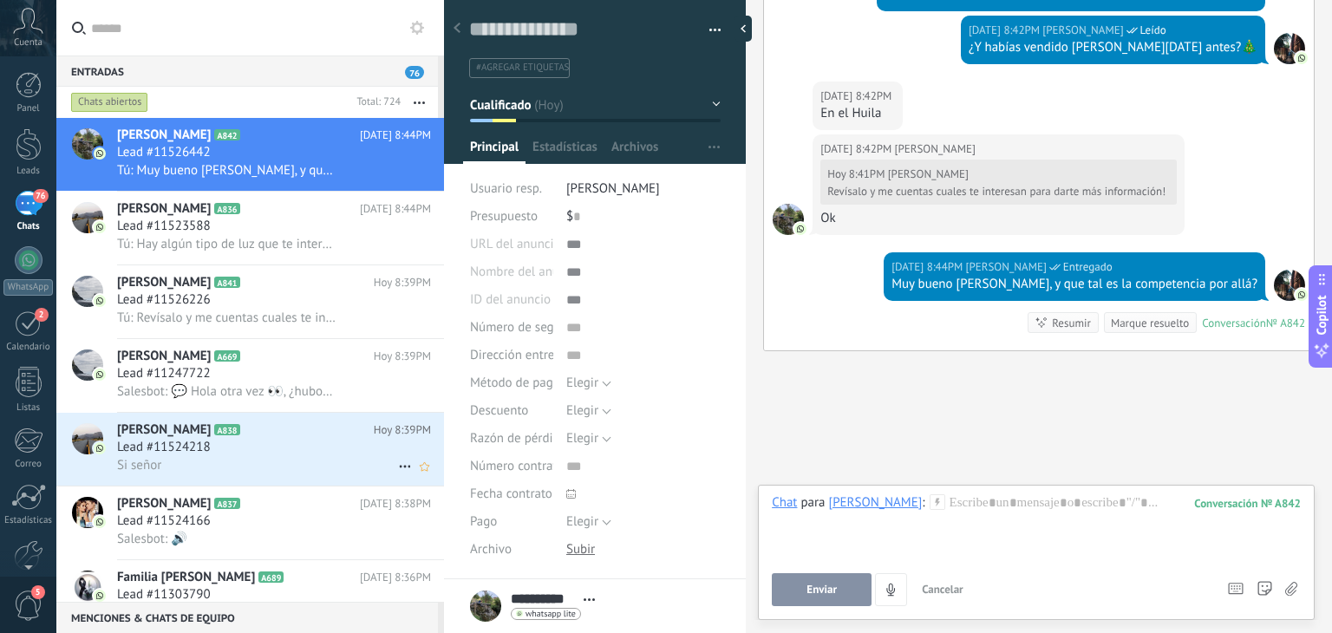
click at [173, 439] on span "Jose Luis Suarez" at bounding box center [164, 429] width 94 height 17
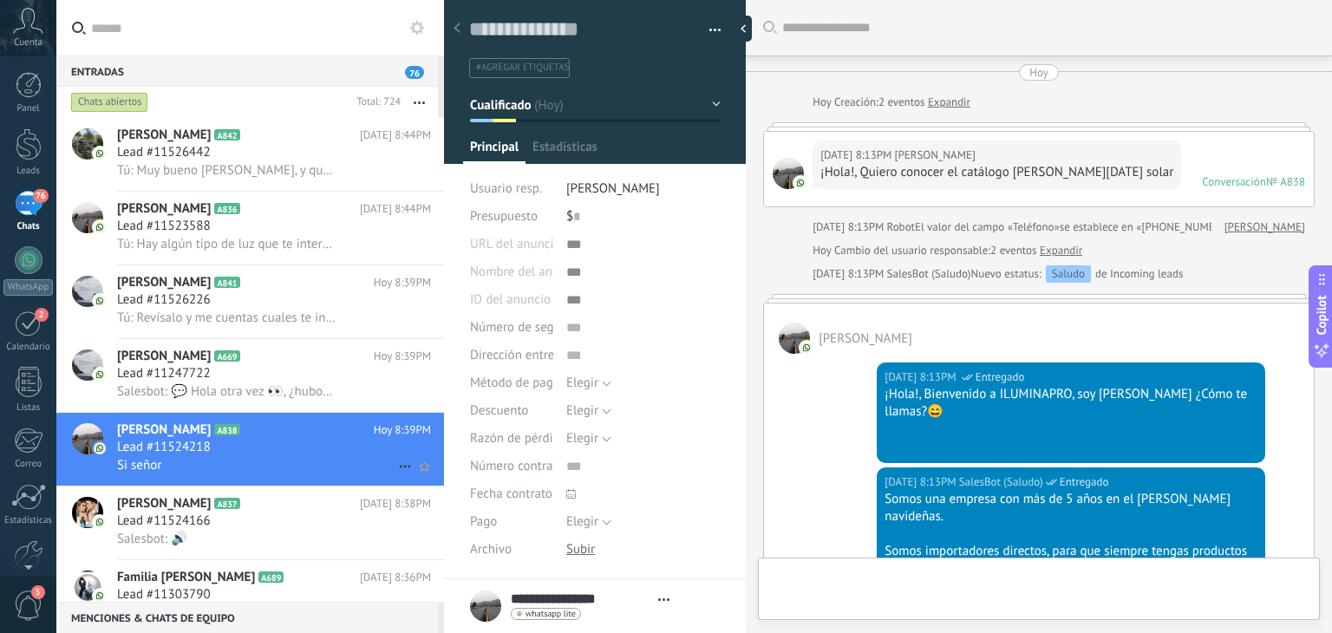
type textarea "**********"
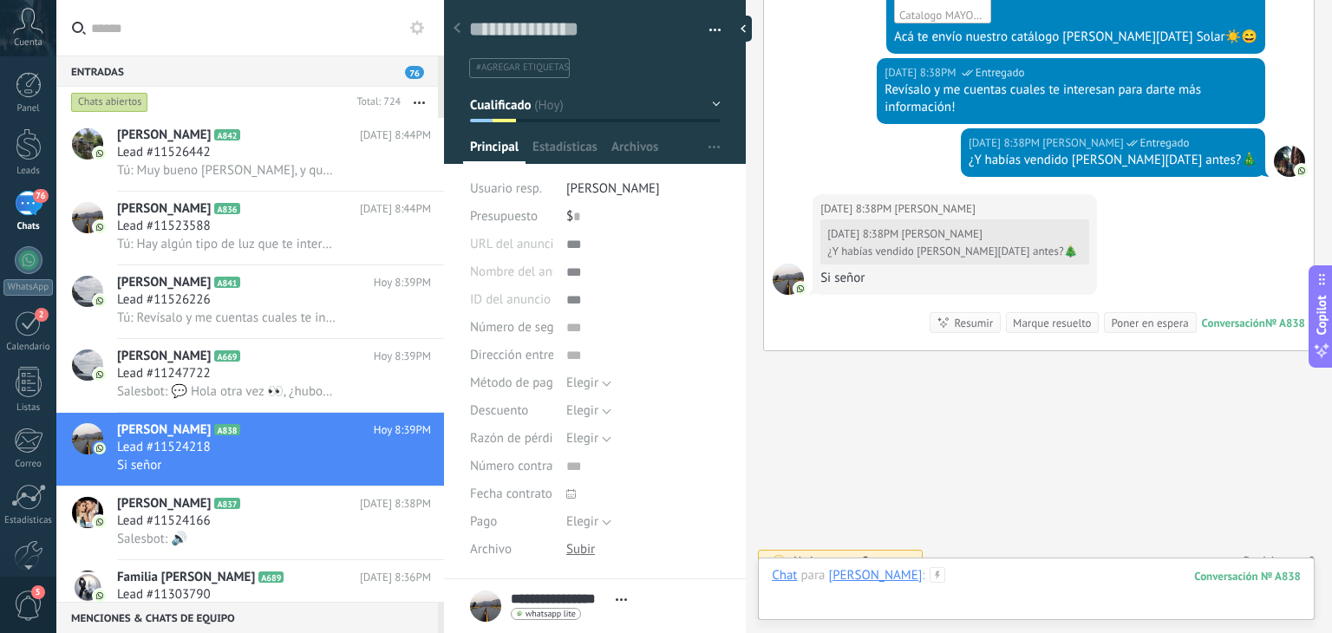
click at [974, 572] on div at bounding box center [1036, 593] width 529 height 52
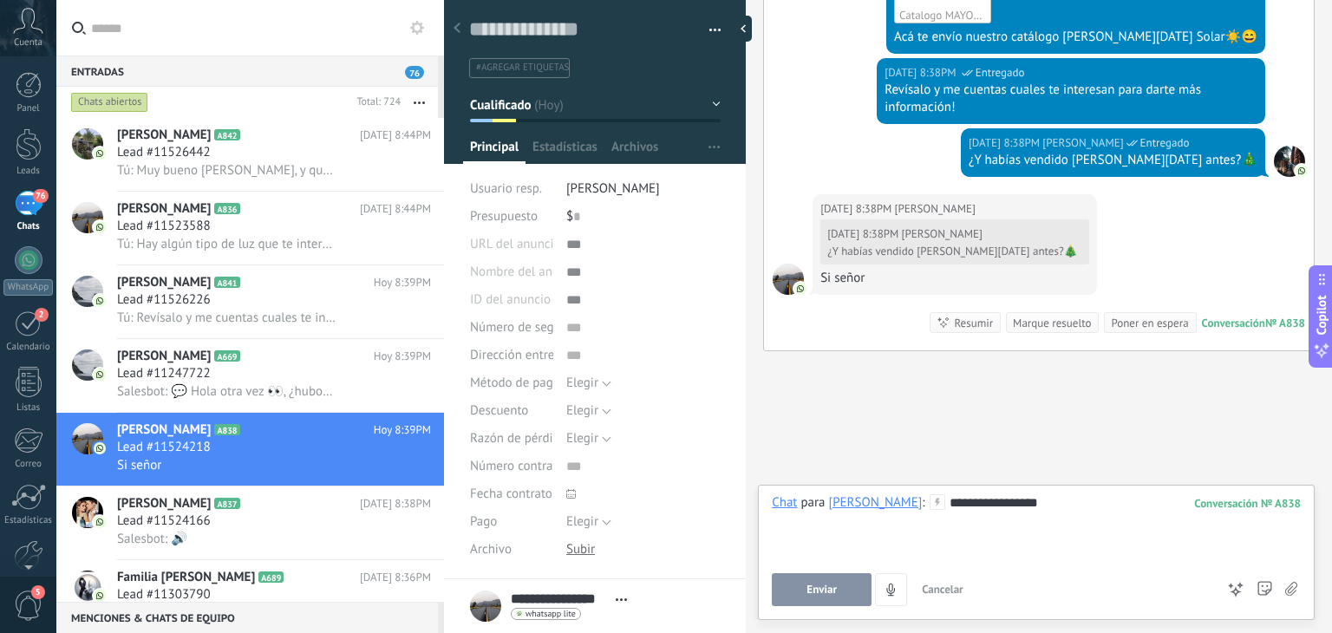
click at [824, 580] on button "Enviar" at bounding box center [822, 589] width 100 height 33
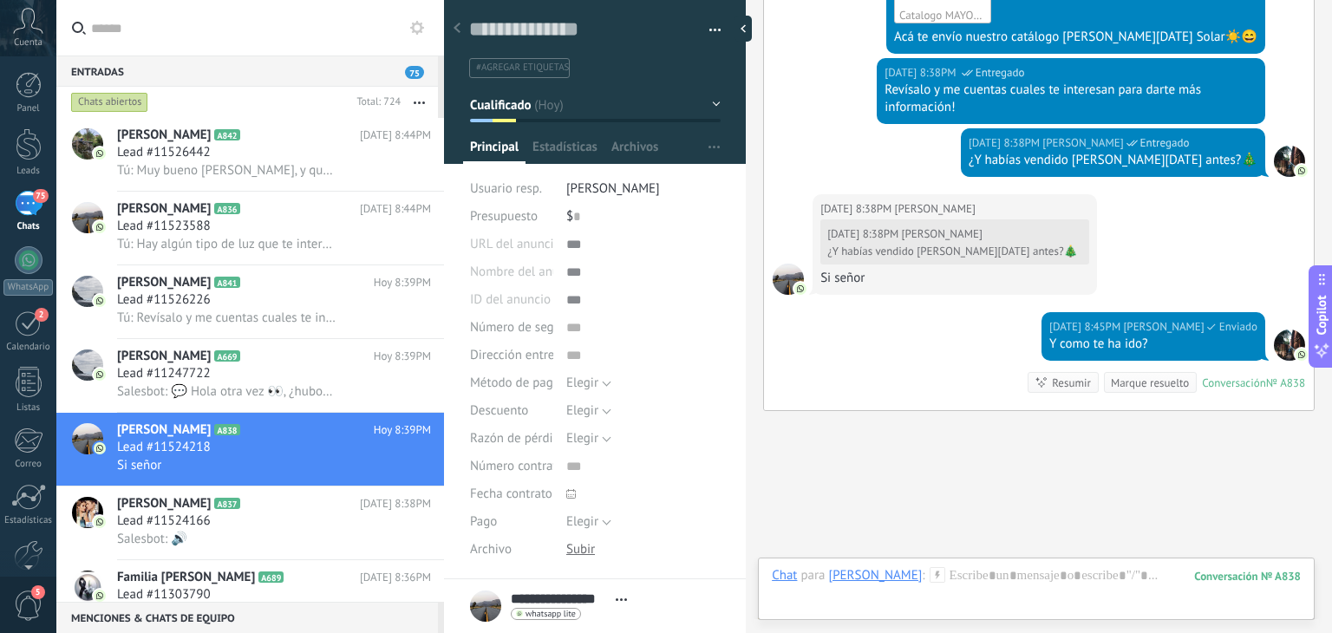
scroll to position [1304, 0]
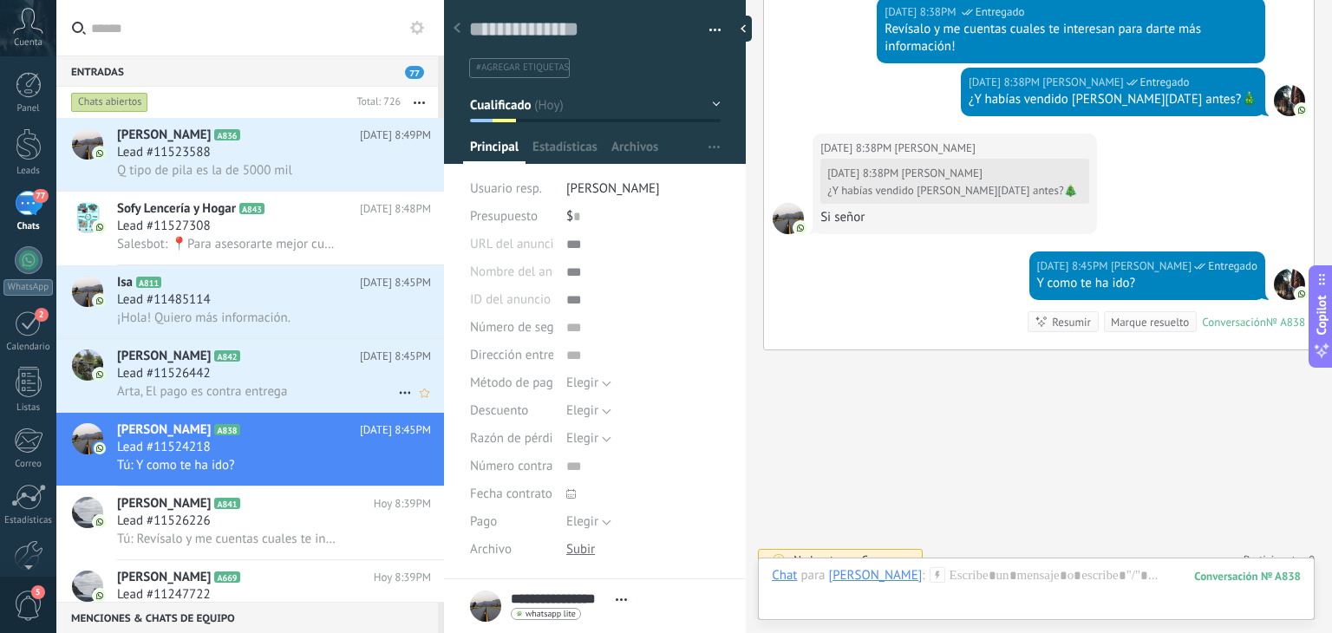
drag, startPoint x: 291, startPoint y: 389, endPoint x: 389, endPoint y: 380, distance: 98.4
click at [291, 389] on h3 "Arta, El pago es contra entrega" at bounding box center [206, 391] width 179 height 17
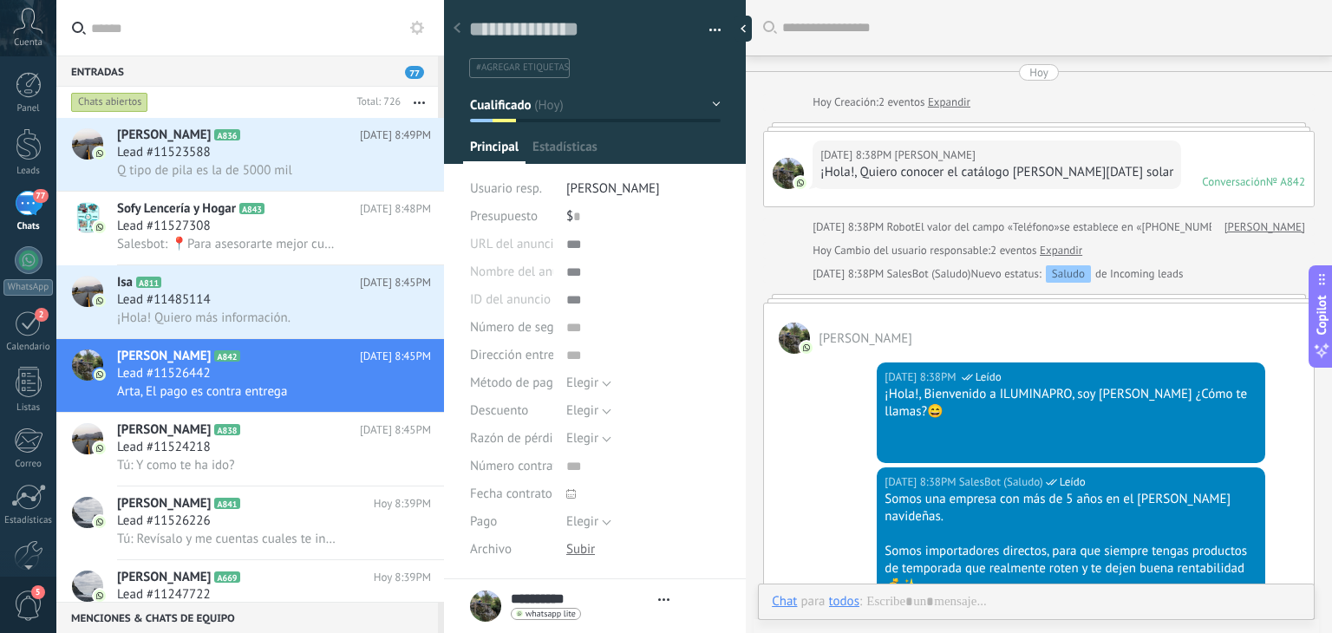
type textarea "**********"
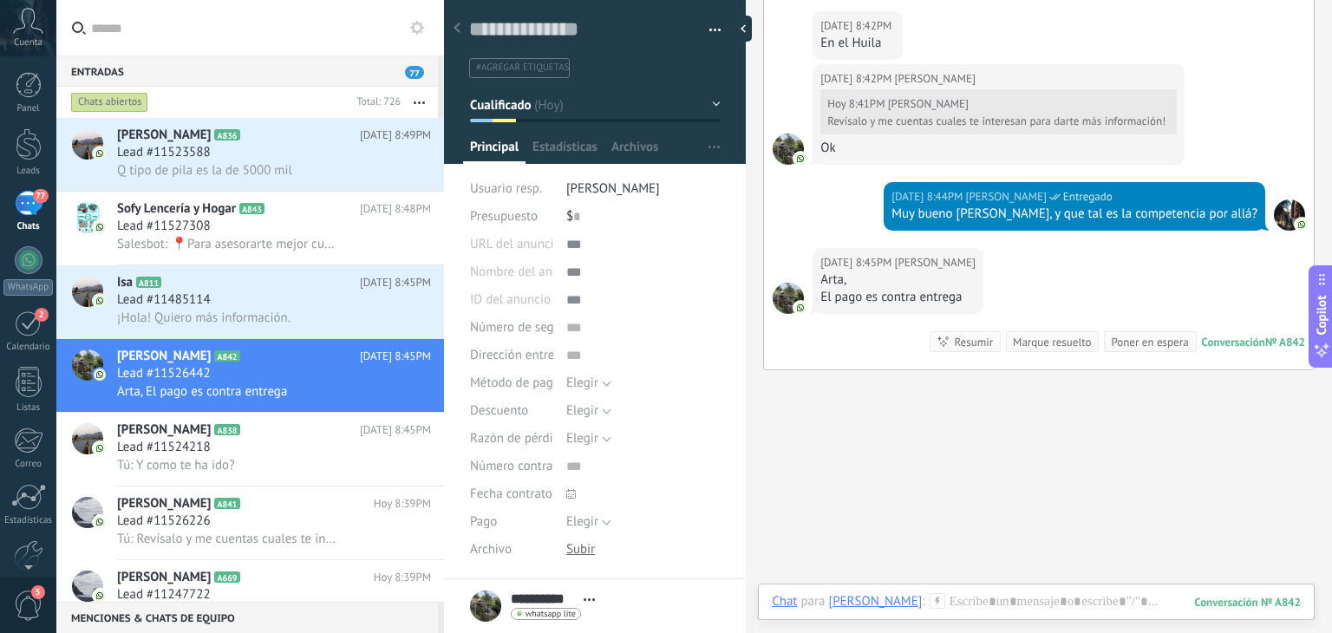
scroll to position [1512, 0]
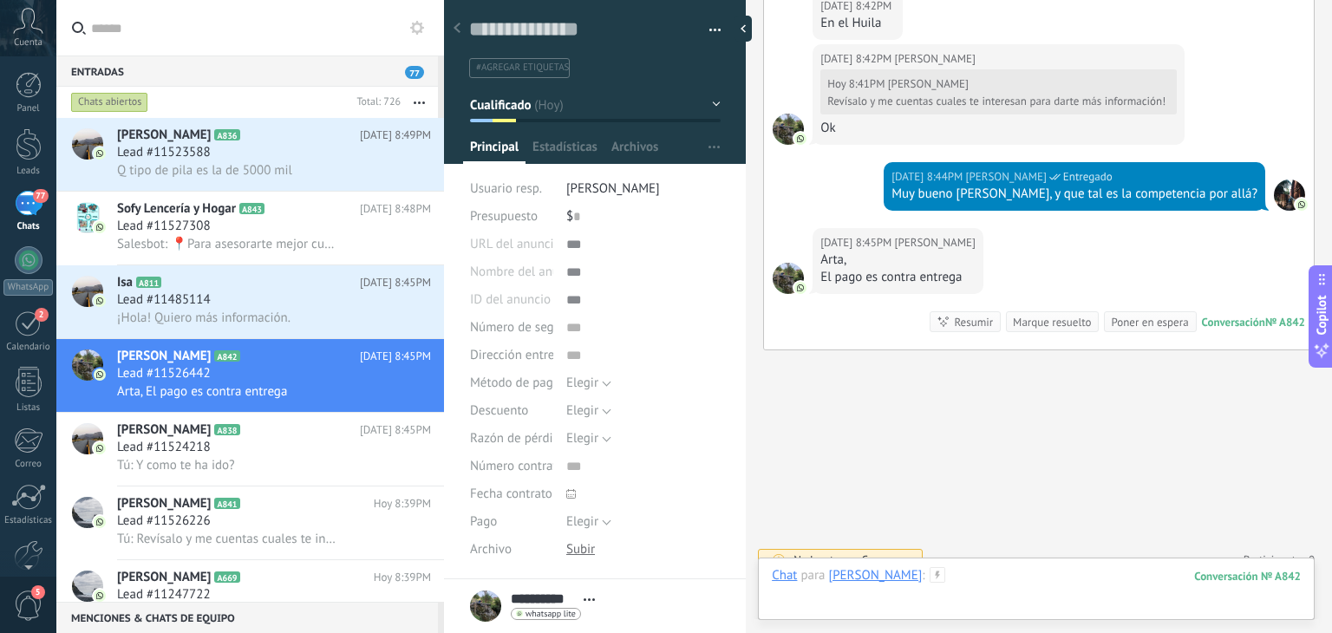
click at [955, 592] on div at bounding box center [1036, 593] width 529 height 52
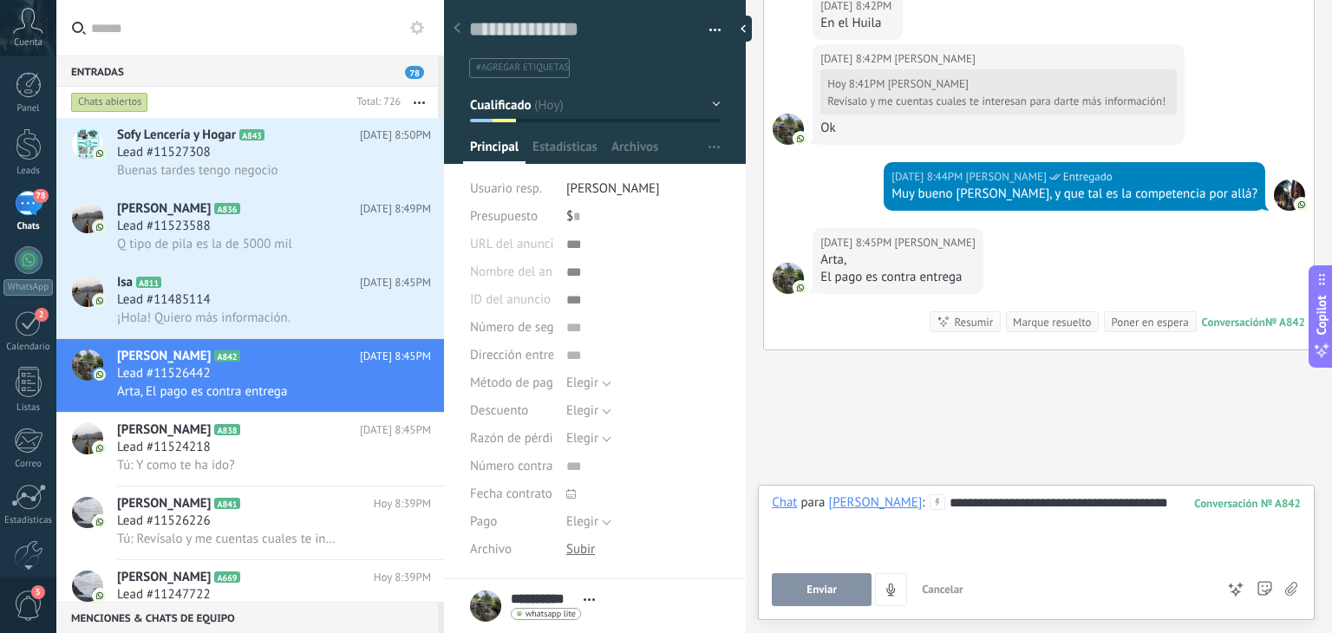
click at [838, 573] on div "Enviar Cancelar Rastrear clics en links ? Reducir links largos y rastrear clics…" at bounding box center [993, 589] width 443 height 33
click at [840, 608] on div "**********" at bounding box center [1036, 552] width 557 height 135
click at [845, 596] on button "Enviar" at bounding box center [822, 589] width 100 height 33
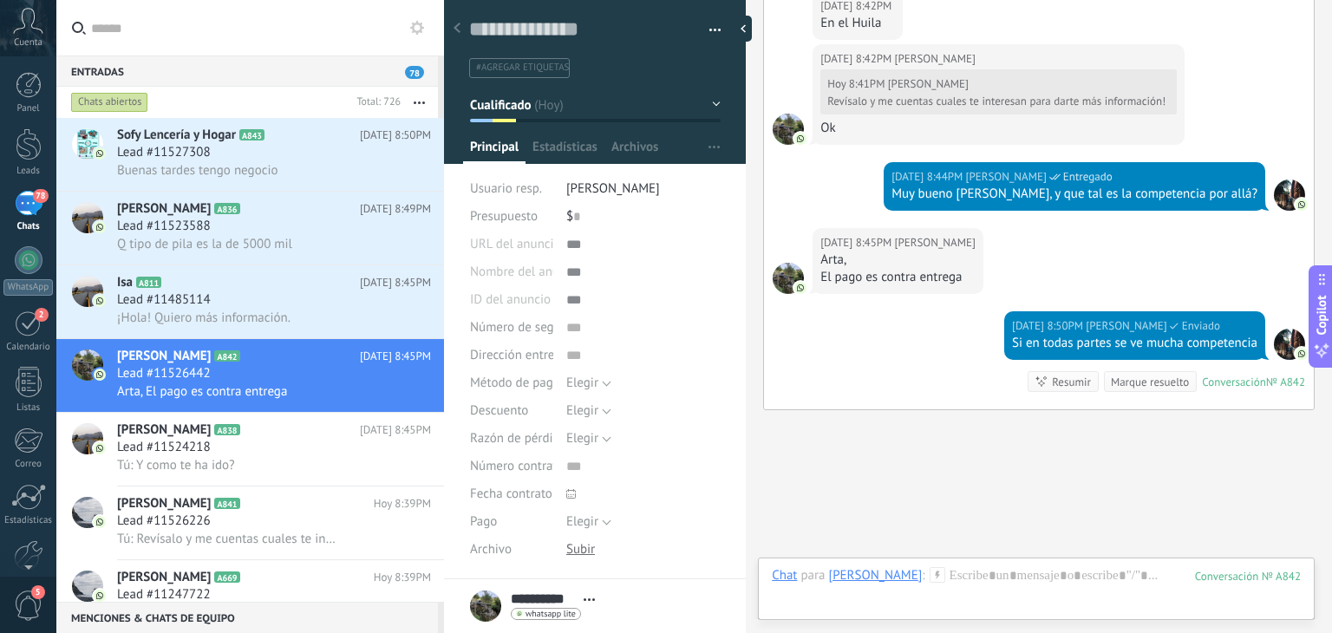
scroll to position [1571, 0]
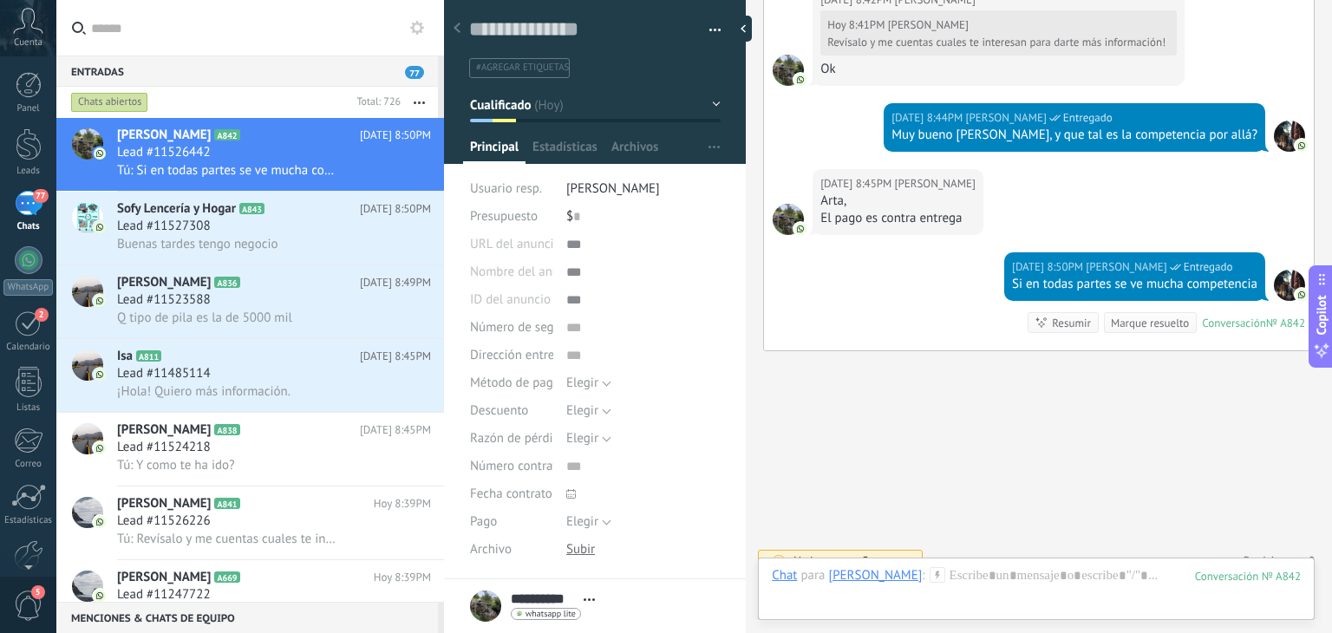
click at [955, 608] on div at bounding box center [1036, 593] width 529 height 52
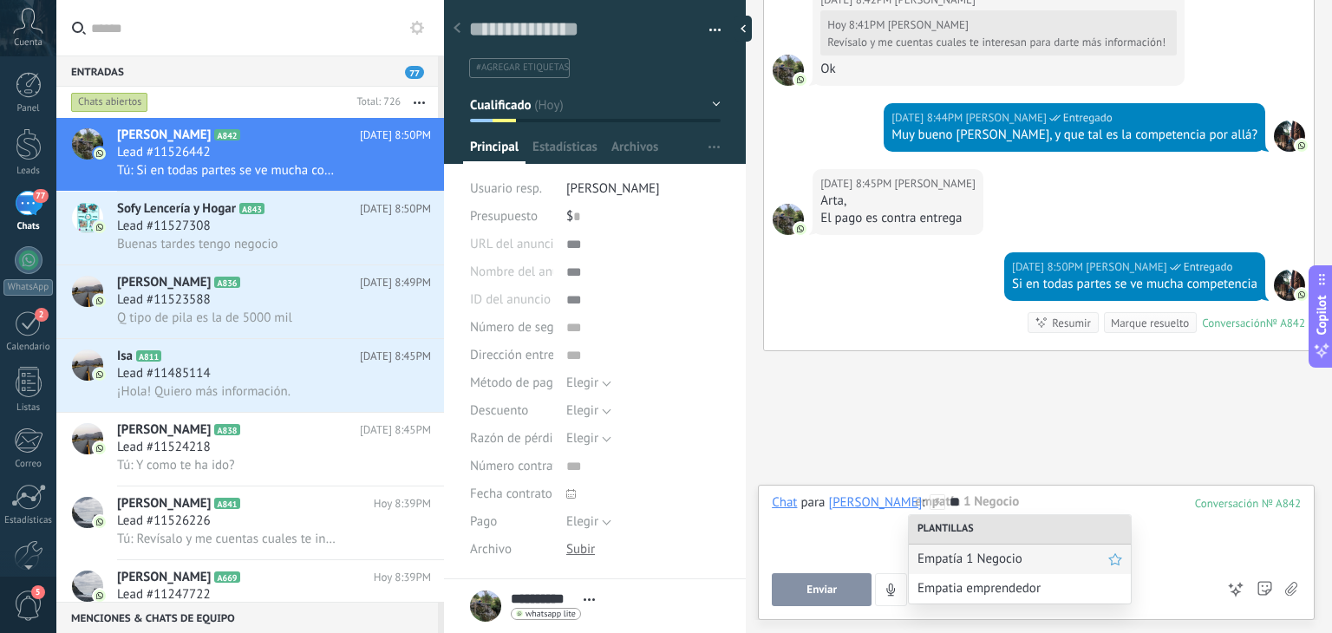
click at [961, 564] on span "Empatía 1 Negocio" at bounding box center [1012, 559] width 191 height 16
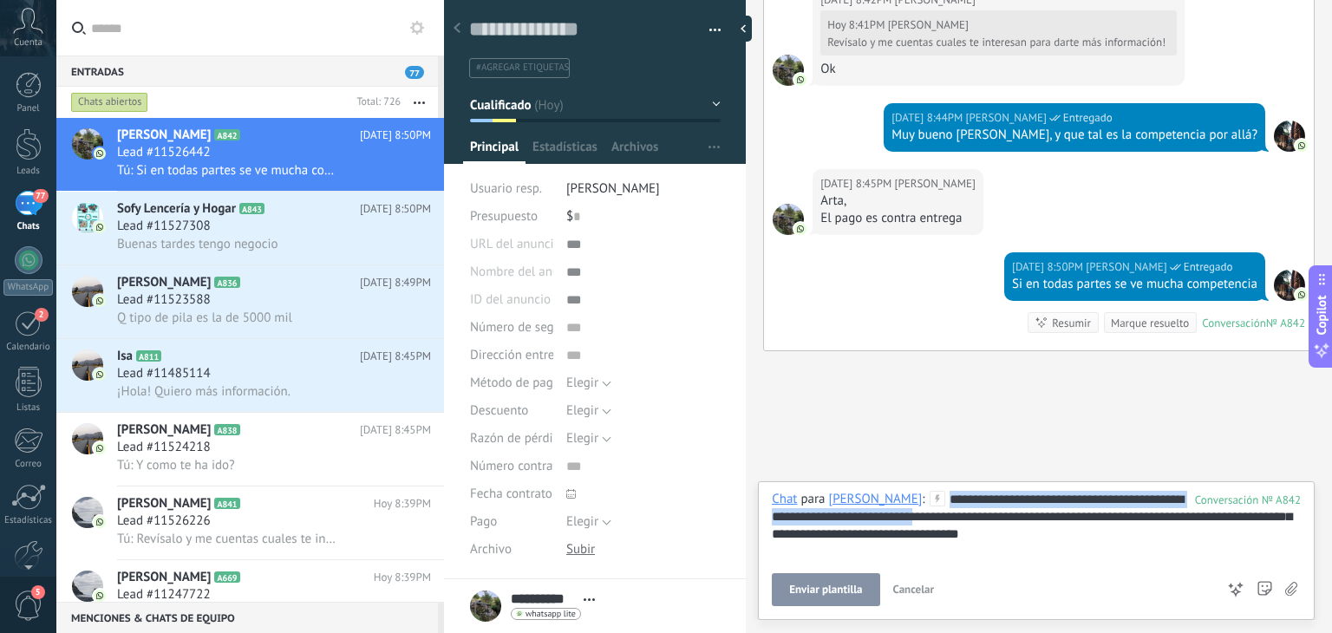
drag, startPoint x: 936, startPoint y: 517, endPoint x: 902, endPoint y: 484, distance: 47.8
click at [902, 484] on div "**********" at bounding box center [1036, 550] width 557 height 139
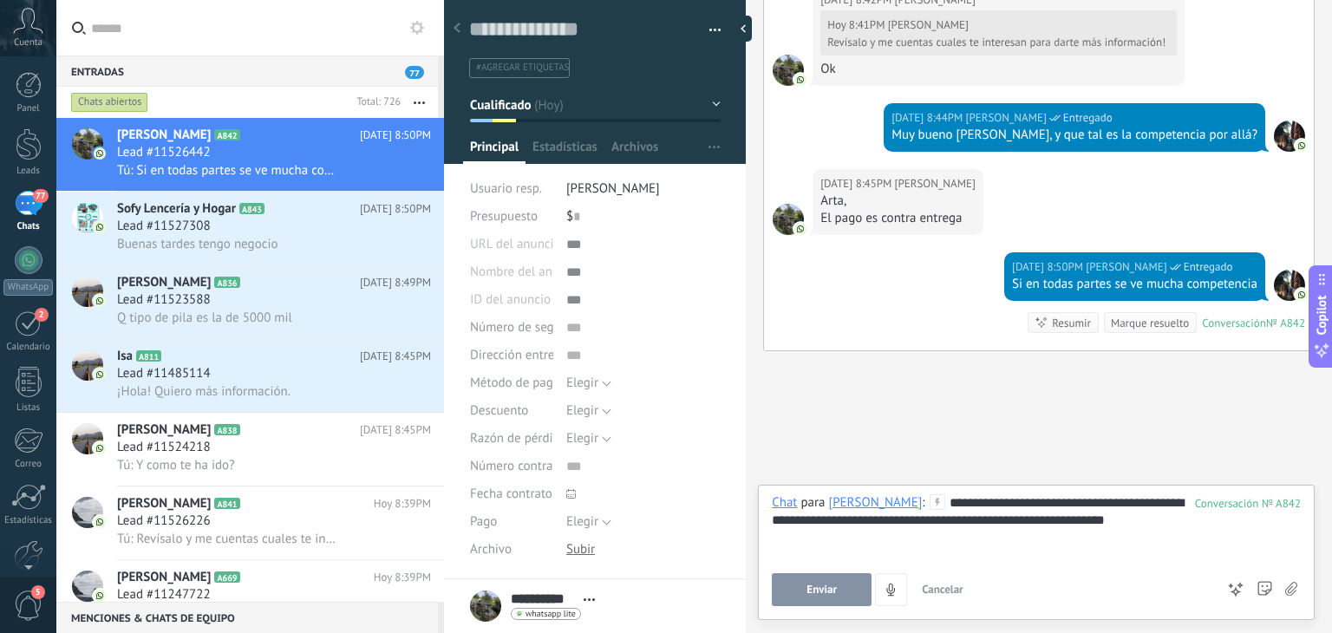
click at [1113, 521] on div "**********" at bounding box center [1036, 527] width 529 height 66
click at [843, 590] on button "Enviar" at bounding box center [822, 589] width 100 height 33
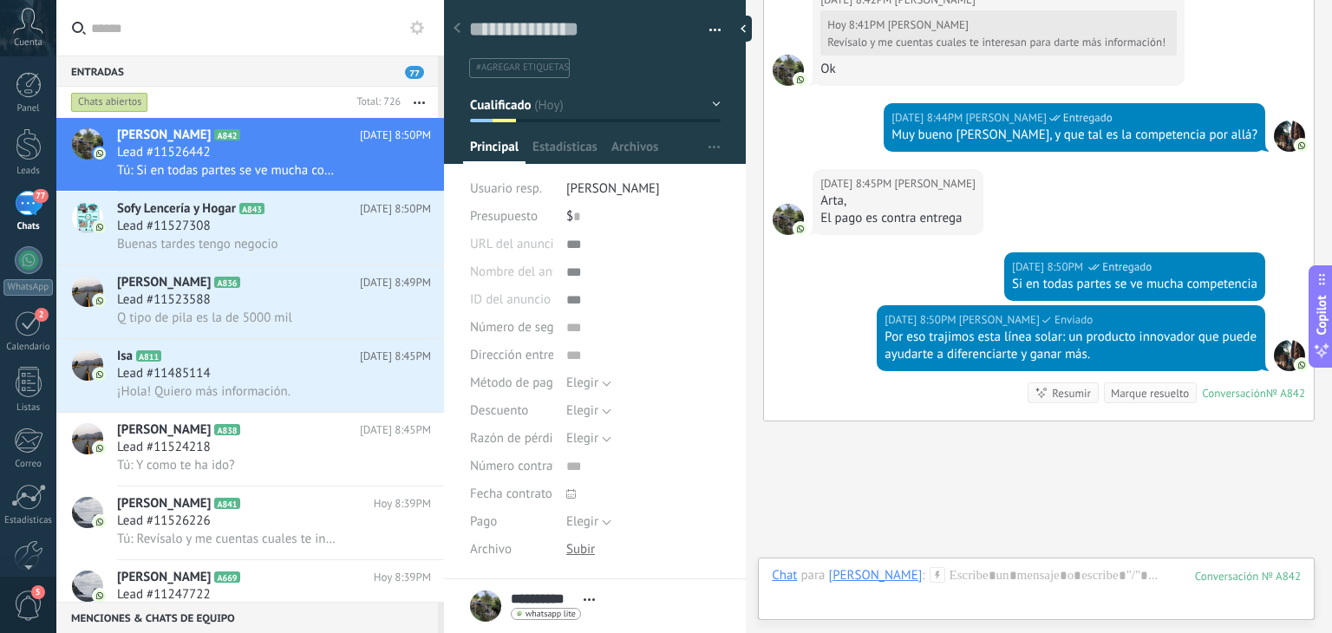
scroll to position [1641, 0]
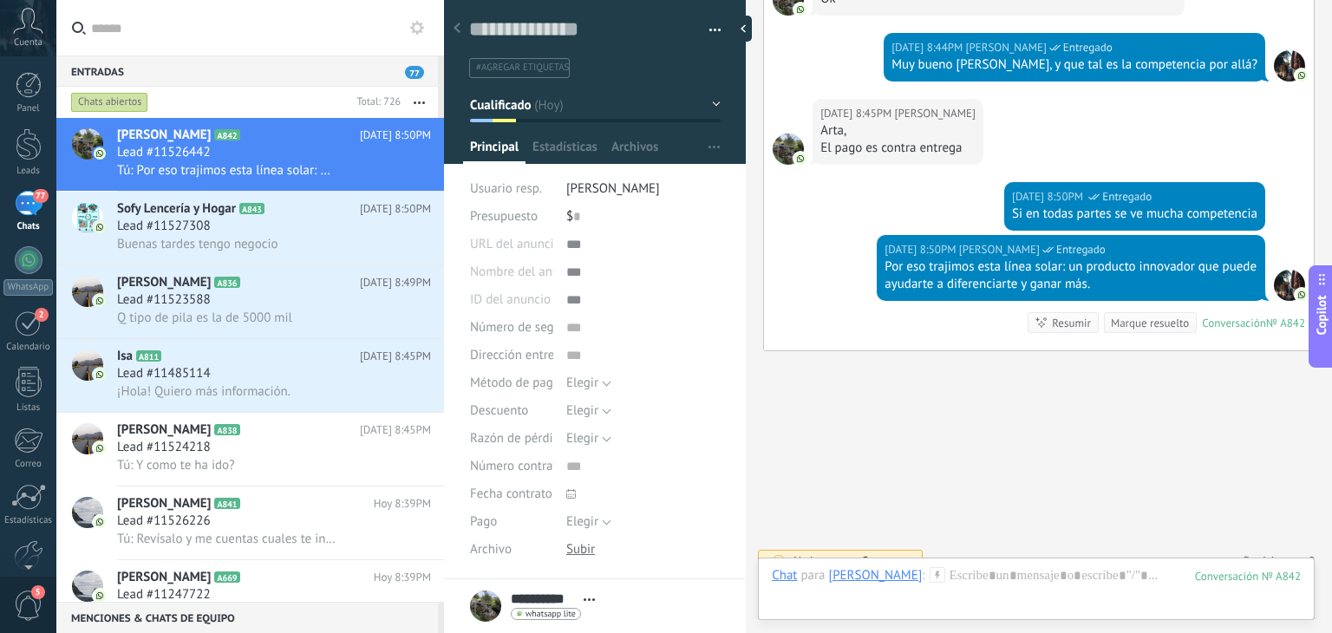
click at [987, 559] on div "Chat Correo Nota Tarea Chat para Juan David : 842 Enviar Cancelar Rastrear clic…" at bounding box center [1036, 588] width 557 height 62
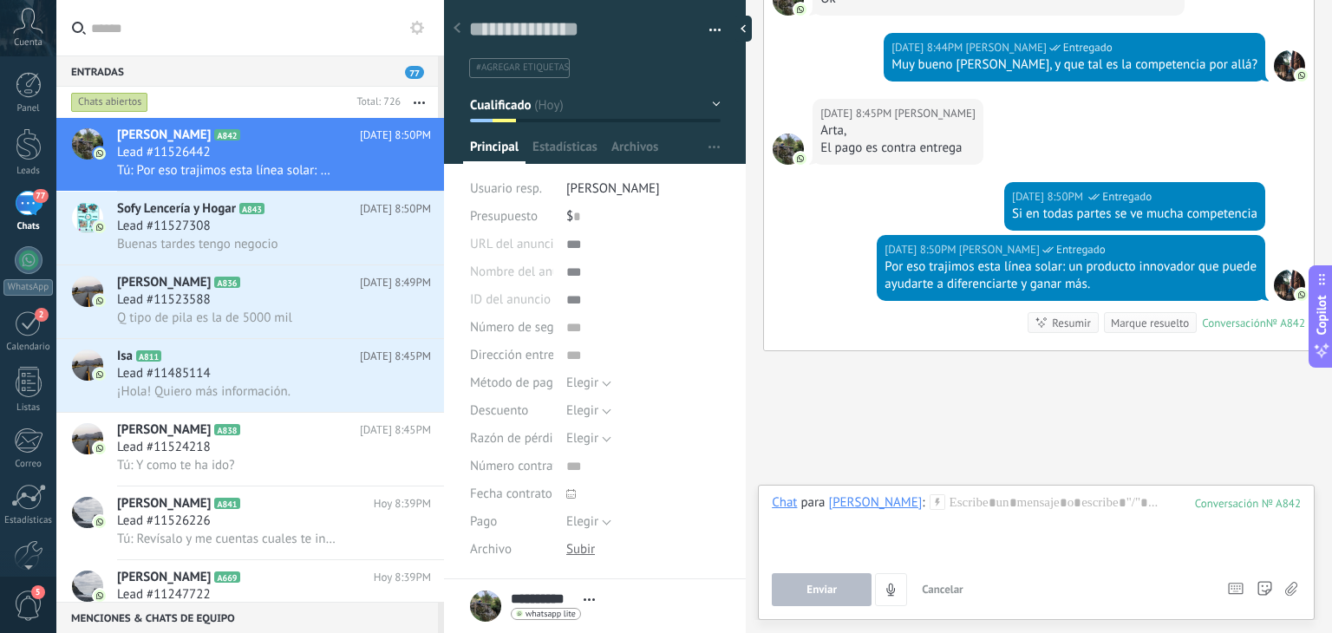
click at [983, 570] on div "Chat para Juan David : 842 Enviar Cancelar Rastrear clics en links ? Reducir li…" at bounding box center [1036, 550] width 529 height 112
click at [986, 521] on div at bounding box center [1036, 527] width 529 height 66
click at [815, 582] on button "Enviar" at bounding box center [822, 589] width 100 height 33
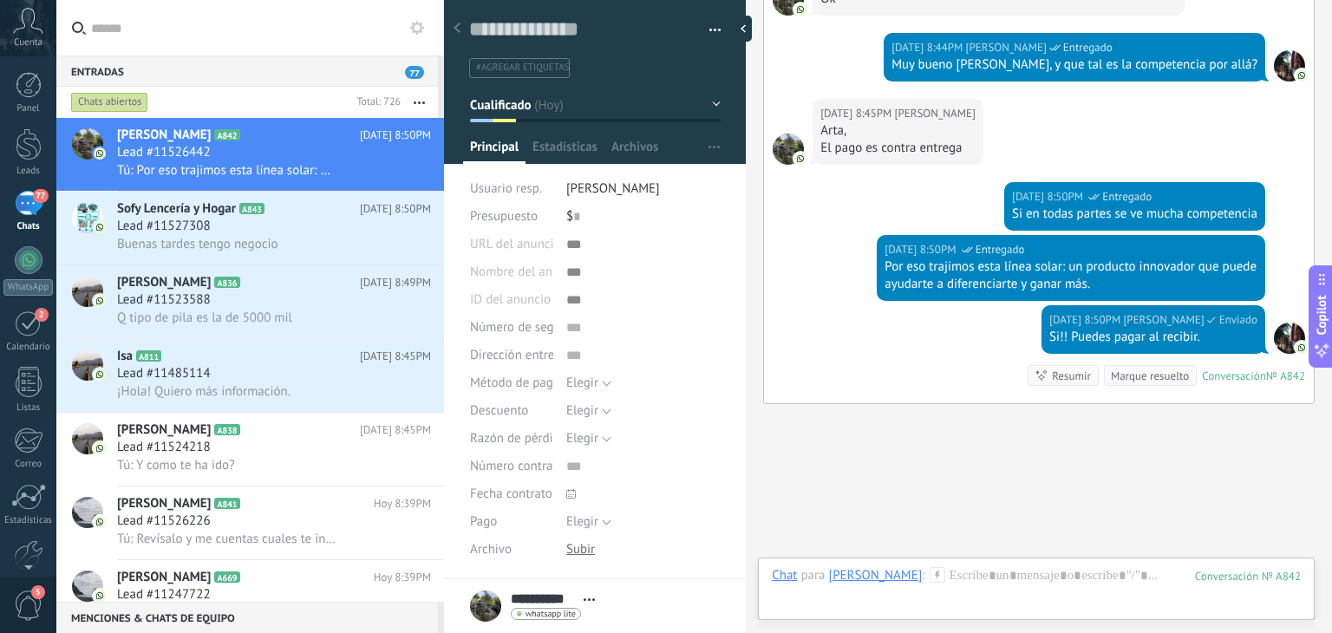
scroll to position [1694, 0]
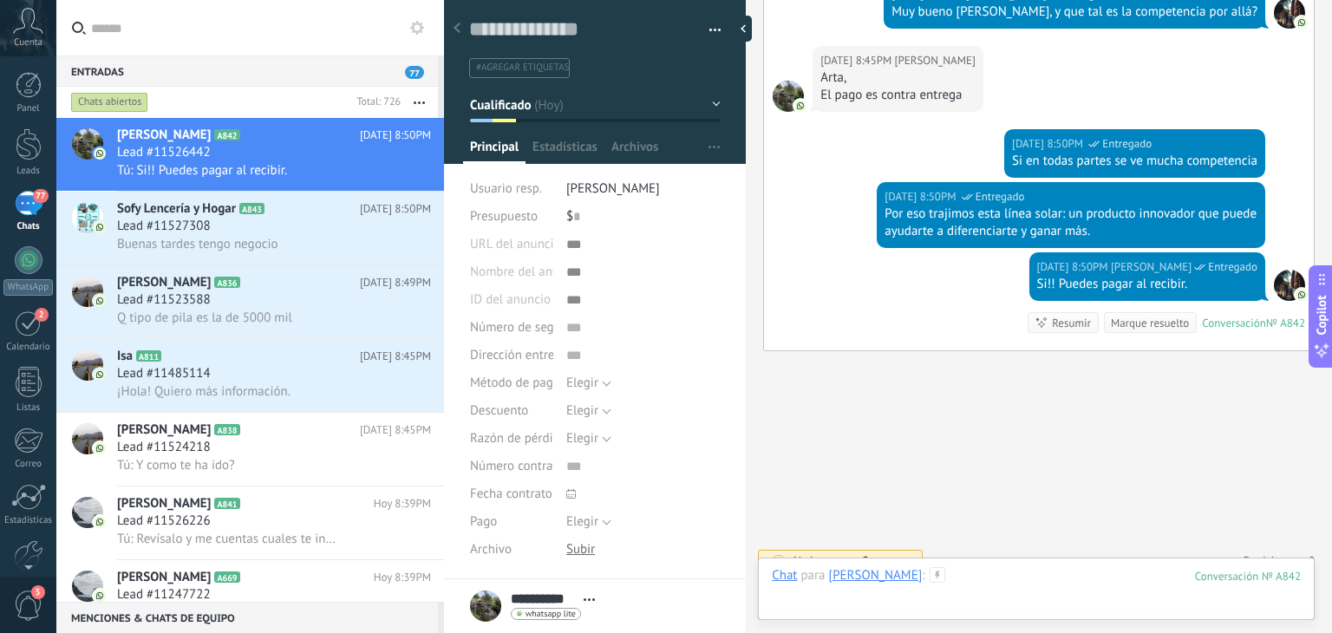
click at [937, 577] on div at bounding box center [1036, 593] width 529 height 52
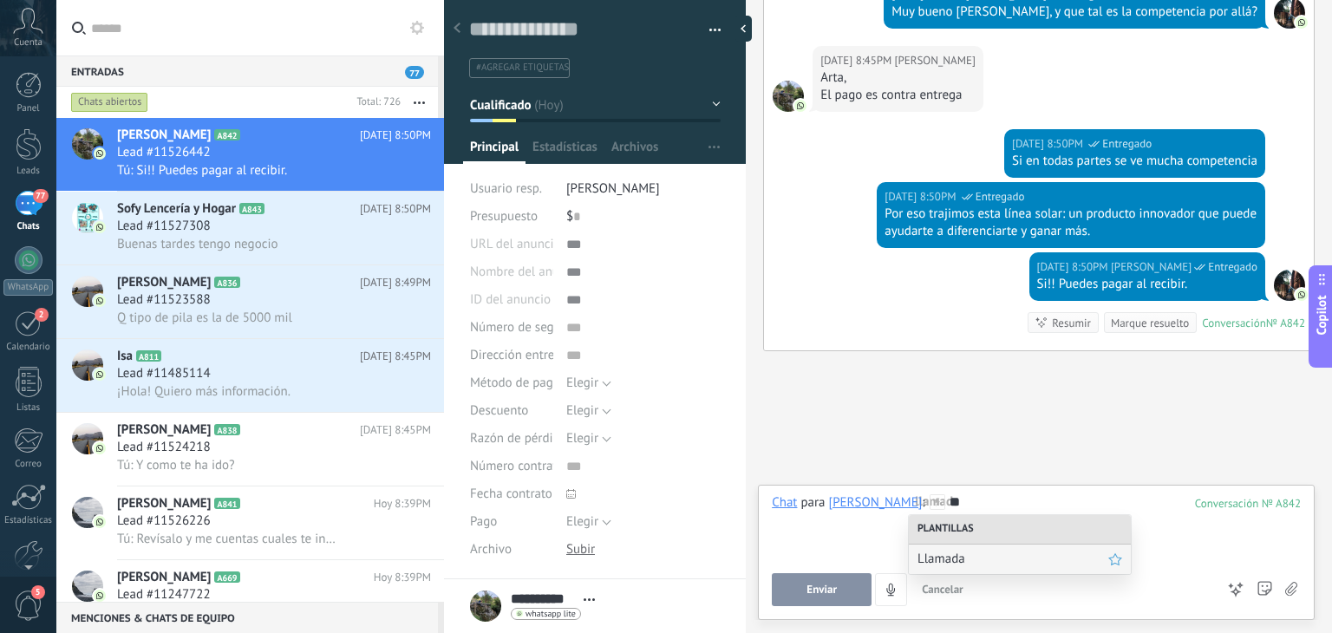
click at [942, 562] on span "Llamada" at bounding box center [1012, 559] width 191 height 16
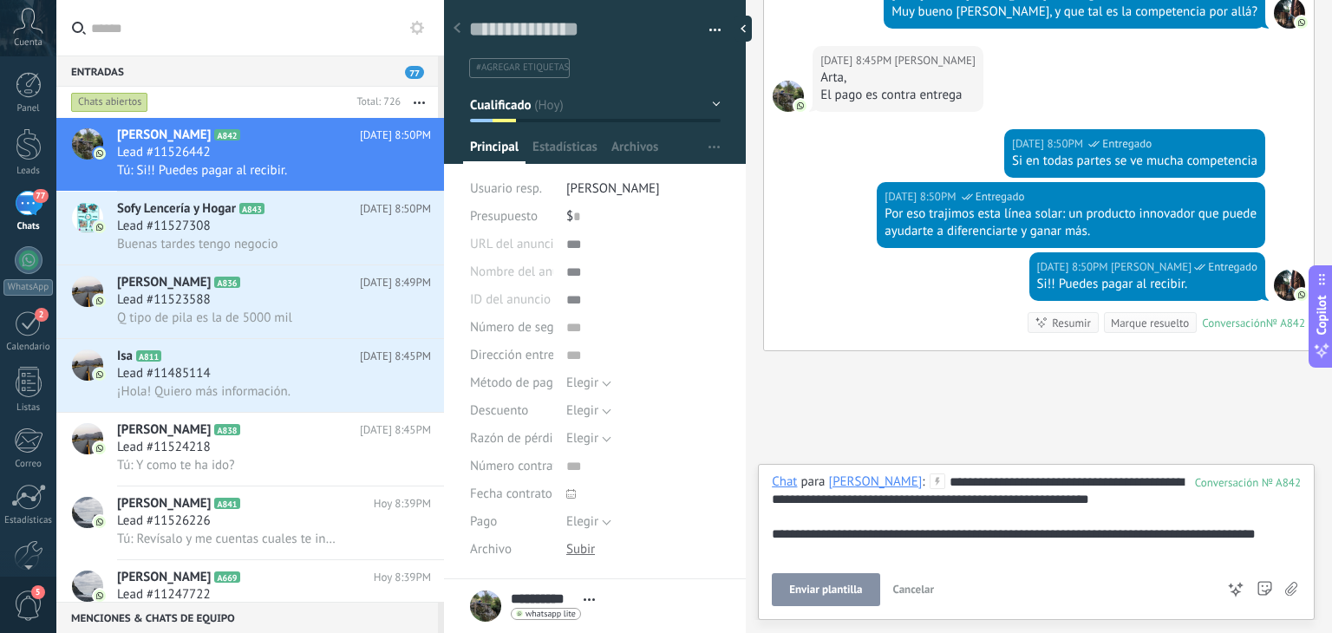
click at [808, 585] on span "Enviar plantilla" at bounding box center [825, 590] width 73 height 12
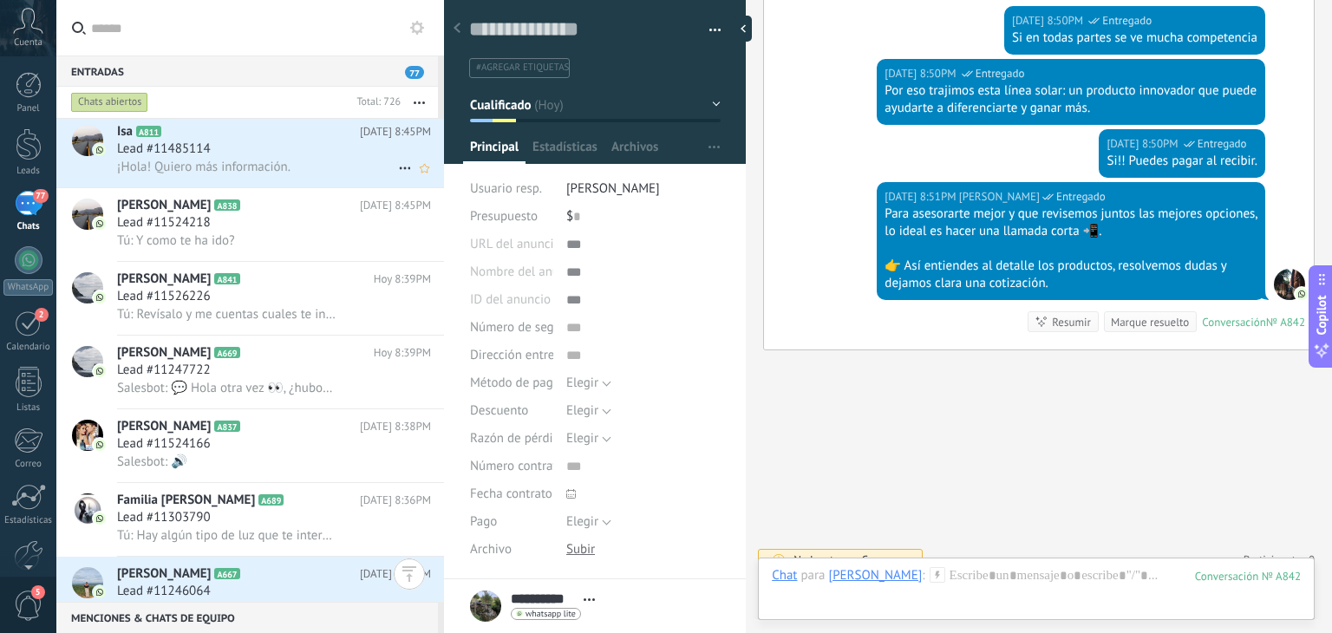
scroll to position [0, 0]
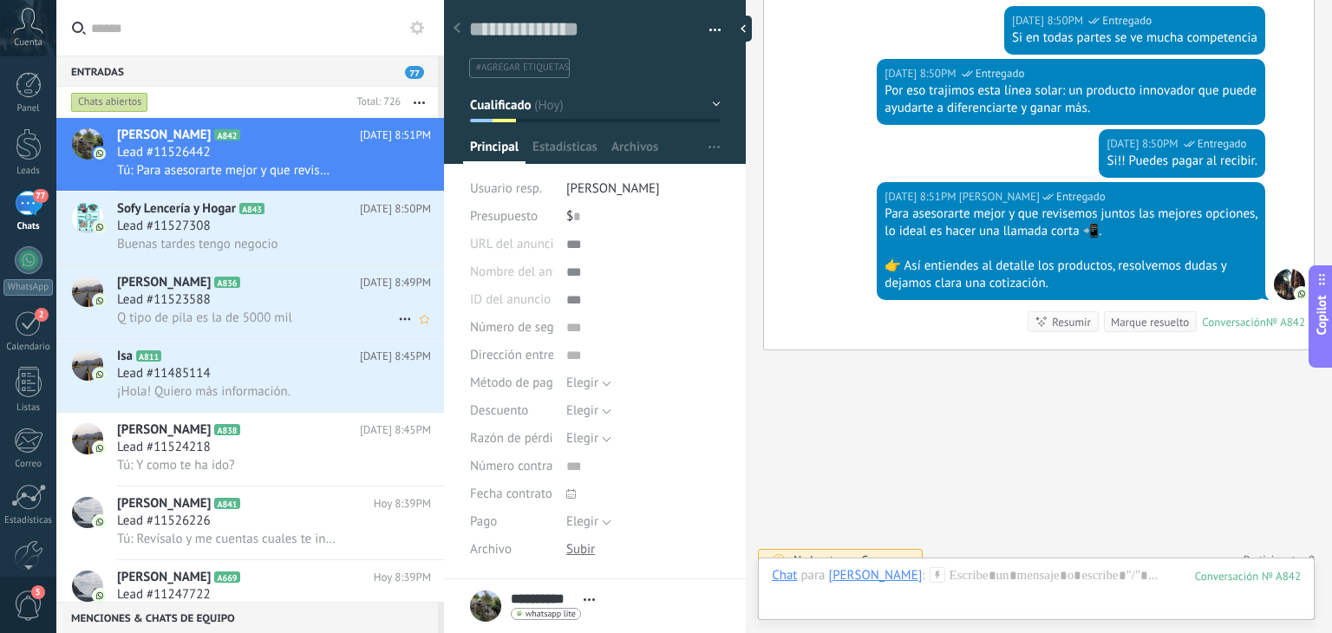
click at [246, 326] on span "Q tipo de pila es la de 5000 mil" at bounding box center [204, 318] width 175 height 16
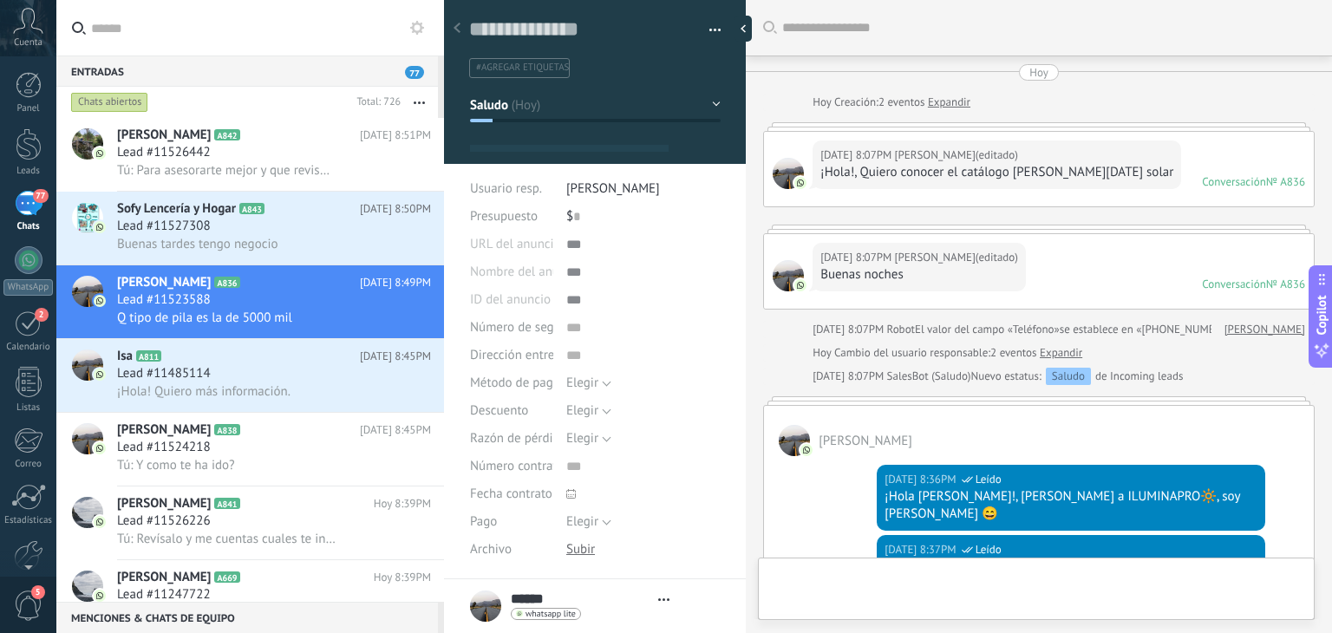
click at [923, 580] on div at bounding box center [1036, 593] width 529 height 52
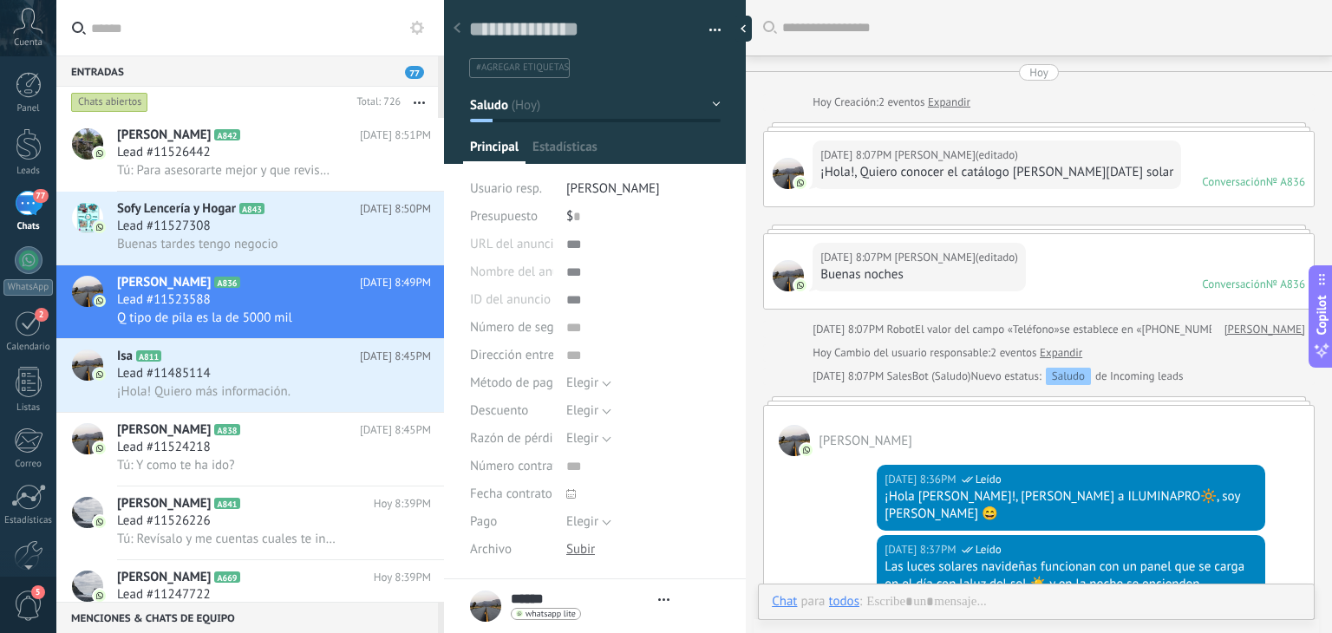
type textarea "**********"
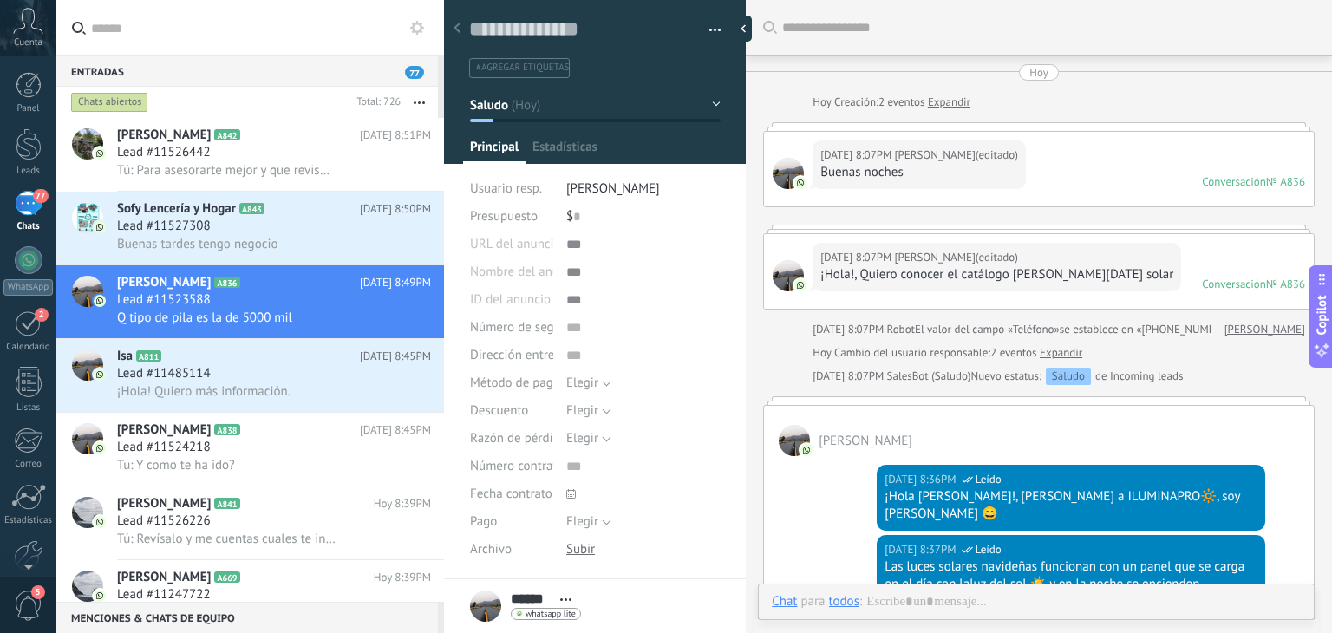
scroll to position [1342, 0]
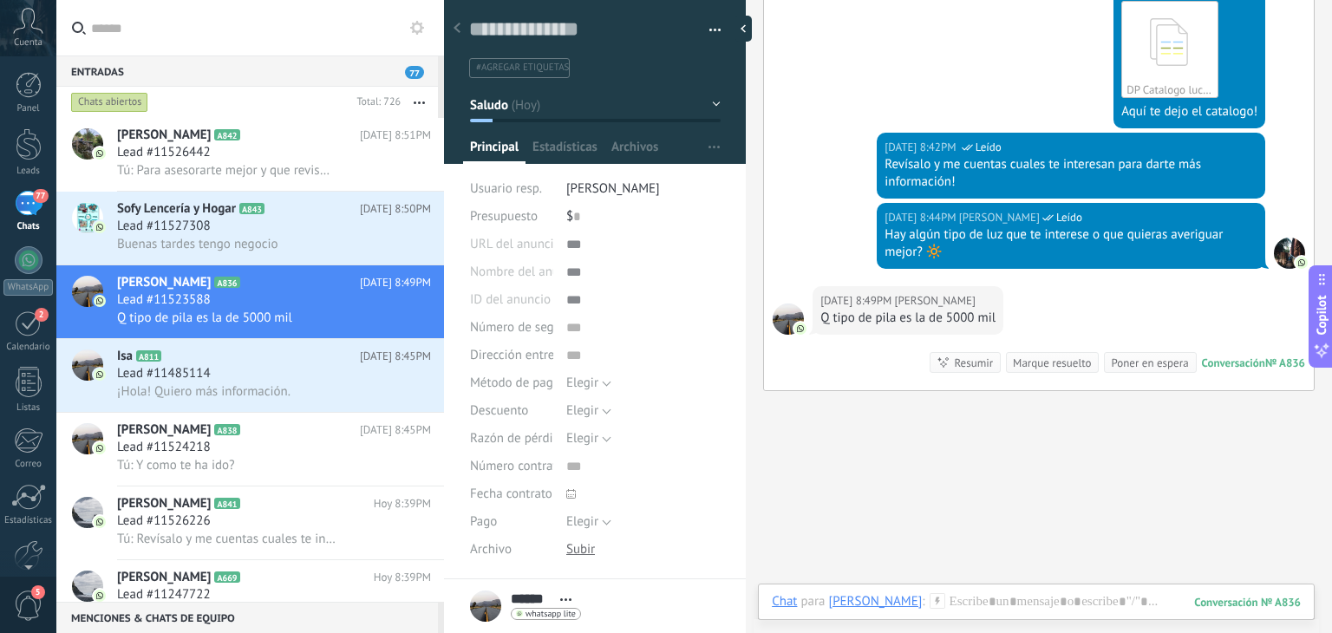
click at [920, 591] on div "Chat Correo Nota Tarea Chat para Sandra : 836 Enviar Cancelar Rastrear clics en…" at bounding box center [1036, 615] width 557 height 62
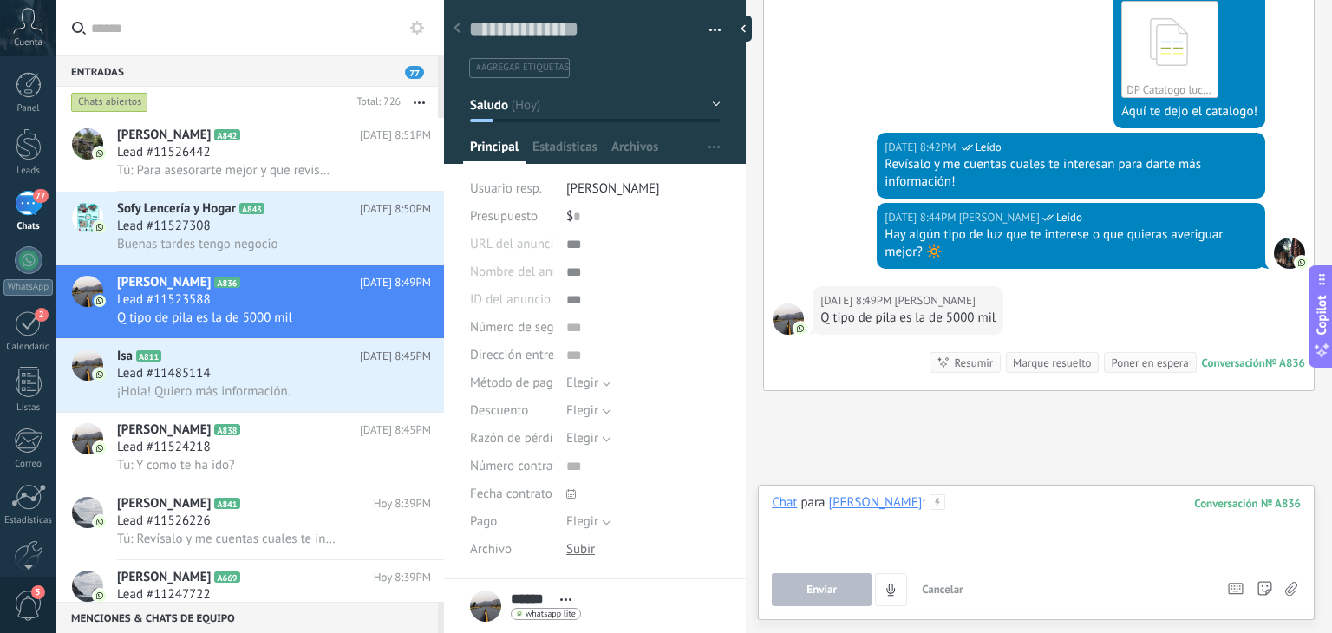
click at [929, 517] on div at bounding box center [1036, 527] width 529 height 66
click at [795, 595] on button "Enviar" at bounding box center [822, 589] width 100 height 33
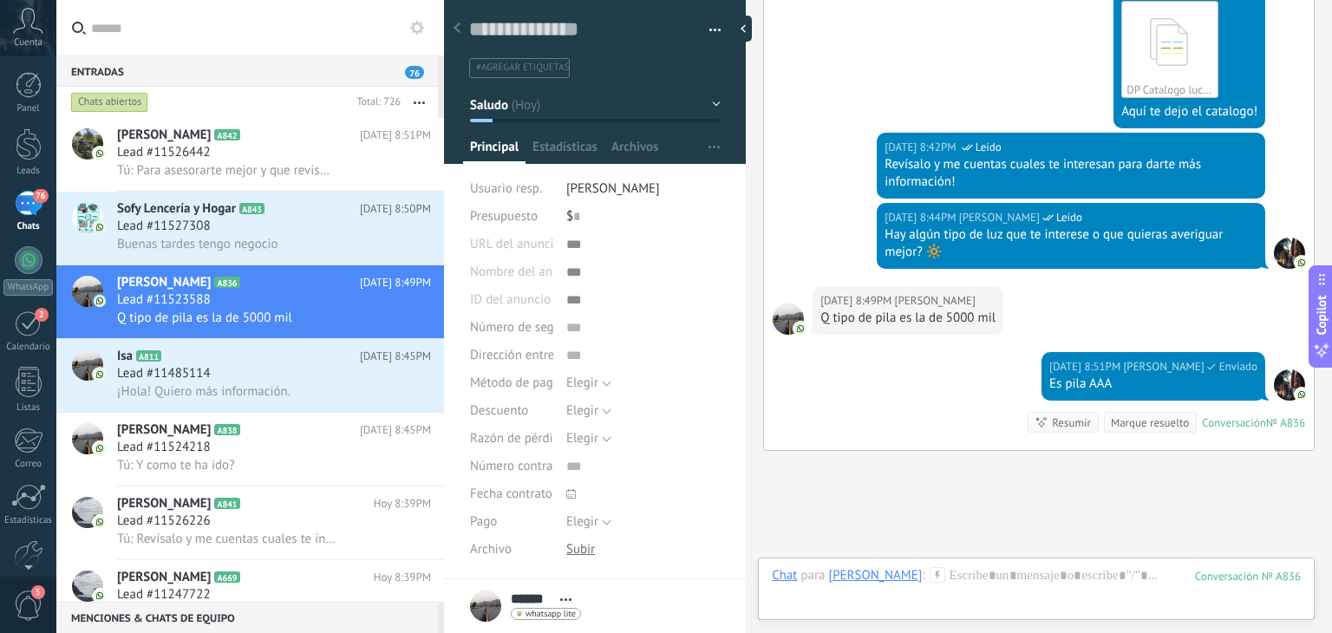
scroll to position [1442, 0]
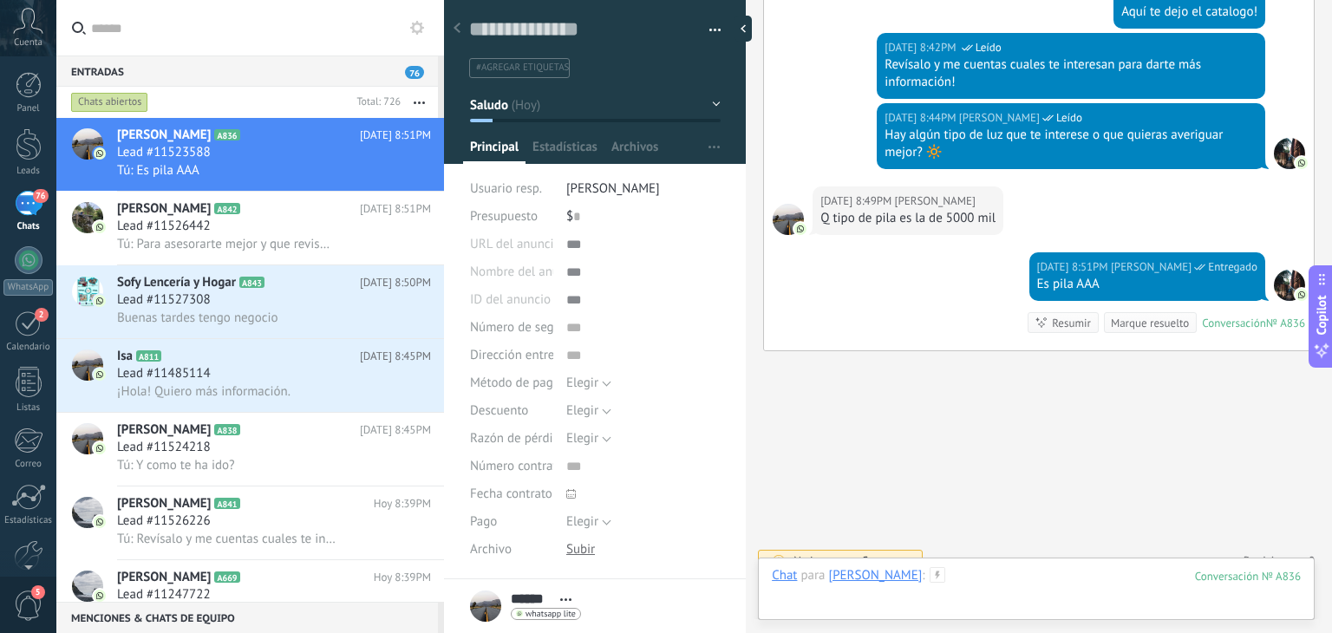
click at [940, 578] on div at bounding box center [1036, 593] width 529 height 52
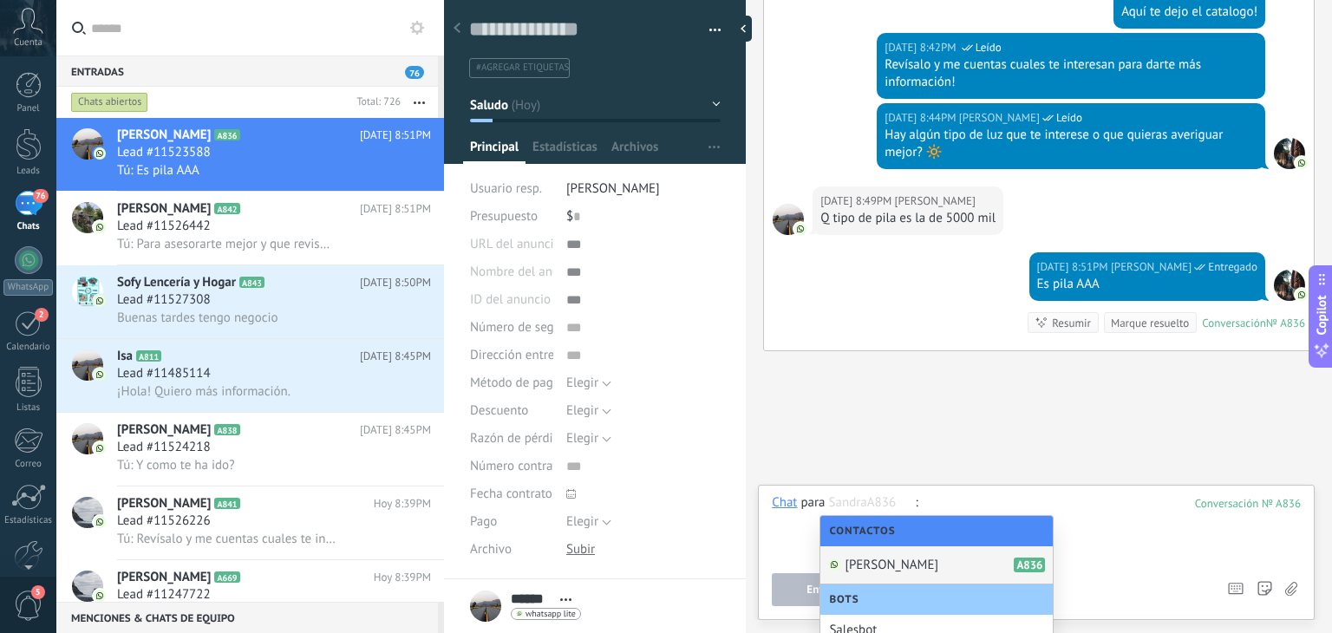
click at [974, 498] on div at bounding box center [1036, 527] width 529 height 66
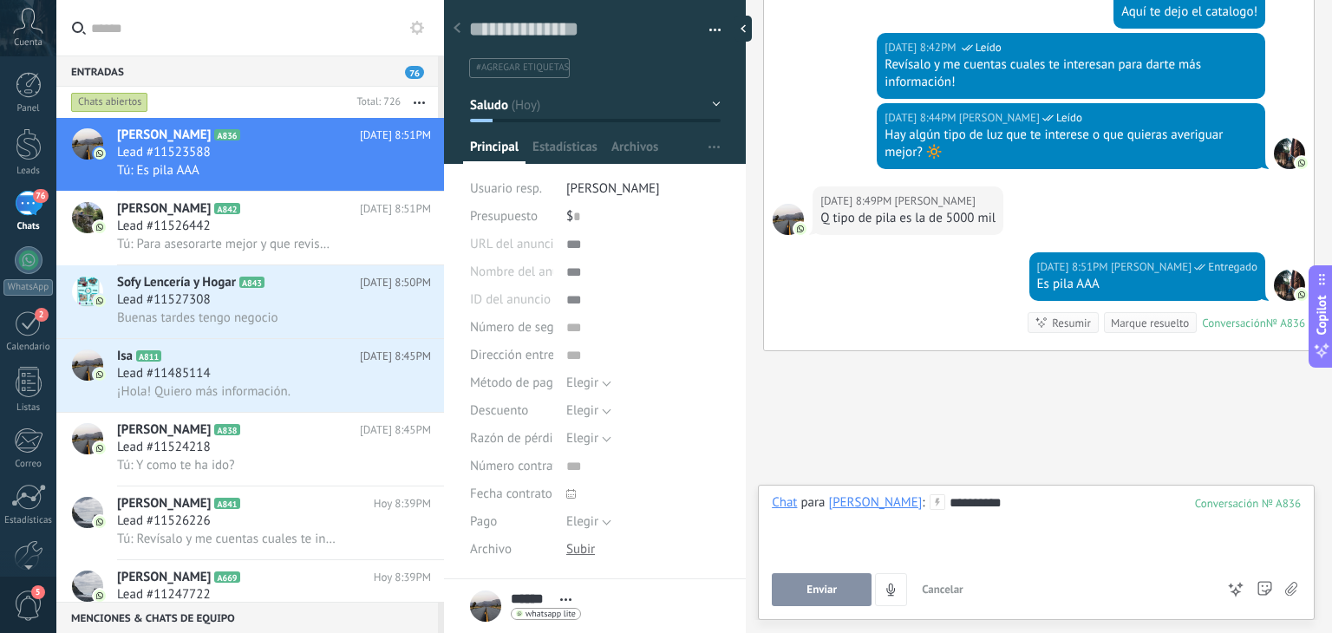
click at [839, 585] on button "Enviar" at bounding box center [822, 589] width 100 height 33
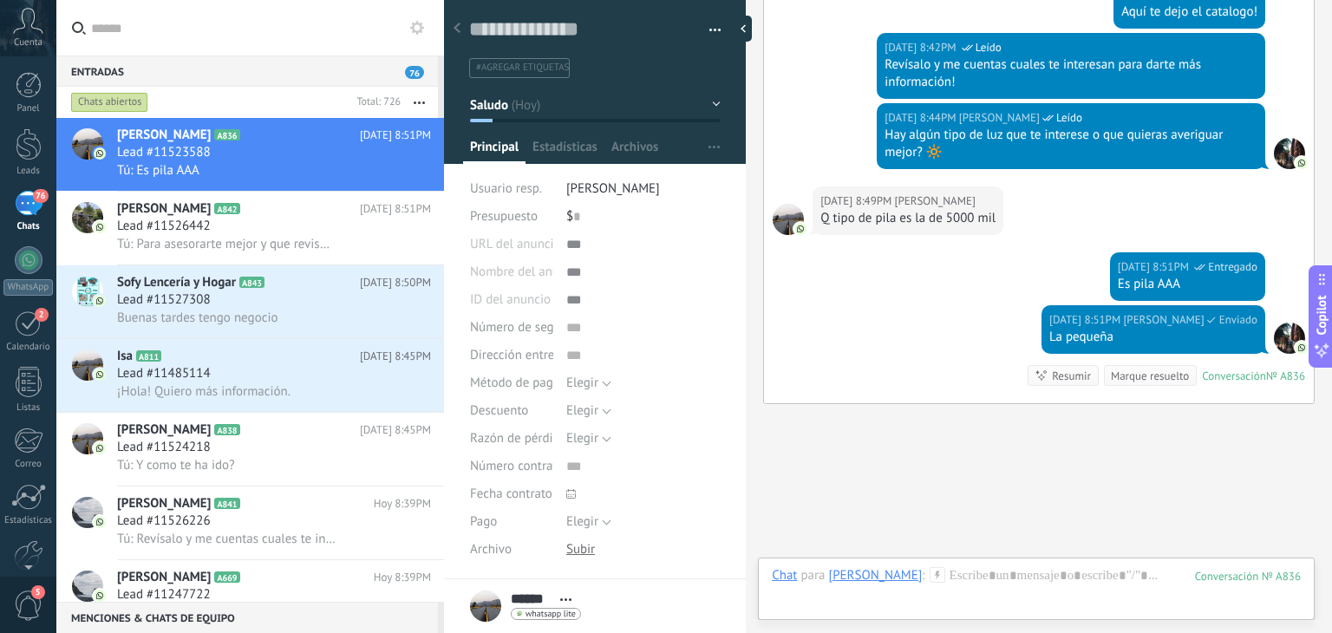
scroll to position [1495, 0]
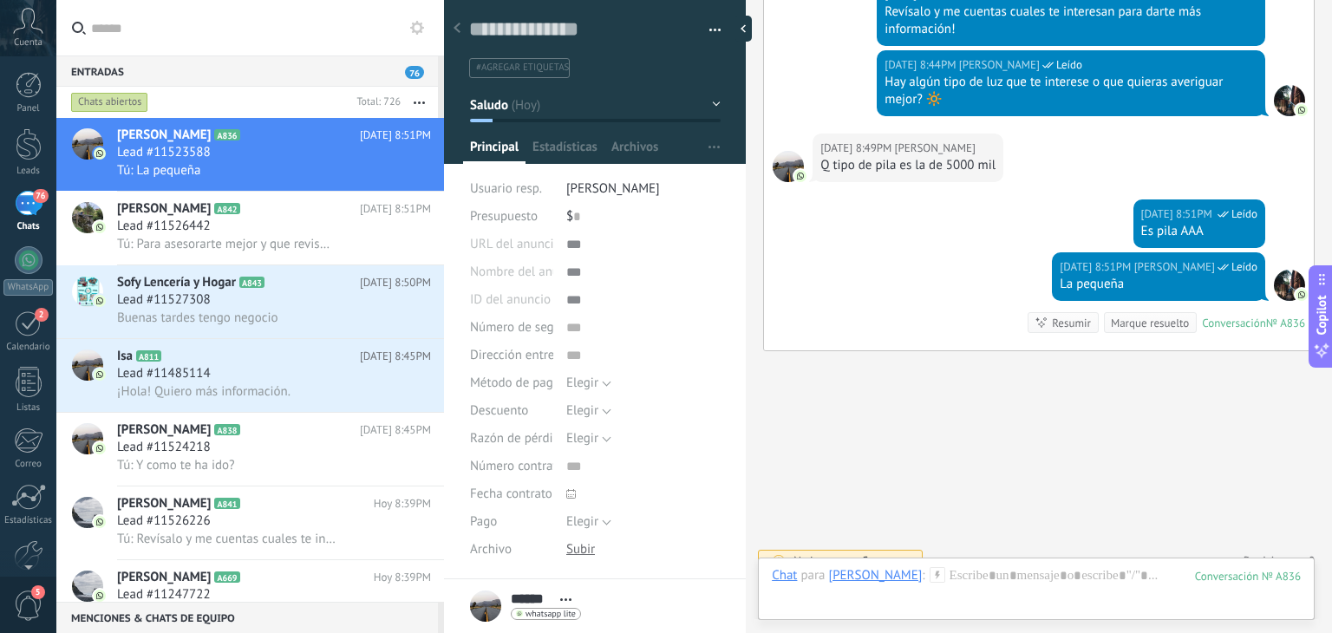
click at [418, 102] on icon "button" at bounding box center [419, 102] width 11 height 3
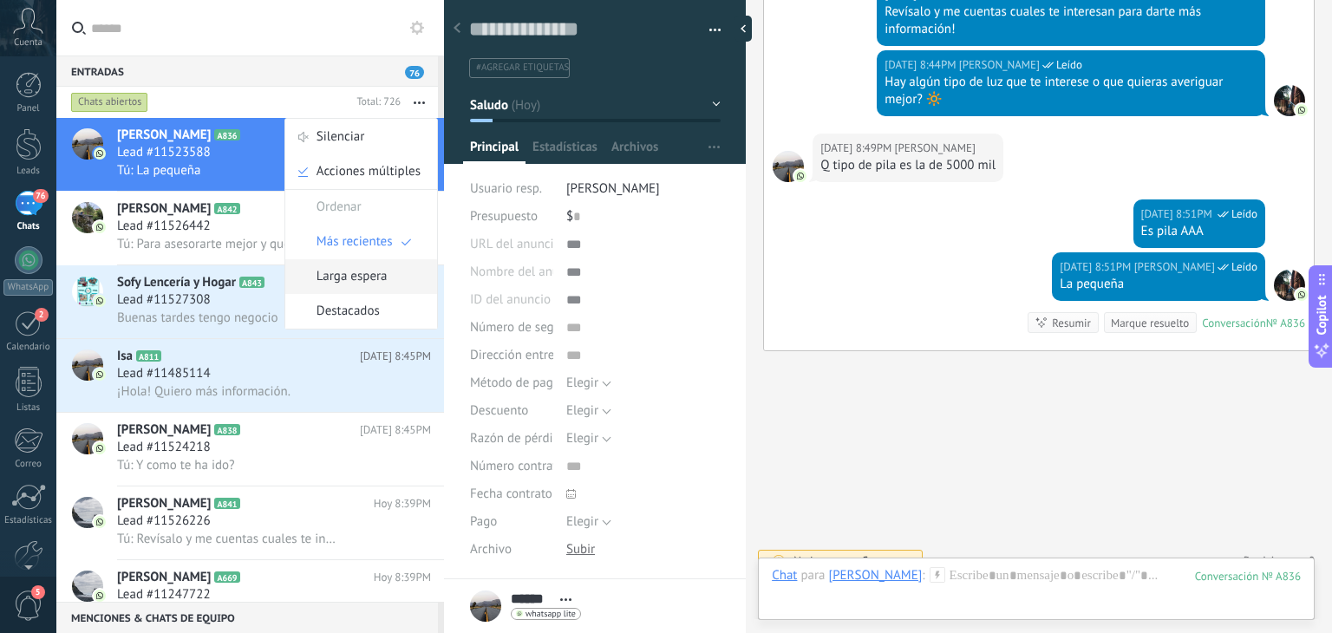
click at [343, 271] on span "Larga espera" at bounding box center [351, 276] width 71 height 35
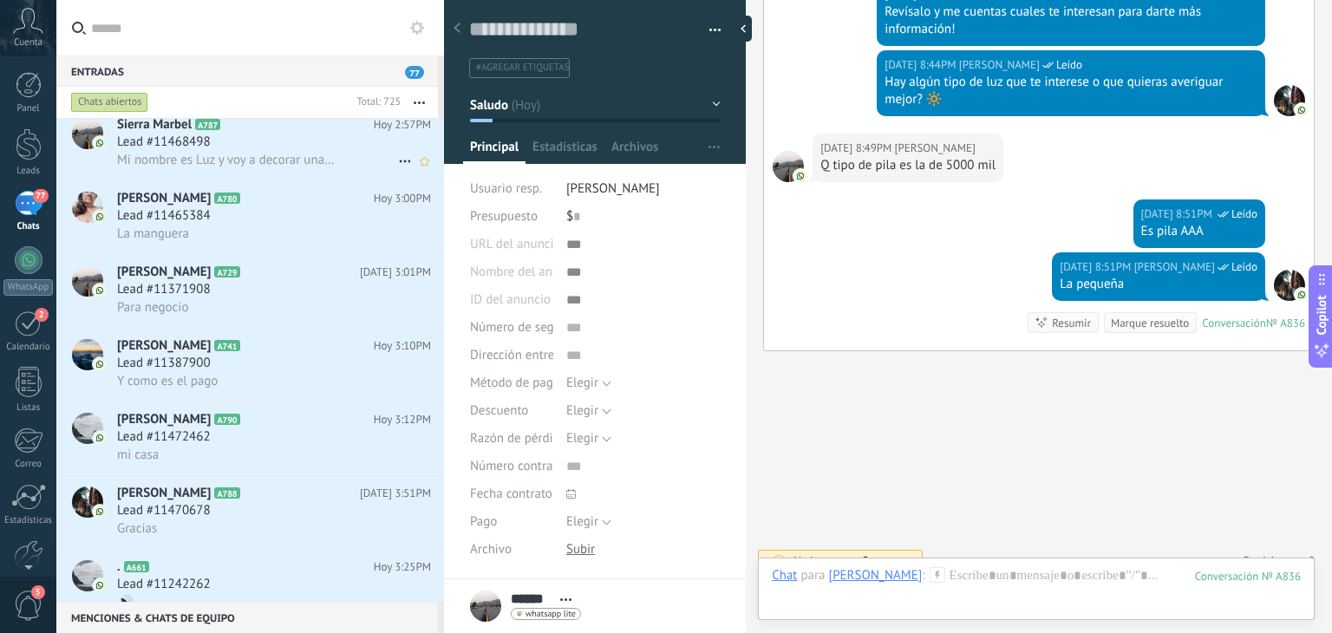
scroll to position [1627, 0]
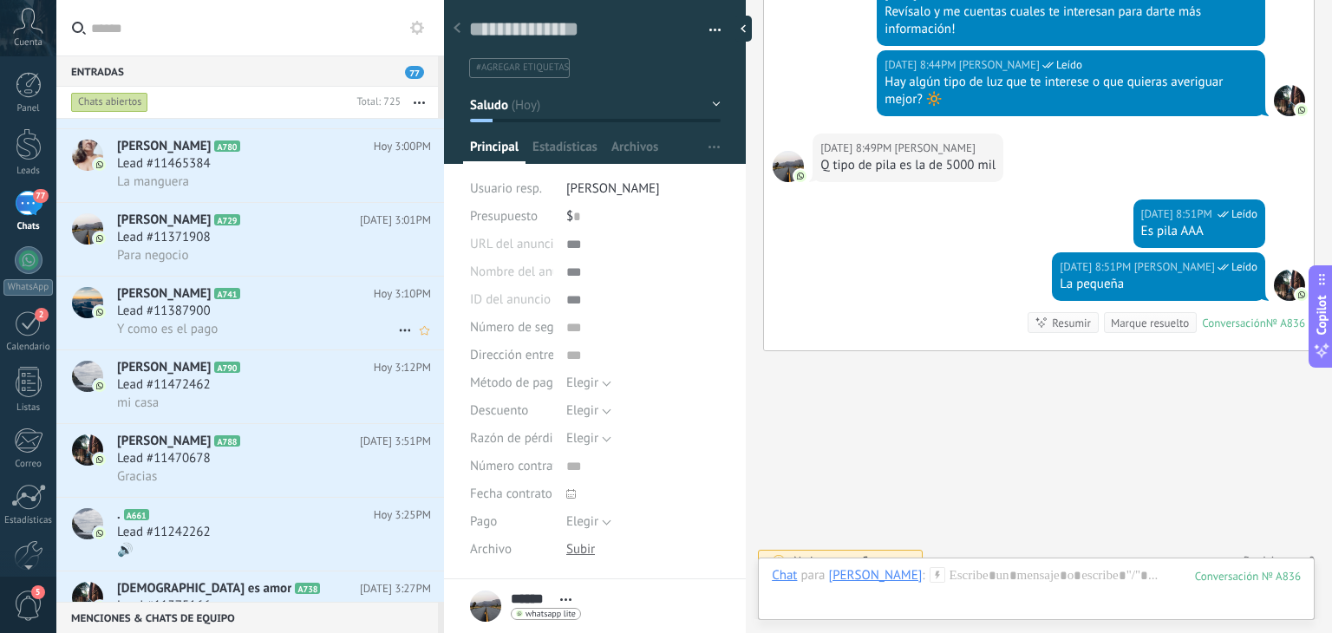
click at [244, 329] on div "Y como es el pago" at bounding box center [274, 329] width 314 height 18
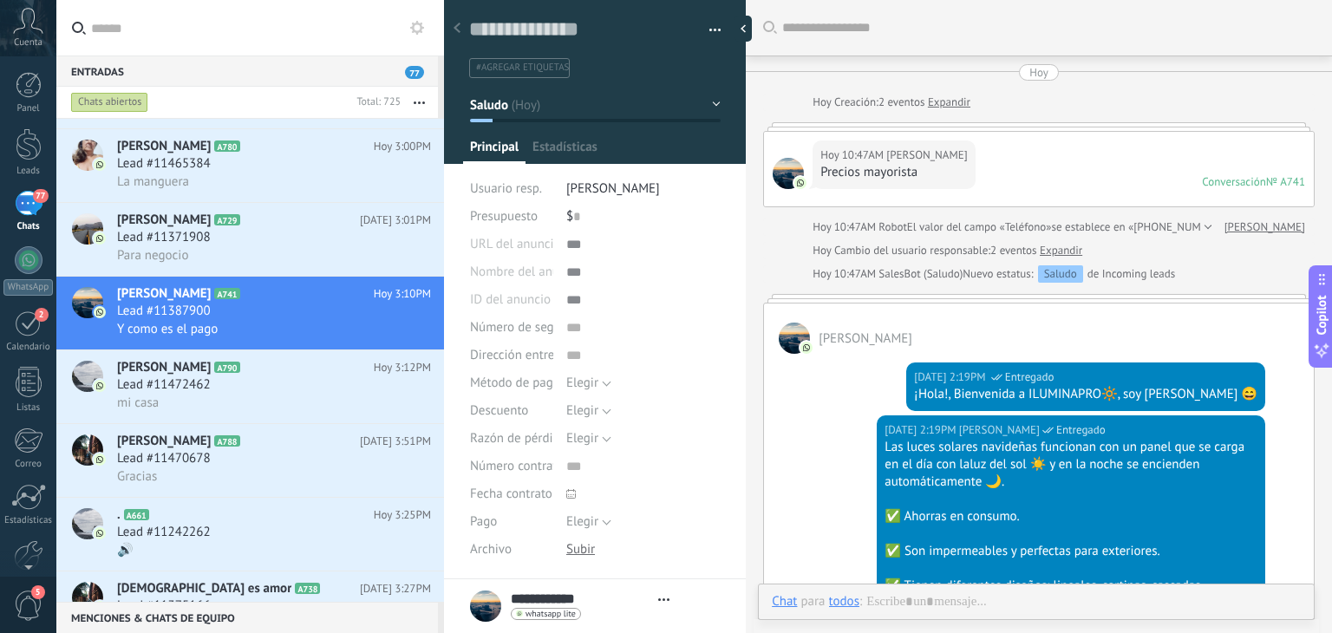
type textarea "**********"
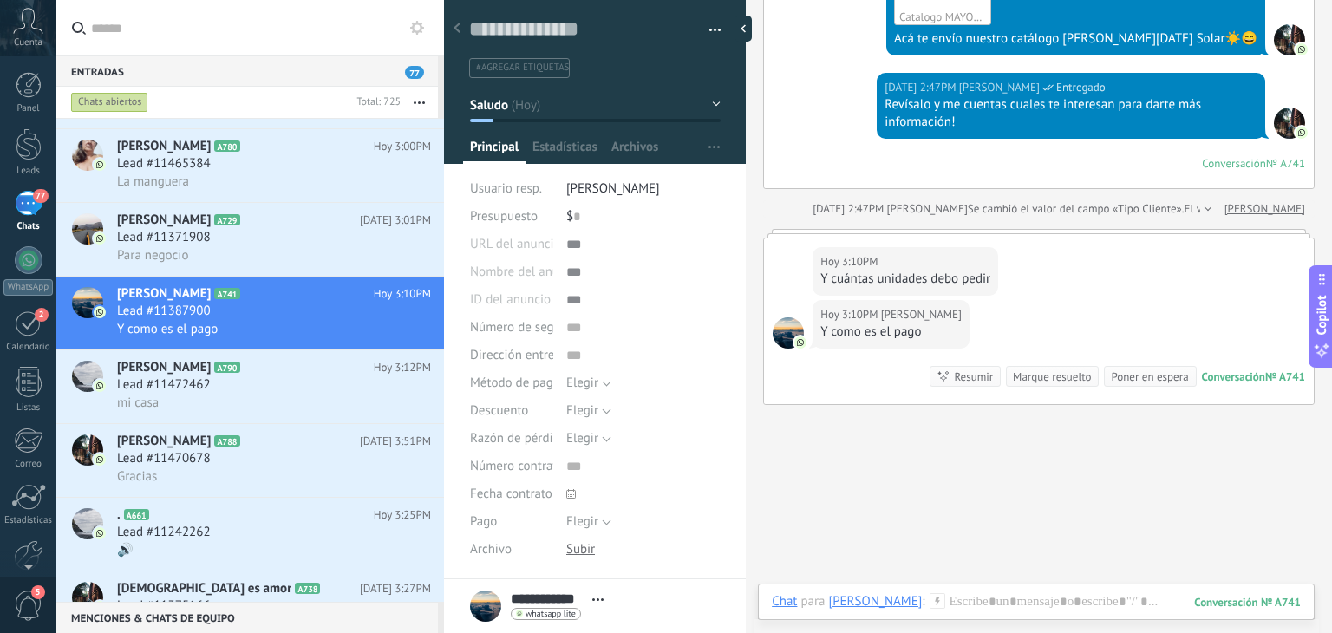
scroll to position [1243, 0]
click at [969, 590] on div "Chat Correo Nota Tarea Chat para Tatiana Díaz : 741 Enviar Cancelar Rastrear cl…" at bounding box center [1036, 615] width 557 height 62
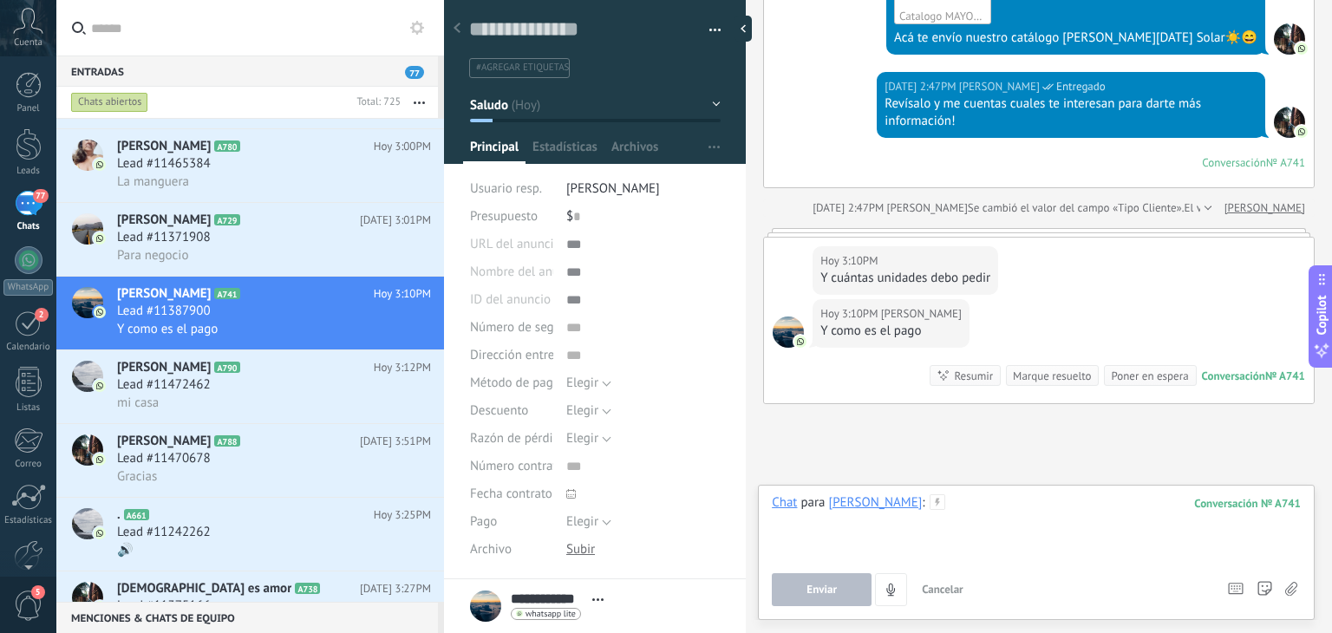
click at [963, 533] on div at bounding box center [1036, 527] width 529 height 66
click at [844, 579] on button "Enviar" at bounding box center [822, 589] width 100 height 33
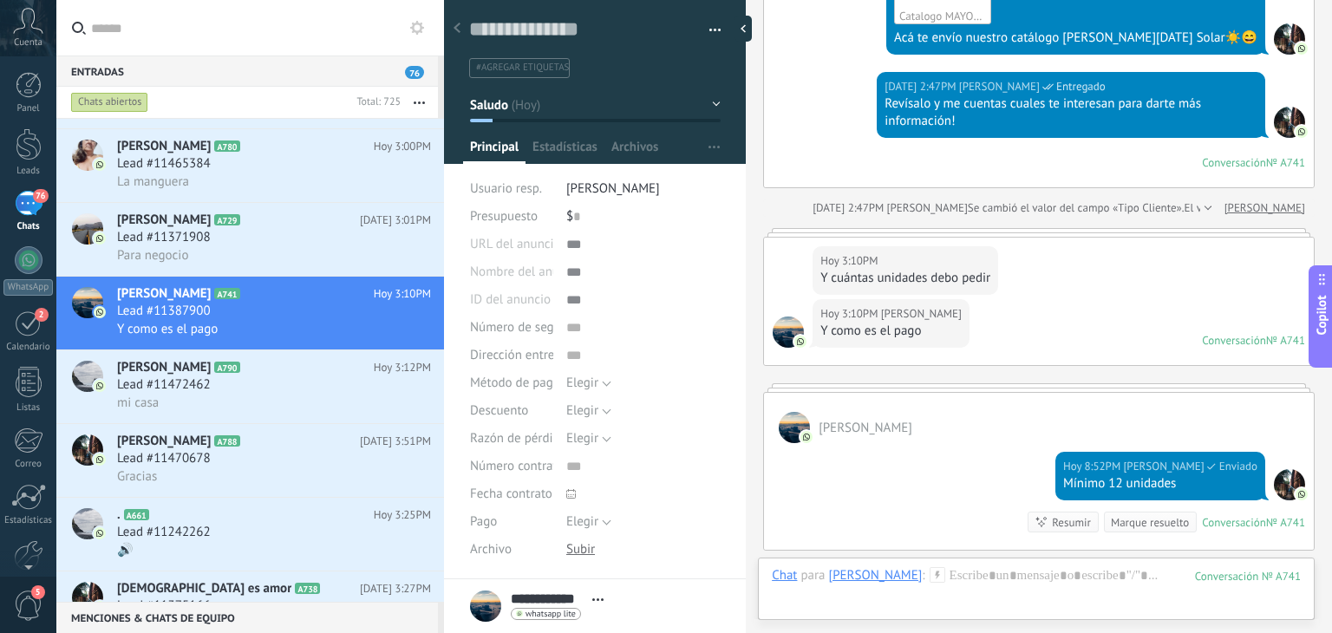
scroll to position [1460, 0]
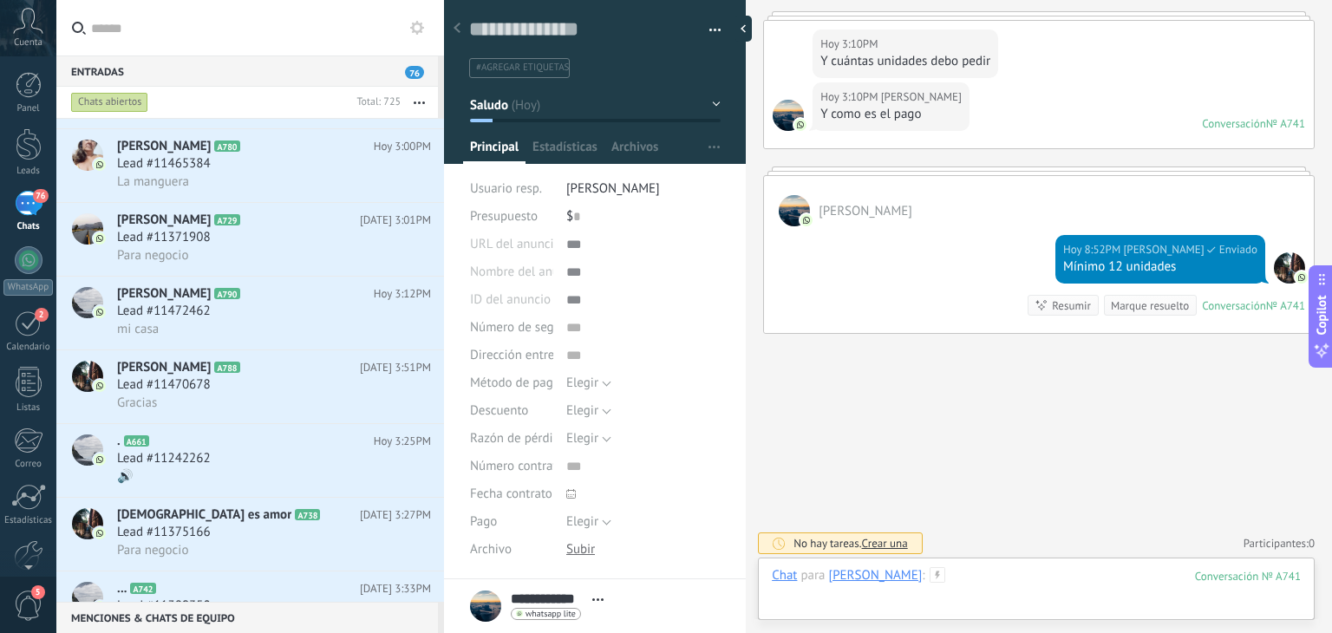
click at [988, 586] on div at bounding box center [1036, 593] width 529 height 52
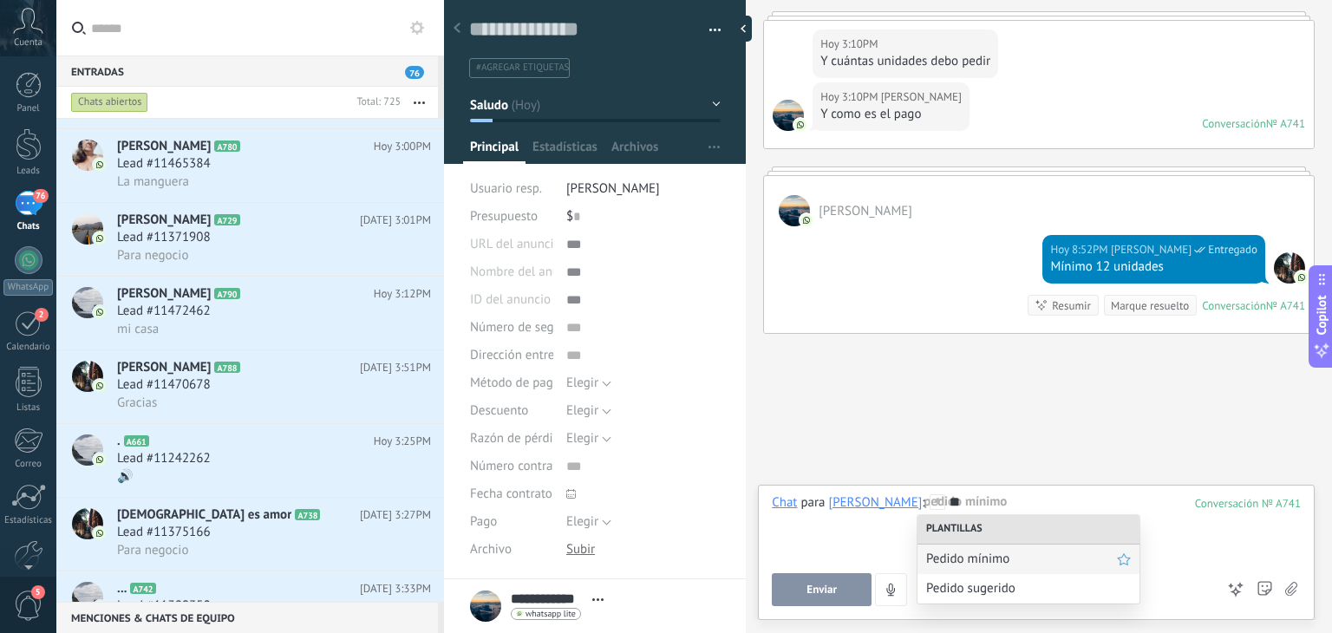
click at [994, 558] on span "Pedido mínimo" at bounding box center [1021, 559] width 191 height 16
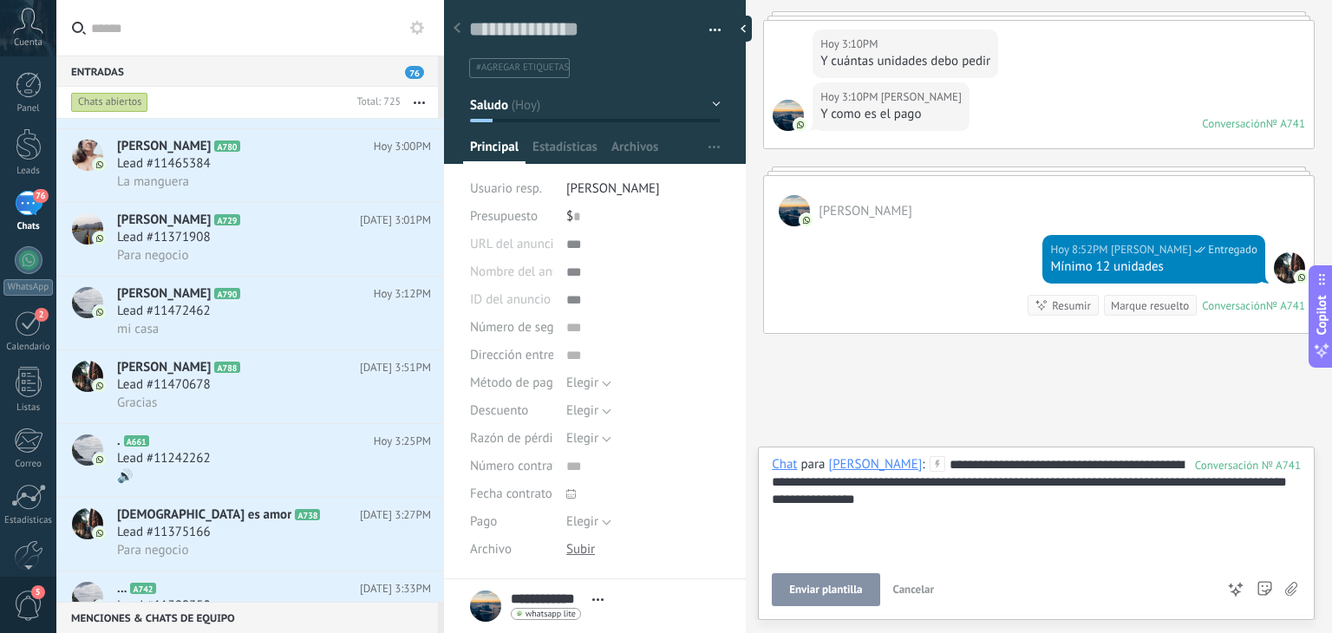
click at [808, 586] on span "Enviar plantilla" at bounding box center [825, 590] width 73 height 12
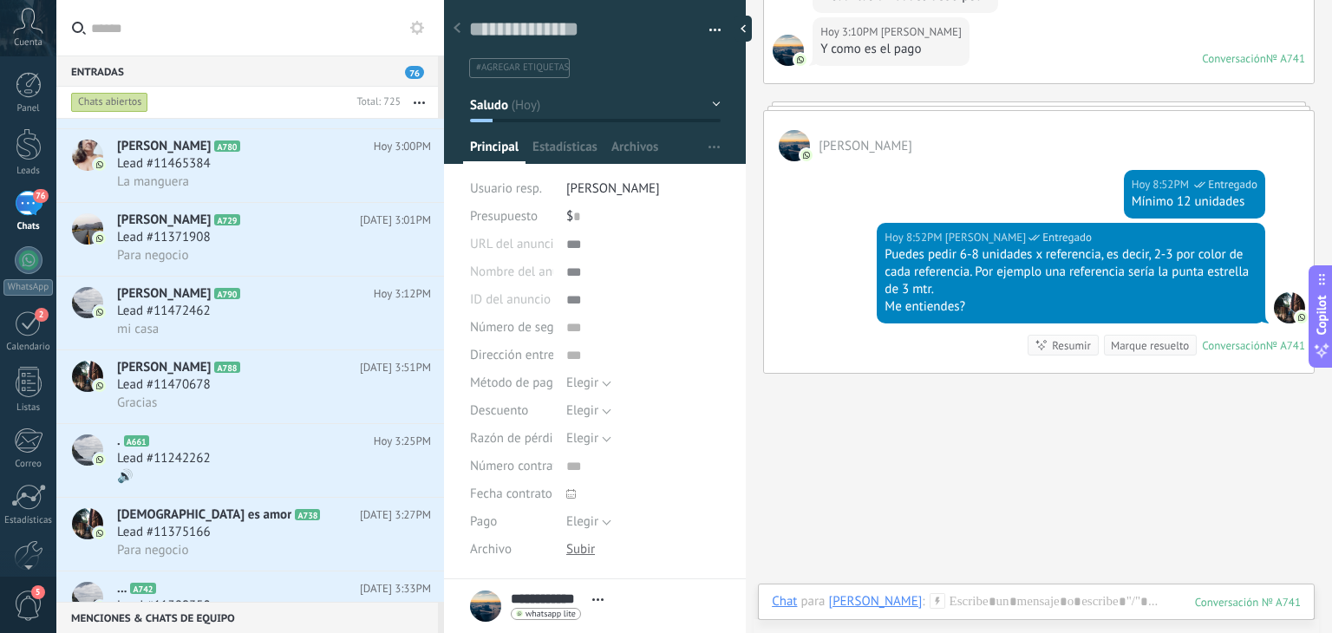
scroll to position [1526, 0]
click at [938, 598] on div at bounding box center [1036, 619] width 529 height 52
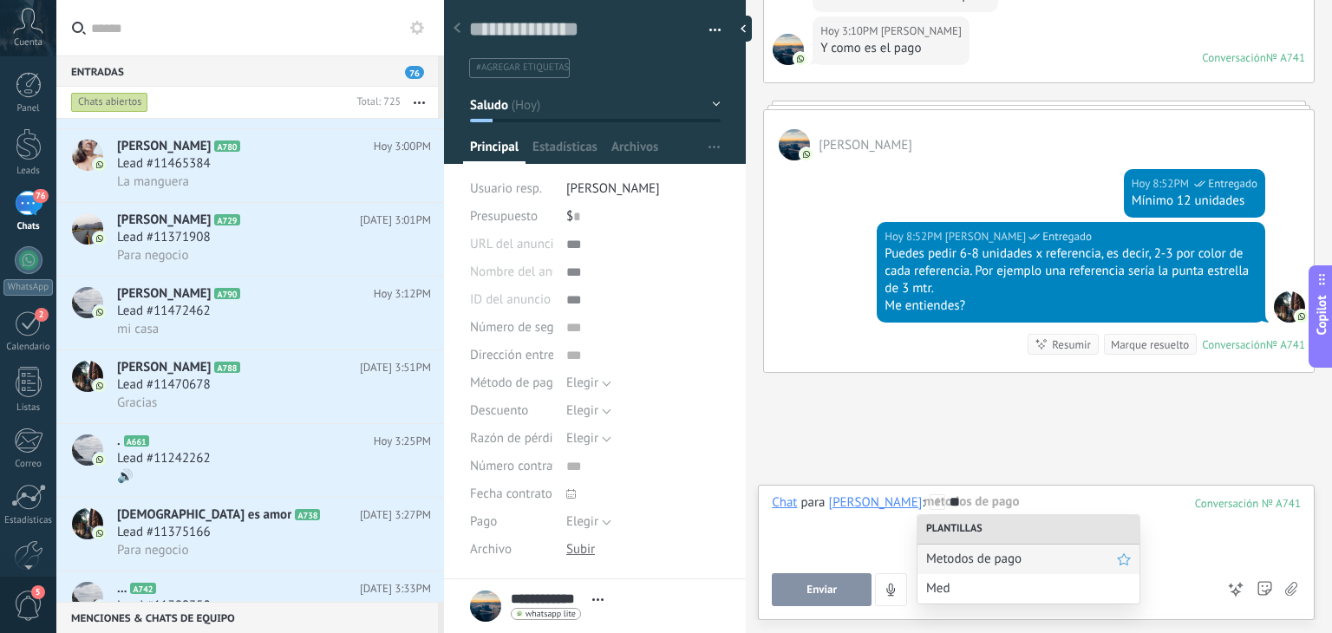
click at [978, 565] on span "Metodos de pago" at bounding box center [1021, 559] width 191 height 16
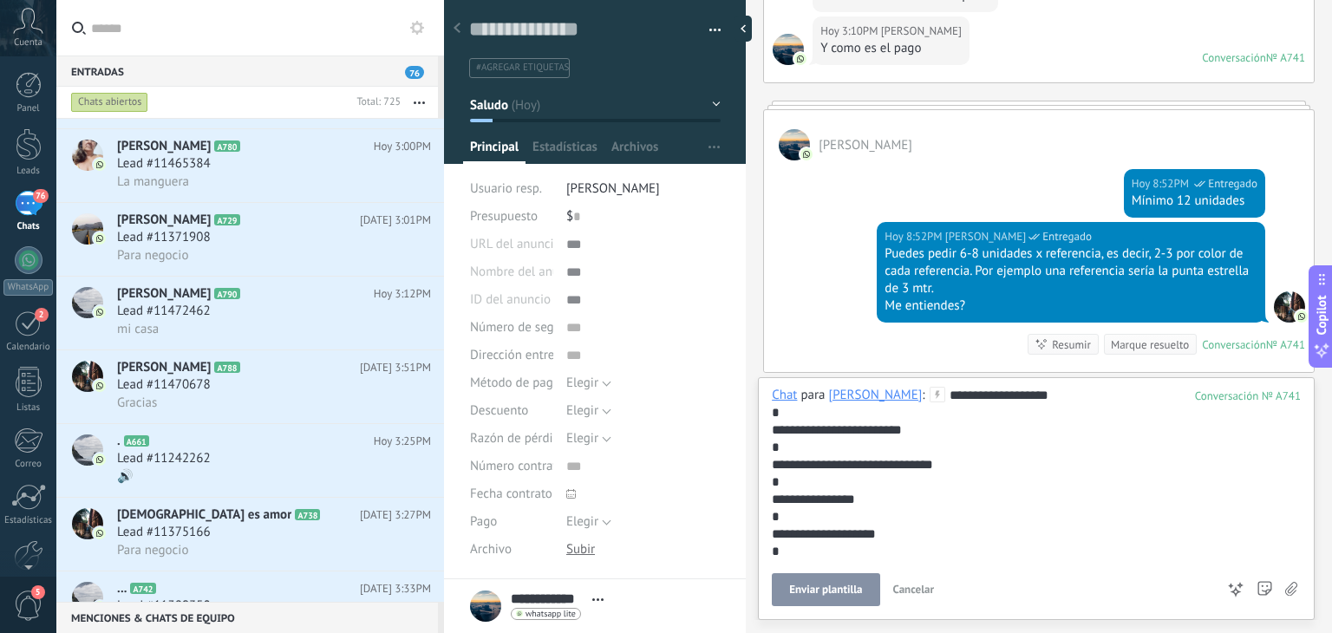
click at [832, 590] on span "Enviar plantilla" at bounding box center [825, 590] width 73 height 12
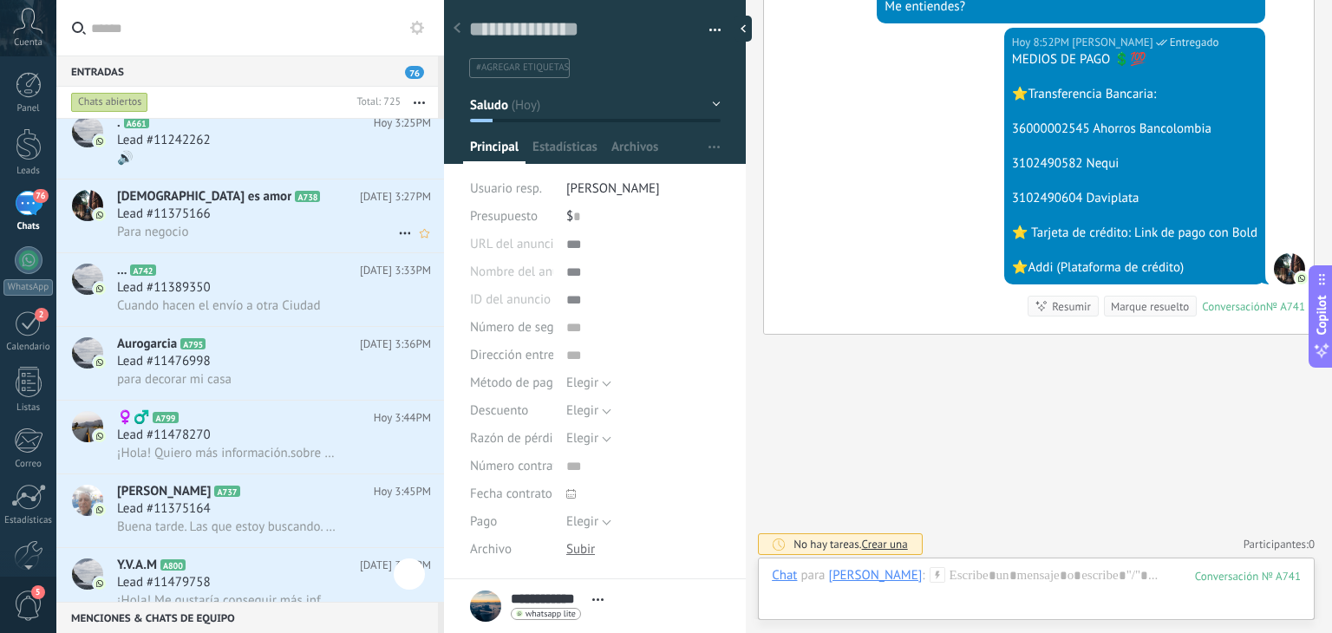
scroll to position [1842, 0]
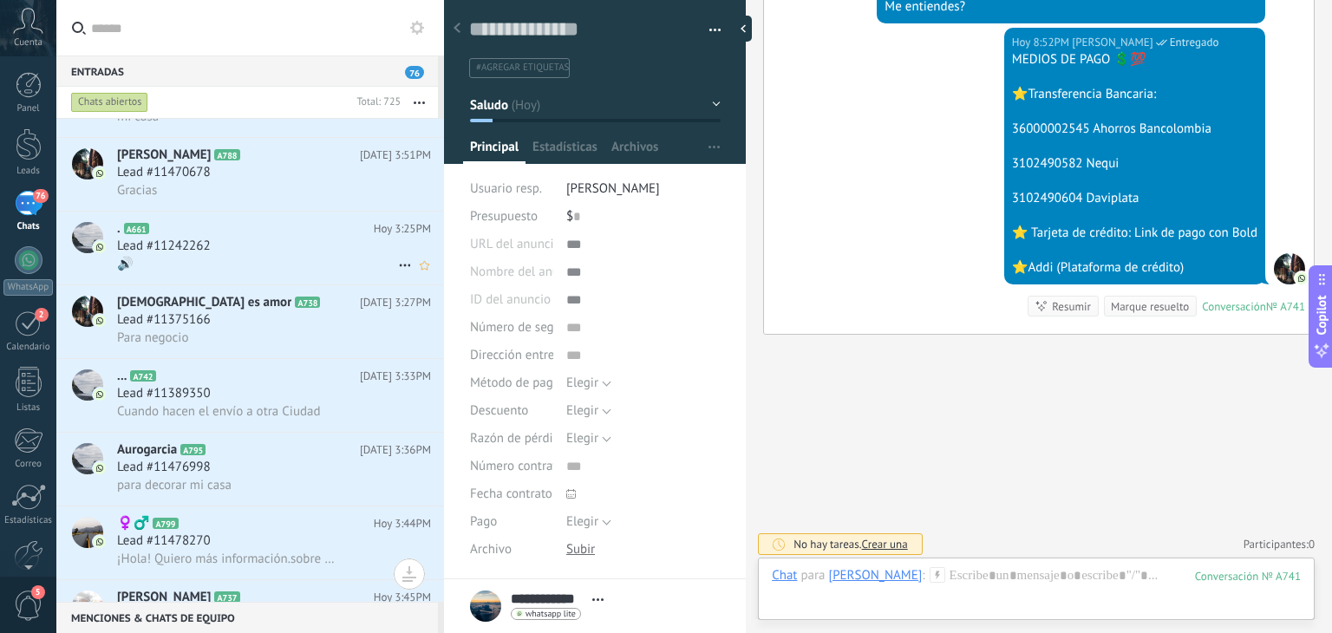
click at [200, 254] on span "Lead #11242262" at bounding box center [164, 246] width 94 height 17
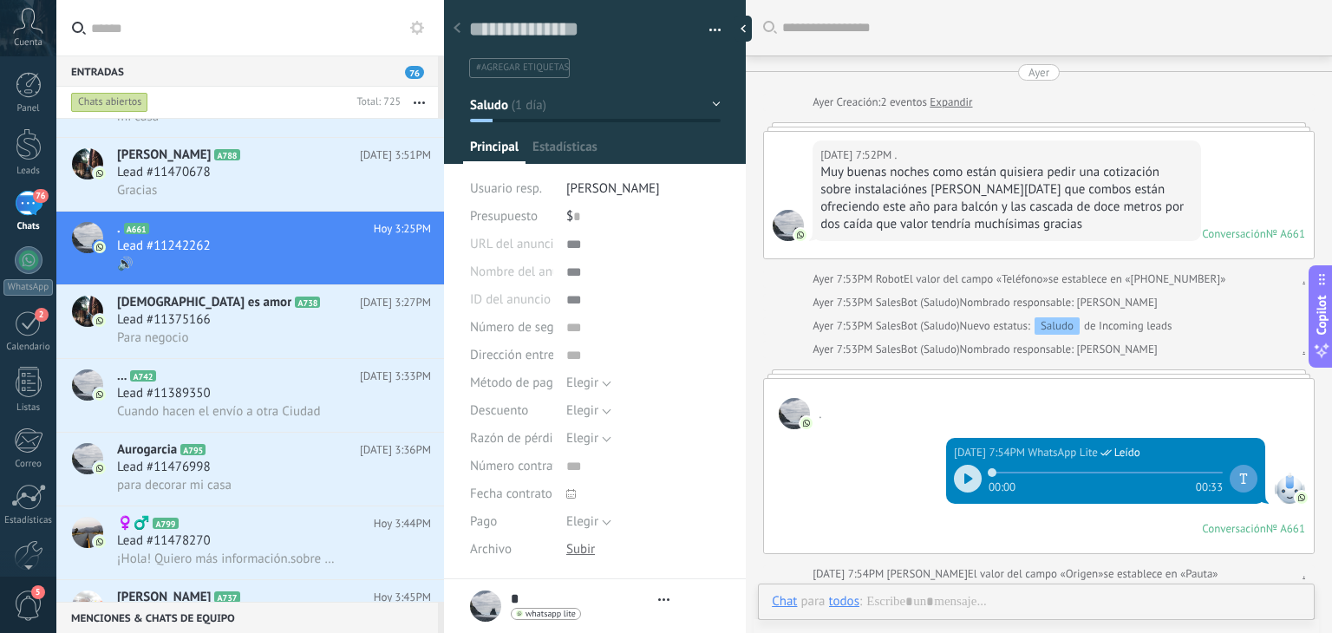
type textarea "**********"
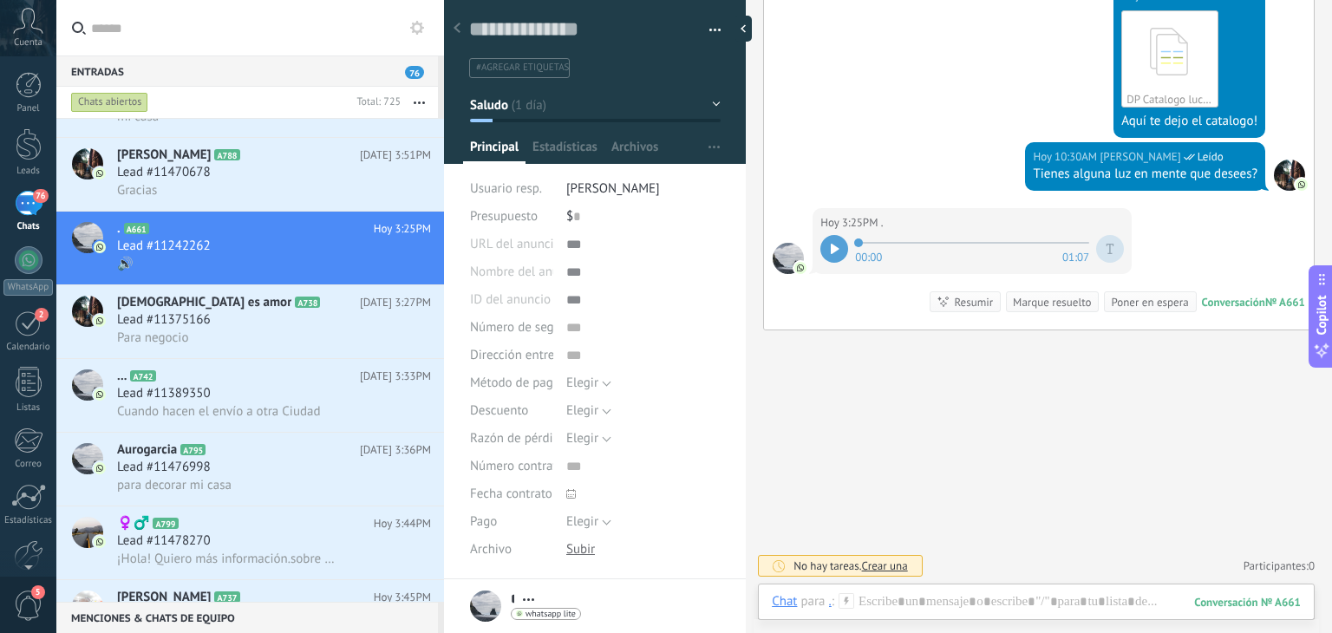
scroll to position [1023, 0]
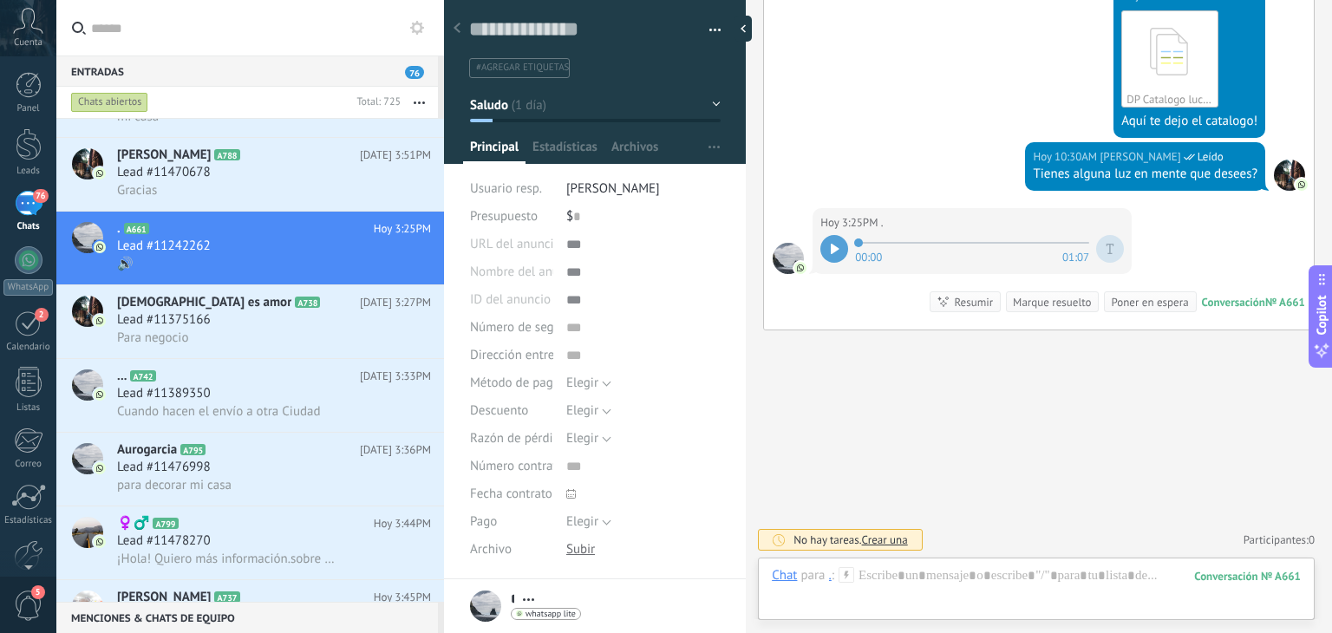
click at [844, 247] on div at bounding box center [834, 249] width 28 height 28
click at [967, 573] on div at bounding box center [1036, 593] width 529 height 52
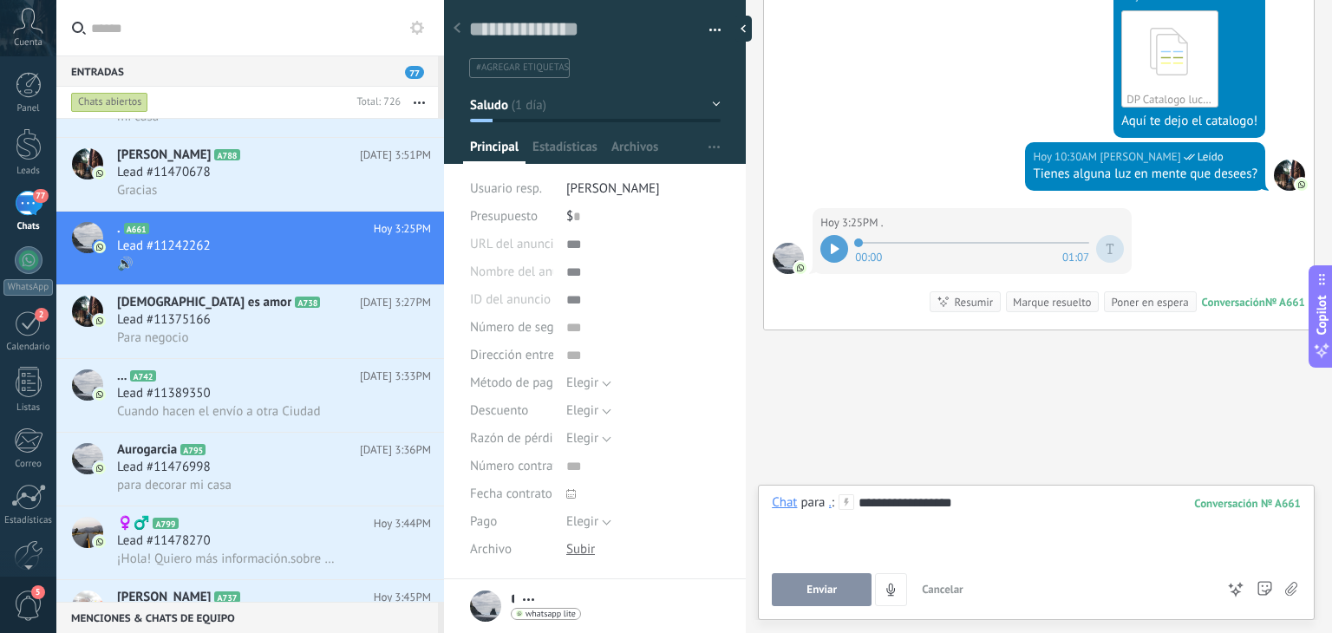
click at [823, 591] on span "Enviar" at bounding box center [821, 590] width 30 height 12
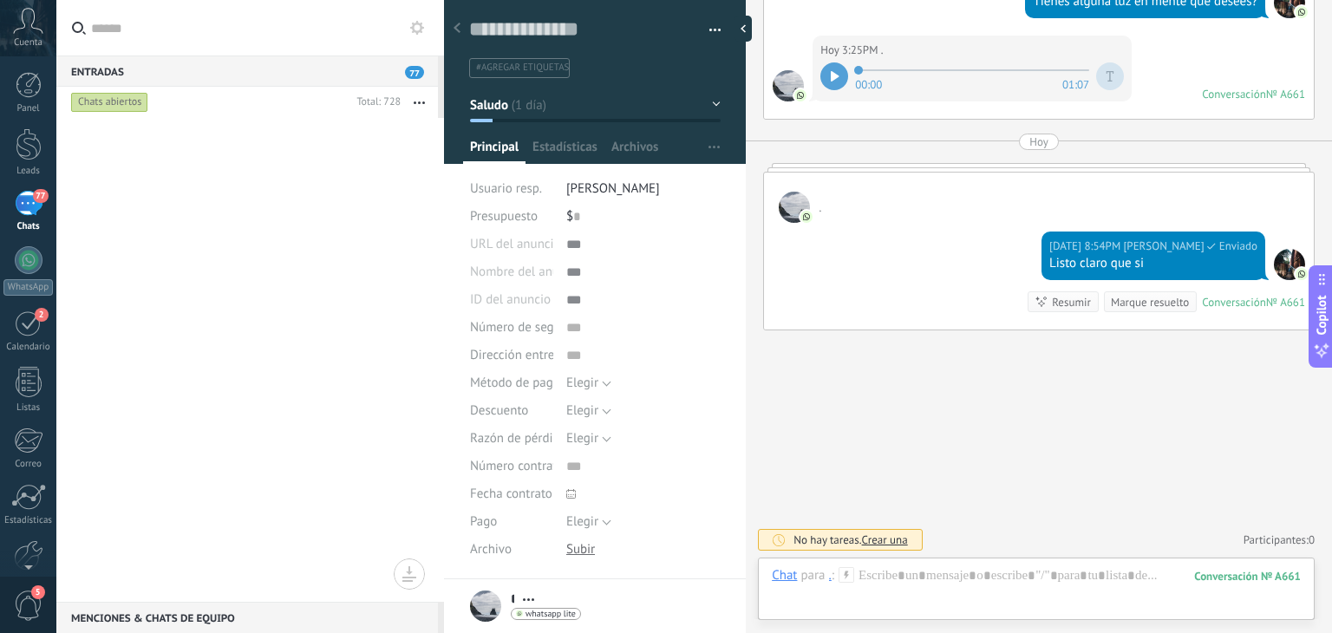
scroll to position [0, 0]
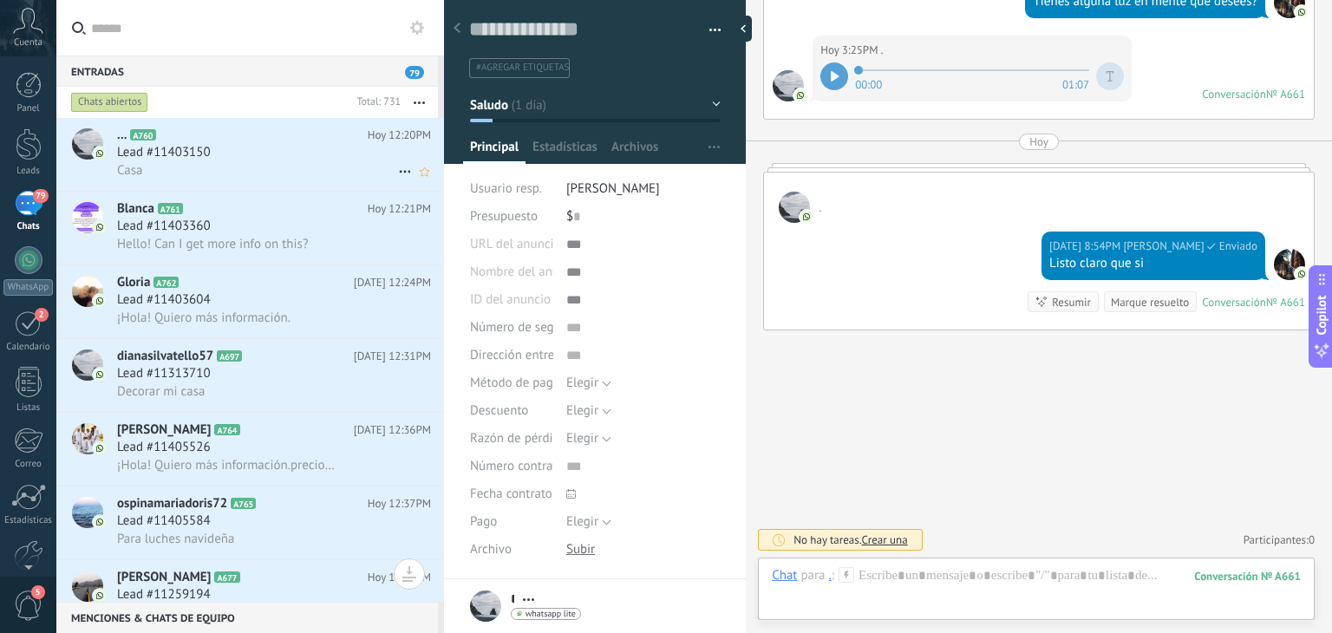
click at [268, 161] on div "Lead #11403150" at bounding box center [274, 152] width 314 height 17
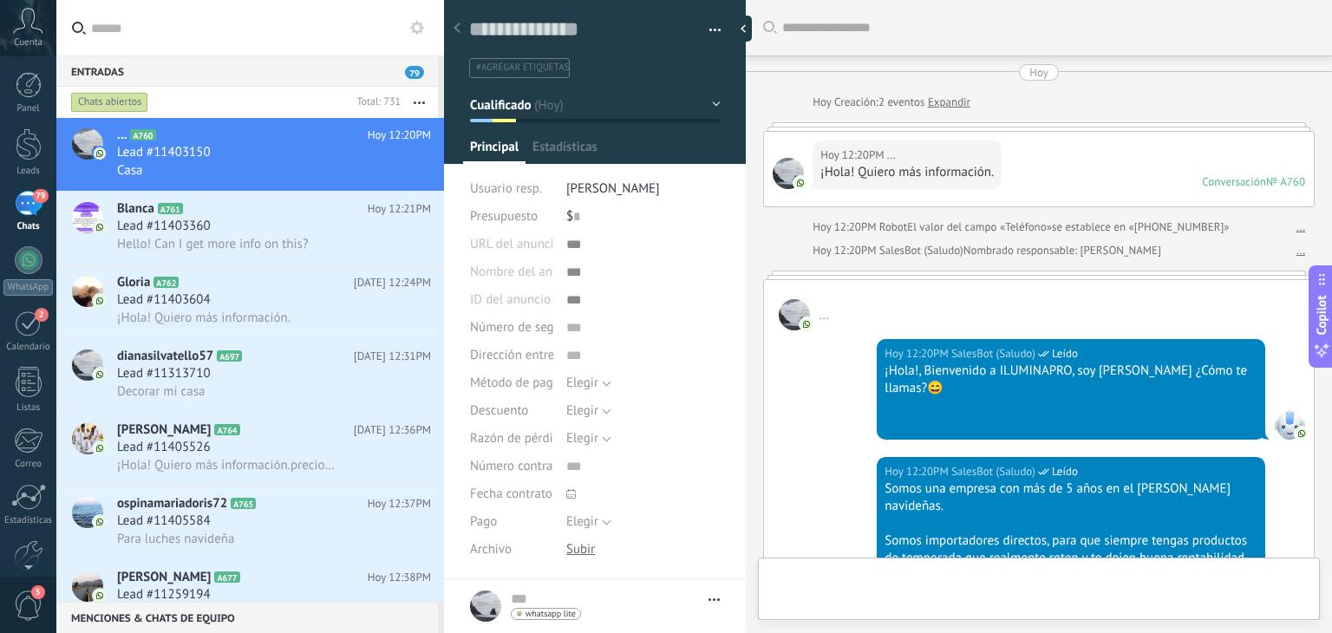
type textarea "**********"
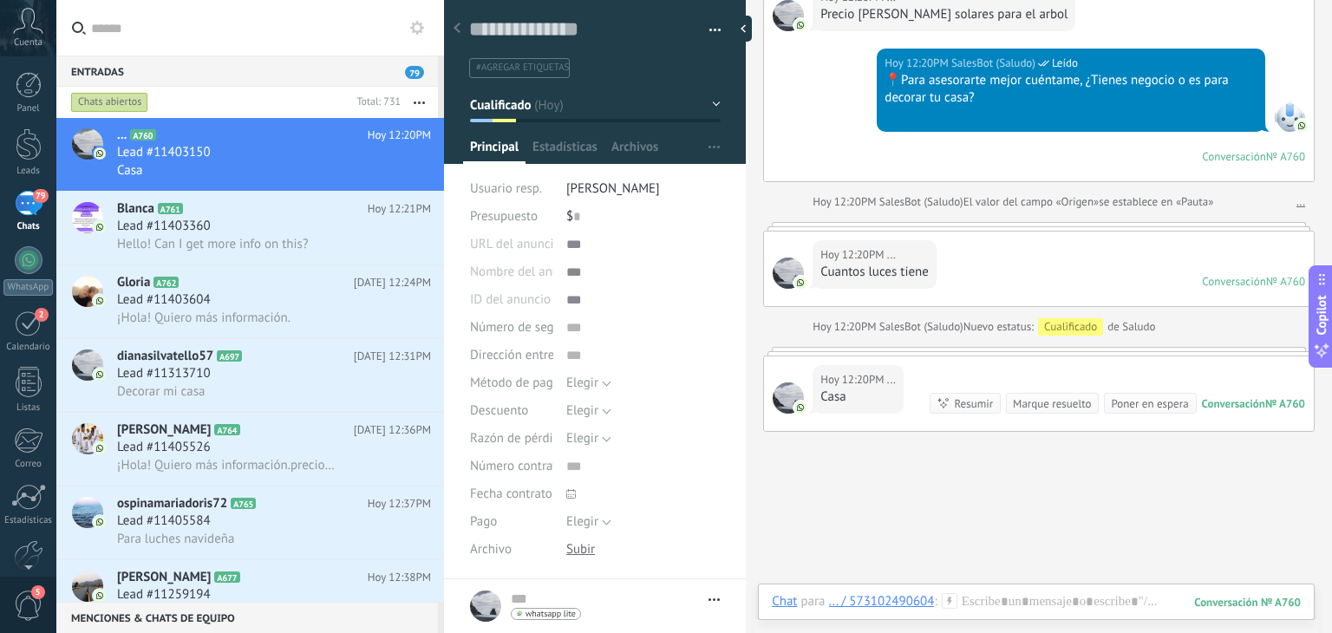
scroll to position [857, 0]
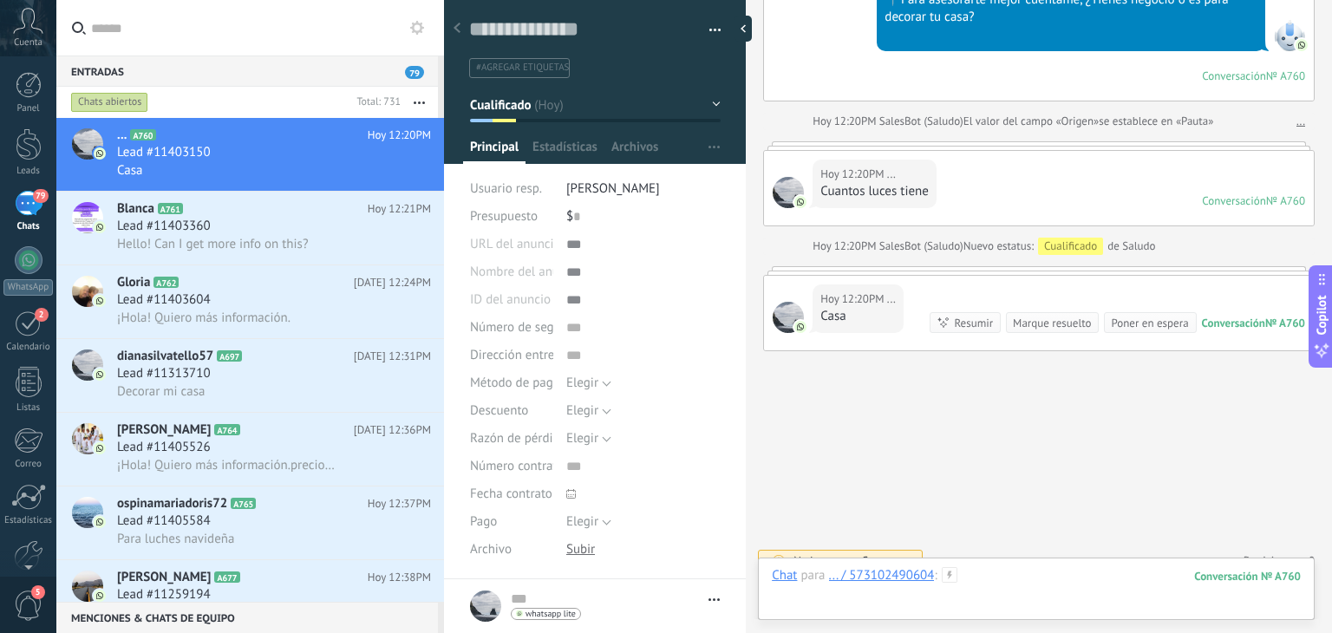
click at [957, 584] on div at bounding box center [1036, 593] width 529 height 52
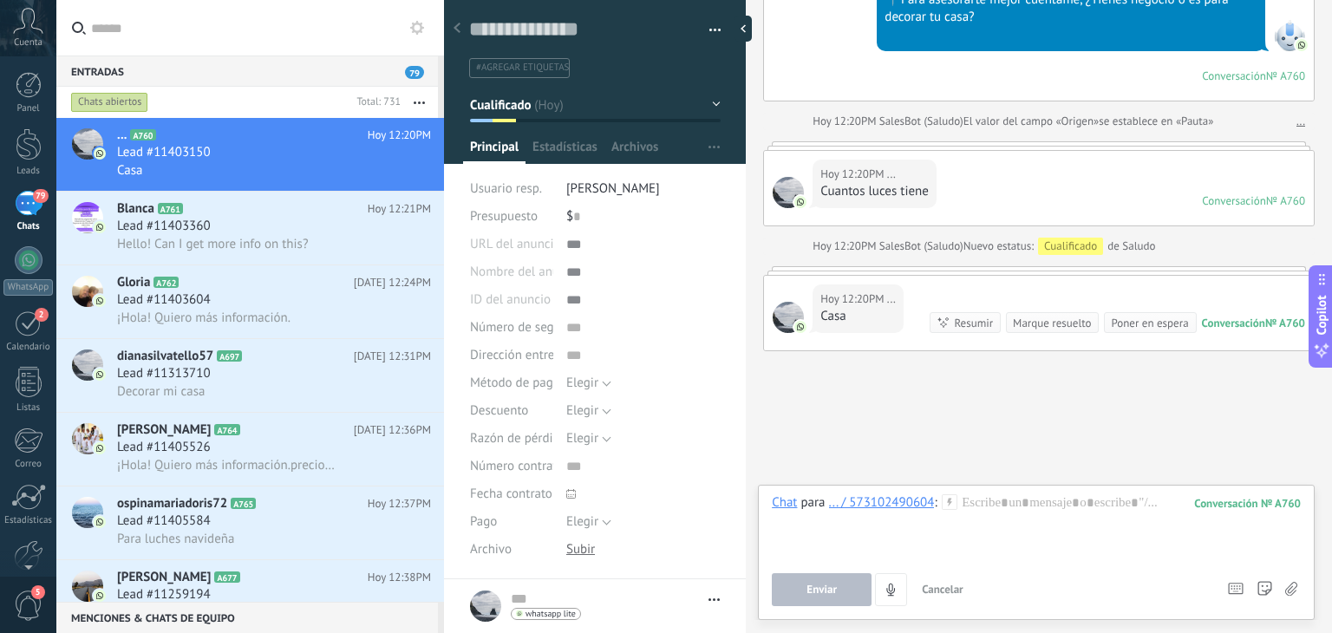
click at [948, 499] on use at bounding box center [949, 501] width 15 height 15
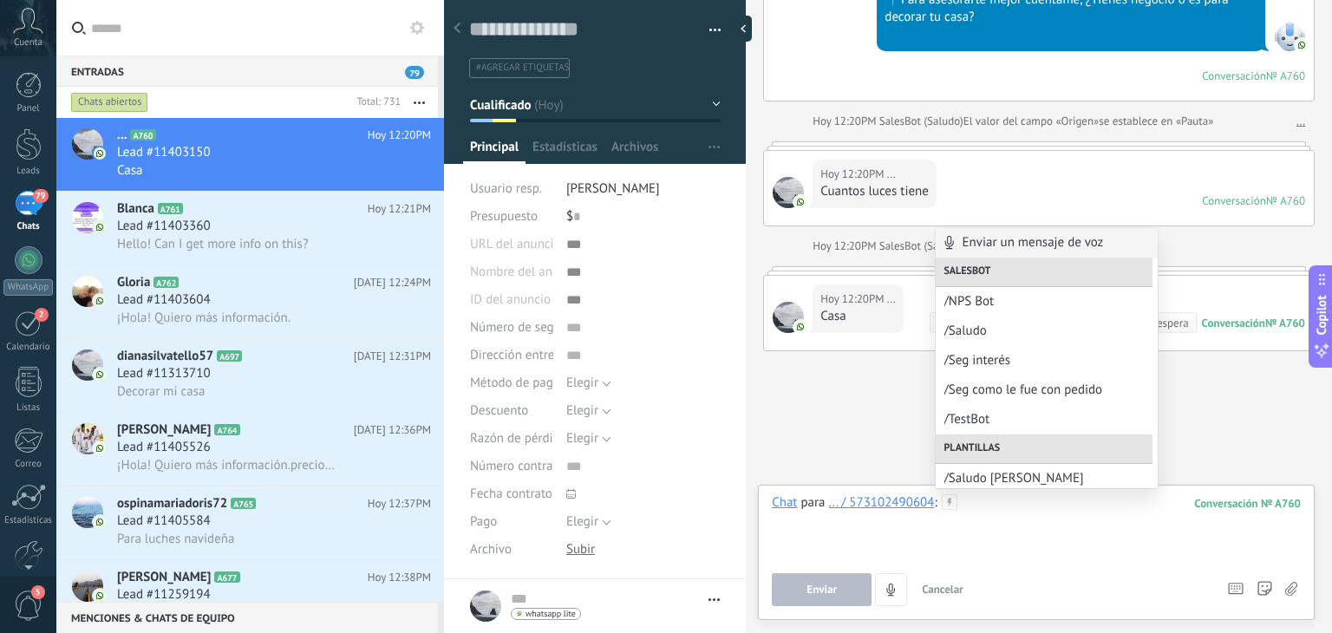
click at [1007, 538] on div at bounding box center [1036, 527] width 529 height 66
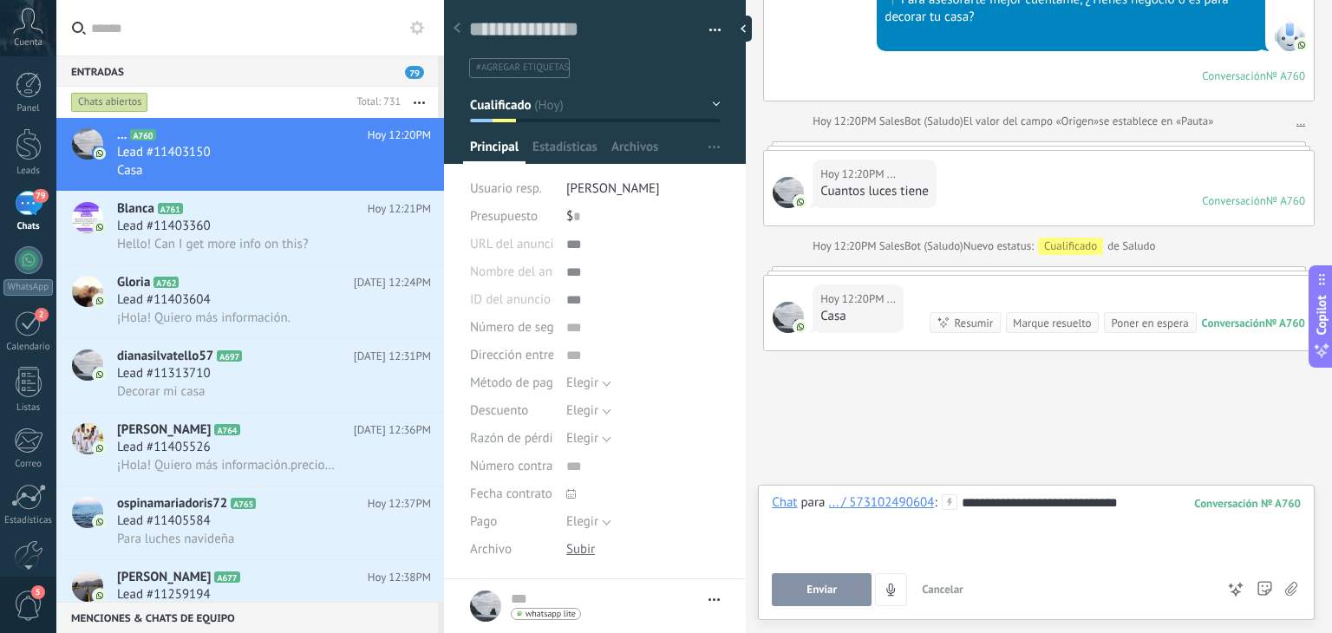
click at [810, 587] on span "Enviar" at bounding box center [821, 590] width 30 height 12
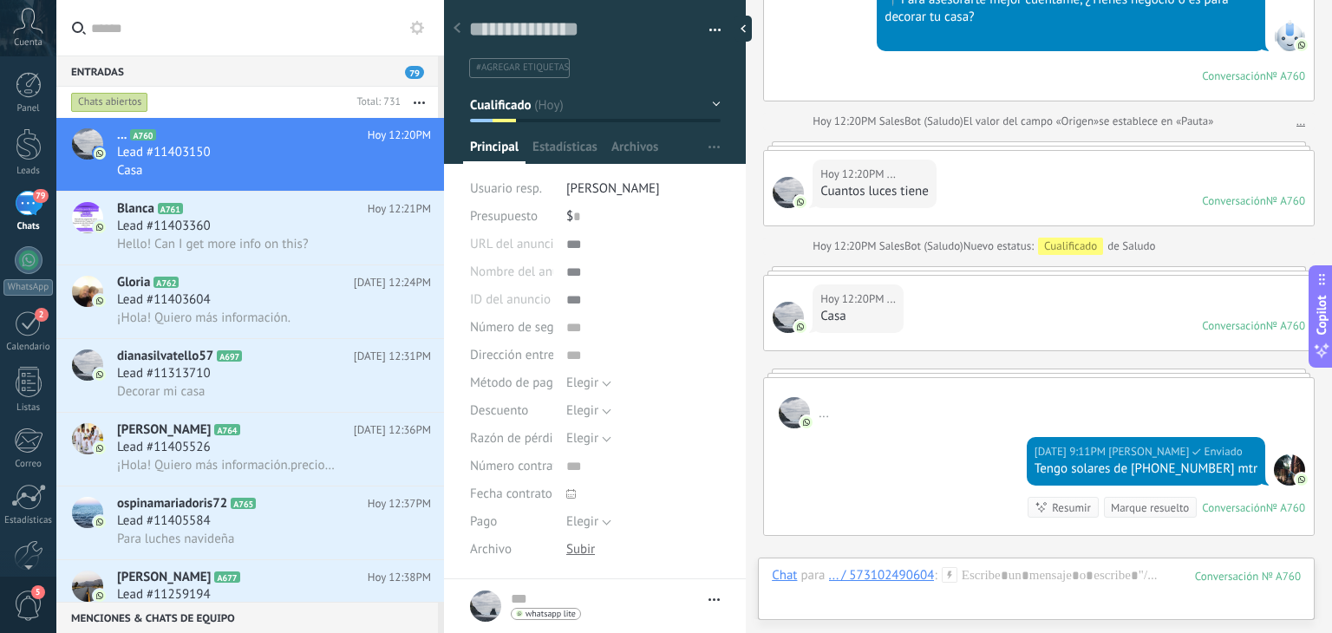
scroll to position [1040, 0]
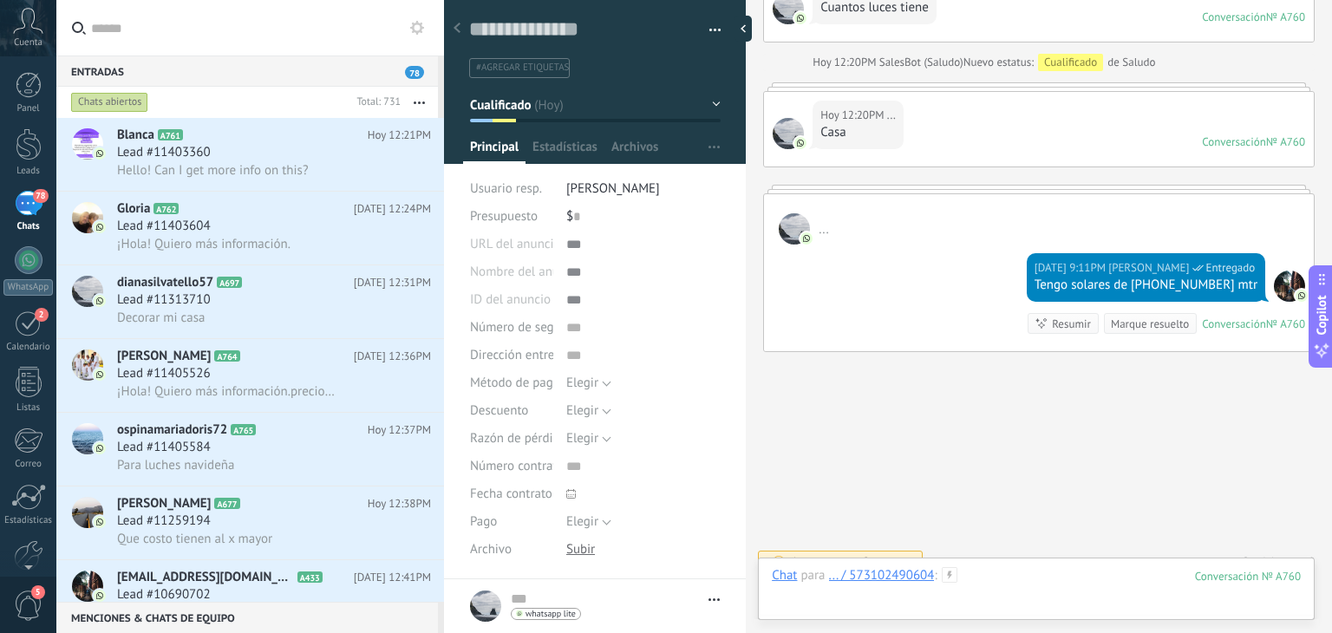
click at [999, 580] on div "Chat para ... / 573102490604 : 760 Enviar Cancelar Rastrear clics en links ? Re…" at bounding box center [1036, 593] width 529 height 52
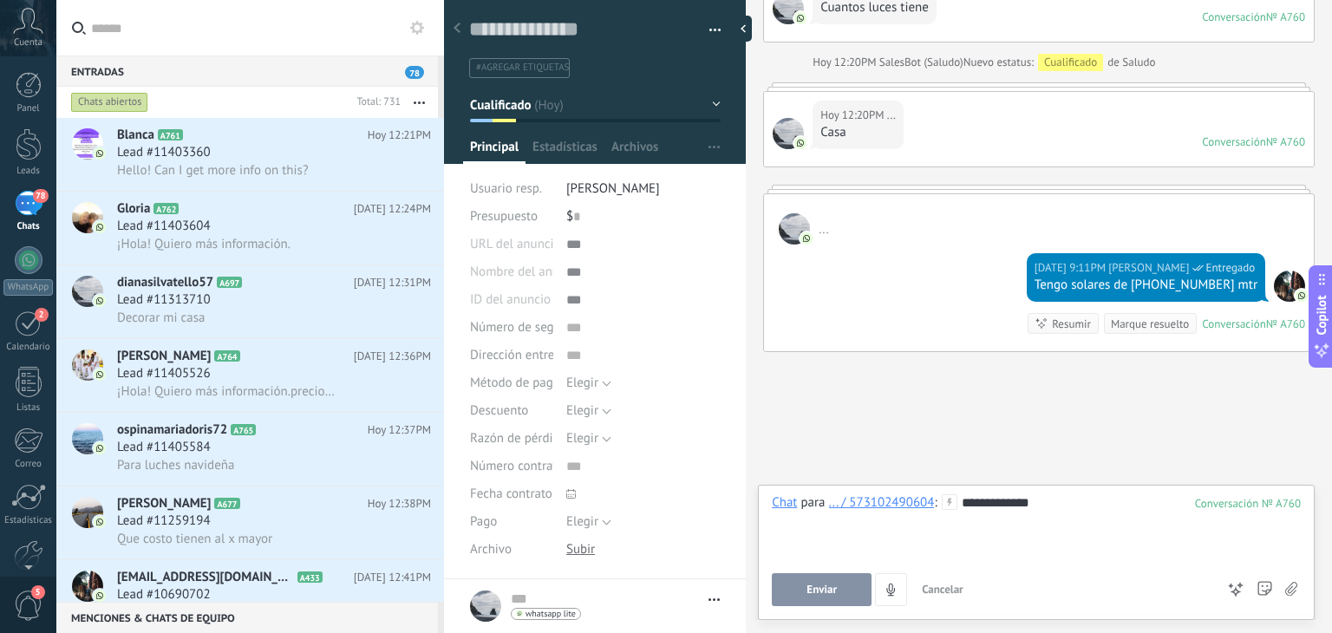
click at [818, 601] on button "Enviar" at bounding box center [822, 589] width 100 height 33
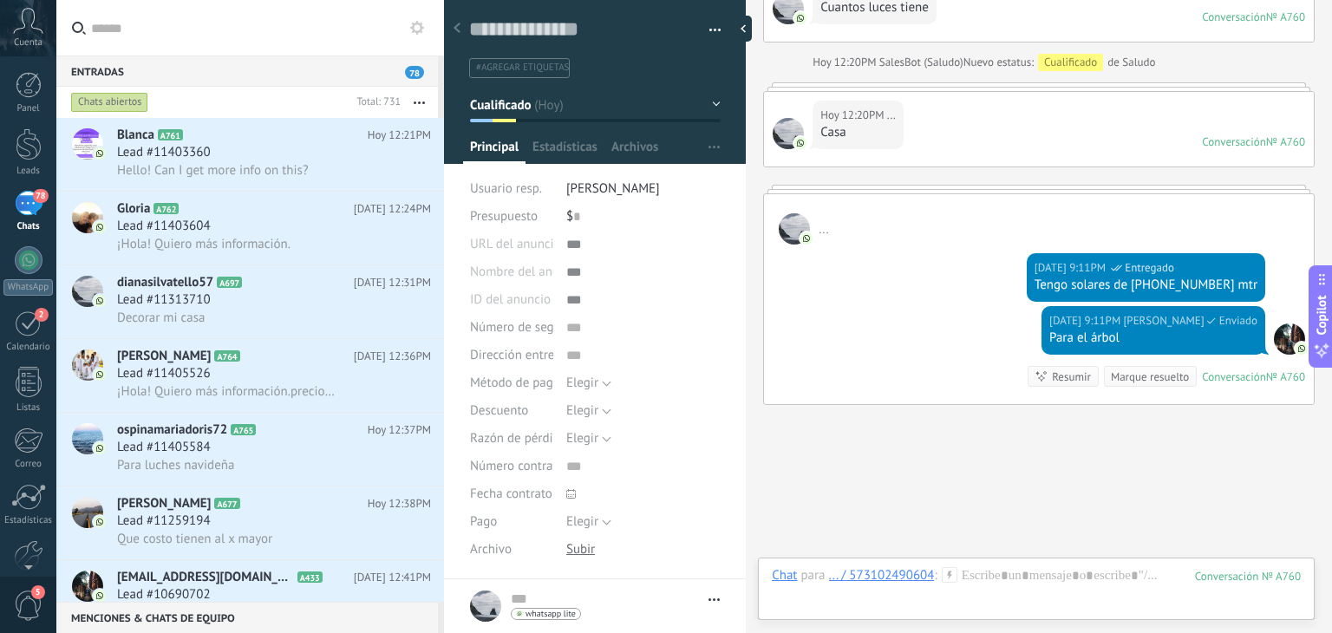
scroll to position [1093, 0]
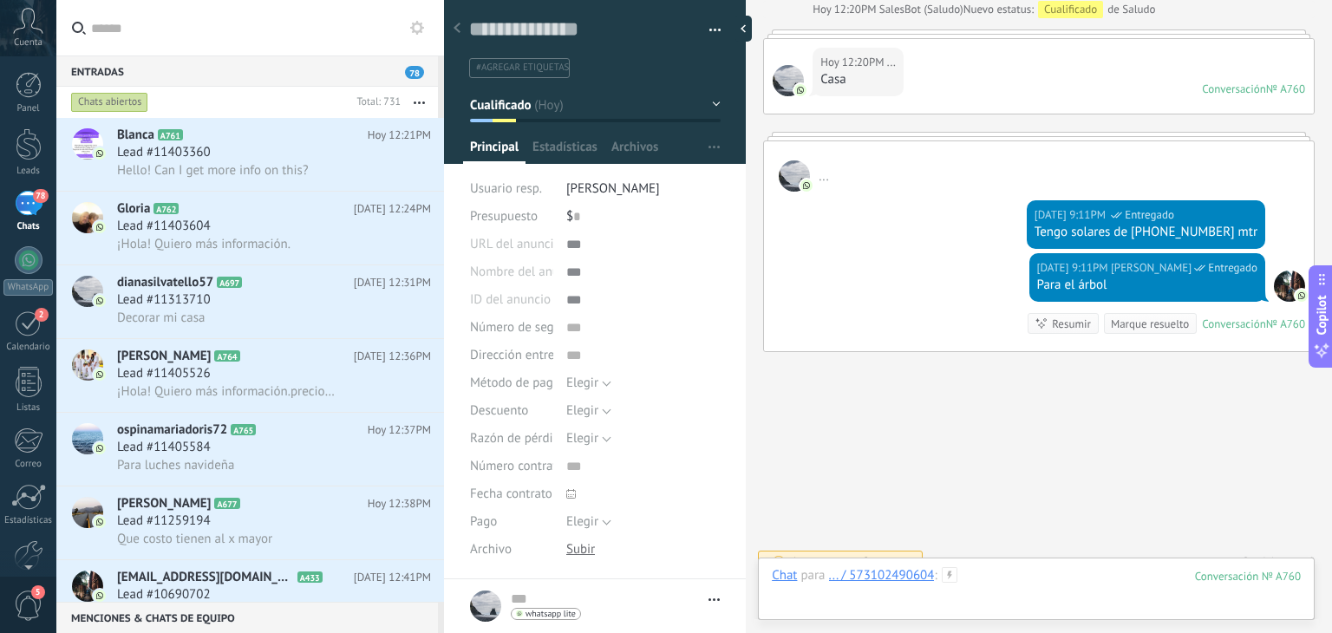
click at [1001, 584] on div at bounding box center [1036, 593] width 529 height 52
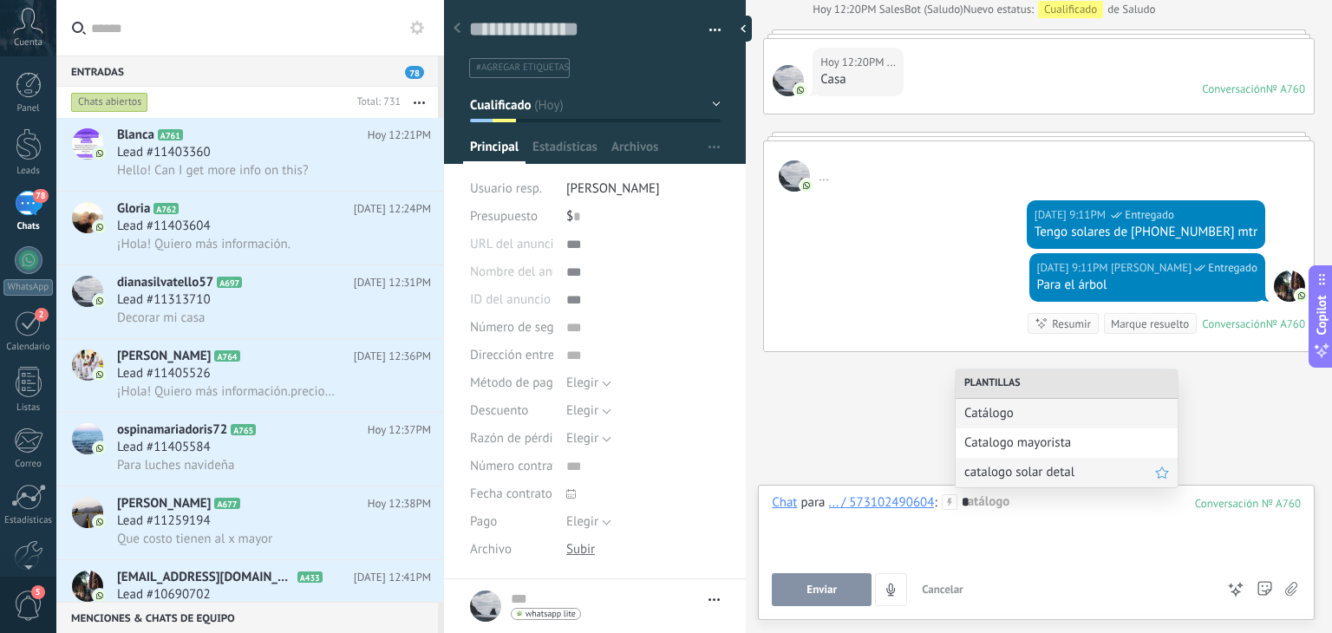
click at [1025, 477] on span "catalogo solar detal" at bounding box center [1059, 472] width 191 height 16
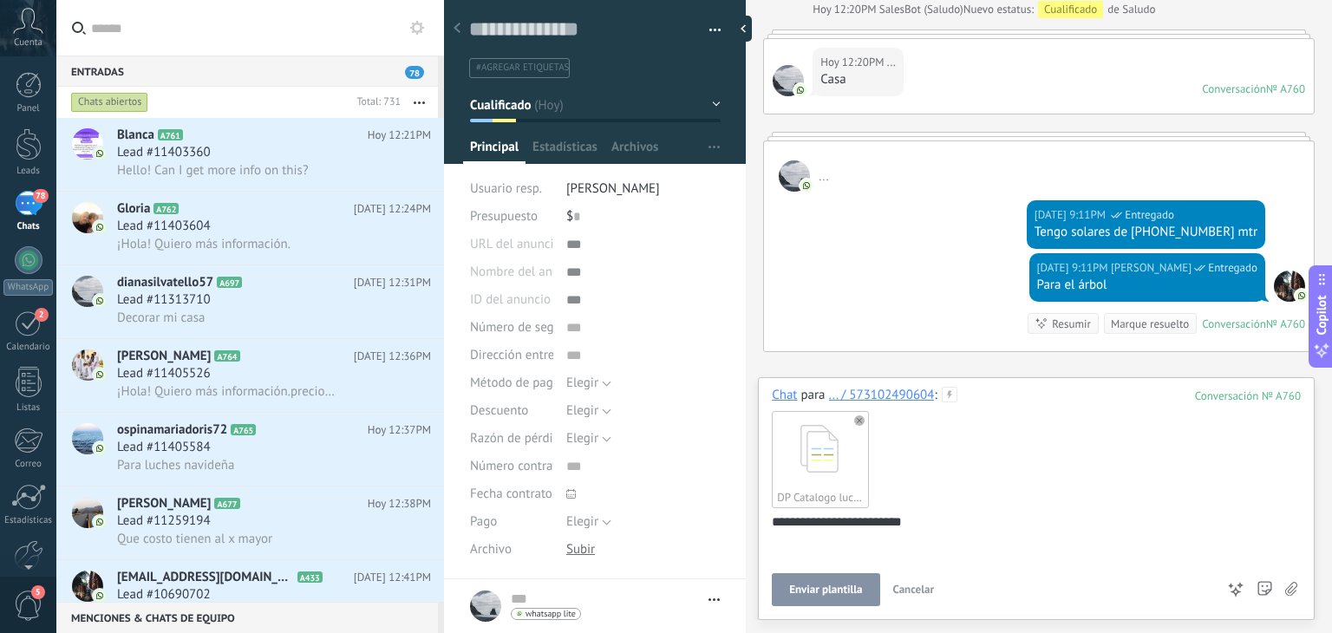
click at [835, 608] on div "**********" at bounding box center [1036, 498] width 557 height 243
click at [831, 594] on span "Enviar plantilla" at bounding box center [825, 590] width 73 height 12
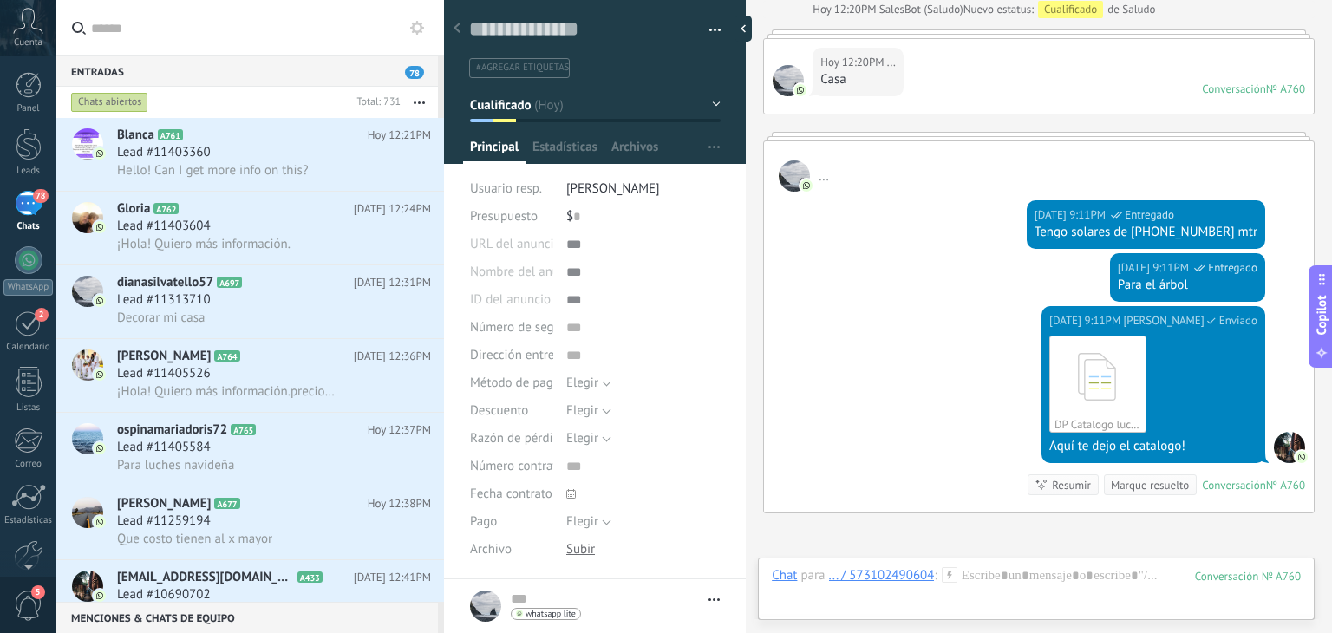
scroll to position [1255, 0]
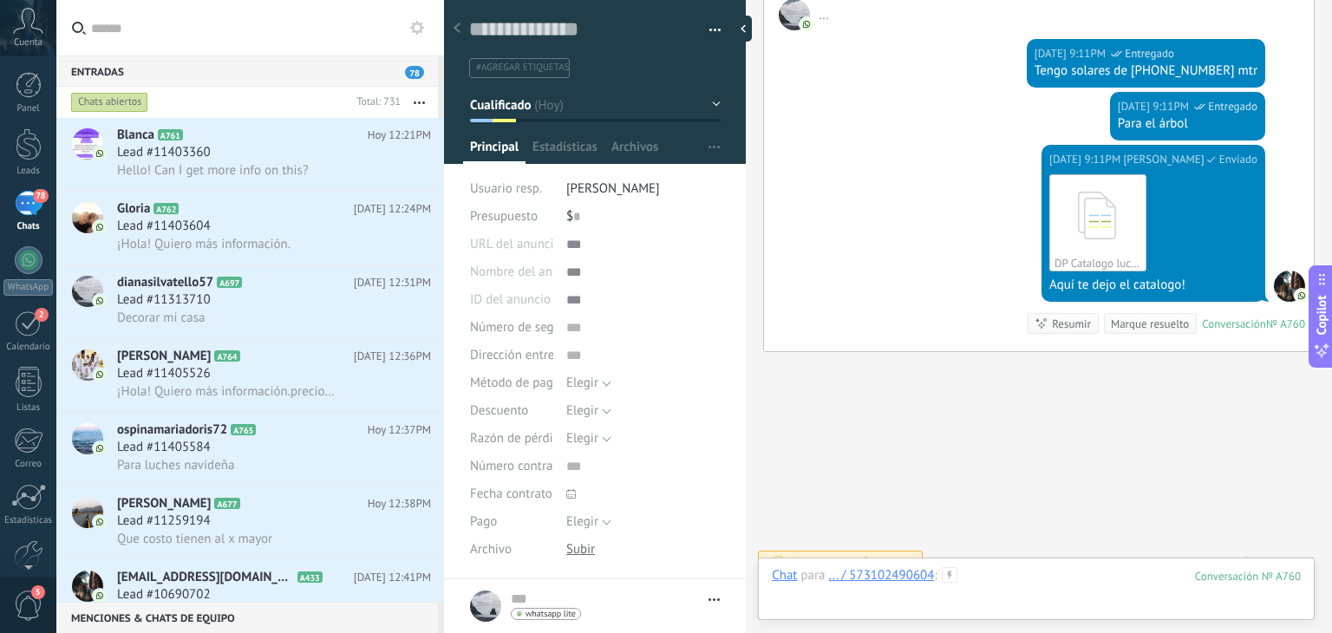
drag, startPoint x: 831, startPoint y: 594, endPoint x: 1070, endPoint y: 584, distance: 239.5
click at [1070, 584] on div at bounding box center [1036, 593] width 529 height 52
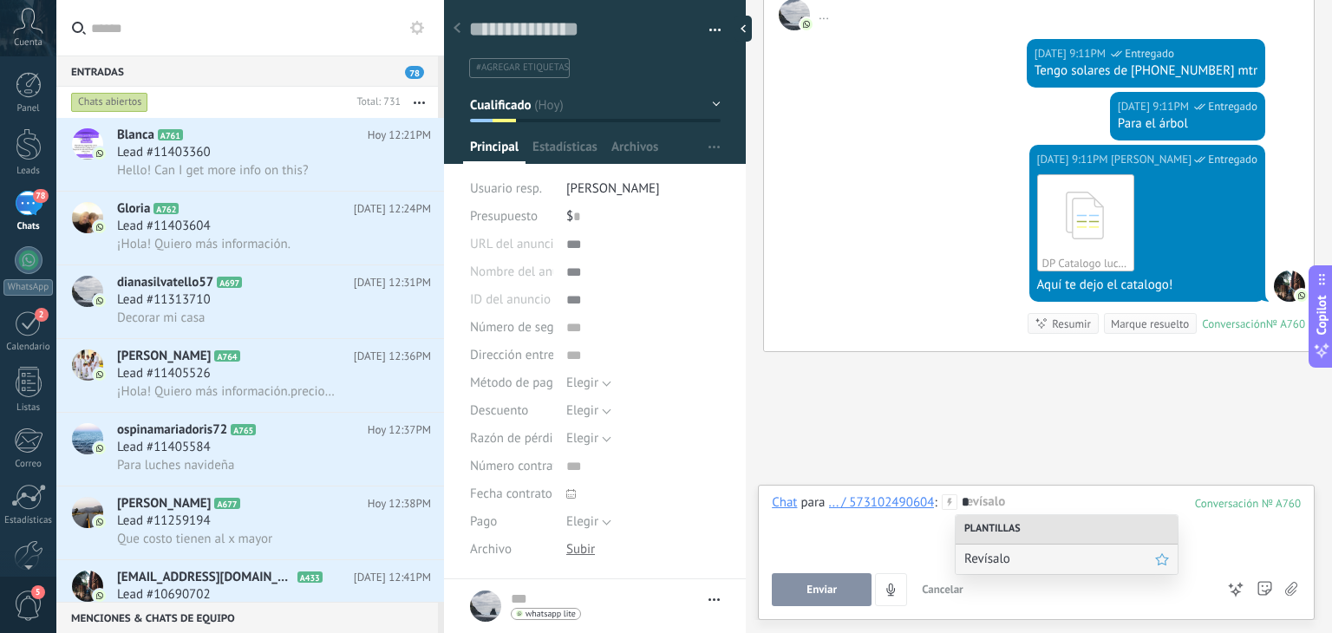
click at [1054, 564] on span "Revísalo" at bounding box center [1059, 559] width 191 height 16
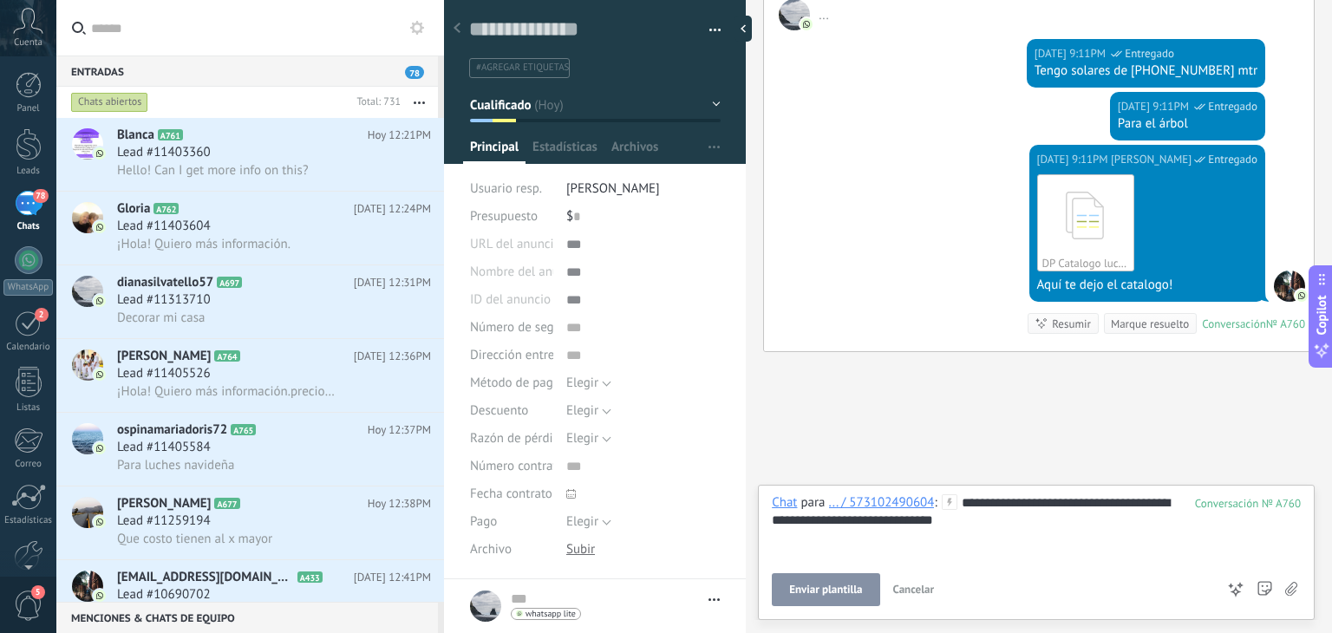
click at [836, 580] on button "Enviar plantilla" at bounding box center [826, 589] width 108 height 33
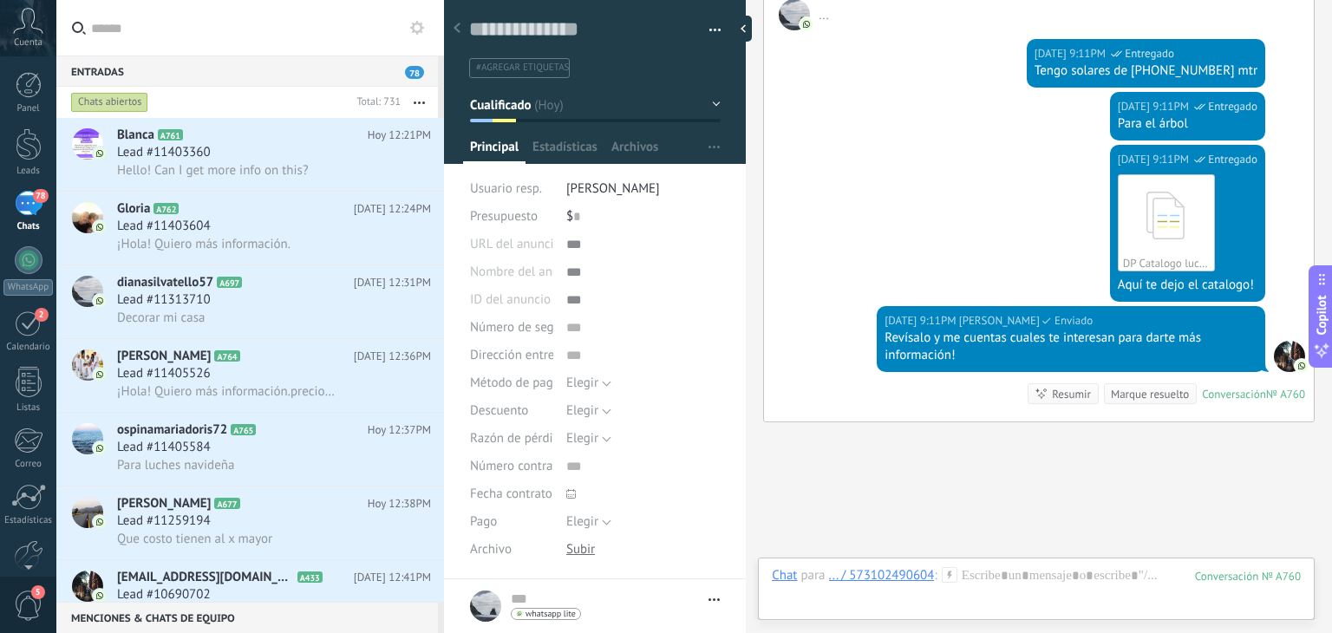
scroll to position [1325, 0]
